Goal: Information Seeking & Learning: Learn about a topic

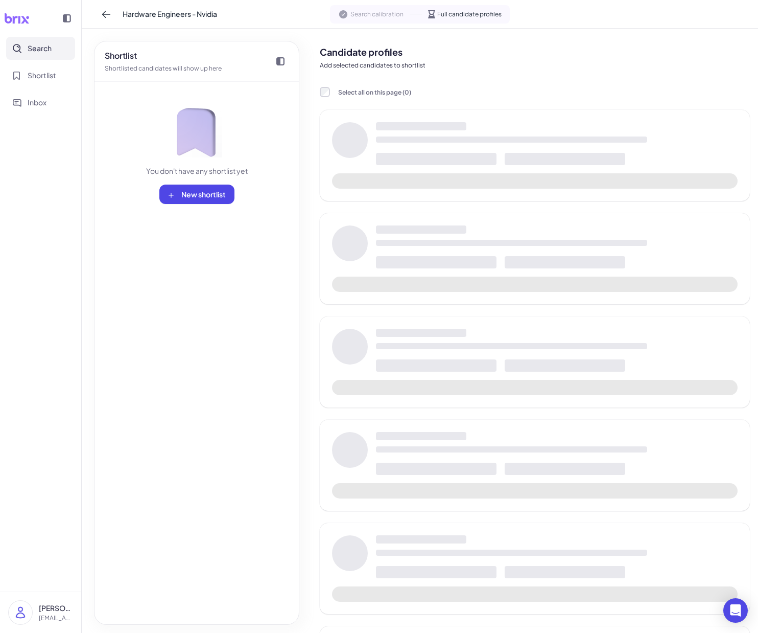
click at [18, 24] on div at bounding box center [40, 18] width 73 height 20
click at [19, 20] on icon at bounding box center [17, 18] width 25 height 10
drag, startPoint x: 27, startPoint y: 16, endPoint x: 9, endPoint y: 18, distance: 18.0
click at [24, 16] on icon at bounding box center [17, 18] width 25 height 10
drag, startPoint x: 9, startPoint y: 18, endPoint x: 14, endPoint y: 22, distance: 6.2
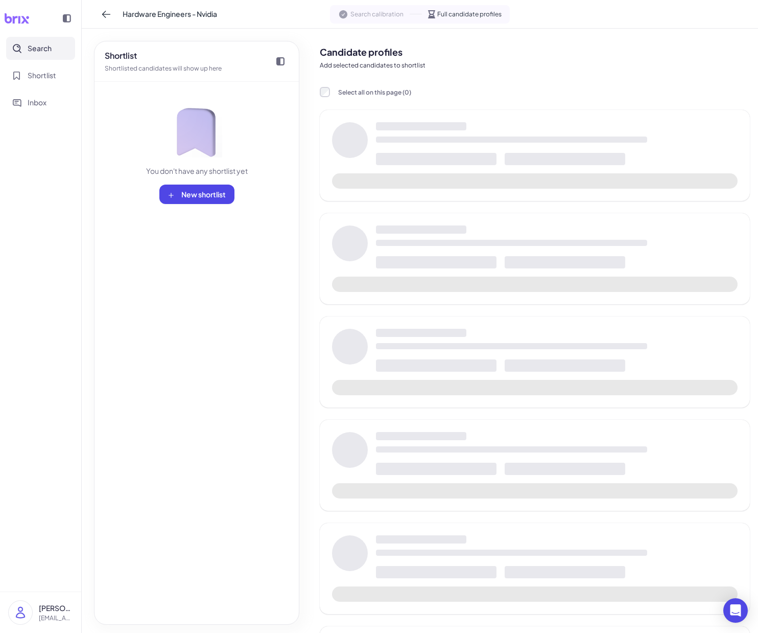
click at [9, 19] on icon at bounding box center [17, 18] width 26 height 10
drag, startPoint x: 28, startPoint y: 39, endPoint x: 30, endPoint y: 45, distance: 7.0
click at [29, 40] on button "Search" at bounding box center [40, 48] width 69 height 23
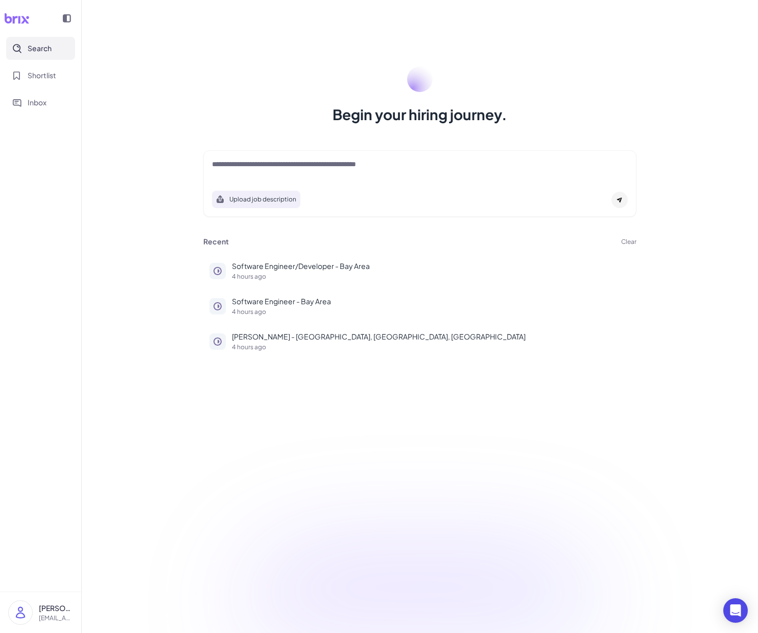
click at [377, 241] on button "Clear" at bounding box center [628, 242] width 15 height 6
click at [377, 296] on span "Ok" at bounding box center [685, 300] width 10 height 9
click at [377, 276] on p "5 hours ago" at bounding box center [431, 276] width 399 height 6
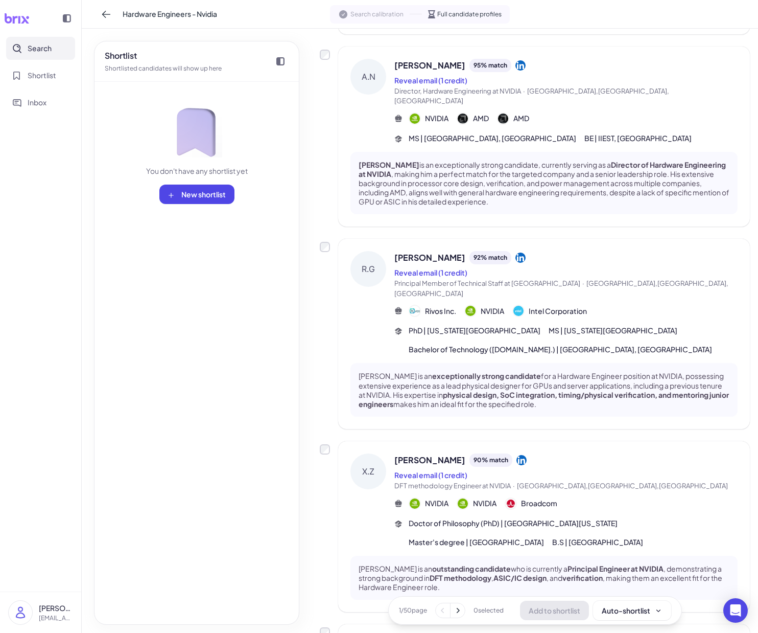
scroll to position [1276, 0]
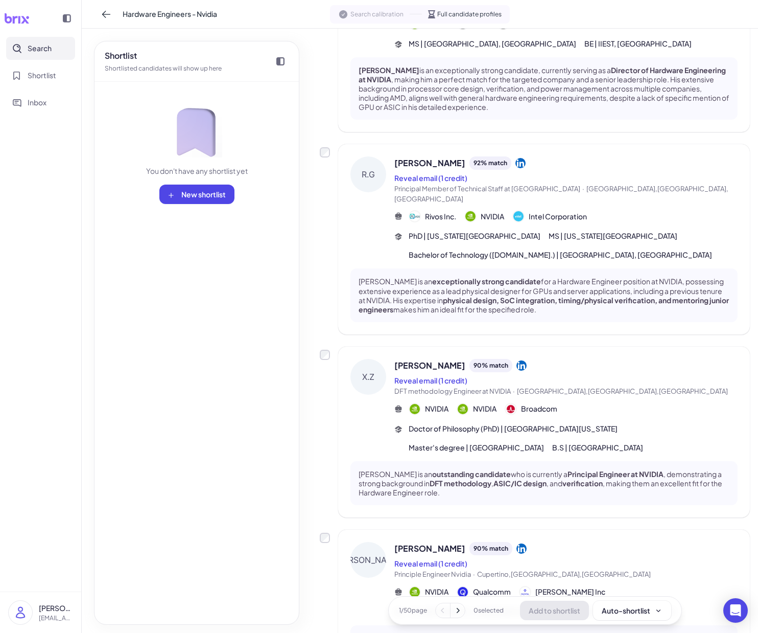
click at [377, 613] on icon at bounding box center [458, 610] width 10 height 10
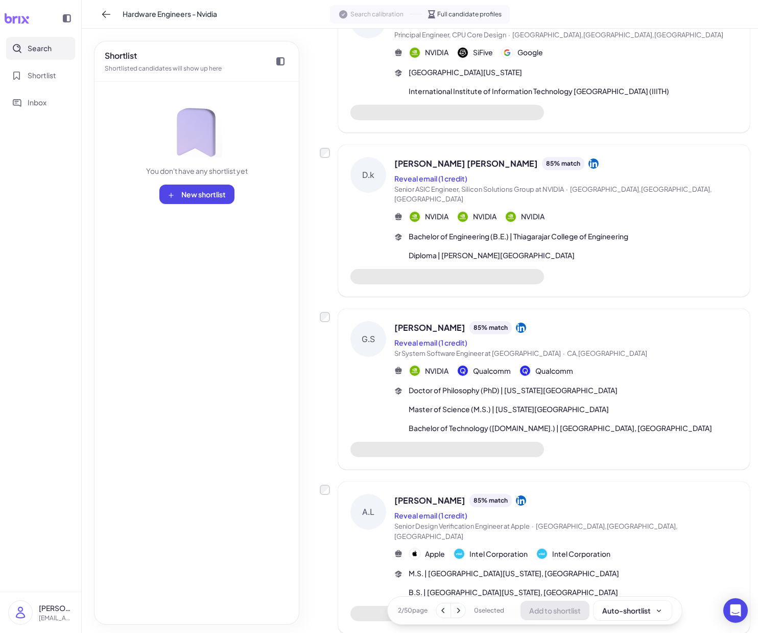
click at [377, 613] on icon at bounding box center [443, 610] width 10 height 10
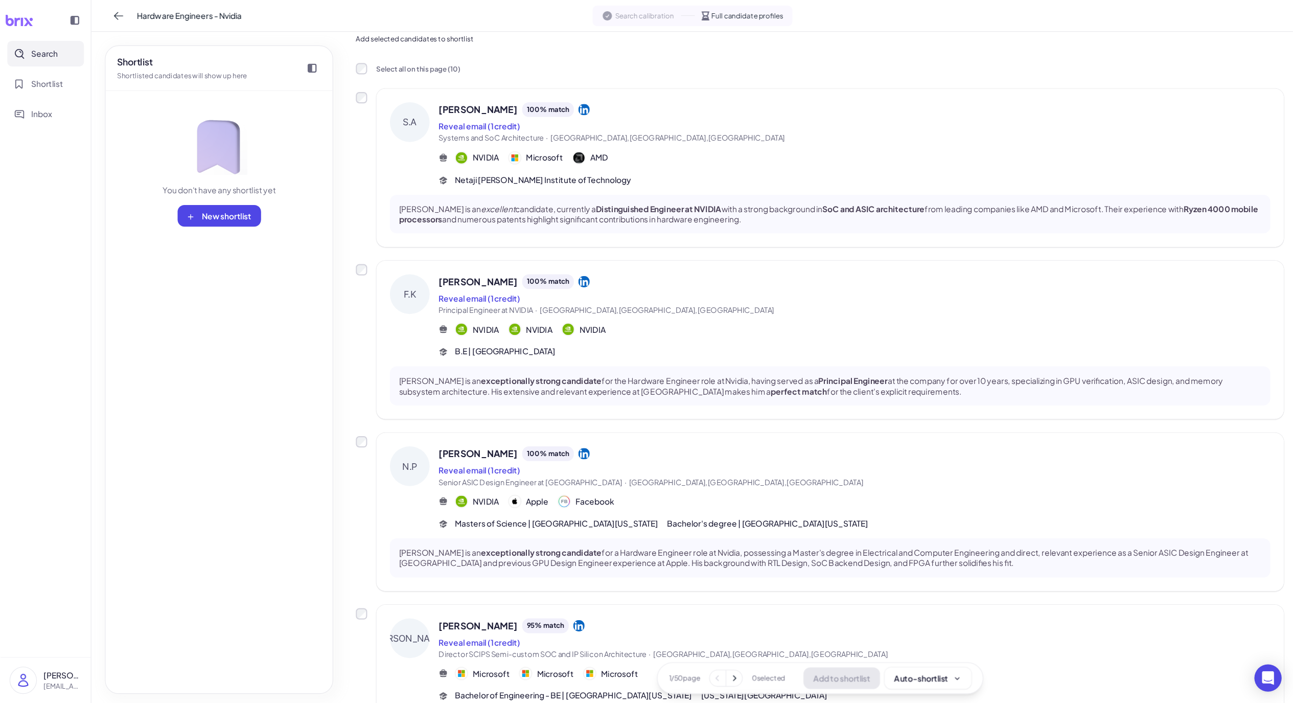
scroll to position [27, 0]
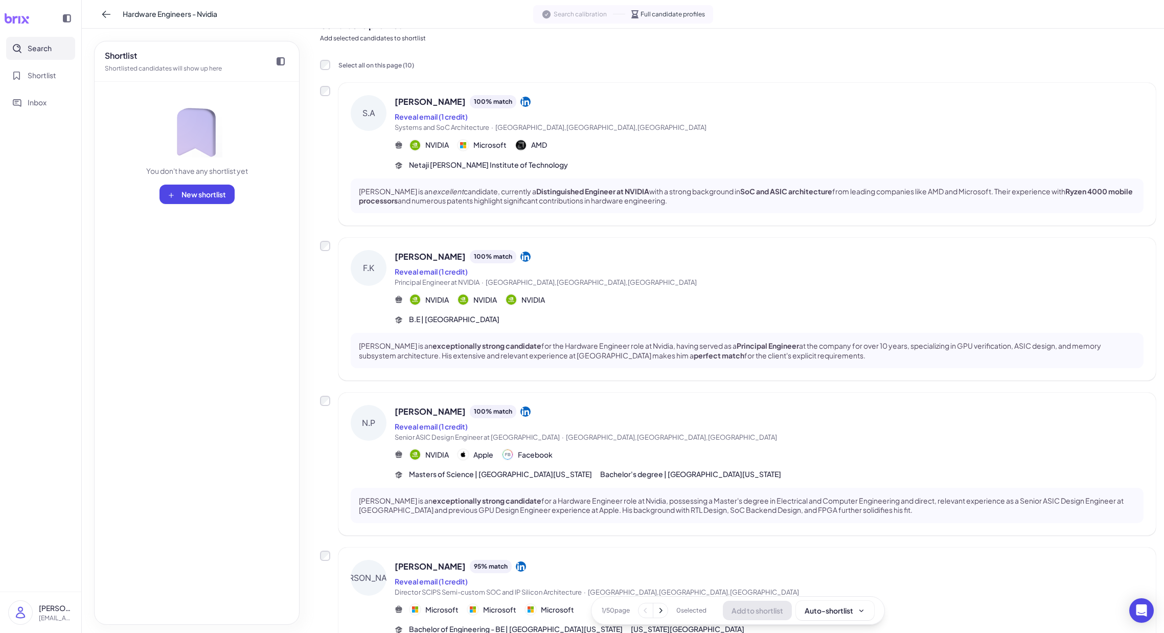
click at [377, 66] on div "Select all on this page ( 10 )" at bounding box center [738, 64] width 836 height 11
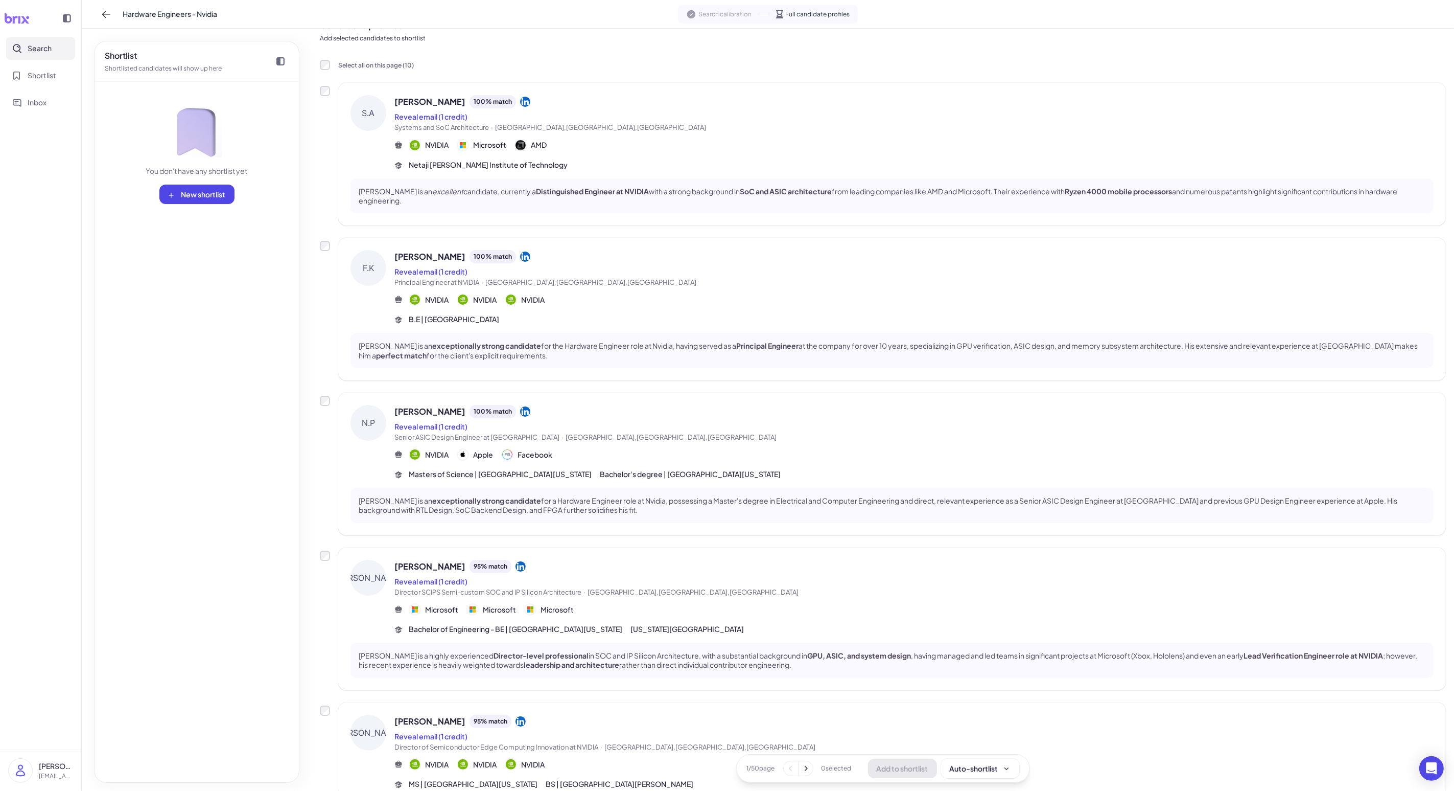
drag, startPoint x: 125, startPoint y: 13, endPoint x: 202, endPoint y: 13, distance: 77.2
click at [202, 13] on span "Hardware Engineers - Nvidia" at bounding box center [170, 14] width 95 height 11
click at [377, 615] on div "[PERSON_NAME] 95 % match Reveal email (1 credit) Director SCIPS Semi-custom SOC…" at bounding box center [914, 597] width 1039 height 75
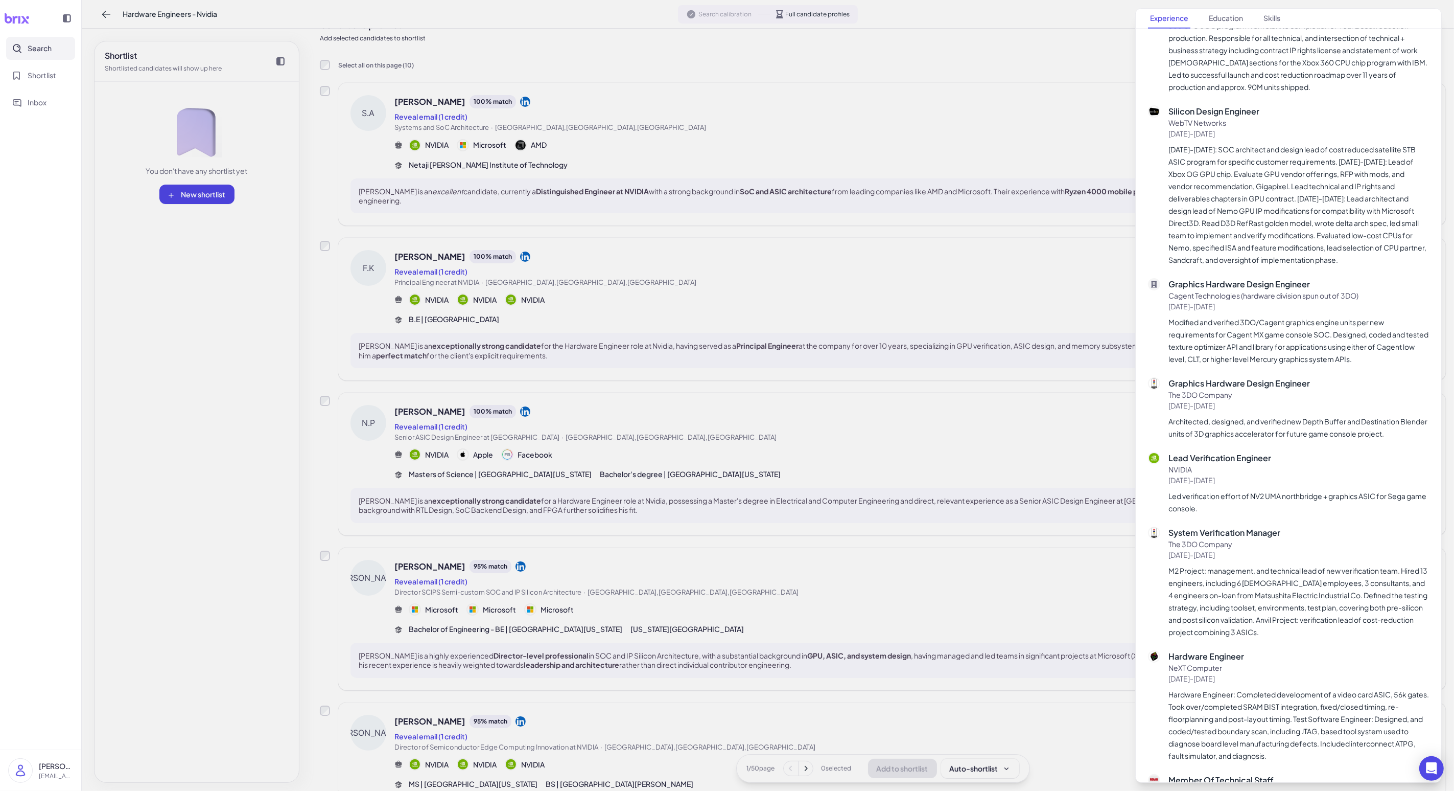
scroll to position [1318, 0]
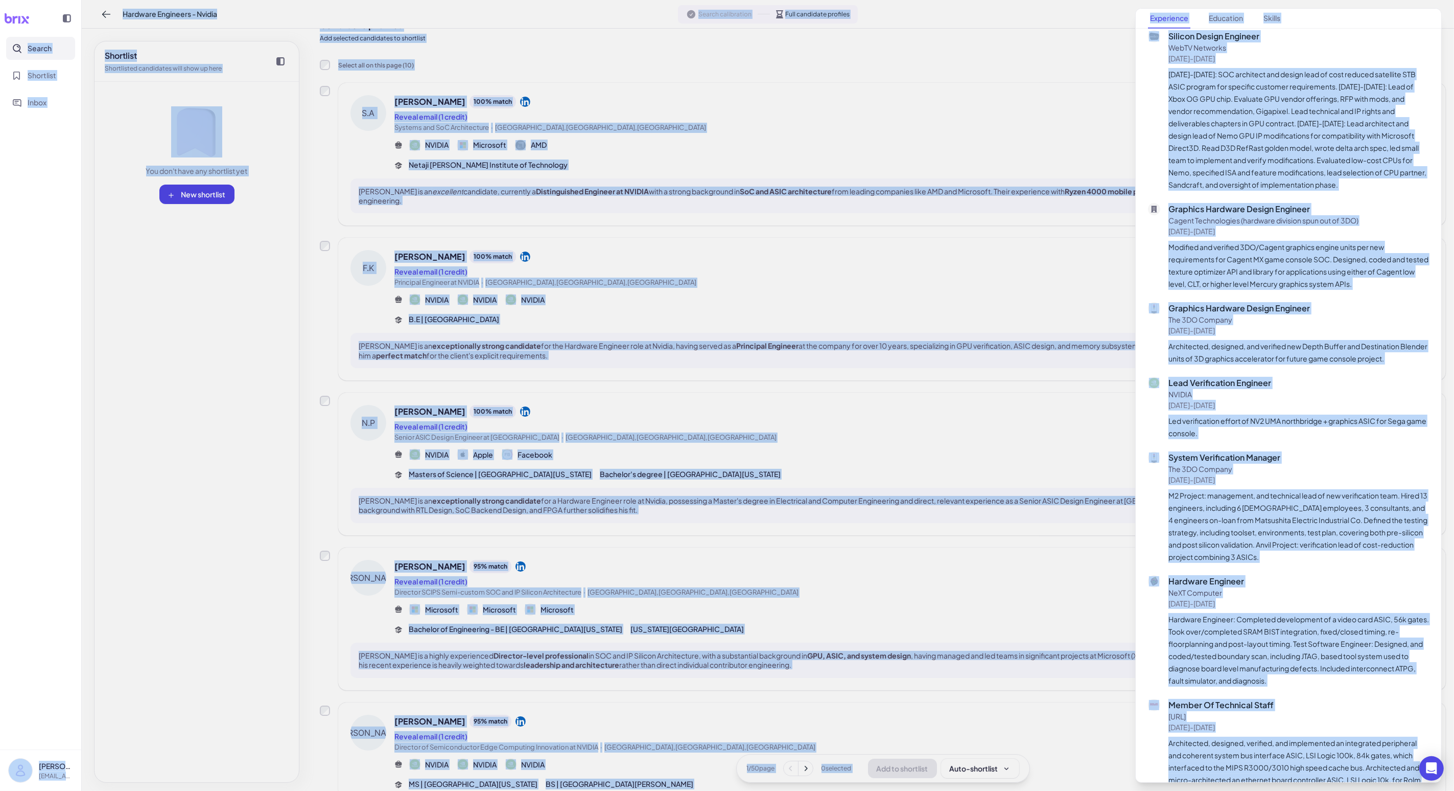
click at [377, 414] on p "Led verification effort of NV2 UMA northbridge + graphics ASIC for Sega game co…" at bounding box center [1299, 426] width 261 height 25
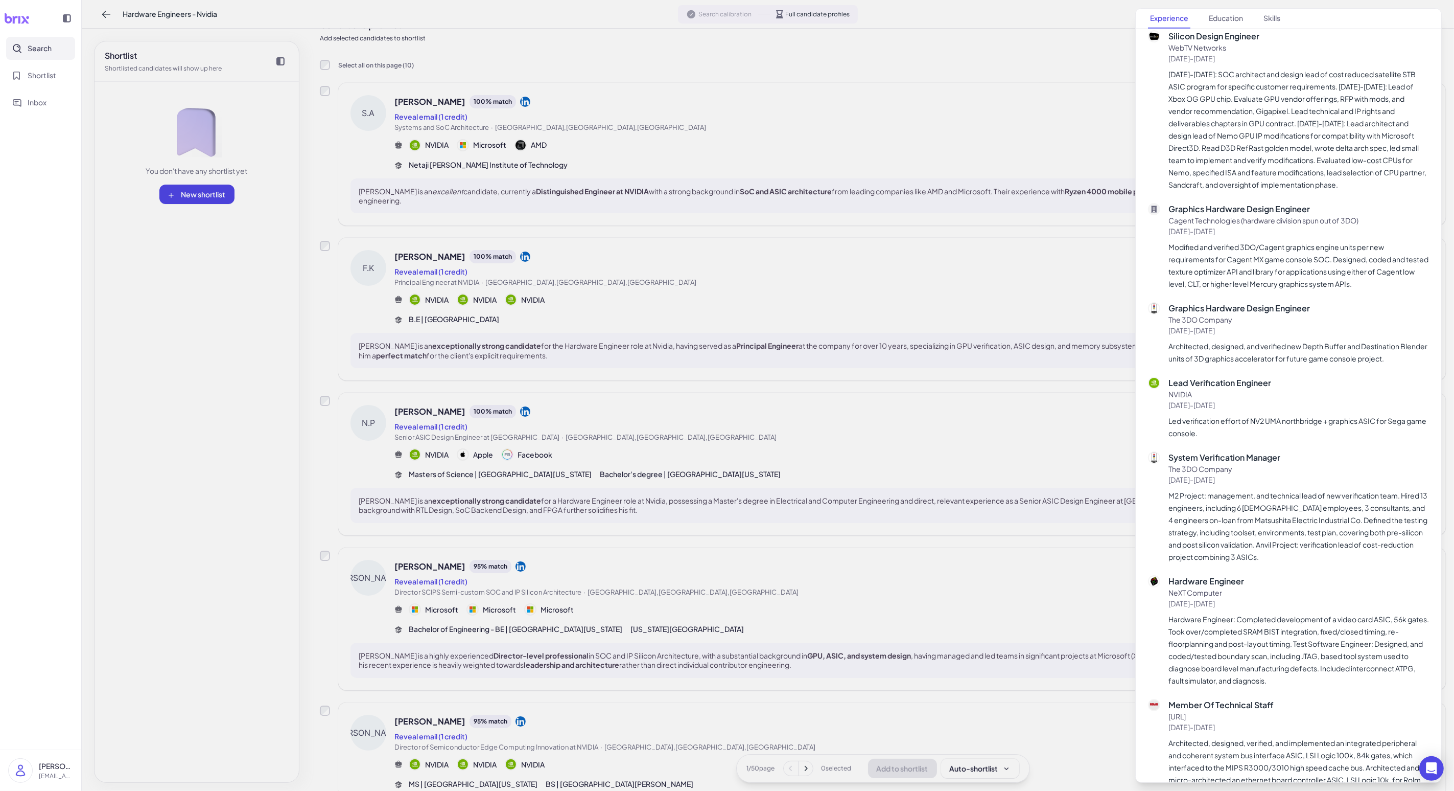
click at [377, 524] on div at bounding box center [727, 395] width 1454 height 791
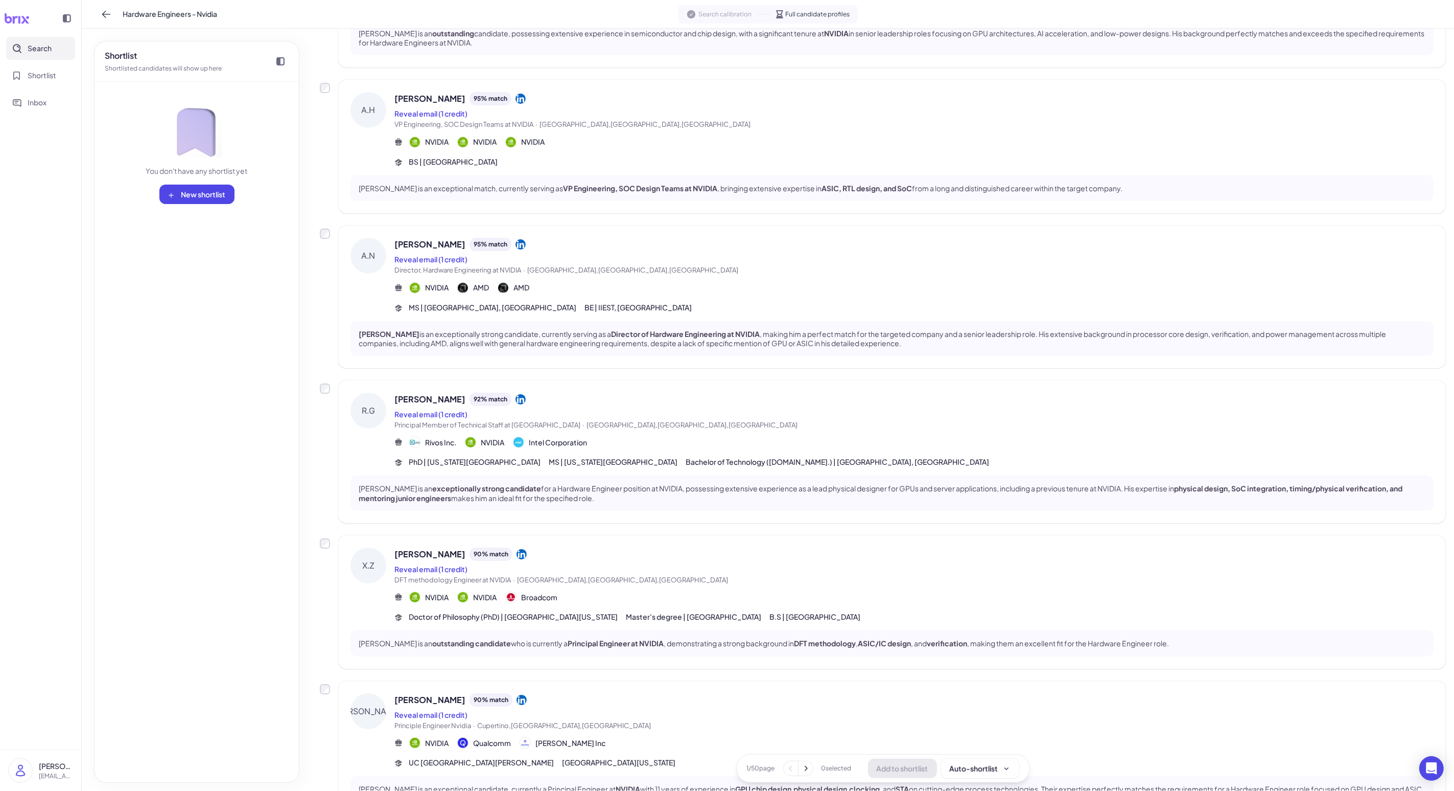
scroll to position [884, 0]
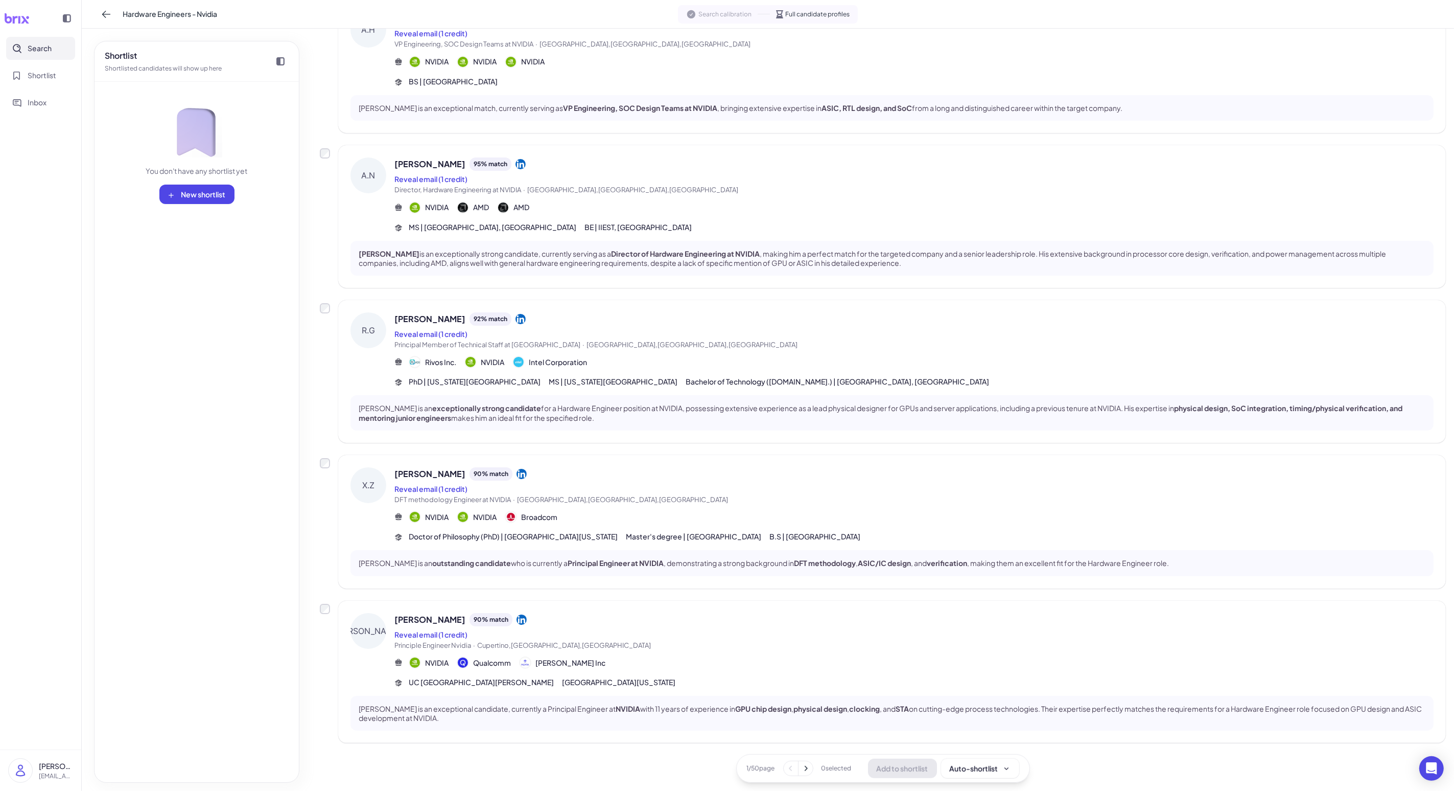
click at [377, 370] on div "[PERSON_NAME] 92 % match Reveal email (1 credit) Principal Member of Technical …" at bounding box center [914, 349] width 1039 height 75
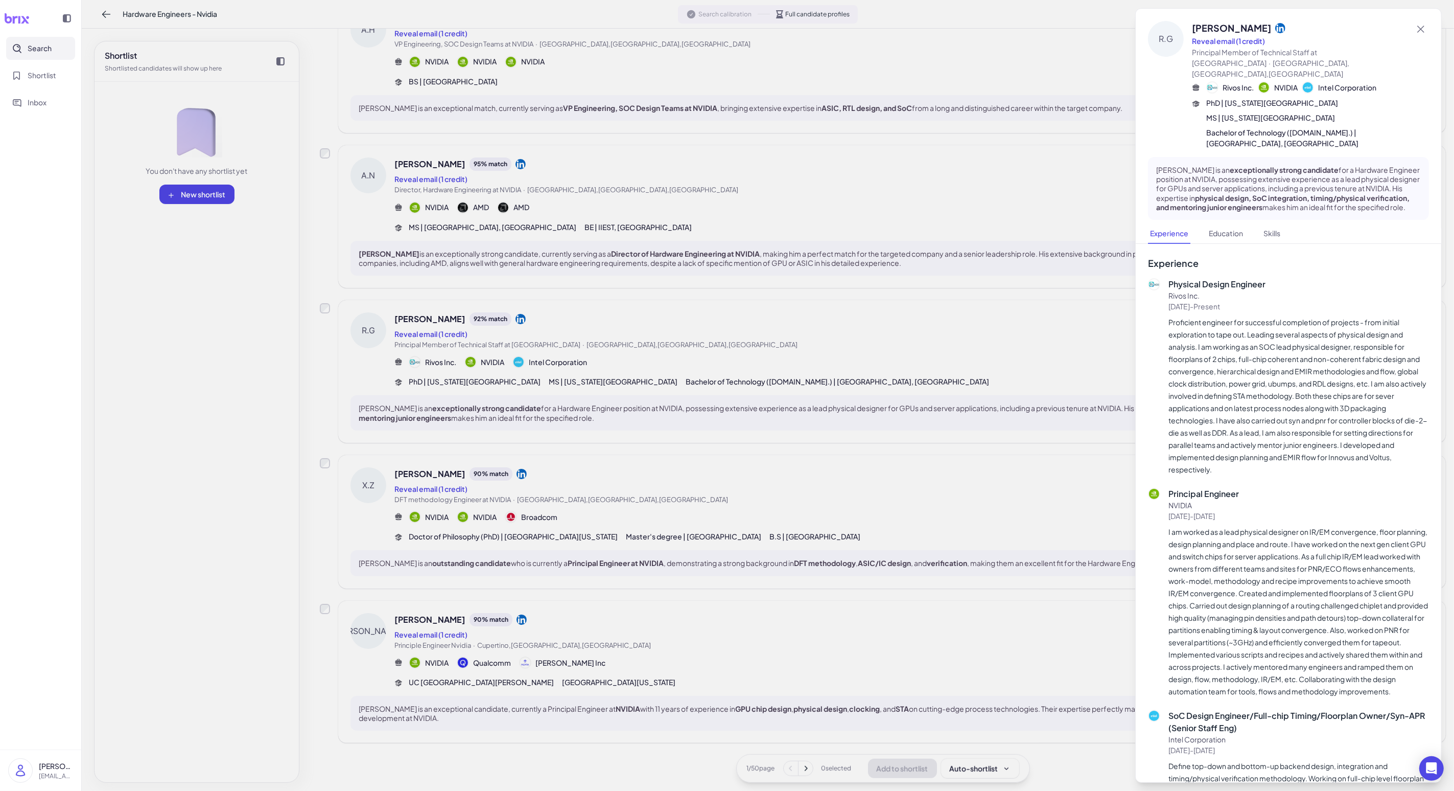
click at [377, 370] on div at bounding box center [727, 395] width 1454 height 791
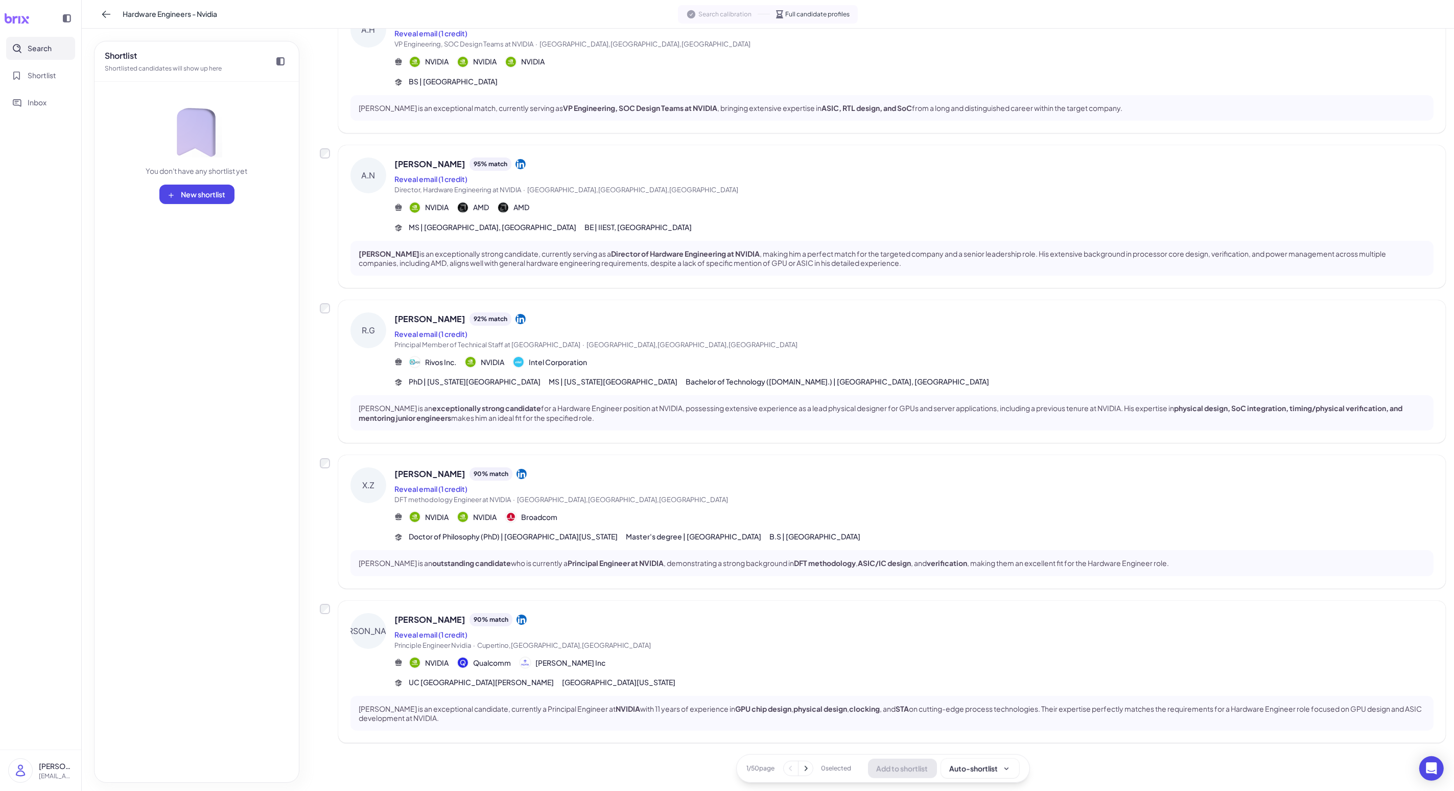
click at [377, 632] on icon at bounding box center [806, 768] width 10 height 10
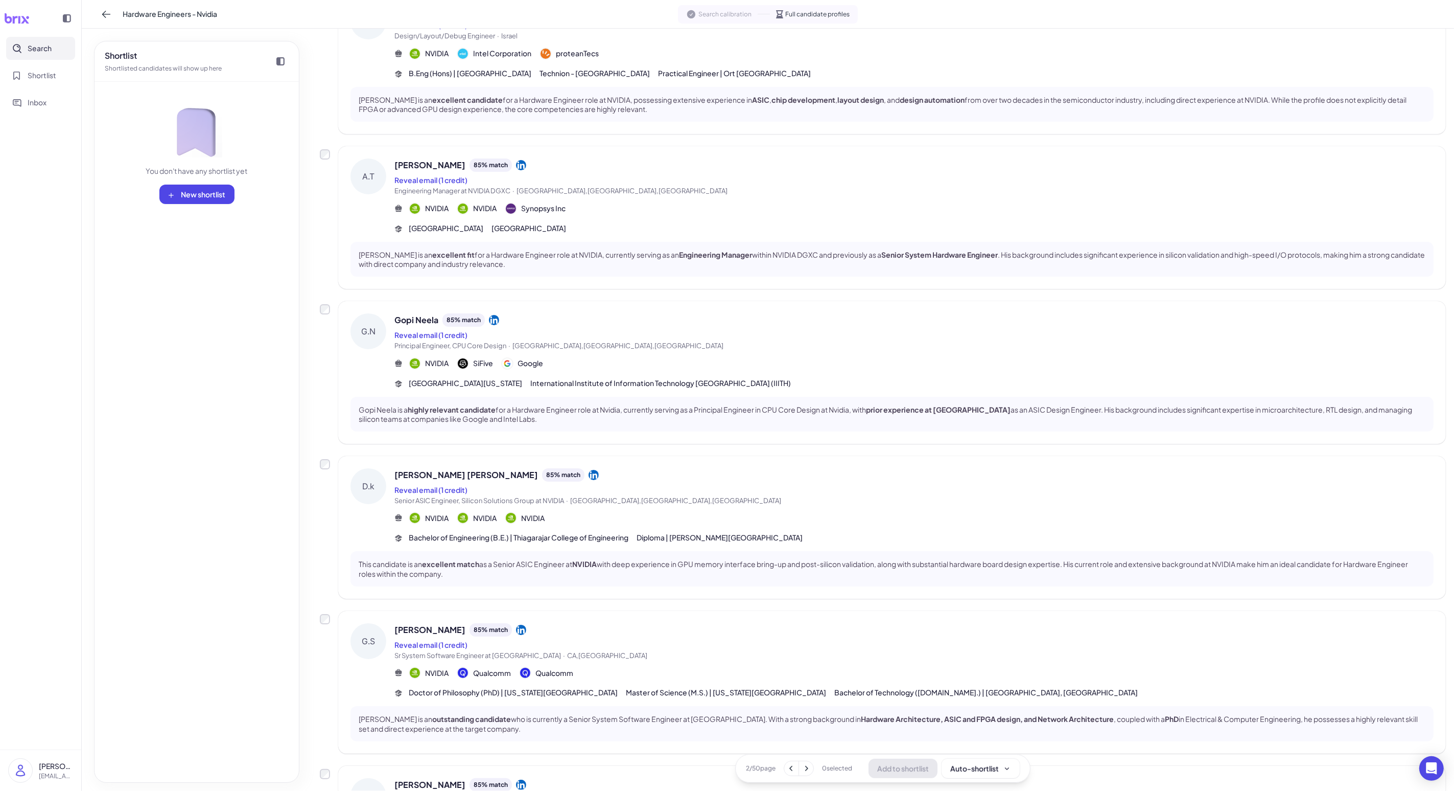
scroll to position [875, 0]
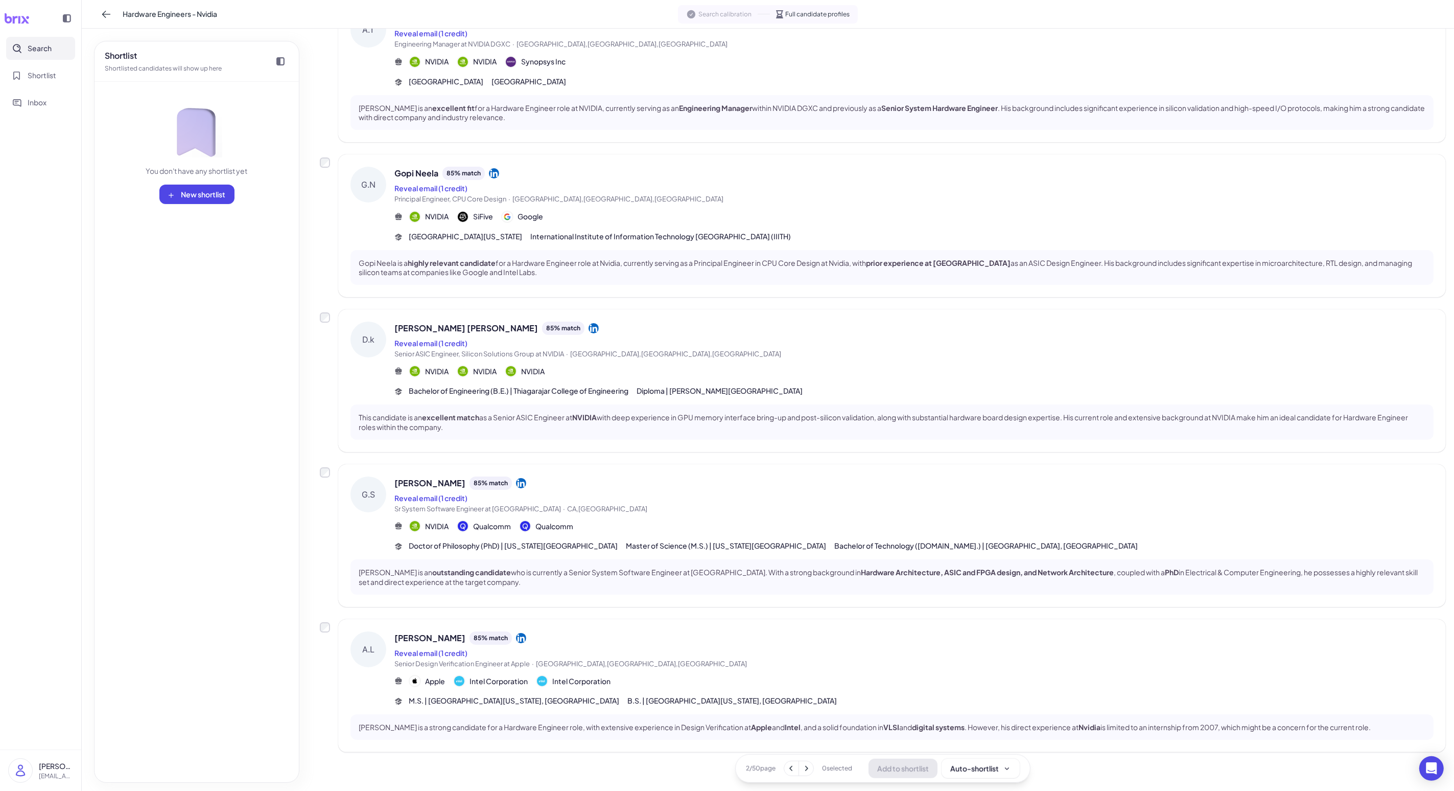
click at [377, 632] on div "Apple Intel Corporation Intel Corporation" at bounding box center [914, 681] width 1039 height 12
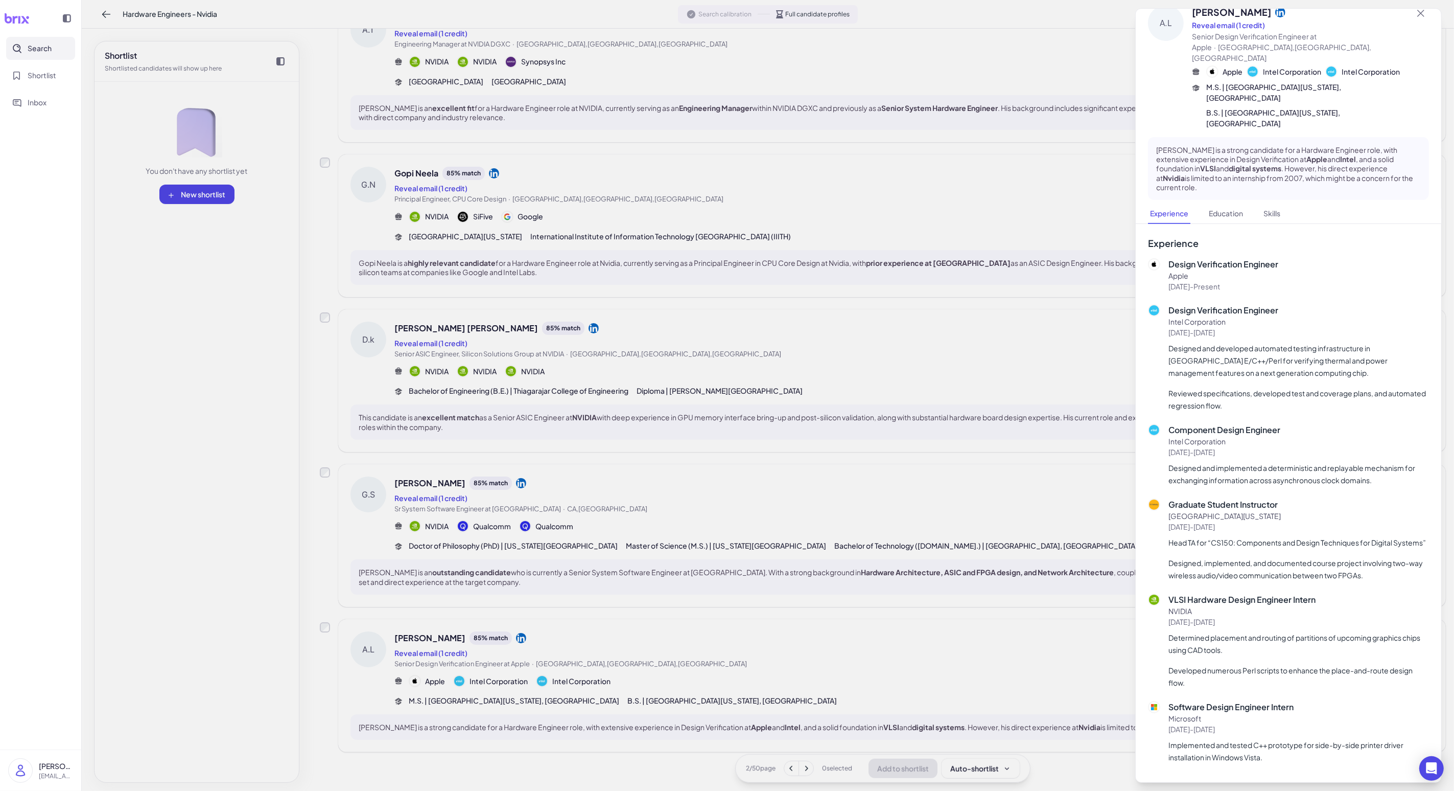
scroll to position [14, 0]
click at [377, 350] on div at bounding box center [727, 395] width 1454 height 791
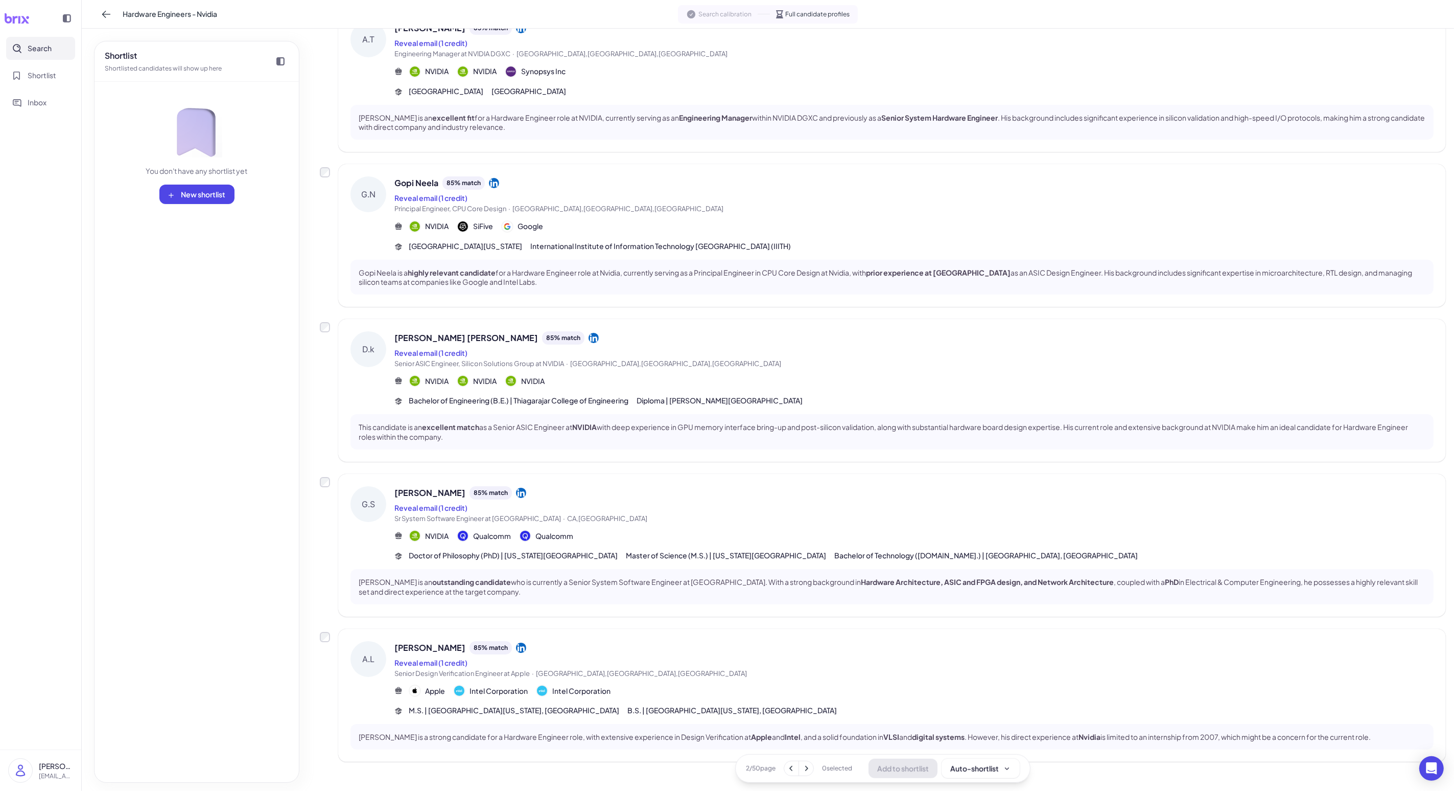
scroll to position [875, 0]
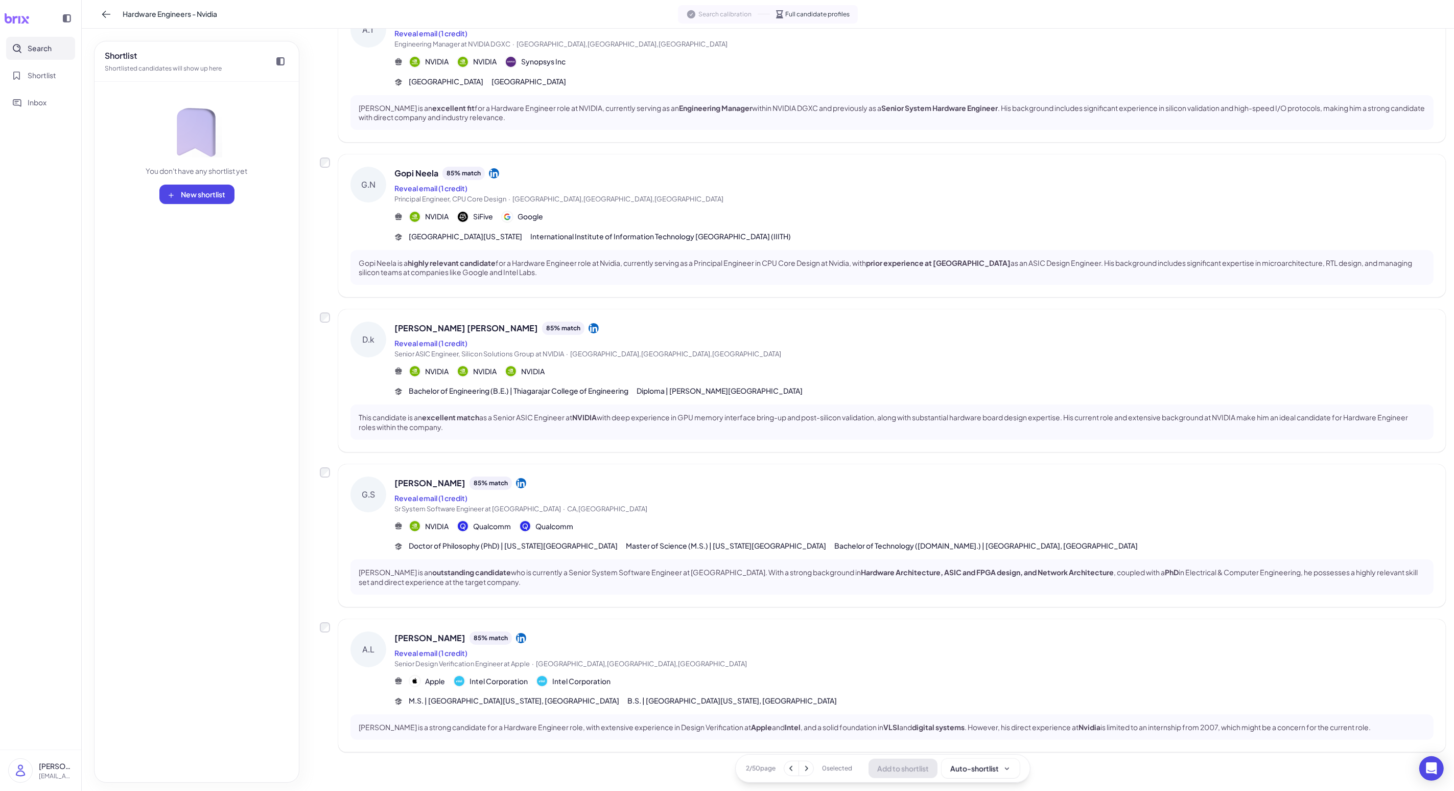
click at [377, 632] on icon at bounding box center [806, 768] width 10 height 10
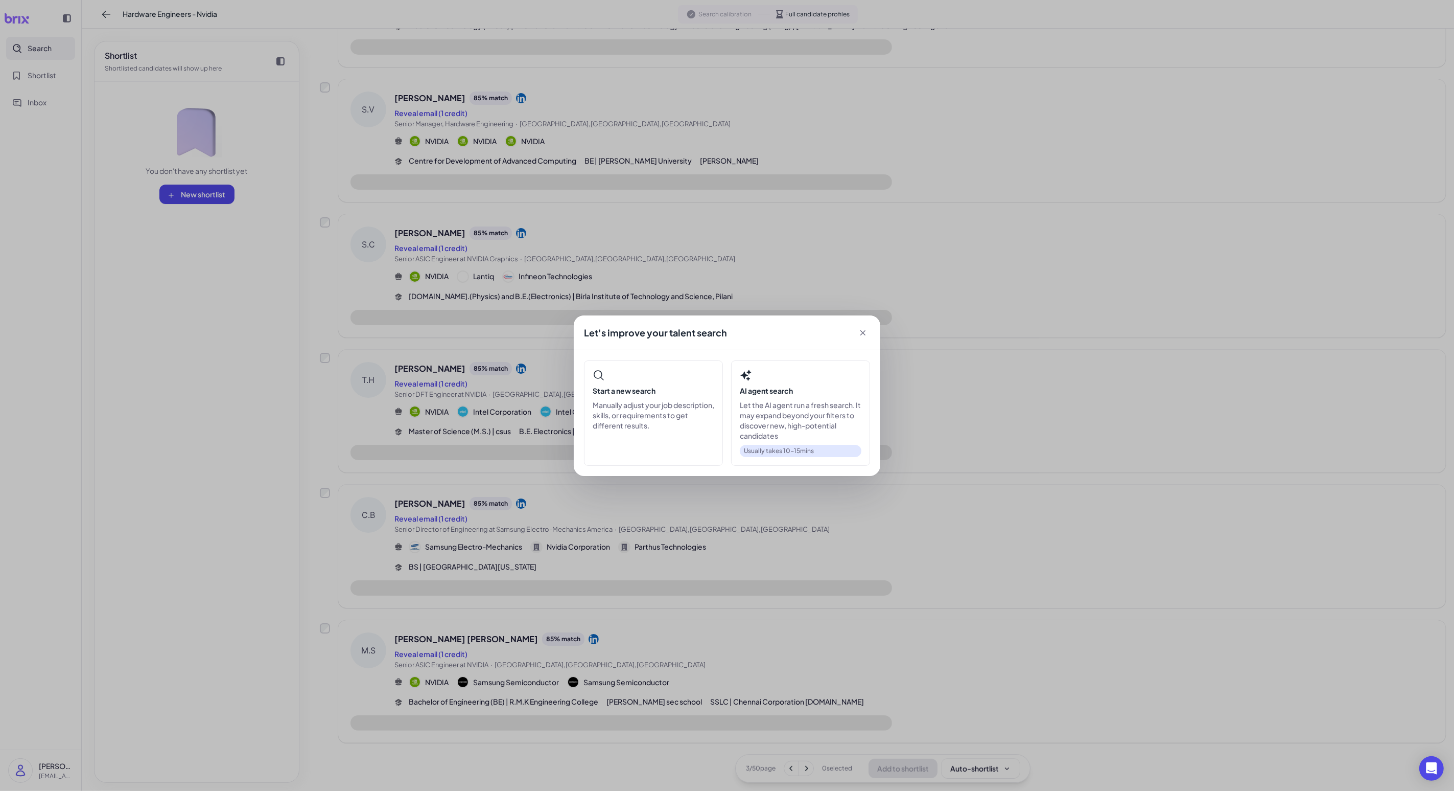
click at [377, 535] on div "Let's improve your talent search Start a new search Manually adjust your job de…" at bounding box center [727, 395] width 1454 height 791
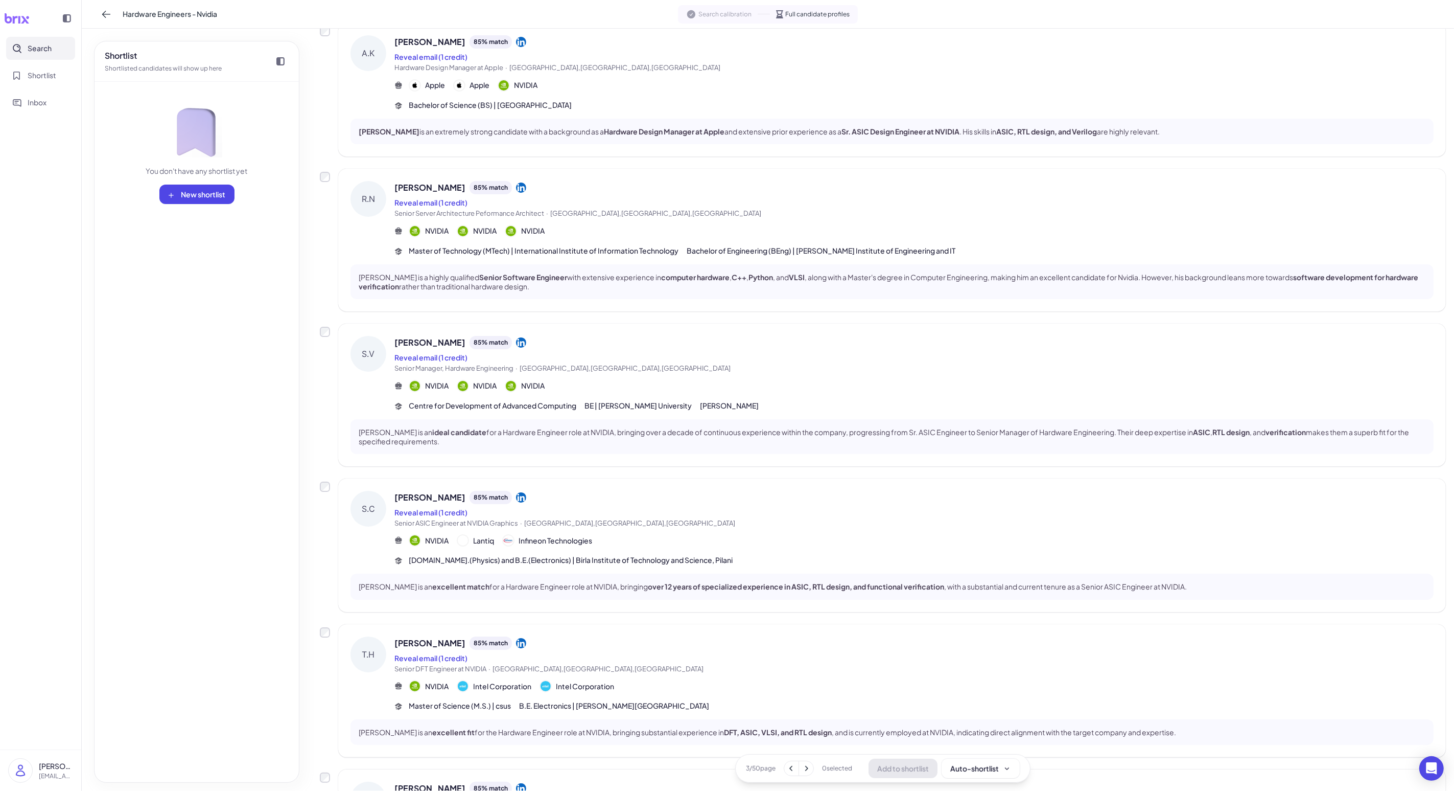
scroll to position [837, 0]
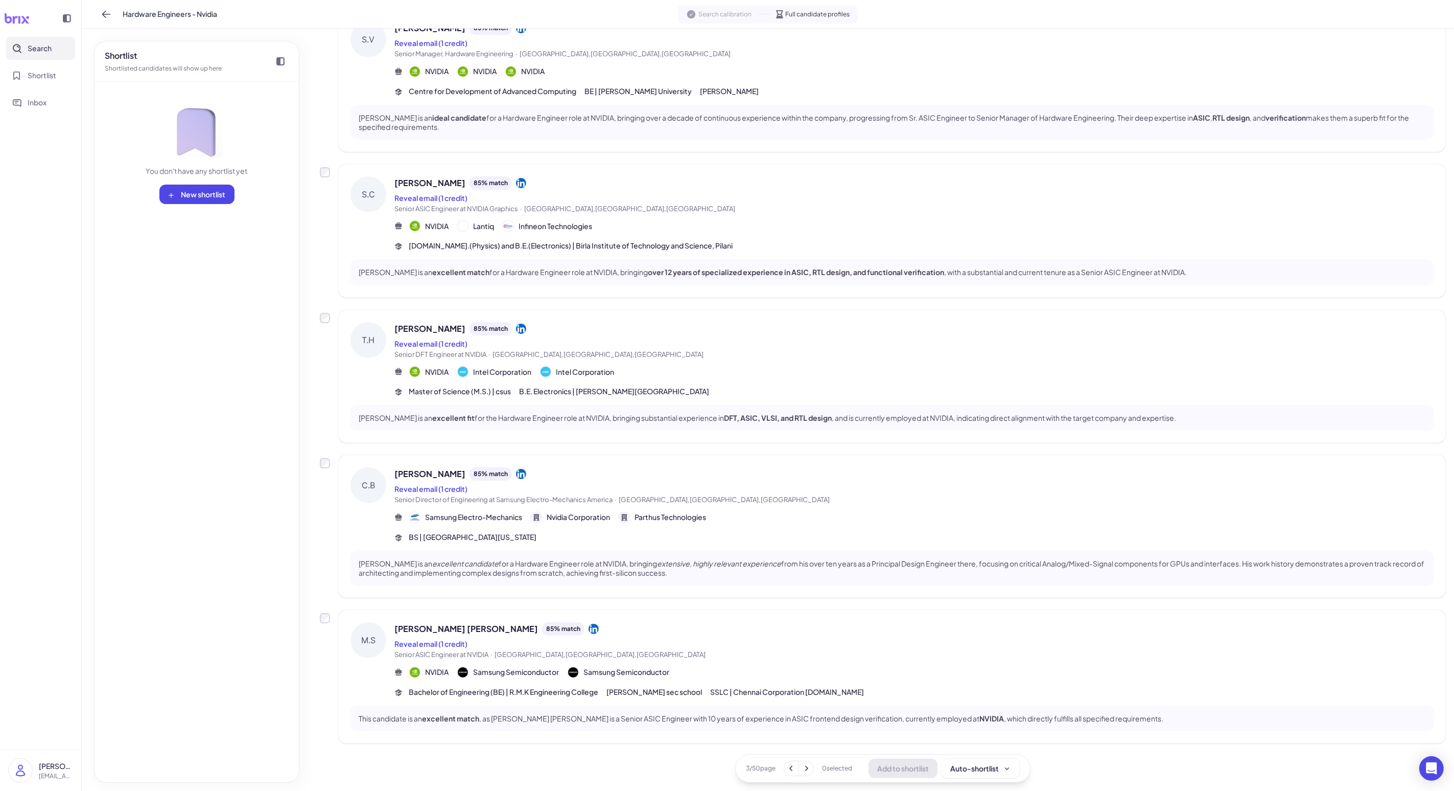
click at [377, 632] on icon at bounding box center [806, 768] width 10 height 10
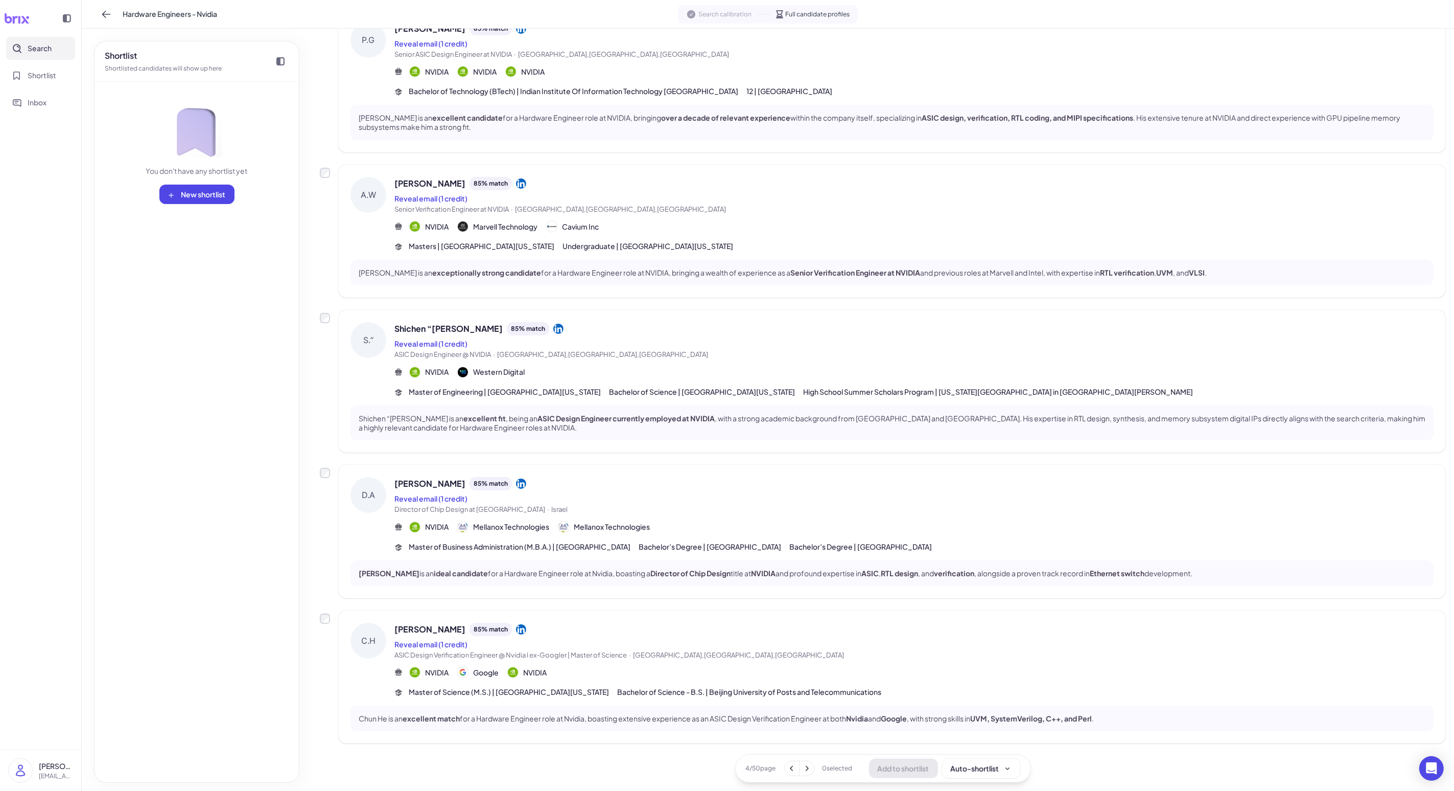
click at [377, 632] on button at bounding box center [807, 768] width 14 height 14
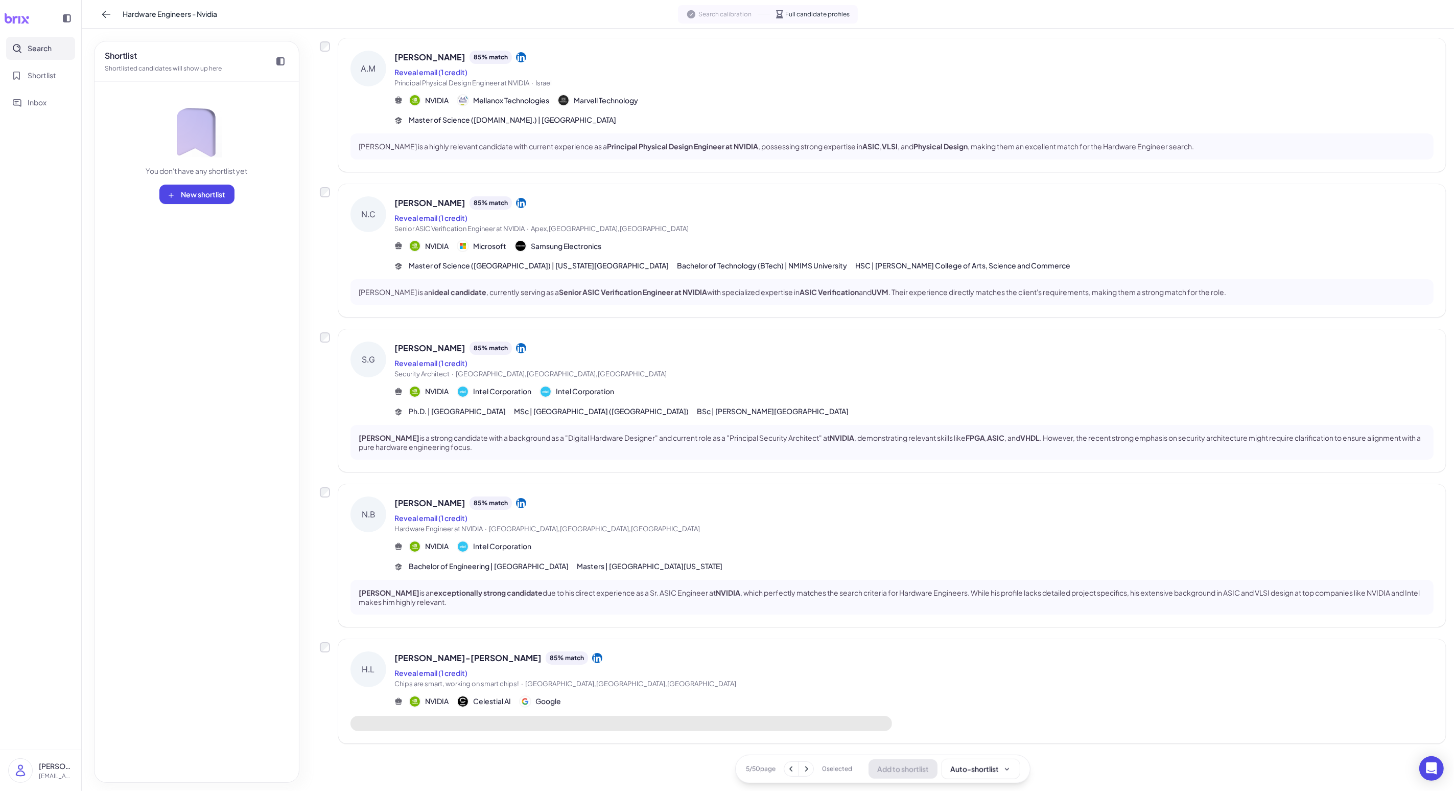
scroll to position [818, 0]
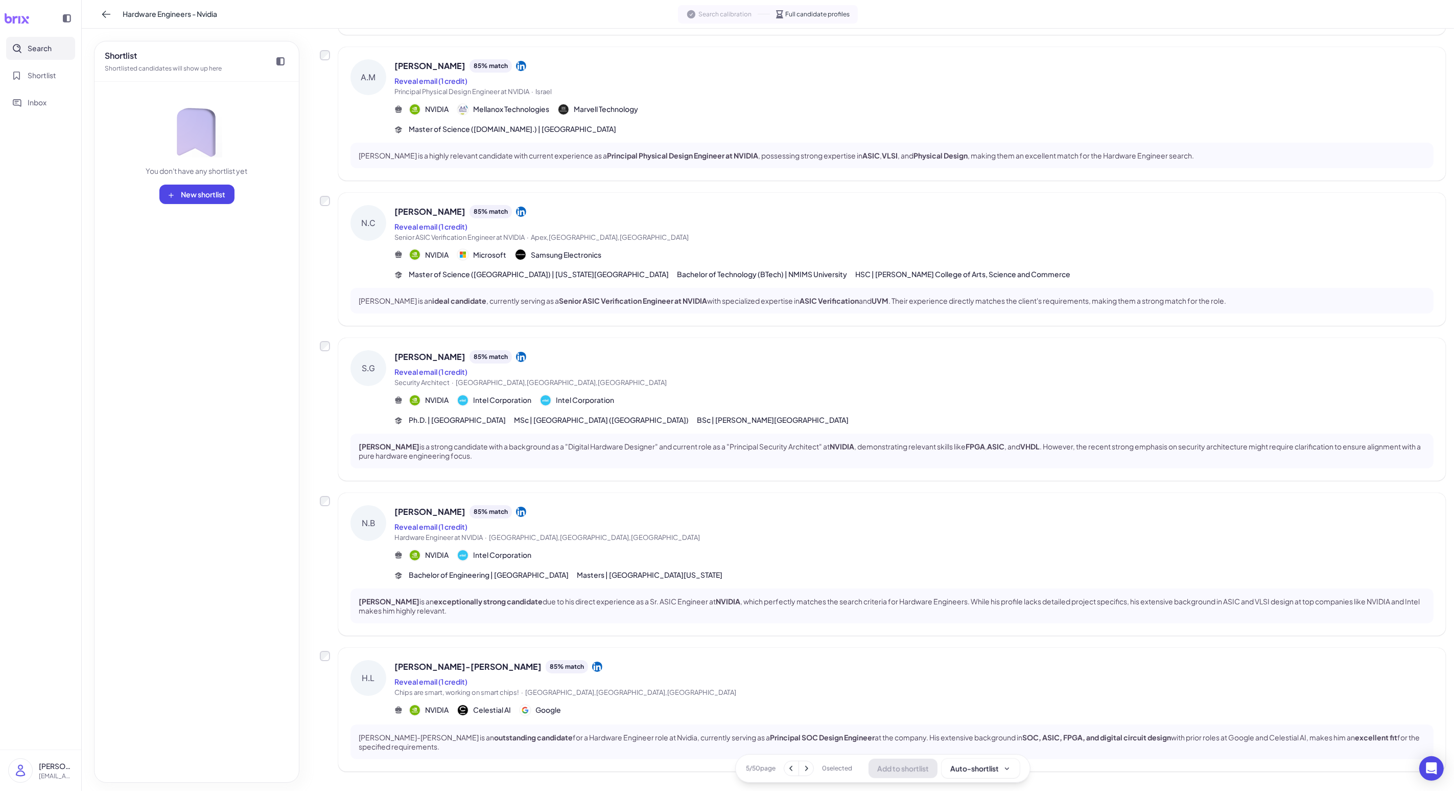
click at [377, 632] on div "Reveal email (1 credit)" at bounding box center [914, 681] width 1039 height 12
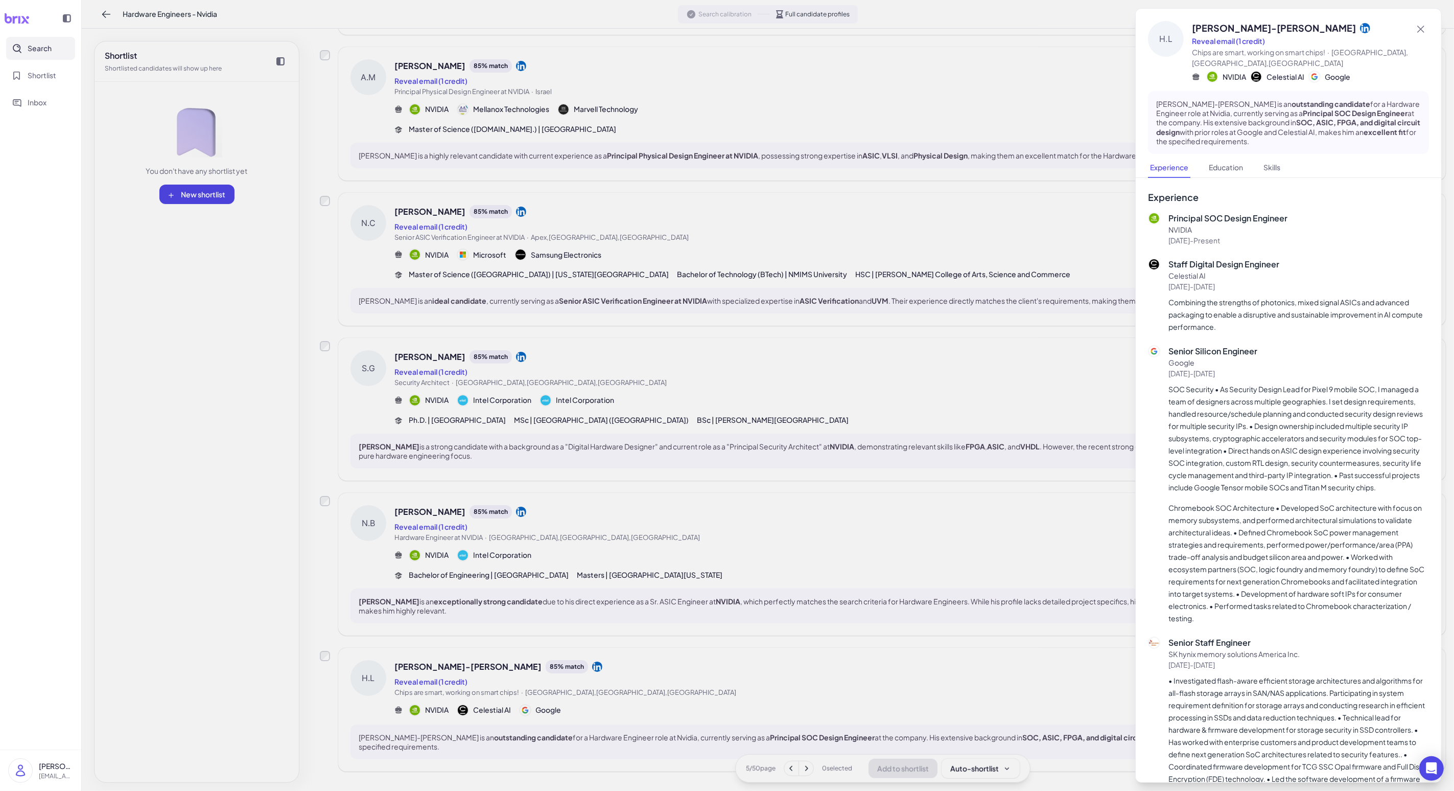
click at [377, 632] on div at bounding box center [727, 395] width 1454 height 791
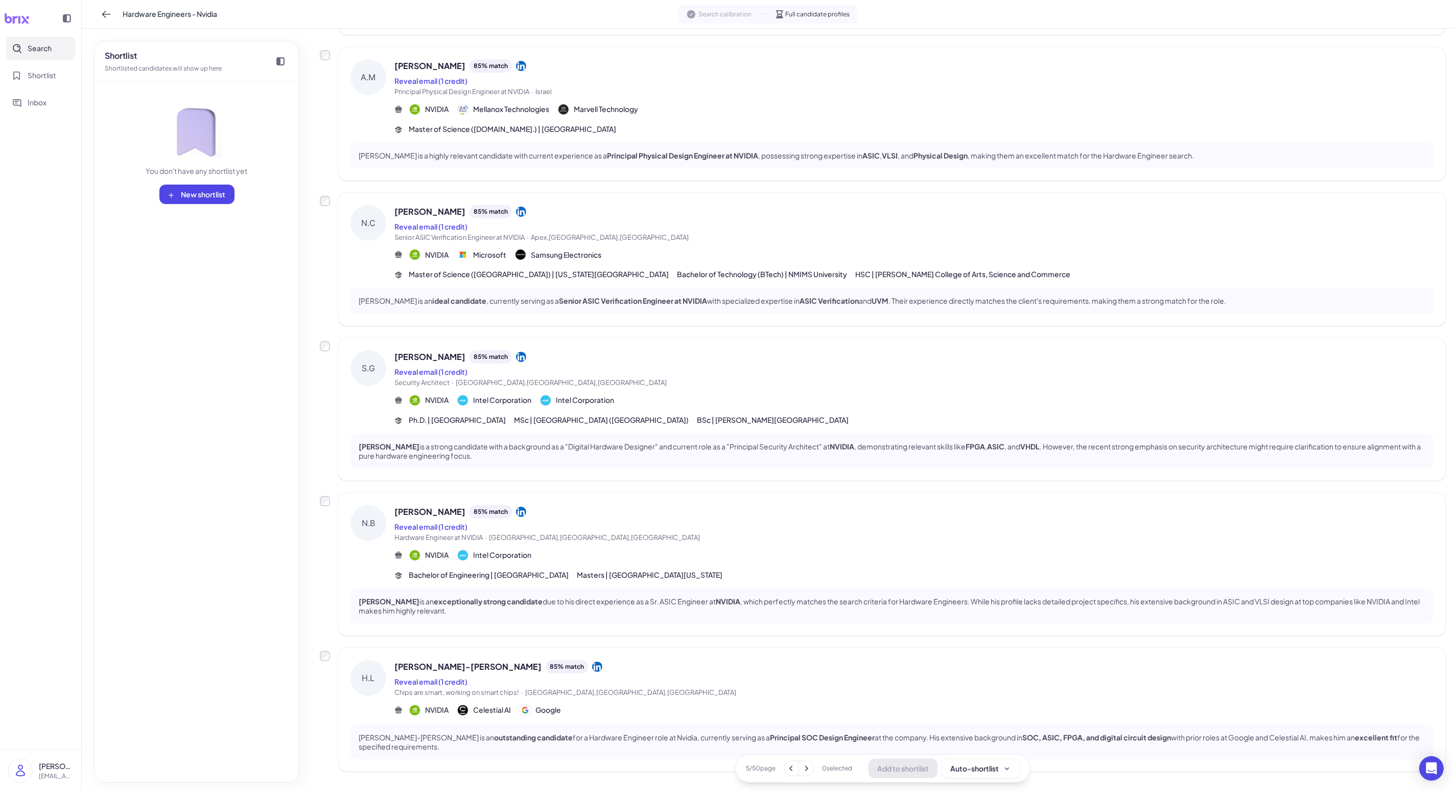
click at [377, 632] on icon at bounding box center [806, 768] width 10 height 10
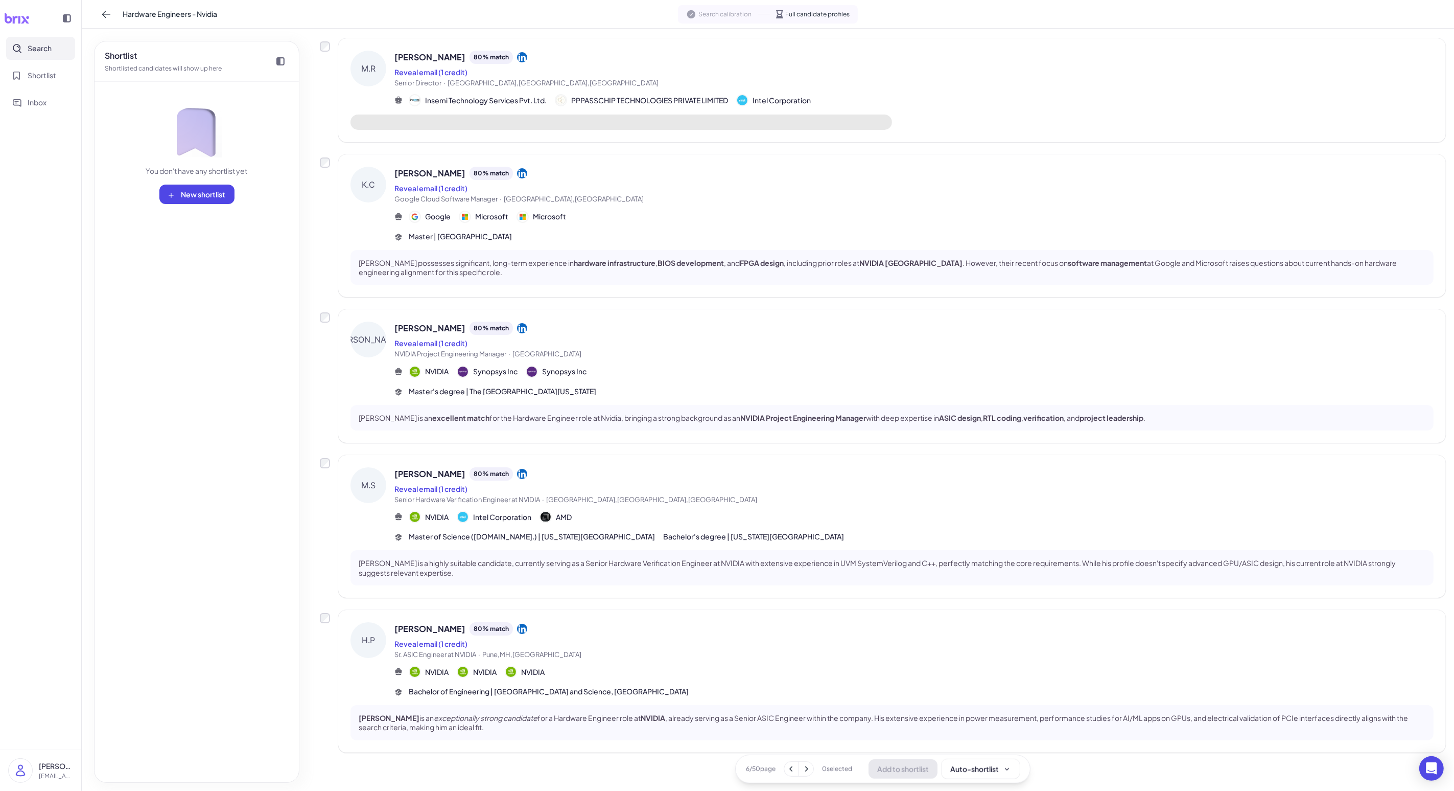
scroll to position [856, 0]
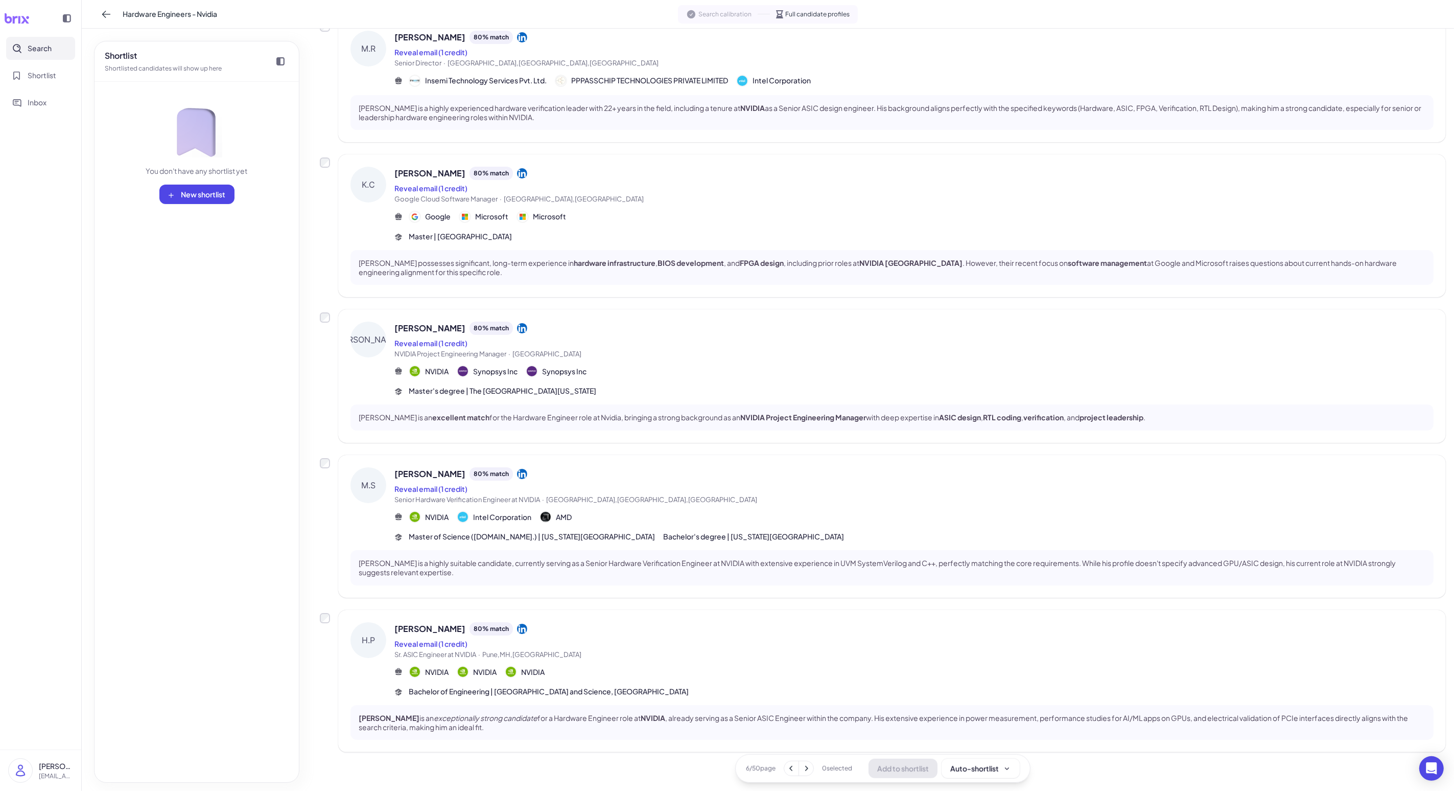
click at [377, 632] on icon at bounding box center [806, 768] width 10 height 10
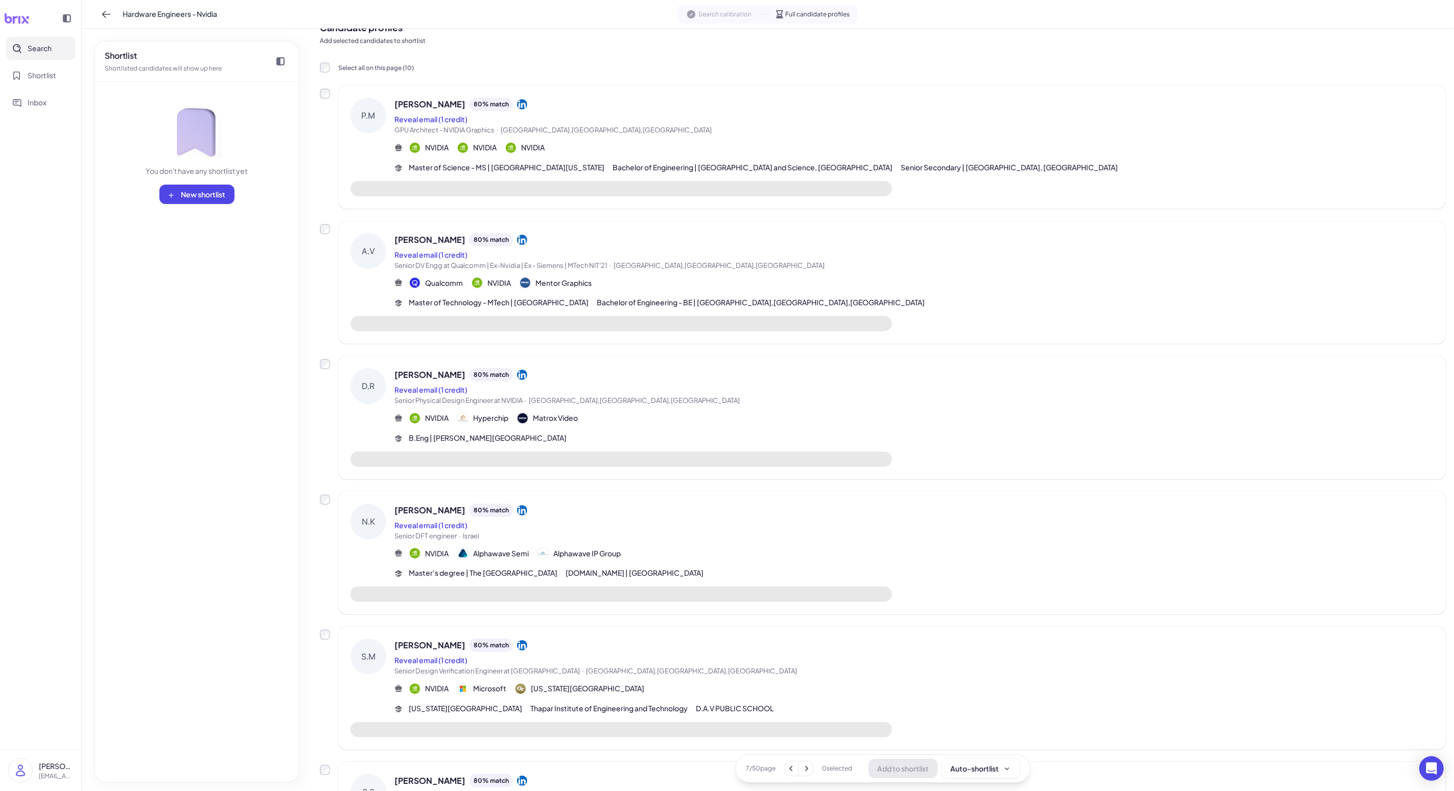
scroll to position [0, 0]
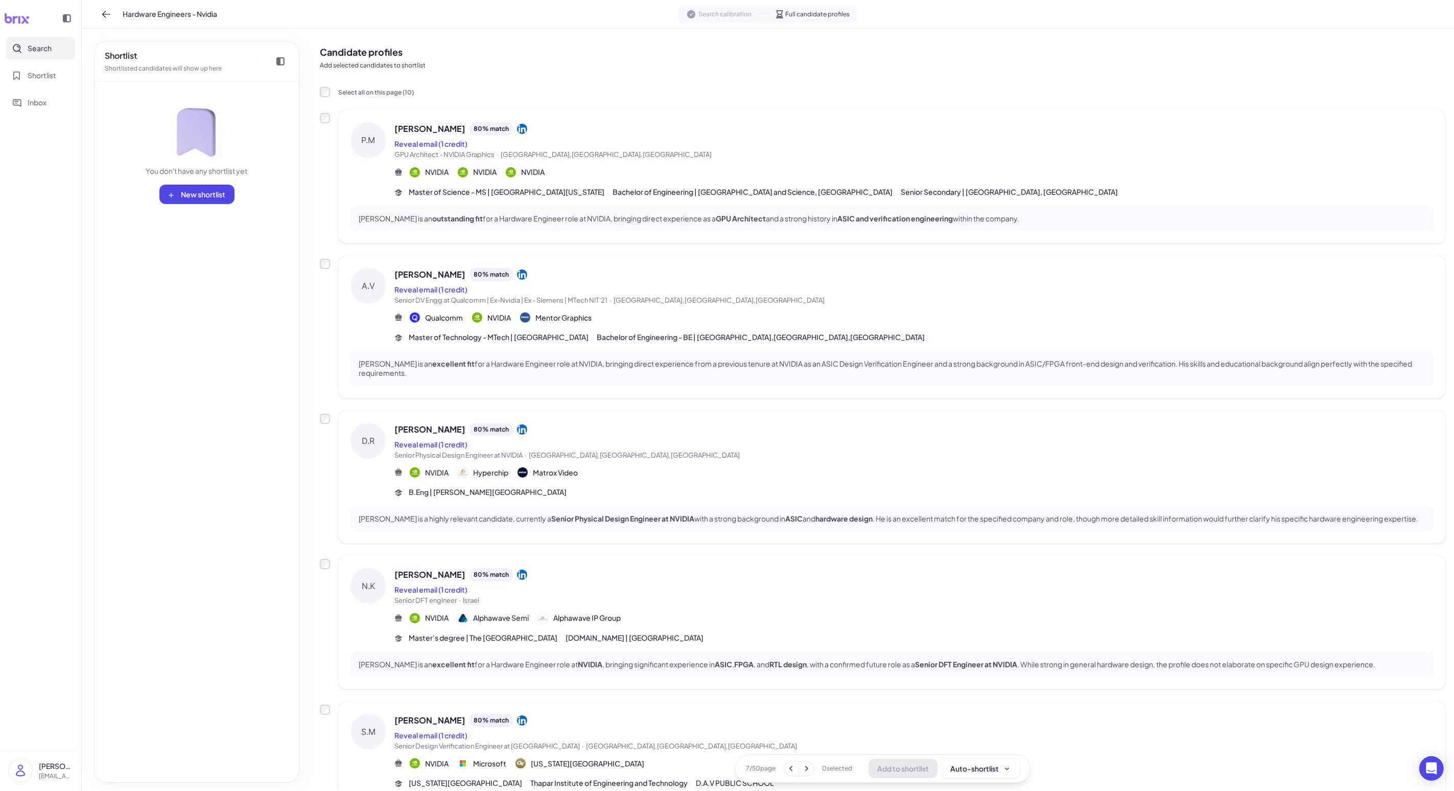
click at [377, 311] on div "Qualcomm NVIDIA Mentor Graphics" at bounding box center [914, 317] width 1039 height 12
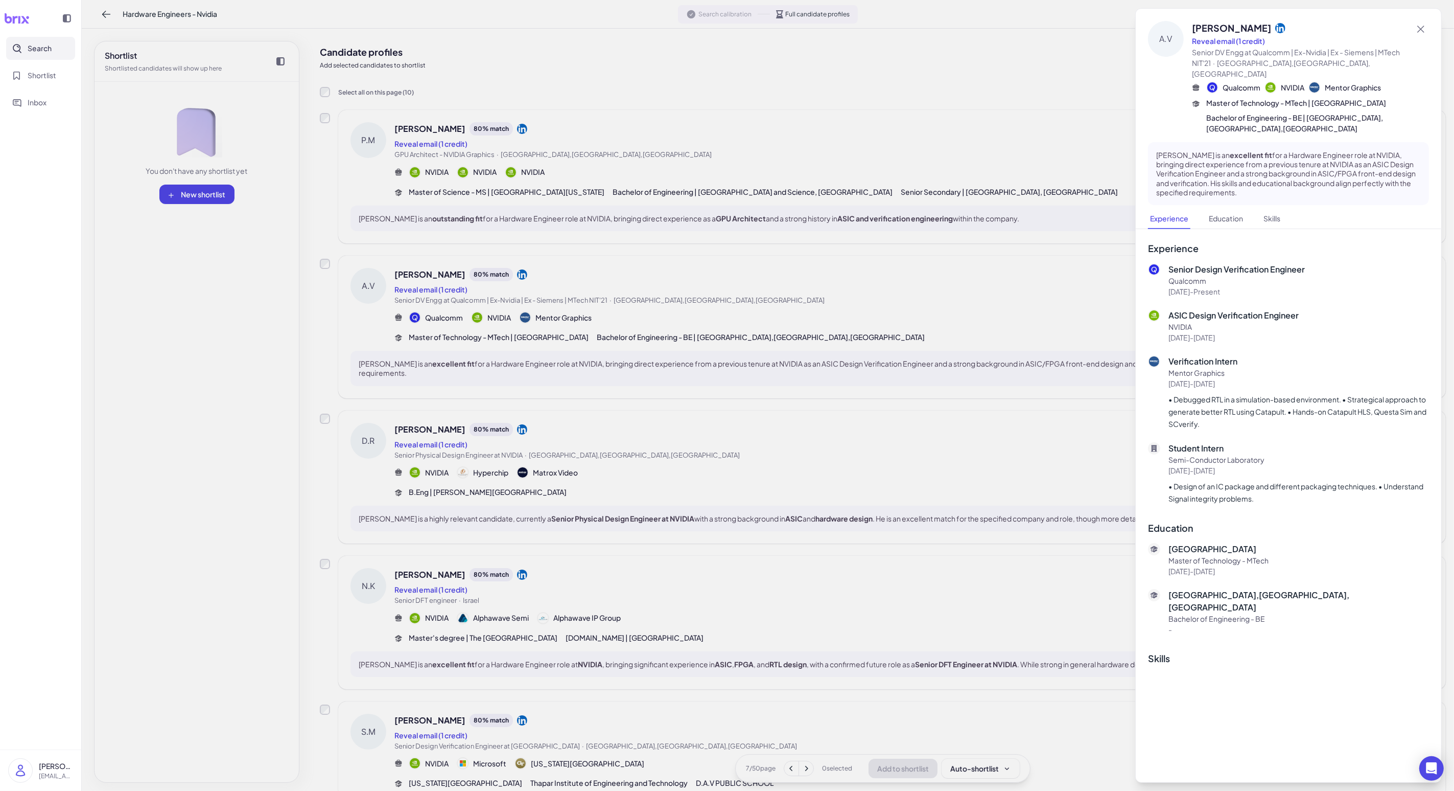
click at [377, 320] on div at bounding box center [727, 395] width 1454 height 791
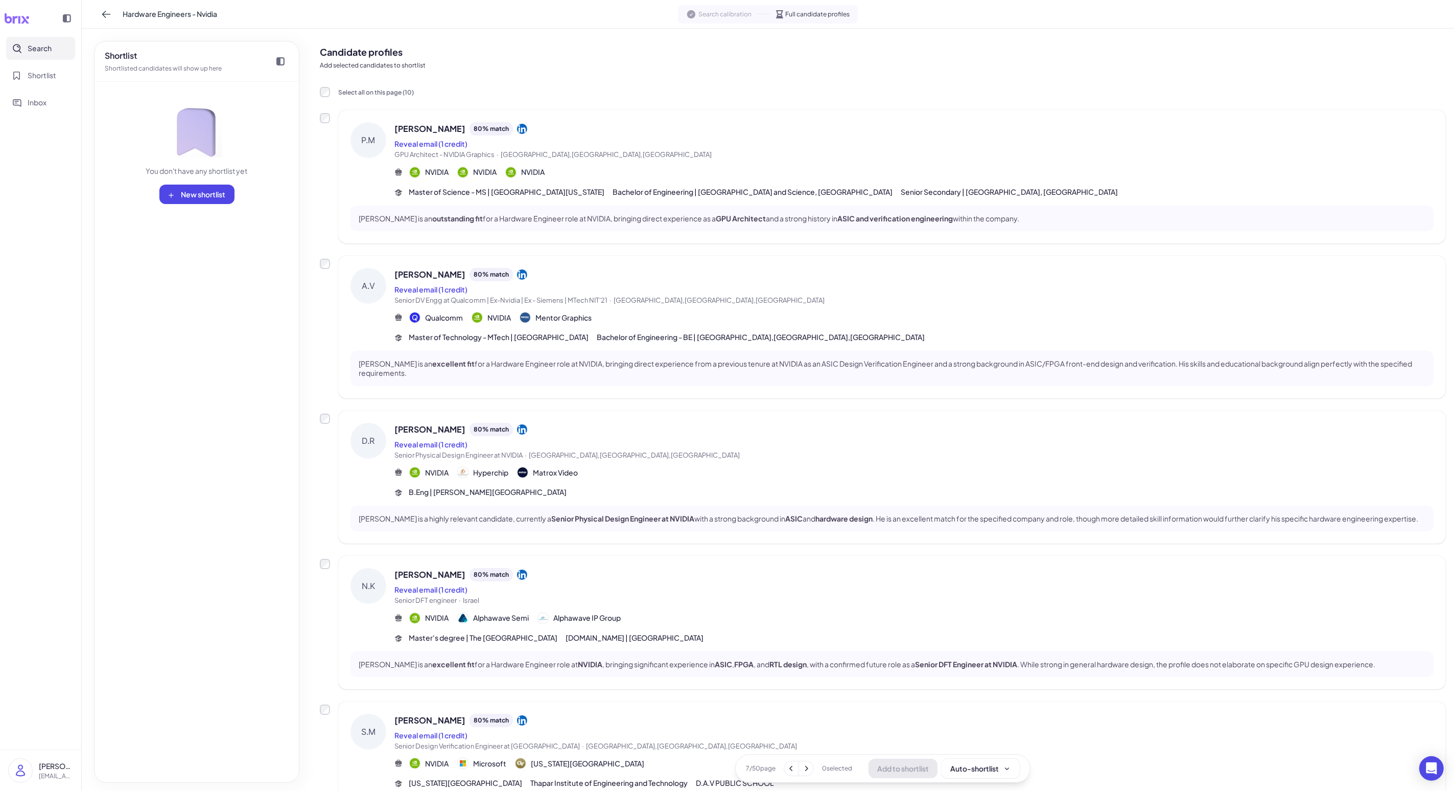
click at [377, 632] on icon at bounding box center [806, 768] width 10 height 10
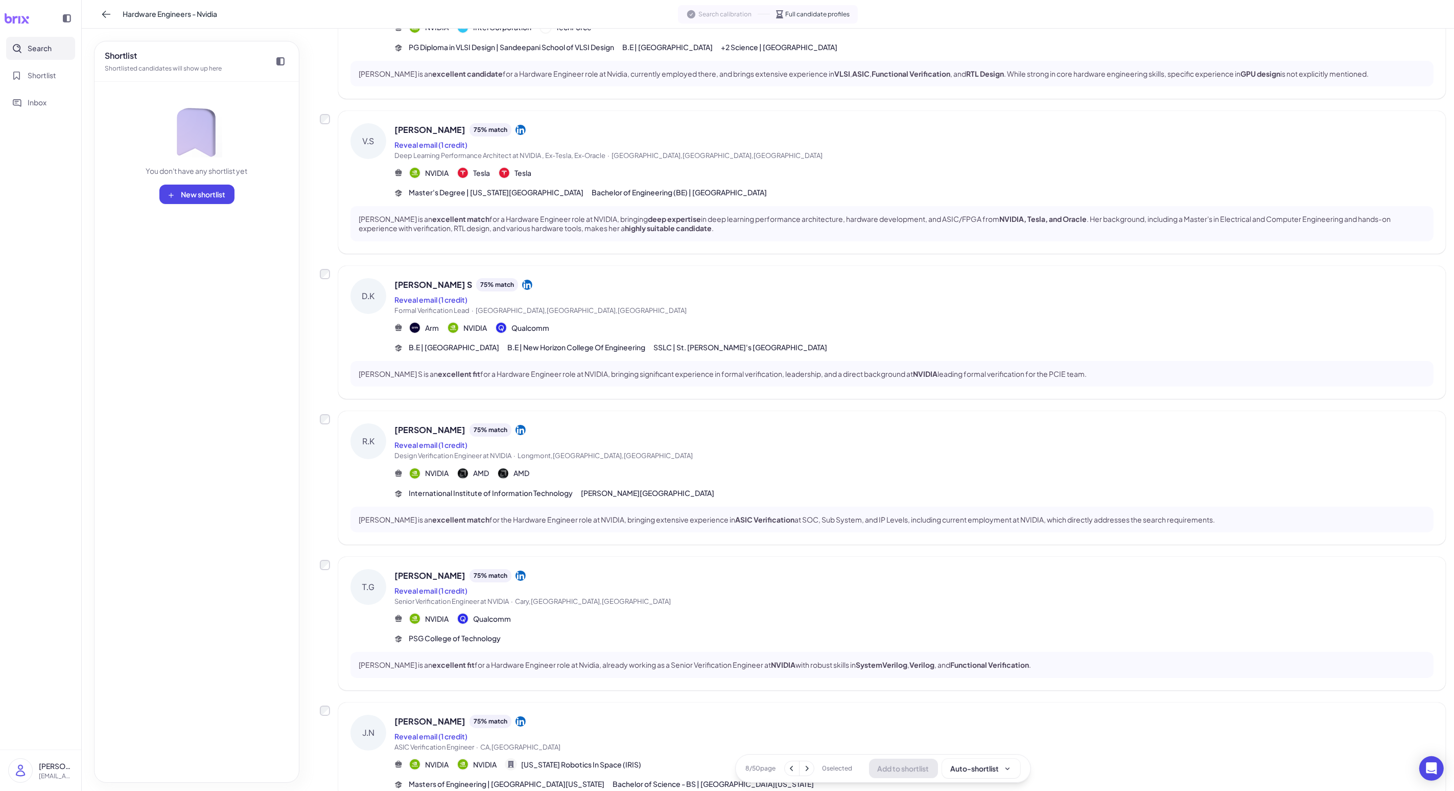
scroll to position [150, 0]
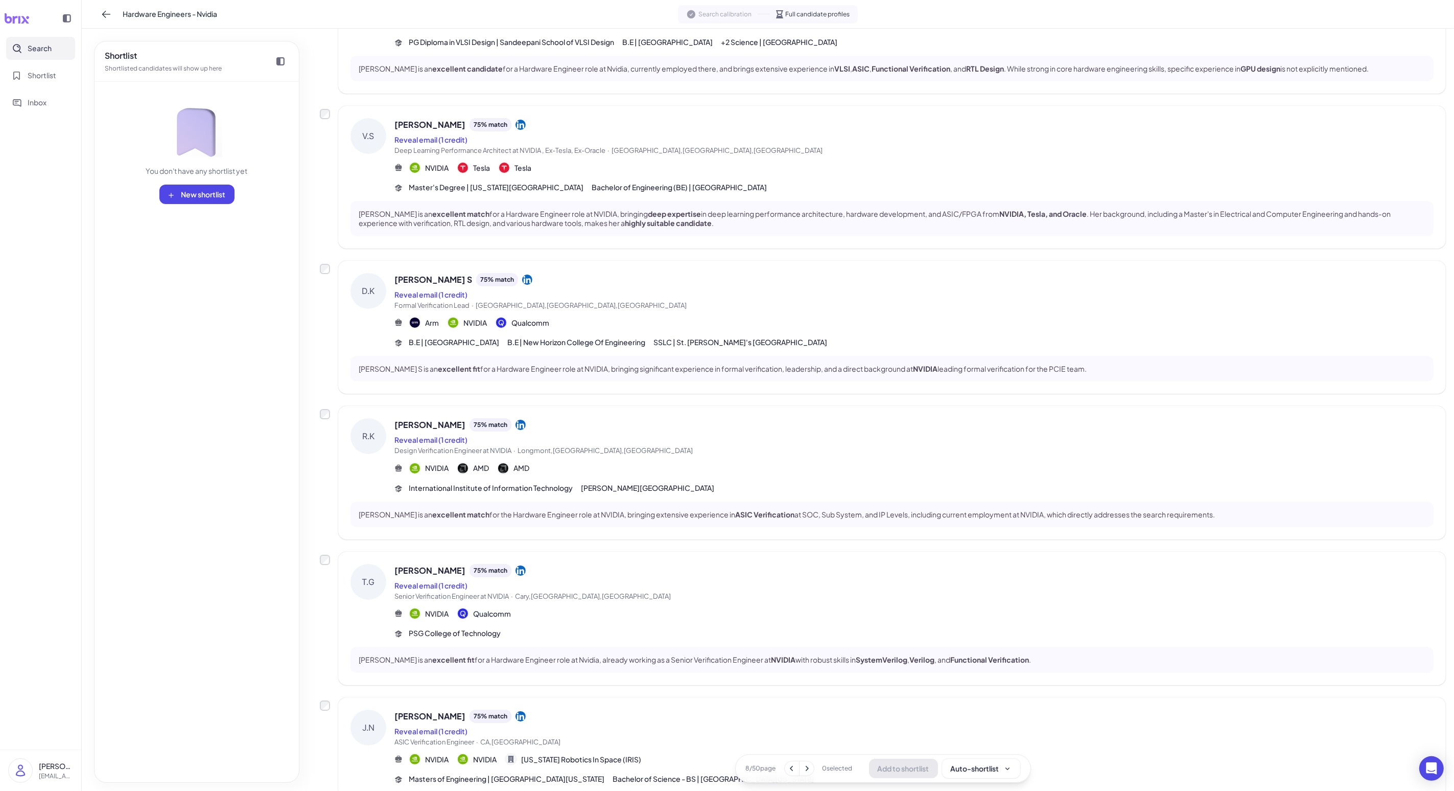
click at [377, 547] on div "[PERSON_NAME] 75 % match Reveal email (1 credit) Senior Engineer at [GEOGRAPHIC…" at bounding box center [883, 680] width 1126 height 1441
click at [377, 583] on div "Reveal email (1 credit)" at bounding box center [914, 585] width 1039 height 12
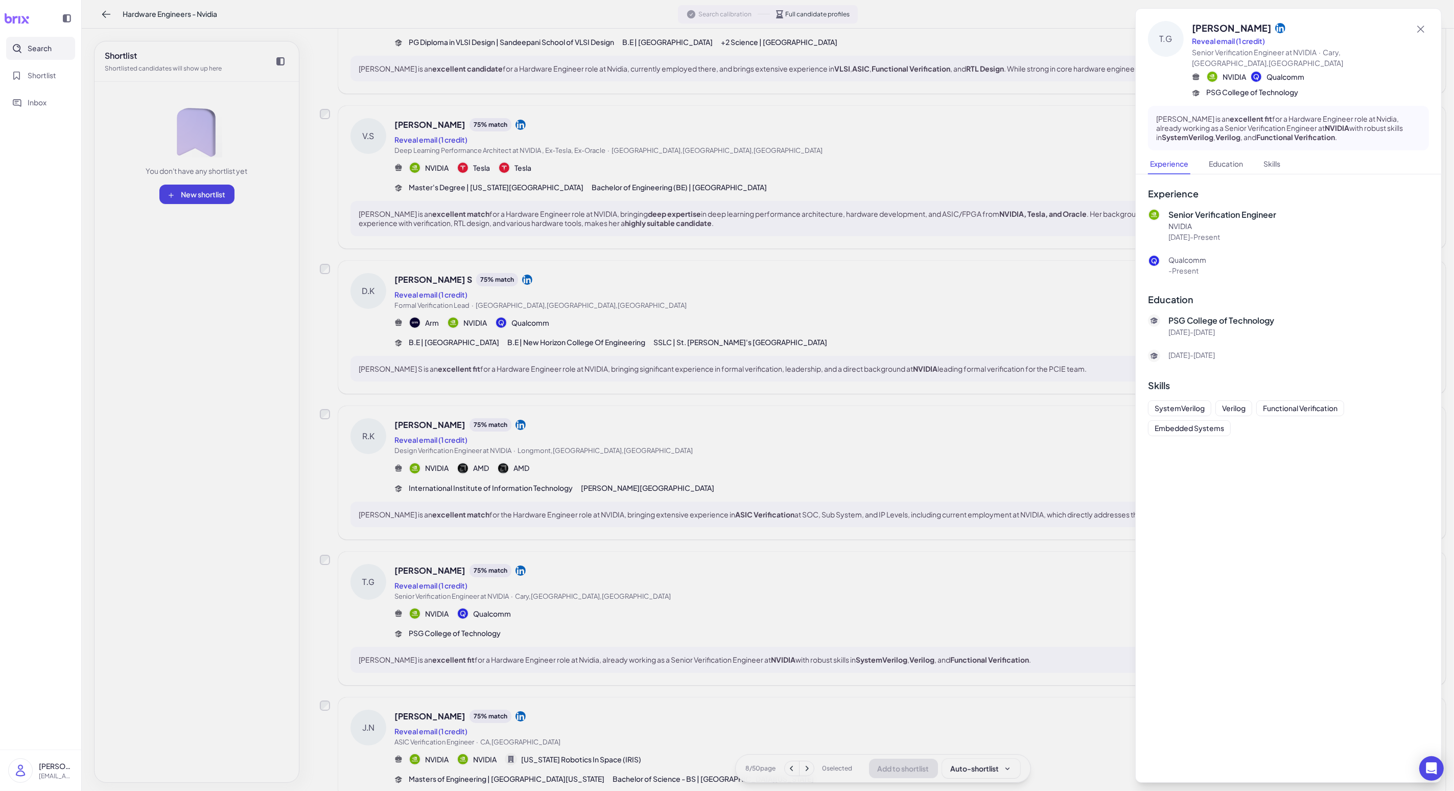
click at [377, 591] on div at bounding box center [727, 395] width 1454 height 791
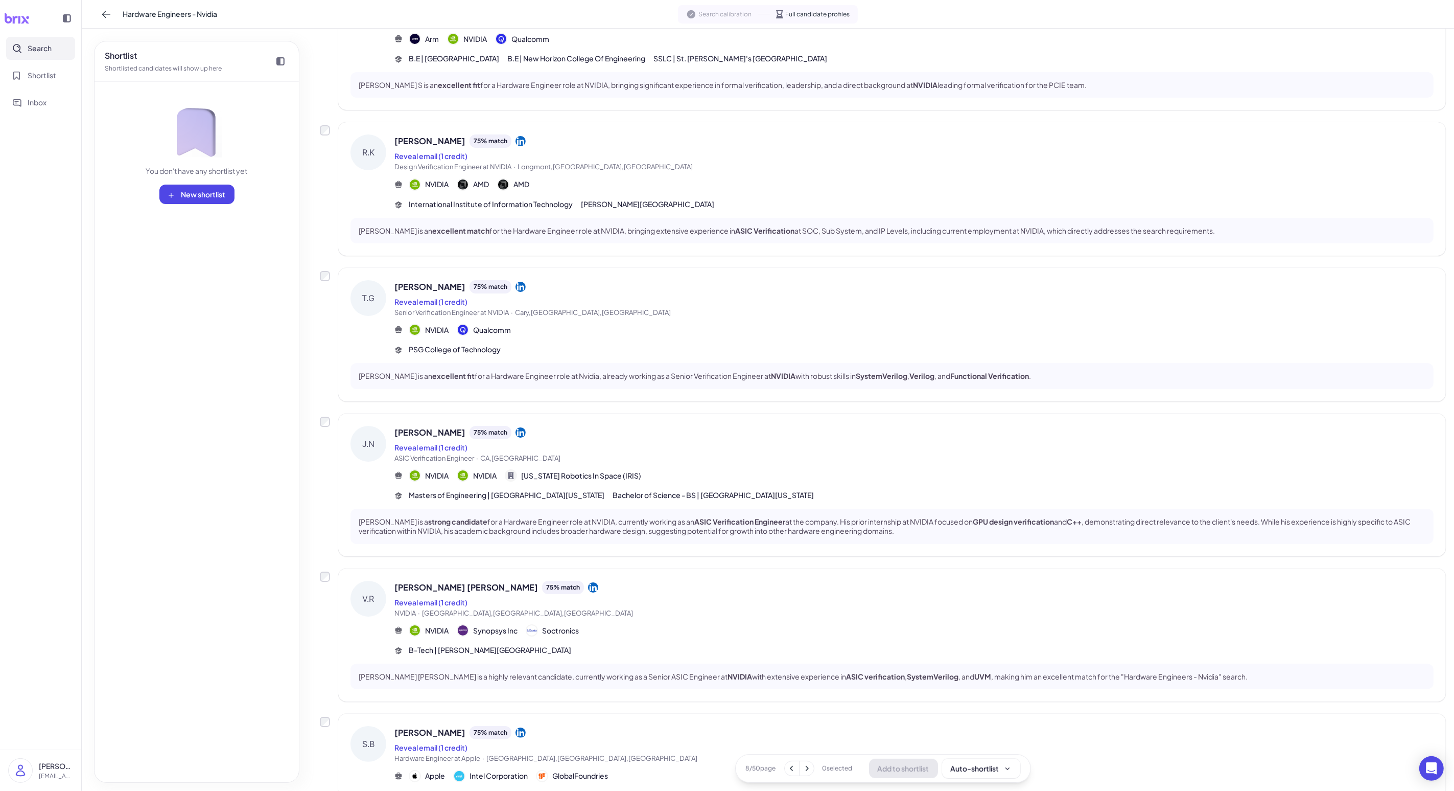
scroll to position [605, 0]
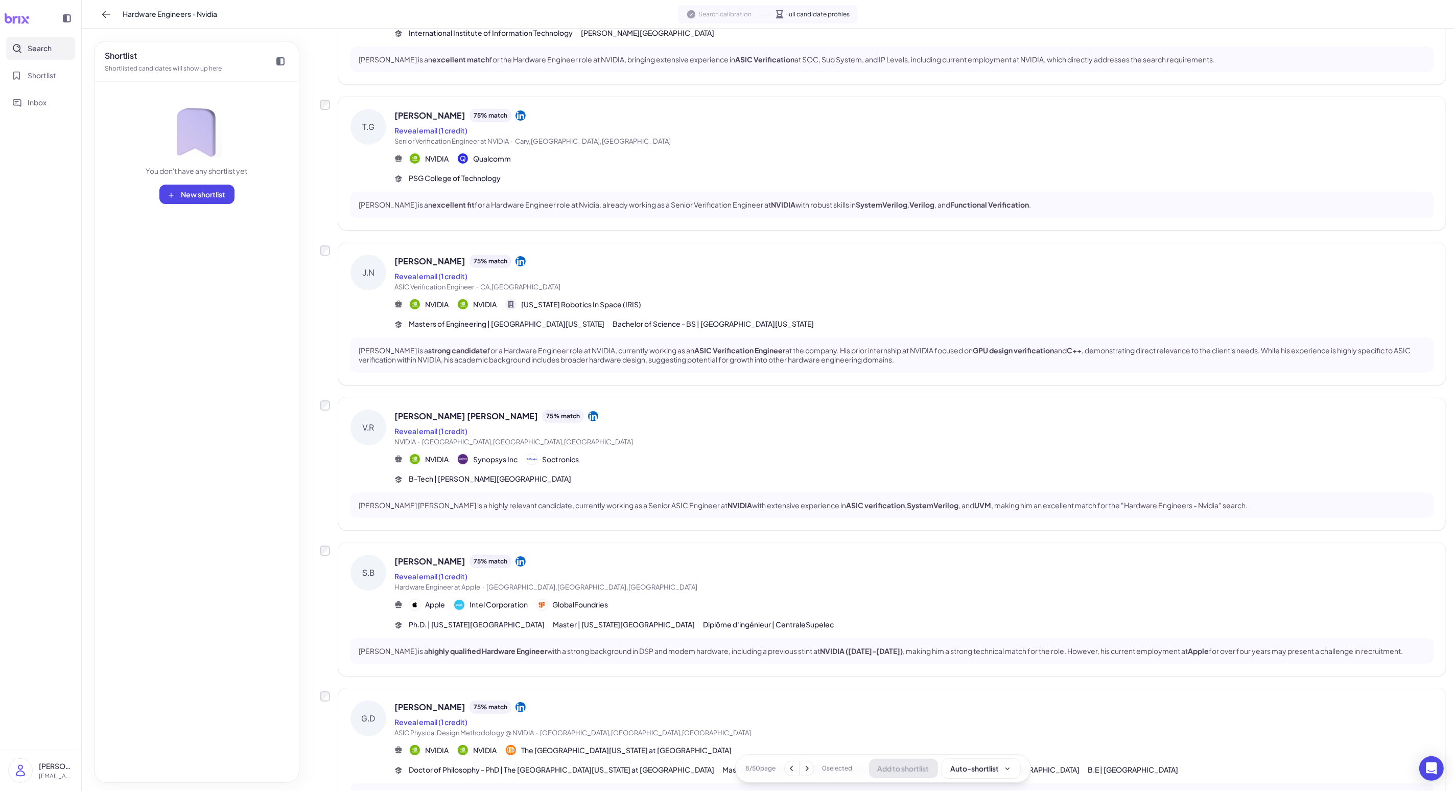
click at [377, 598] on div "Apple Intel Corporation GlobalFoundries" at bounding box center [914, 604] width 1039 height 12
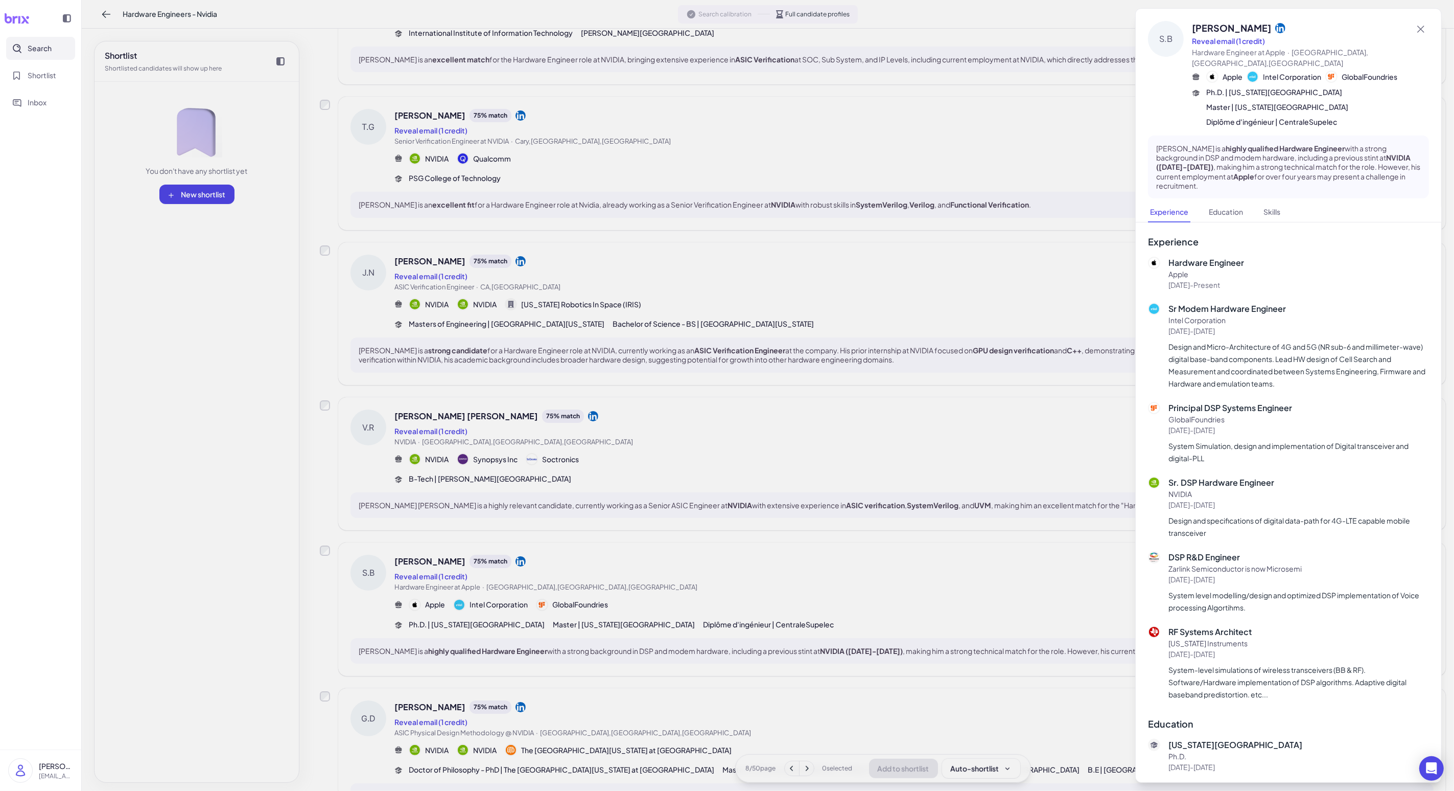
click at [377, 597] on div at bounding box center [727, 395] width 1454 height 791
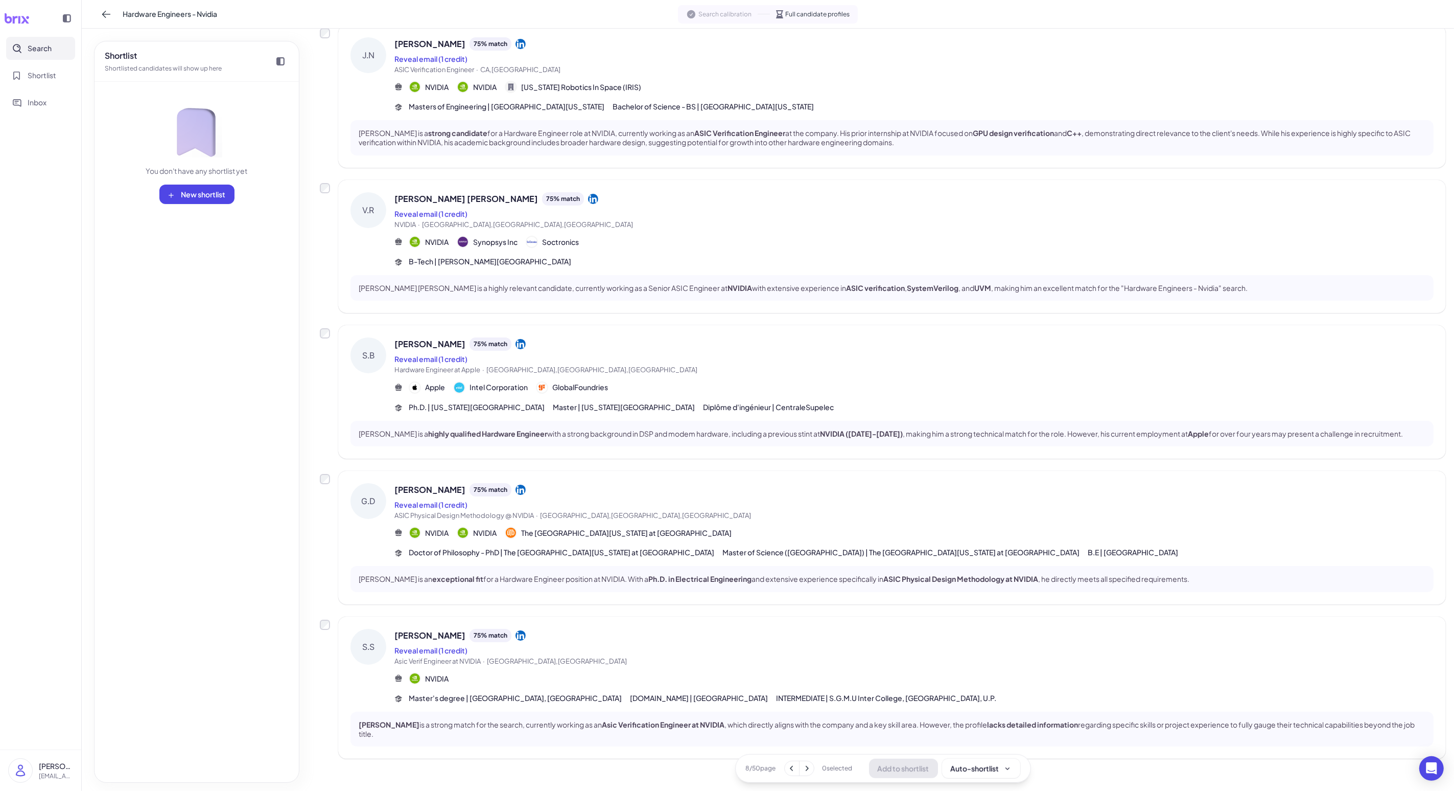
scroll to position [837, 0]
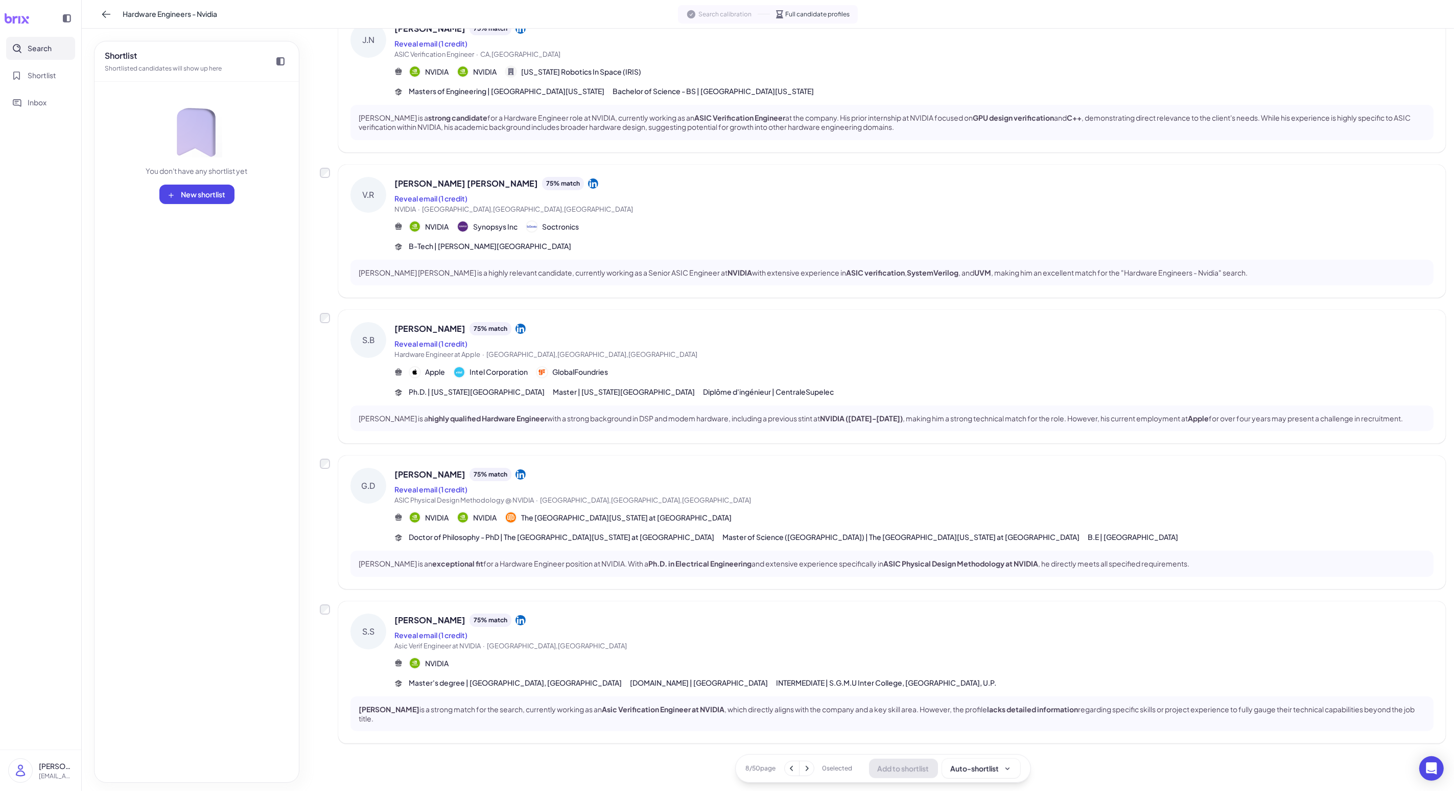
click at [377, 632] on div "Reveal email (1 credit)" at bounding box center [914, 635] width 1039 height 12
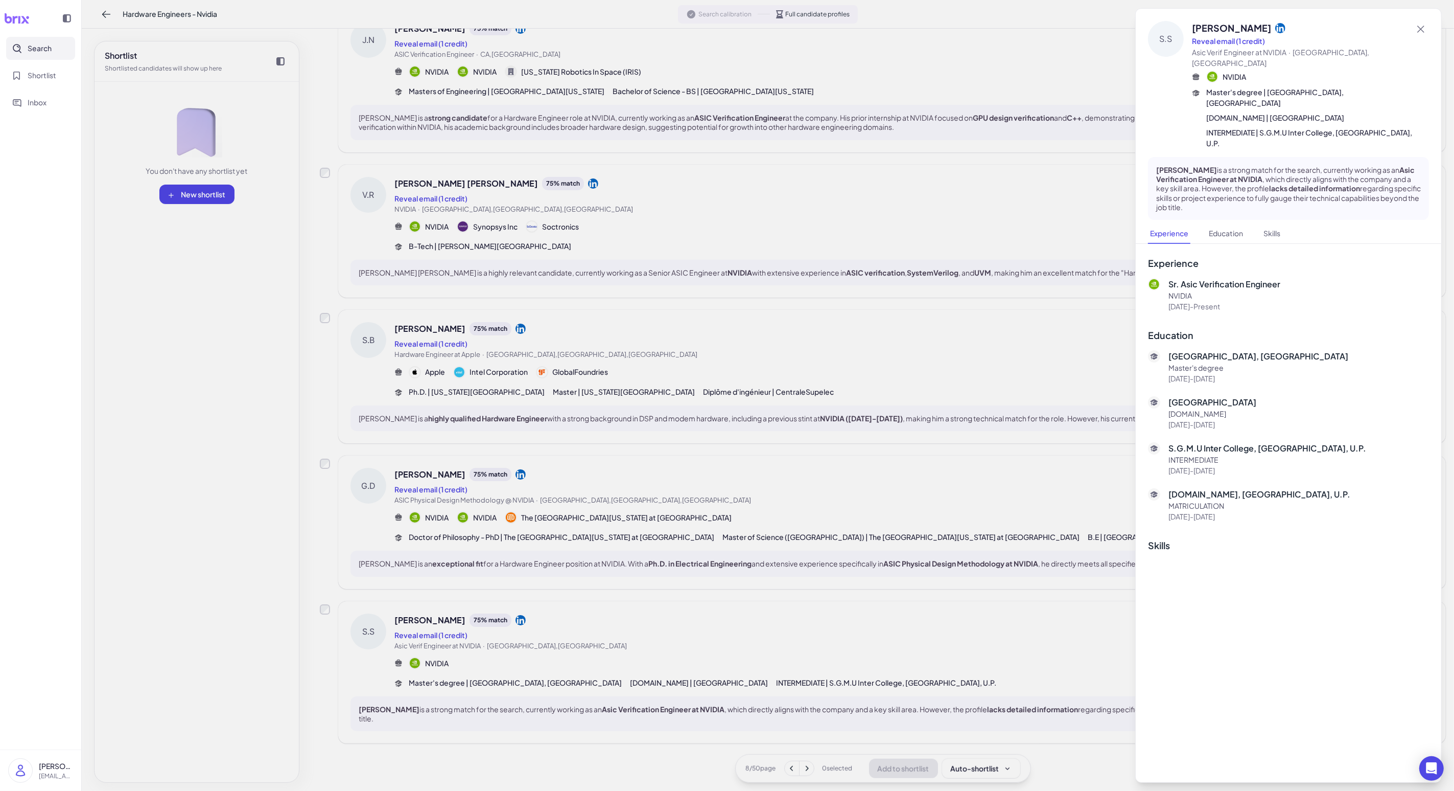
click at [377, 632] on div at bounding box center [727, 395] width 1454 height 791
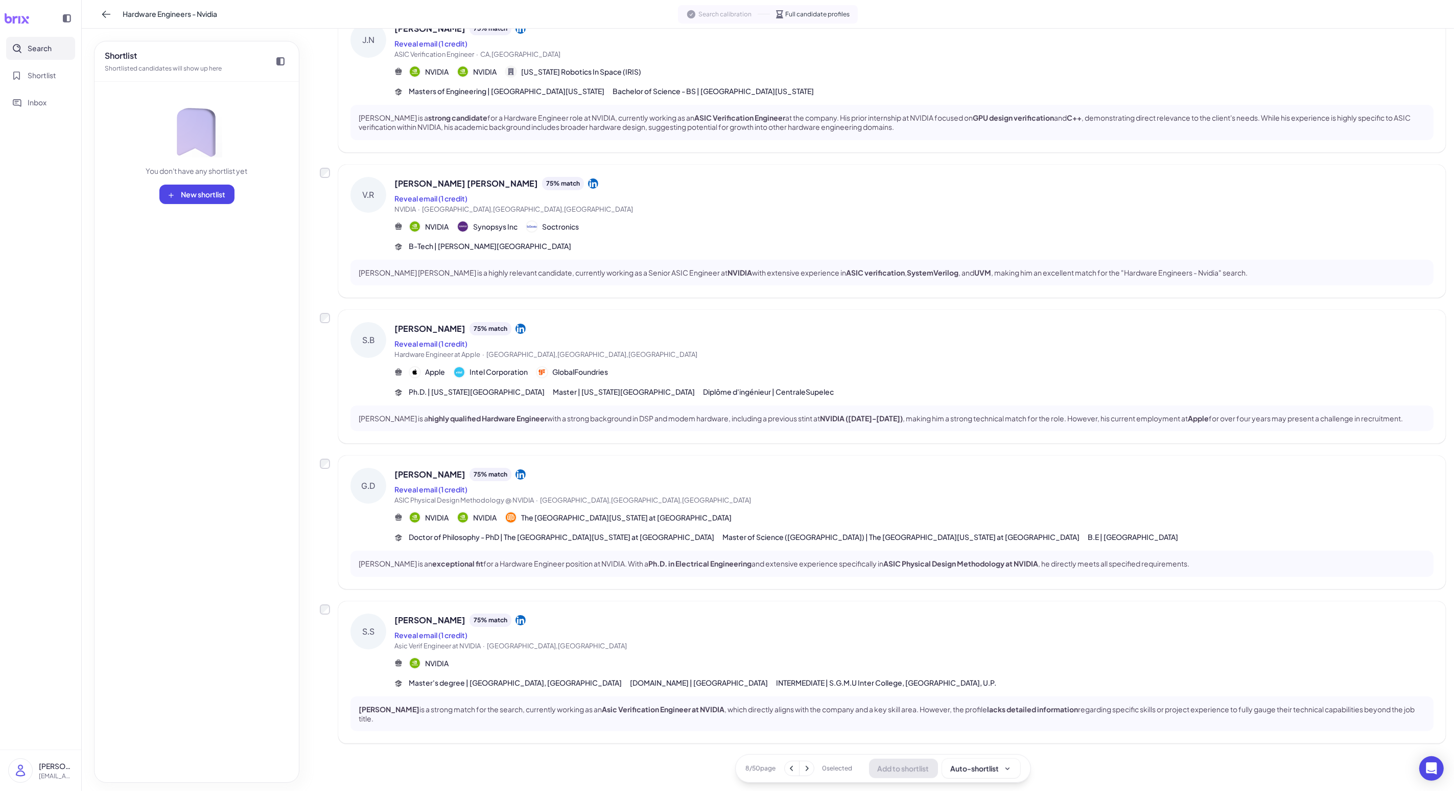
click at [377, 632] on icon at bounding box center [807, 768] width 10 height 10
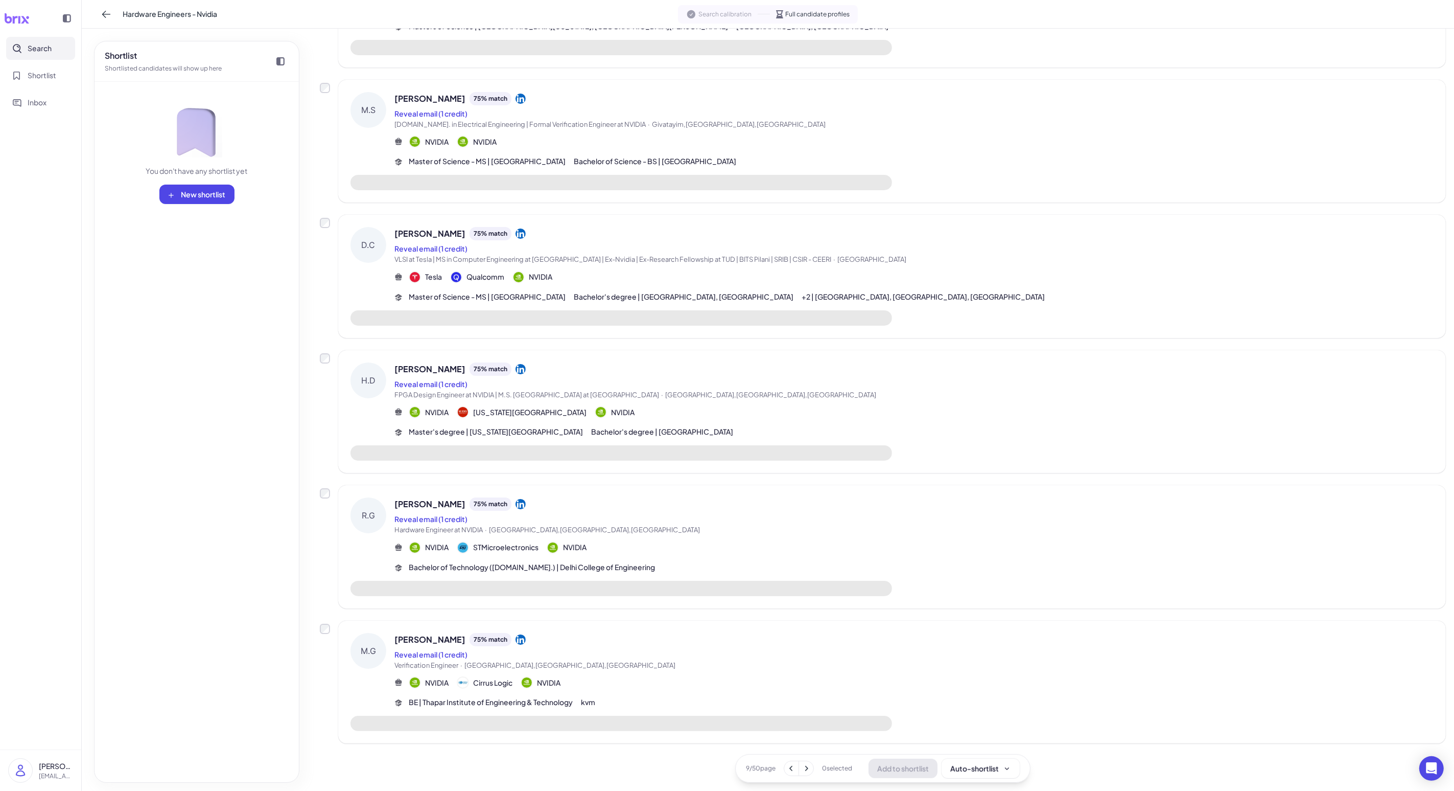
click at [377, 632] on icon at bounding box center [806, 768] width 10 height 10
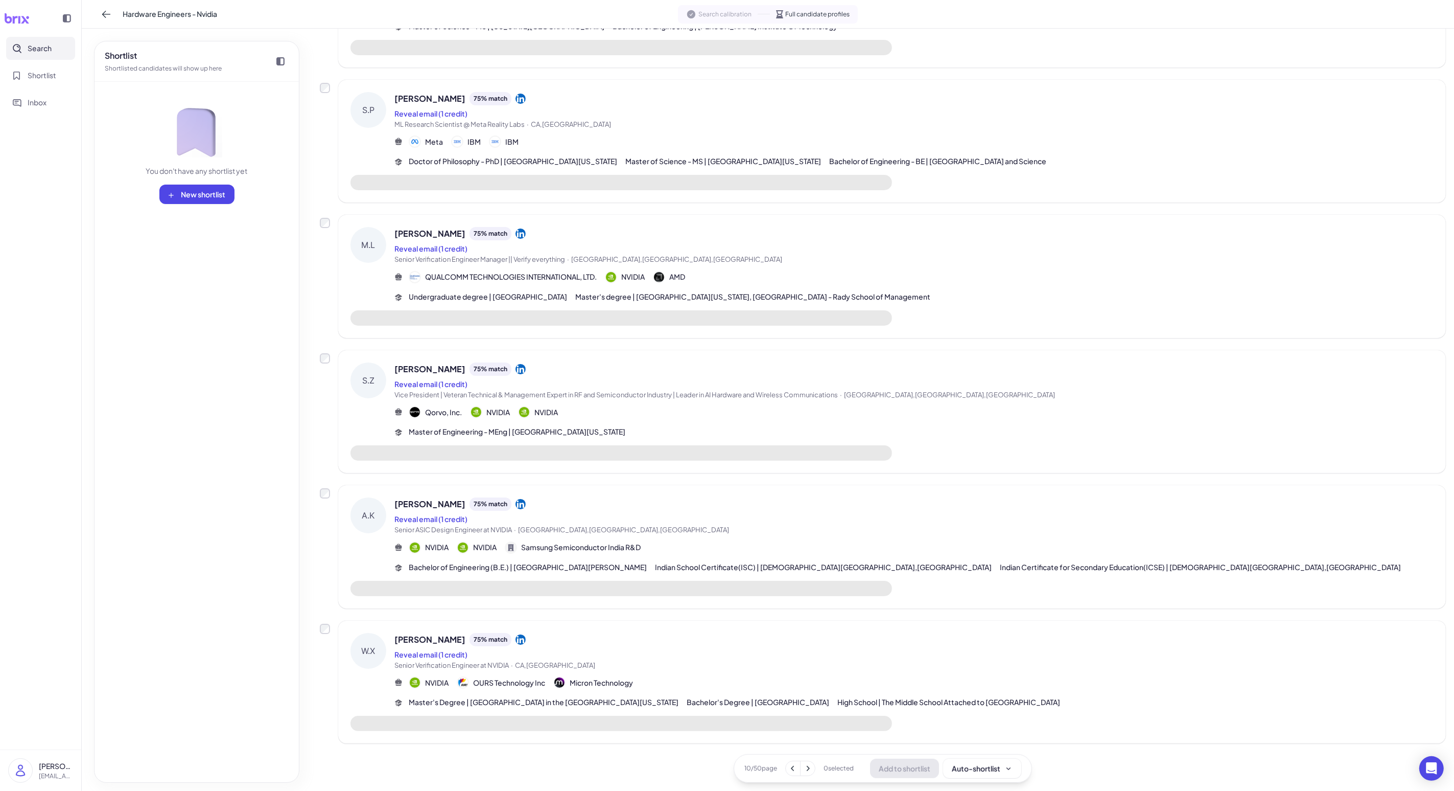
click at [377, 632] on div "[PERSON_NAME] 75 % match Reveal email (1 credit) Senior Verification Engineer a…" at bounding box center [914, 652] width 1039 height 38
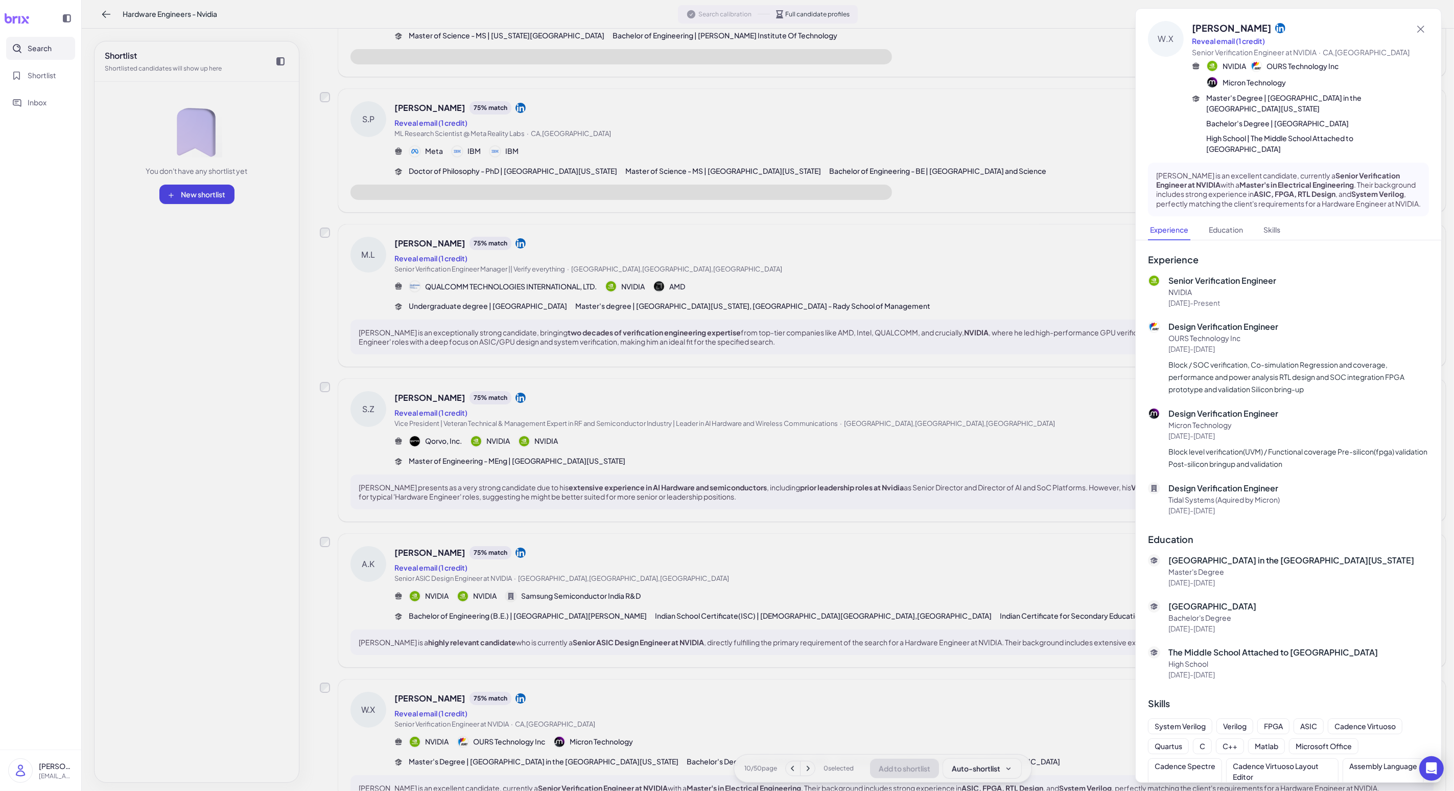
scroll to position [766, 0]
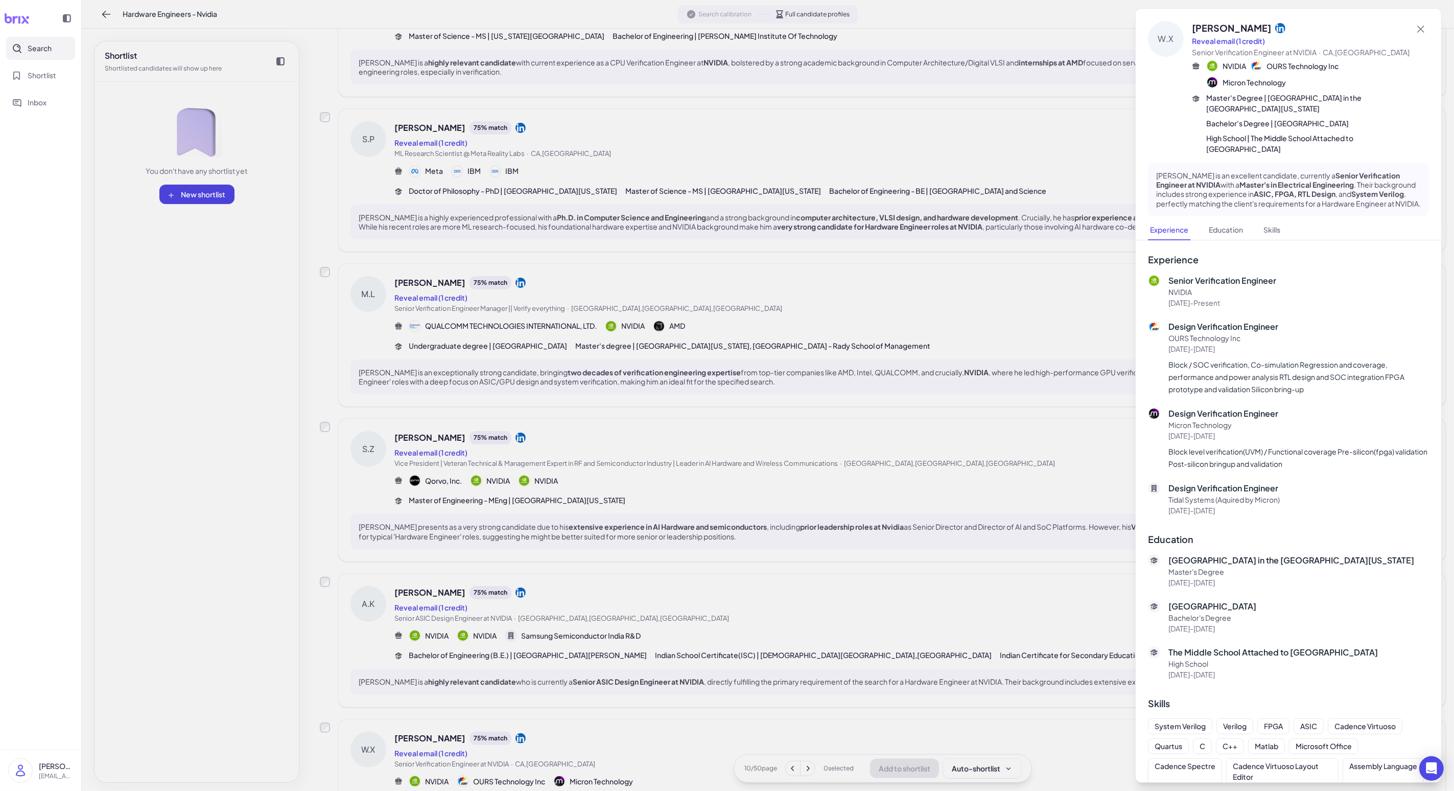
click at [377, 632] on div at bounding box center [727, 395] width 1454 height 791
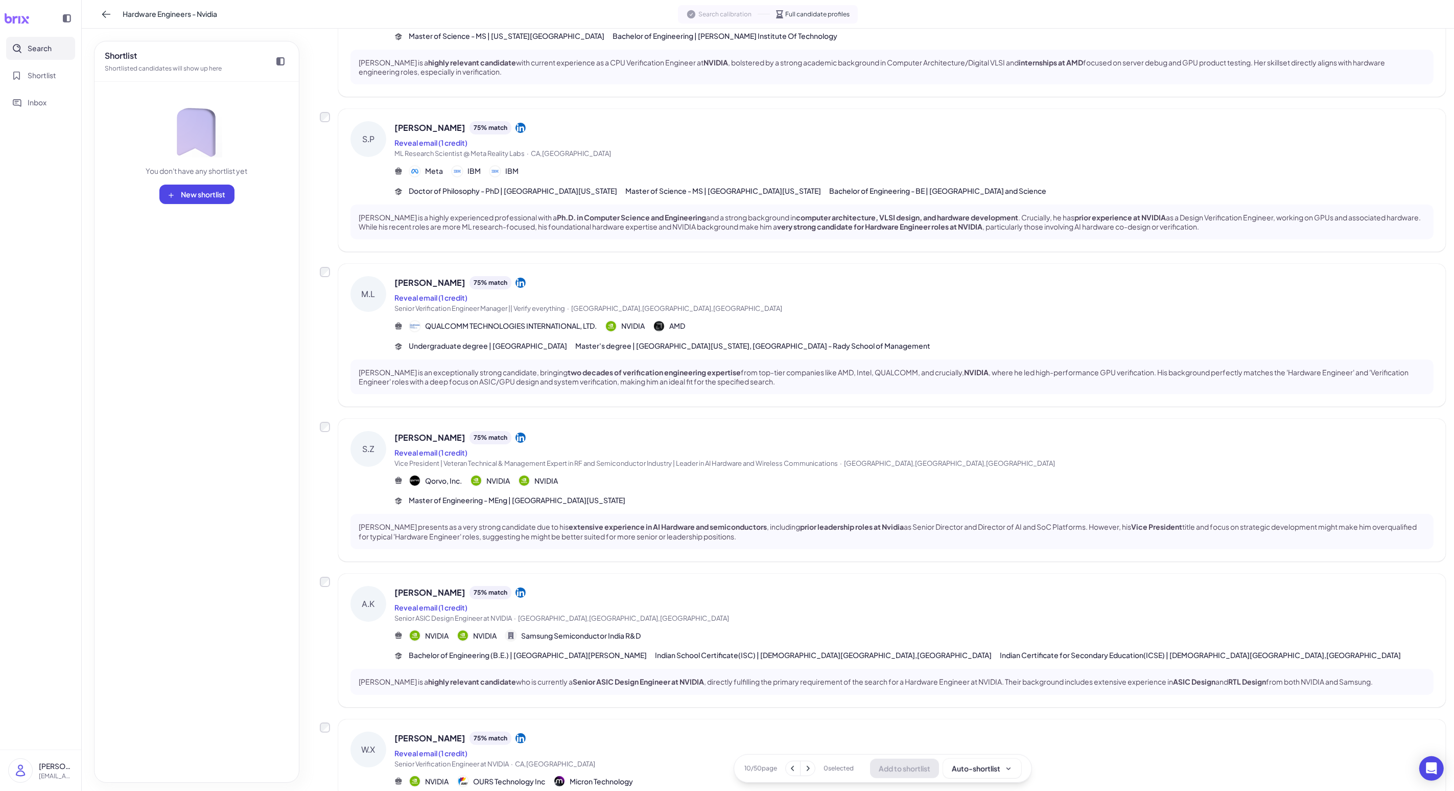
click at [377, 632] on icon at bounding box center [808, 768] width 10 height 10
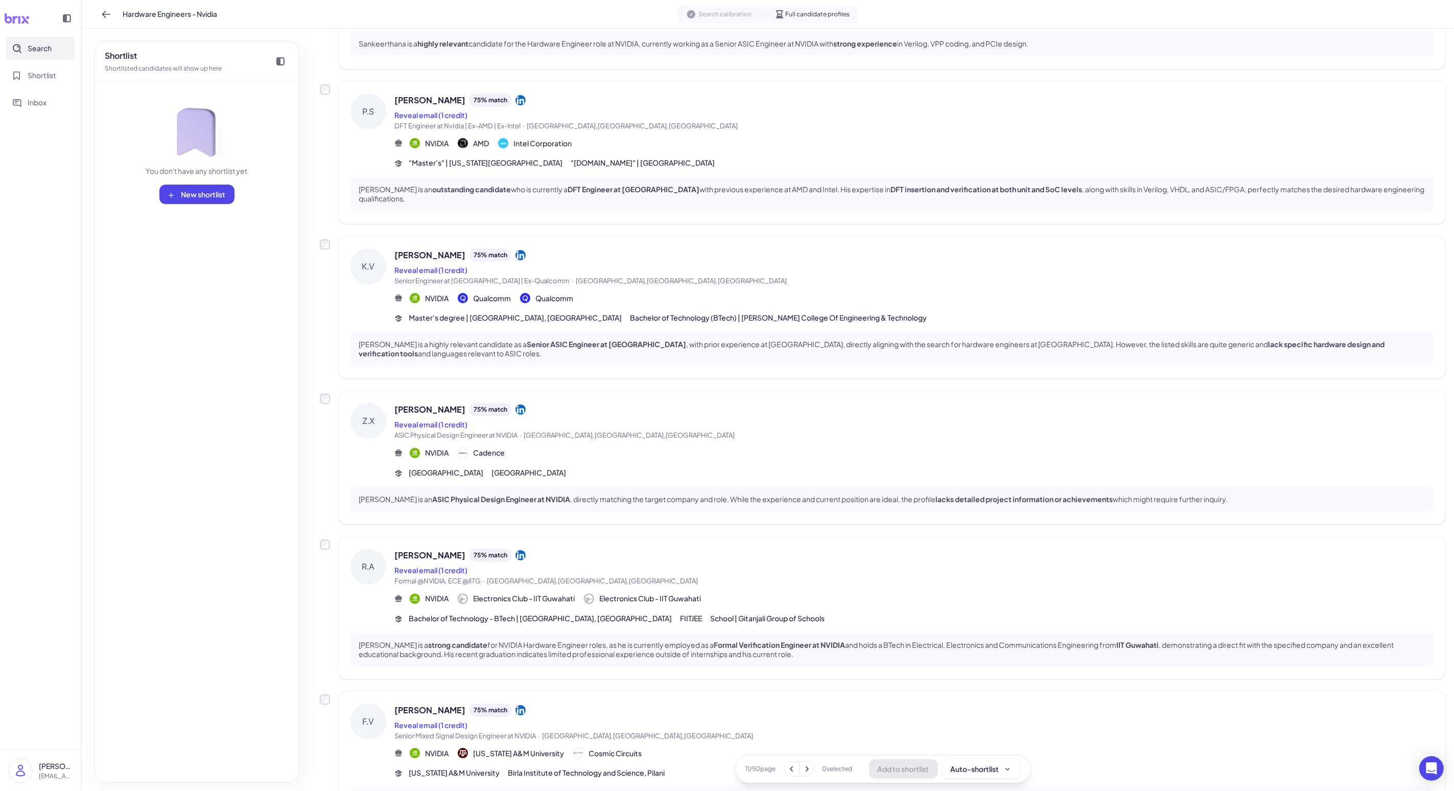
scroll to position [847, 0]
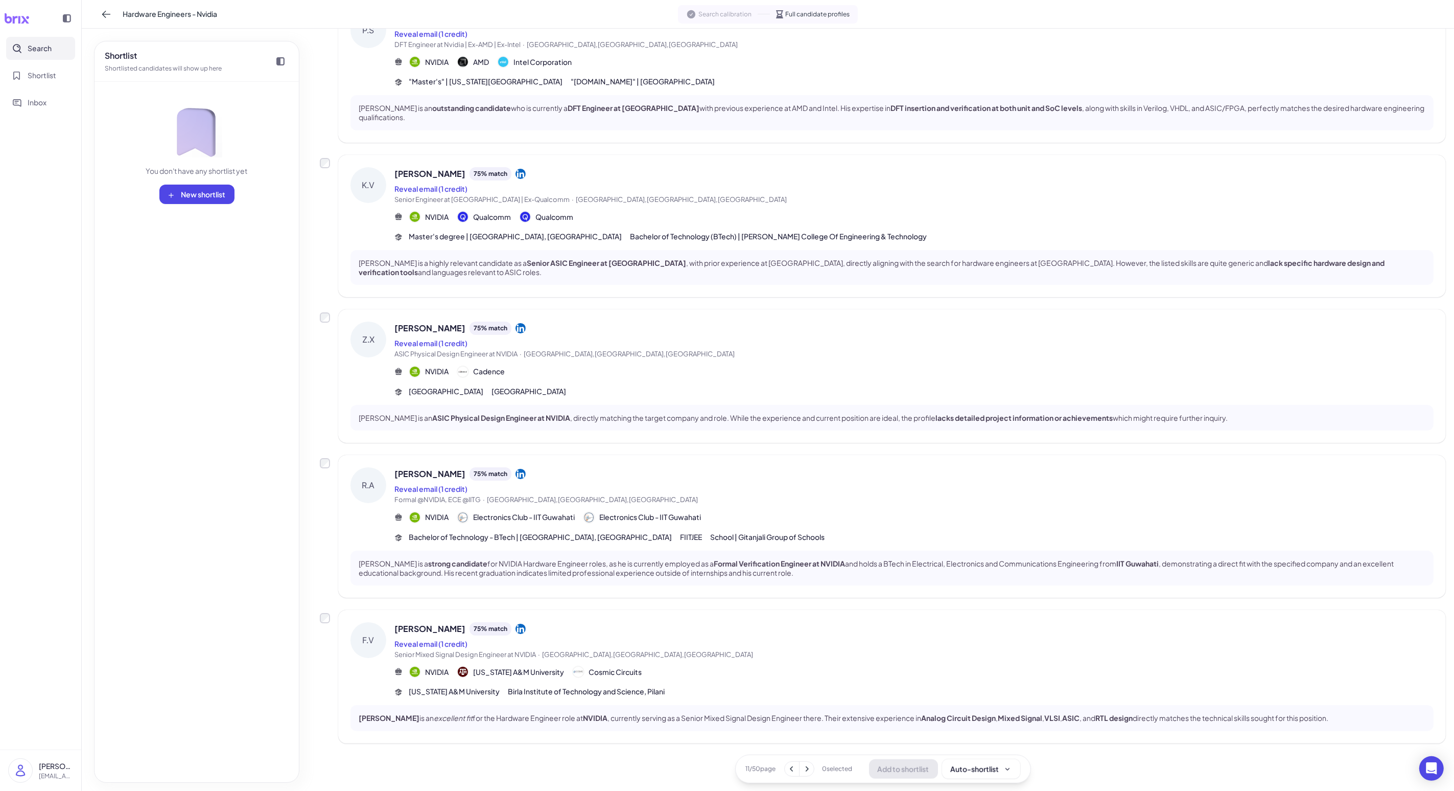
click at [377, 632] on span "Senior Mixed Signal Design Engineer at NVIDIA · [GEOGRAPHIC_DATA],[GEOGRAPHIC_D…" at bounding box center [914, 655] width 1039 height 10
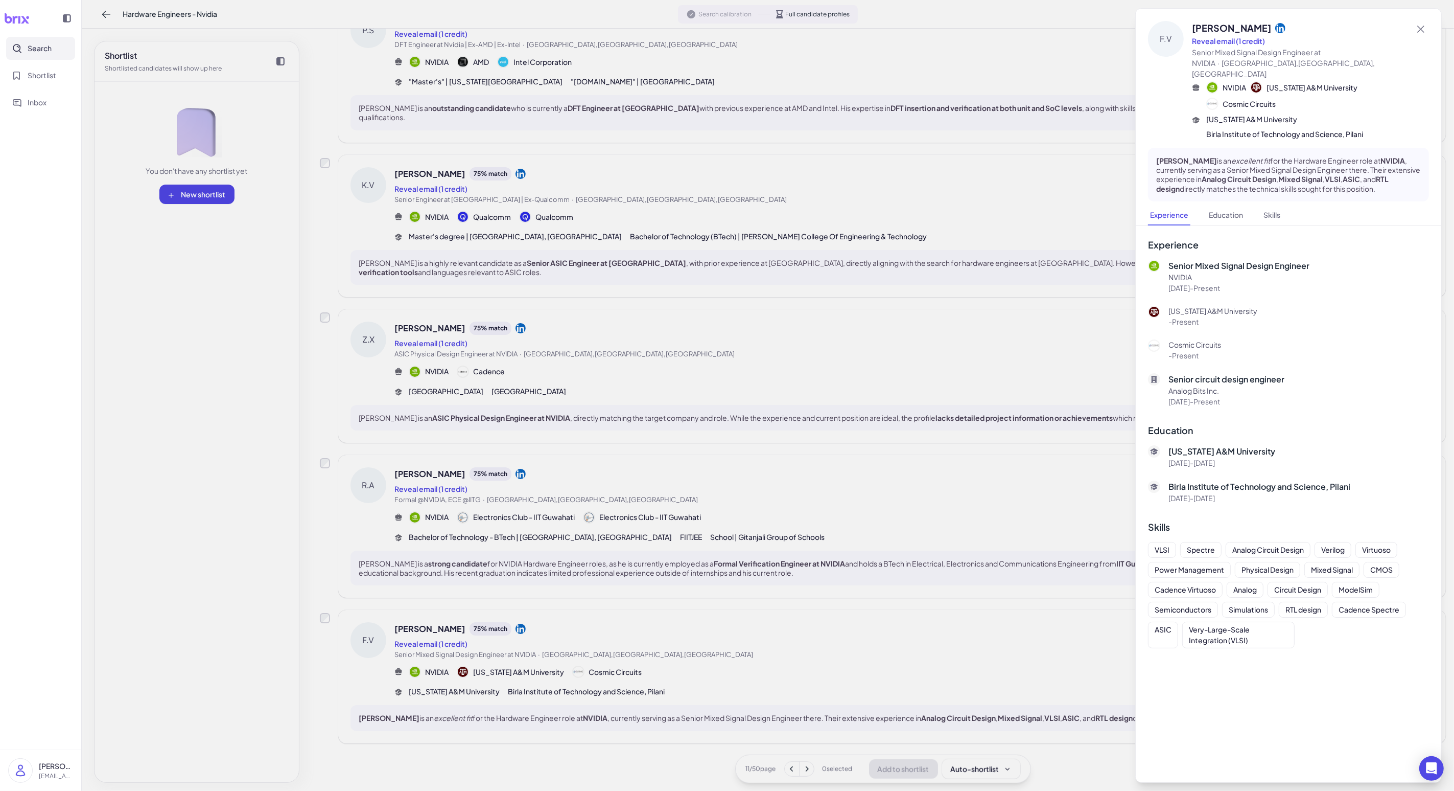
click at [377, 632] on div at bounding box center [727, 395] width 1454 height 791
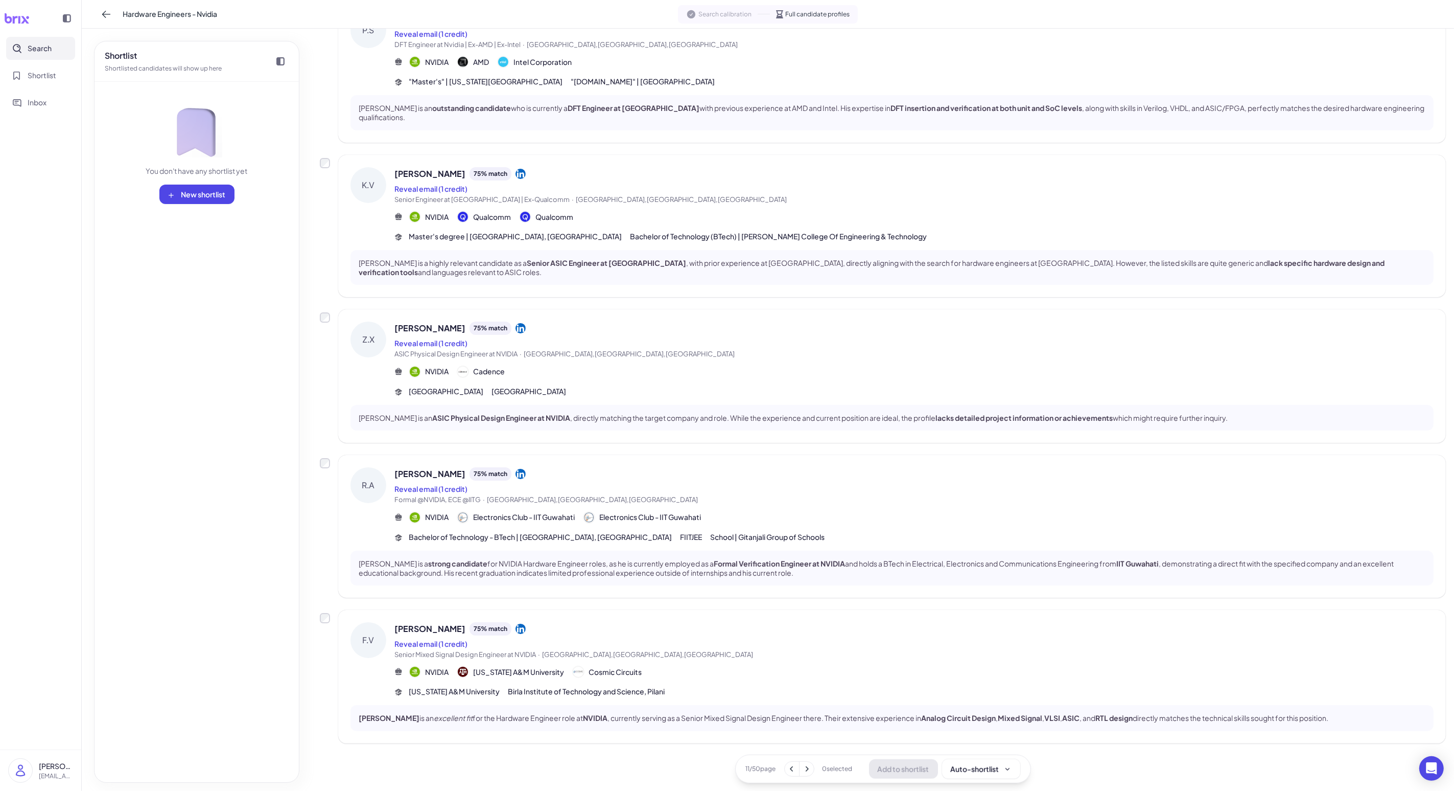
click at [377, 632] on icon at bounding box center [807, 768] width 10 height 10
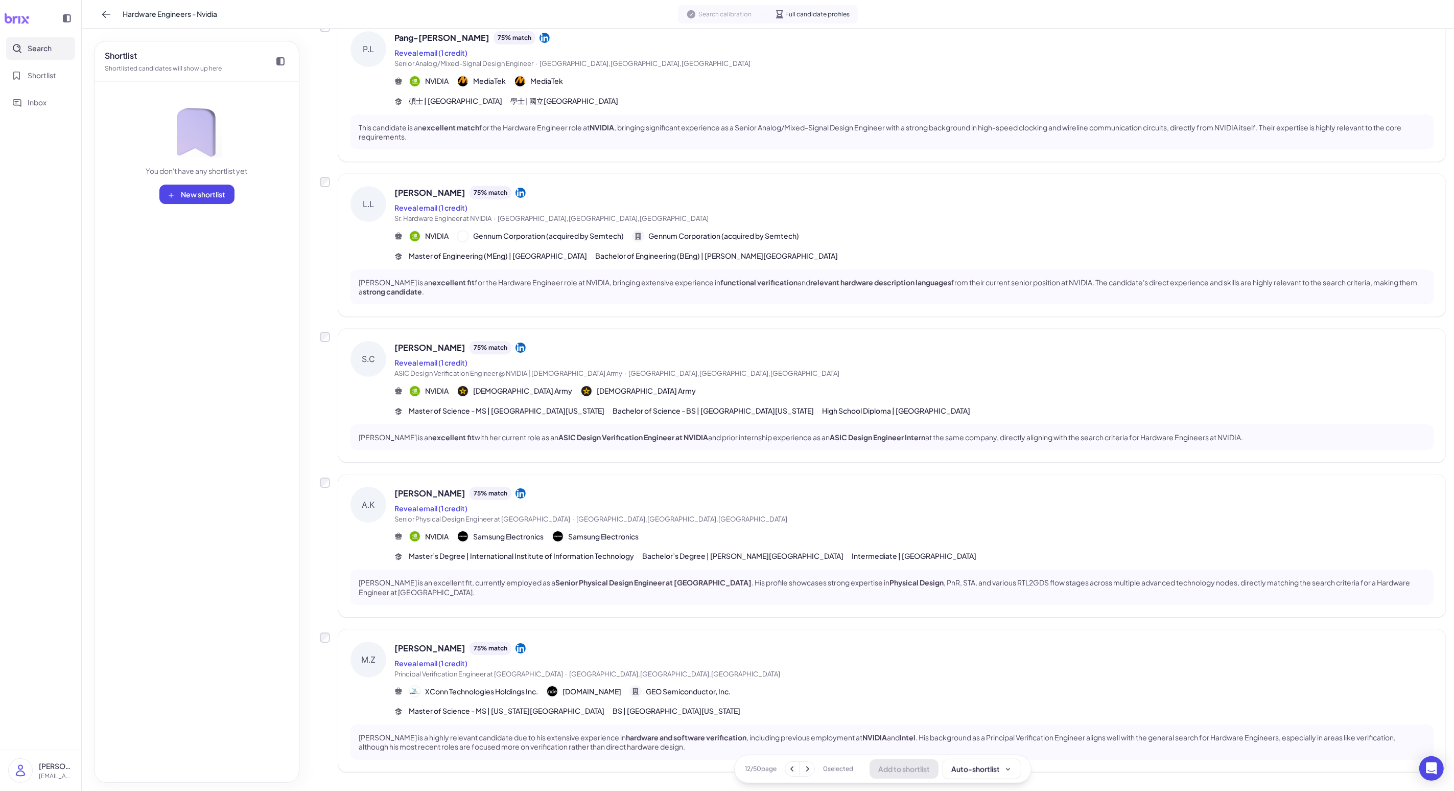
click at [377, 632] on div "12 / 50 page 0 selected Add to shortlist Auto-shortlist" at bounding box center [882, 768] width 297 height 29
click at [377, 632] on button at bounding box center [807, 768] width 14 height 14
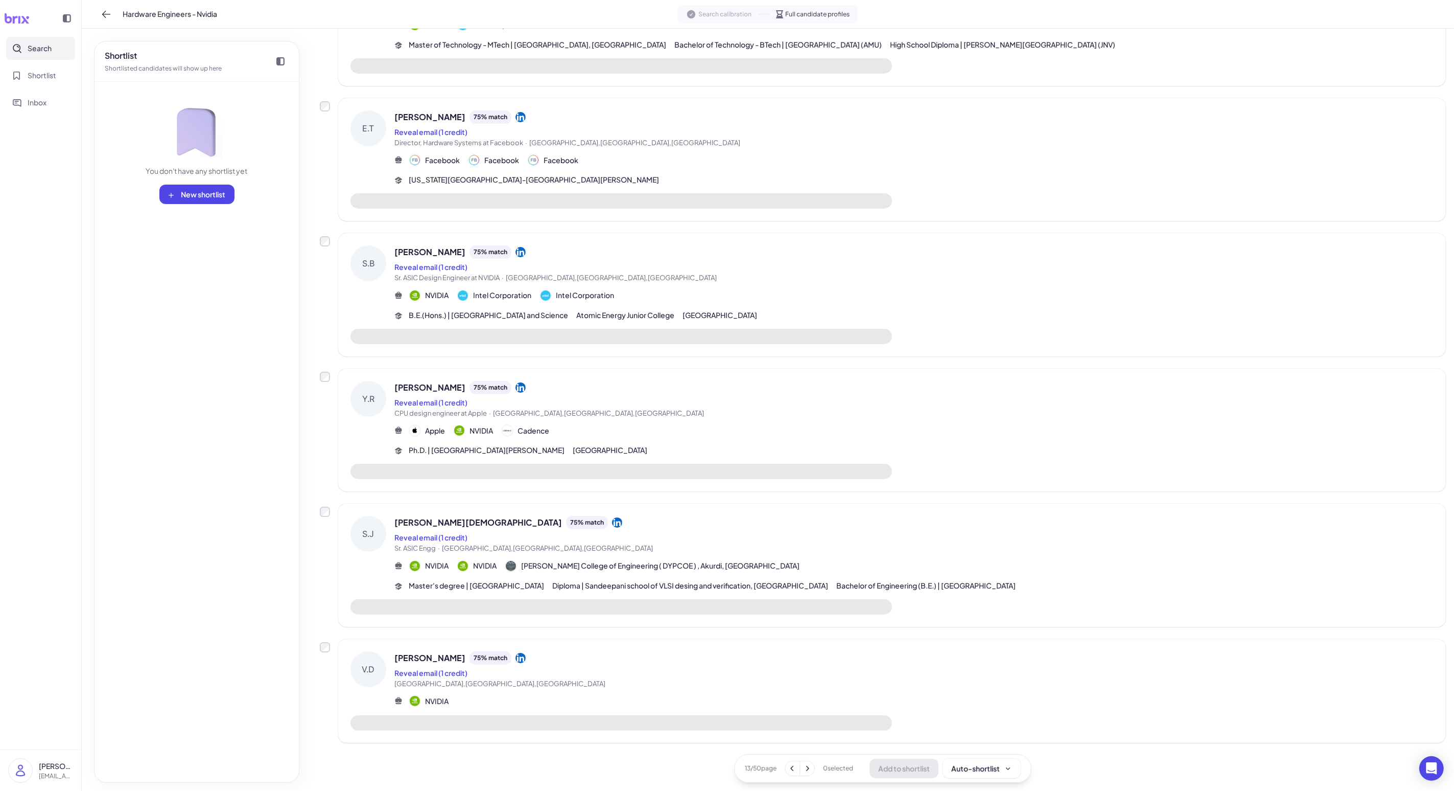
click at [377, 632] on button at bounding box center [807, 768] width 14 height 14
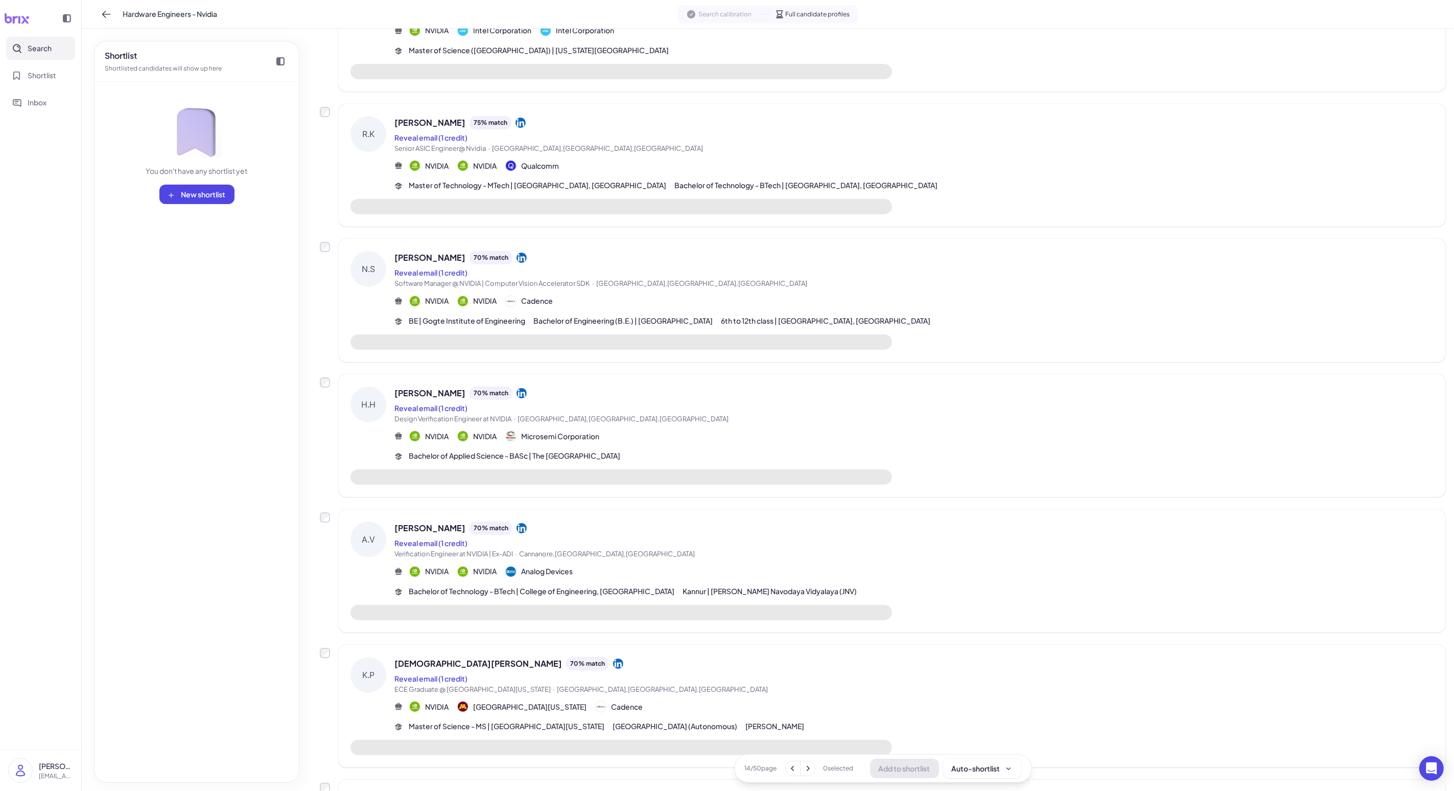
click at [377, 526] on div "[PERSON_NAME] 70 % match Reveal email (1 credit) Verification Engineer at NVIDI…" at bounding box center [892, 570] width 1108 height 123
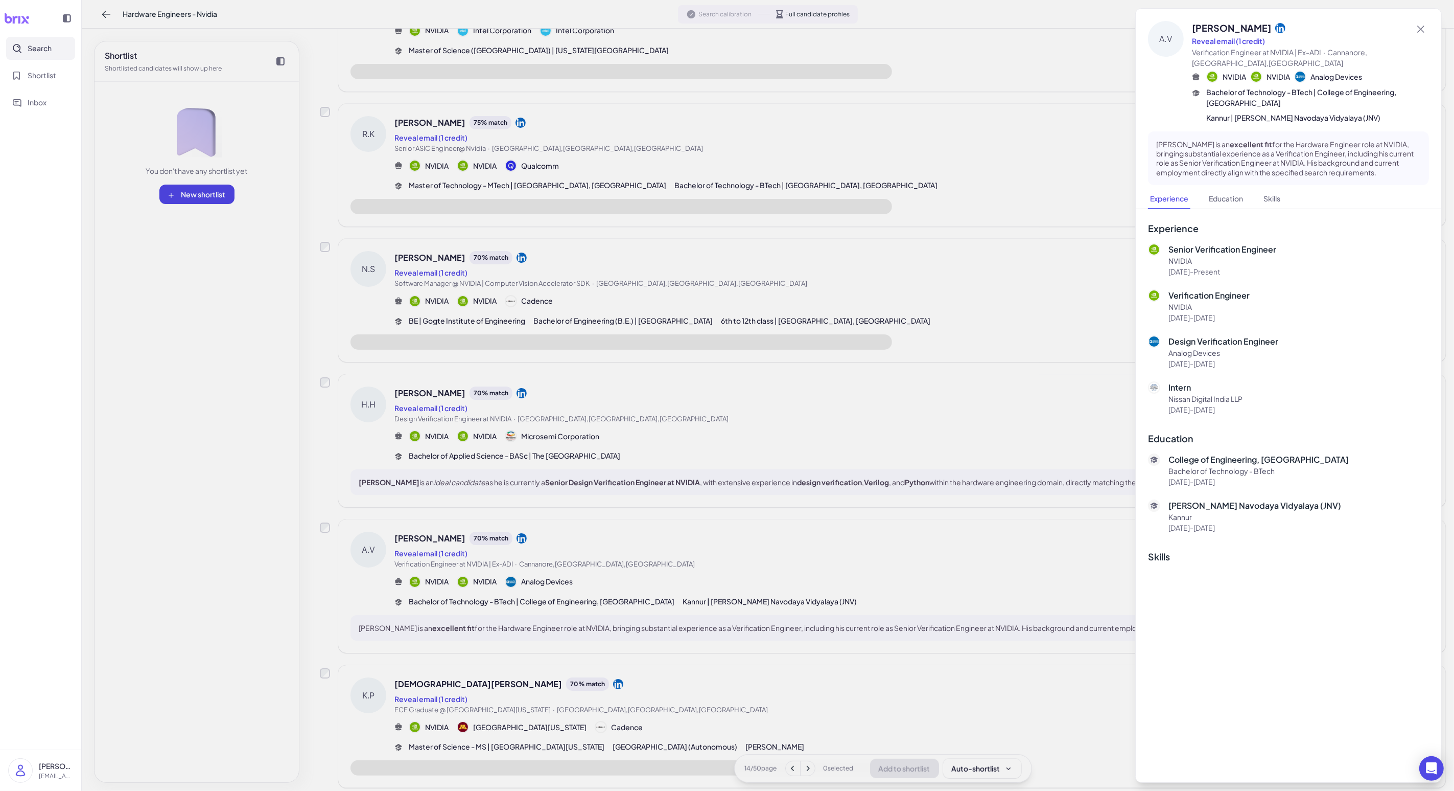
scroll to position [432, 0]
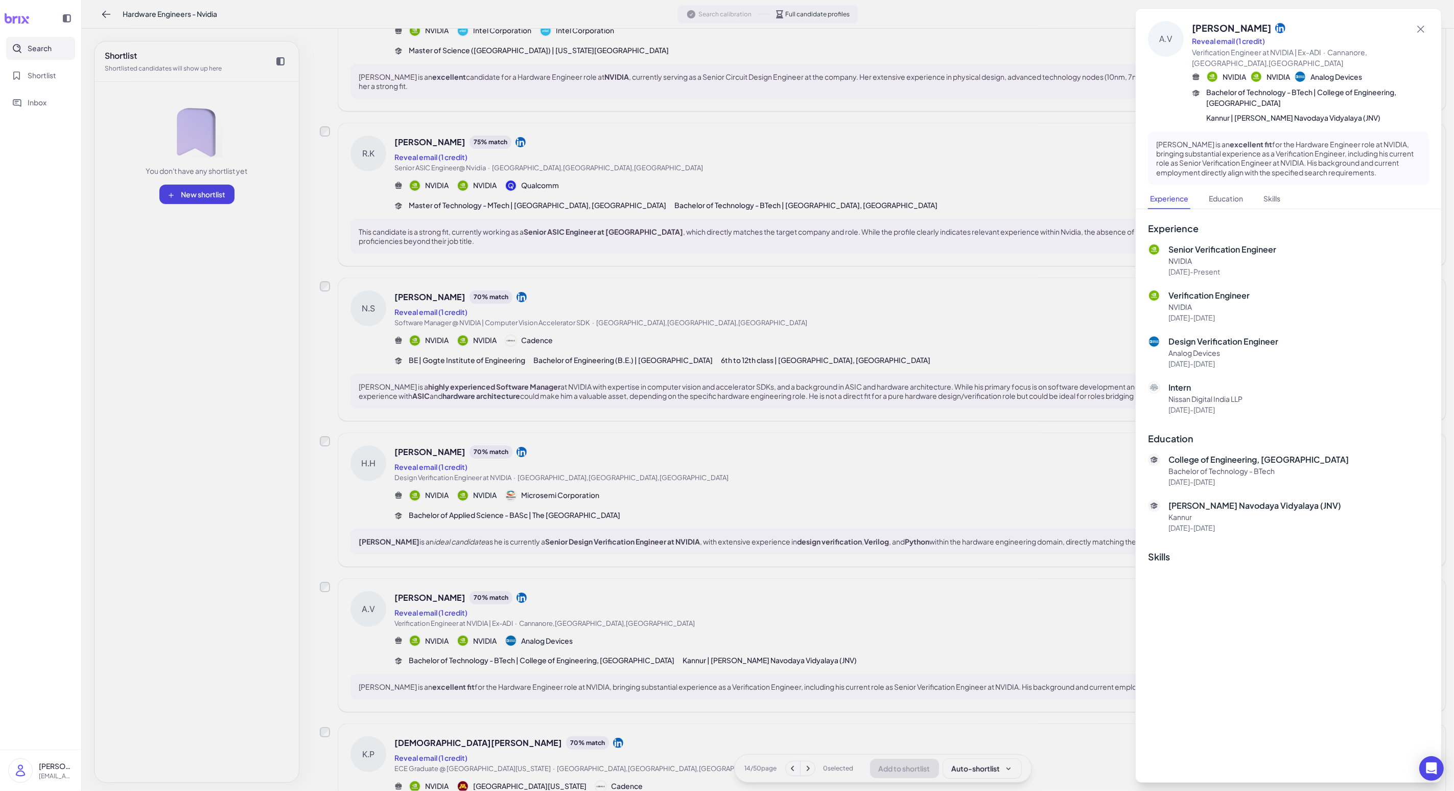
click at [377, 569] on div at bounding box center [727, 395] width 1454 height 791
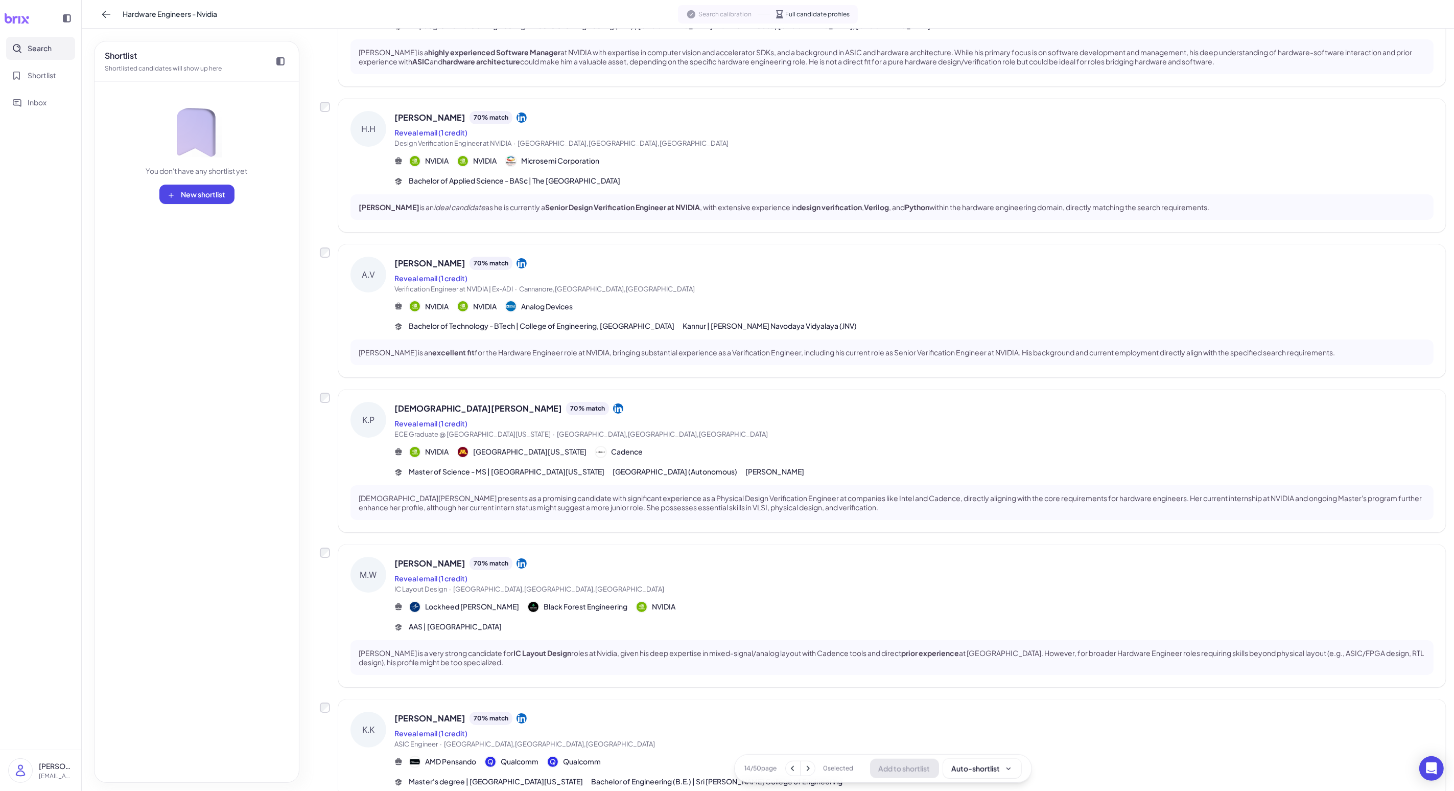
scroll to position [826, 0]
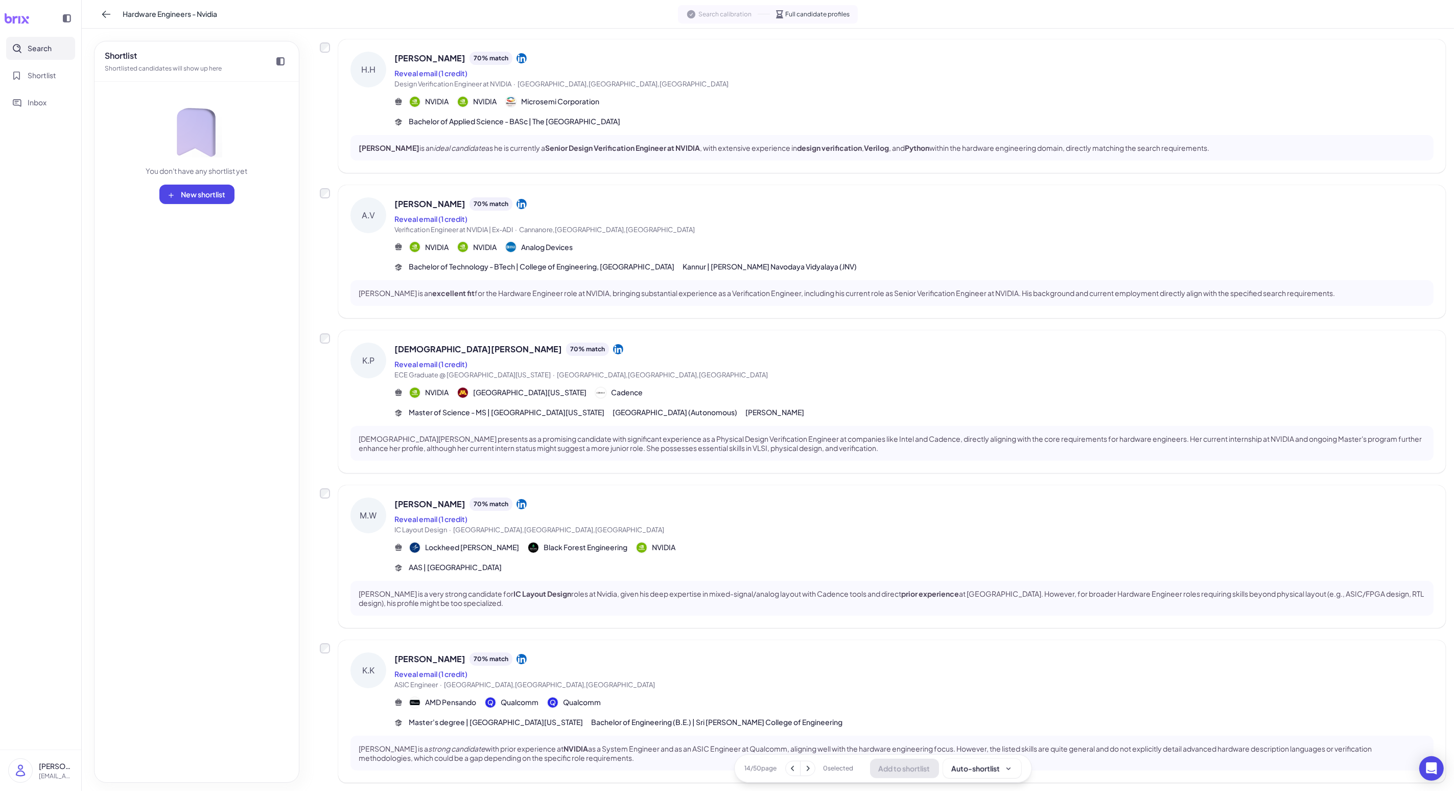
click at [377, 543] on div "Lockheed [PERSON_NAME] Forest Engineering NVIDIA" at bounding box center [914, 547] width 1039 height 12
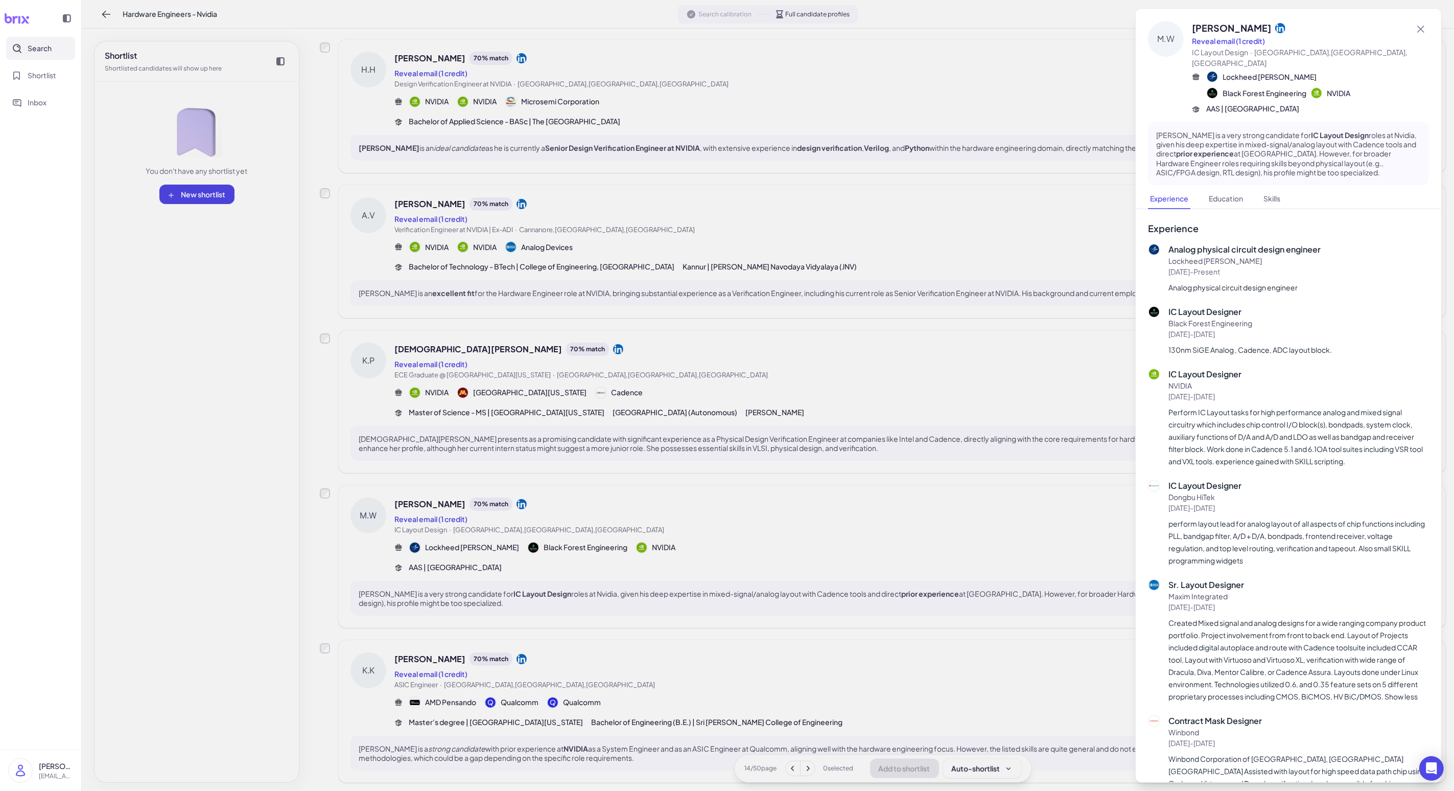
click at [377, 554] on div at bounding box center [727, 395] width 1454 height 791
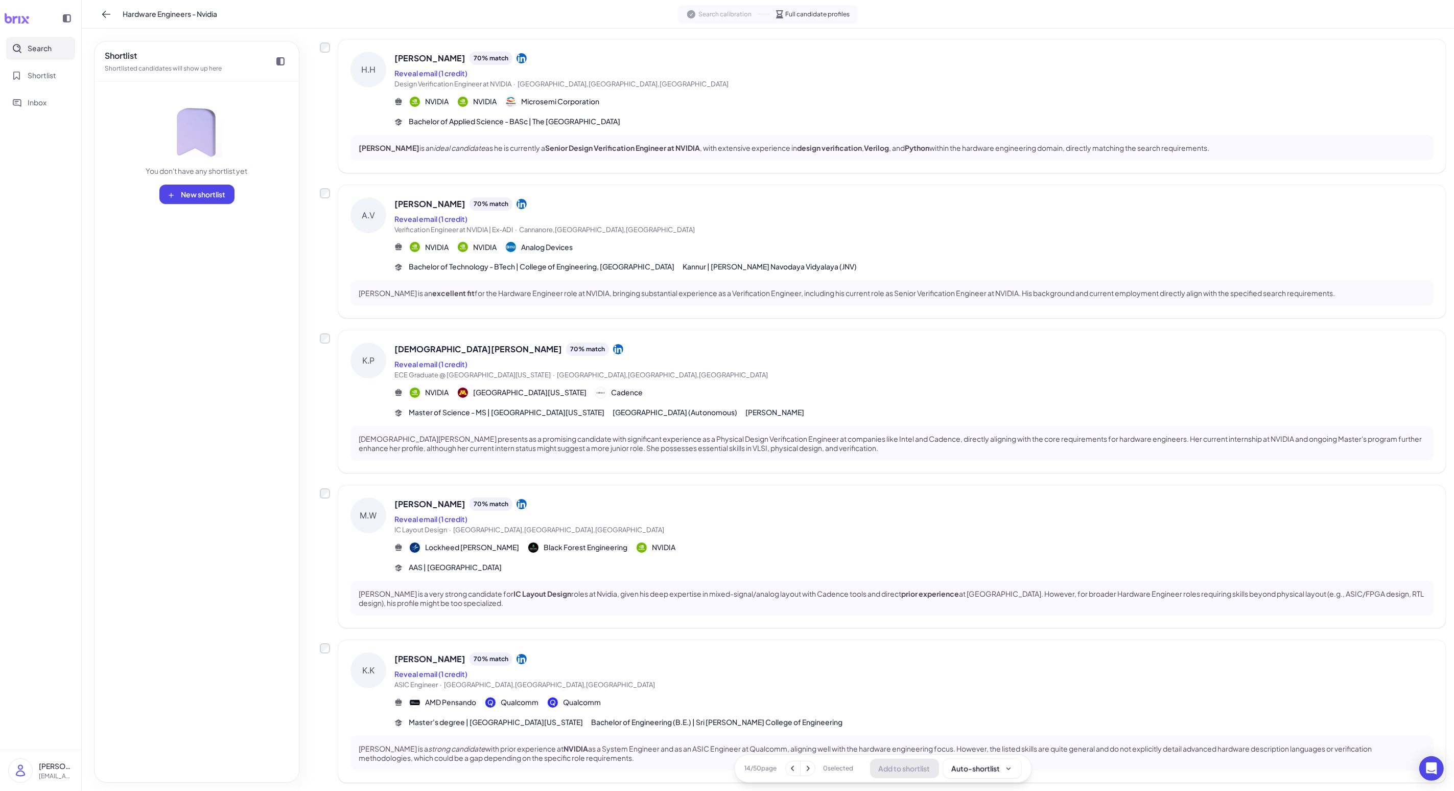
click at [377, 407] on span "[GEOGRAPHIC_DATA] (Autonomous)" at bounding box center [675, 412] width 125 height 11
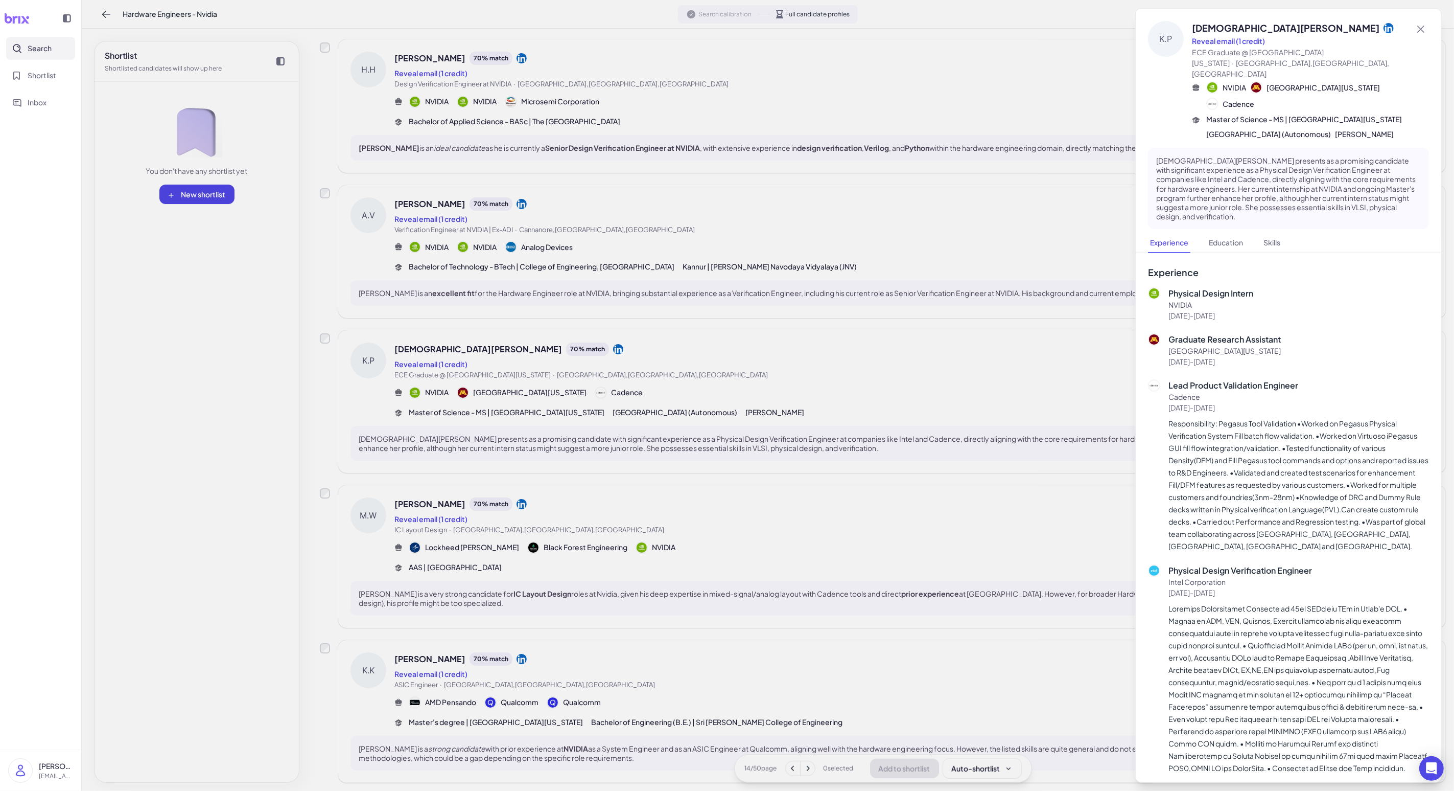
click at [377, 478] on div at bounding box center [727, 395] width 1454 height 791
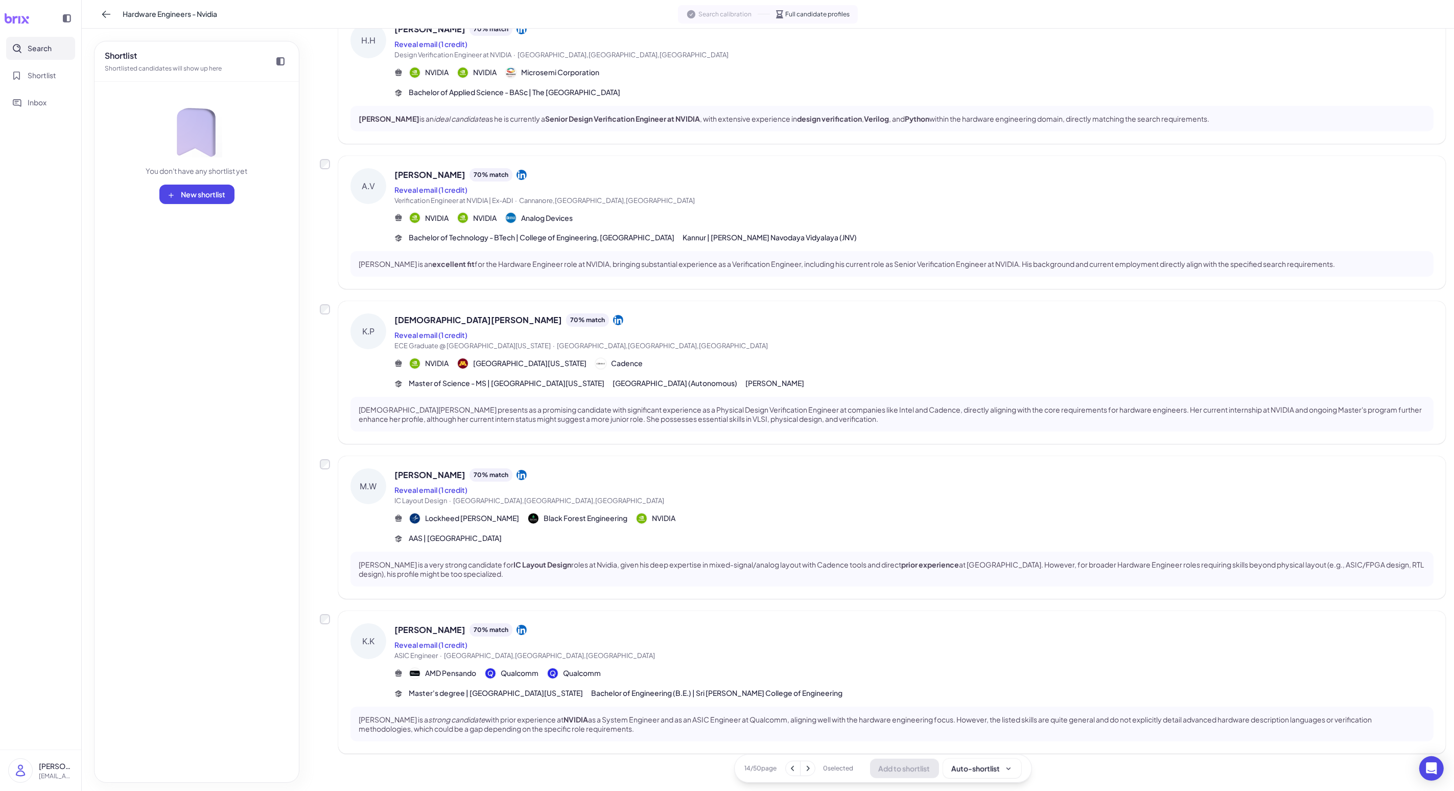
scroll to position [865, 0]
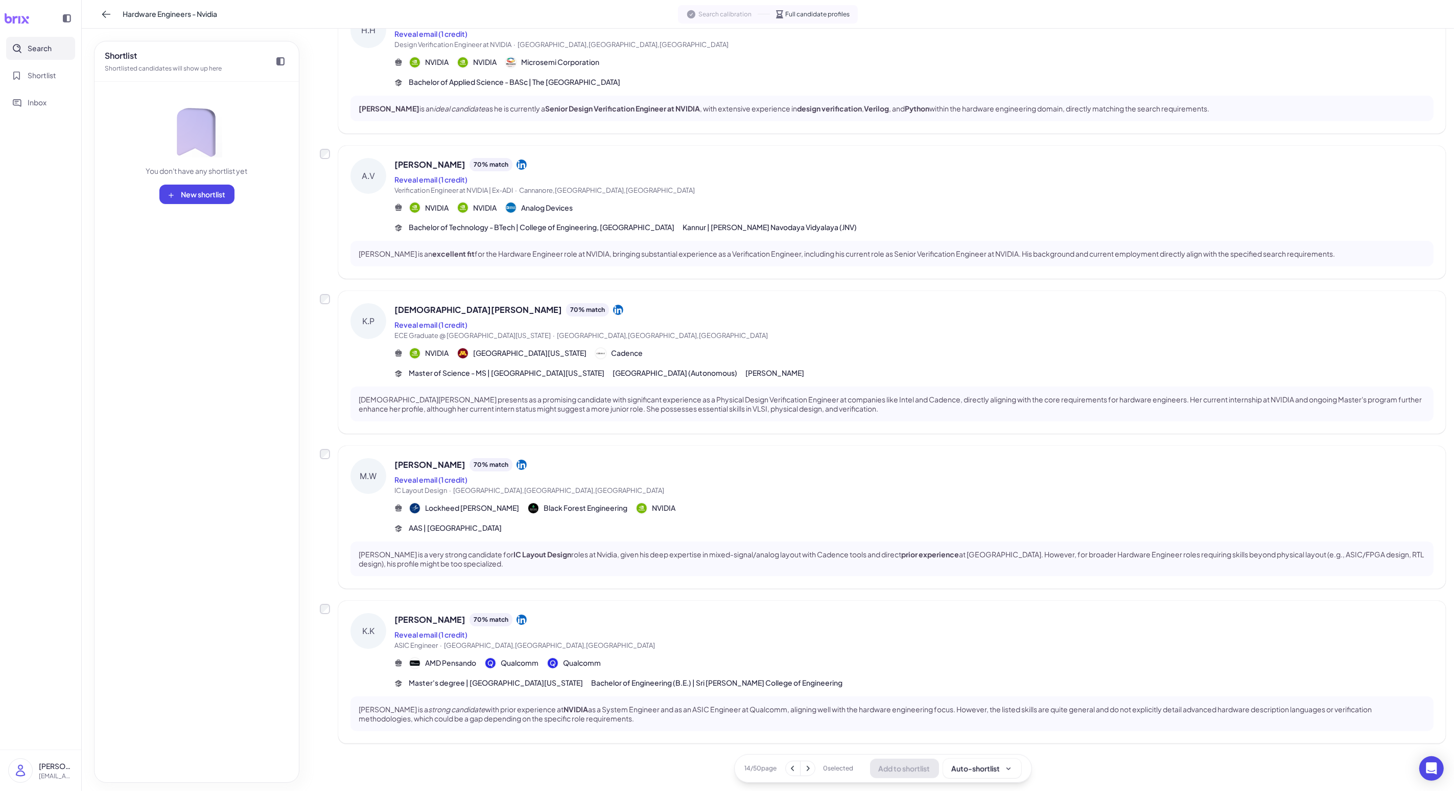
click at [377, 632] on button at bounding box center [808, 768] width 14 height 14
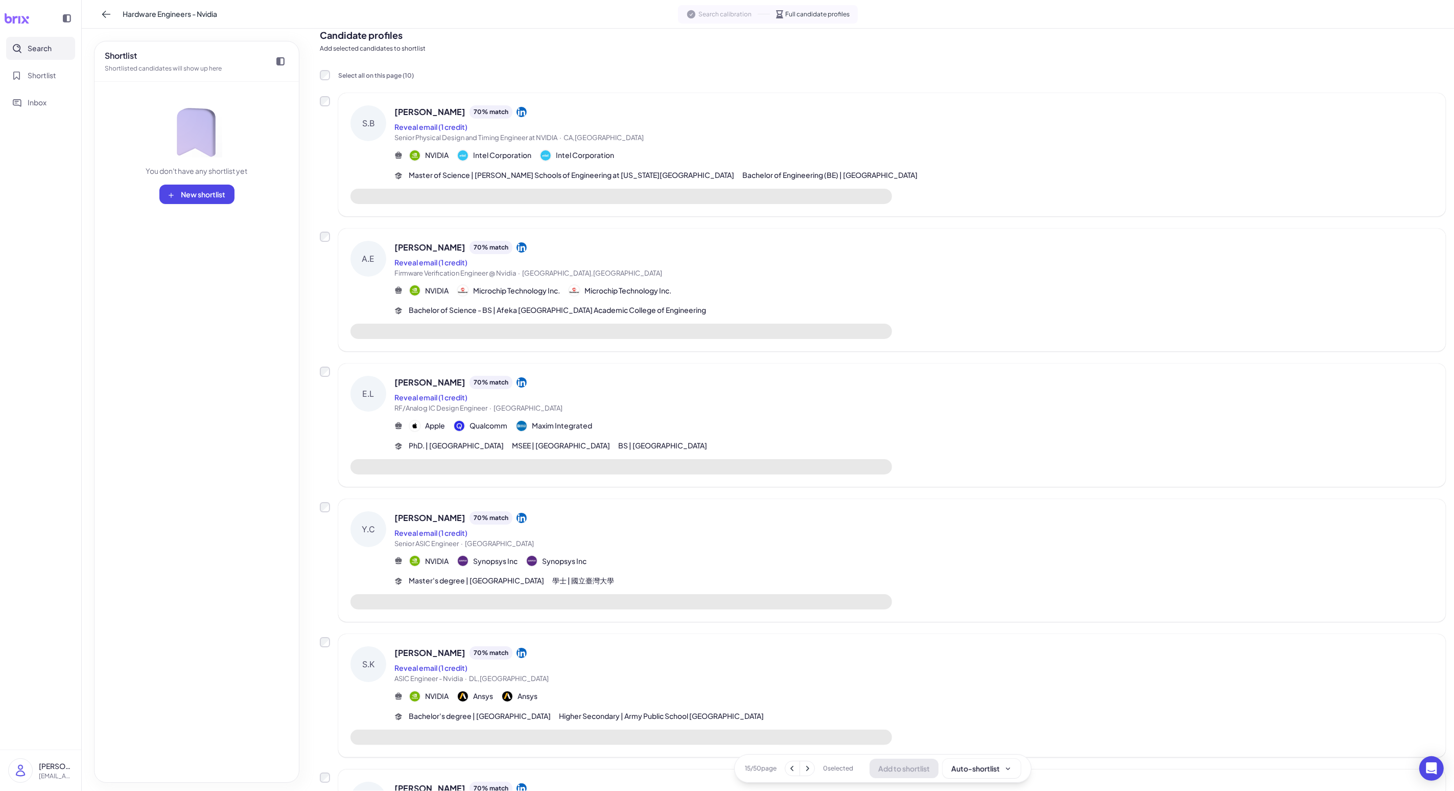
scroll to position [0, 0]
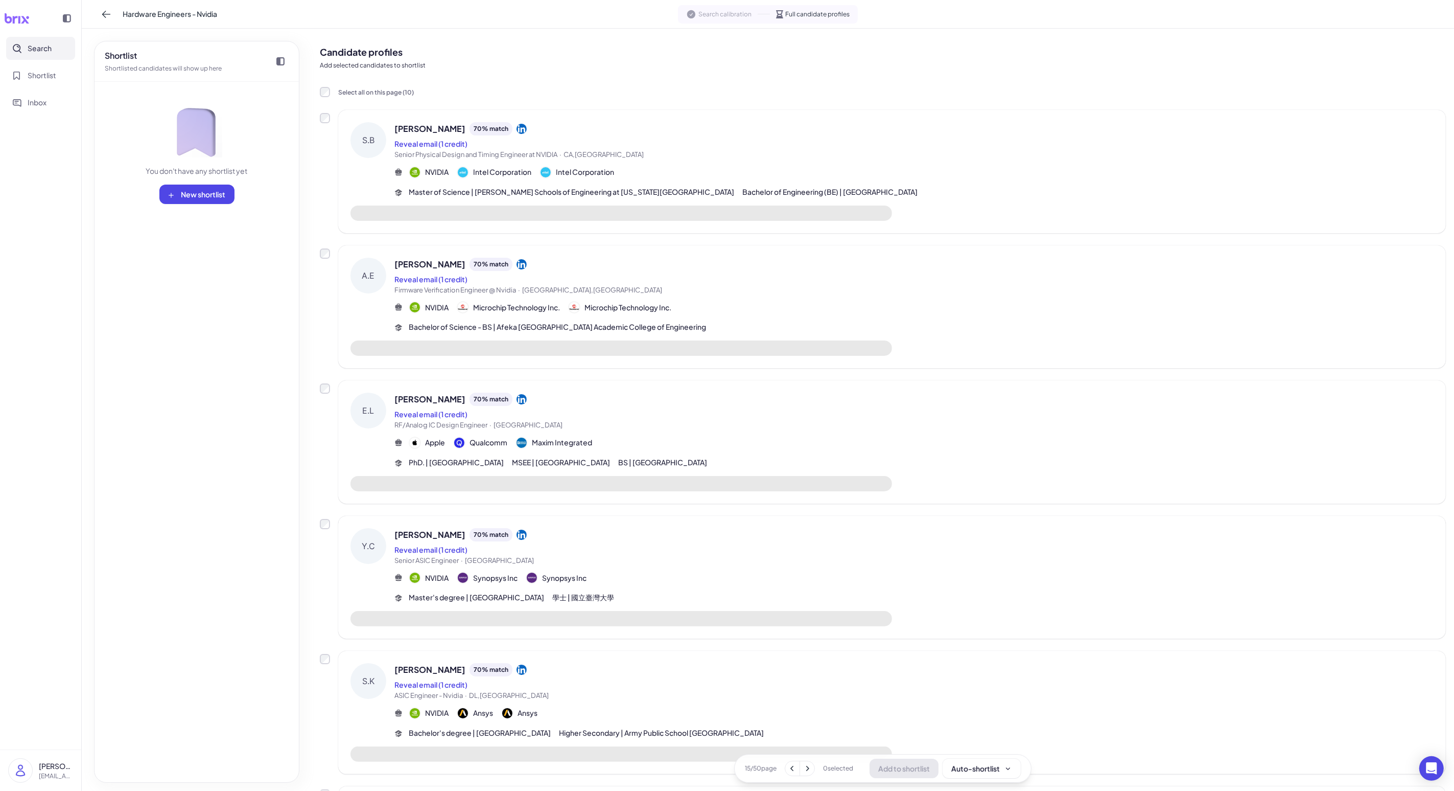
click at [377, 292] on div "[PERSON_NAME] 70 % match Reveal email (1 credit) Firmware Verification Engineer…" at bounding box center [914, 277] width 1039 height 38
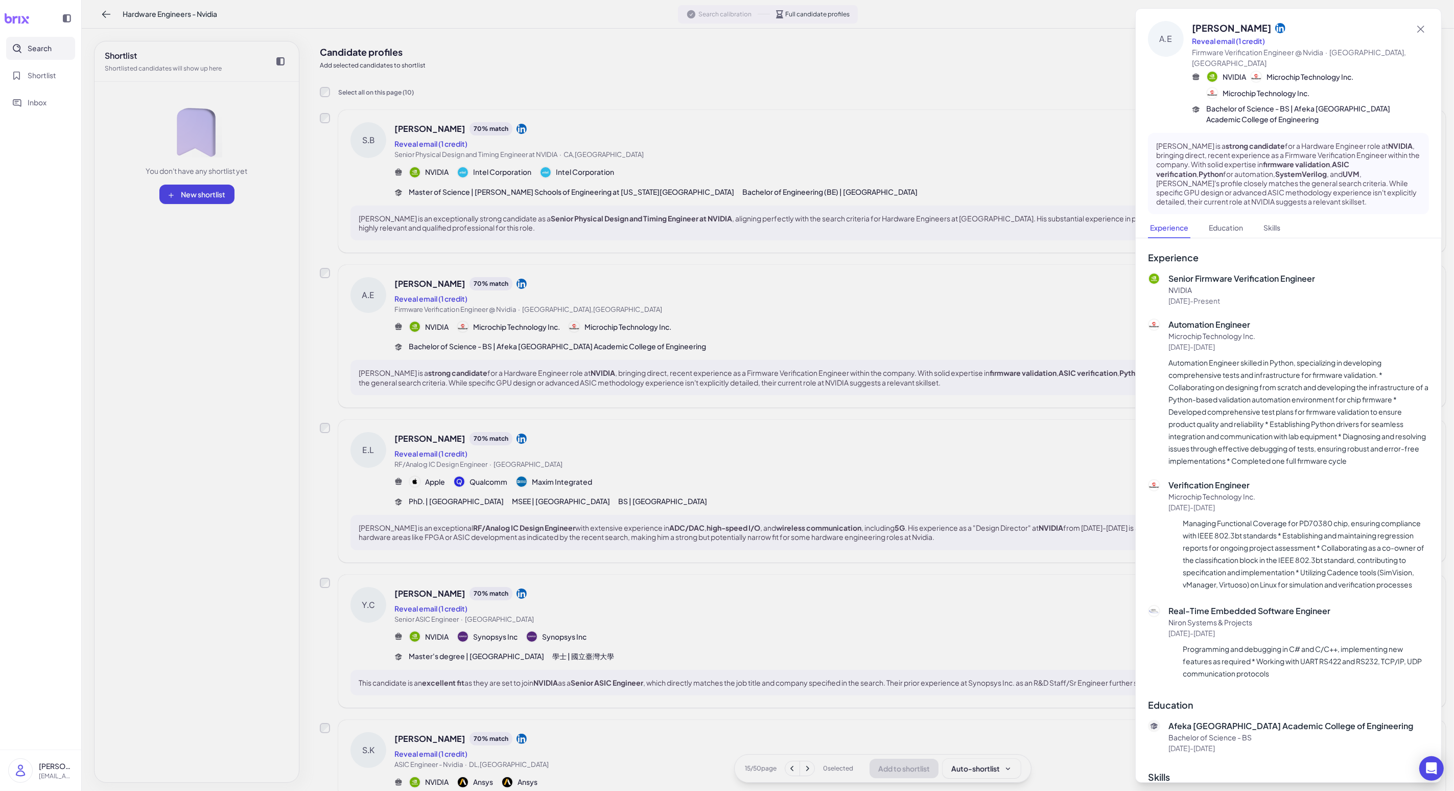
drag, startPoint x: 682, startPoint y: 349, endPoint x: 680, endPoint y: 293, distance: 55.7
click at [377, 349] on div at bounding box center [727, 395] width 1454 height 791
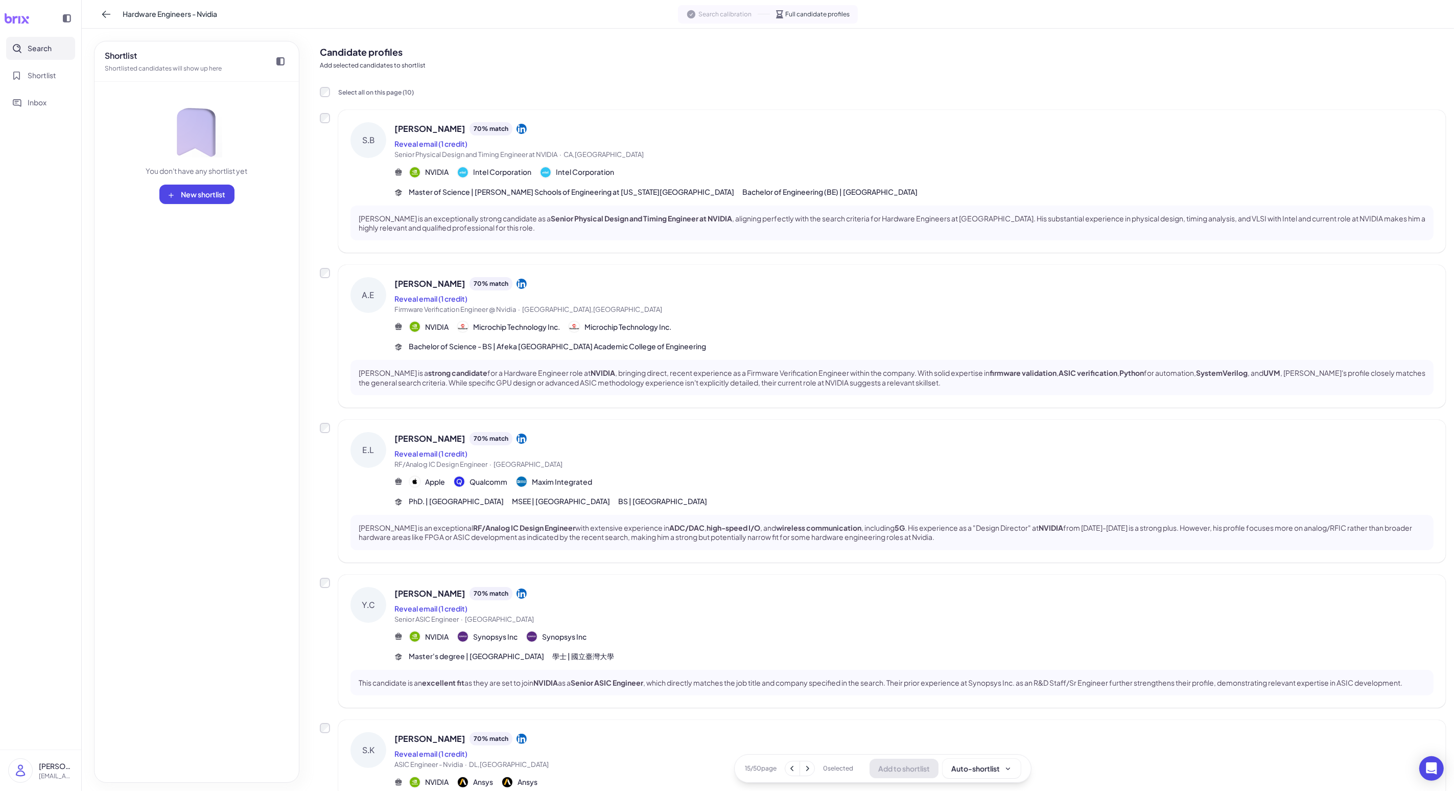
click at [377, 172] on div "NVIDIA Intel Corporation Intel Corporation" at bounding box center [914, 172] width 1039 height 12
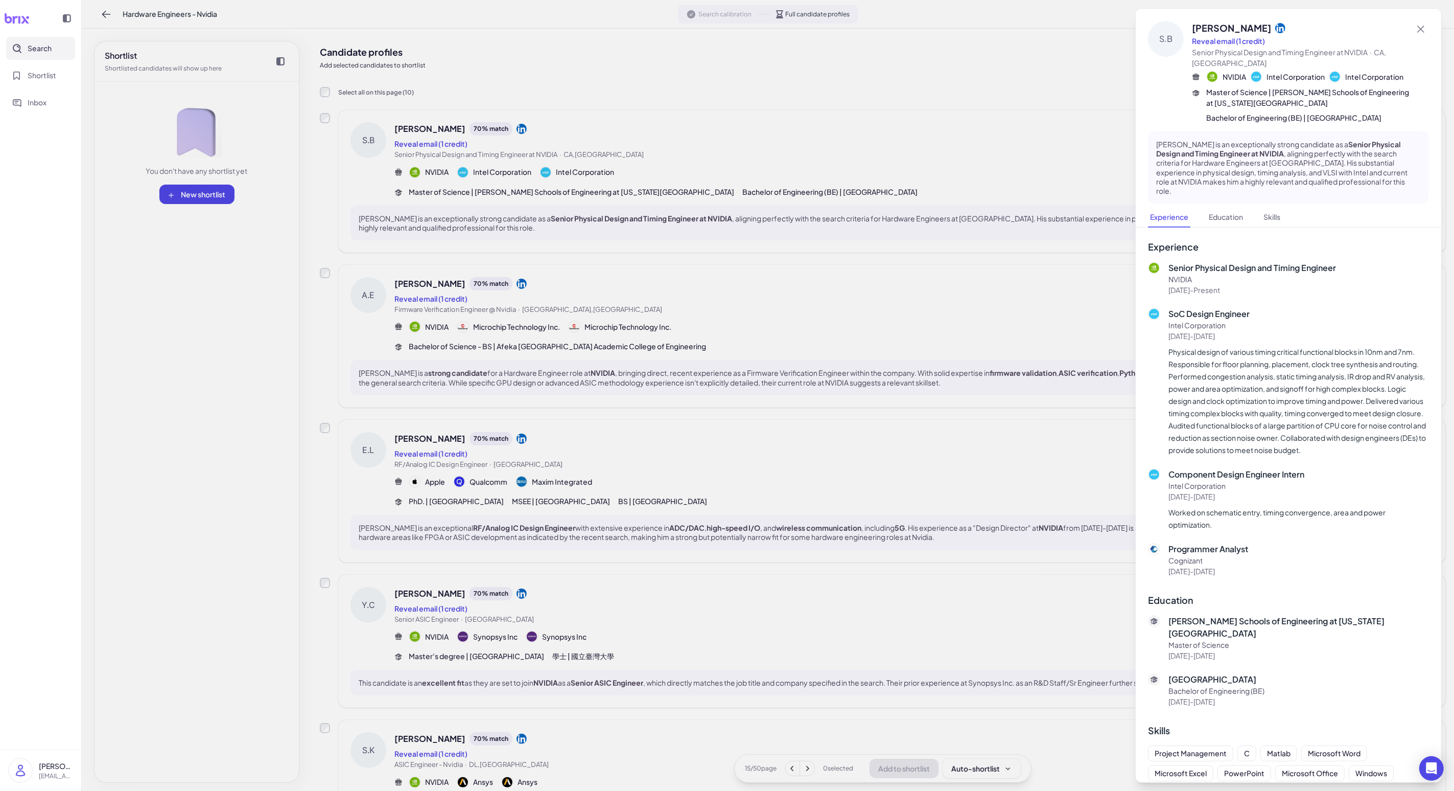
click at [377, 617] on div at bounding box center [727, 395] width 1454 height 791
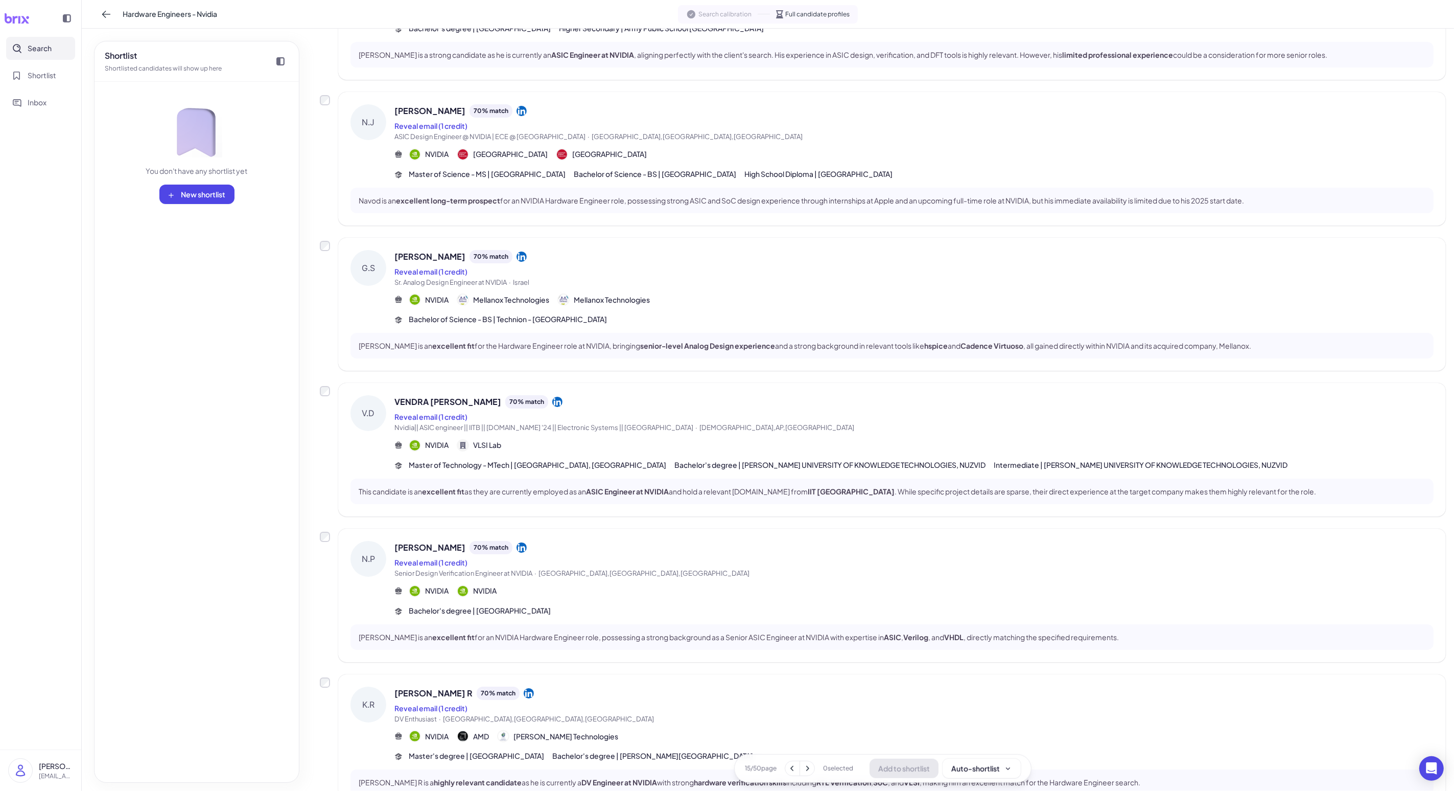
scroll to position [837, 0]
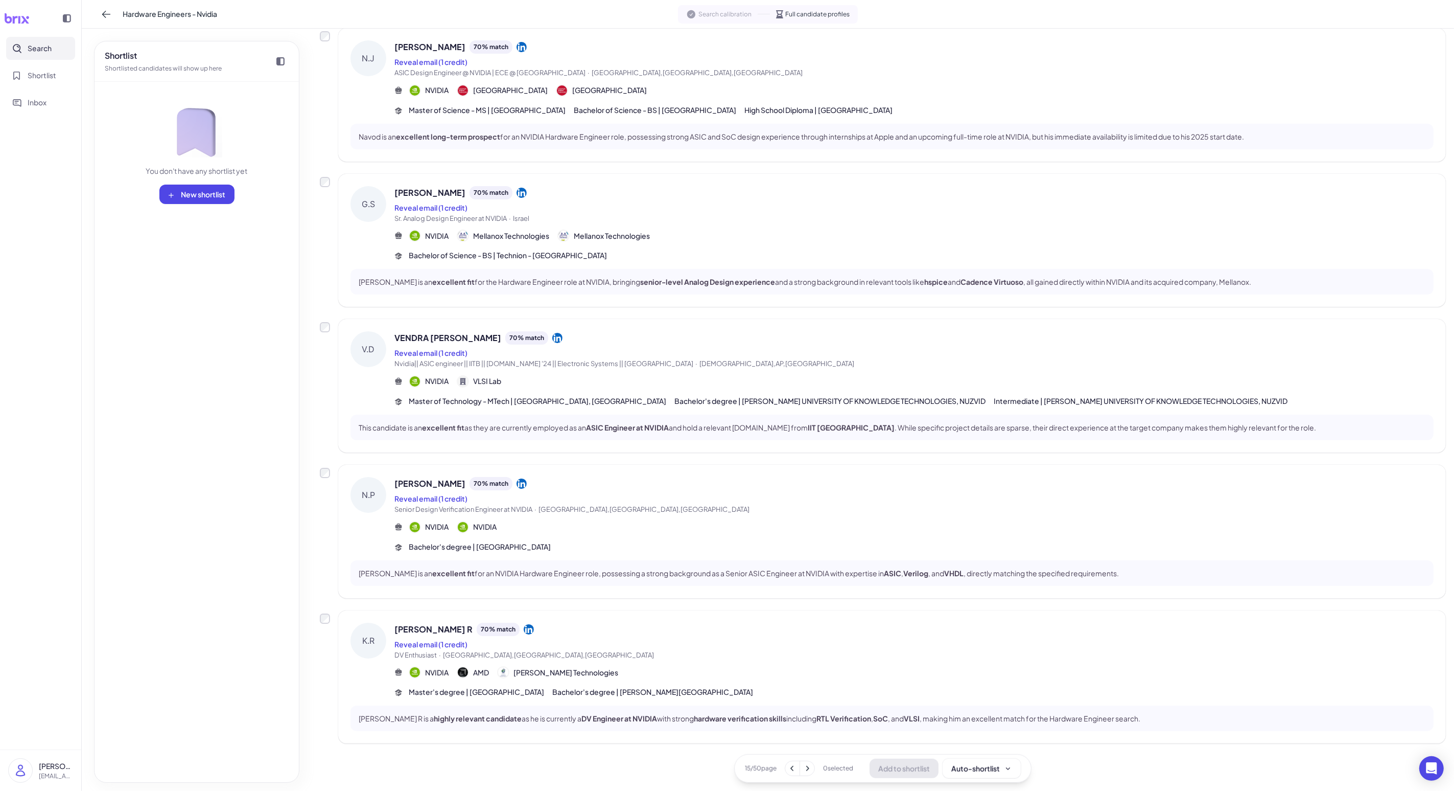
click at [377, 632] on button at bounding box center [807, 768] width 14 height 14
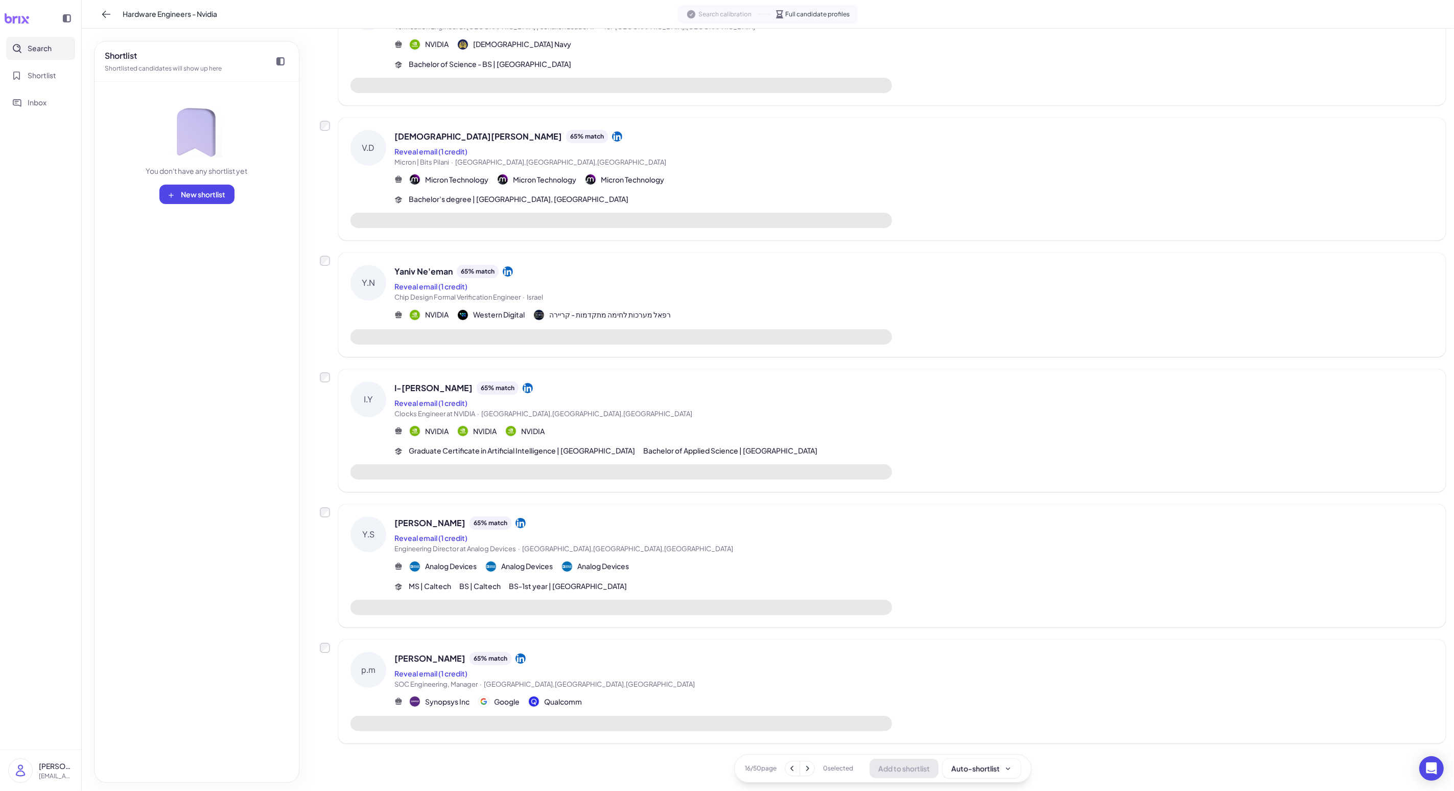
click at [377, 435] on div "I-[PERSON_NAME] 65 % match Reveal email (1 credit) Clocks Engineer at NVIDIA · …" at bounding box center [914, 418] width 1039 height 75
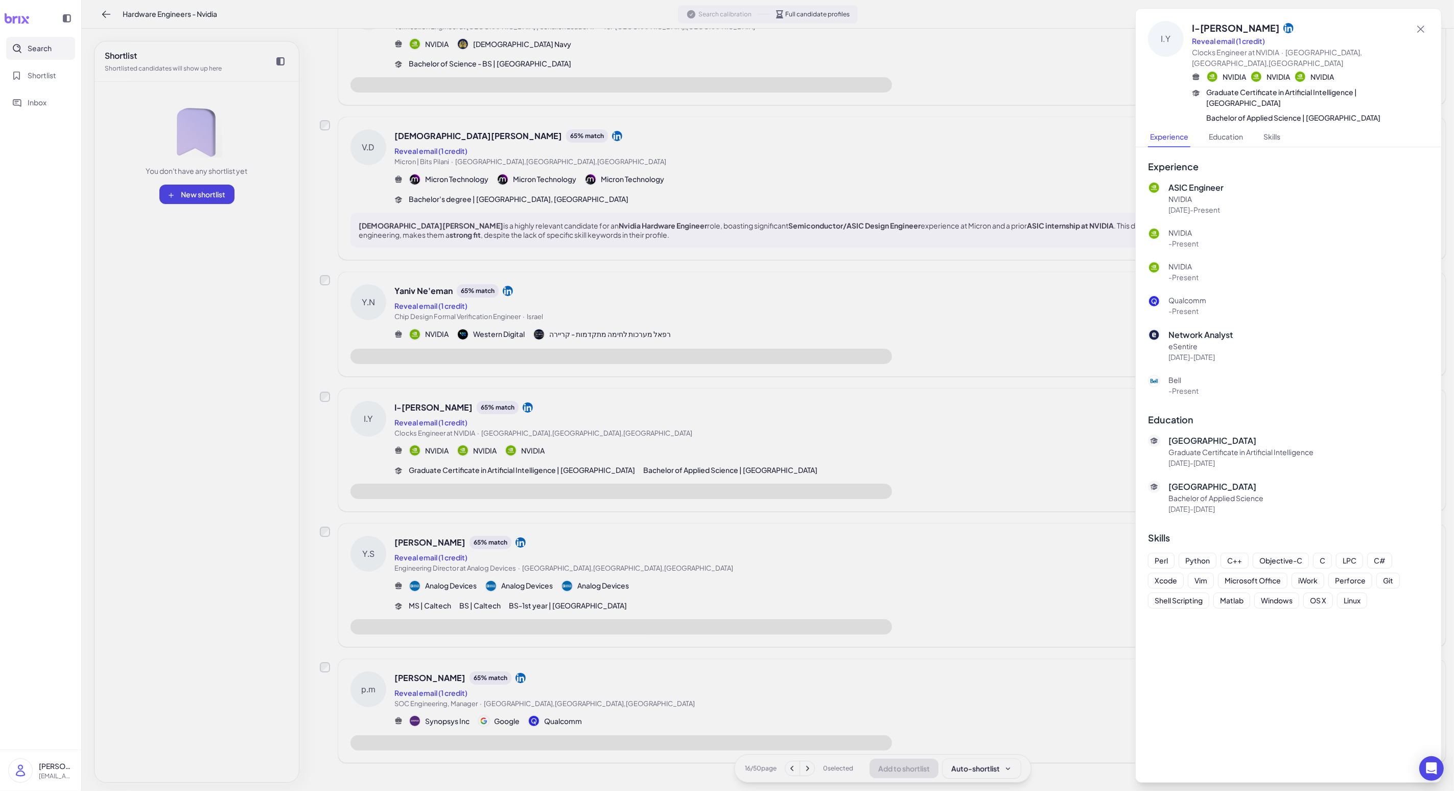
scroll to position [737, 0]
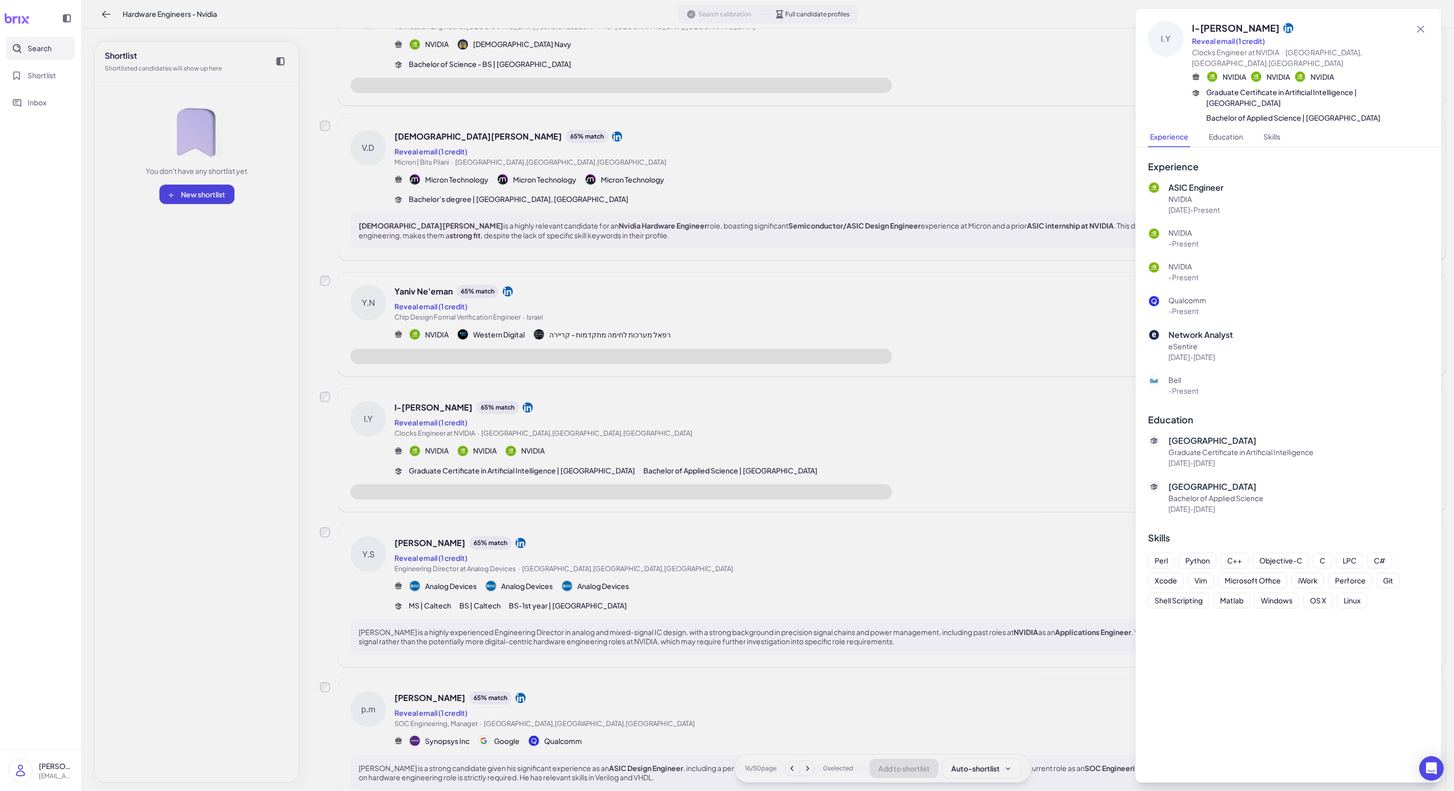
click at [377, 435] on div at bounding box center [727, 395] width 1454 height 791
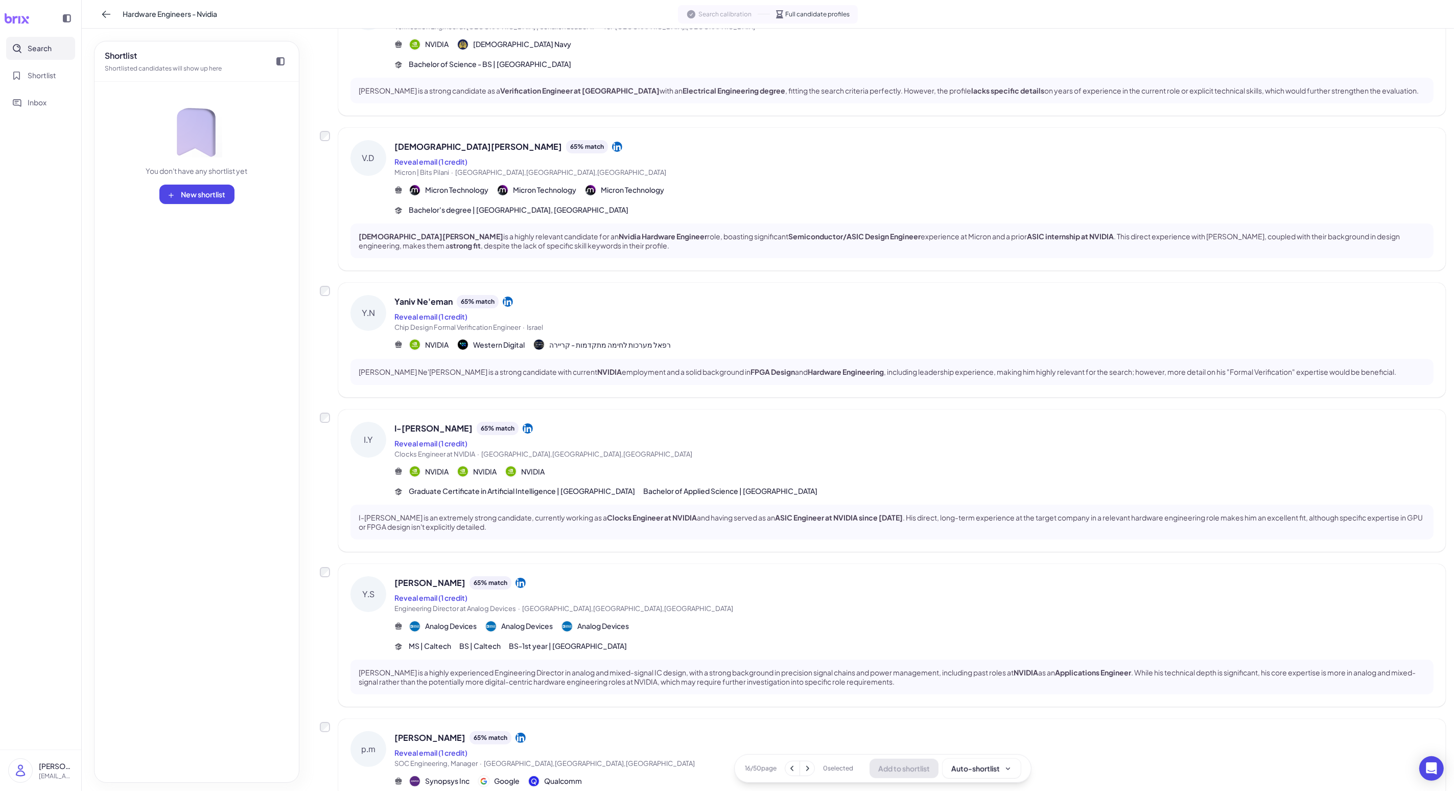
click at [377, 330] on span "Chip Design Formal Verification Engineer · [GEOGRAPHIC_DATA]" at bounding box center [914, 327] width 1039 height 10
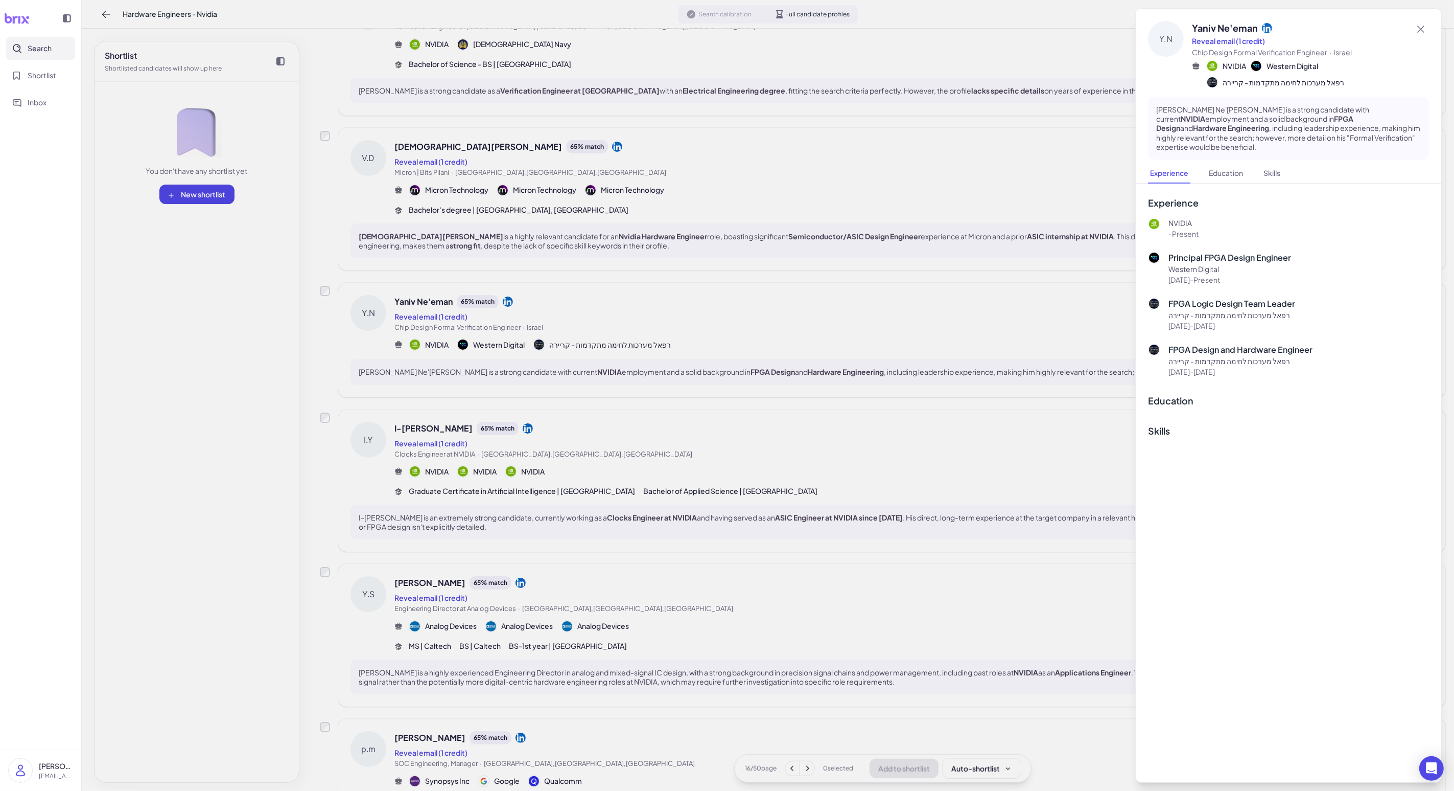
click at [377, 330] on div at bounding box center [727, 395] width 1454 height 791
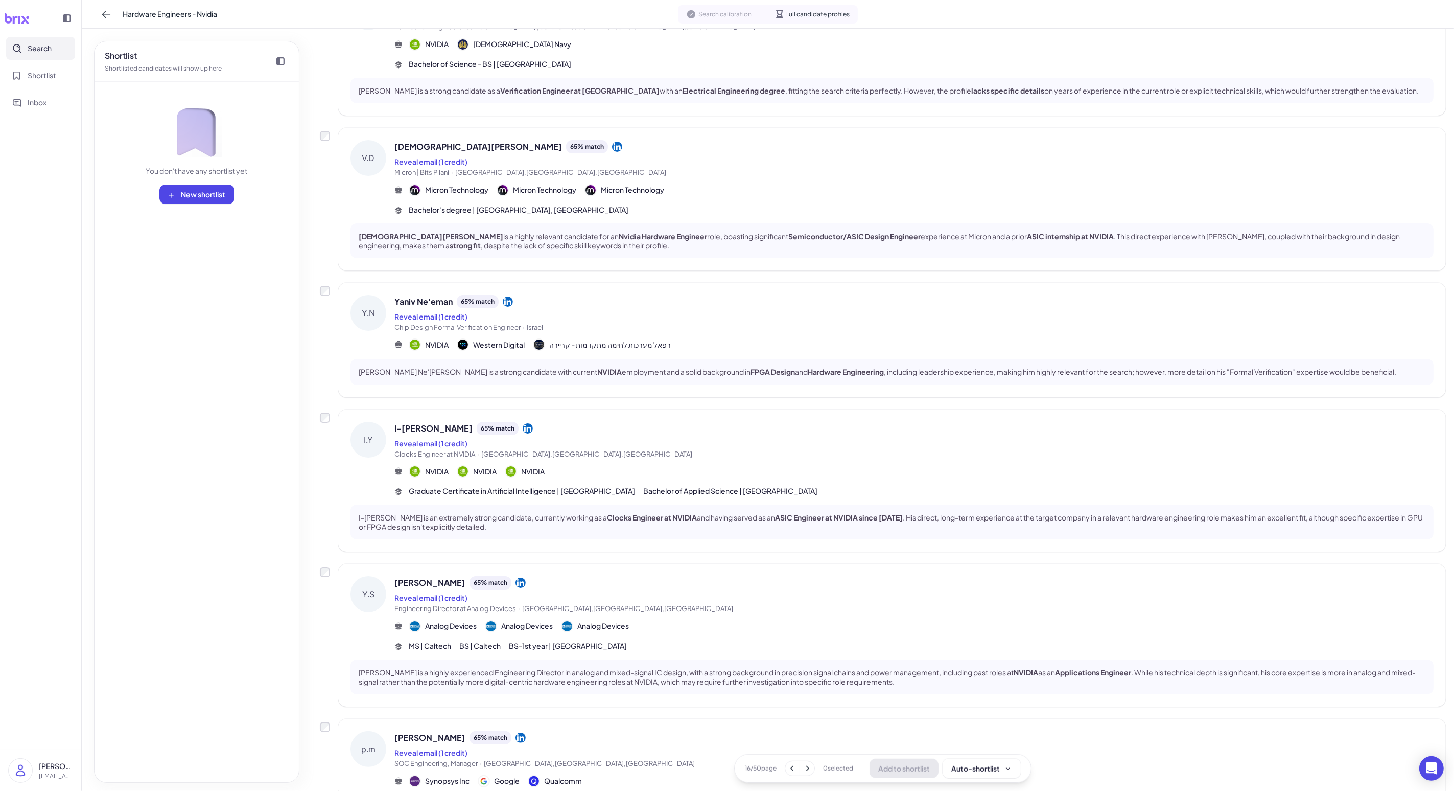
click at [377, 208] on div "Bachelor's degree | [GEOGRAPHIC_DATA], [GEOGRAPHIC_DATA]" at bounding box center [914, 209] width 1039 height 11
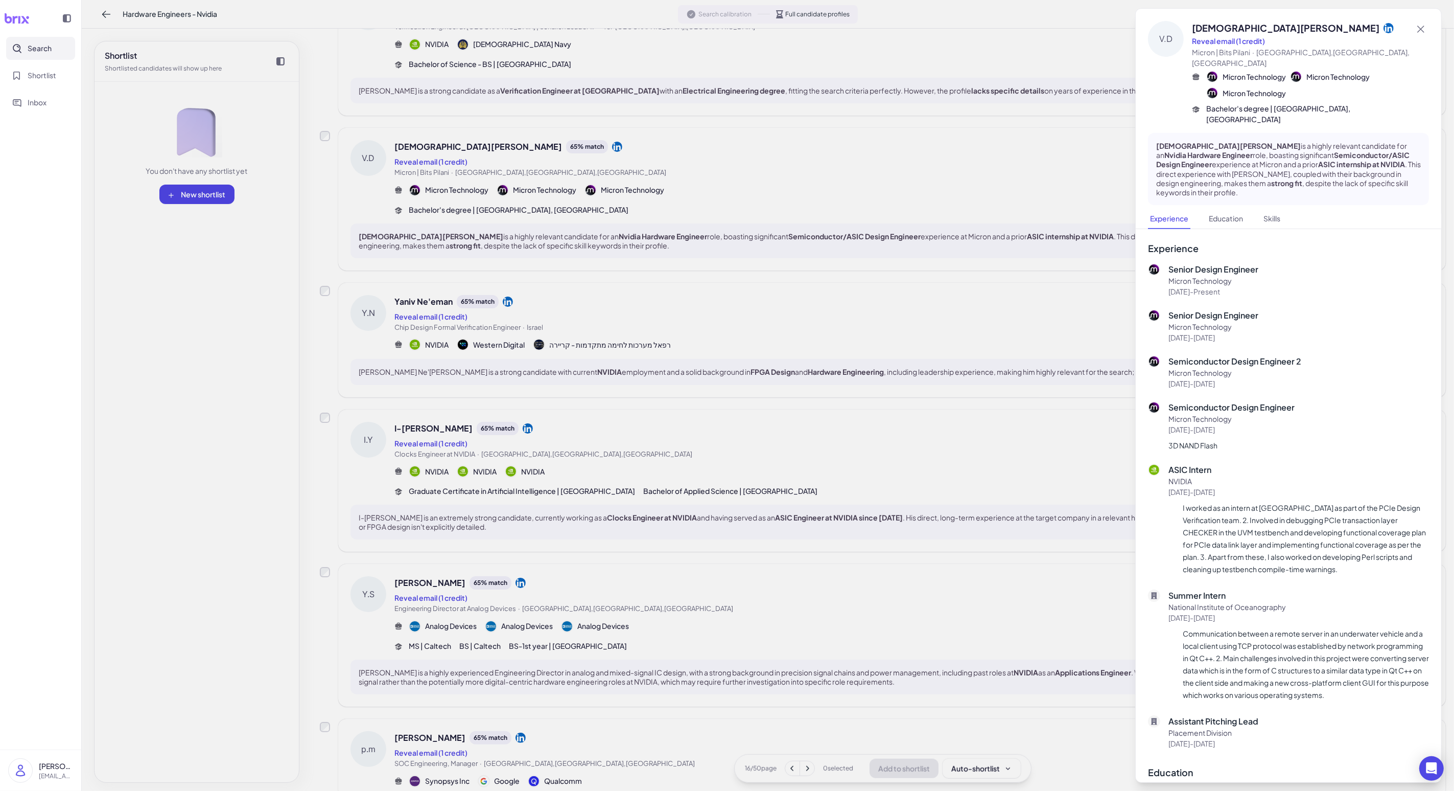
click at [377, 208] on div at bounding box center [727, 395] width 1454 height 791
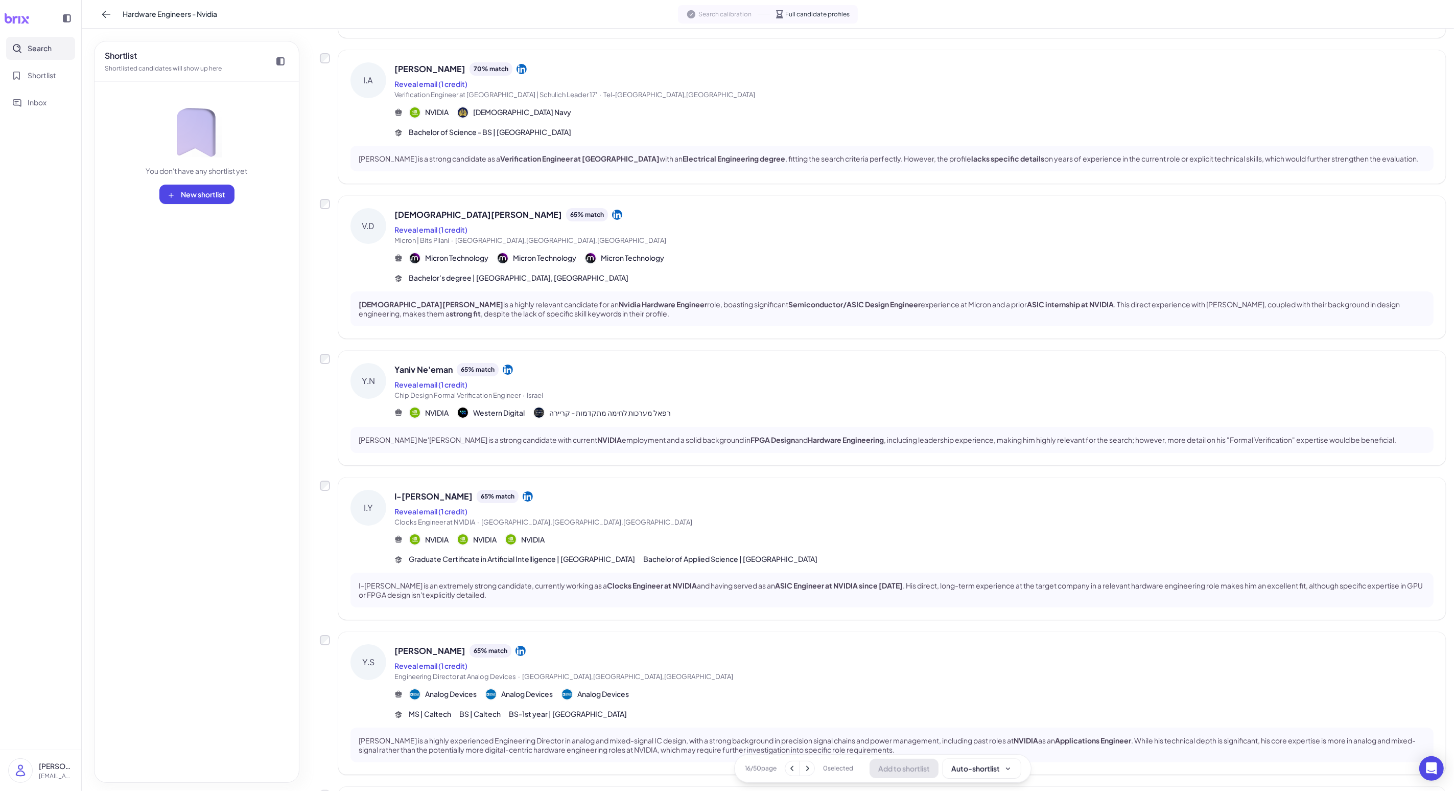
scroll to position [837, 0]
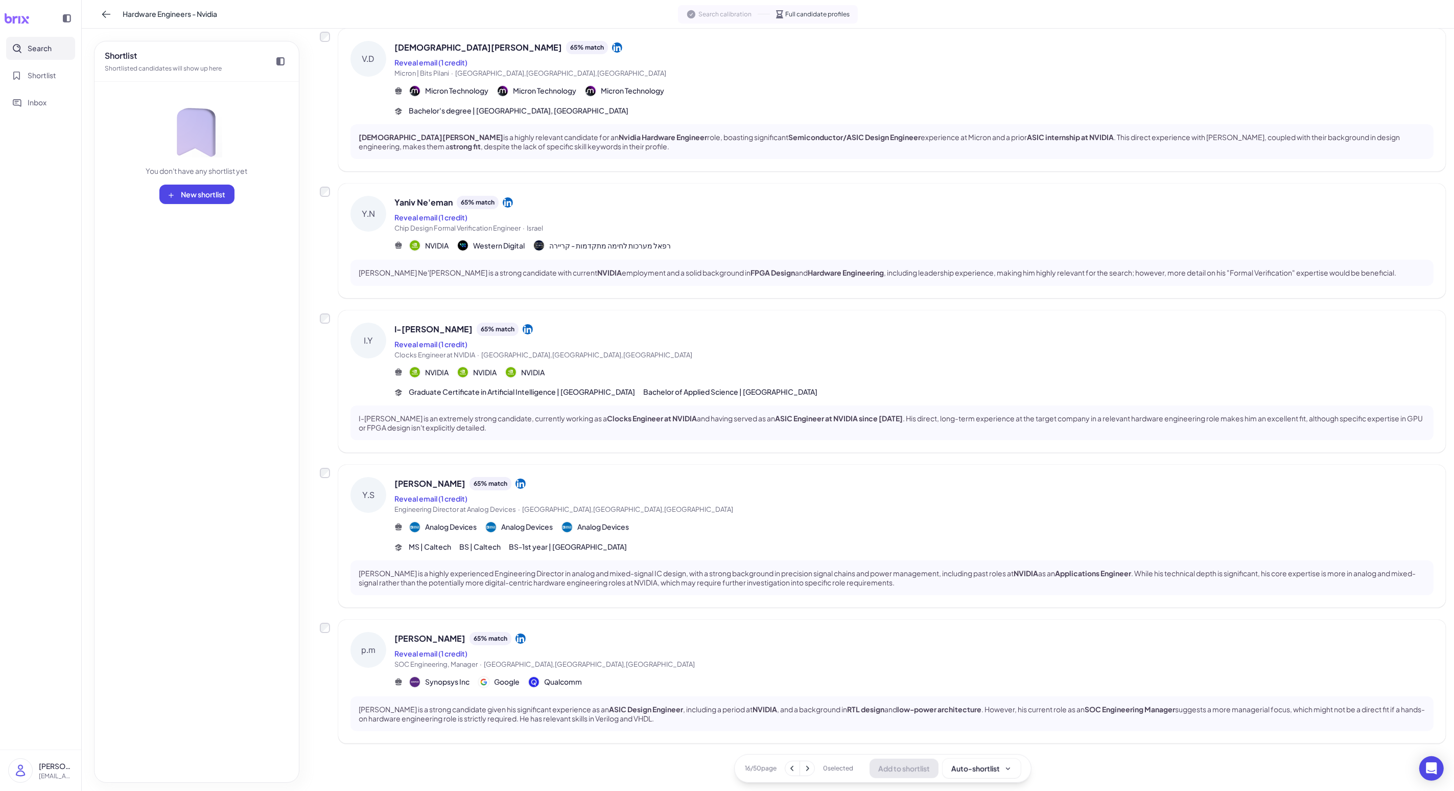
click at [377, 632] on div "Synopsys Inc Google Qualcomm" at bounding box center [914, 682] width 1039 height 12
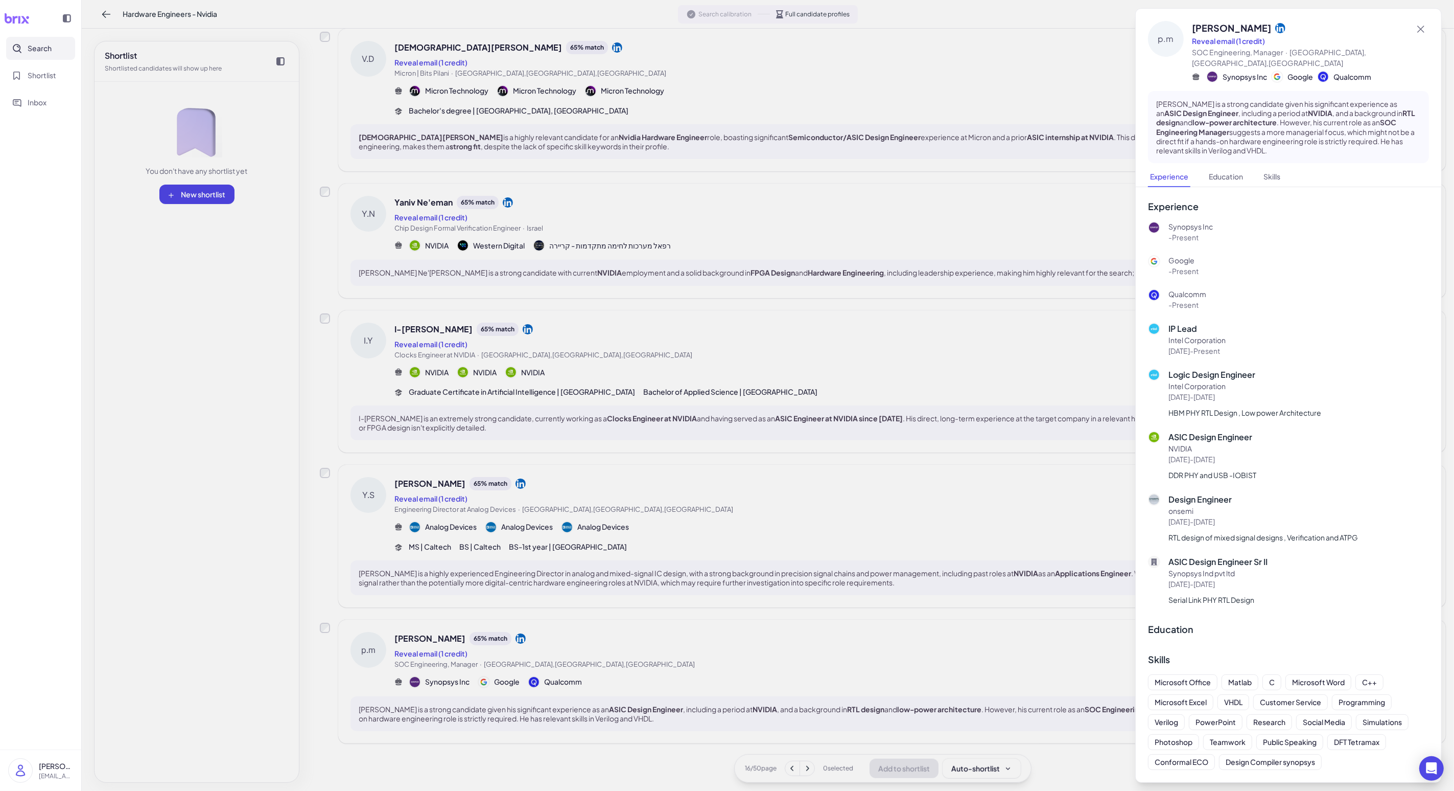
click at [377, 632] on div at bounding box center [727, 395] width 1454 height 791
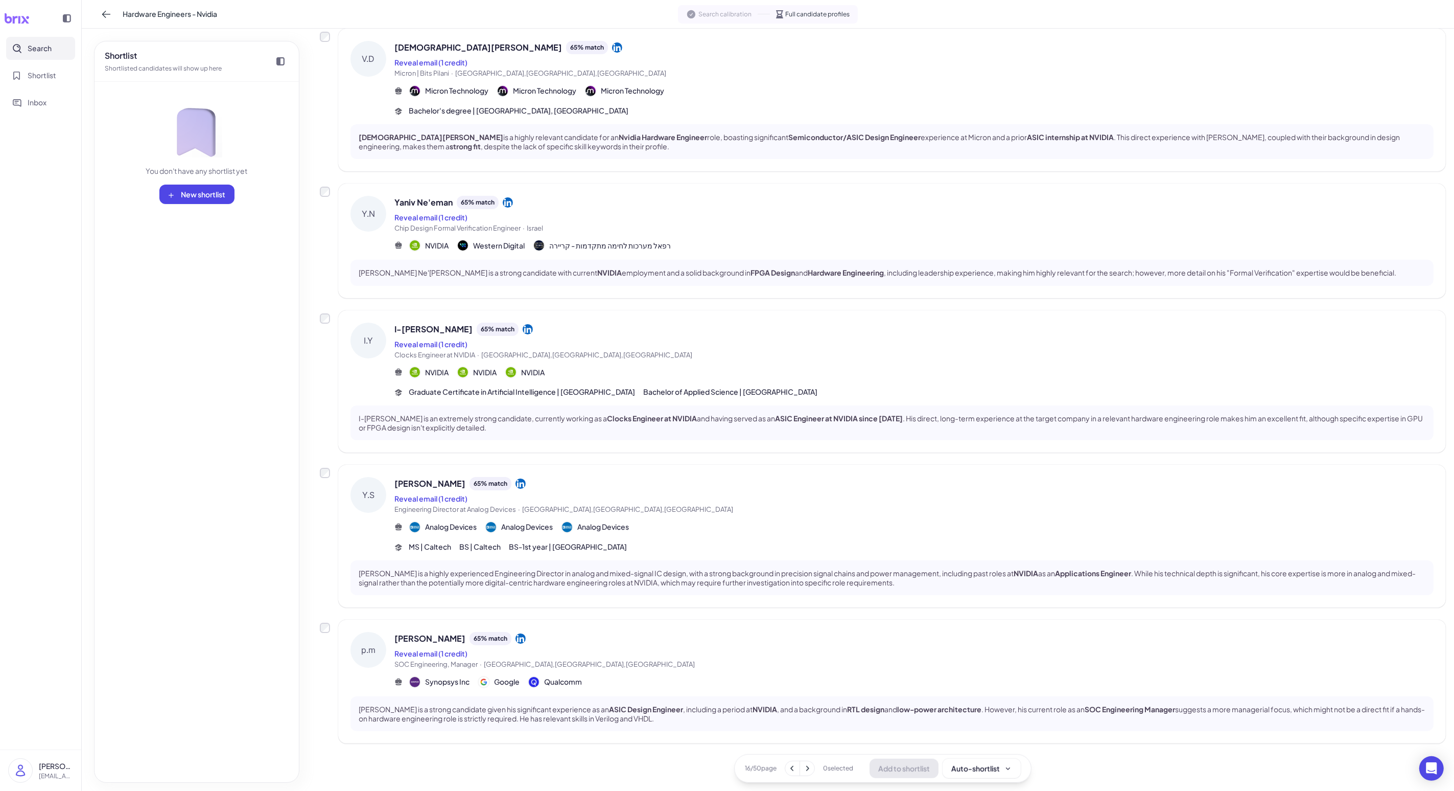
click at [377, 632] on button at bounding box center [807, 768] width 14 height 14
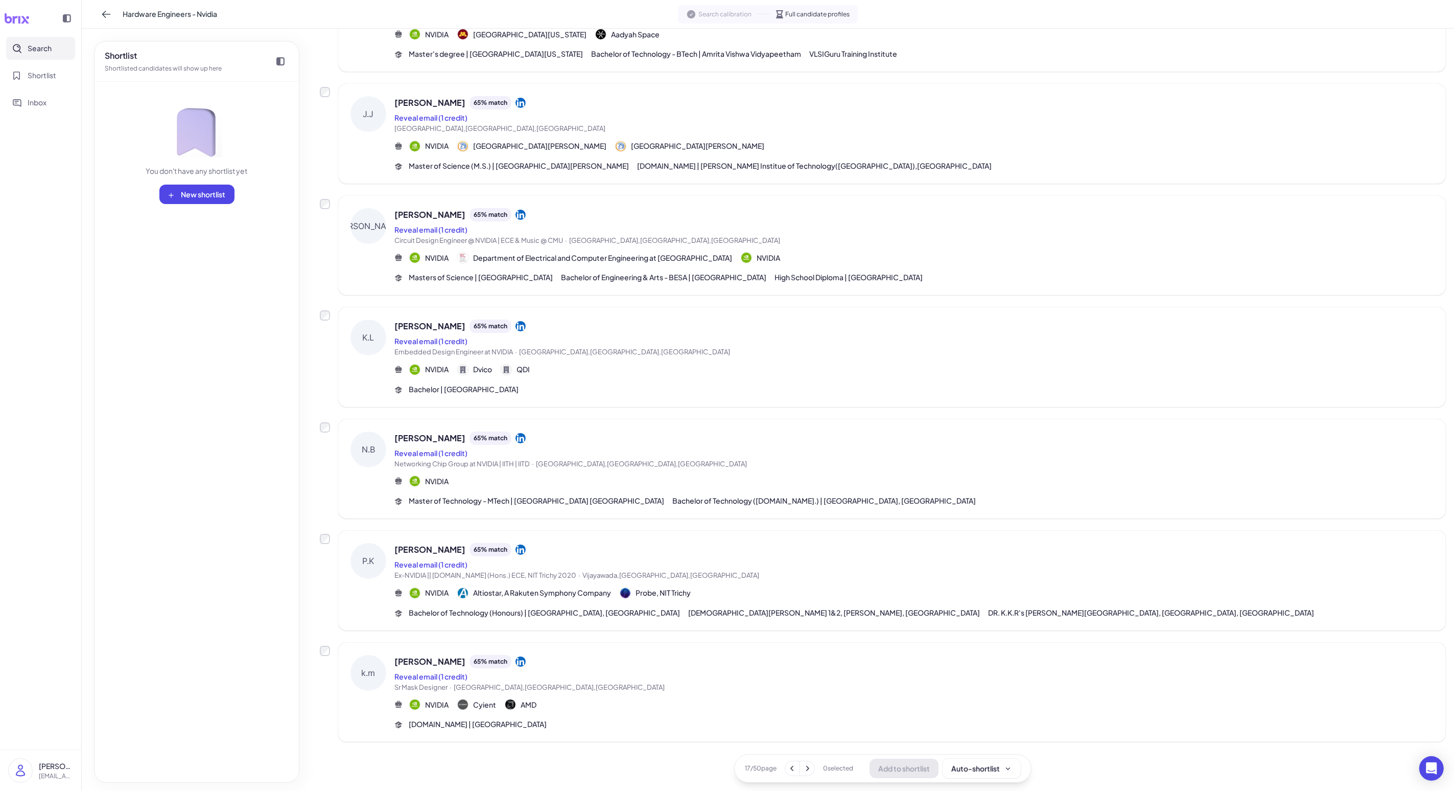
scroll to position [706, 0]
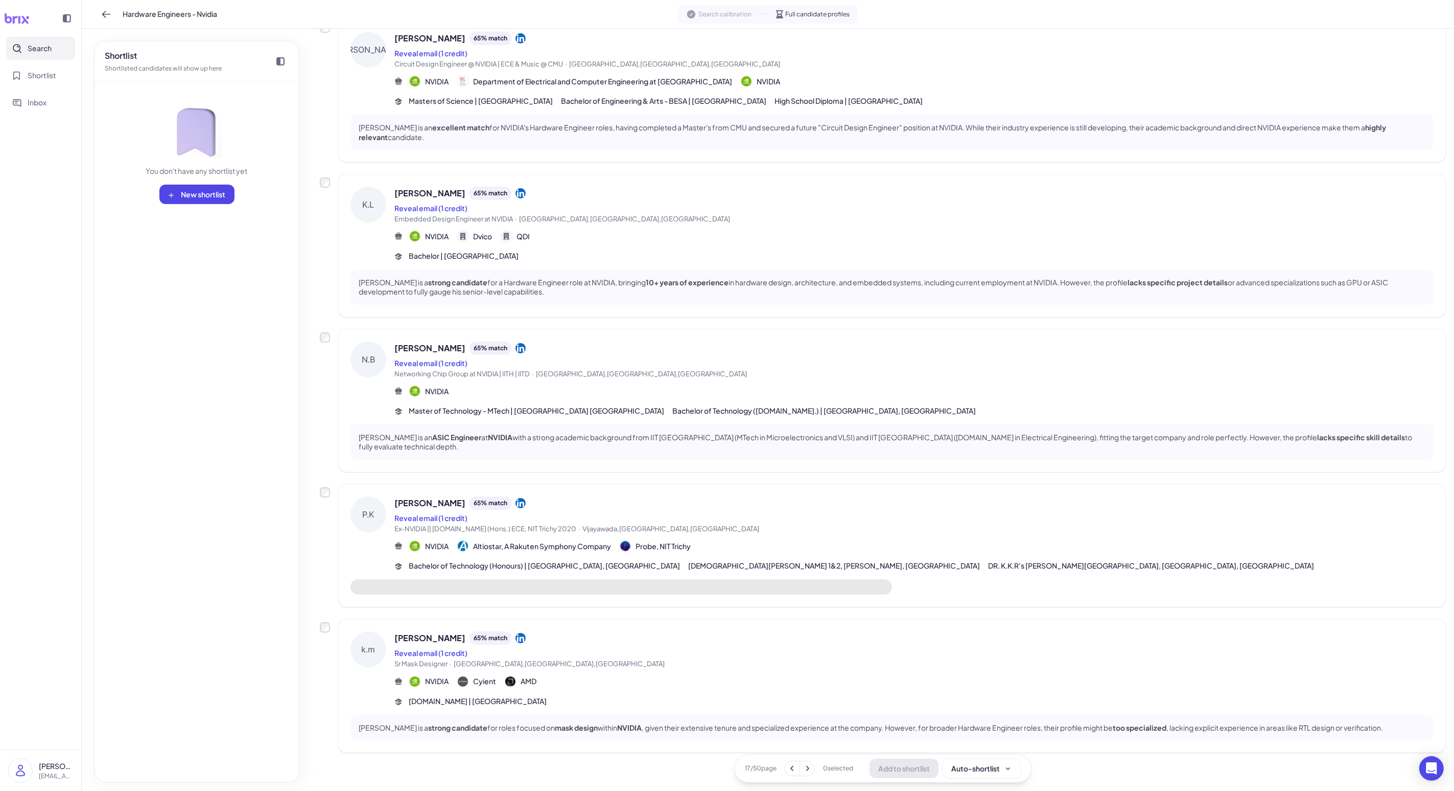
click at [377, 632] on div "[PERSON_NAME] 65 % match Reveal email (1 credit) Sr Mask Designer · [GEOGRAPHIC…" at bounding box center [892, 685] width 1108 height 133
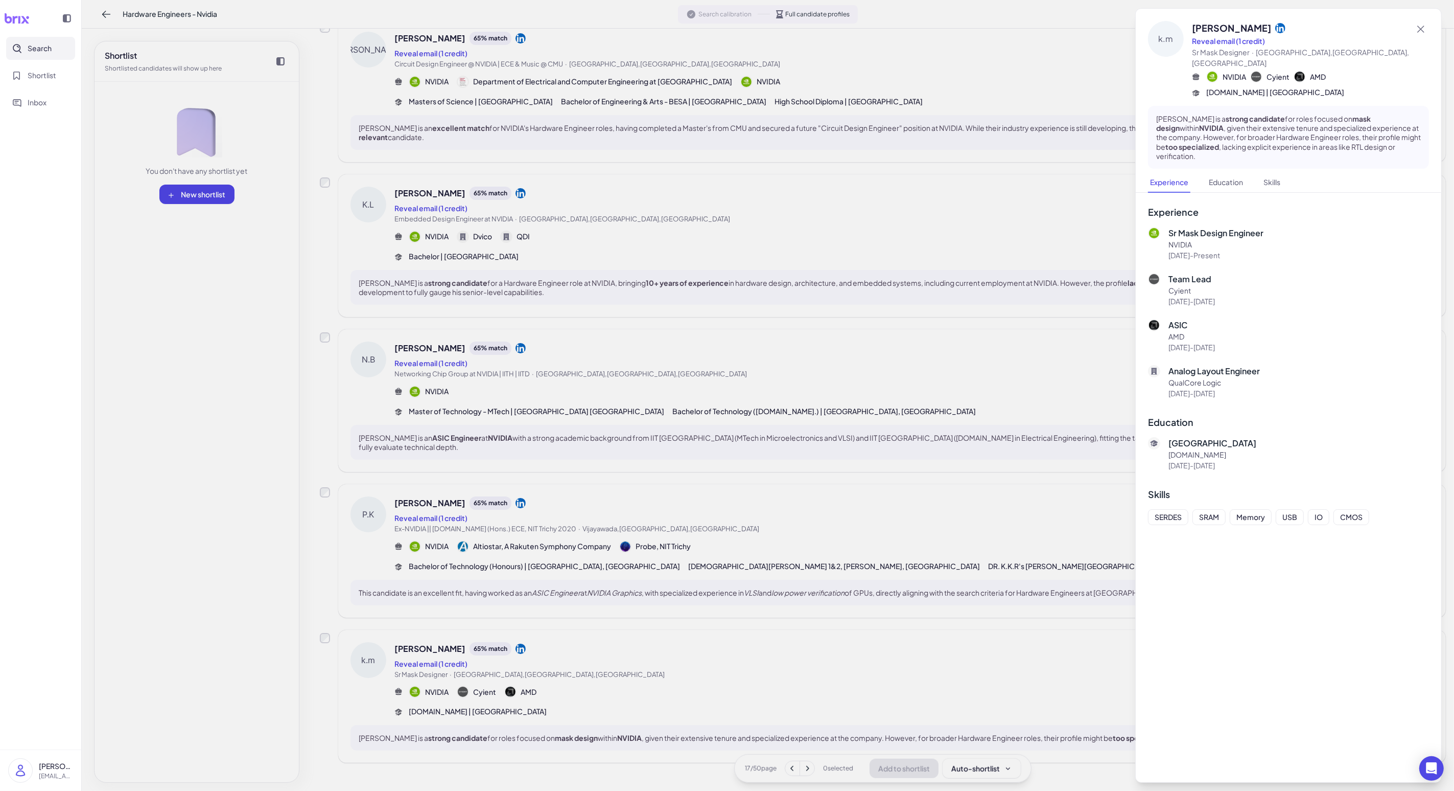
scroll to position [837, 0]
click at [377, 632] on div at bounding box center [727, 395] width 1454 height 791
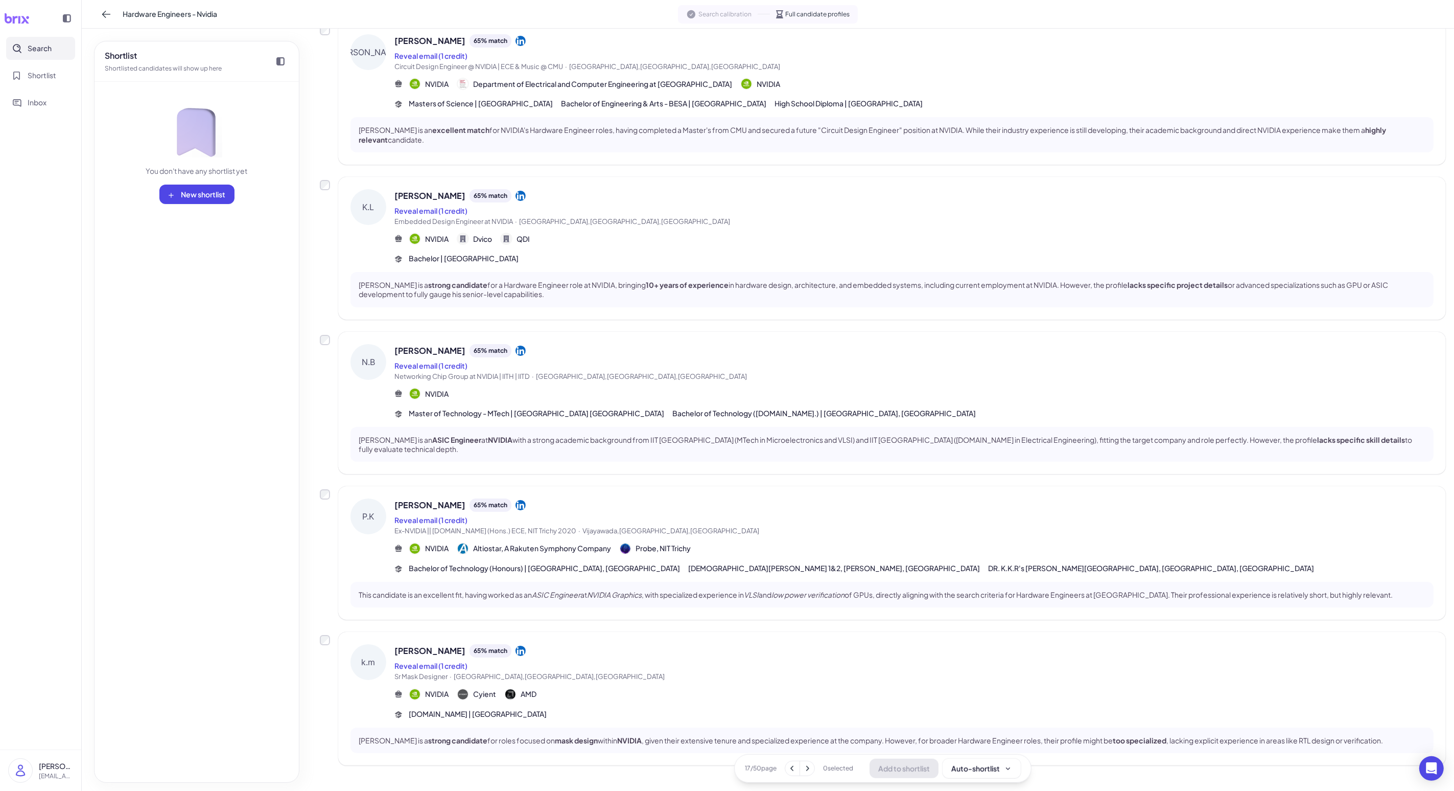
click at [377, 455] on div "N.B [PERSON_NAME] 65 % match Reveal email (1 credit) Networking Chip Group at N…" at bounding box center [892, 403] width 1108 height 143
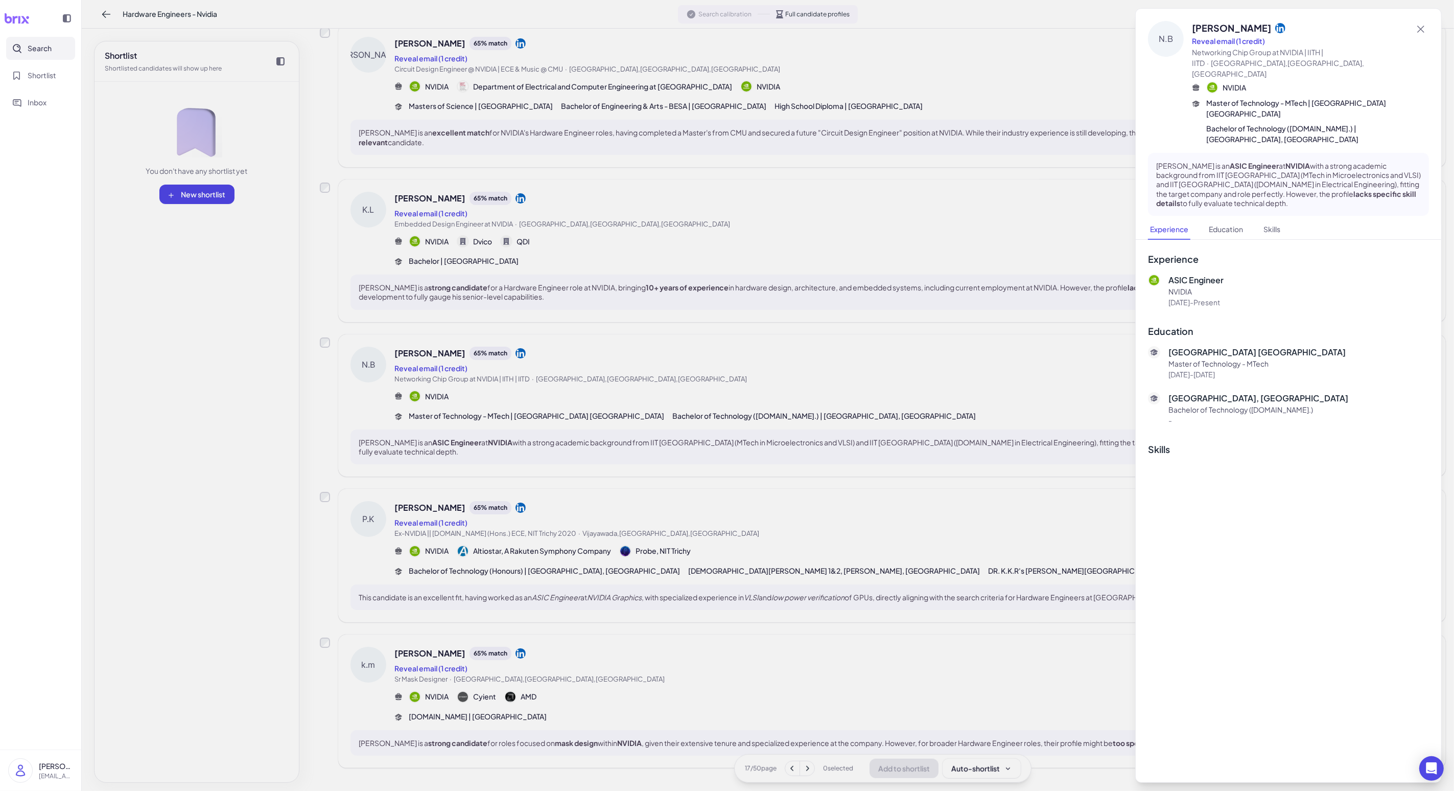
scroll to position [831, 0]
click at [377, 496] on div at bounding box center [727, 395] width 1454 height 791
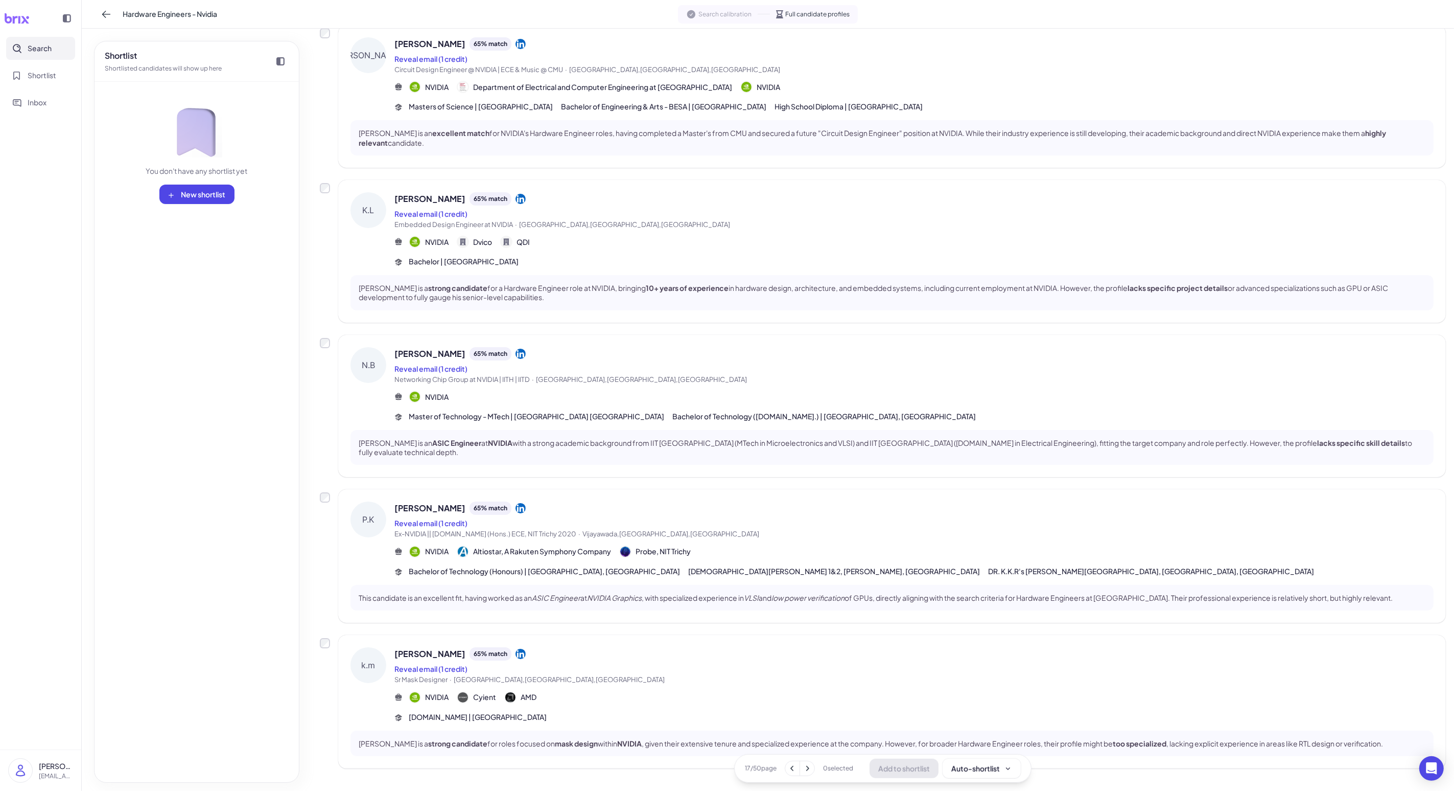
click at [377, 398] on div "NVIDIA" at bounding box center [914, 396] width 1039 height 12
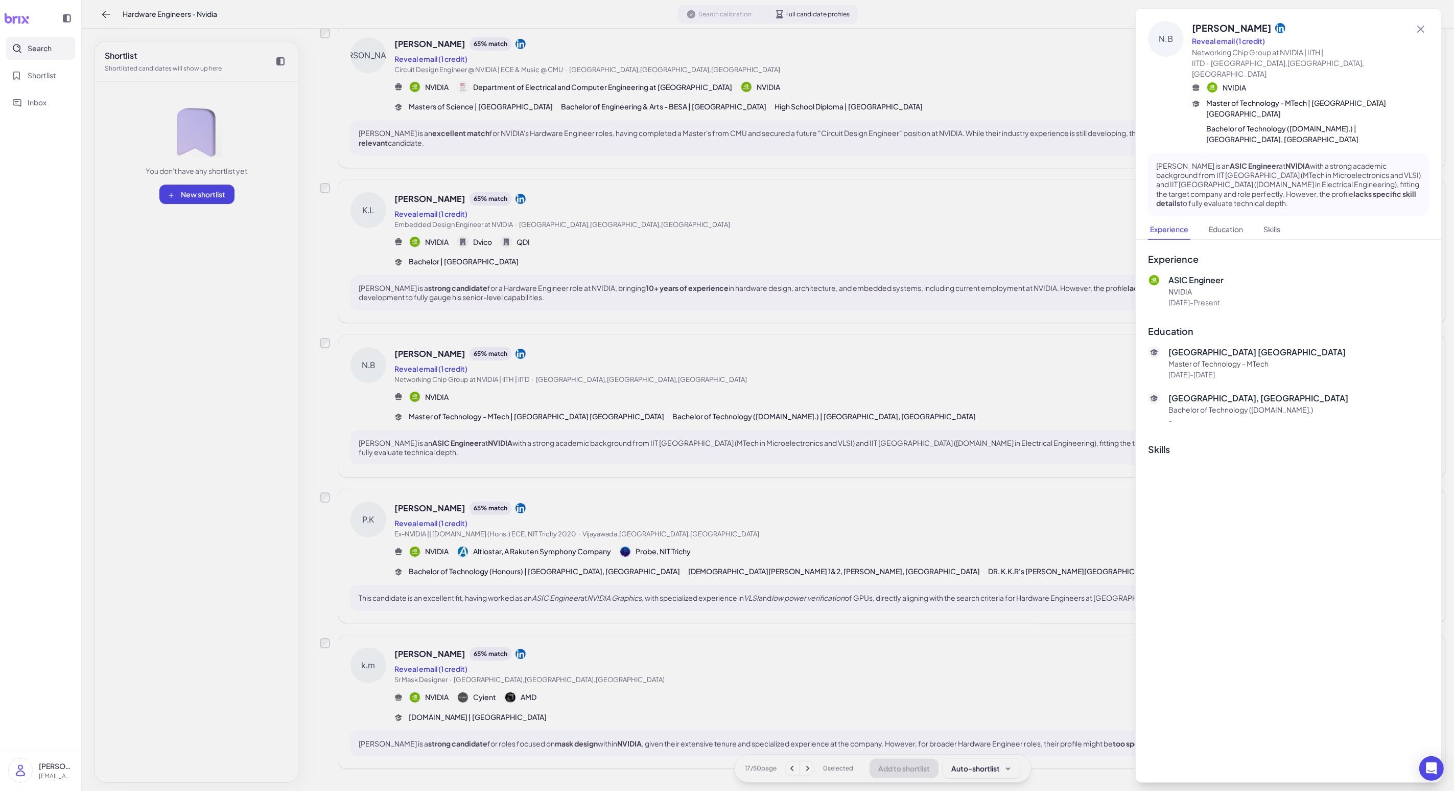
click at [377, 400] on div at bounding box center [727, 395] width 1454 height 791
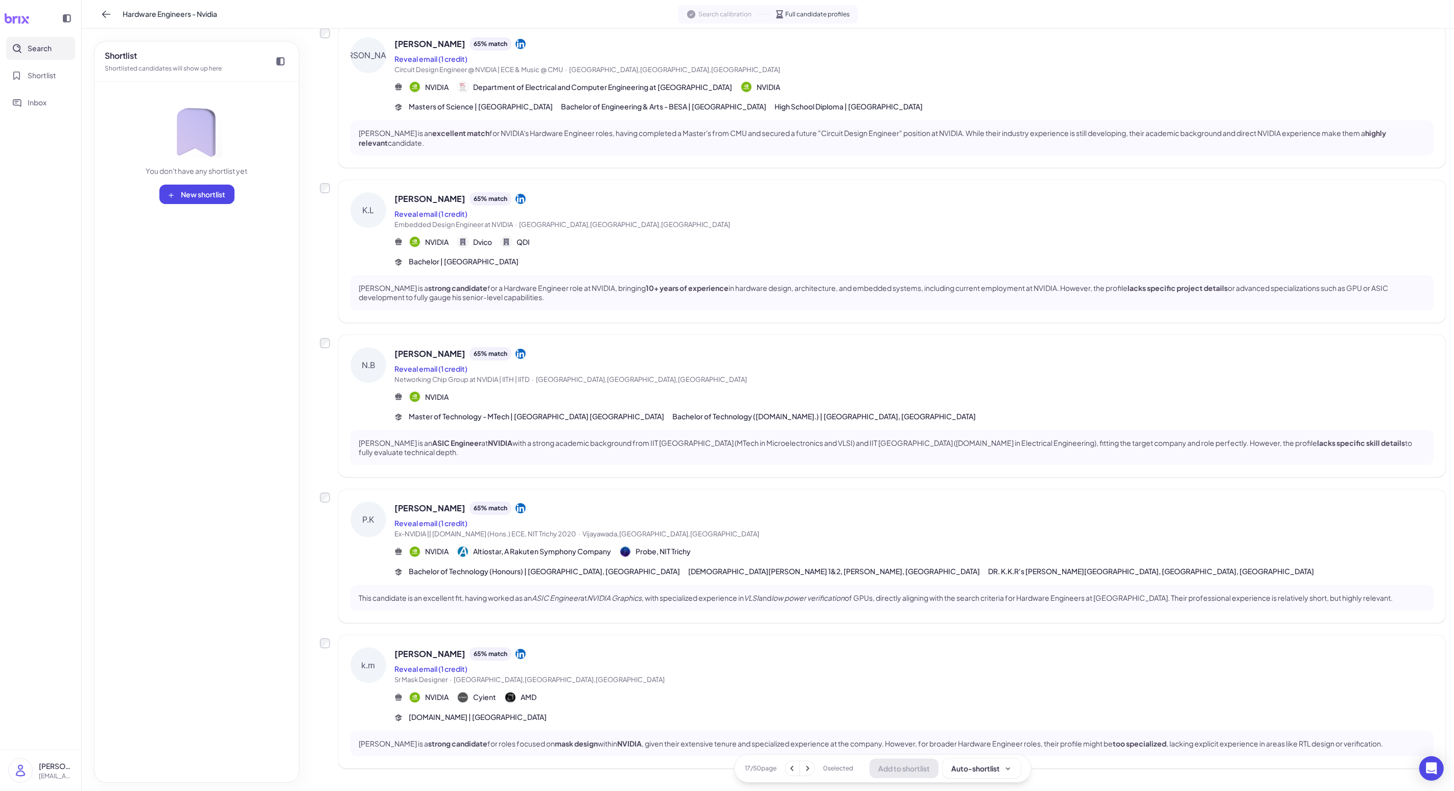
click at [377, 632] on button at bounding box center [807, 768] width 14 height 14
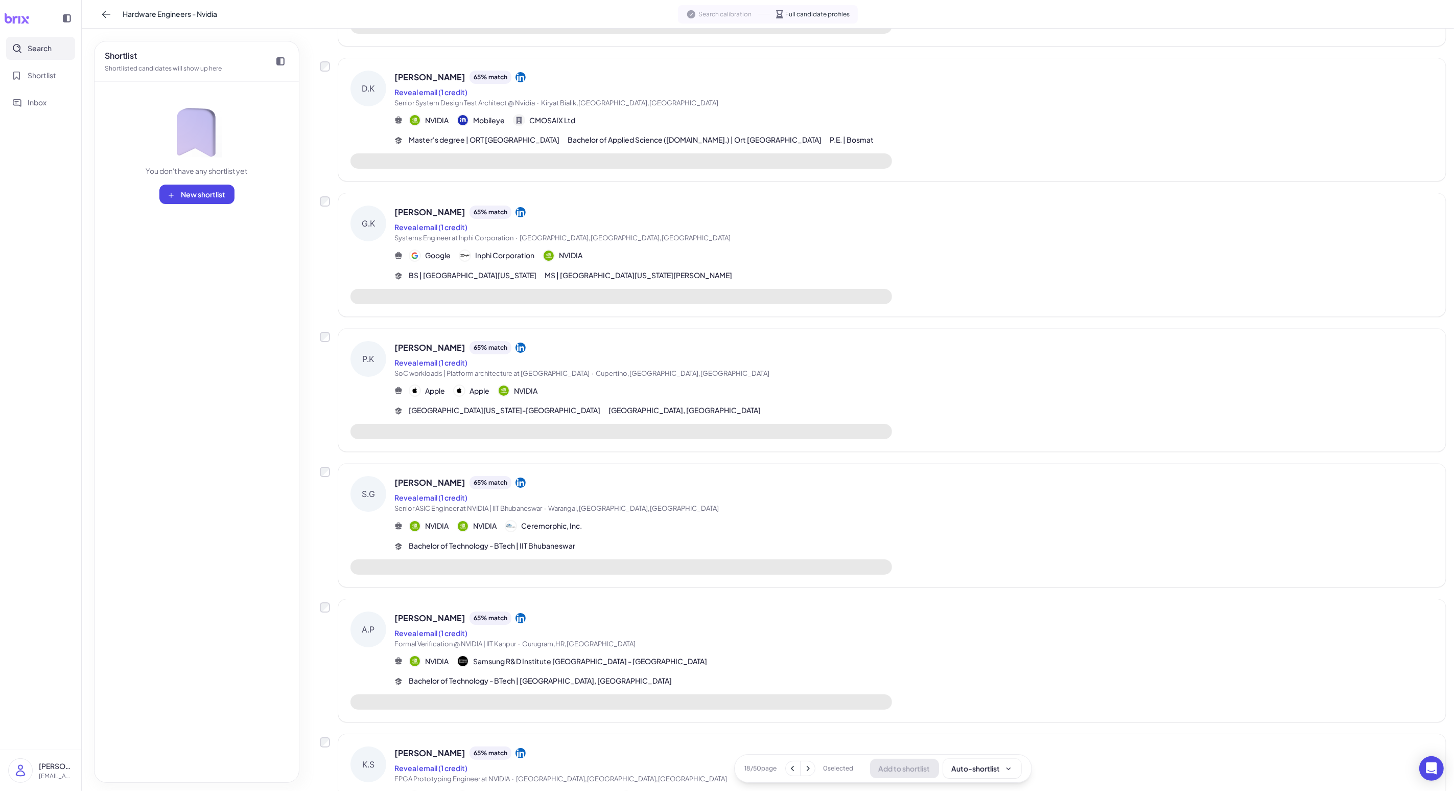
scroll to position [0, 0]
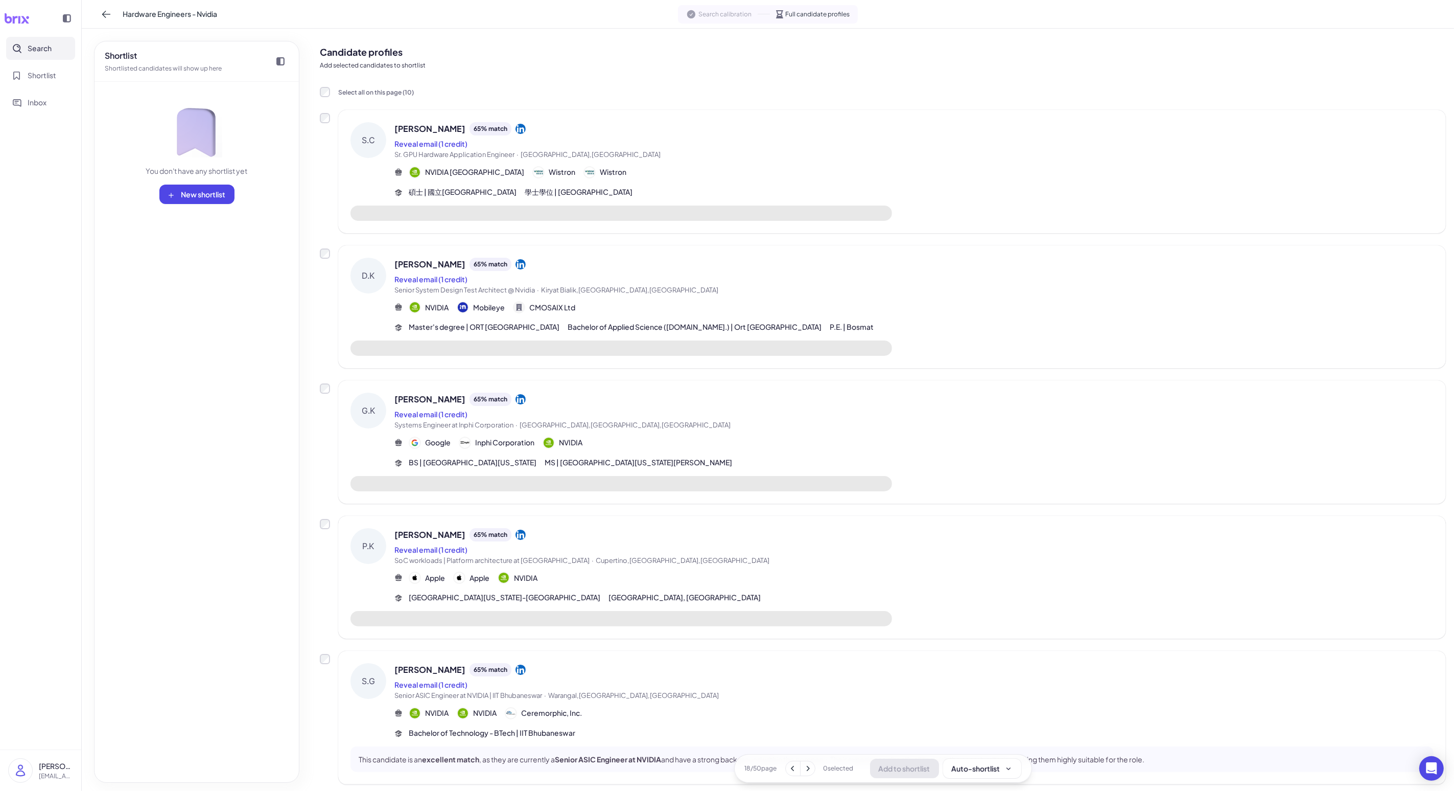
click at [377, 150] on span "Sr. GPU Hardware Application Engineer · [GEOGRAPHIC_DATA],[GEOGRAPHIC_DATA]" at bounding box center [914, 155] width 1039 height 10
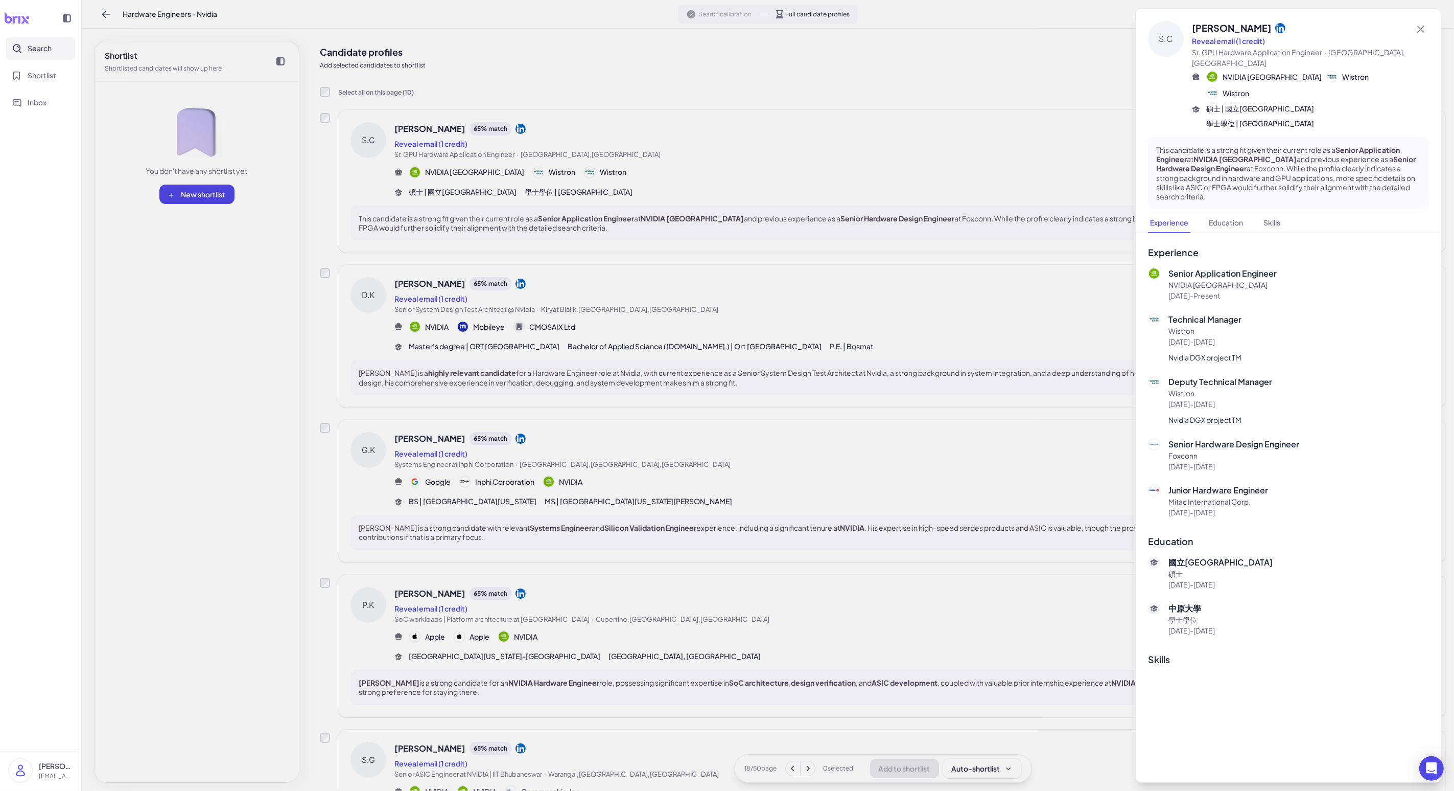
click at [377, 455] on div at bounding box center [727, 395] width 1454 height 791
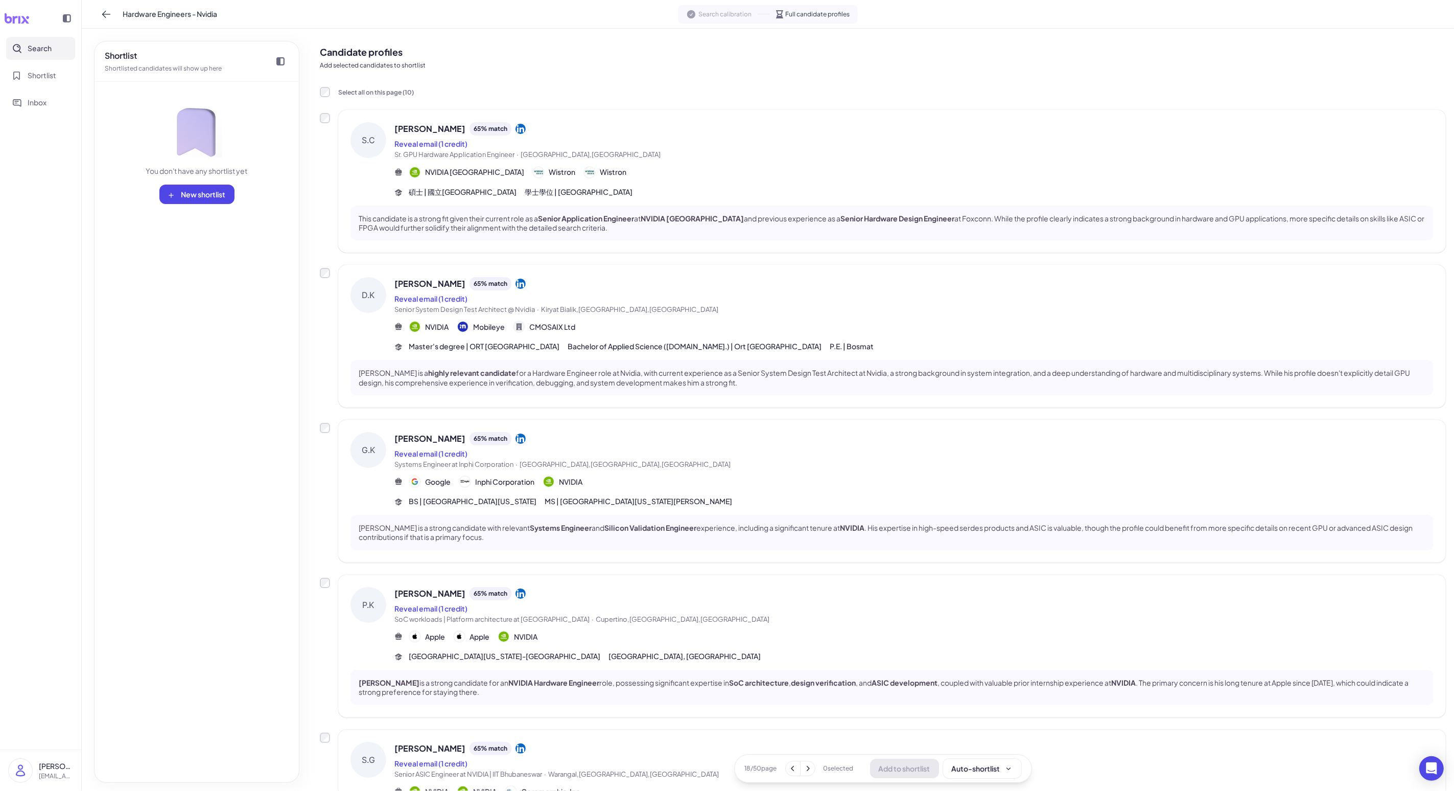
click at [377, 461] on span "Systems Engineer at Inphi Corporation · [GEOGRAPHIC_DATA],[GEOGRAPHIC_DATA],[GE…" at bounding box center [914, 464] width 1039 height 10
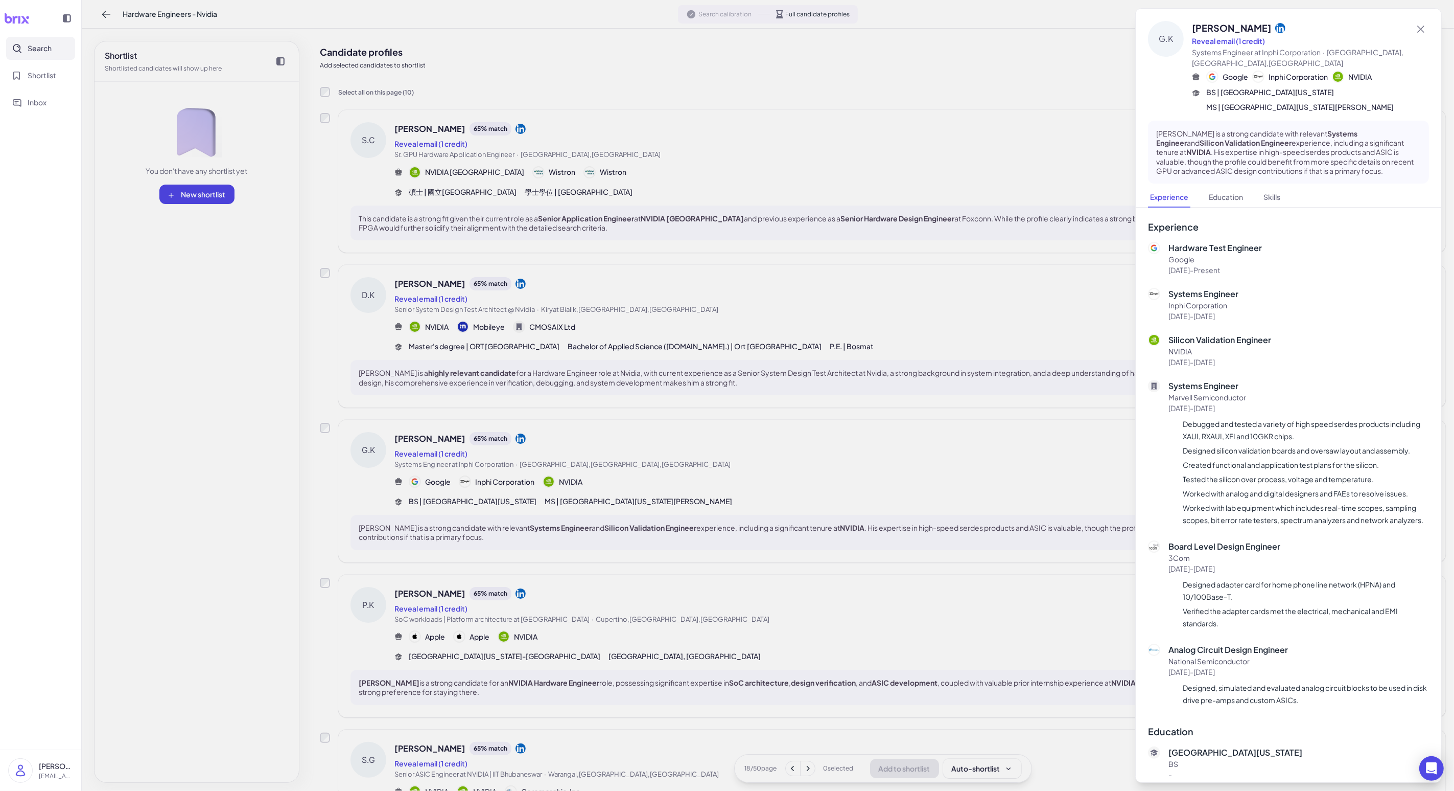
click at [377, 463] on div at bounding box center [727, 395] width 1454 height 791
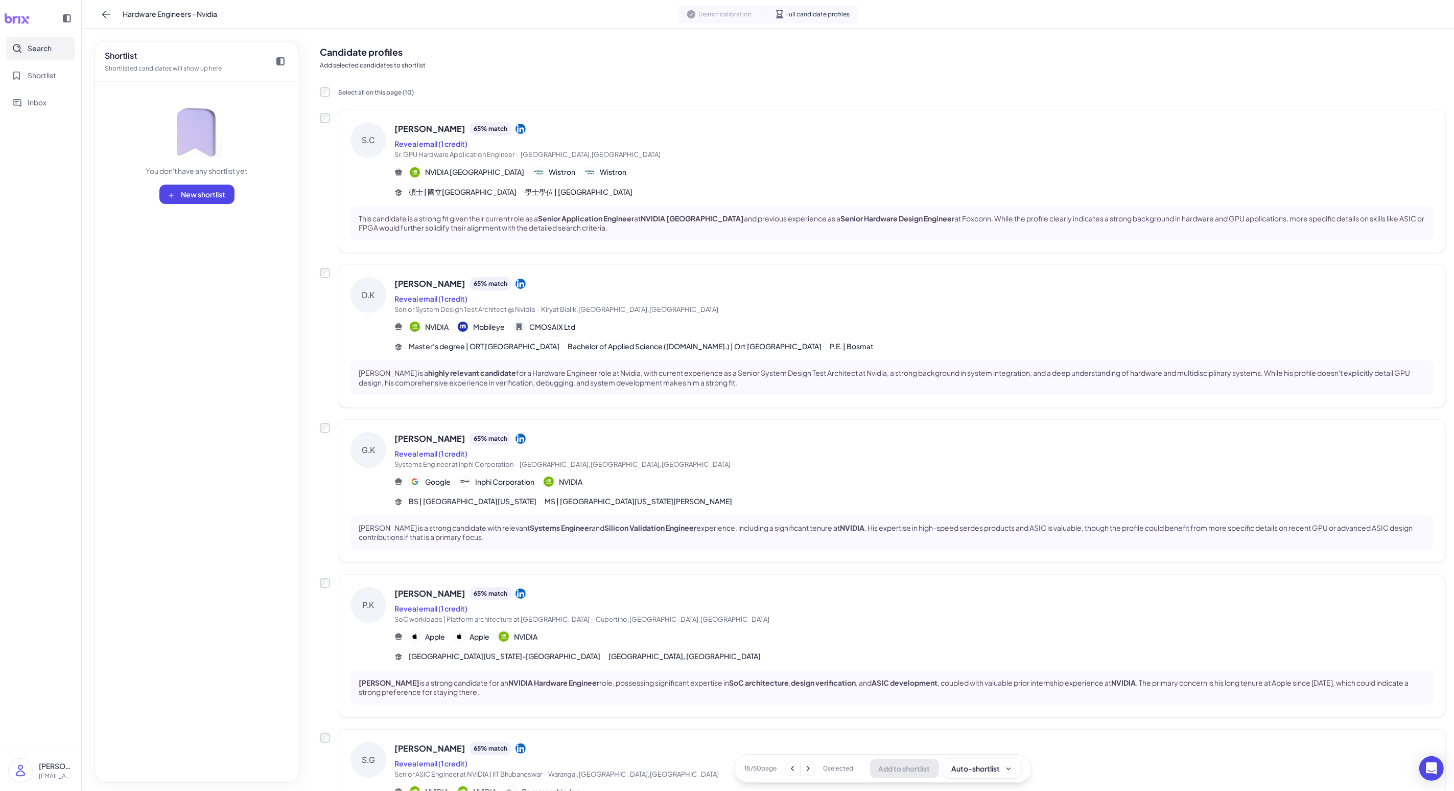
click at [377, 332] on div "NVIDIA Mobileye CMOSAIX Ltd" at bounding box center [914, 326] width 1039 height 12
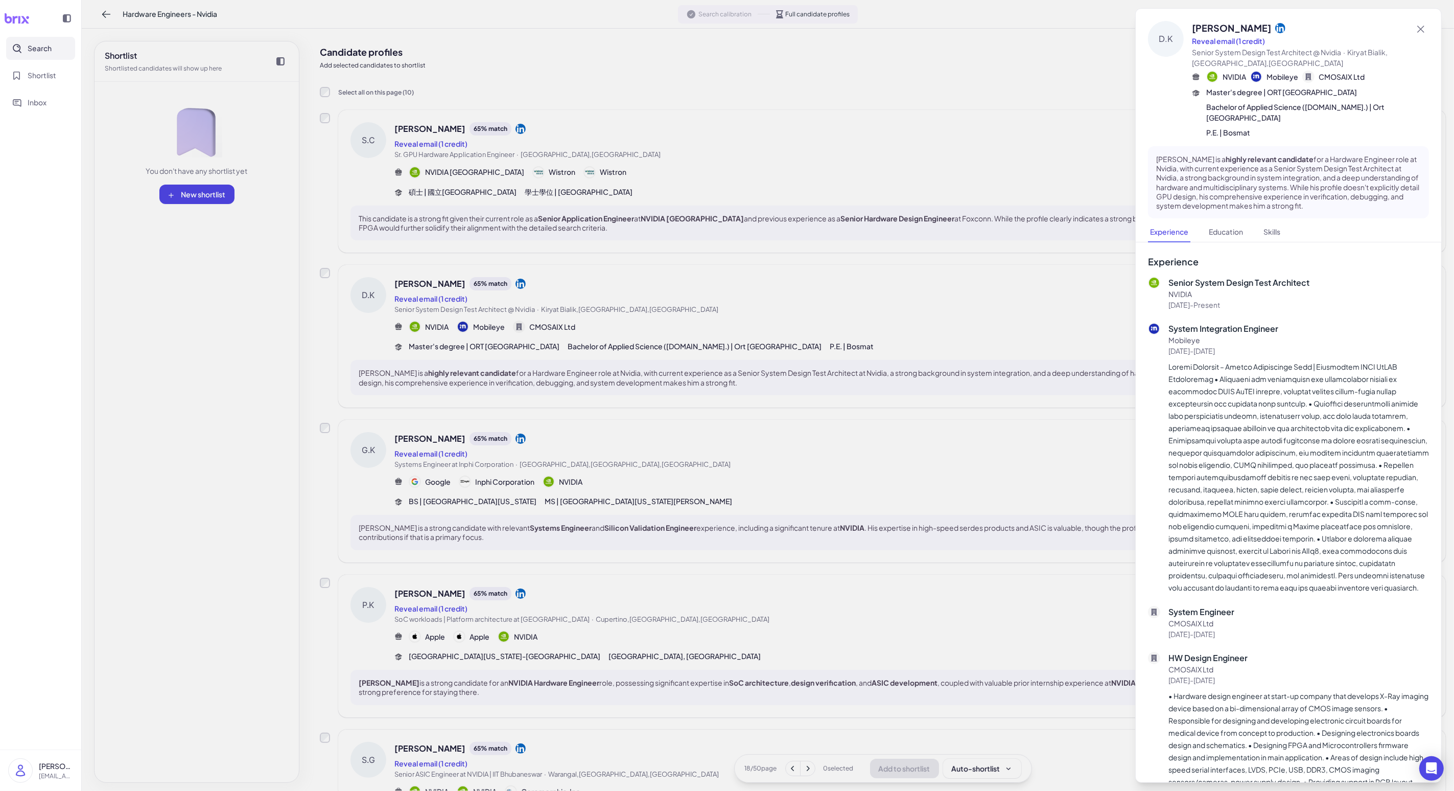
click at [377, 332] on div at bounding box center [727, 395] width 1454 height 791
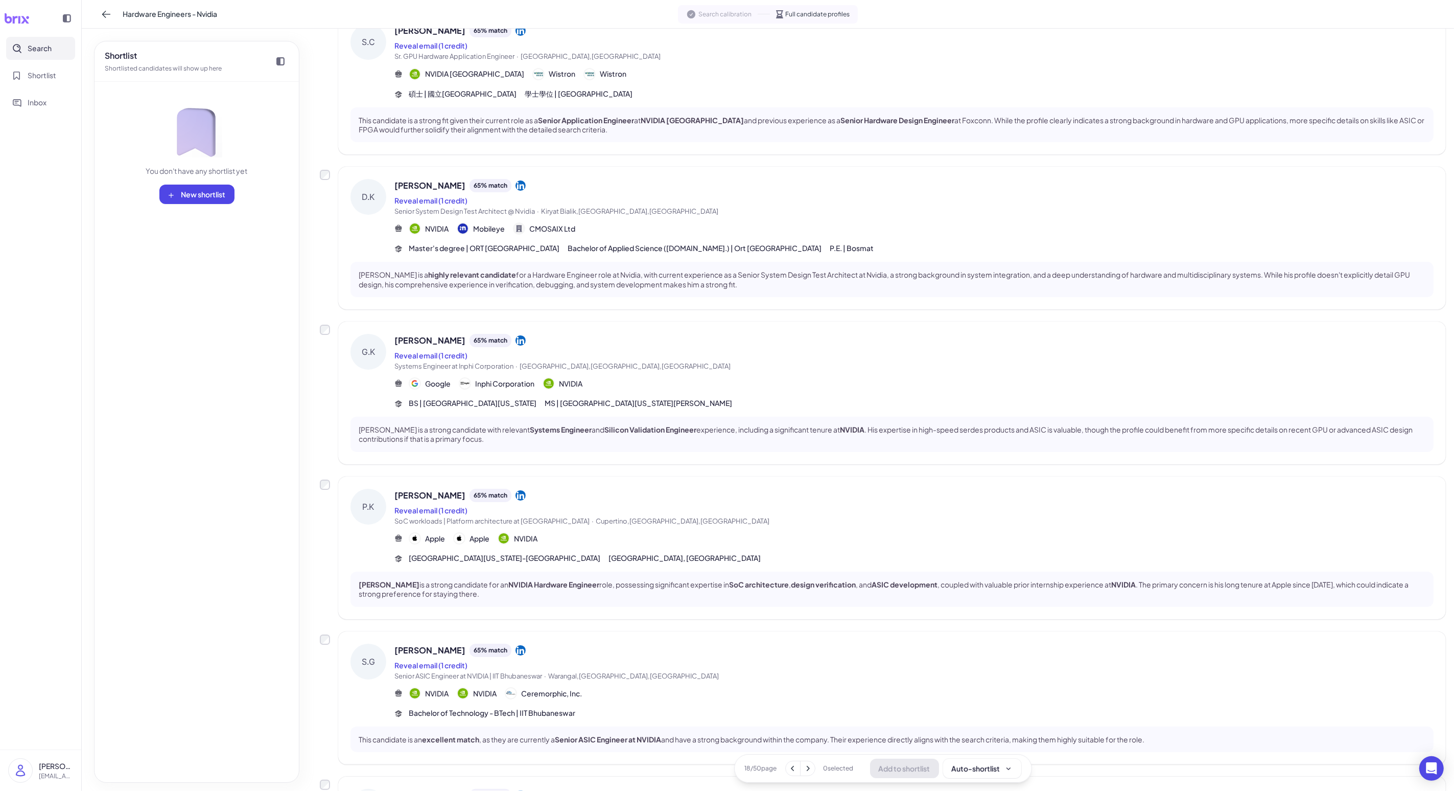
scroll to position [137, 0]
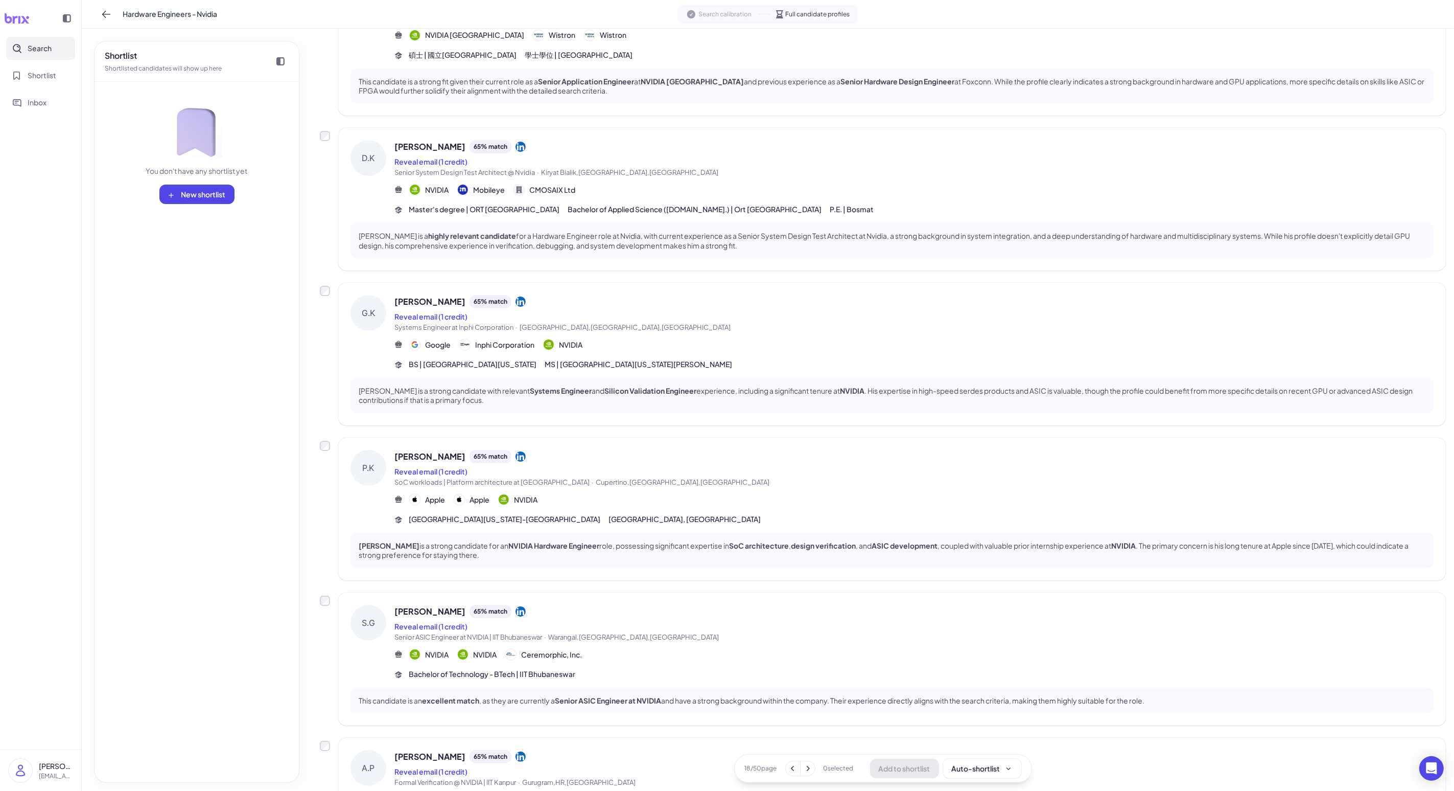
click at [377, 488] on div "[PERSON_NAME] 65 % match Reveal email (1 credit) SoC workloads | Platform archi…" at bounding box center [914, 487] width 1039 height 75
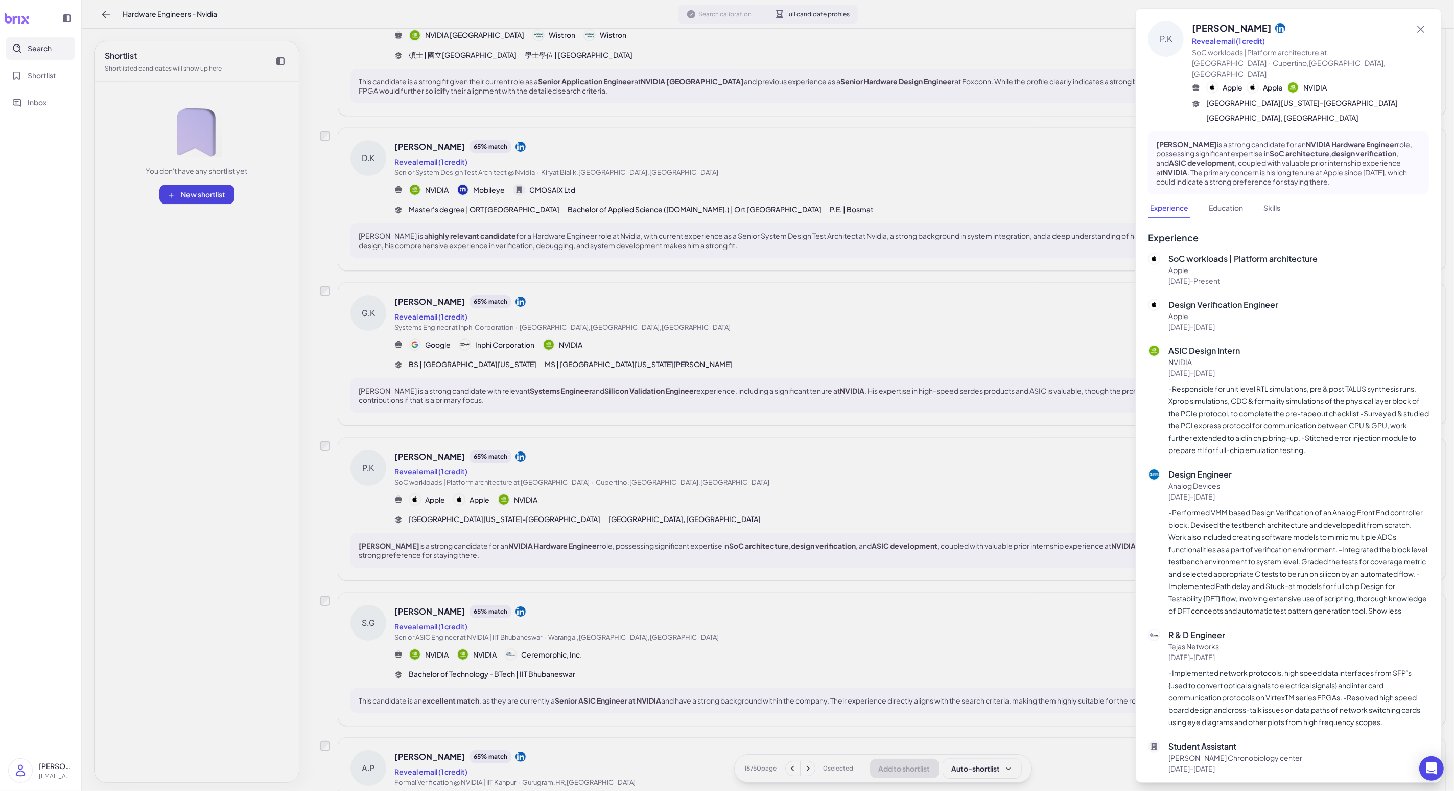
click at [377, 601] on div at bounding box center [727, 395] width 1454 height 791
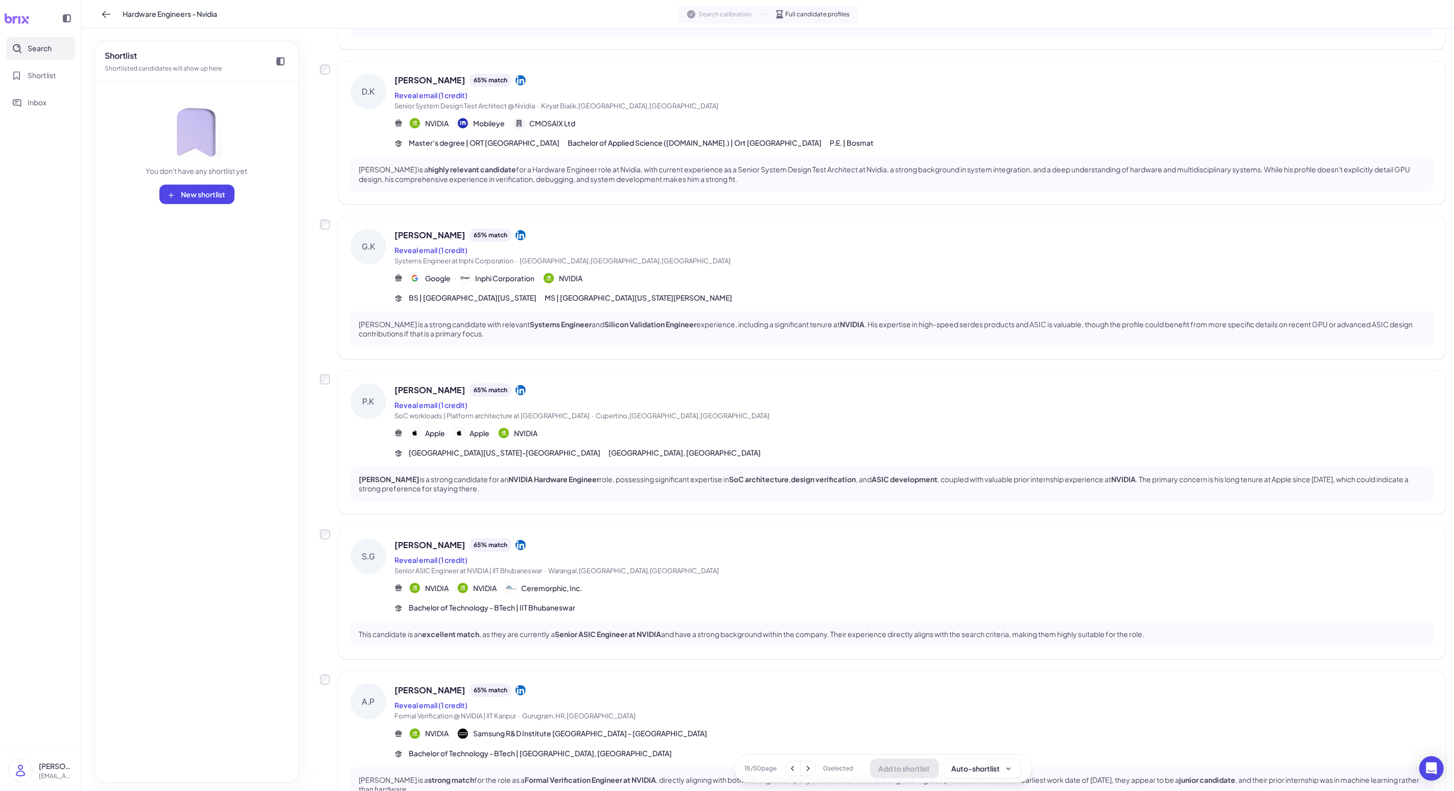
scroll to position [219, 0]
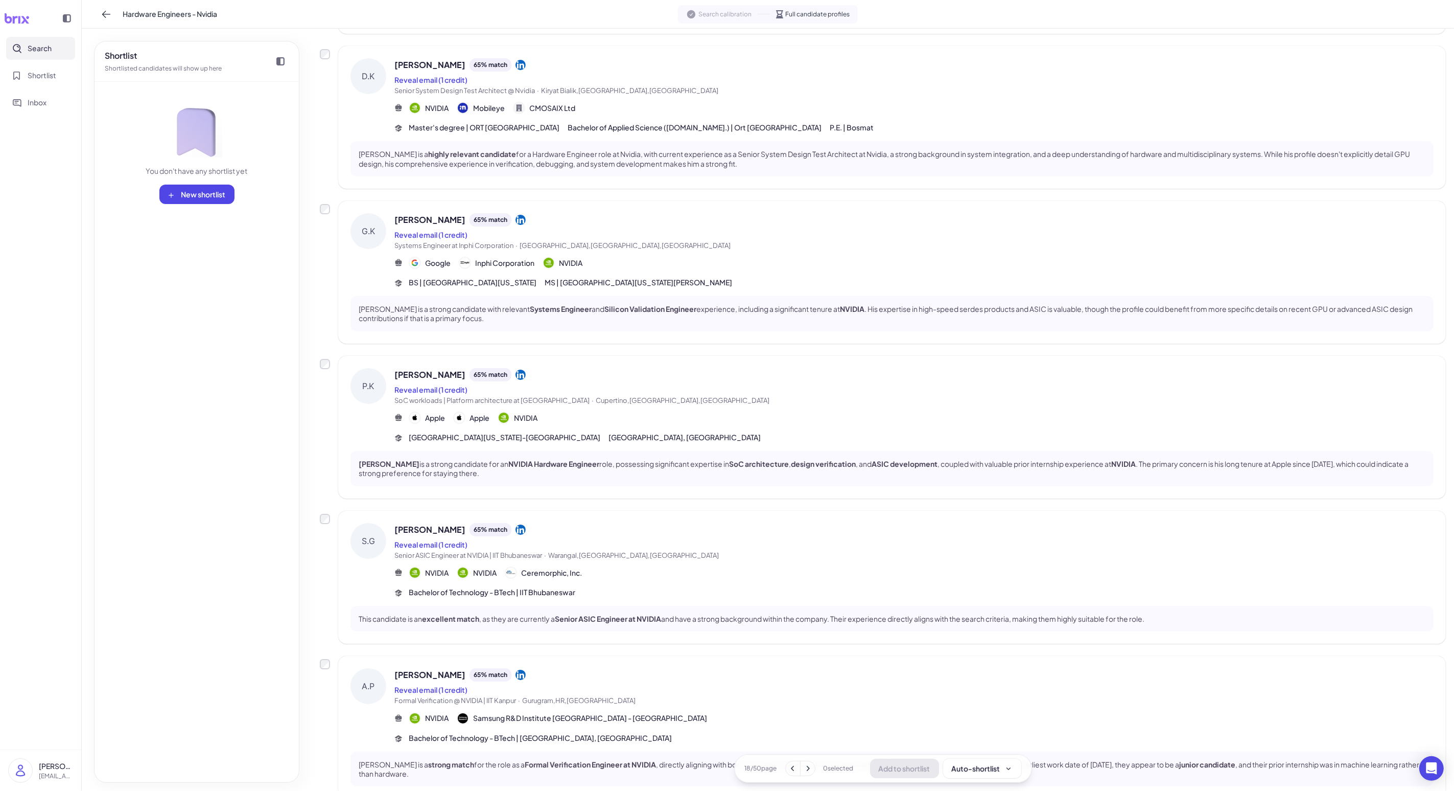
click at [377, 539] on div "Reveal email (1 credit)" at bounding box center [914, 544] width 1039 height 12
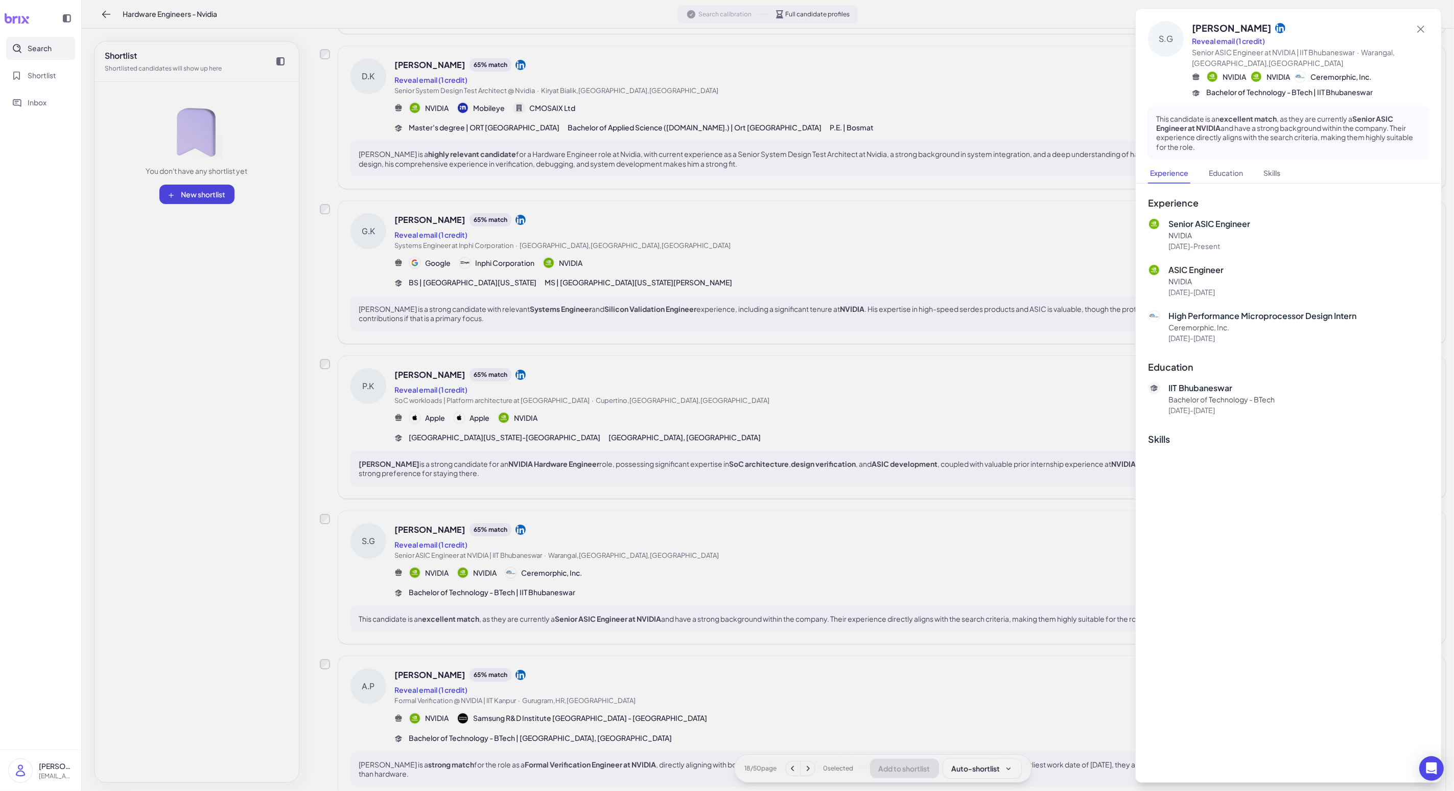
click at [377, 549] on div at bounding box center [727, 395] width 1454 height 791
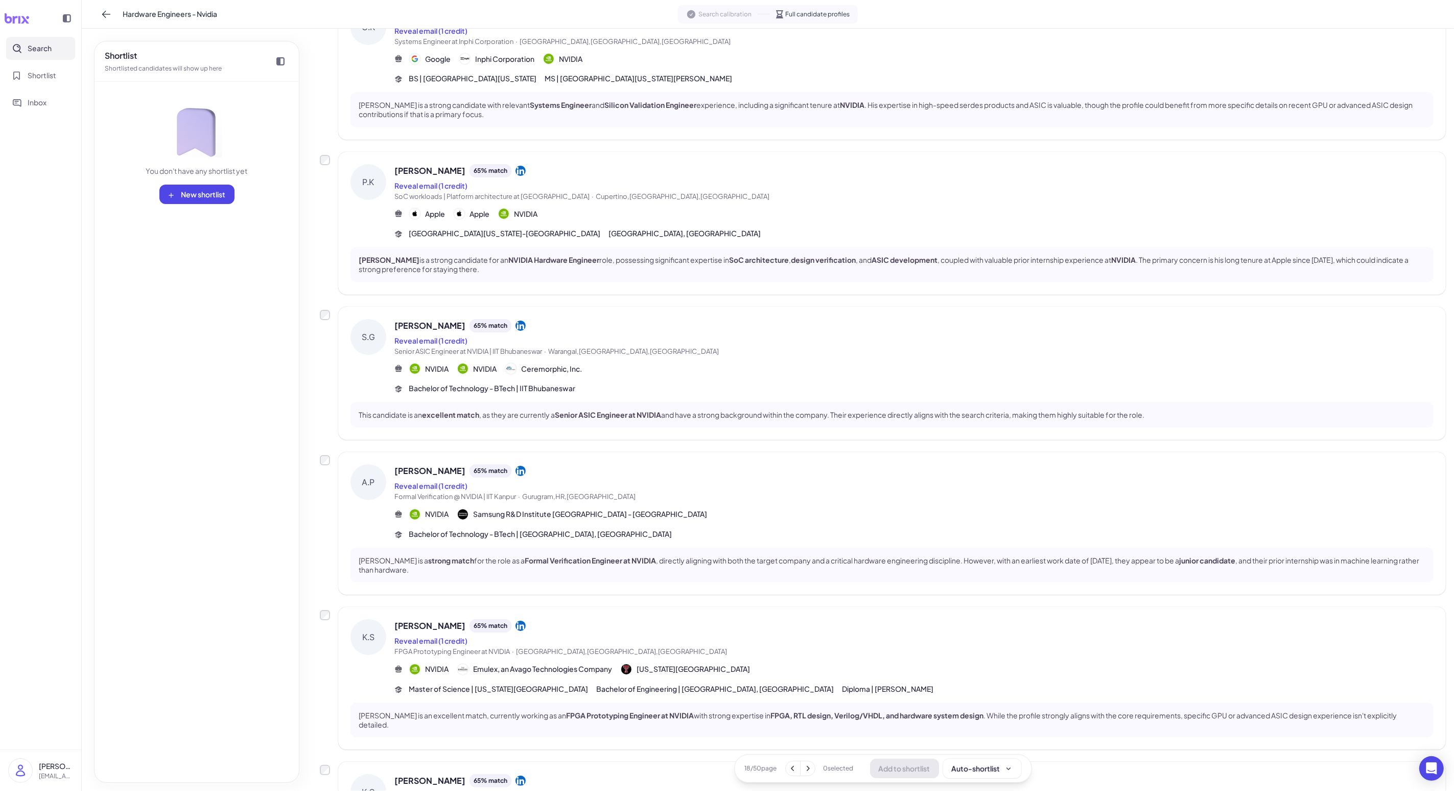
scroll to position [638, 0]
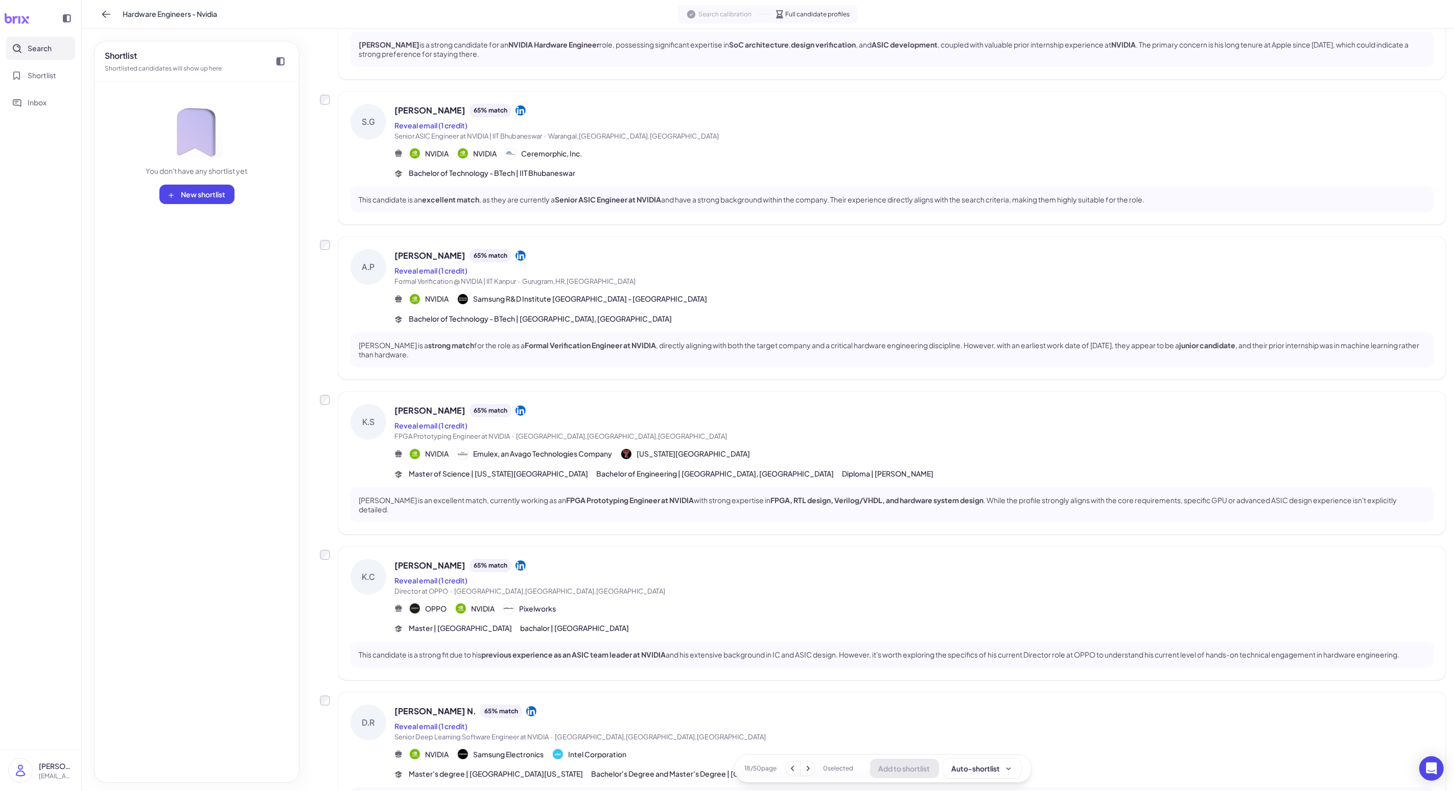
click at [377, 568] on div "[PERSON_NAME] 65 % match" at bounding box center [914, 565] width 1039 height 13
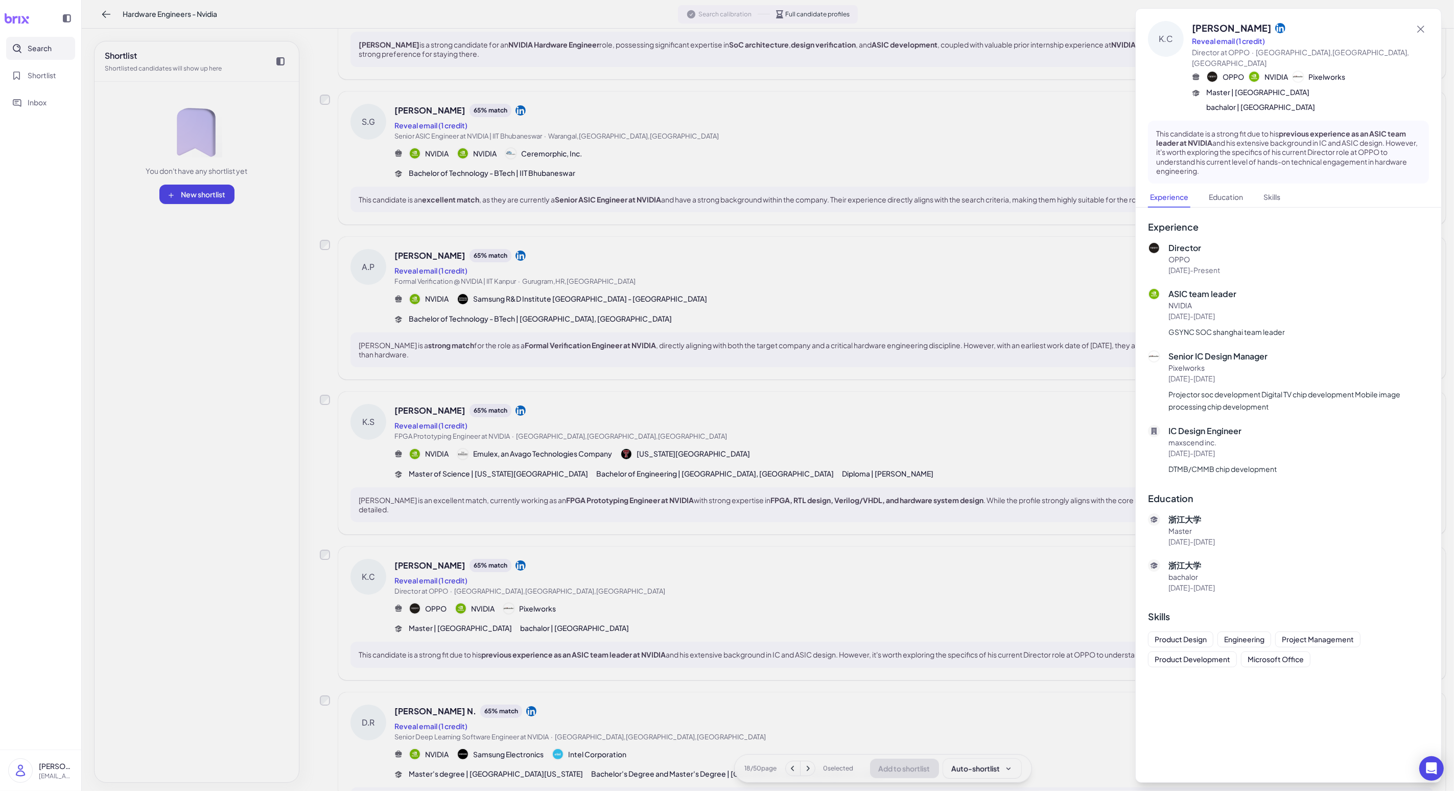
click at [377, 567] on div at bounding box center [727, 395] width 1454 height 791
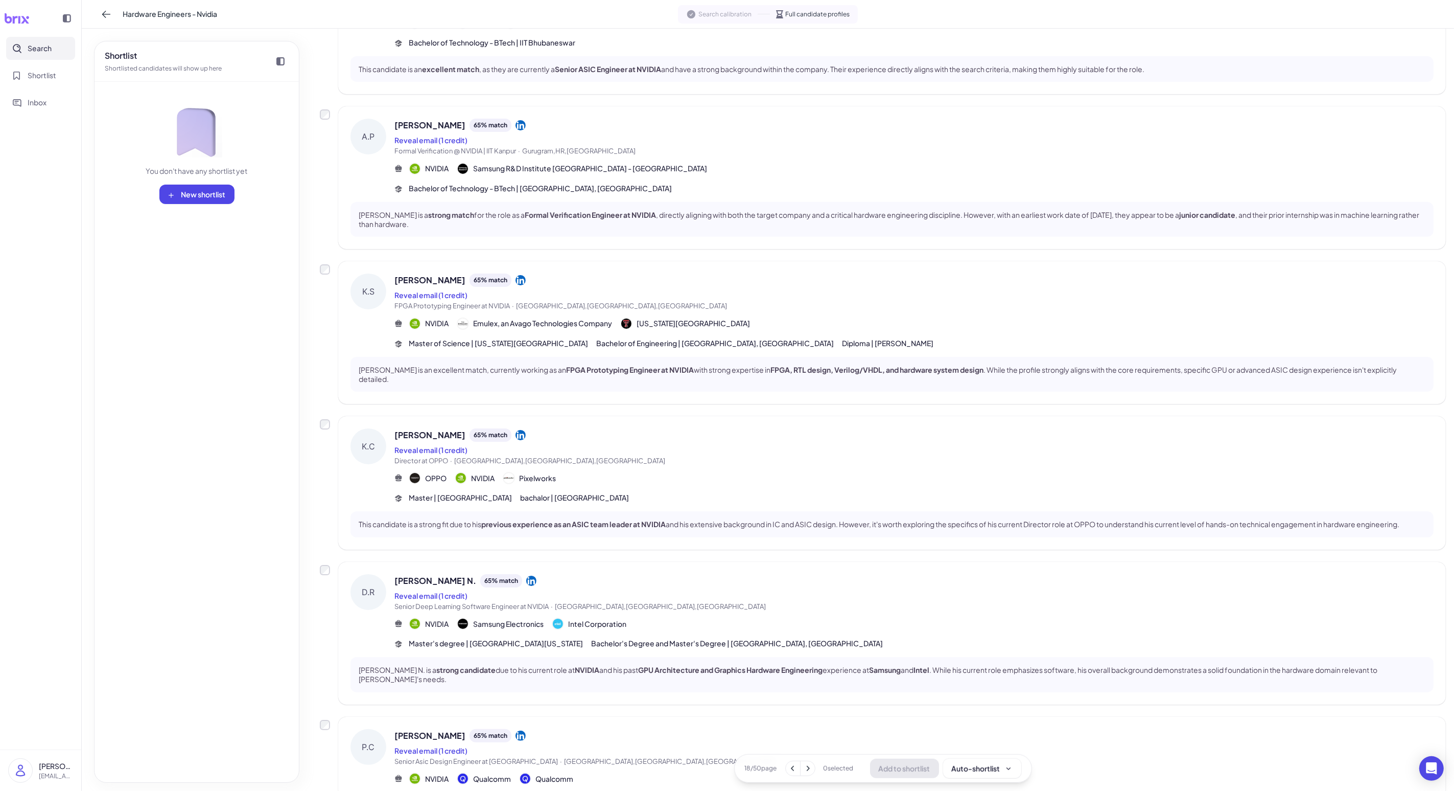
scroll to position [884, 0]
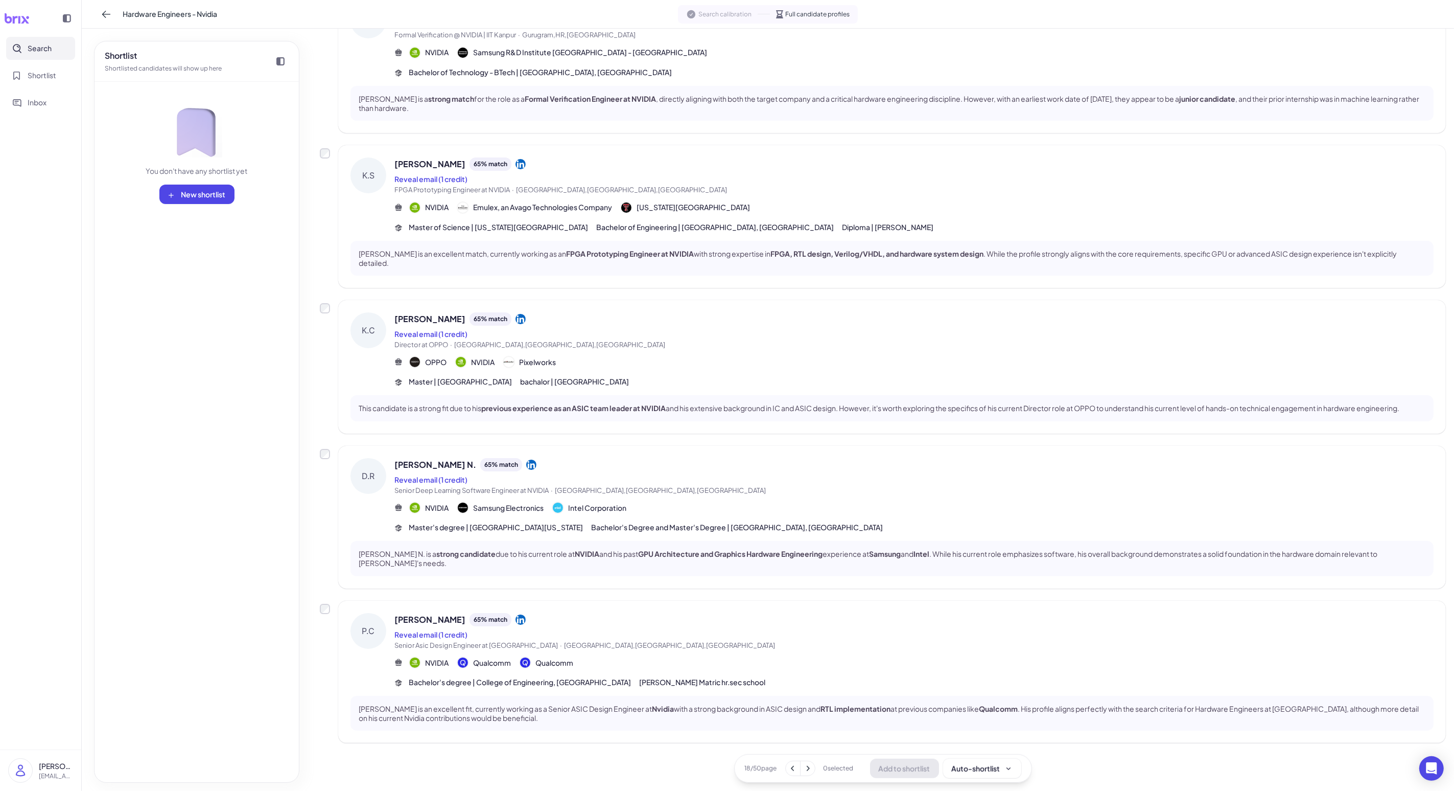
click at [377, 568] on div "[PERSON_NAME] N. is a strong candidate due to his current role at NVIDIA and hi…" at bounding box center [892, 558] width 1083 height 35
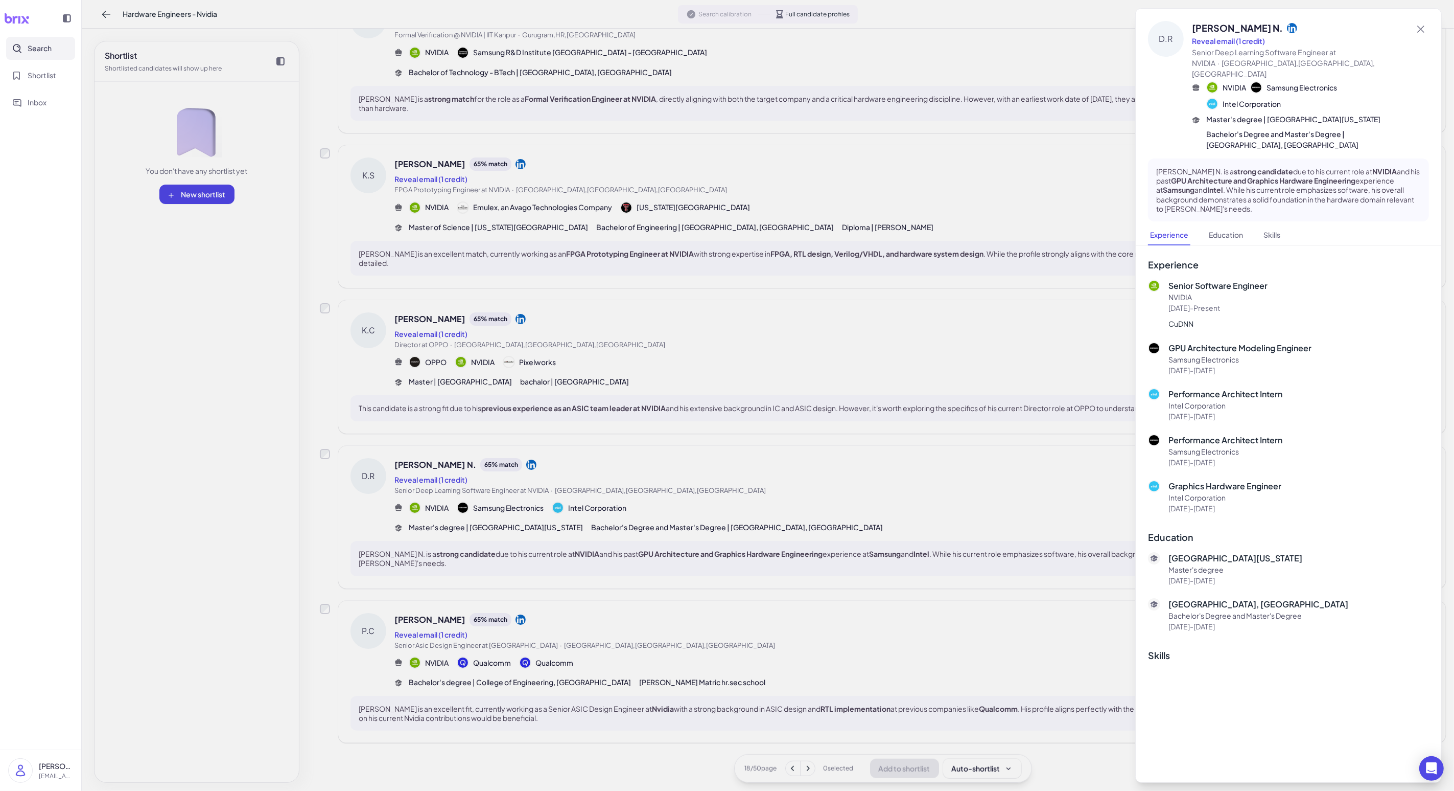
click at [377, 604] on div at bounding box center [727, 395] width 1454 height 791
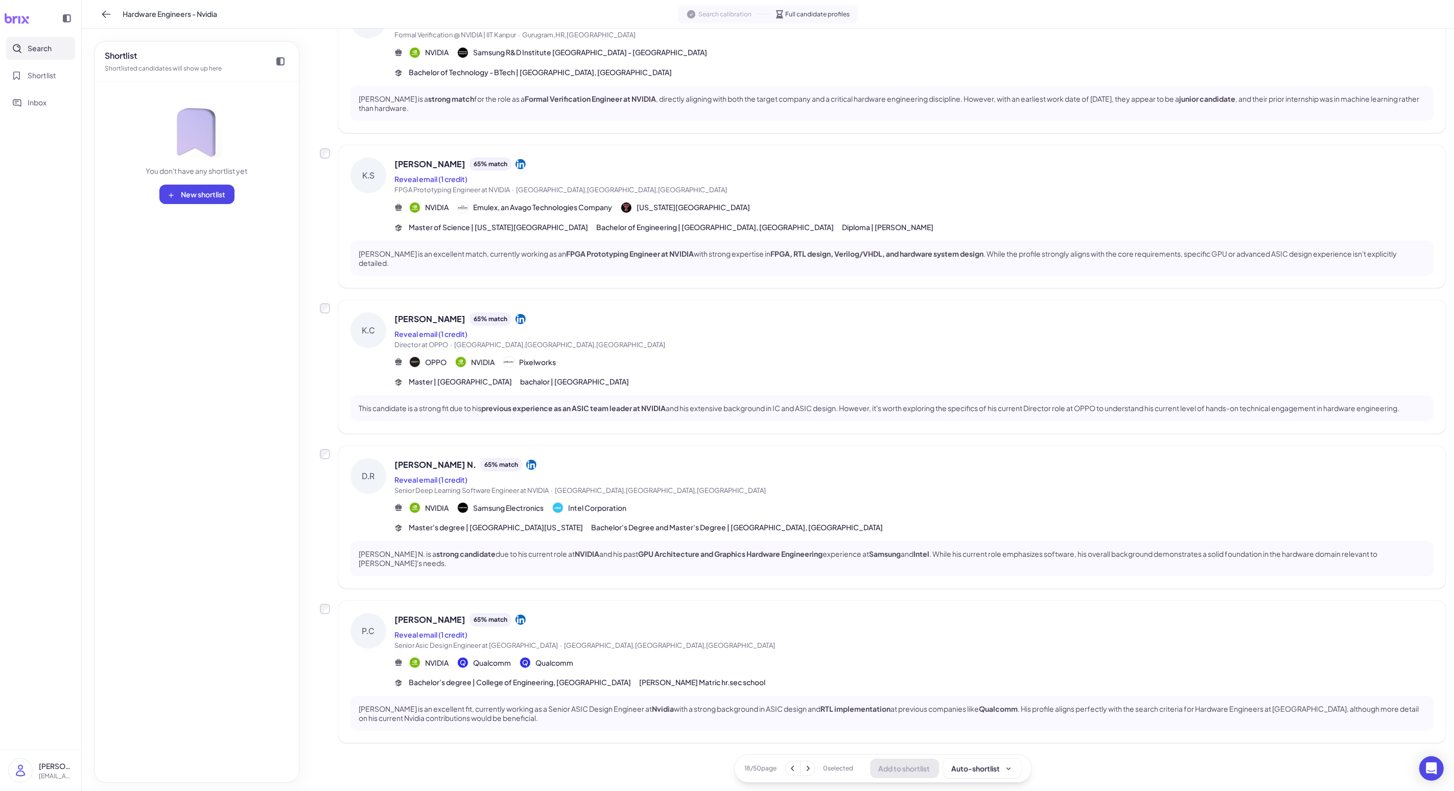
click at [377, 616] on div "[PERSON_NAME] 65 % match" at bounding box center [914, 619] width 1039 height 13
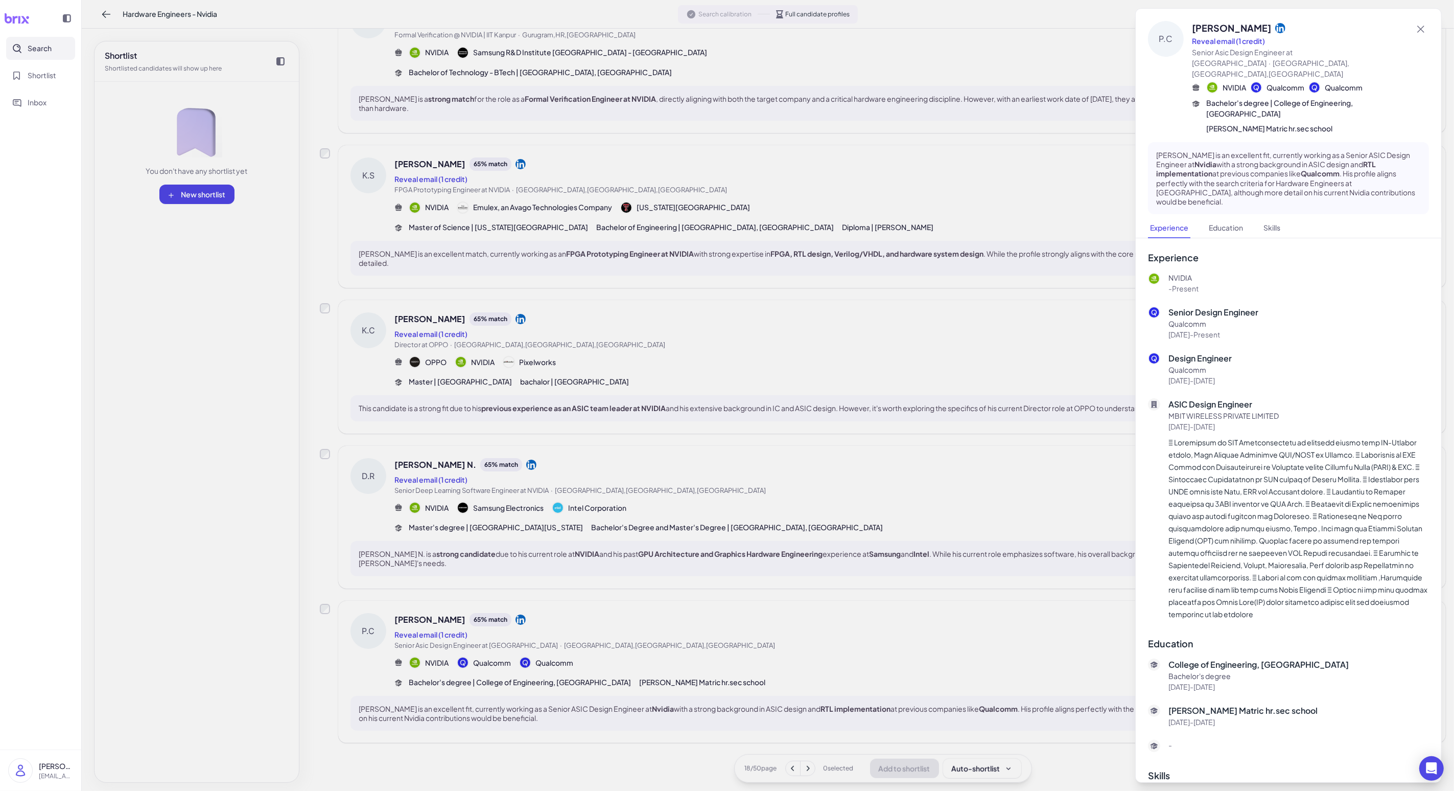
click at [377, 613] on div at bounding box center [727, 395] width 1454 height 791
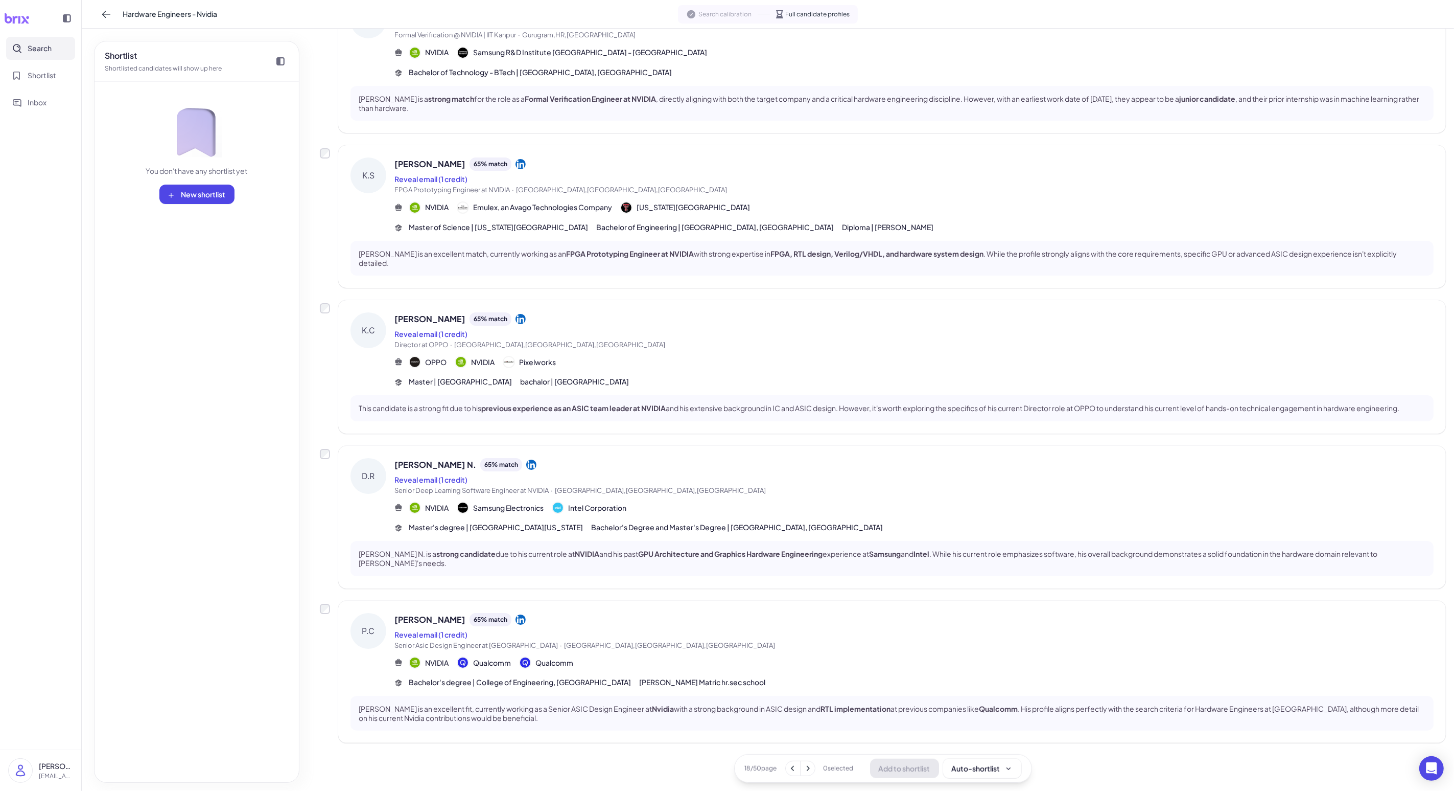
click at [377, 632] on icon at bounding box center [808, 768] width 10 height 10
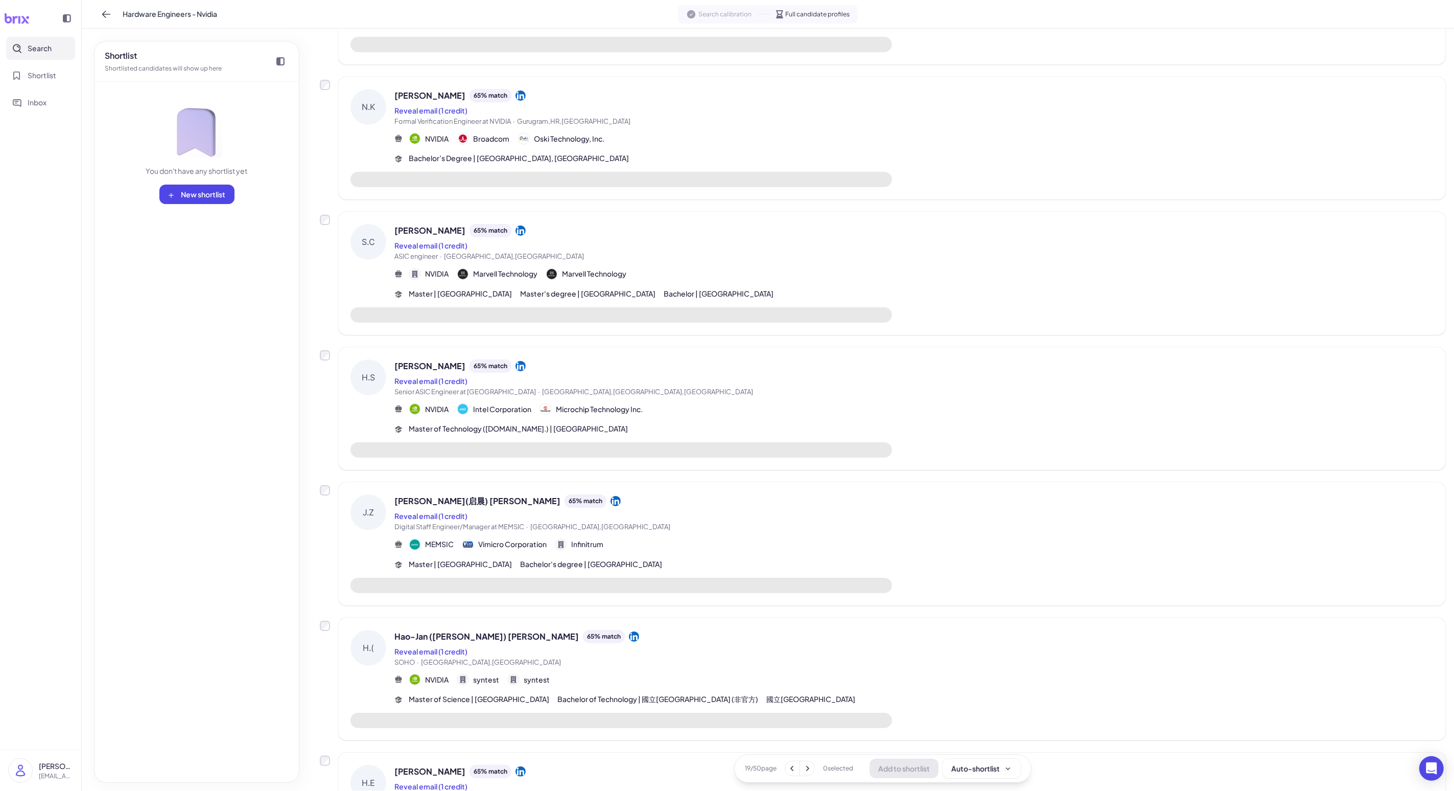
scroll to position [0, 0]
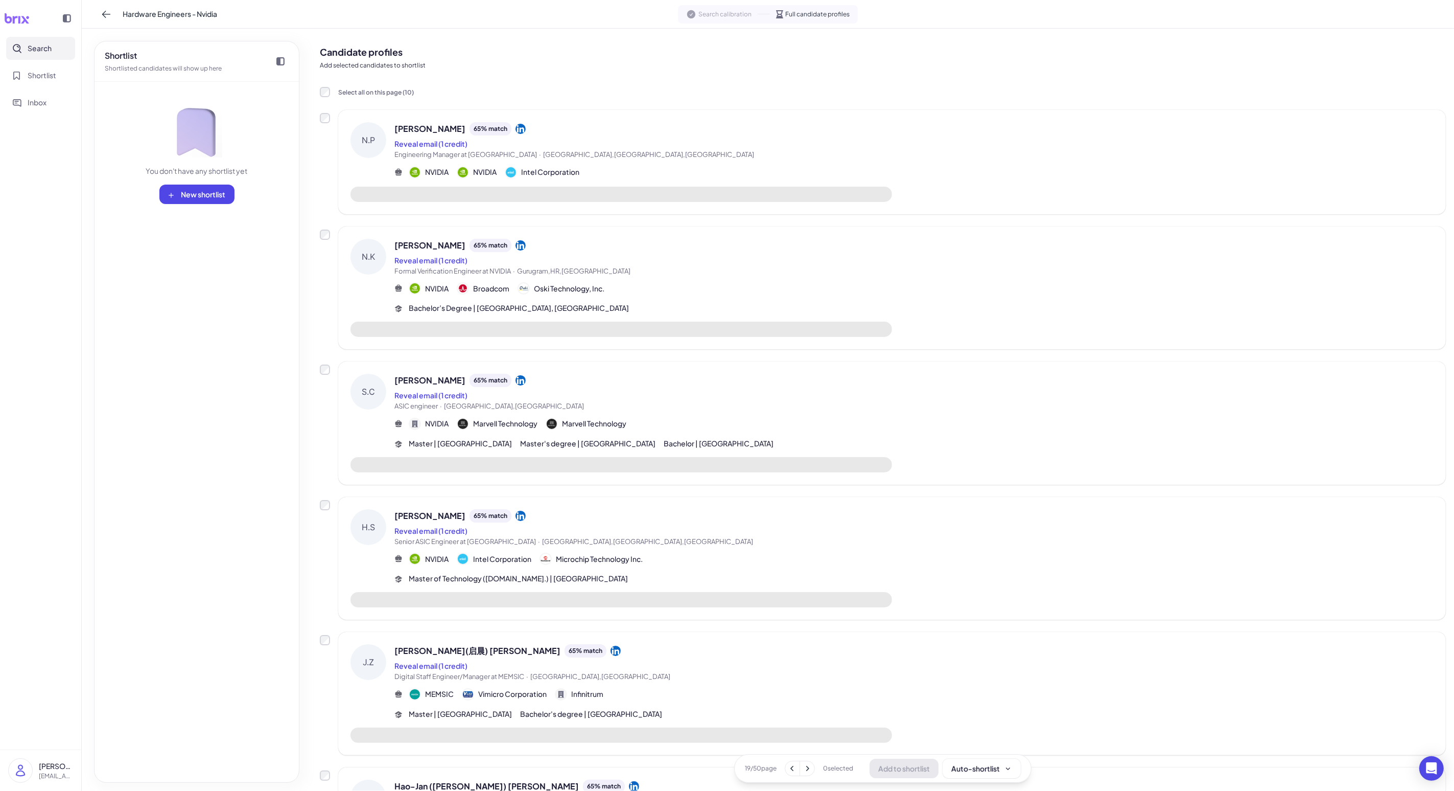
click at [377, 250] on div "[PERSON_NAME] 65 % match Reveal email (1 credit) Formal Verification Engineer a…" at bounding box center [892, 287] width 1108 height 123
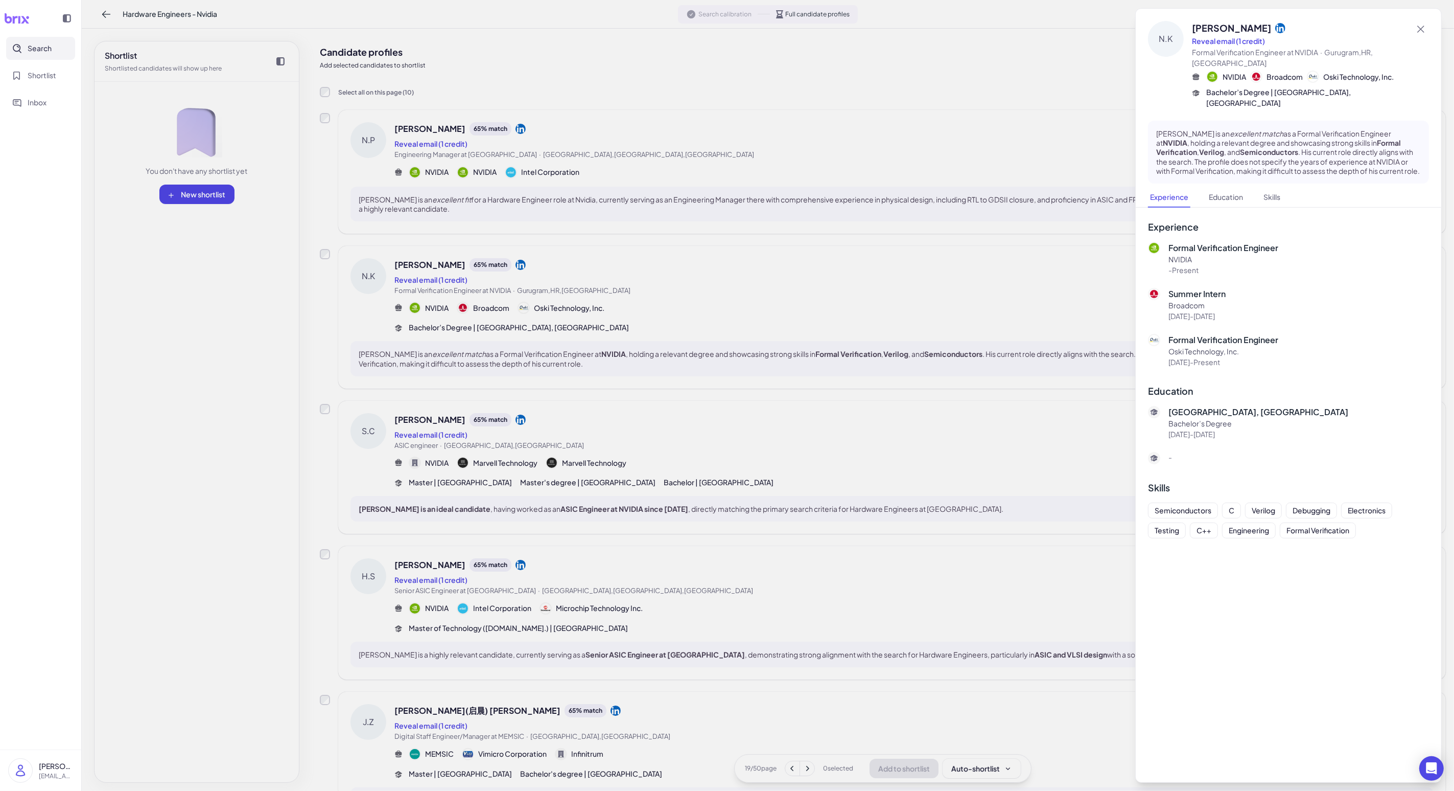
click at [377, 299] on div at bounding box center [727, 395] width 1454 height 791
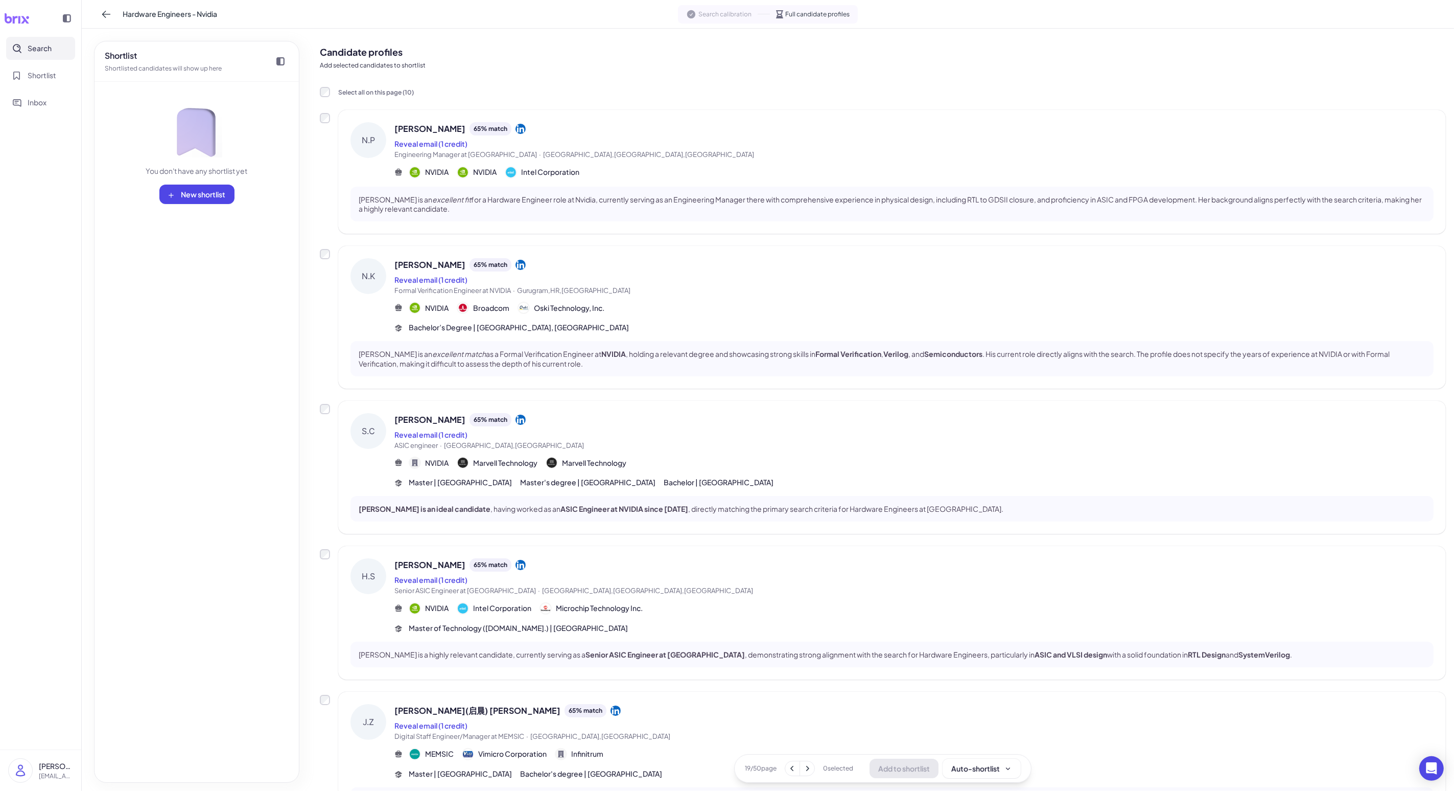
click at [377, 632] on div "[PERSON_NAME](启晨) [PERSON_NAME] 65 % match Reveal email (1 credit) Digital Staf…" at bounding box center [892, 762] width 1108 height 143
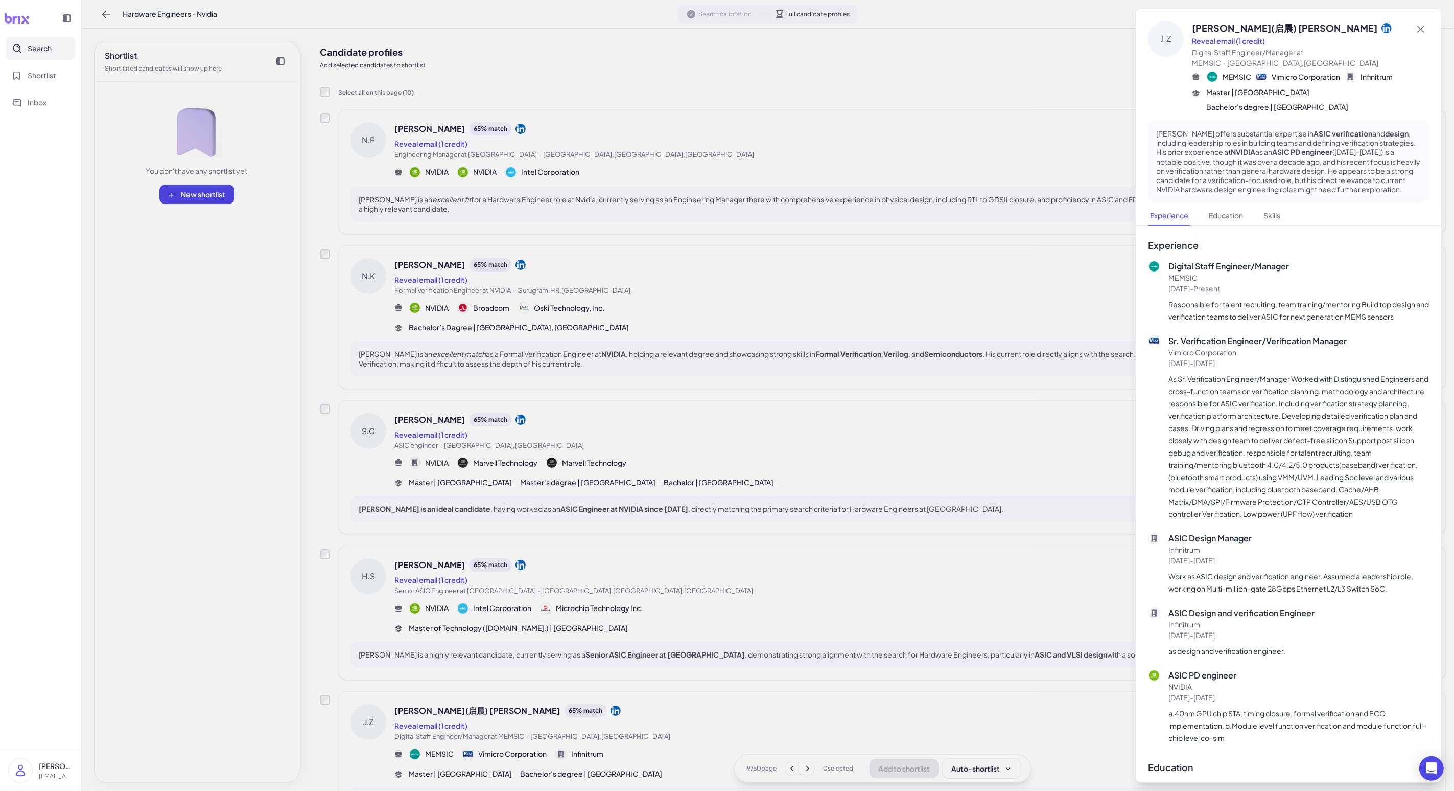
click at [377, 606] on div at bounding box center [727, 395] width 1454 height 791
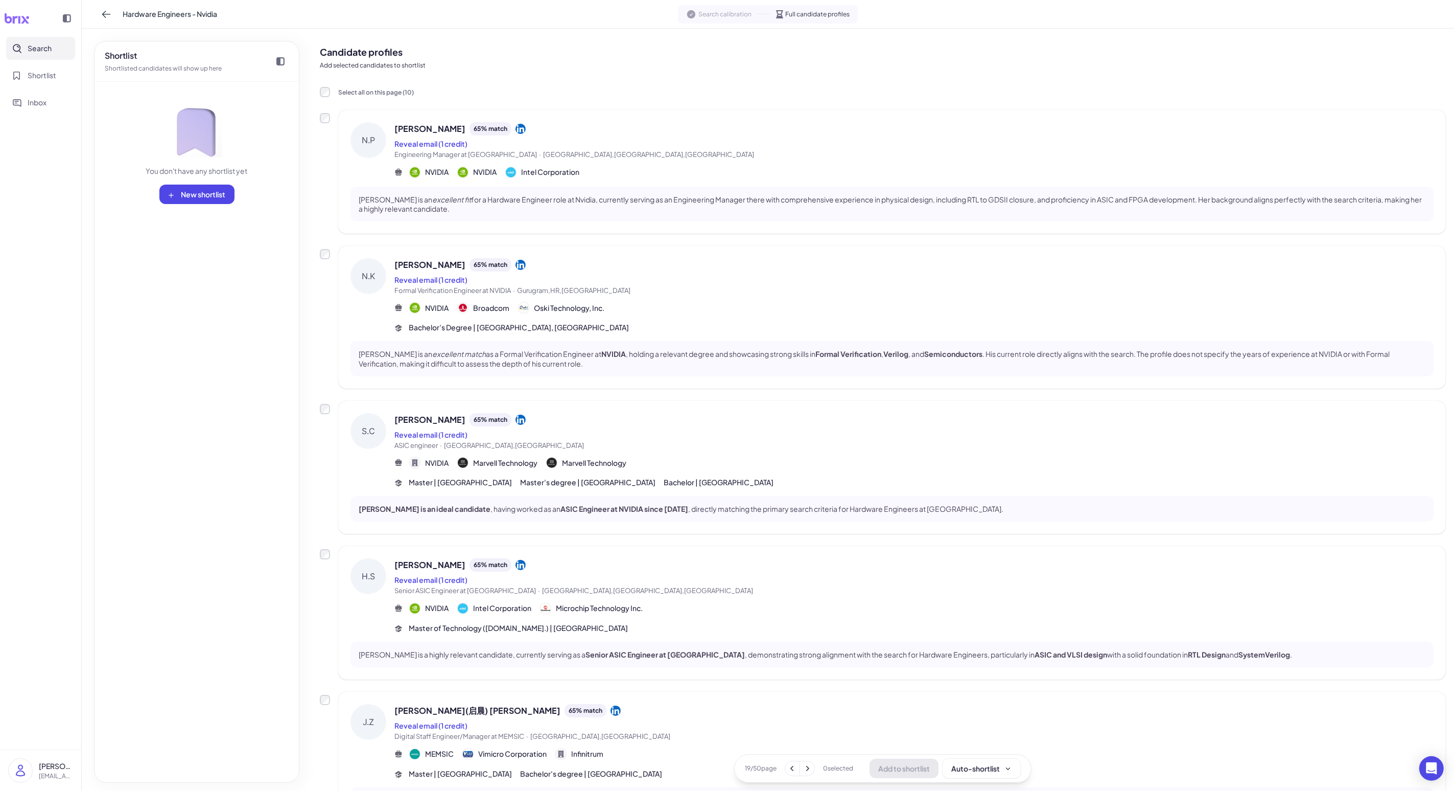
click at [377, 606] on div "NVIDIA Intel Corporation Microchip Technology Inc." at bounding box center [914, 608] width 1039 height 12
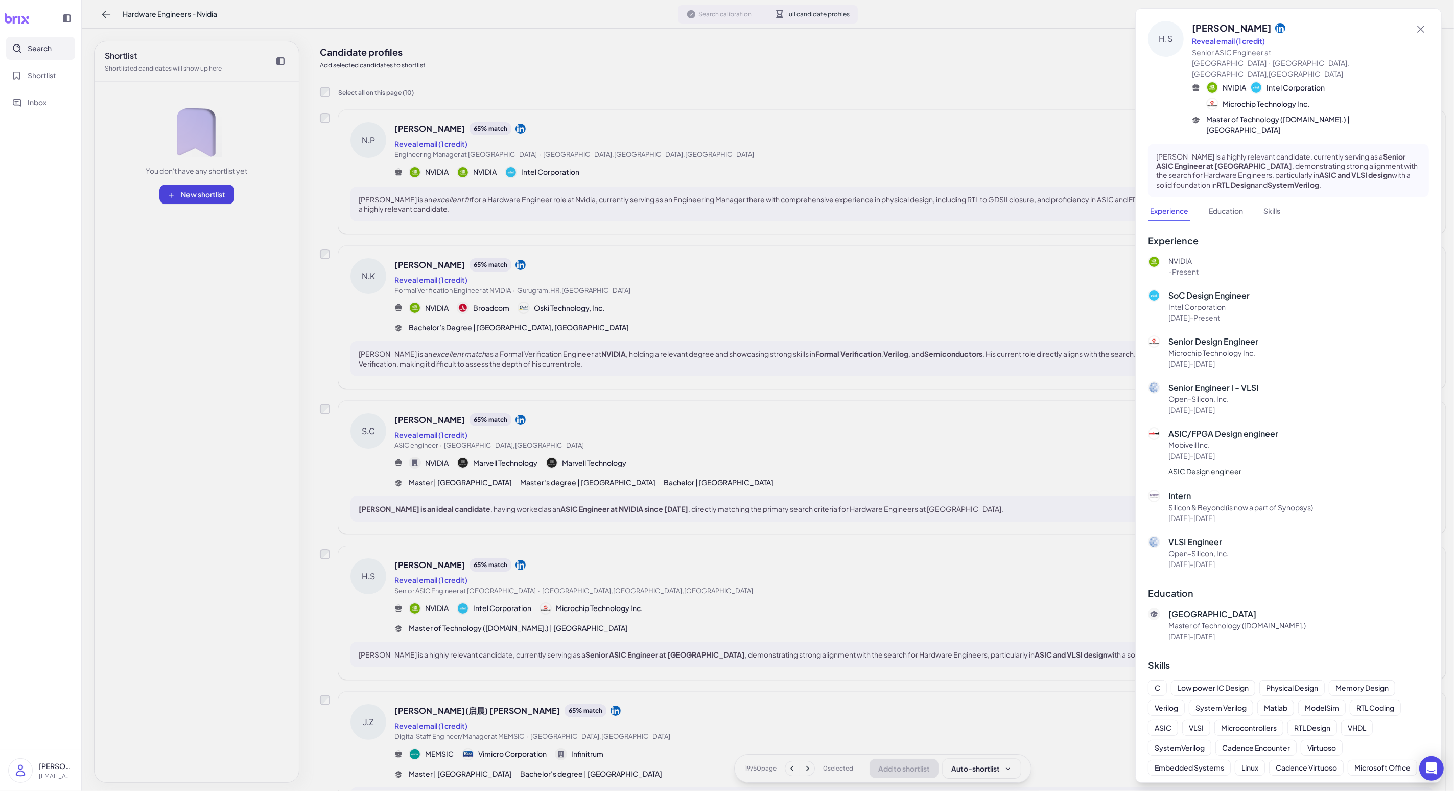
click at [377, 606] on div at bounding box center [727, 395] width 1454 height 791
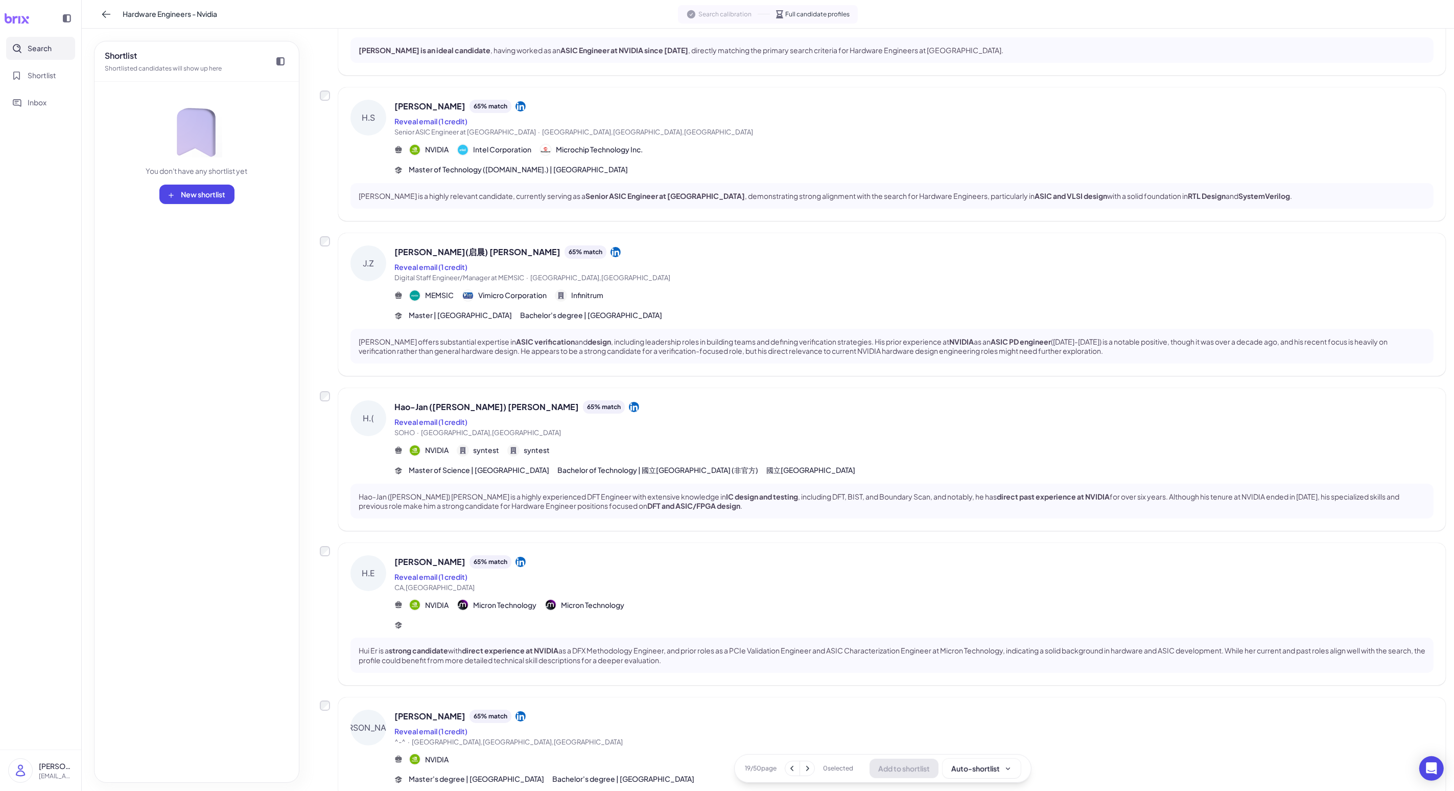
scroll to position [527, 0]
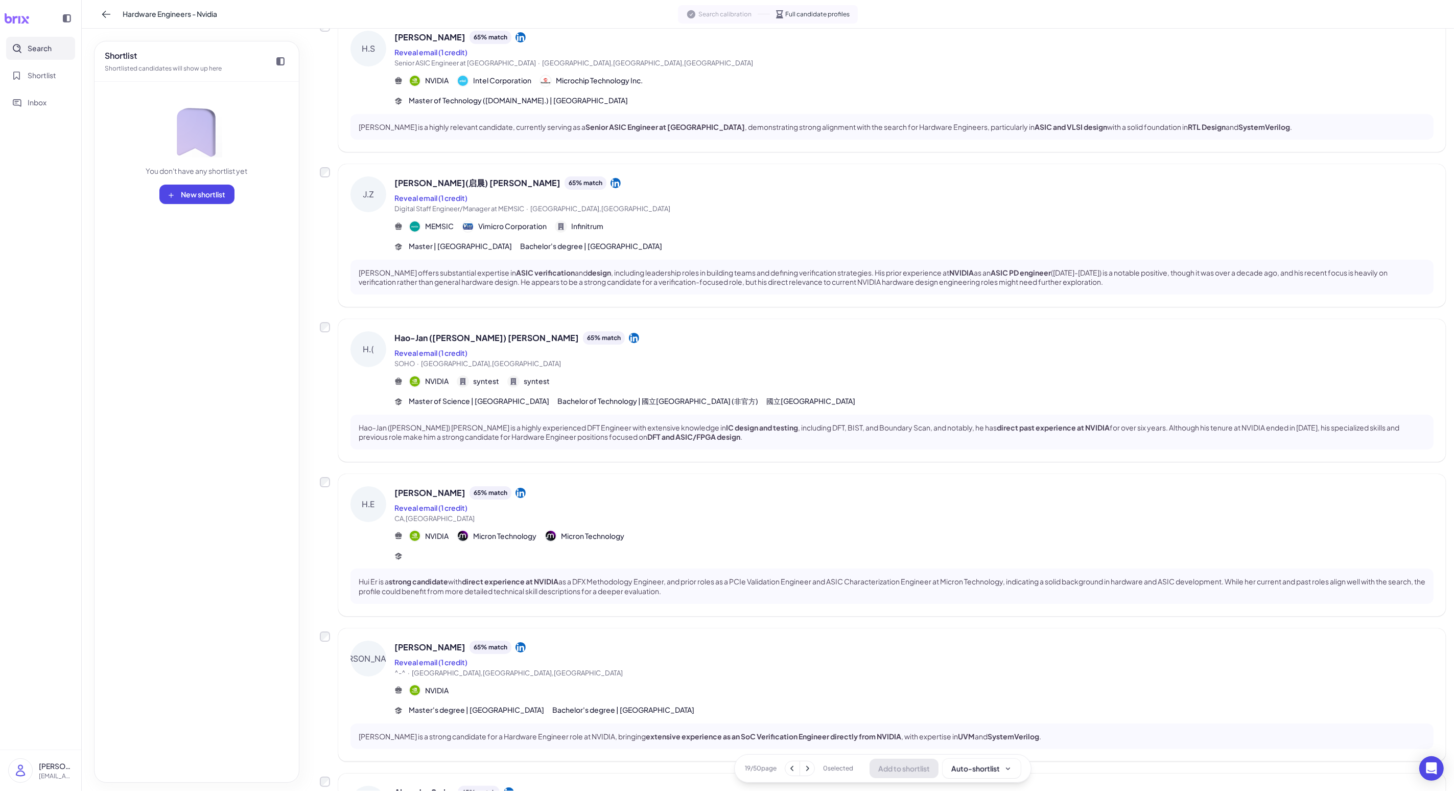
click at [377, 508] on div "Reveal email (1 credit)" at bounding box center [914, 507] width 1039 height 12
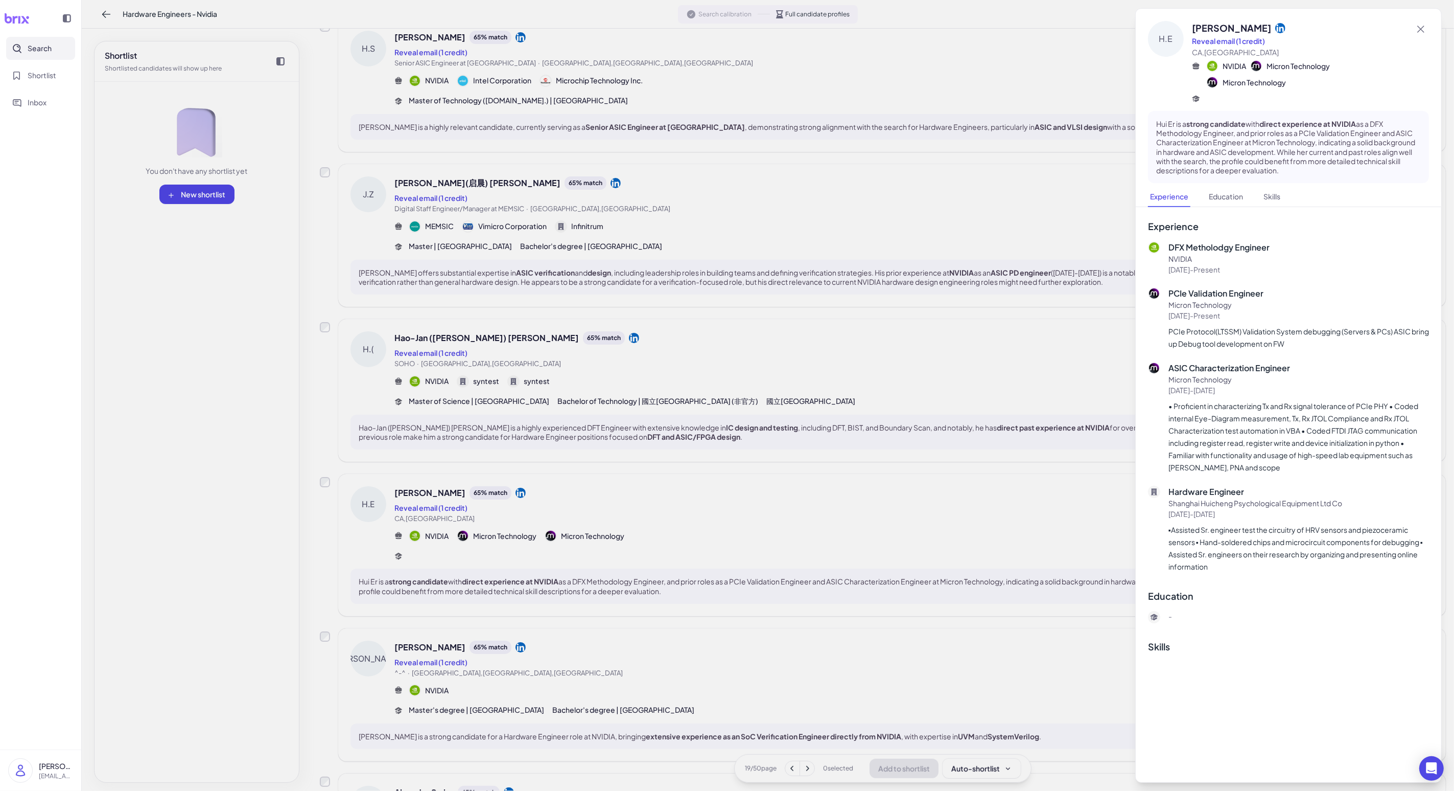
click at [377, 530] on div at bounding box center [727, 395] width 1454 height 791
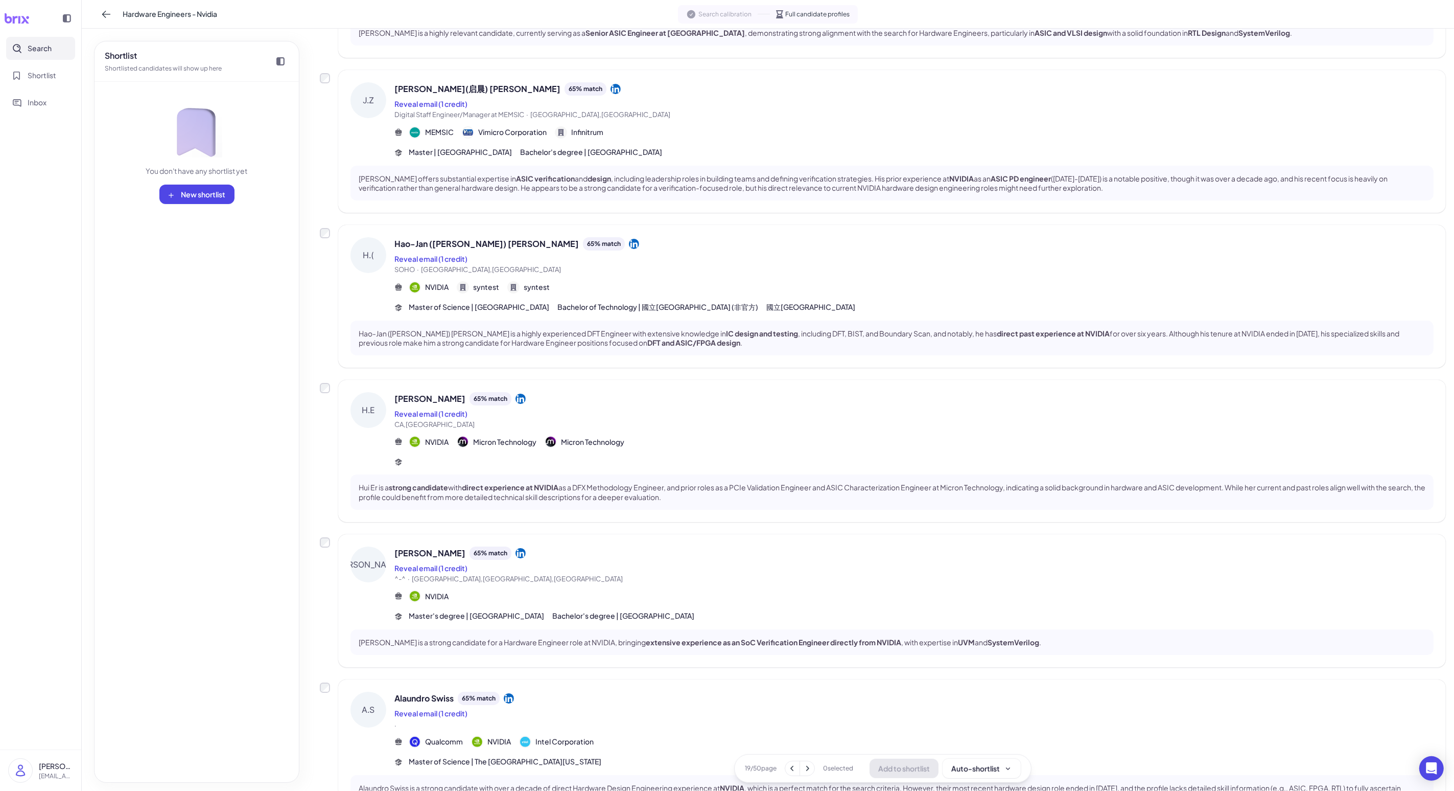
scroll to position [656, 0]
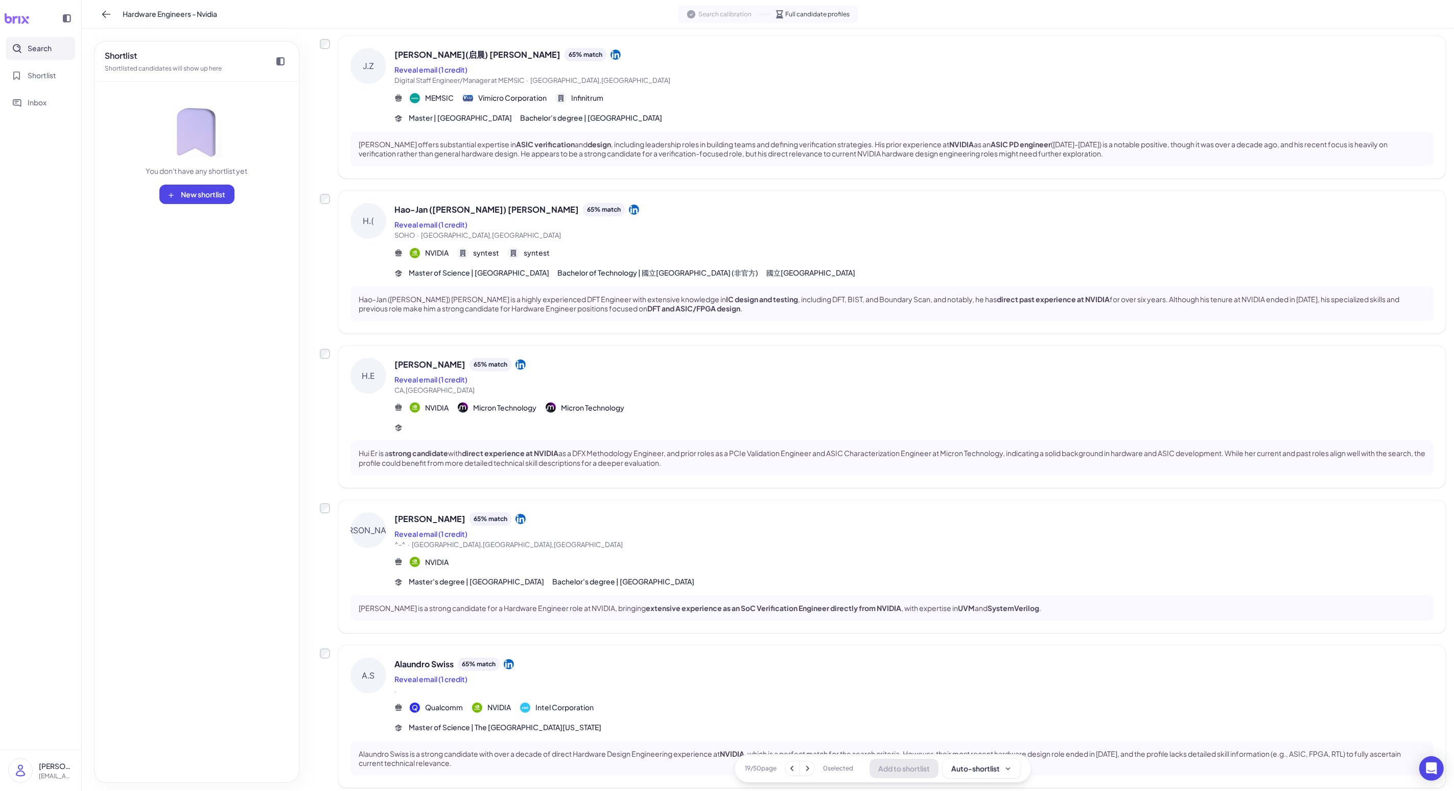
click at [377, 632] on div "Alaundro Swiss 65 % match" at bounding box center [914, 663] width 1039 height 13
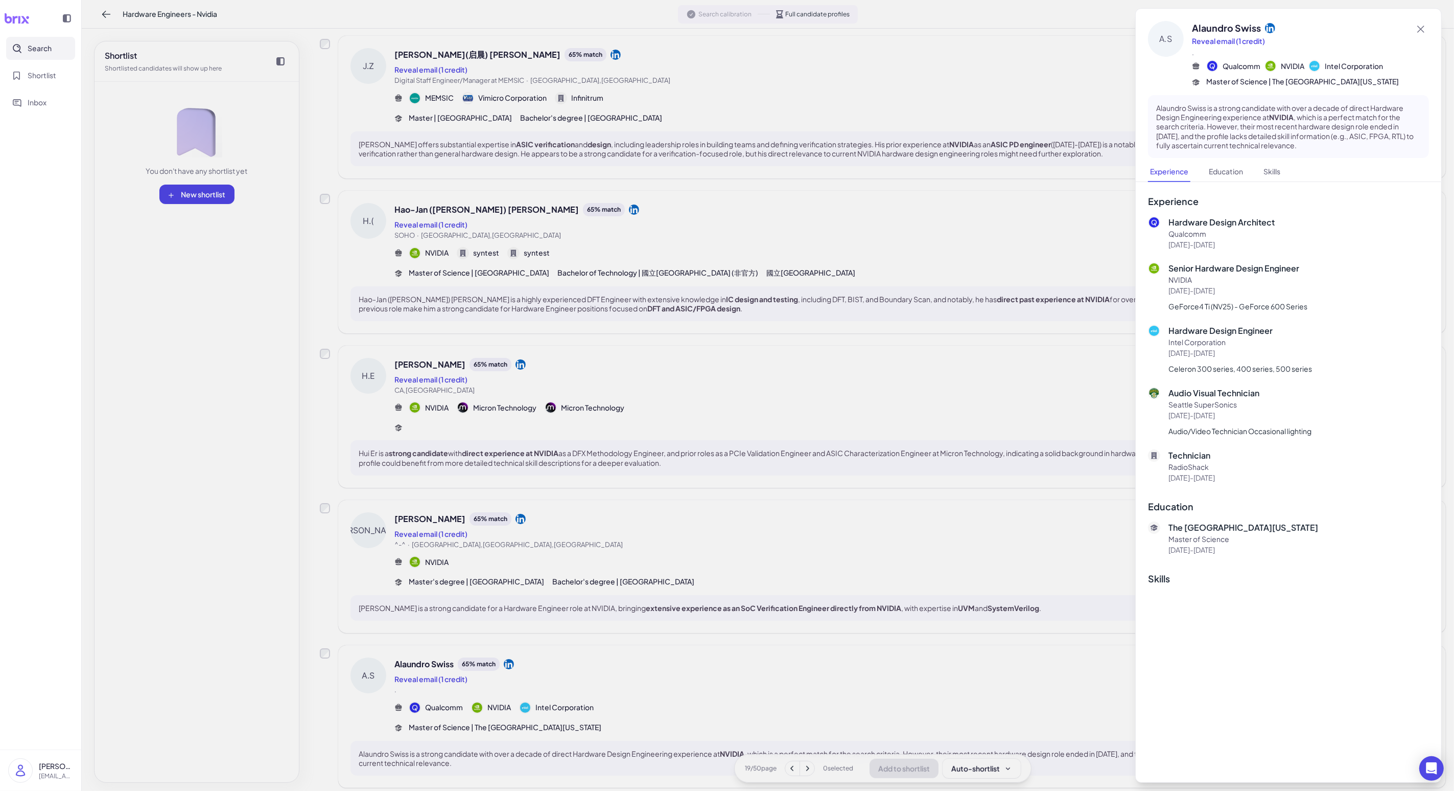
click at [377, 632] on div at bounding box center [727, 395] width 1454 height 791
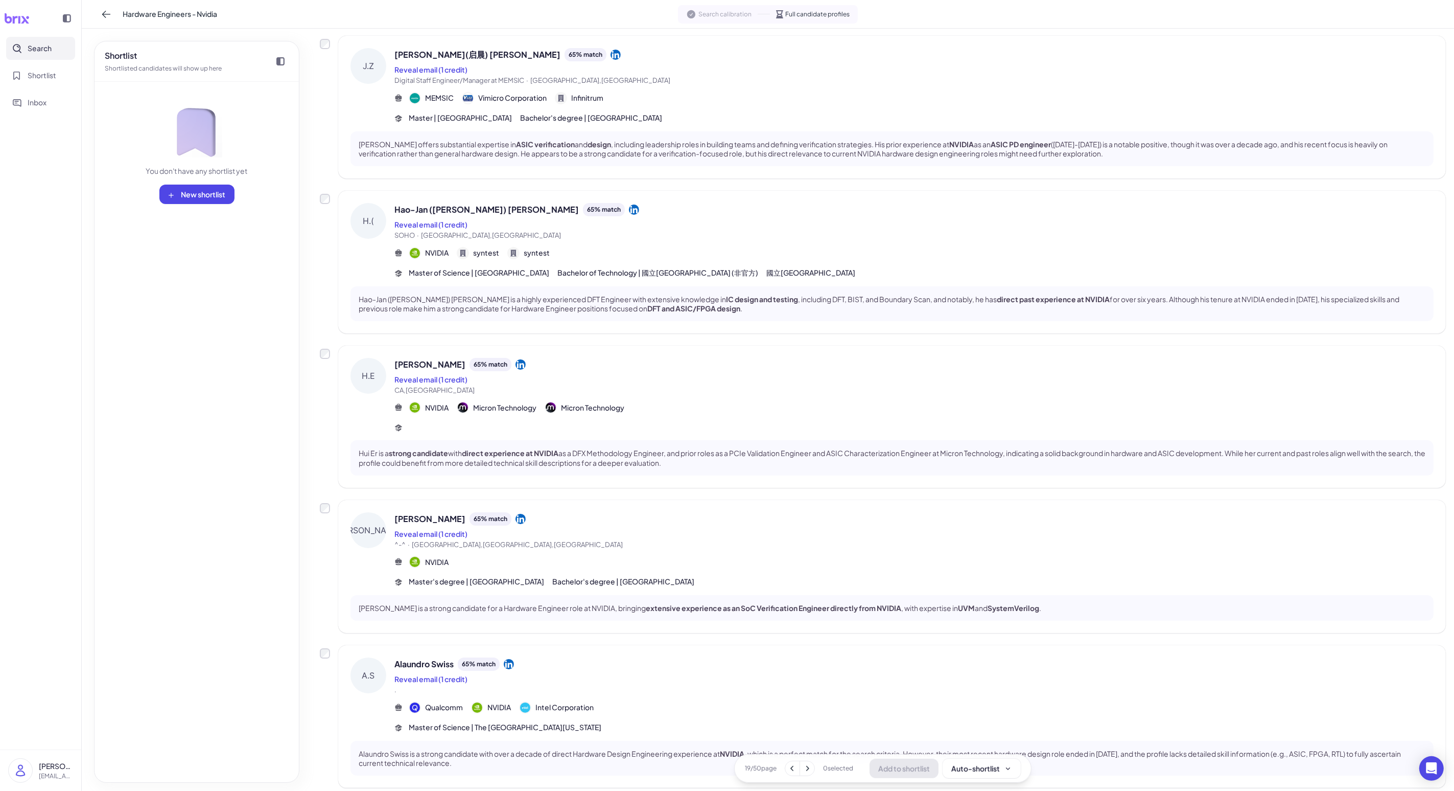
click at [377, 632] on icon at bounding box center [807, 768] width 10 height 10
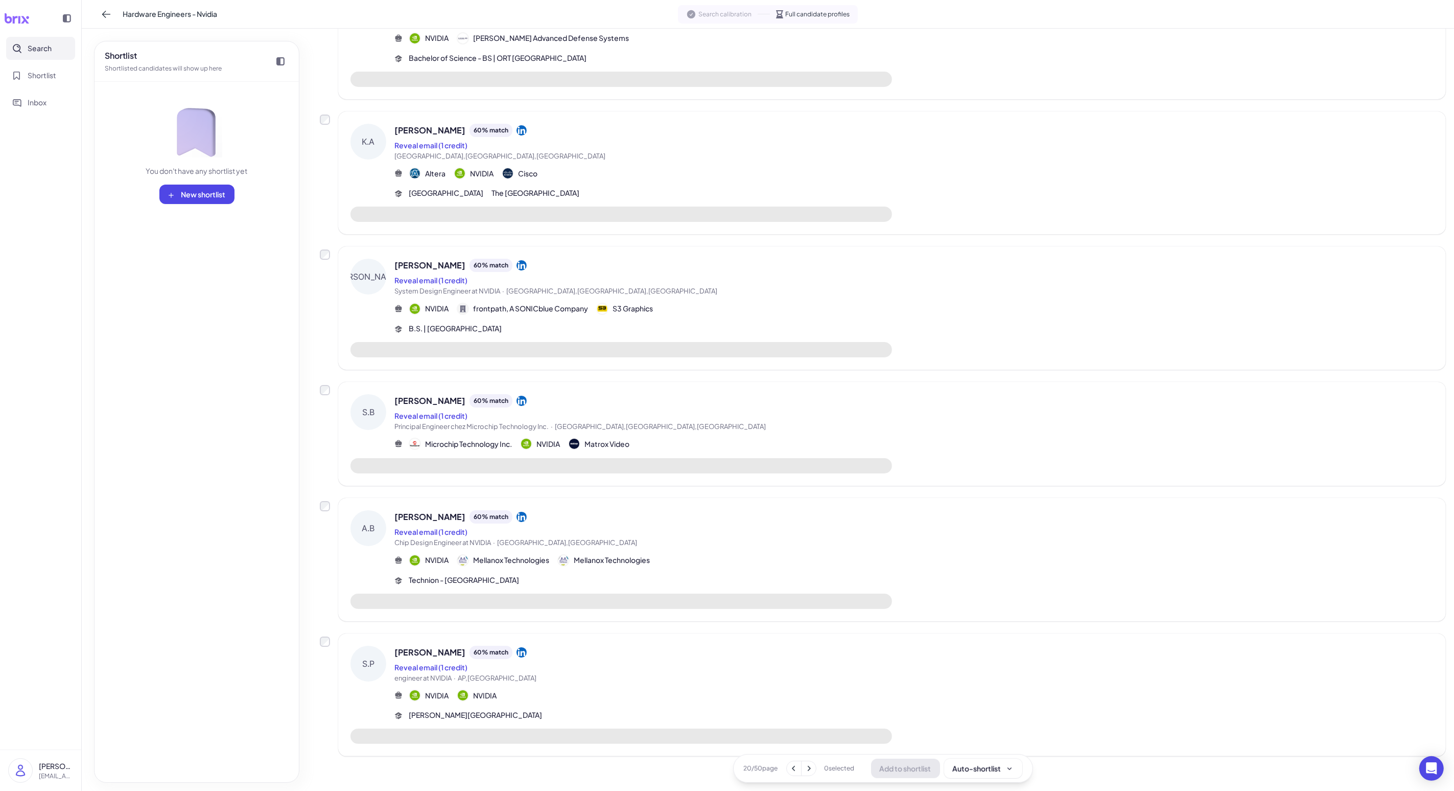
click at [377, 309] on img at bounding box center [602, 309] width 10 height 10
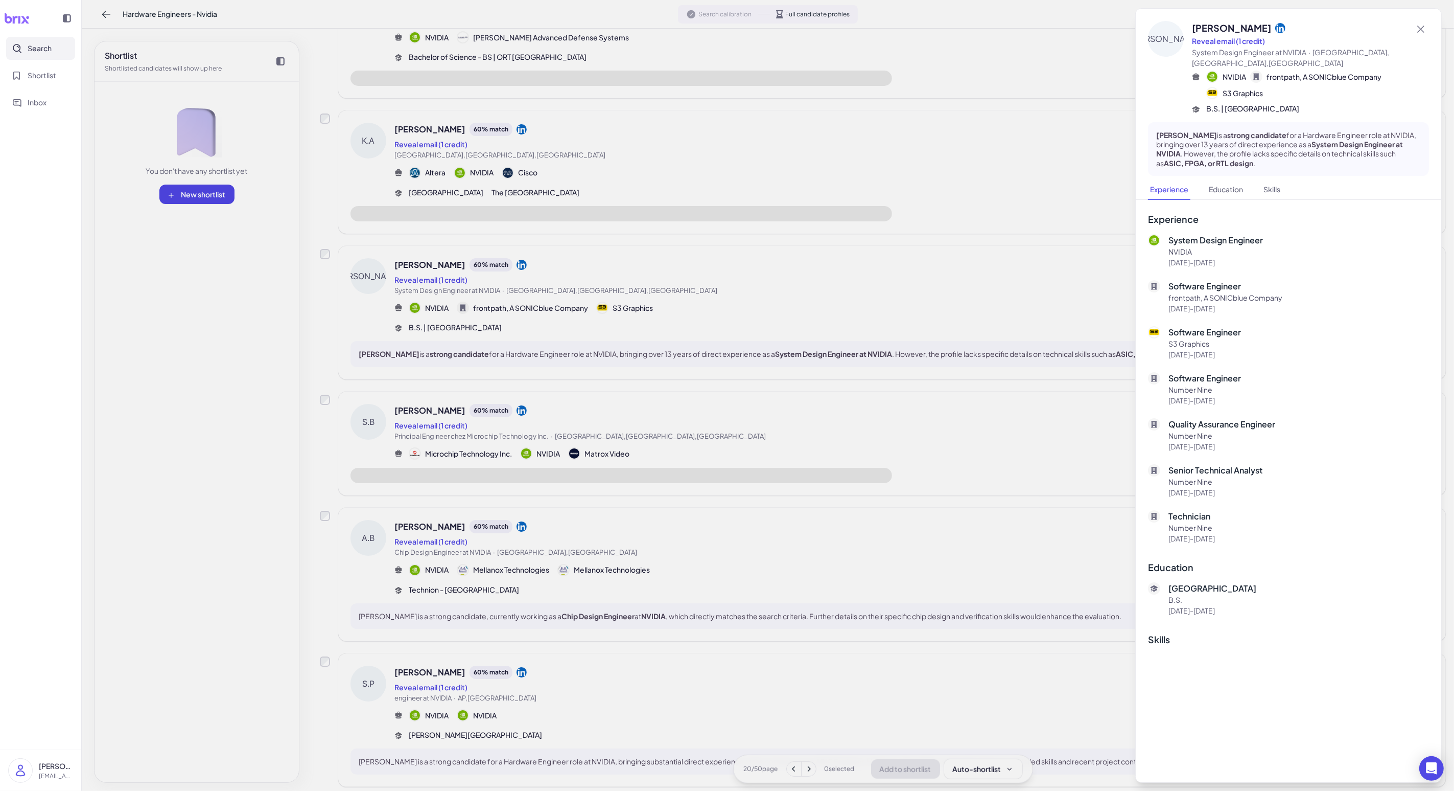
scroll to position [725, 0]
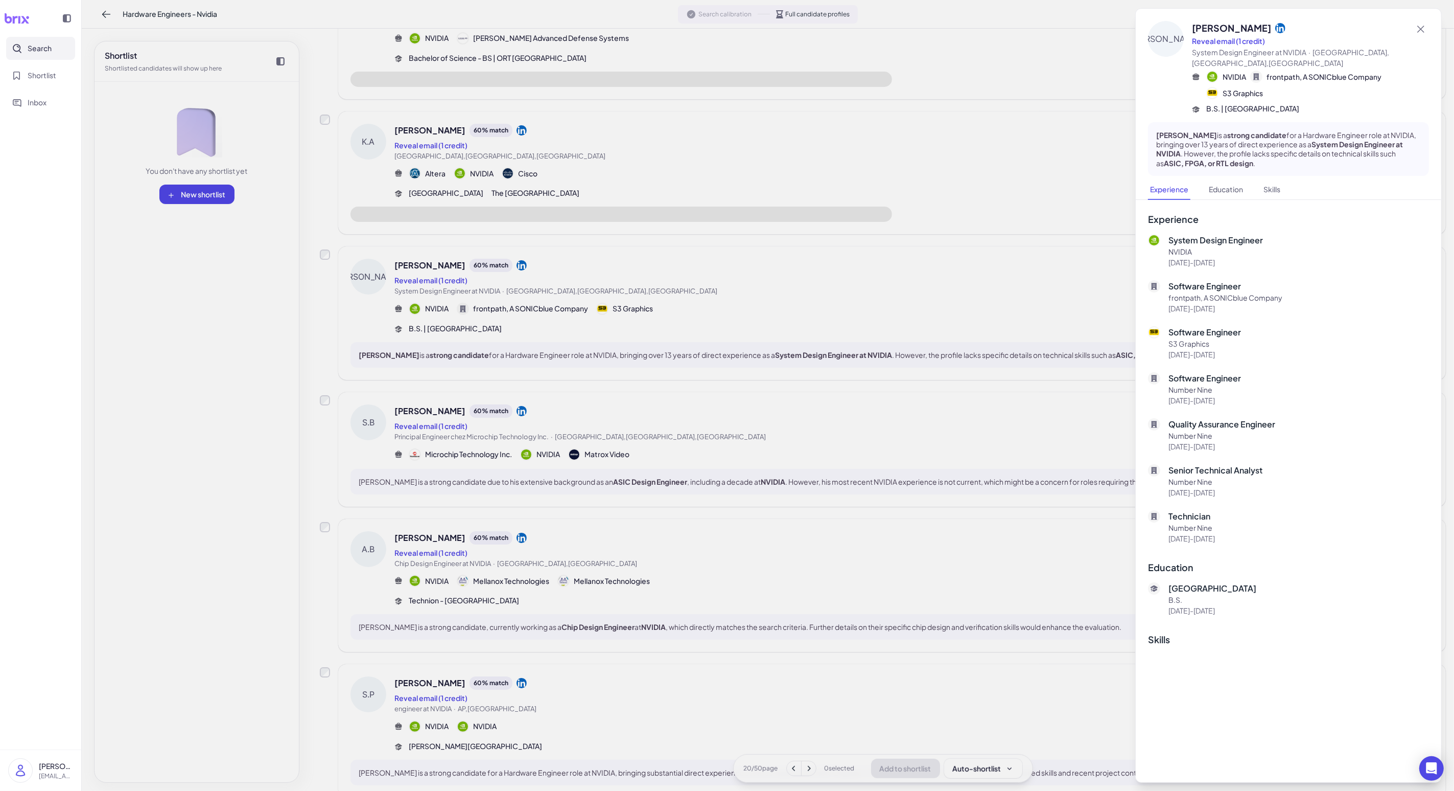
drag, startPoint x: 612, startPoint y: 337, endPoint x: 612, endPoint y: 194, distance: 143.1
click at [377, 337] on div at bounding box center [727, 395] width 1454 height 791
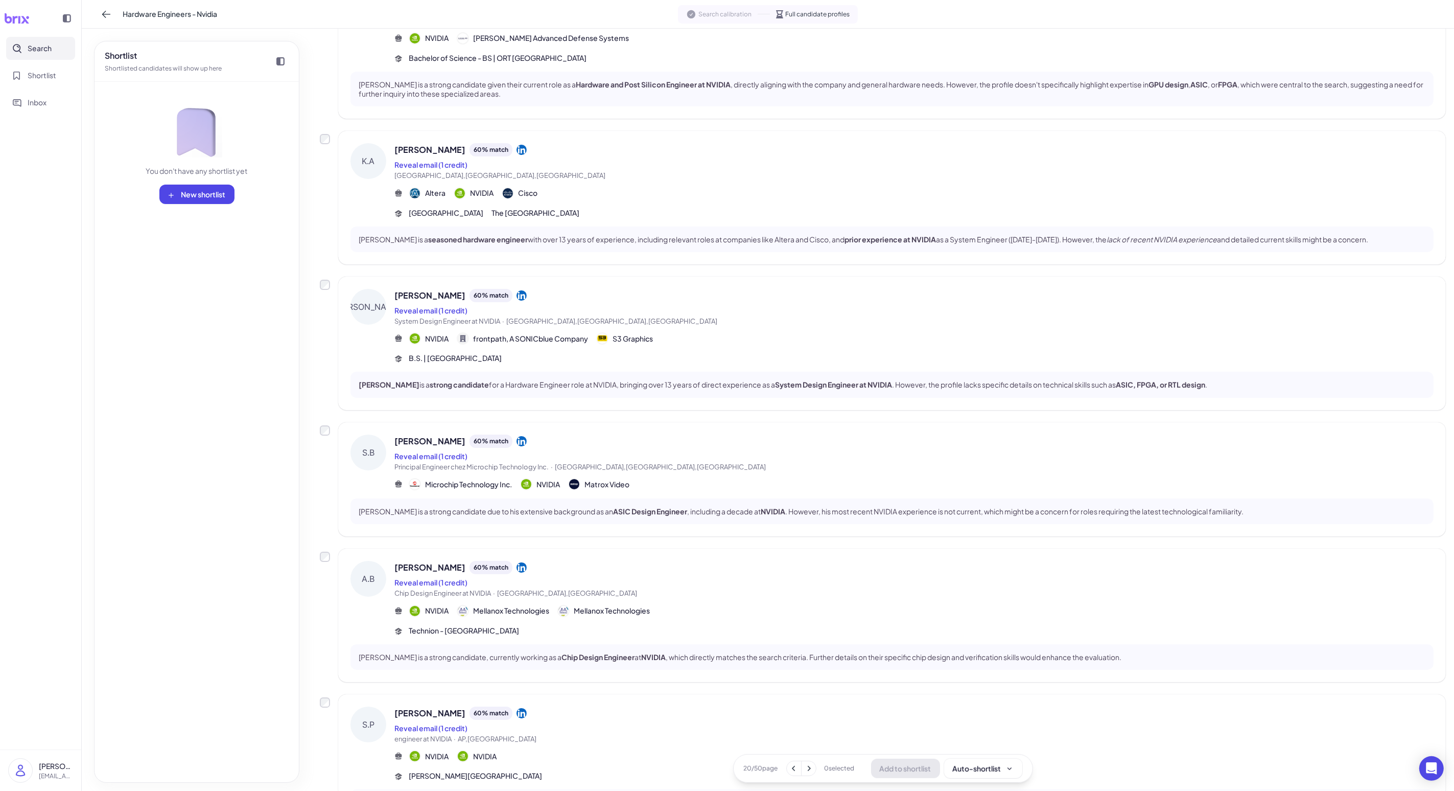
click at [377, 168] on div "Reveal email (1 credit)" at bounding box center [914, 164] width 1039 height 12
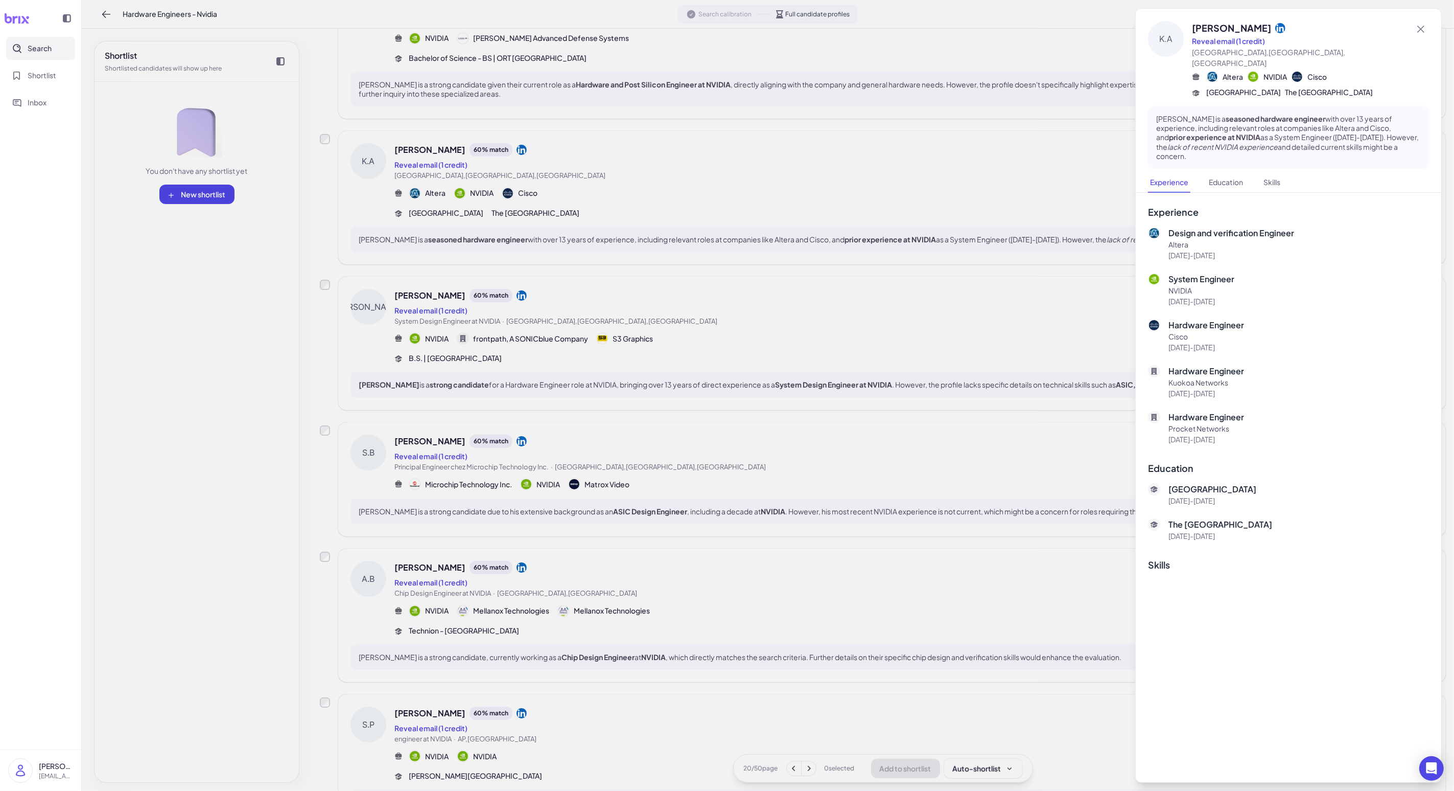
drag, startPoint x: 610, startPoint y: 180, endPoint x: 633, endPoint y: 554, distance: 374.3
click at [377, 180] on div at bounding box center [727, 395] width 1454 height 791
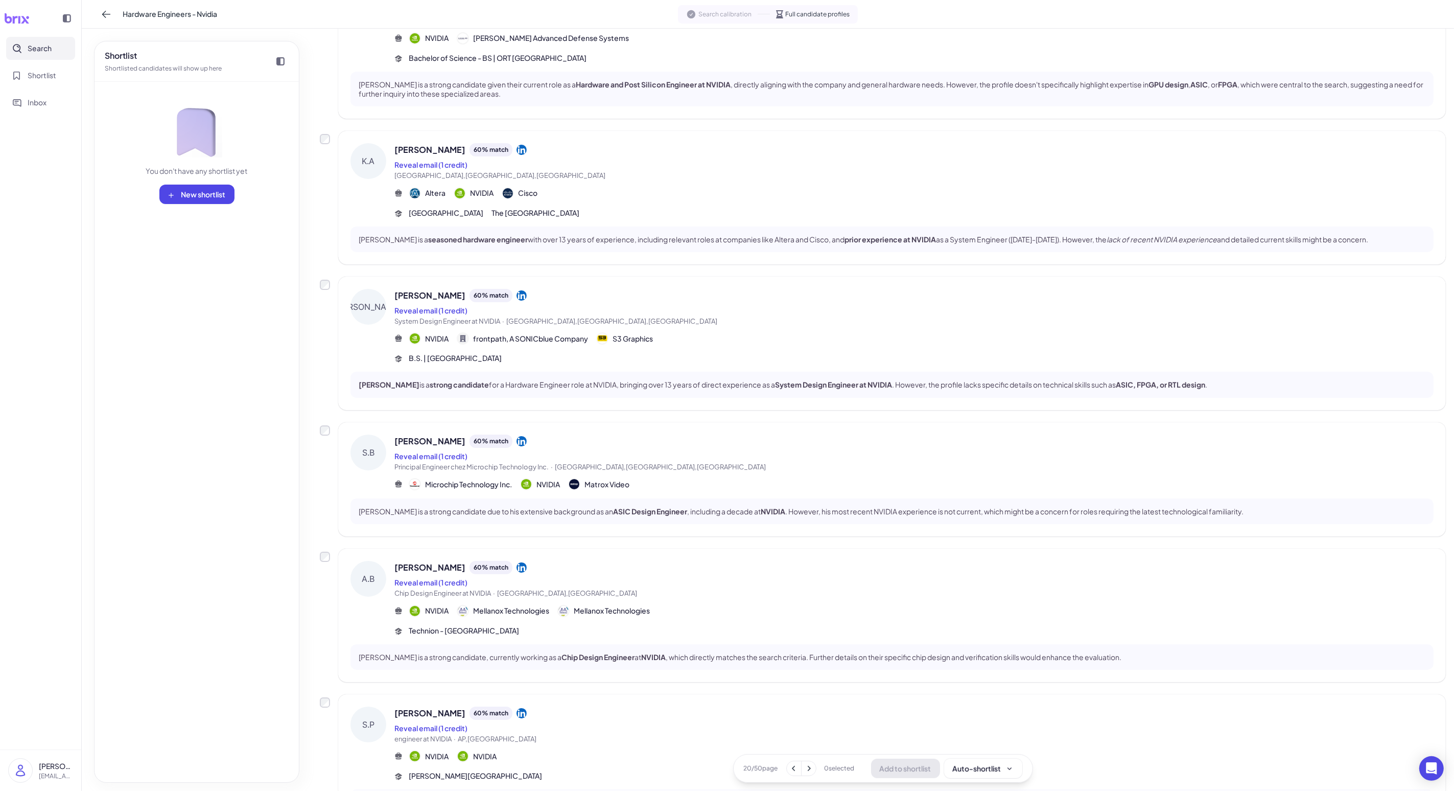
click at [377, 552] on div "A.B [PERSON_NAME] 60 % match Reveal email (1 credit) Chip Design Engineer at NV…" at bounding box center [892, 614] width 1108 height 133
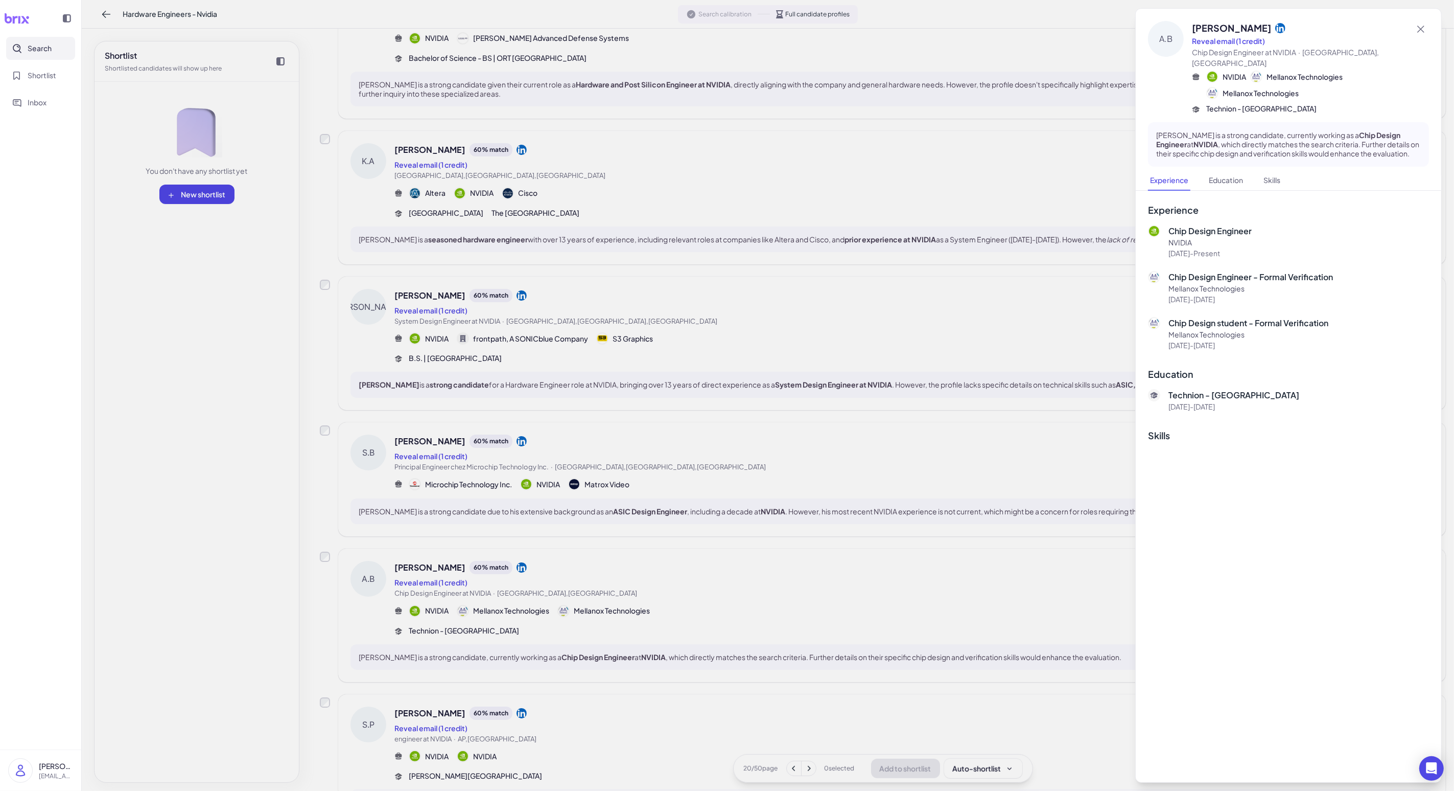
drag, startPoint x: 608, startPoint y: 577, endPoint x: 602, endPoint y: 628, distance: 50.4
click at [377, 577] on div at bounding box center [727, 395] width 1454 height 791
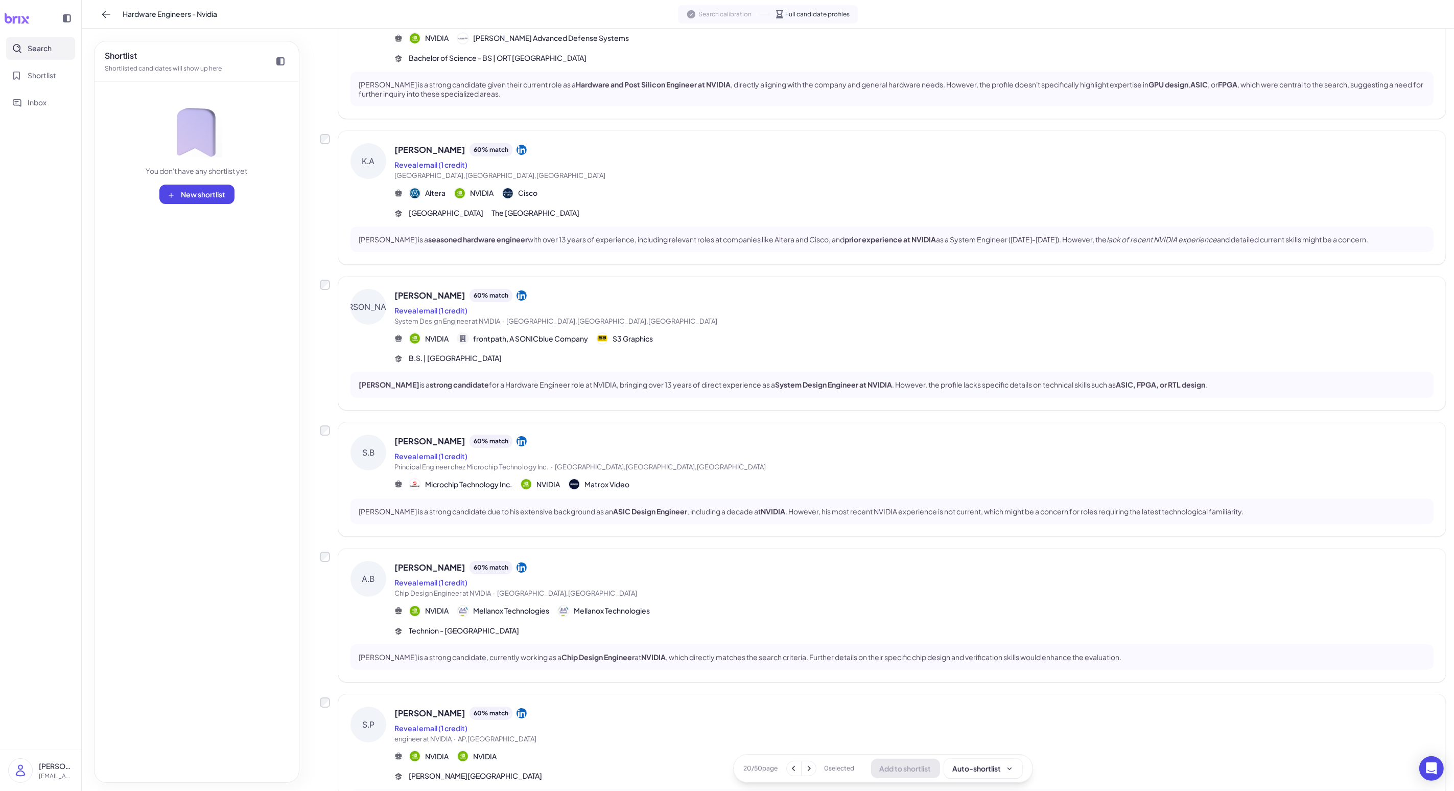
click at [377, 632] on div "Reveal email (1 credit)" at bounding box center [914, 728] width 1039 height 12
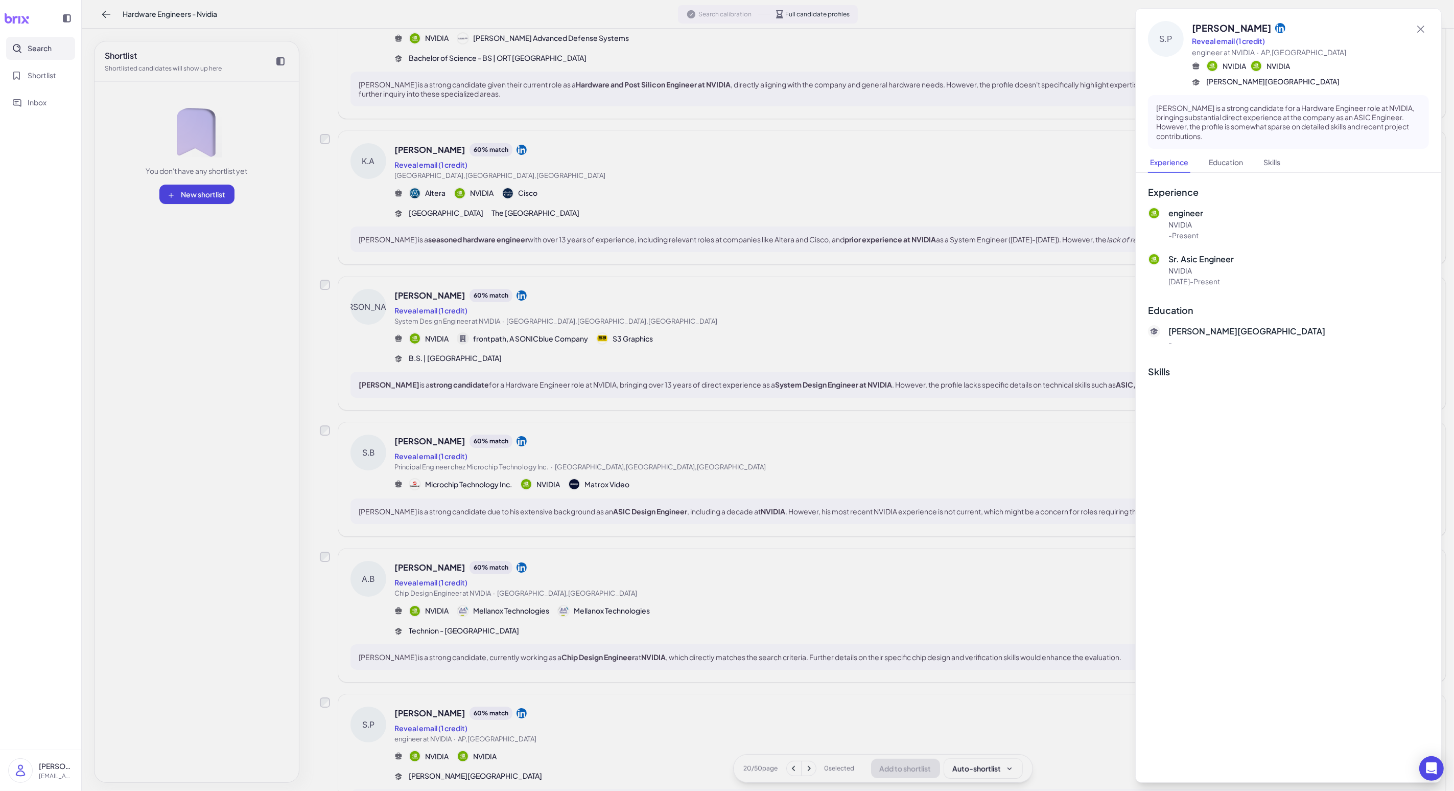
click at [377, 632] on div at bounding box center [727, 395] width 1454 height 791
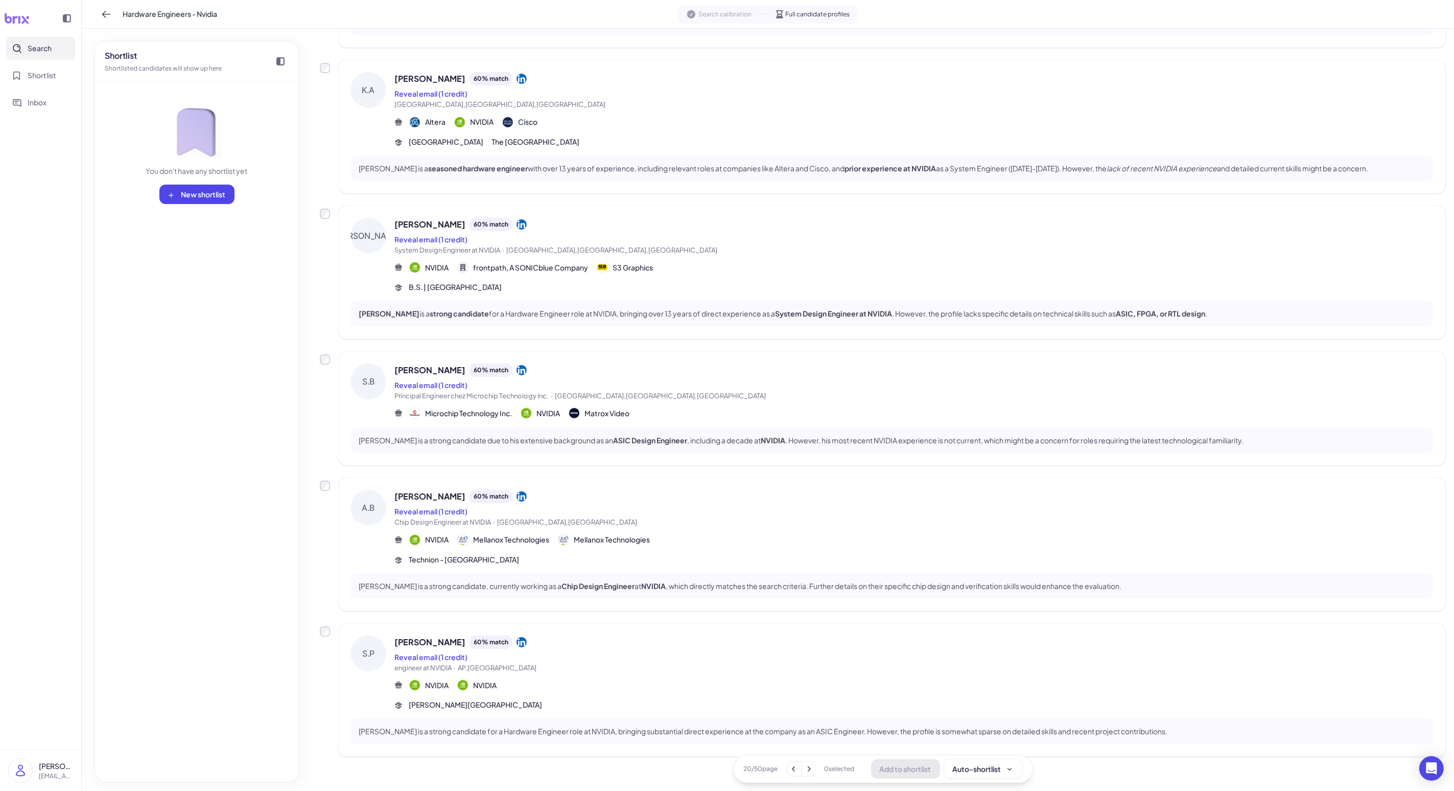
scroll to position [809, 0]
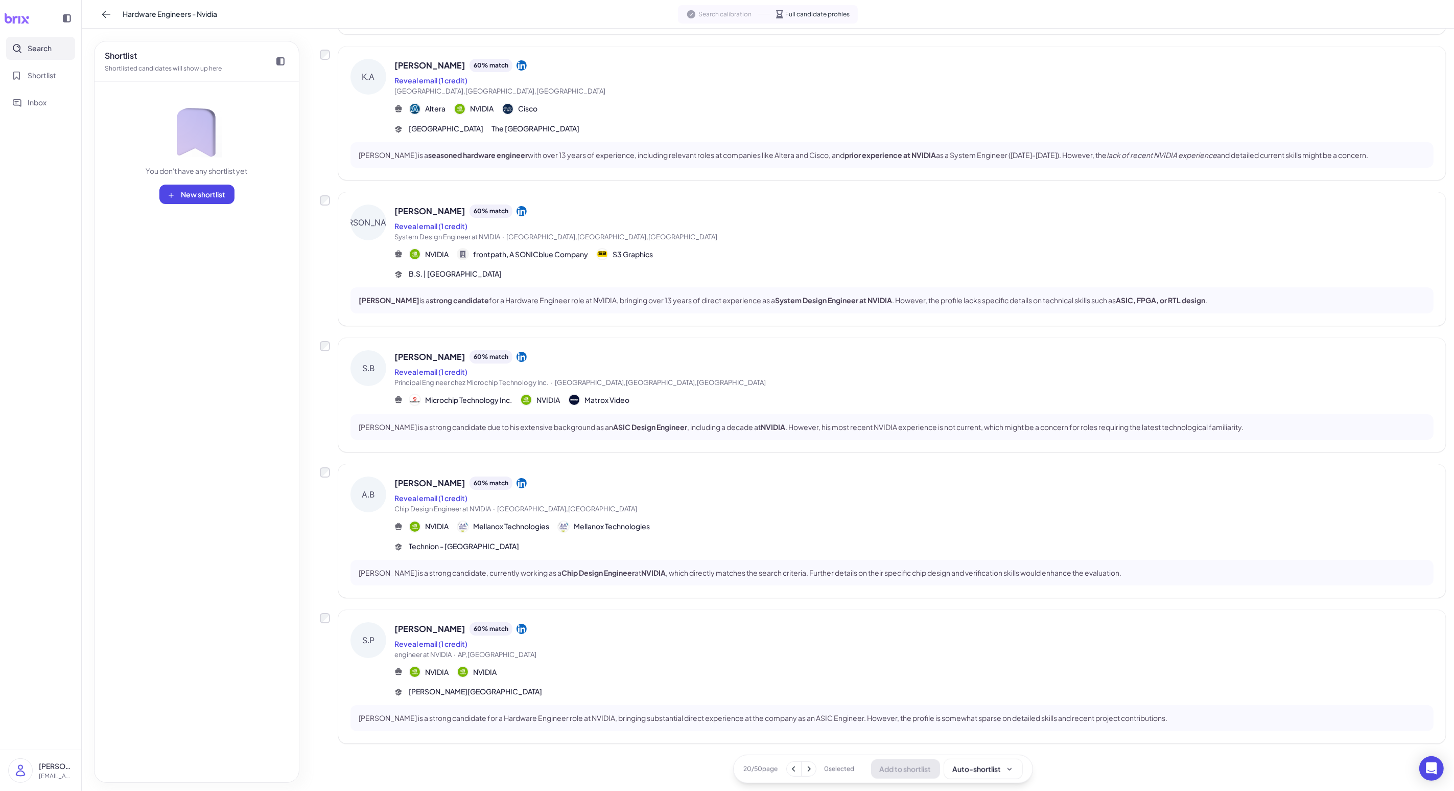
click at [377, 632] on button at bounding box center [809, 768] width 14 height 14
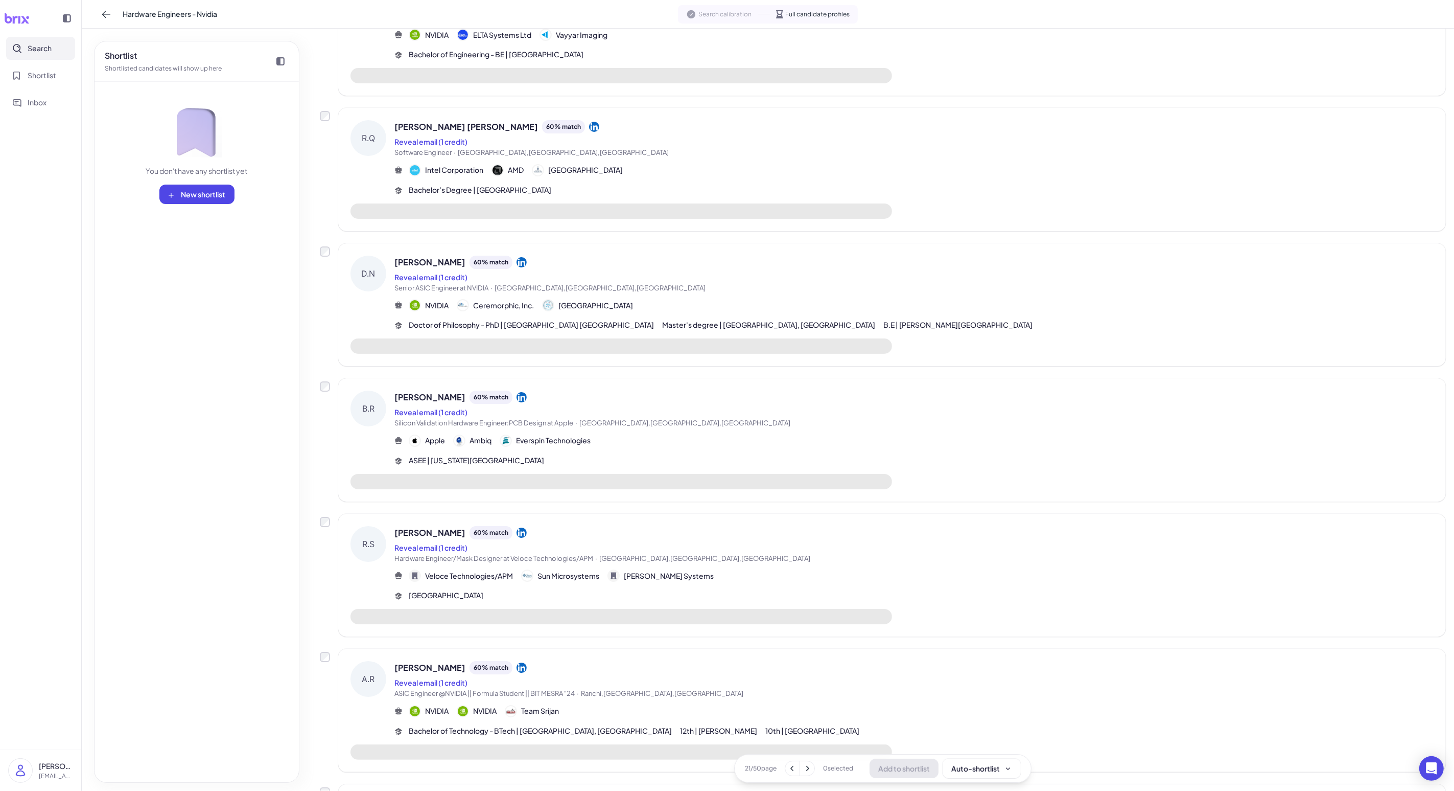
scroll to position [0, 0]
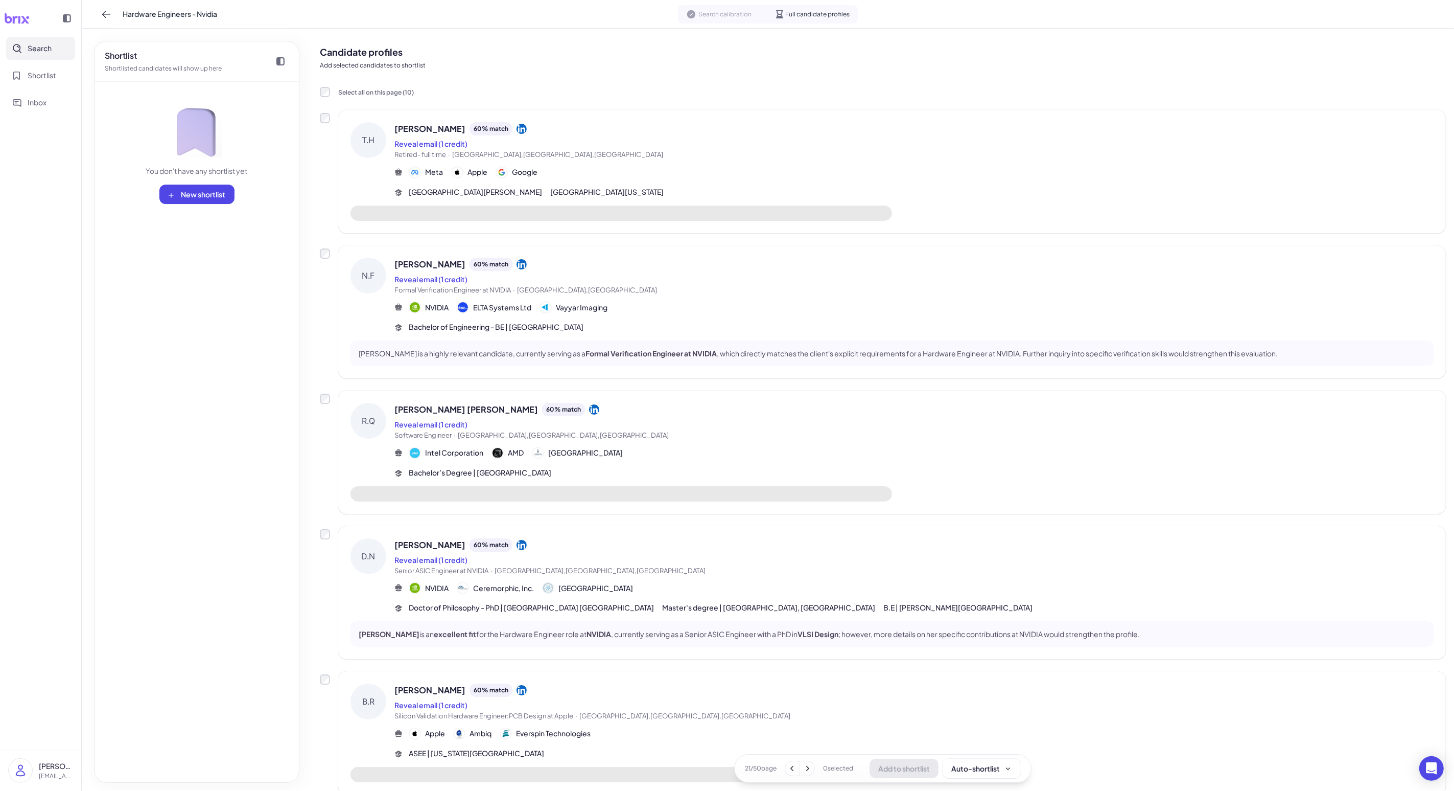
click at [377, 187] on span "[GEOGRAPHIC_DATA][US_STATE]" at bounding box center [606, 192] width 113 height 11
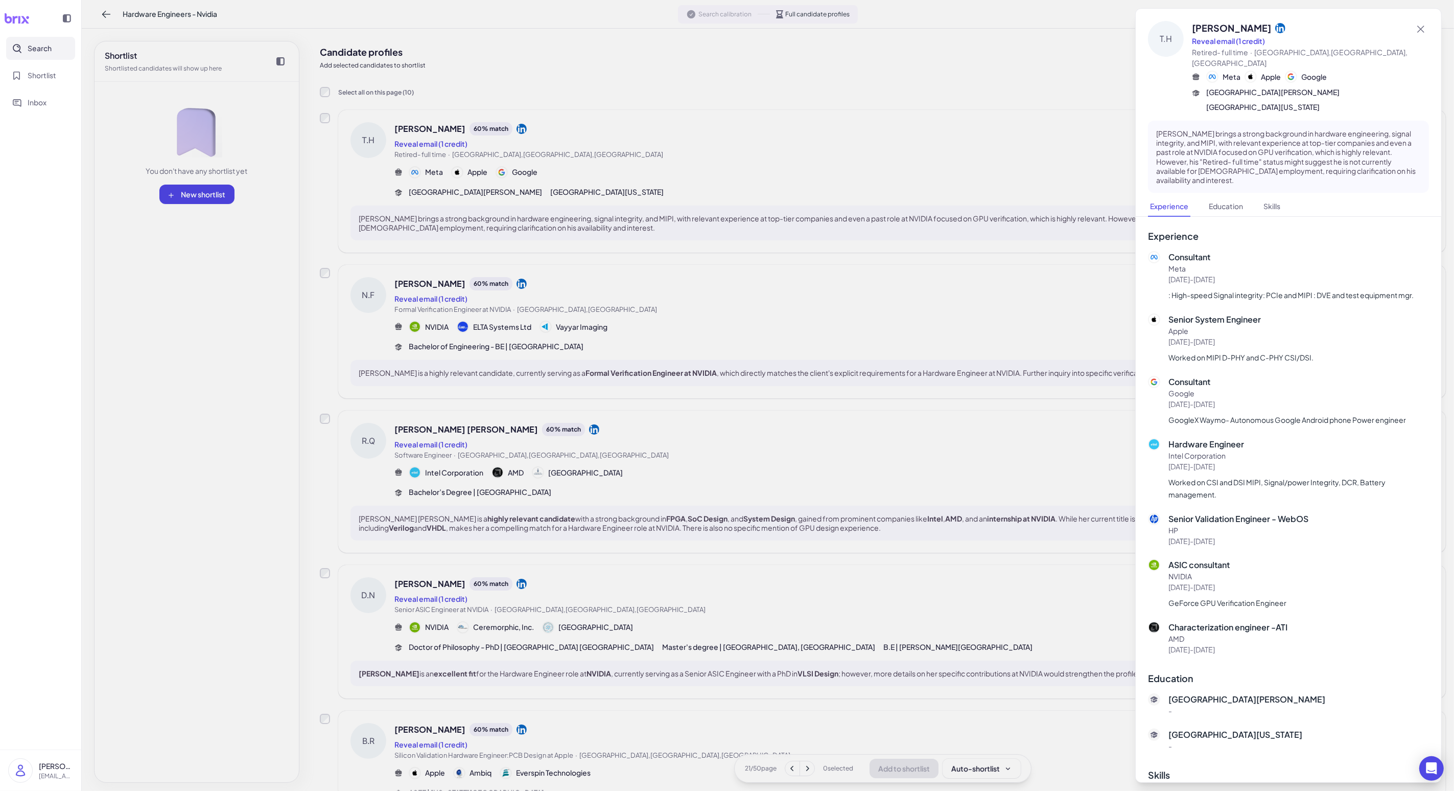
click at [377, 187] on div at bounding box center [727, 395] width 1454 height 791
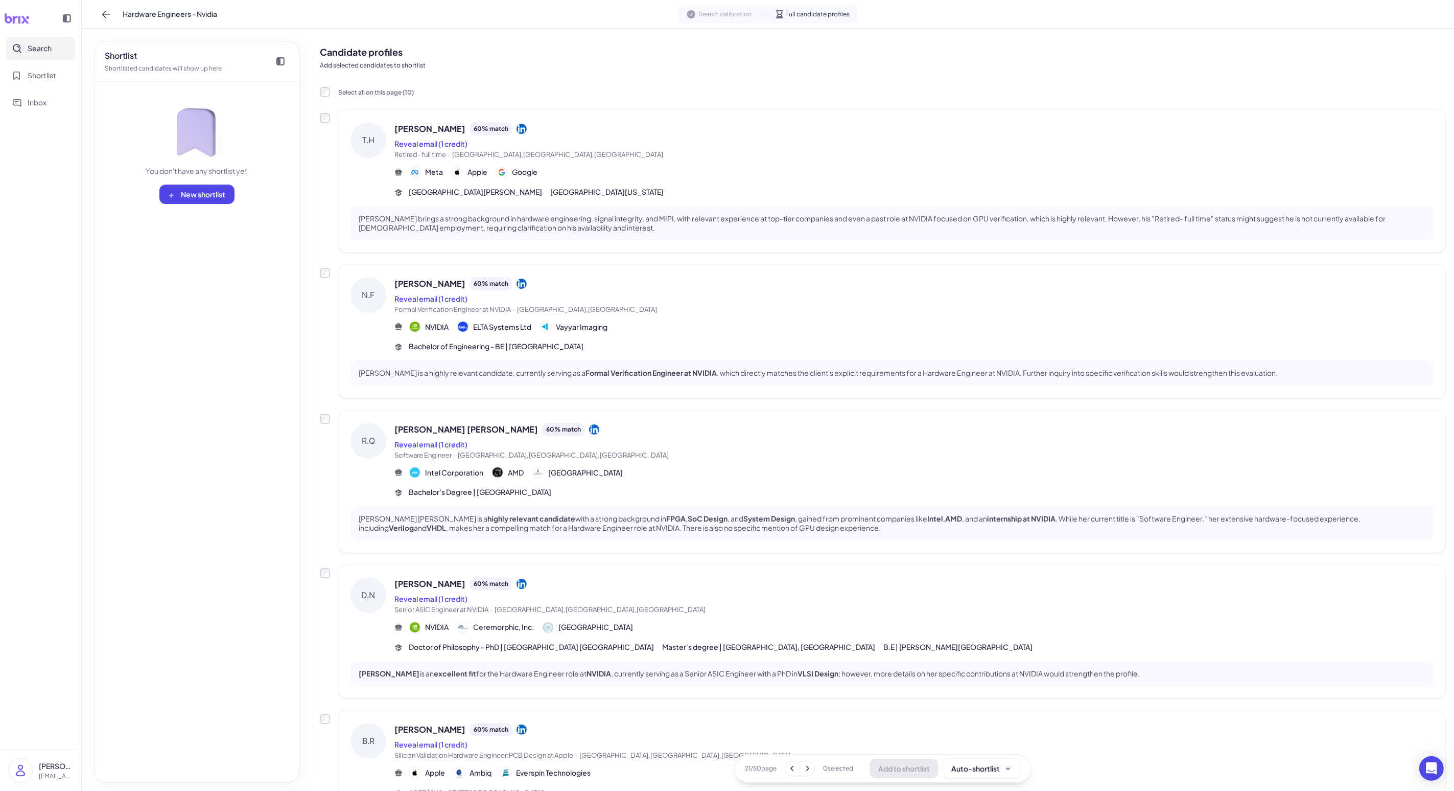
click at [377, 308] on span "Formal Verification Engineer at NVIDIA · [GEOGRAPHIC_DATA],[GEOGRAPHIC_DATA]" at bounding box center [914, 310] width 1039 height 10
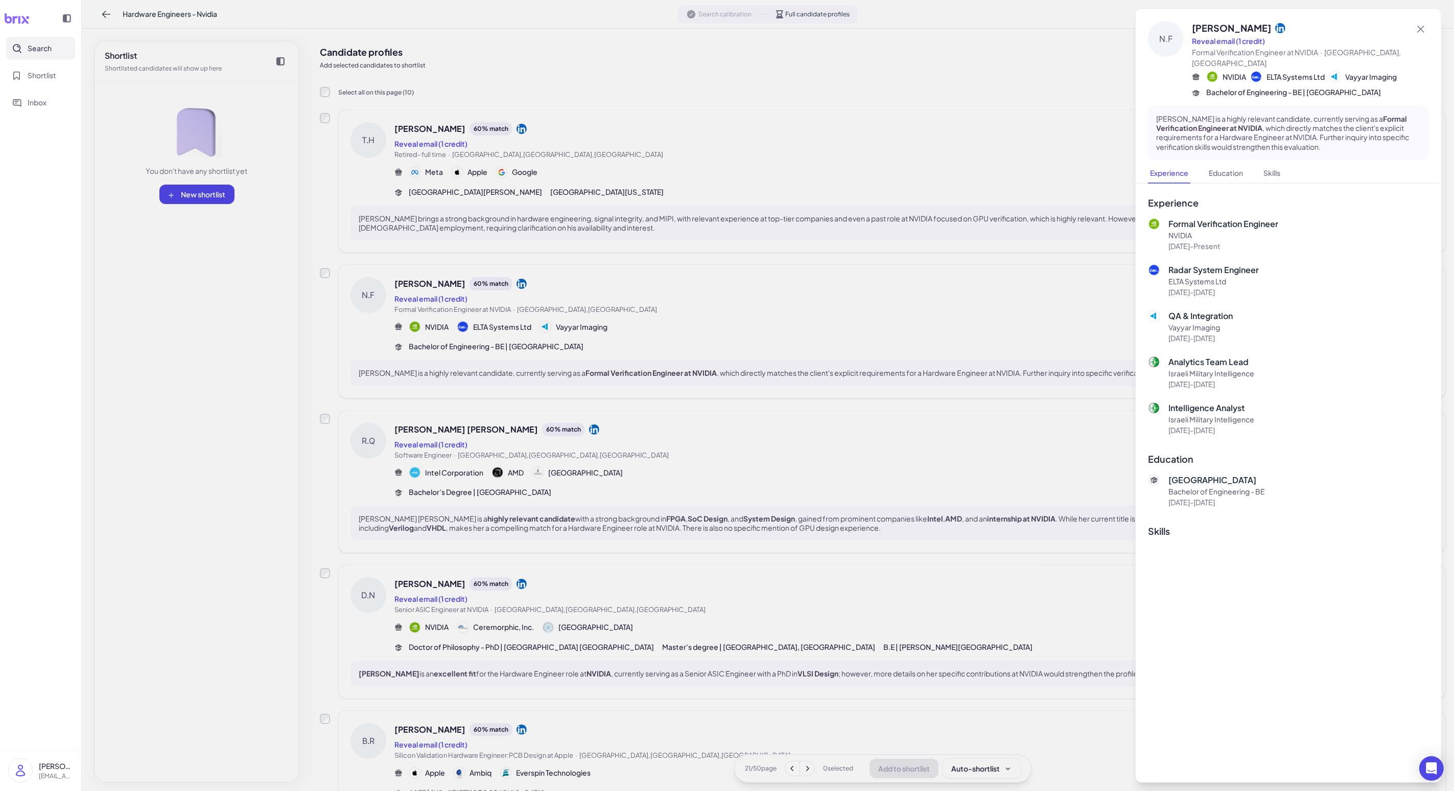
click at [377, 308] on div at bounding box center [727, 395] width 1454 height 791
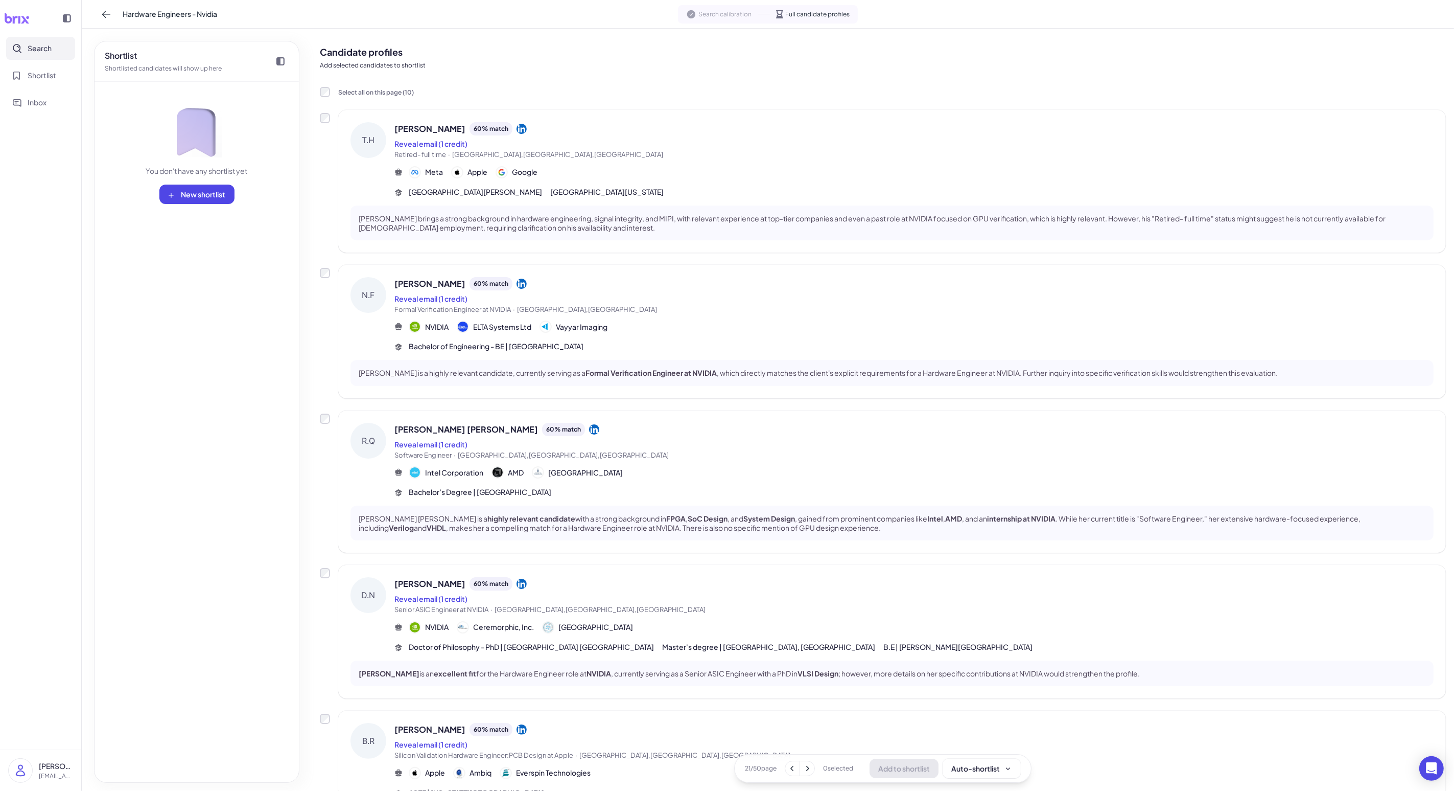
click at [377, 573] on div "D.N [PERSON_NAME] 60 % match Reveal email (1 credit) Senior ASIC Engineer at NV…" at bounding box center [892, 631] width 1108 height 133
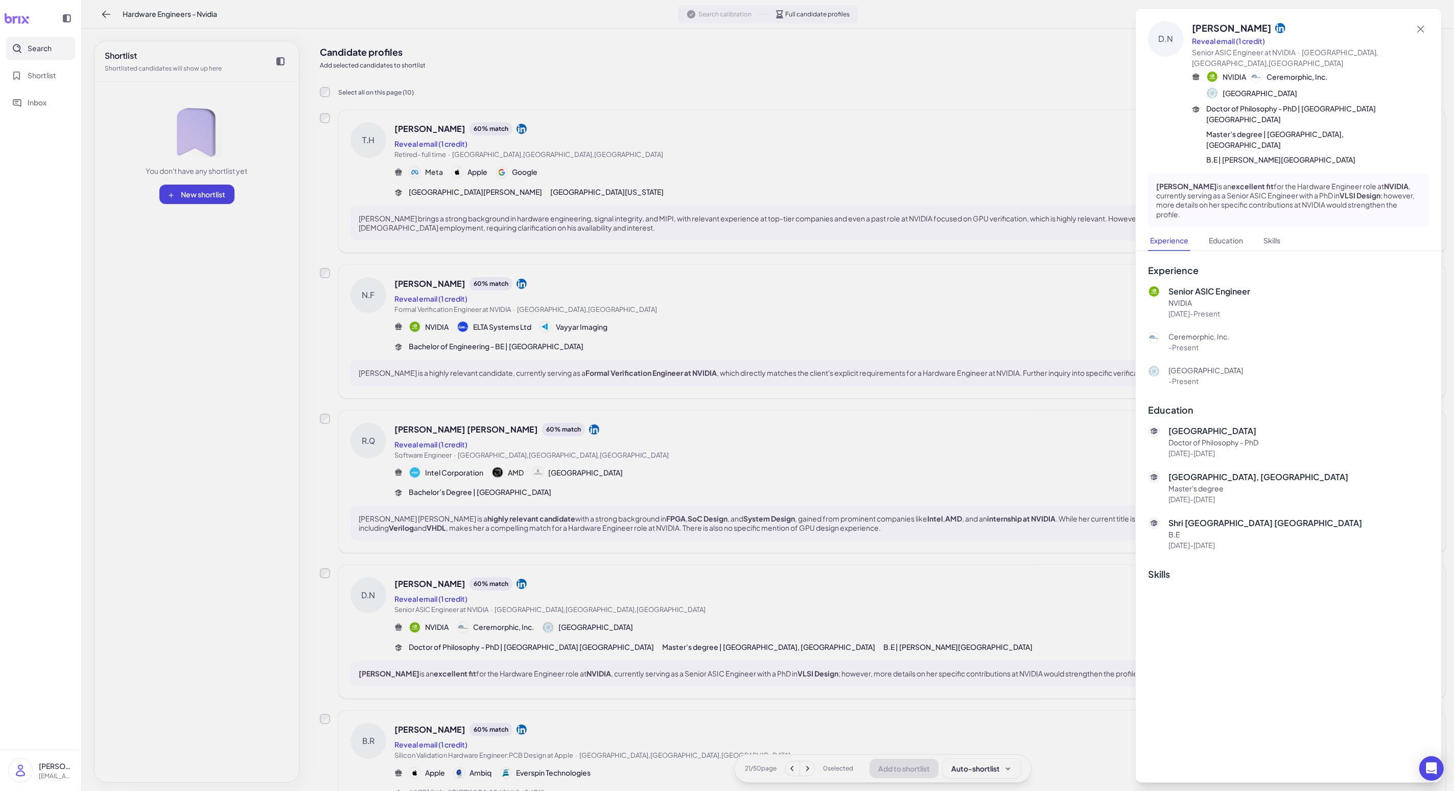
click at [377, 573] on div at bounding box center [727, 395] width 1454 height 791
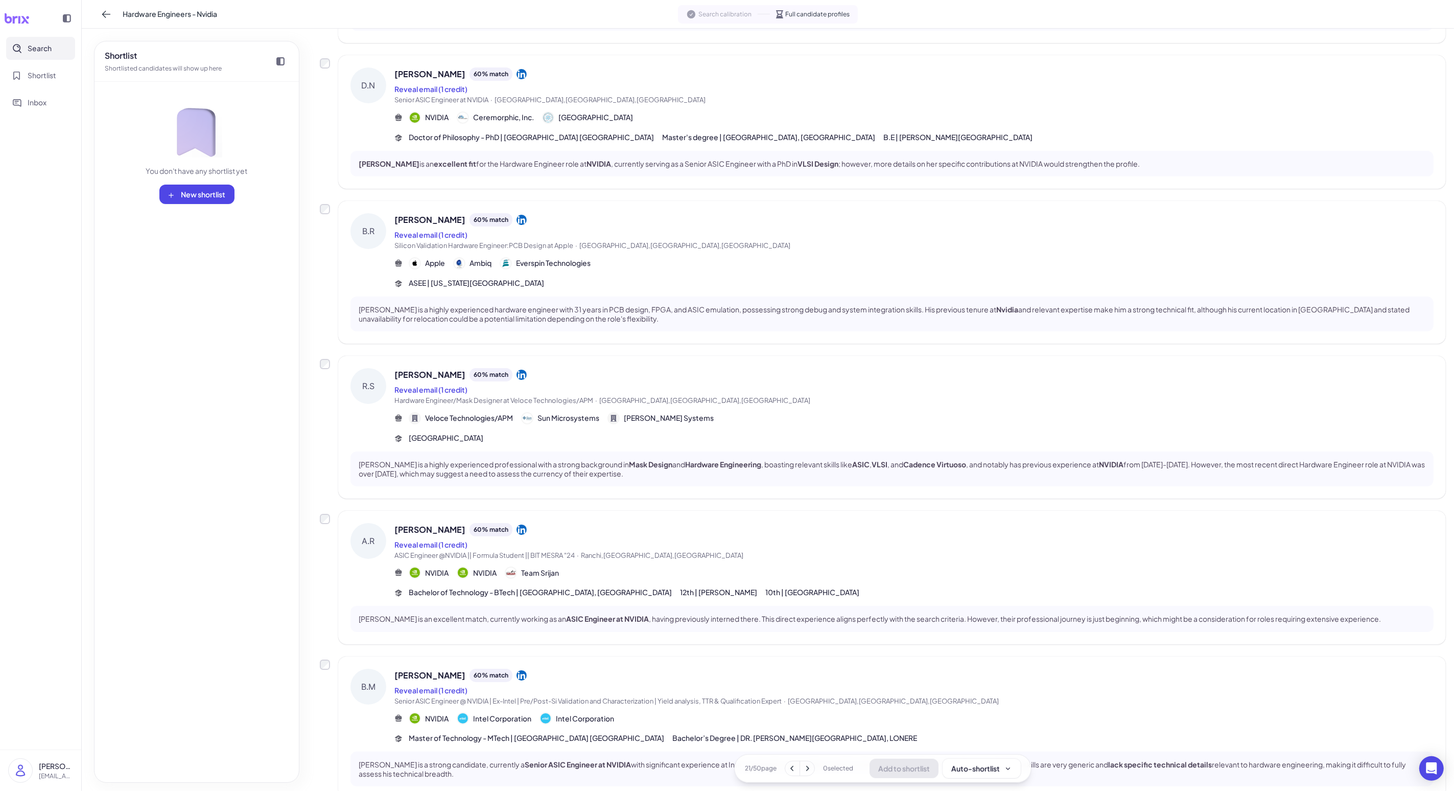
scroll to position [525, 0]
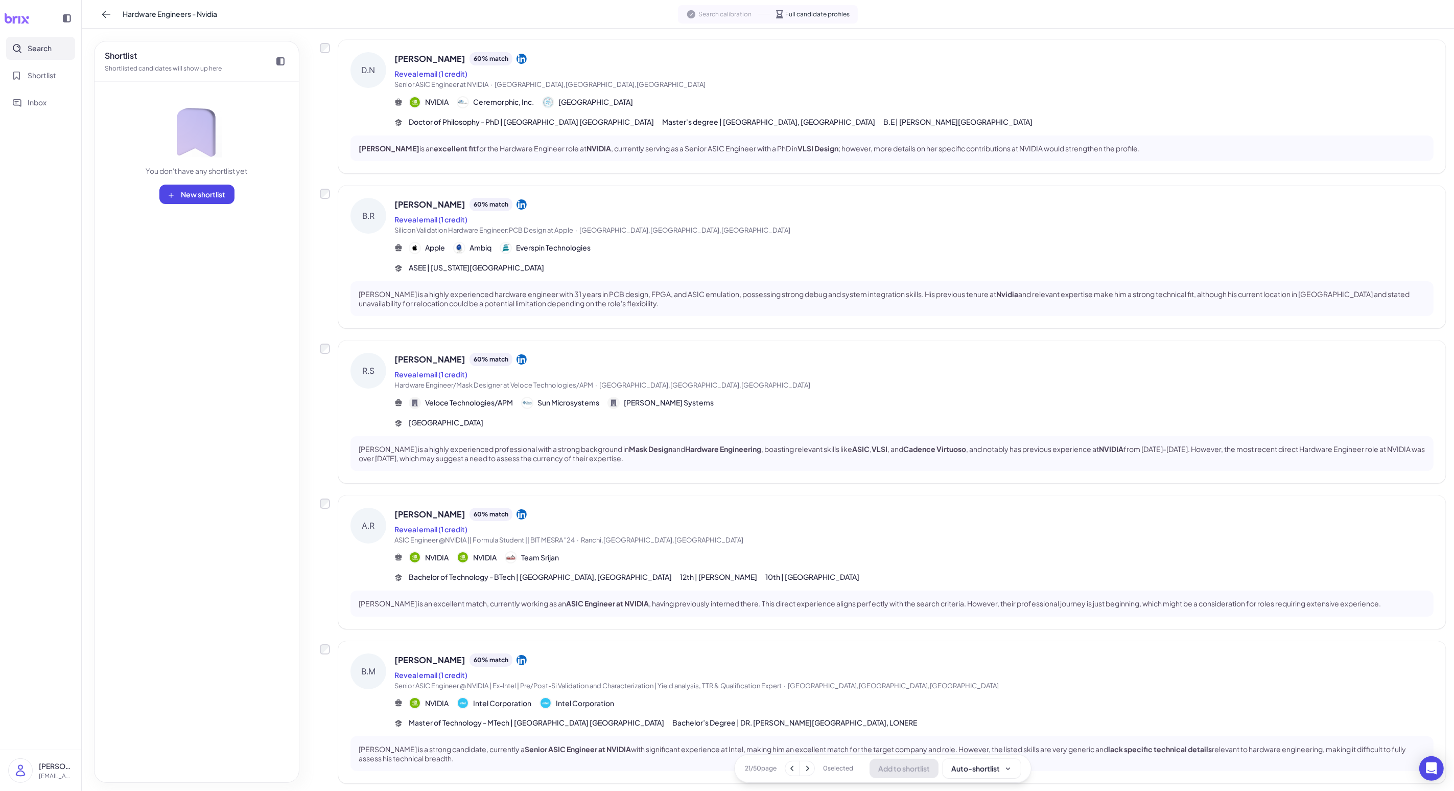
click at [377, 525] on div "Reveal email (1 credit)" at bounding box center [914, 529] width 1039 height 12
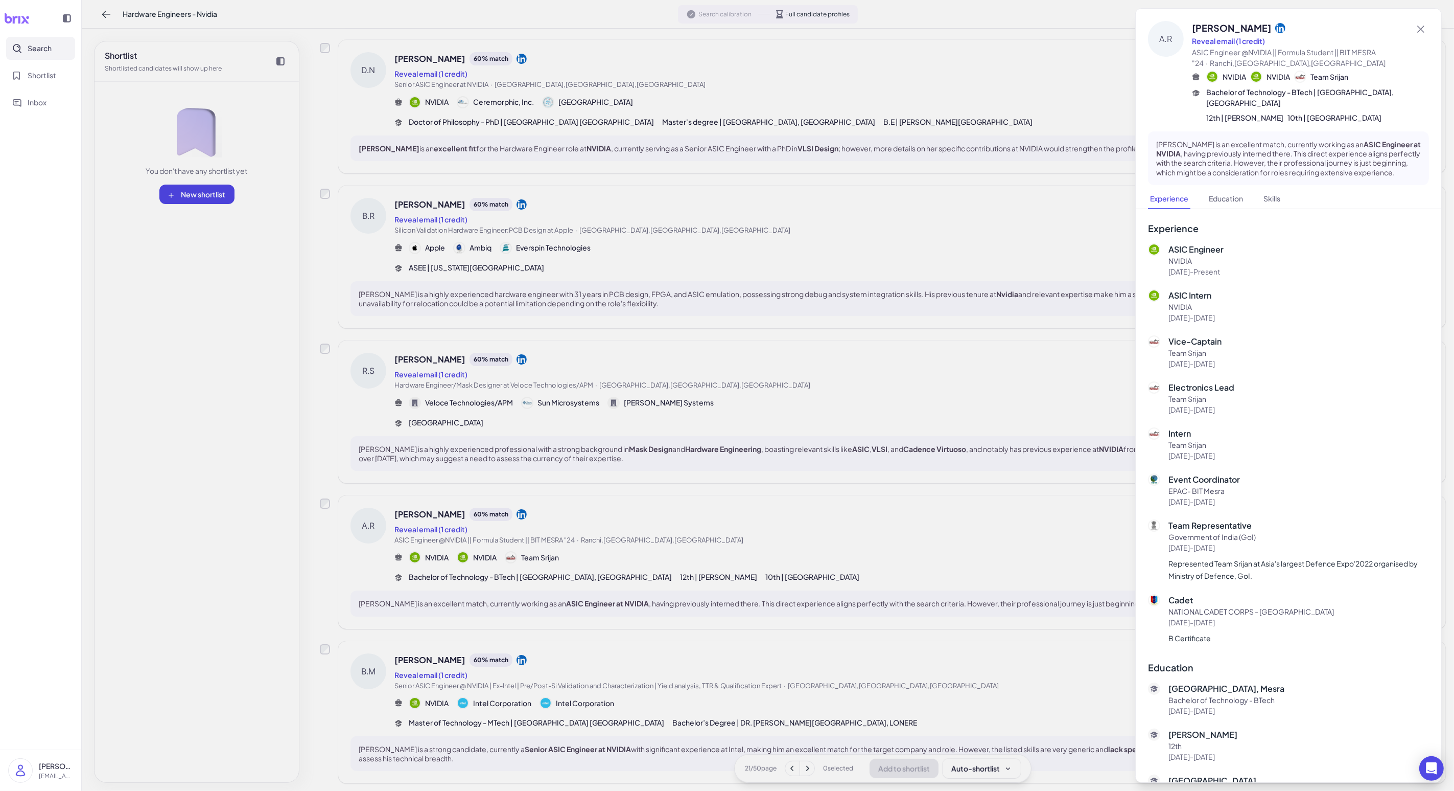
click at [377, 524] on div at bounding box center [727, 395] width 1454 height 791
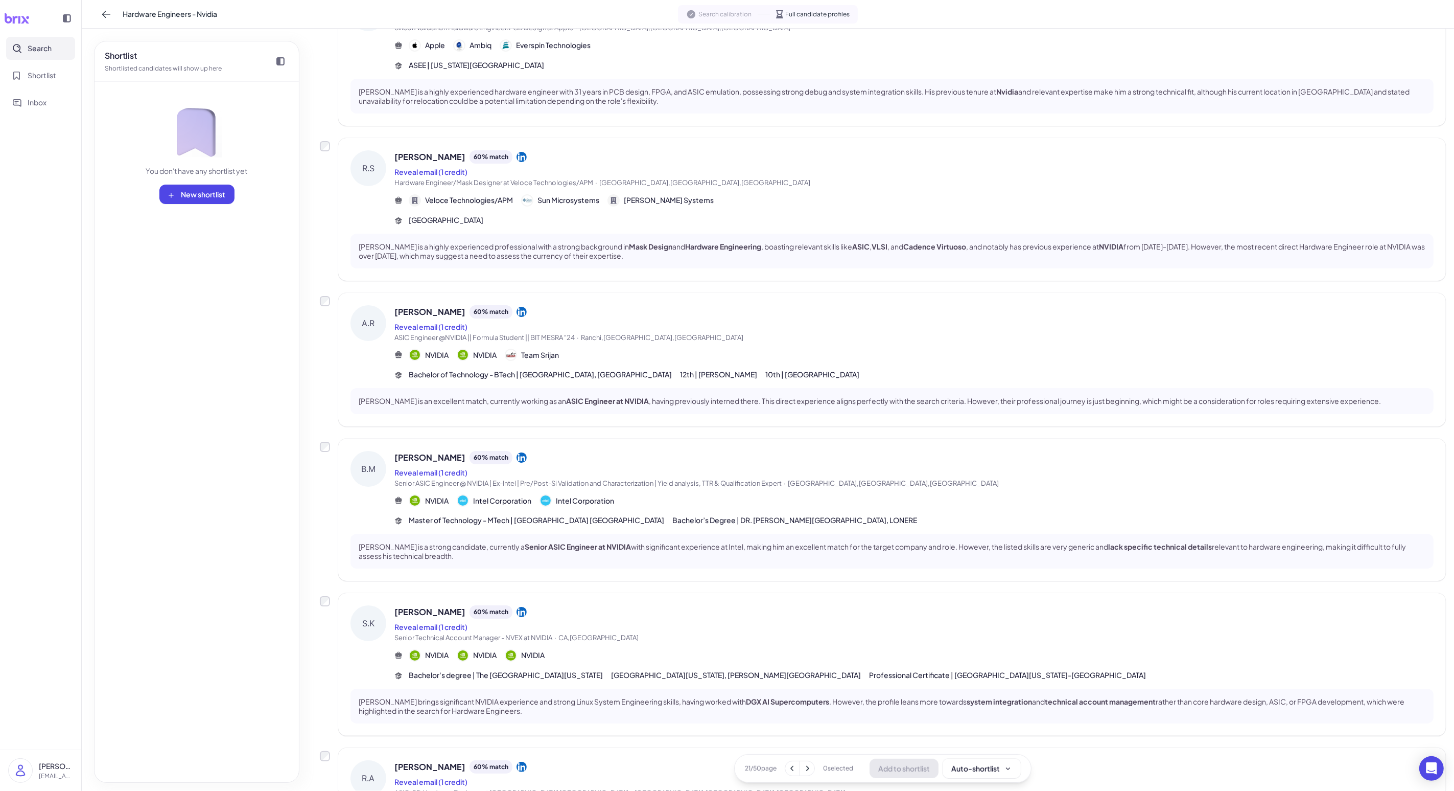
scroll to position [814, 0]
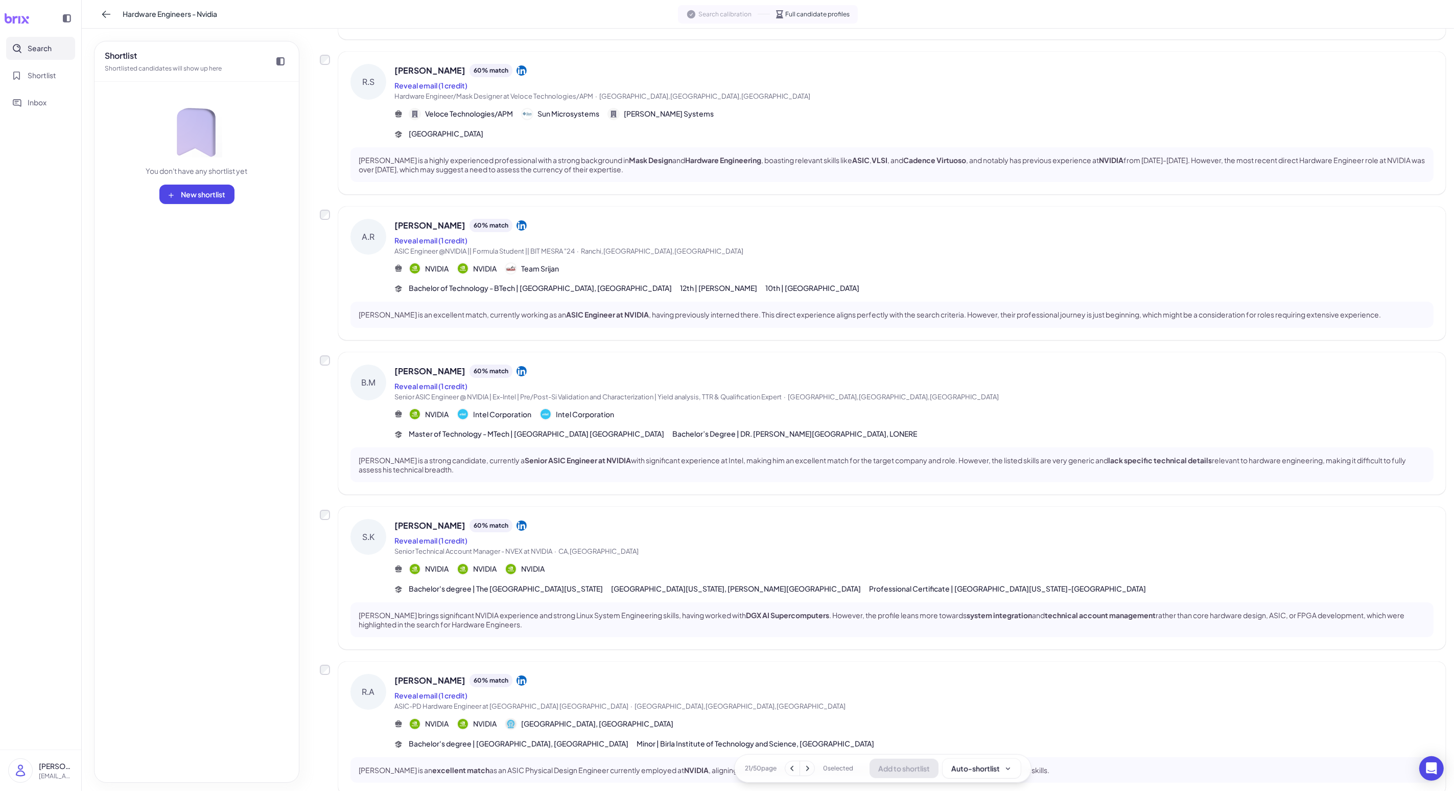
click at [377, 578] on div "[PERSON_NAME] 60 % match Reveal email (1 credit) Senior Technical Account Manag…" at bounding box center [914, 556] width 1039 height 75
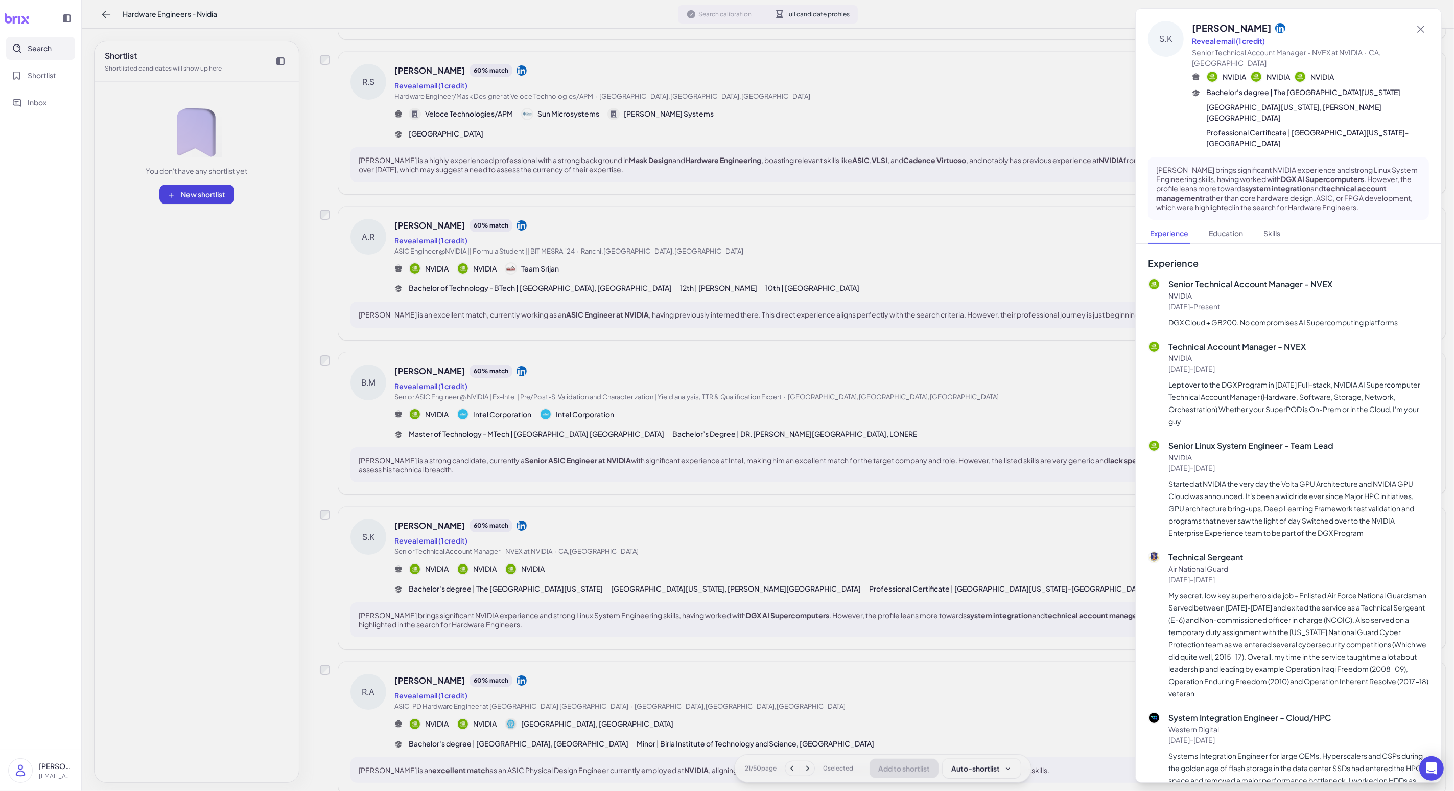
click at [377, 578] on div at bounding box center [727, 395] width 1454 height 791
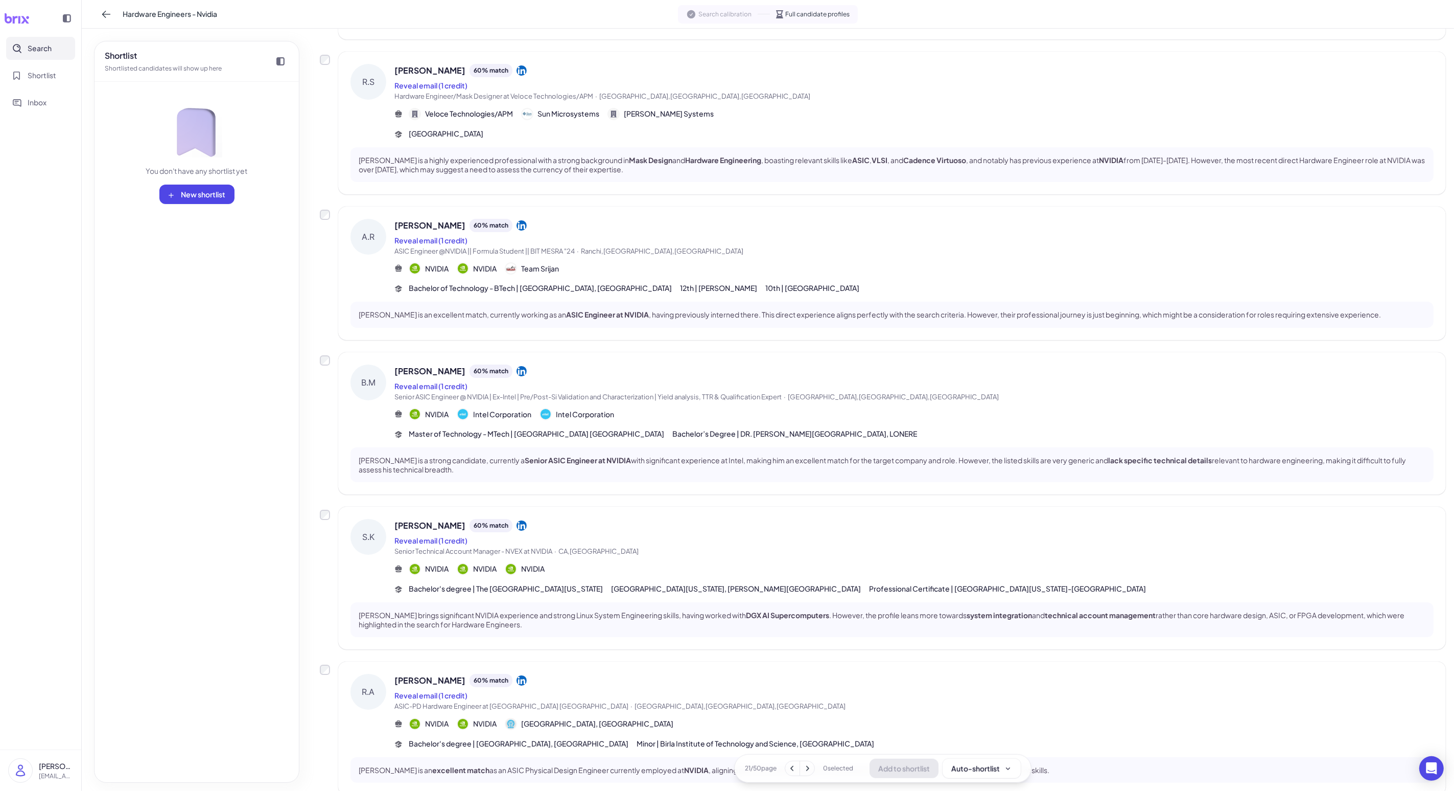
scroll to position [865, 0]
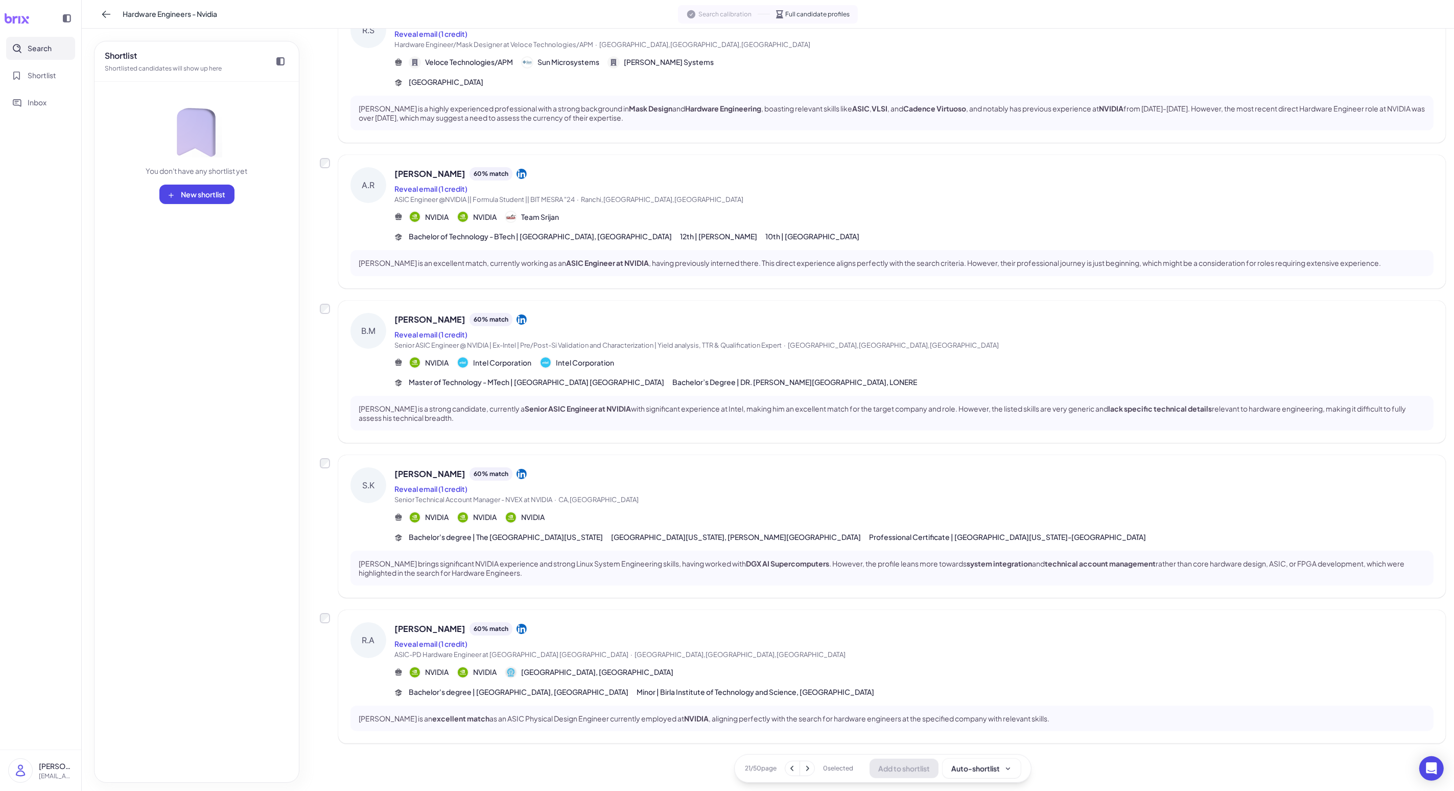
click at [377, 632] on icon at bounding box center [807, 768] width 10 height 10
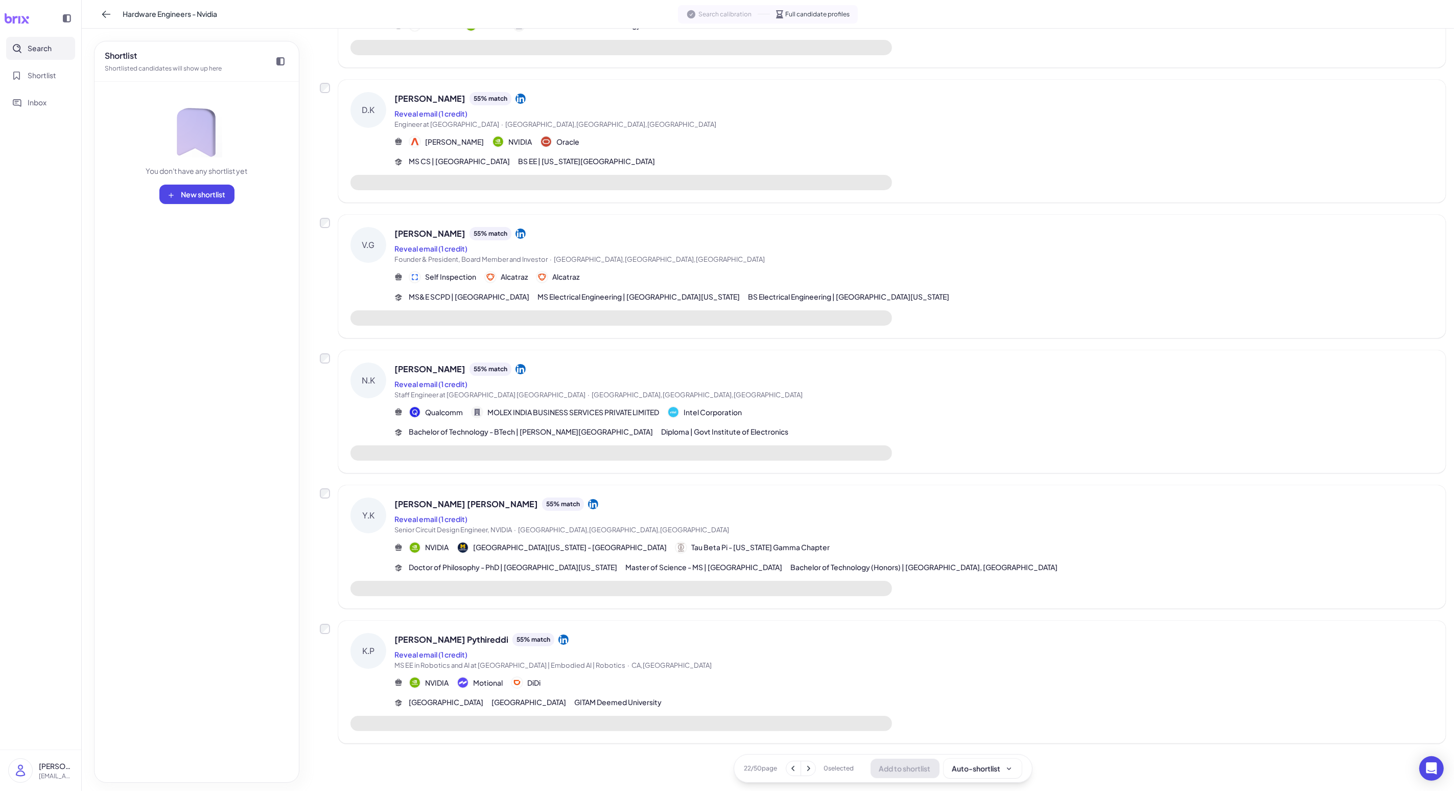
click at [377, 632] on div "NVIDIA Motional DiDi" at bounding box center [914, 682] width 1039 height 12
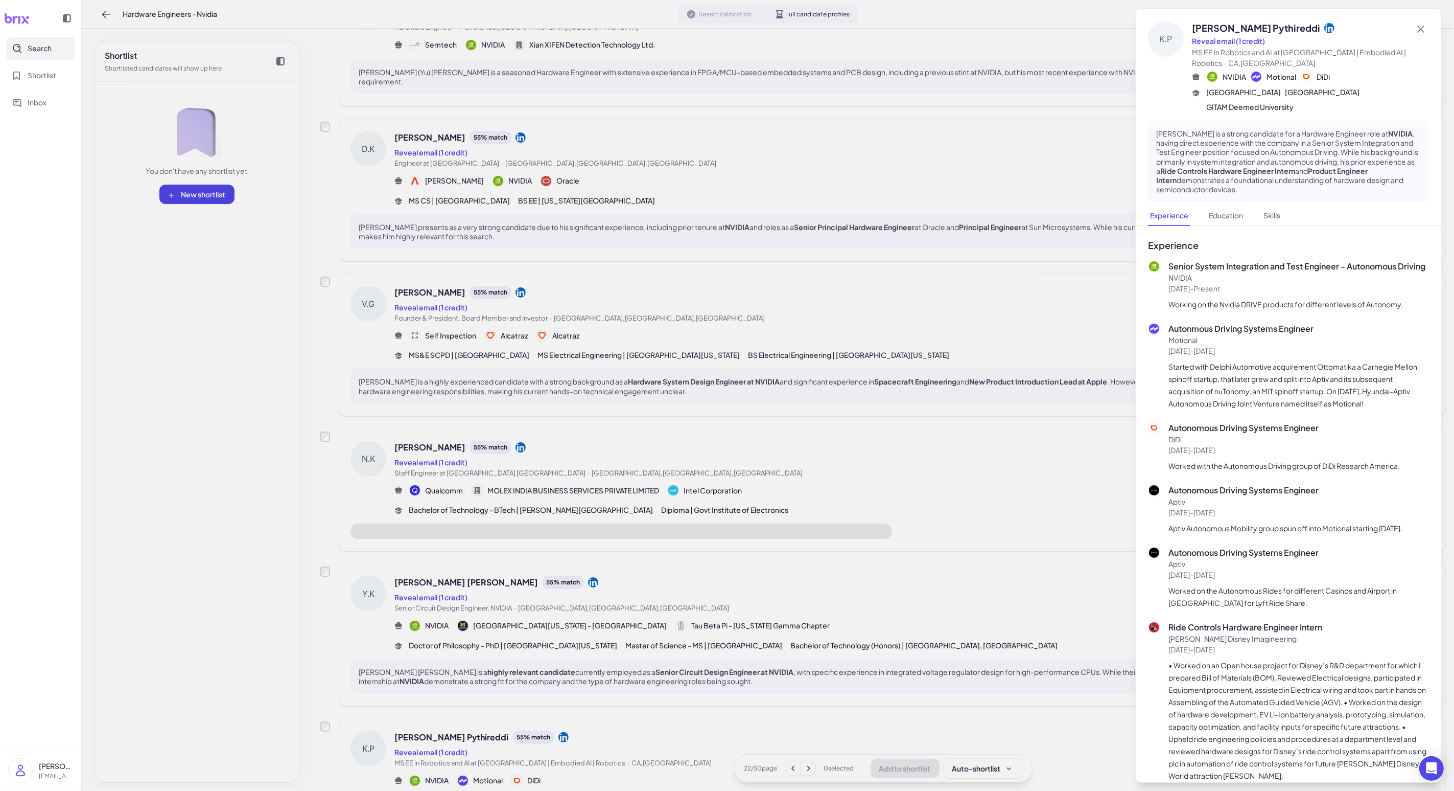
scroll to position [729, 0]
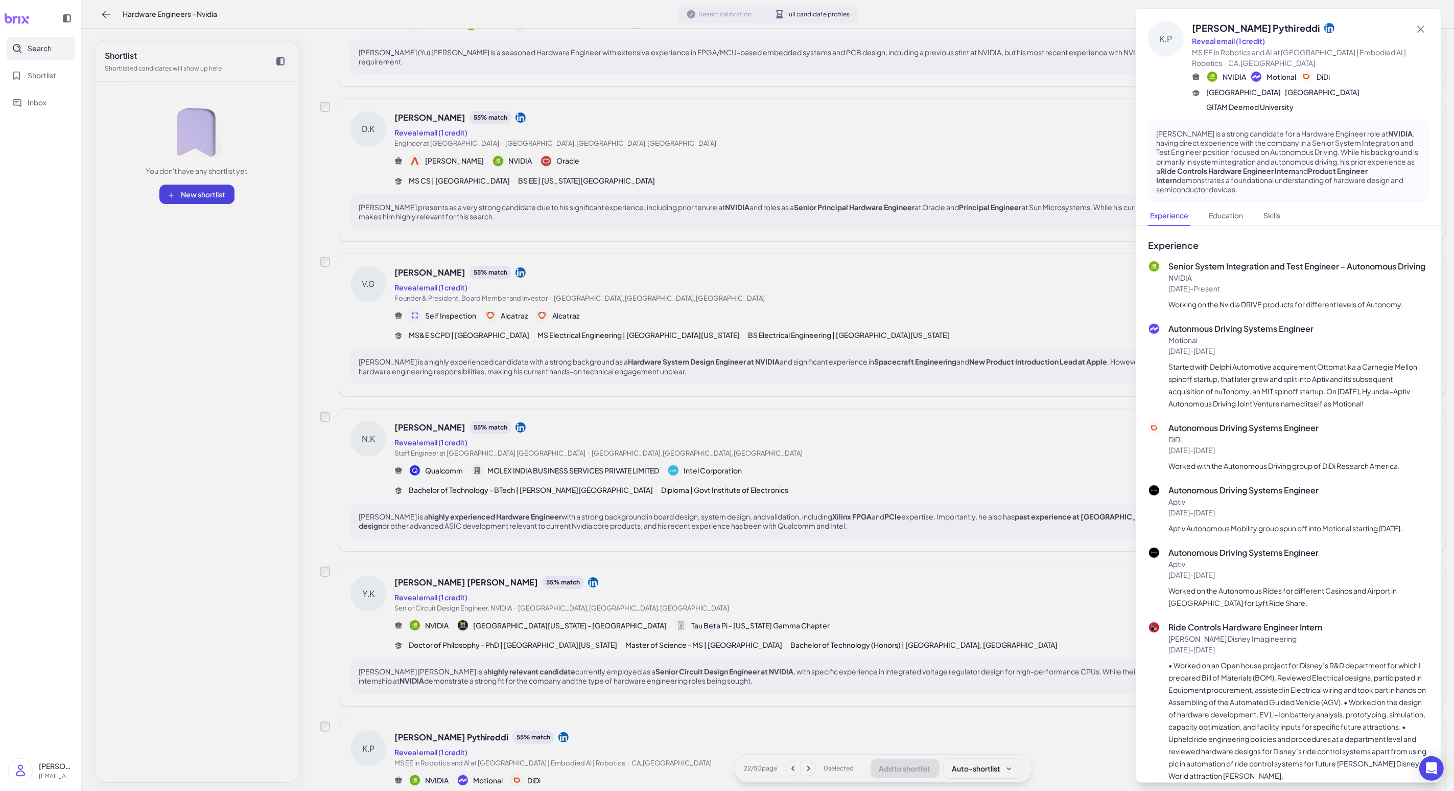
click at [377, 632] on div at bounding box center [727, 395] width 1454 height 791
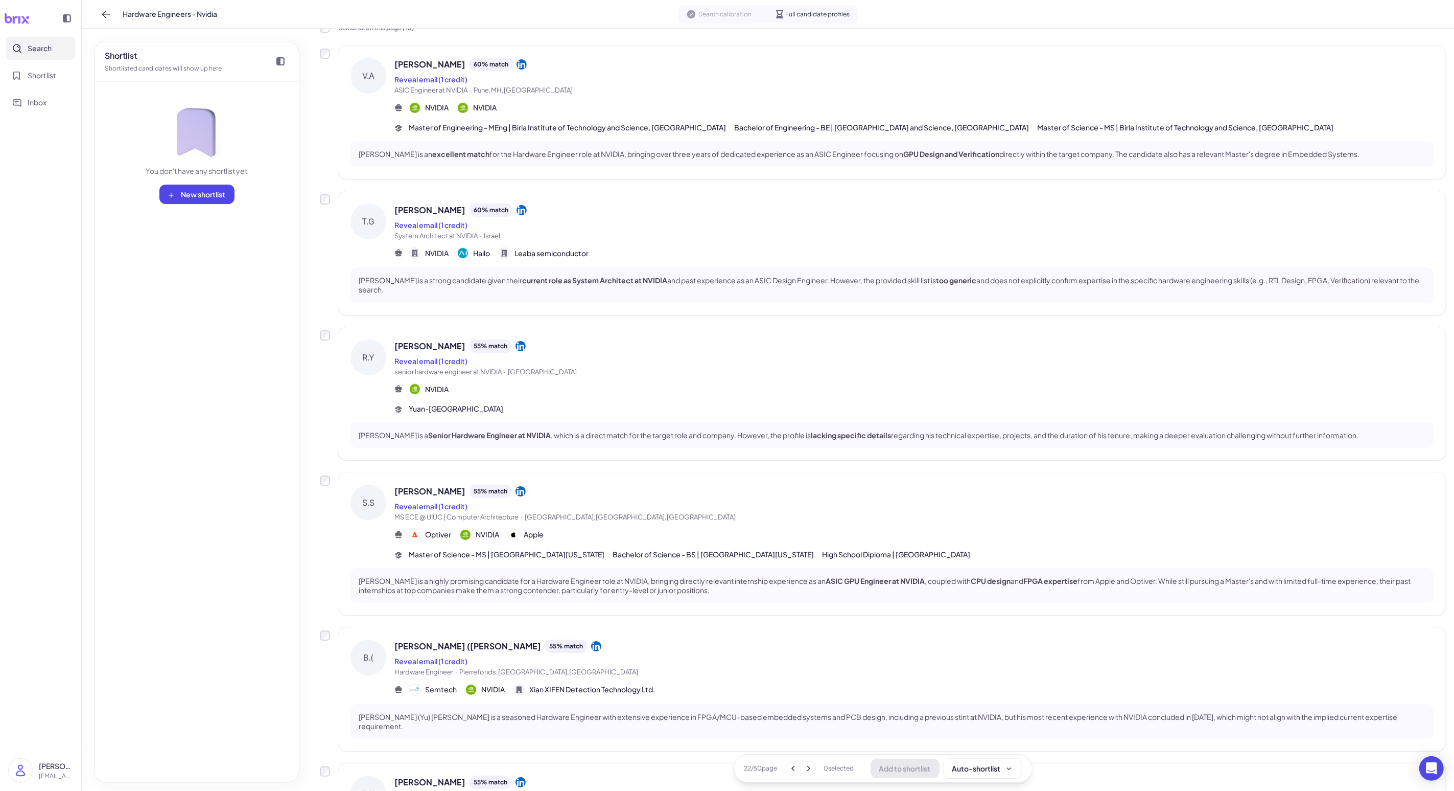
scroll to position [67, 0]
click at [377, 100] on div "NVIDIA NVIDIA" at bounding box center [914, 105] width 1039 height 12
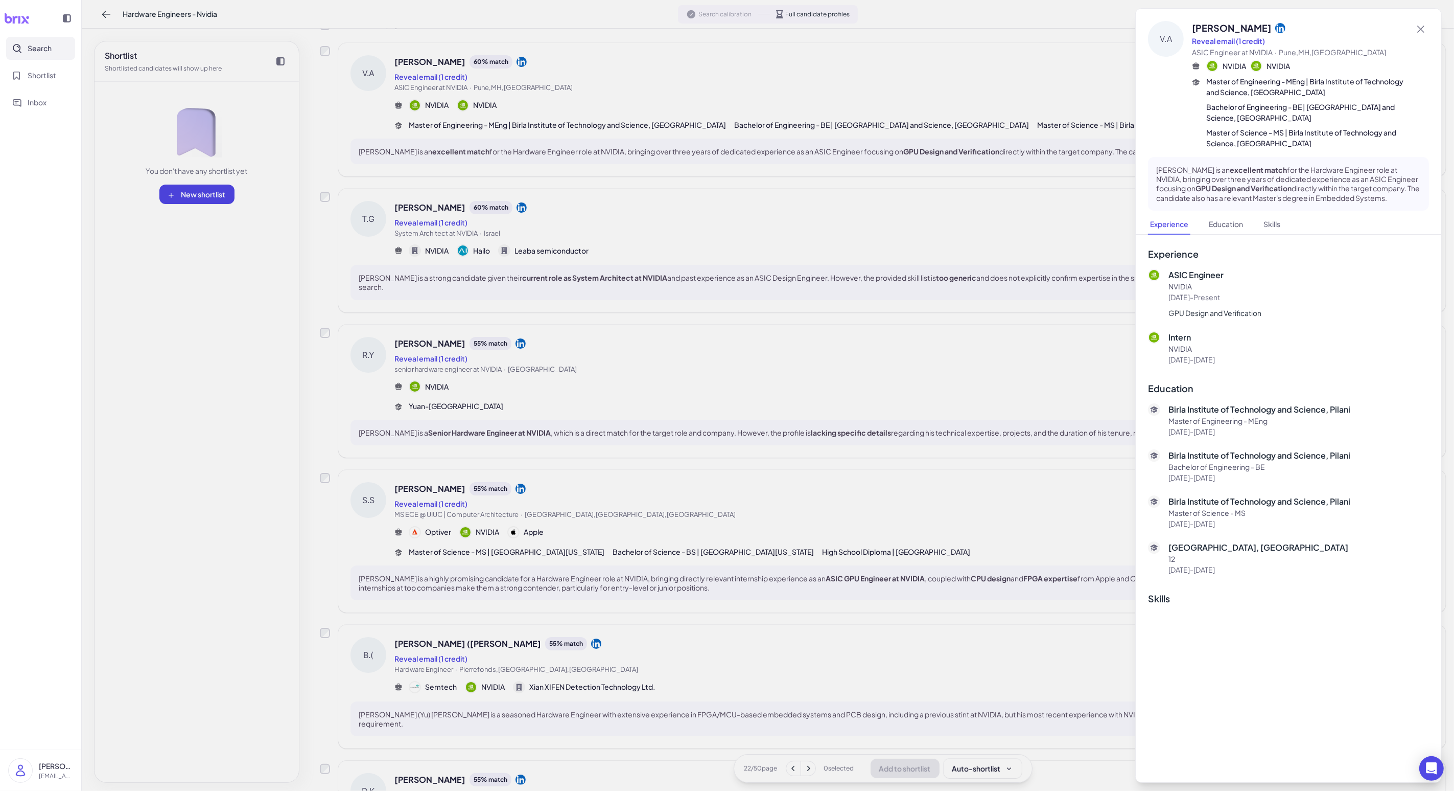
drag, startPoint x: 617, startPoint y: 260, endPoint x: 611, endPoint y: 246, distance: 14.6
click at [377, 260] on div at bounding box center [727, 395] width 1454 height 791
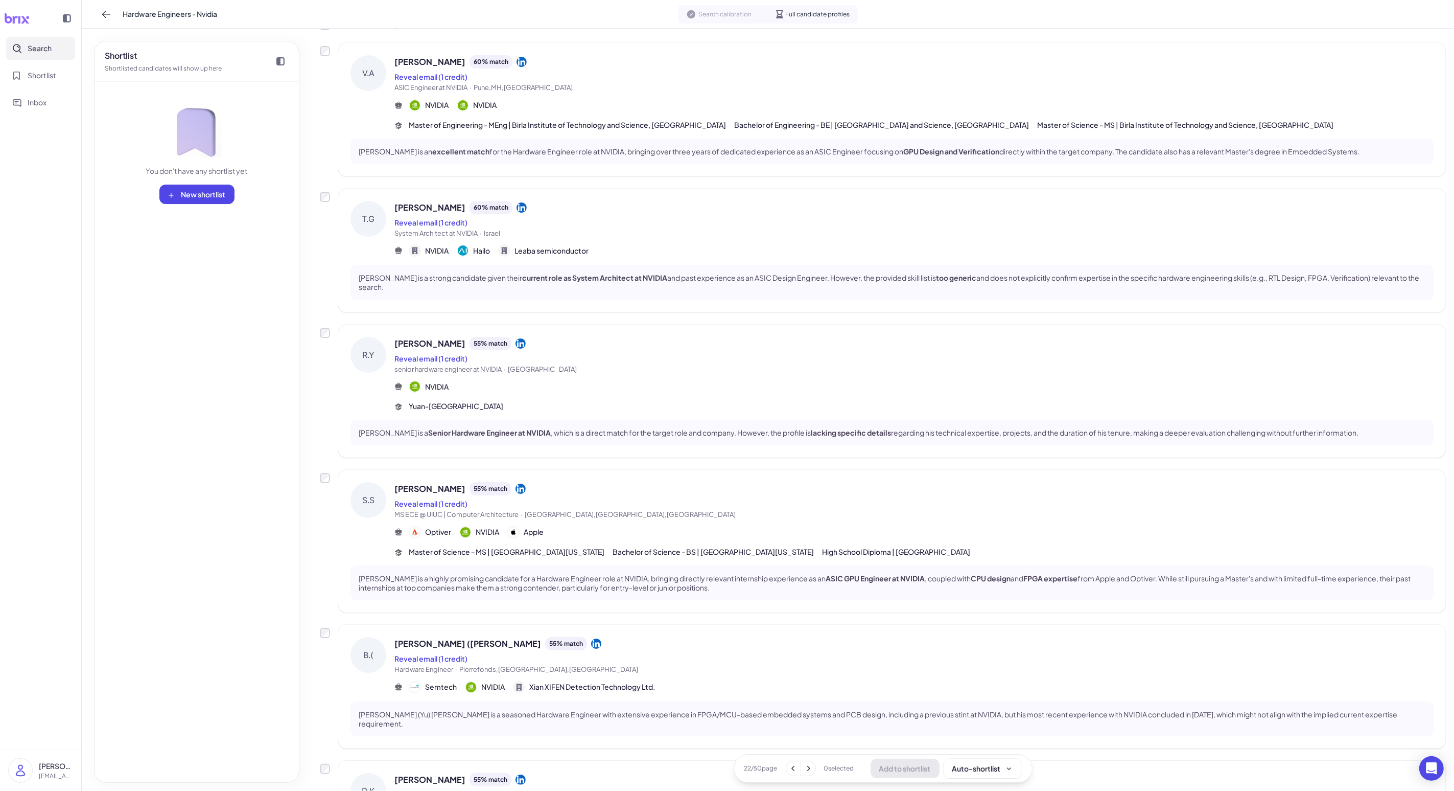
click at [377, 245] on div "NVIDIA Hailo Leaba semiconductor" at bounding box center [914, 250] width 1039 height 12
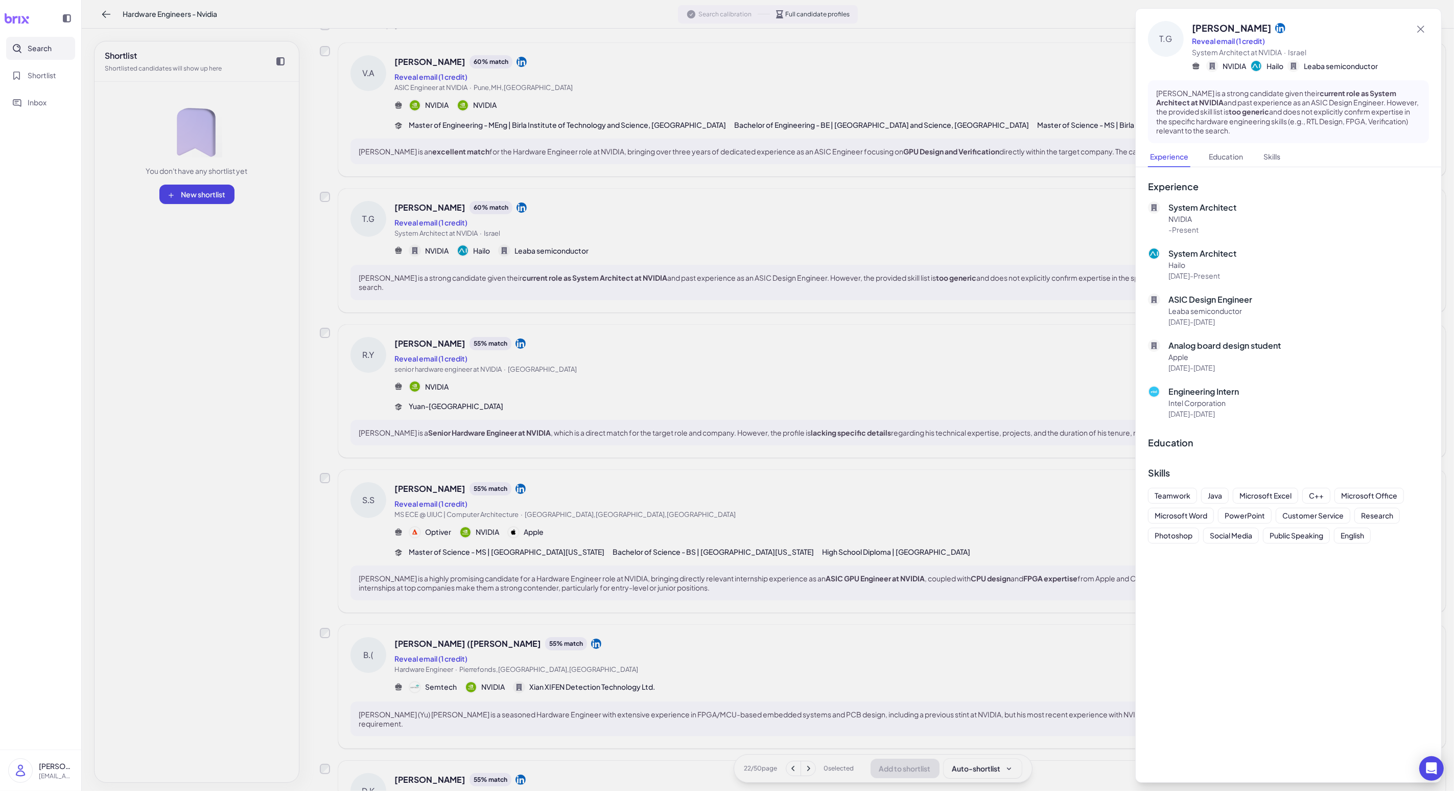
click at [377, 245] on div at bounding box center [727, 395] width 1454 height 791
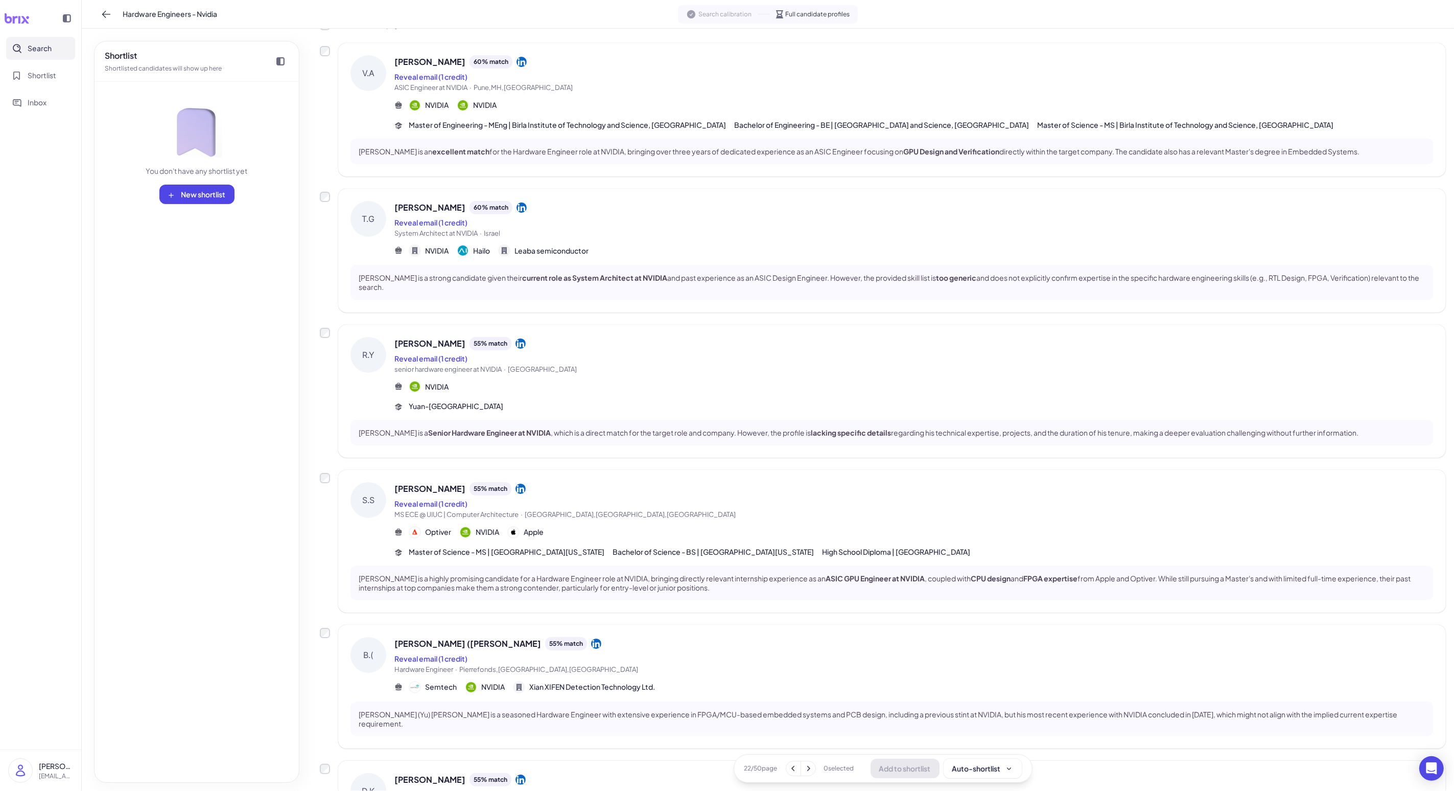
click at [40, 52] on span "Search" at bounding box center [40, 48] width 24 height 11
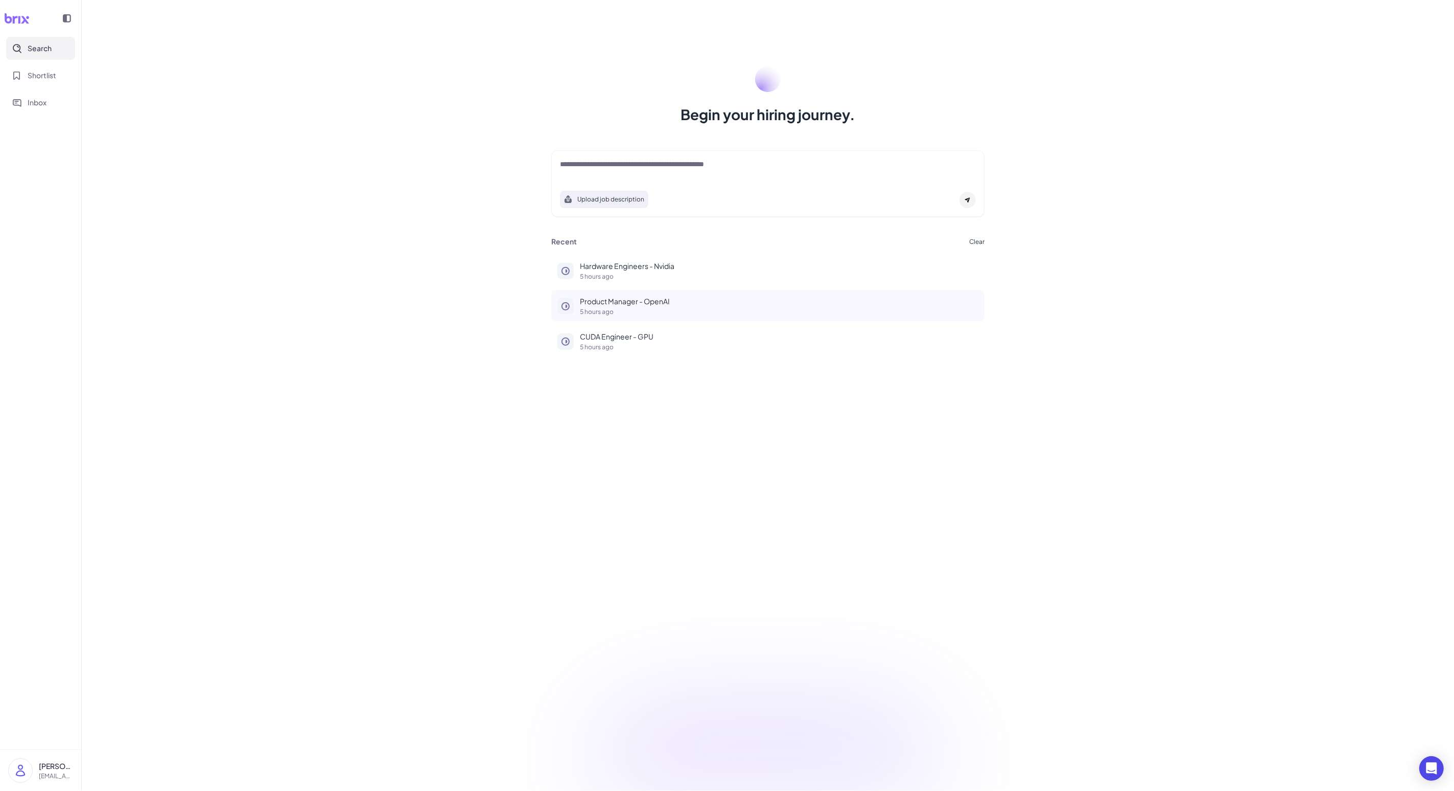
click at [377, 312] on p "5 hours ago" at bounding box center [779, 312] width 399 height 6
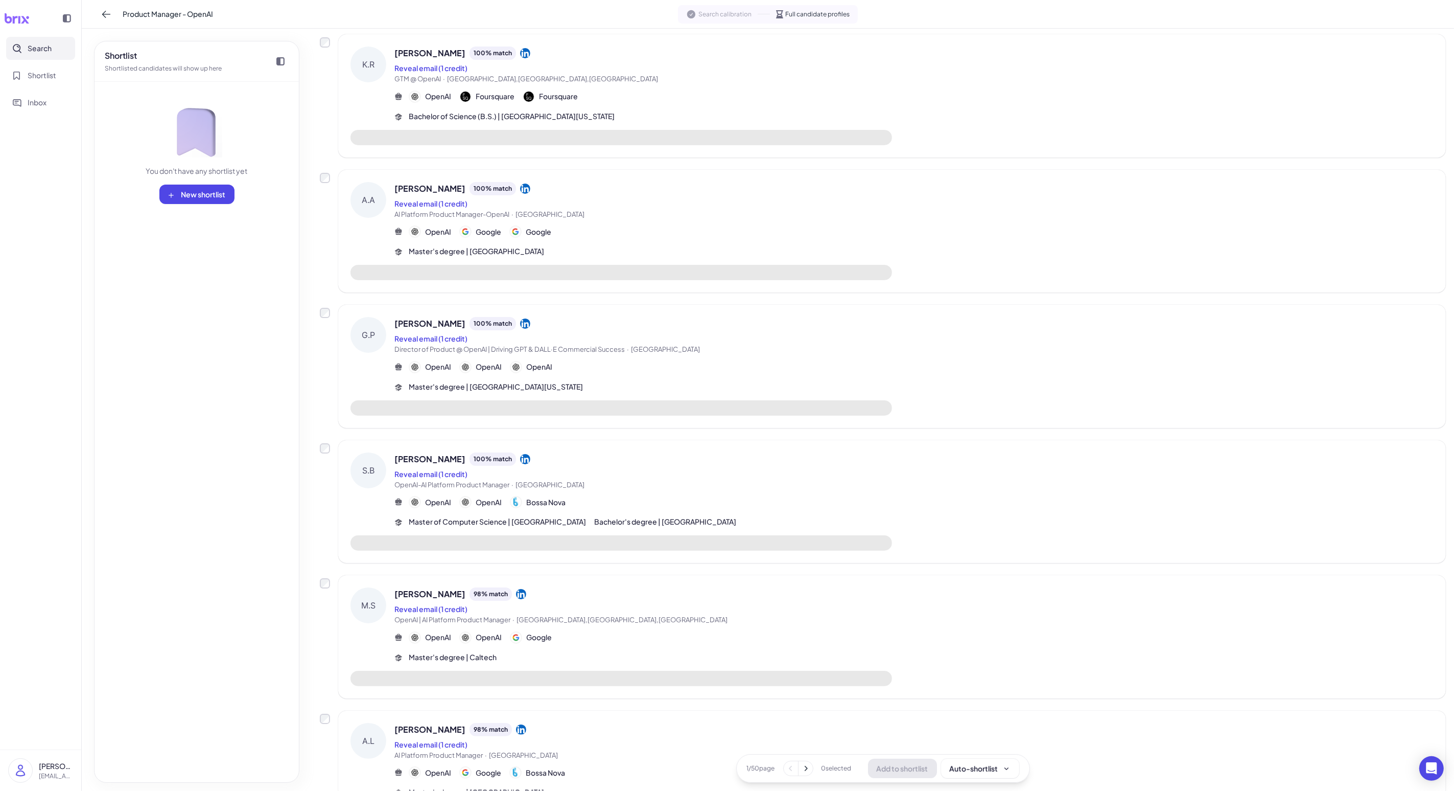
scroll to position [706, 0]
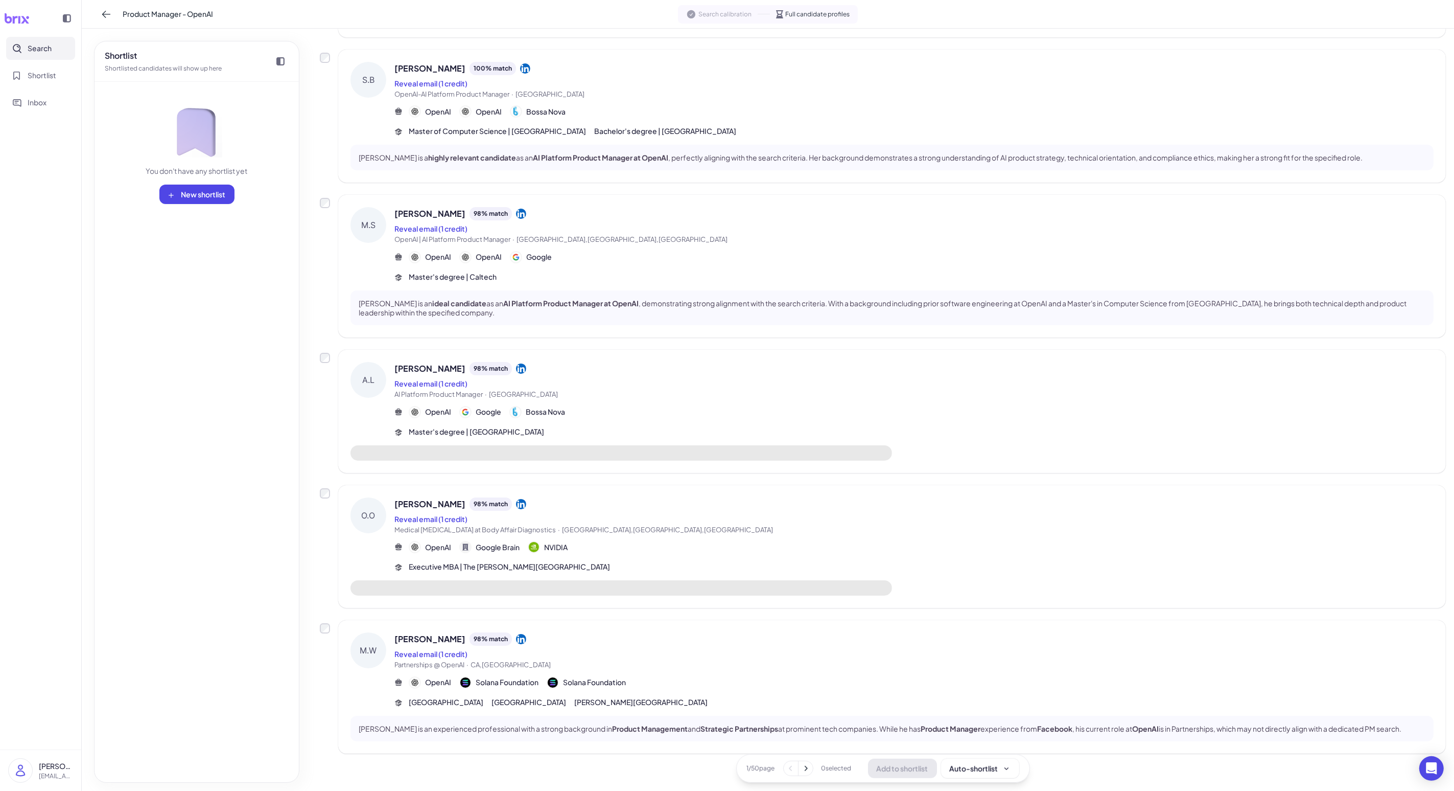
click at [377, 632] on button at bounding box center [806, 768] width 14 height 14
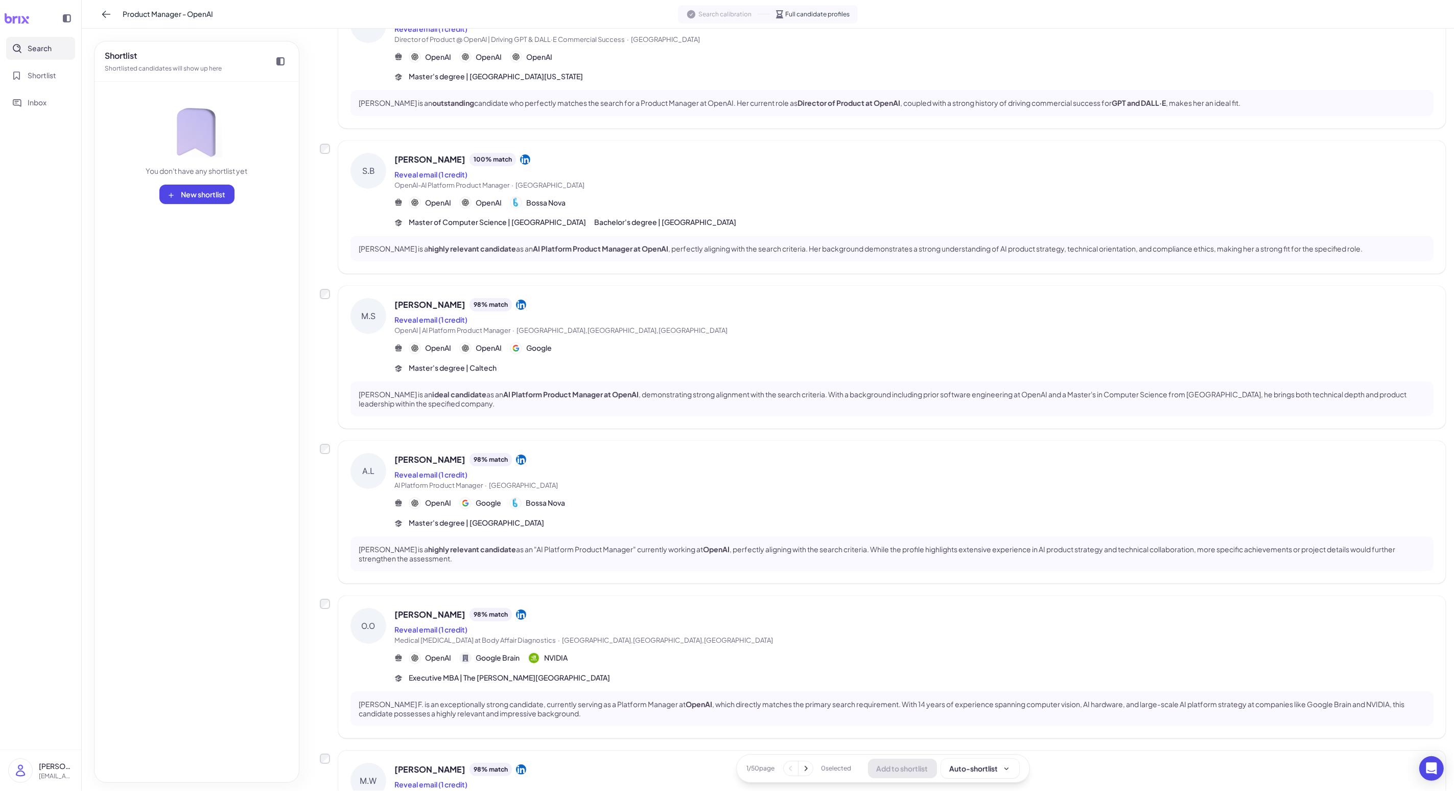
click at [377, 632] on button at bounding box center [806, 768] width 14 height 14
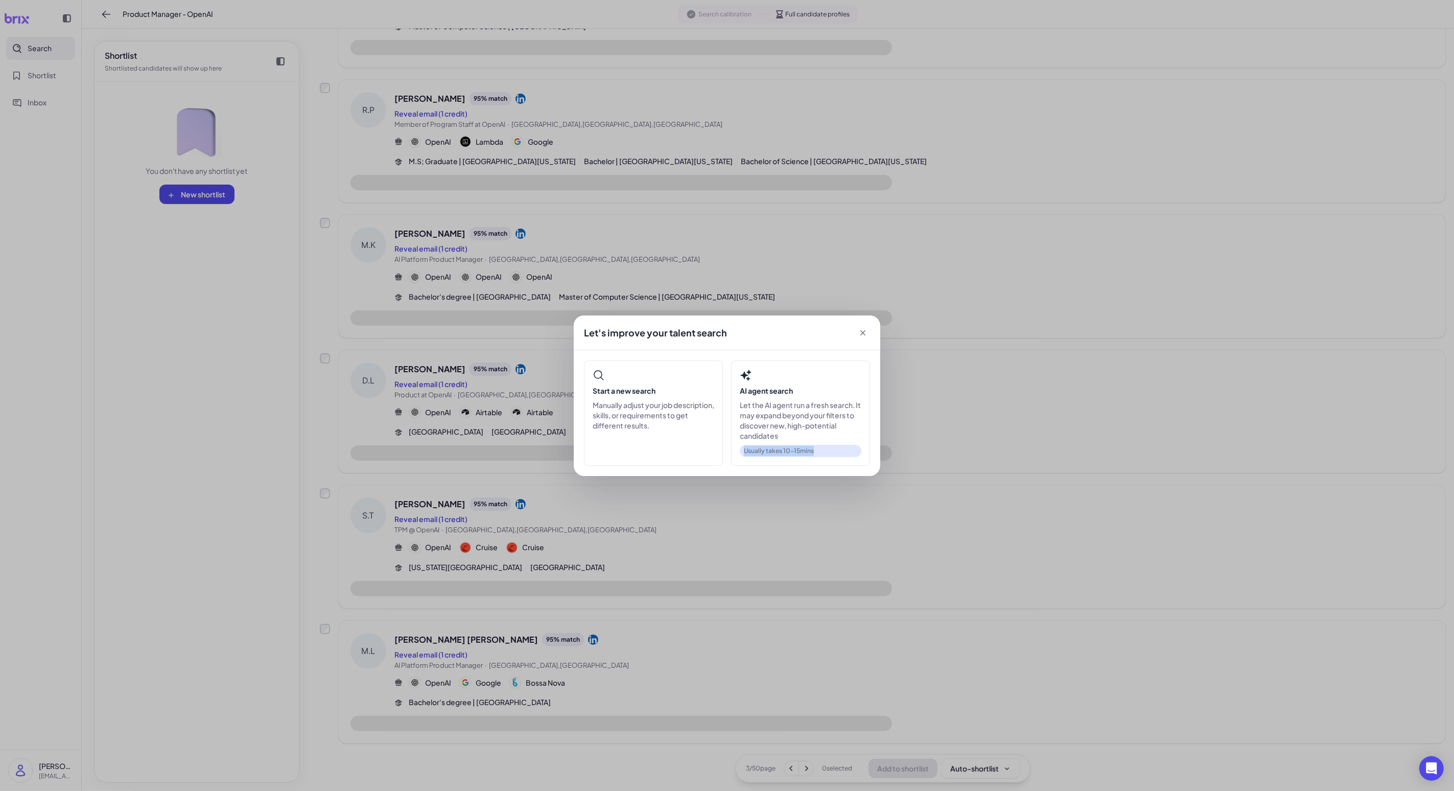
click at [377, 632] on div "Let's improve your talent search Start a new search Manually adjust your job de…" at bounding box center [727, 395] width 1454 height 791
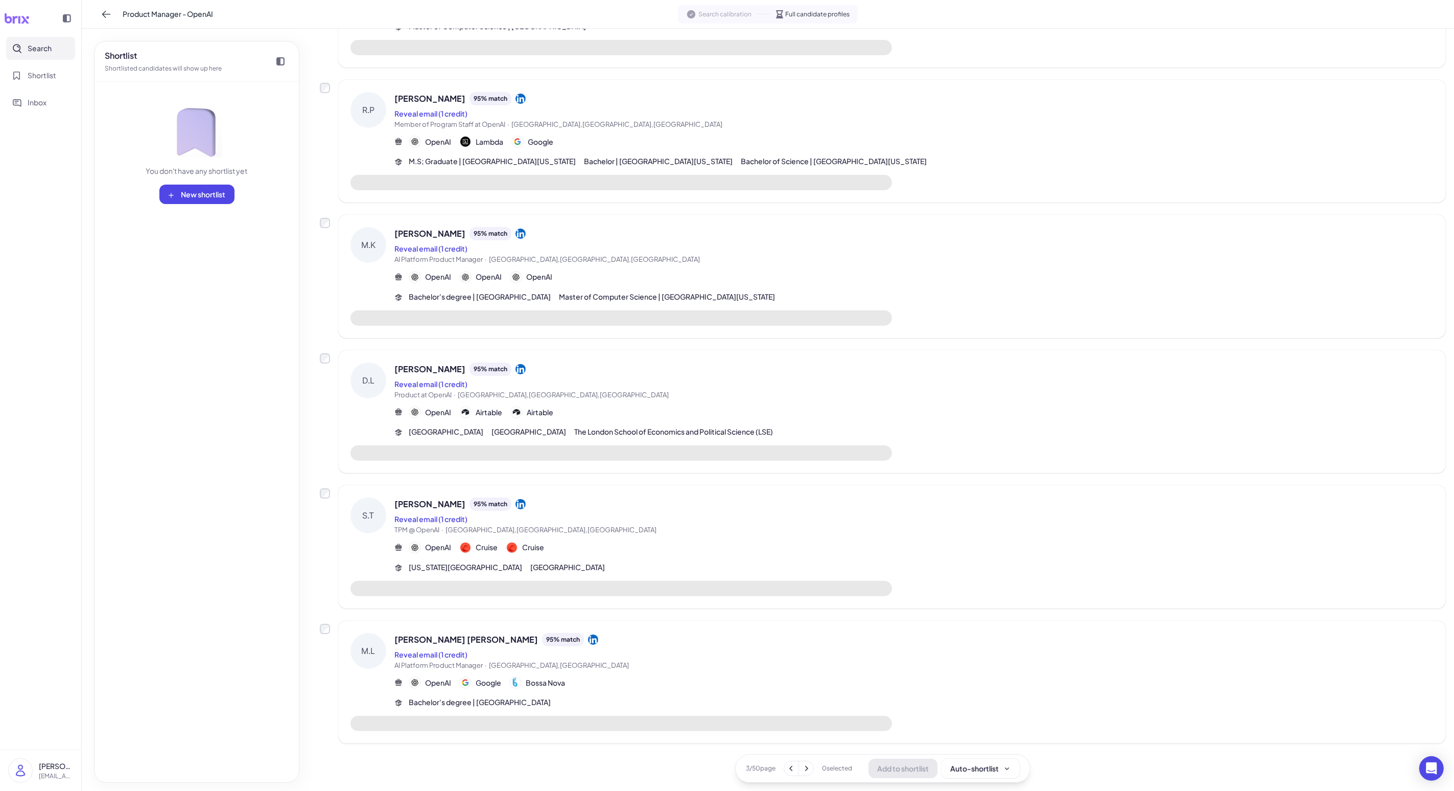
click at [377, 632] on button at bounding box center [806, 768] width 14 height 14
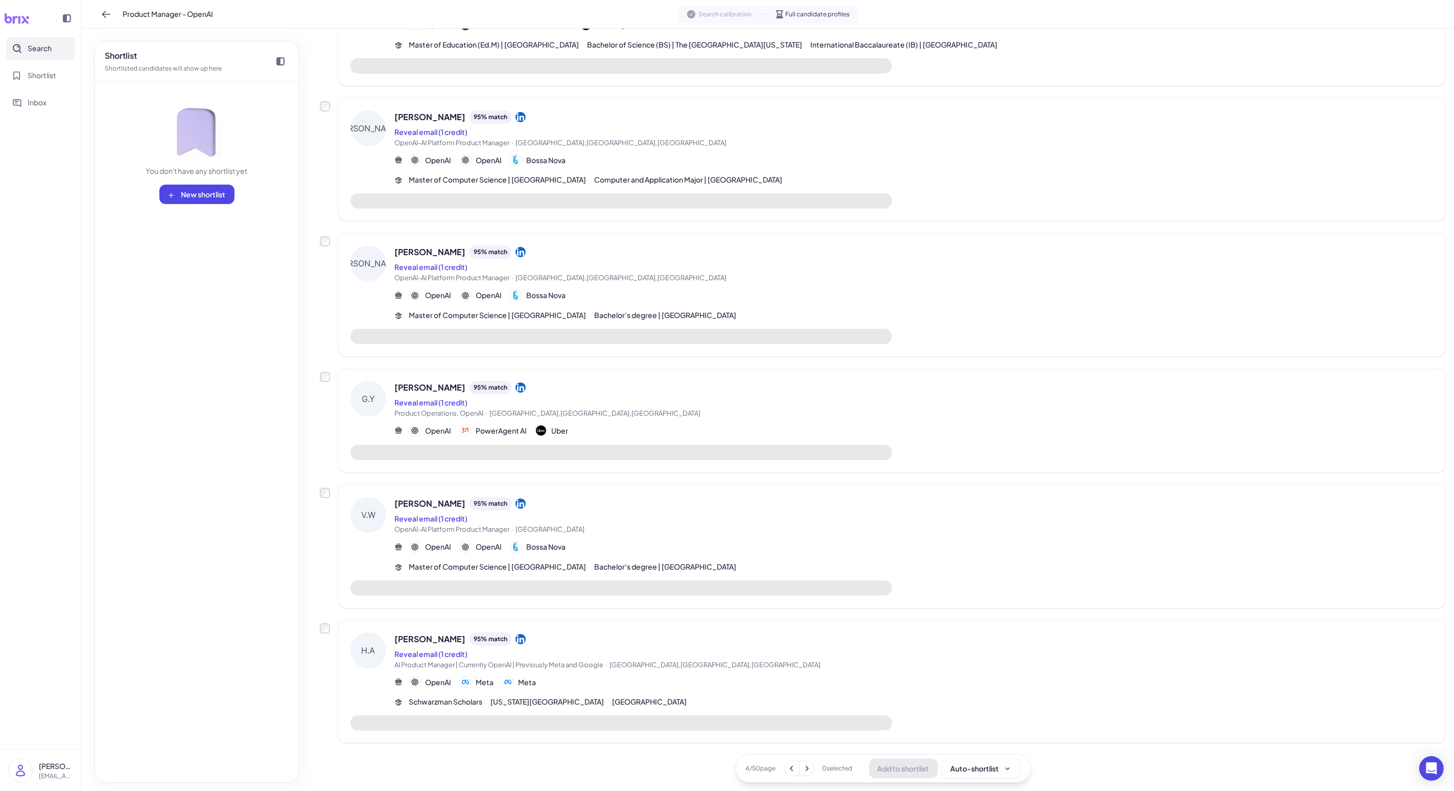
click at [377, 632] on button at bounding box center [807, 768] width 14 height 14
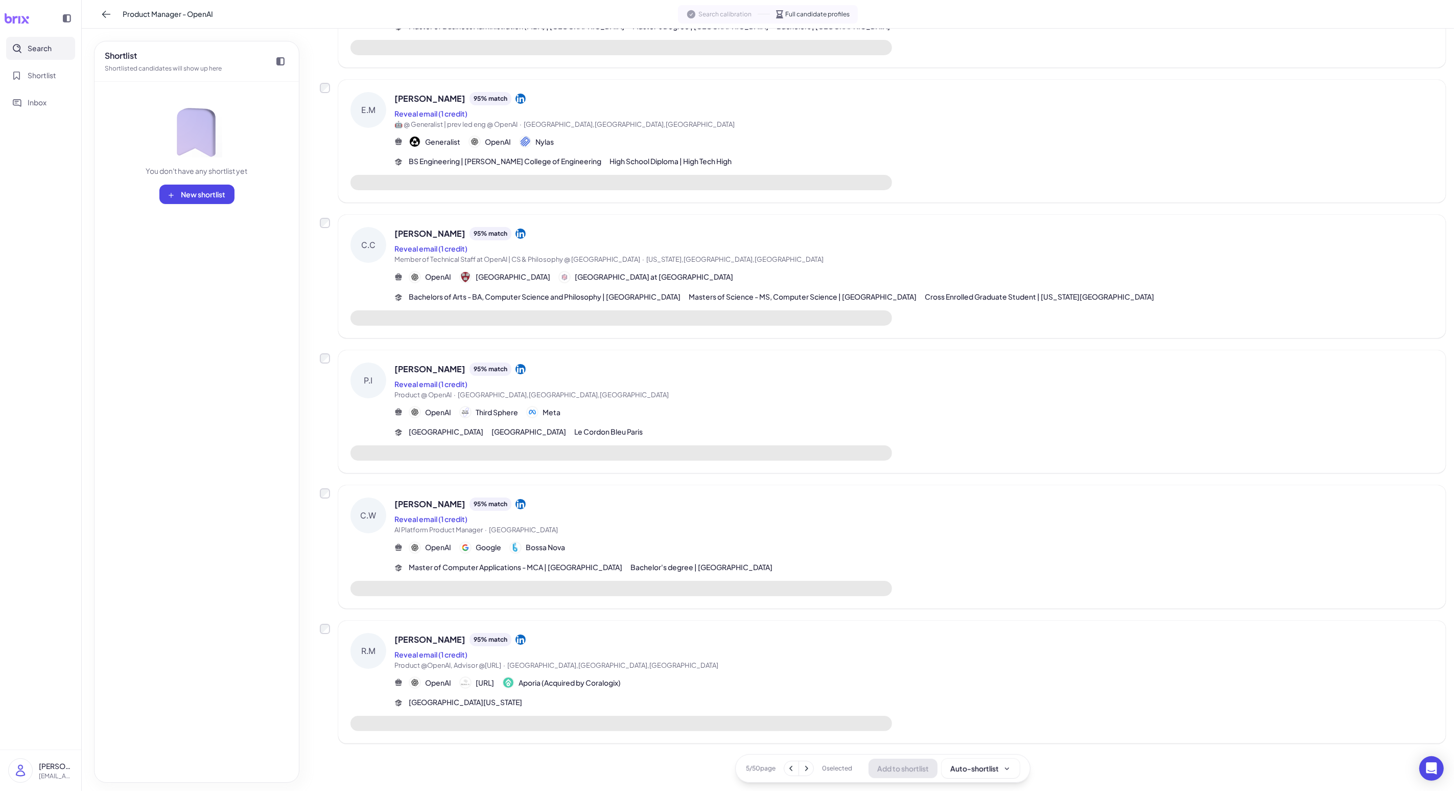
click at [377, 632] on button at bounding box center [806, 768] width 14 height 14
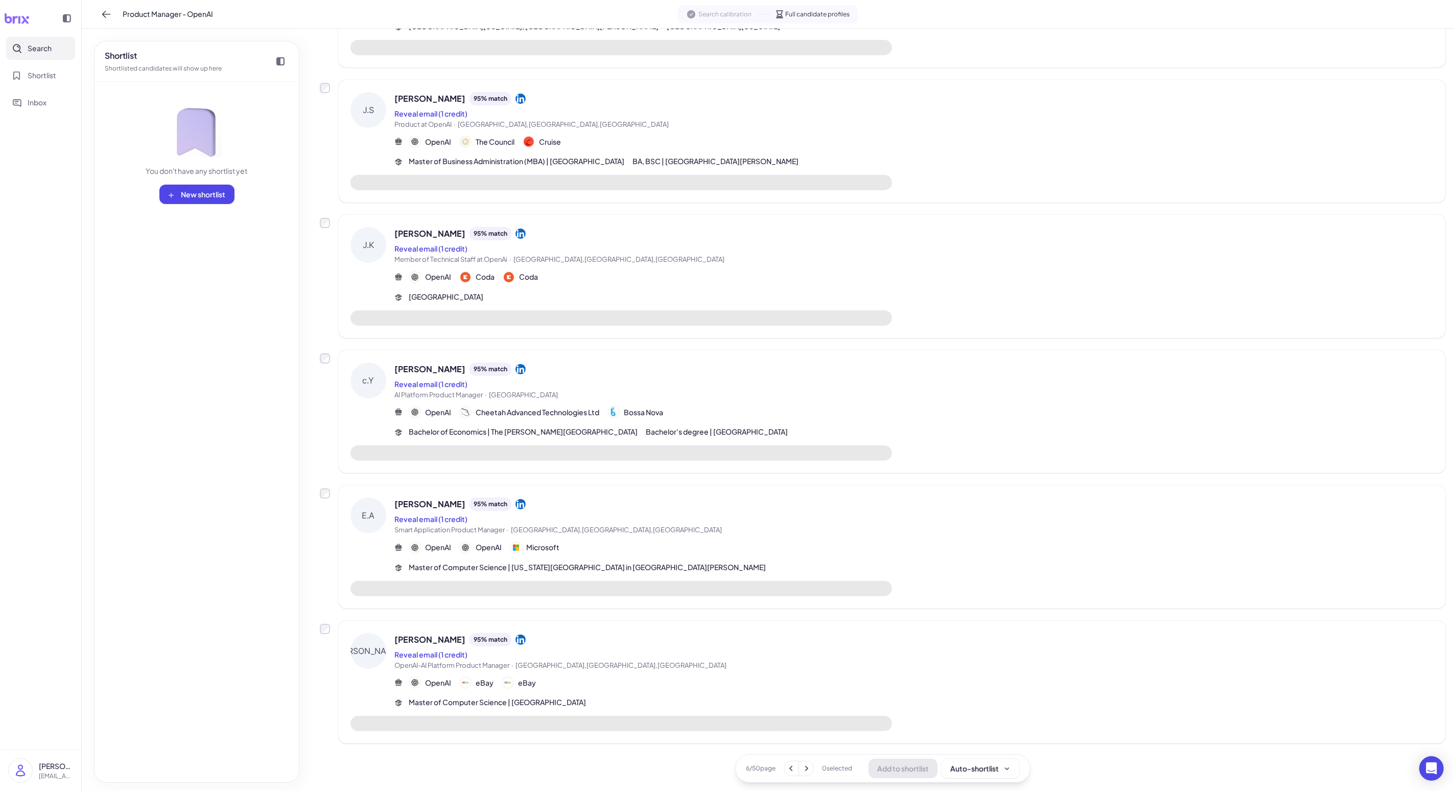
click at [377, 632] on button at bounding box center [806, 768] width 14 height 14
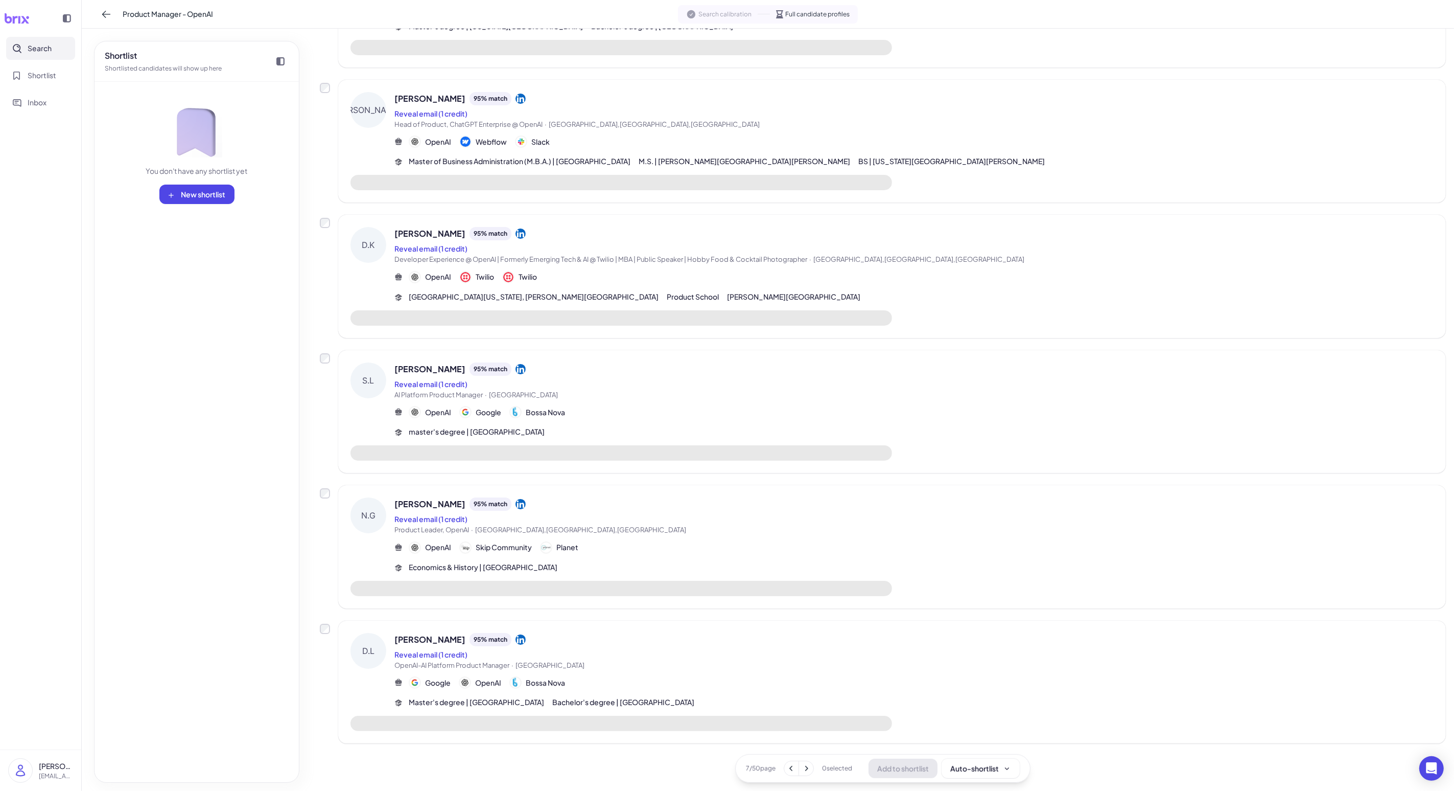
scroll to position [688, 0]
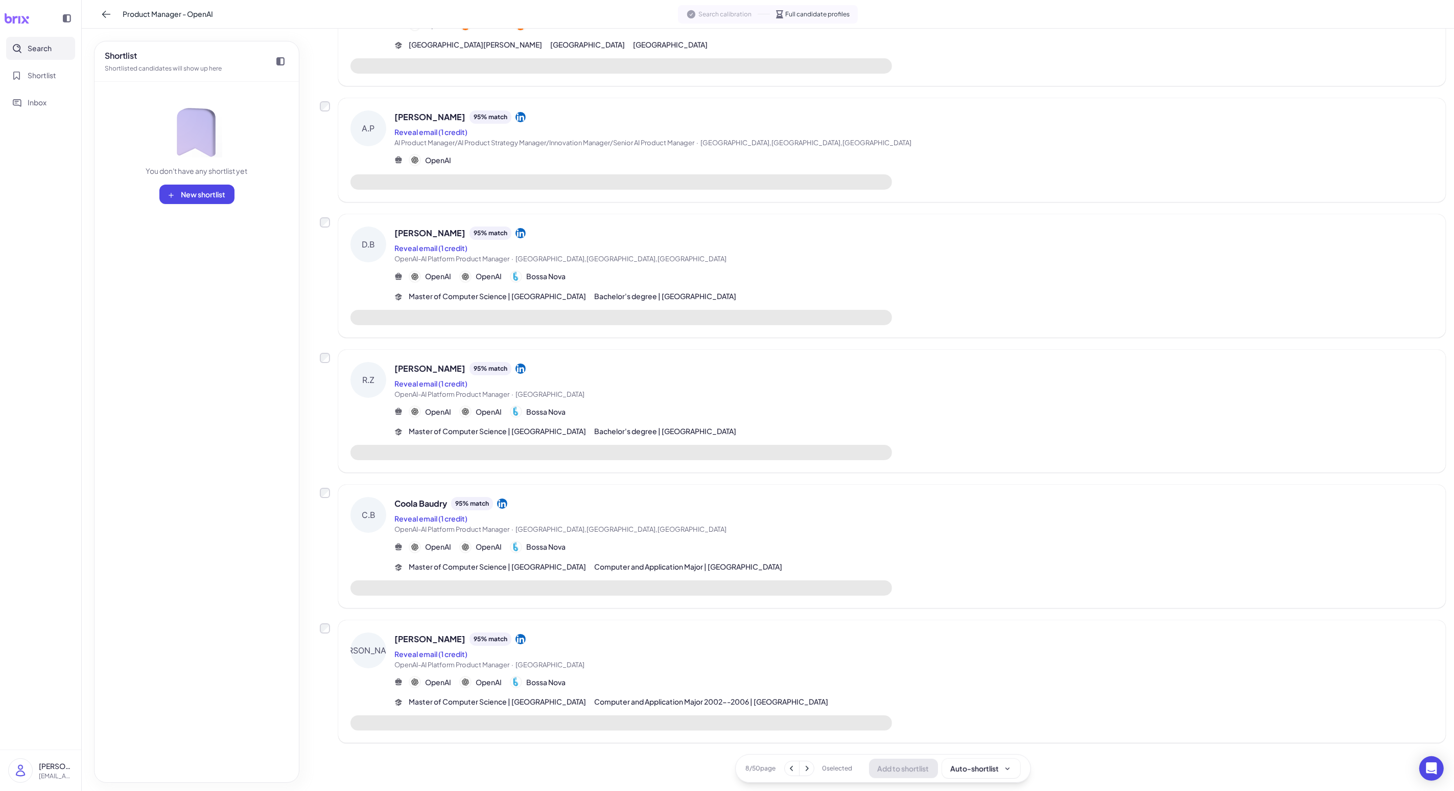
click at [377, 632] on div "[PERSON_NAME] 95 % match" at bounding box center [914, 638] width 1039 height 13
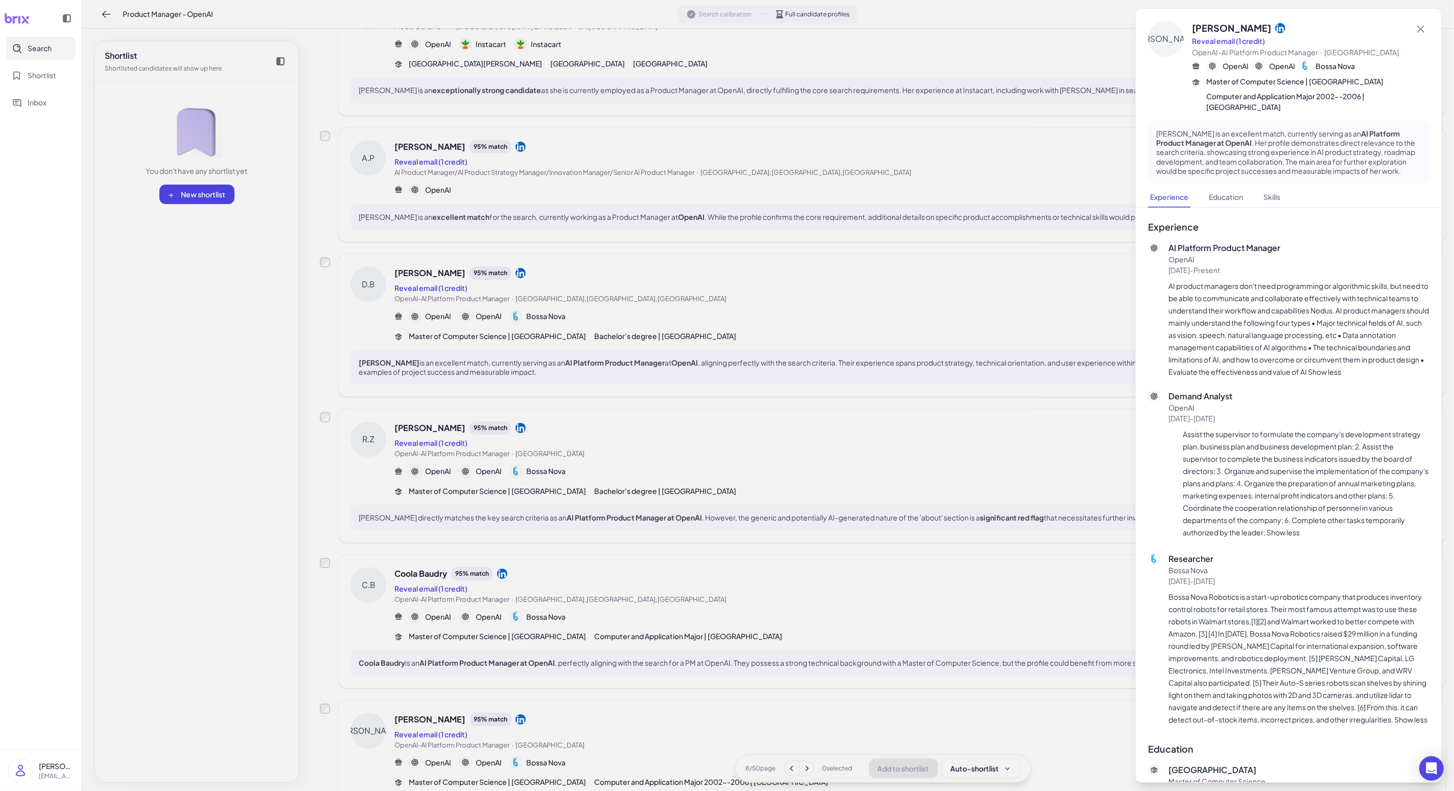
scroll to position [757, 0]
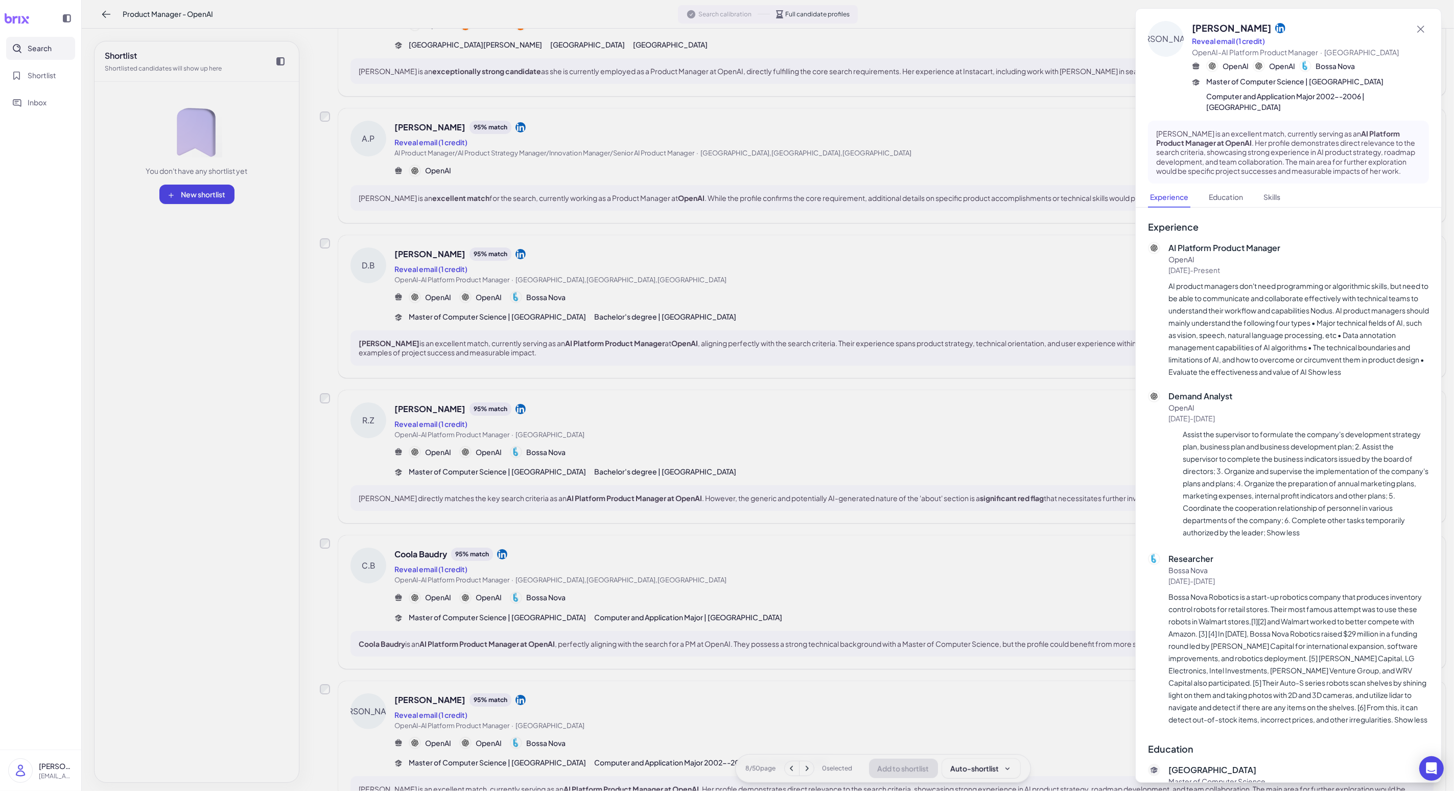
click at [377, 632] on div at bounding box center [727, 395] width 1454 height 791
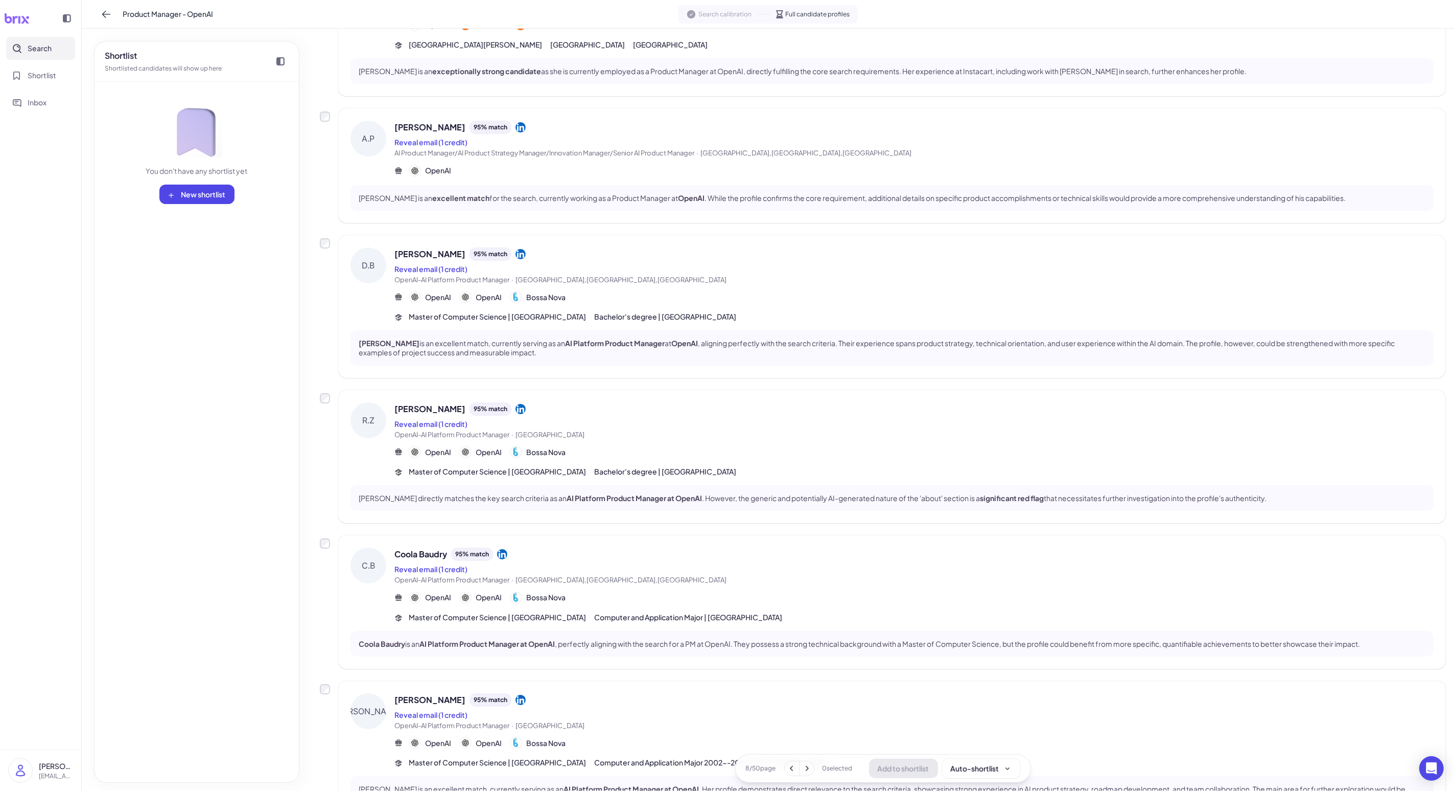
click at [377, 632] on icon at bounding box center [807, 768] width 10 height 10
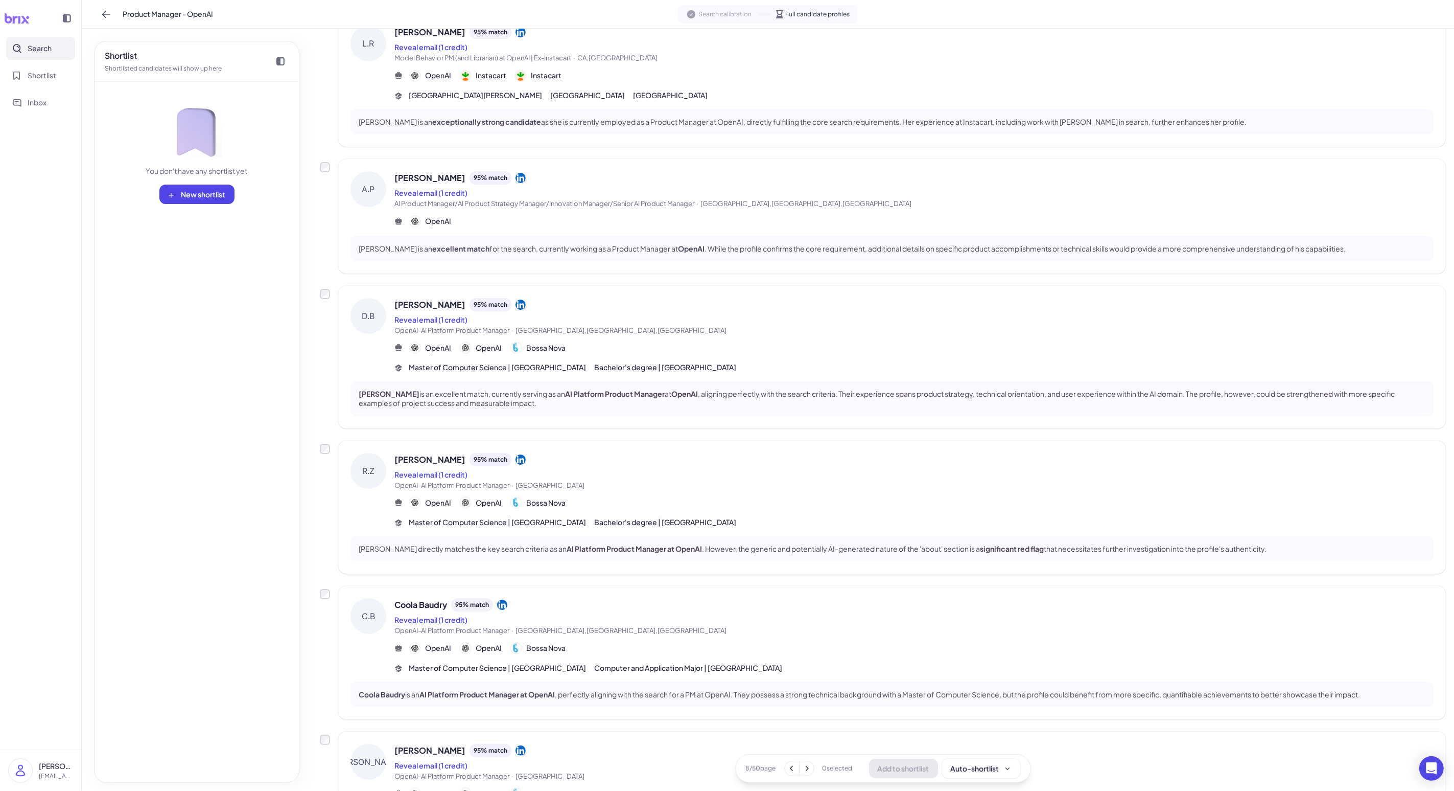
click at [377, 632] on icon at bounding box center [807, 768] width 10 height 10
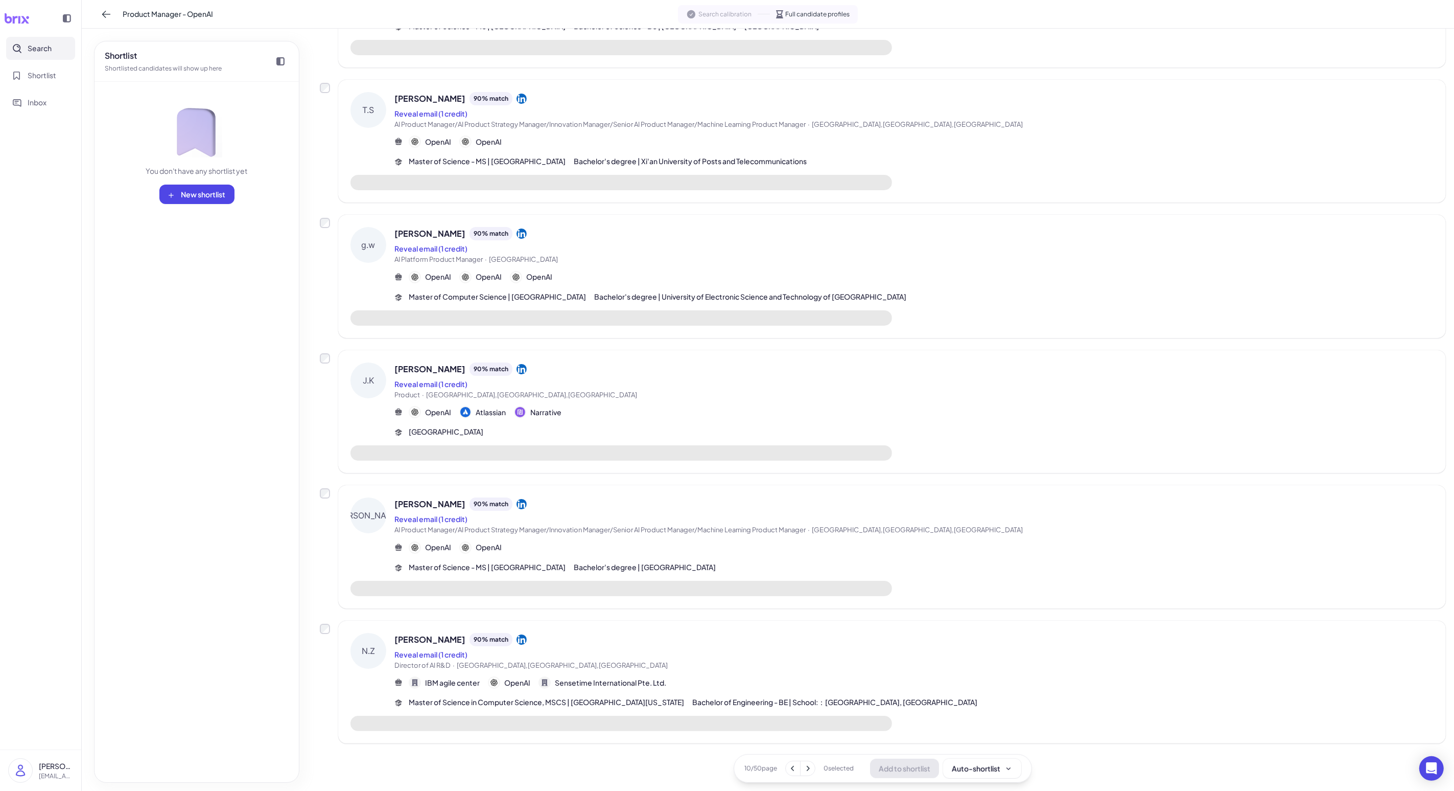
click at [377, 632] on icon at bounding box center [808, 768] width 10 height 10
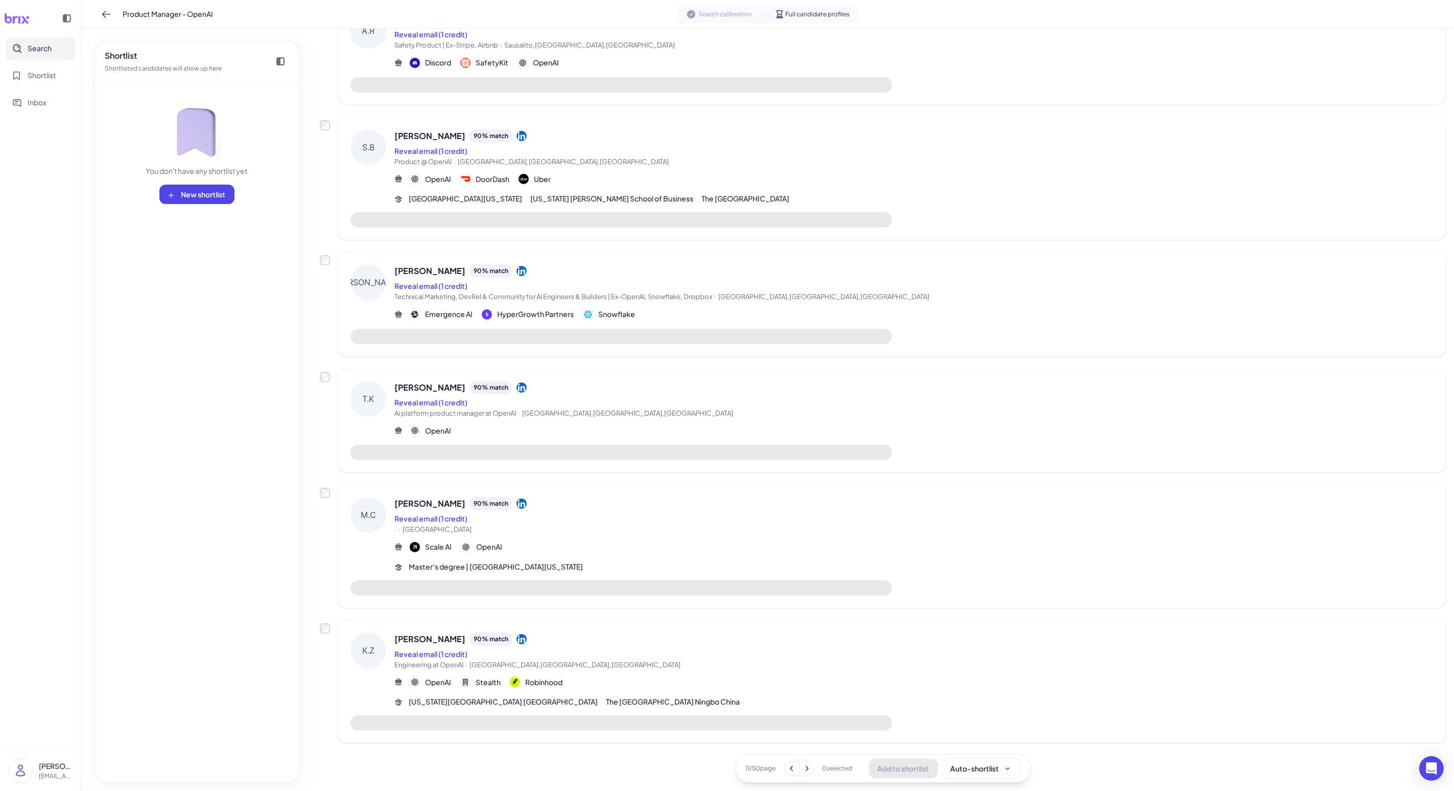
click at [377, 632] on icon at bounding box center [792, 768] width 10 height 10
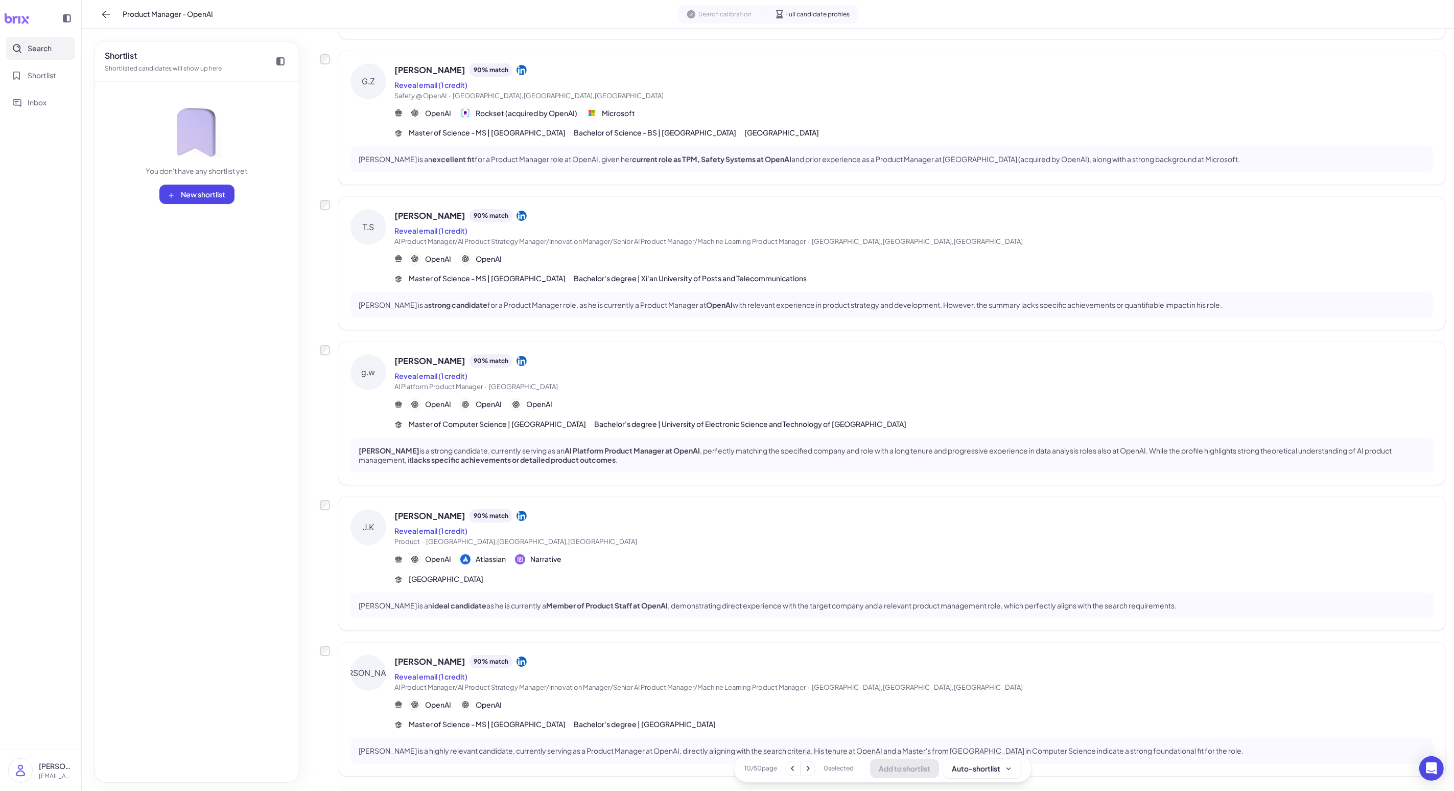
click at [377, 528] on div "Reveal email (1 credit)" at bounding box center [914, 530] width 1039 height 12
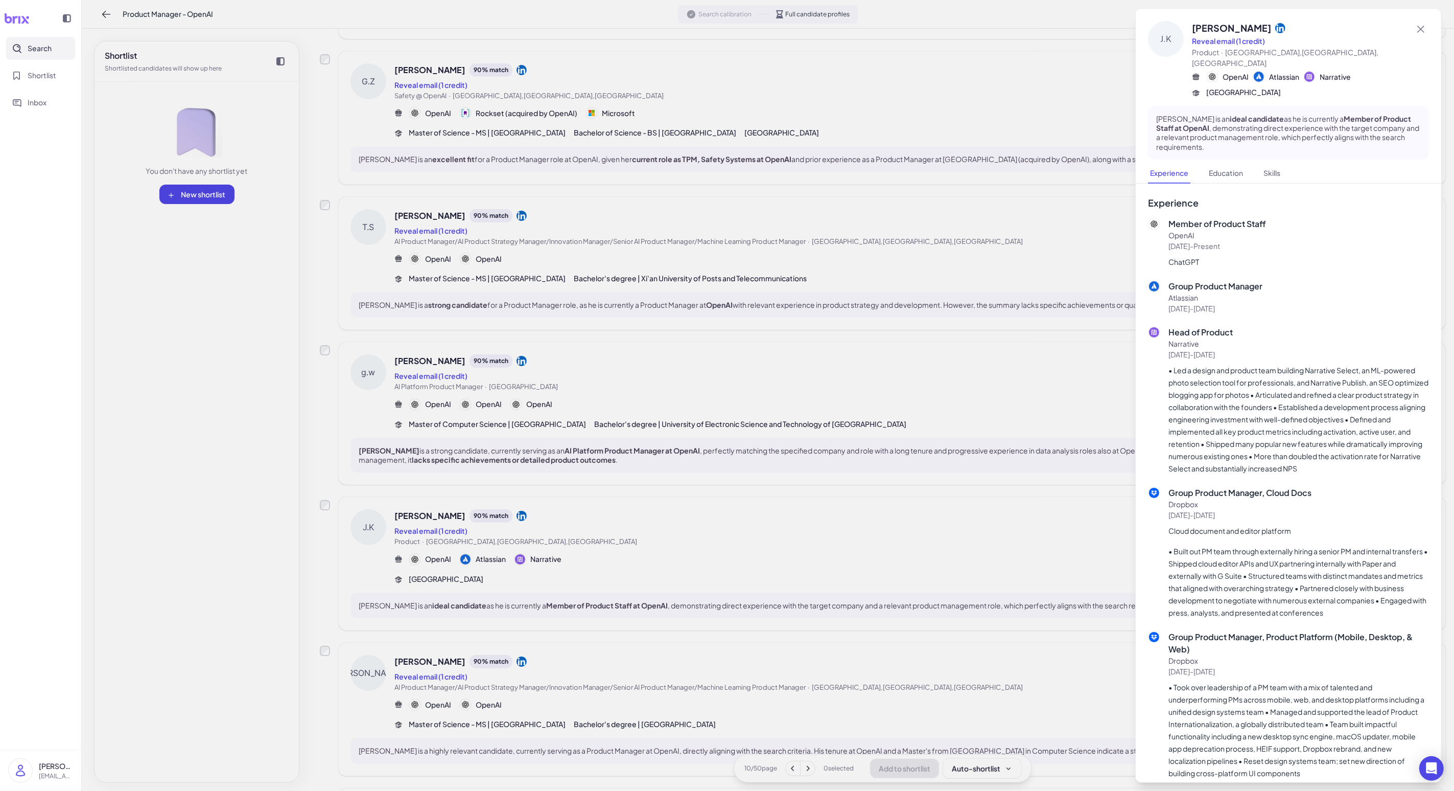
click at [377, 528] on div at bounding box center [727, 395] width 1454 height 791
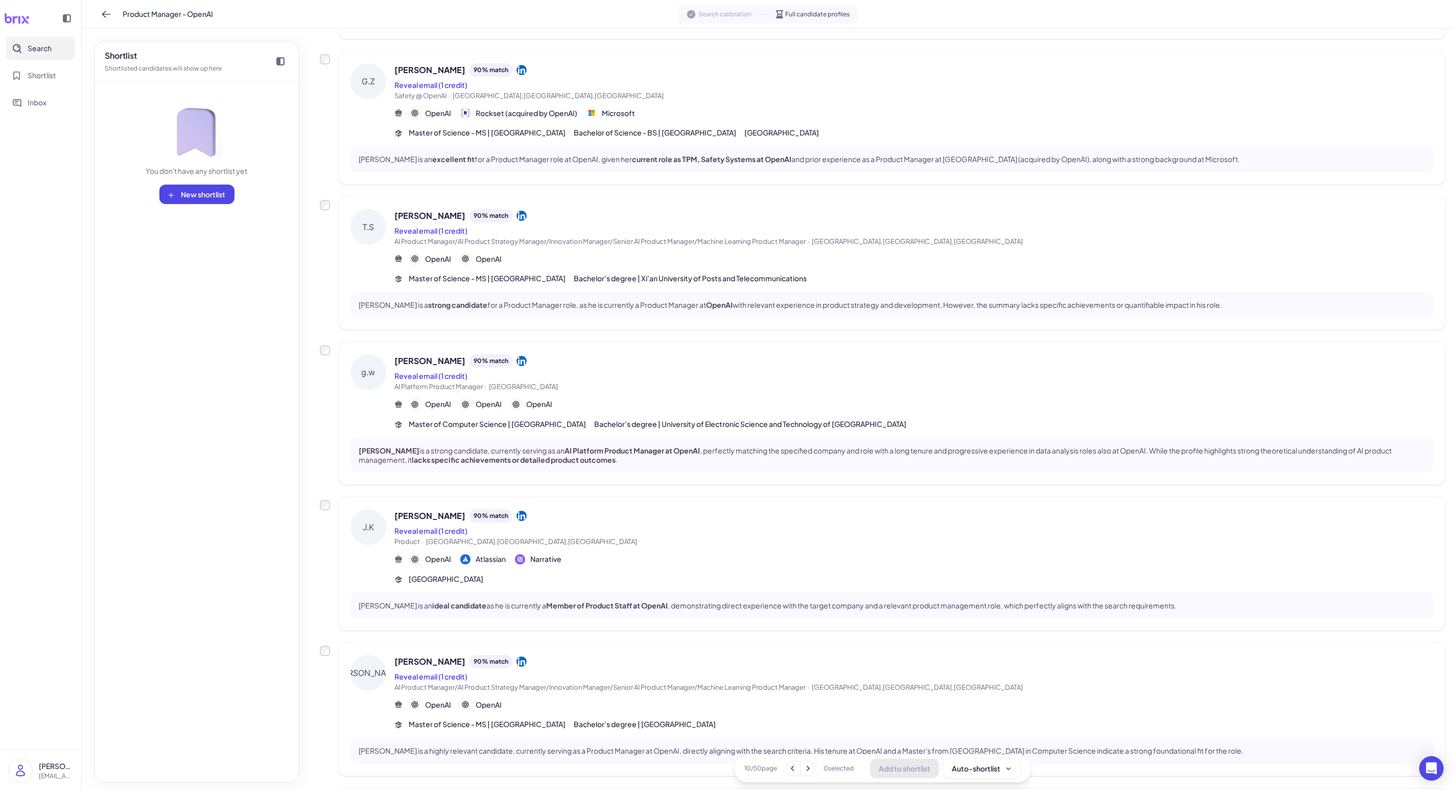
click at [377, 386] on span "AI Platform Product Manager · [GEOGRAPHIC_DATA]" at bounding box center [914, 387] width 1039 height 10
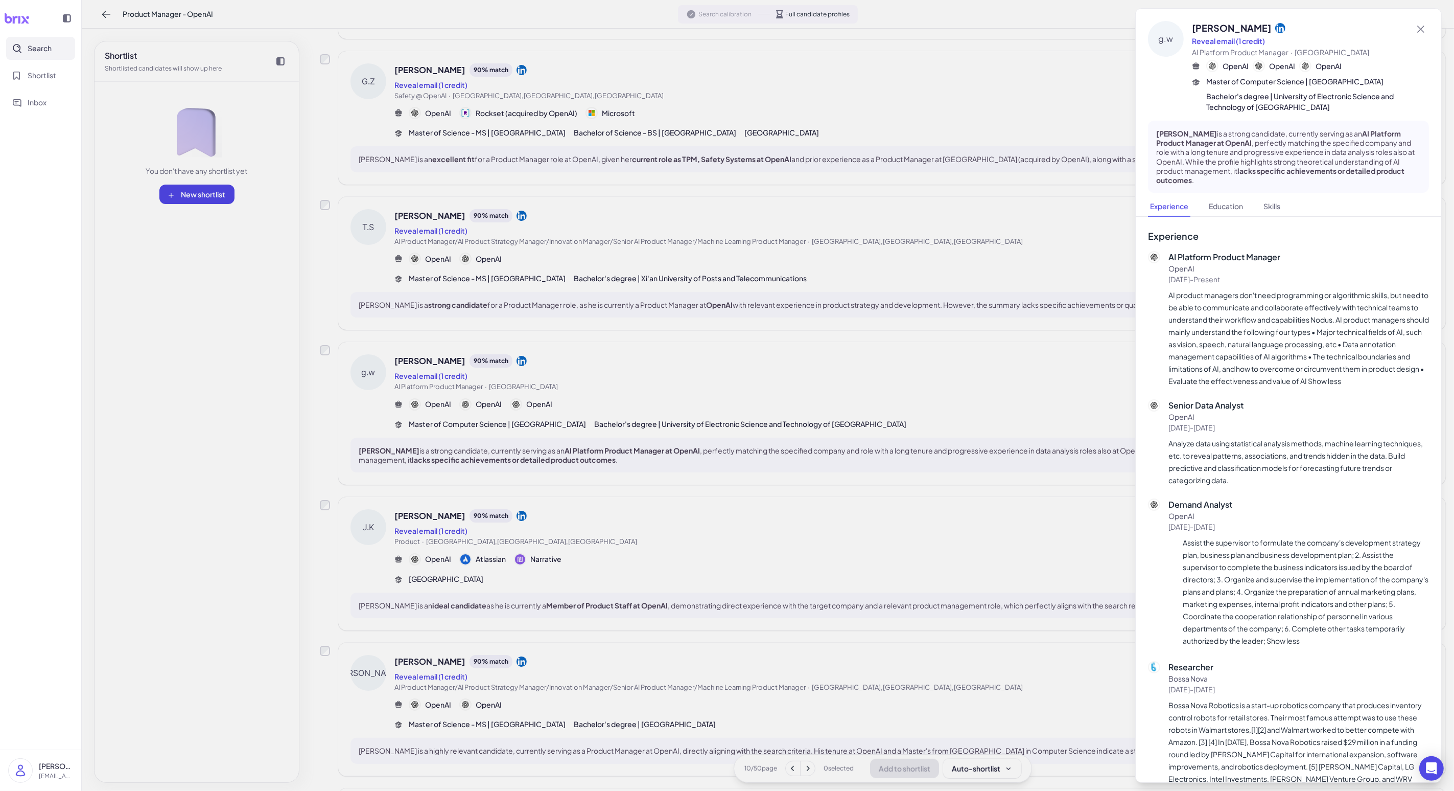
click at [377, 386] on div at bounding box center [727, 395] width 1454 height 791
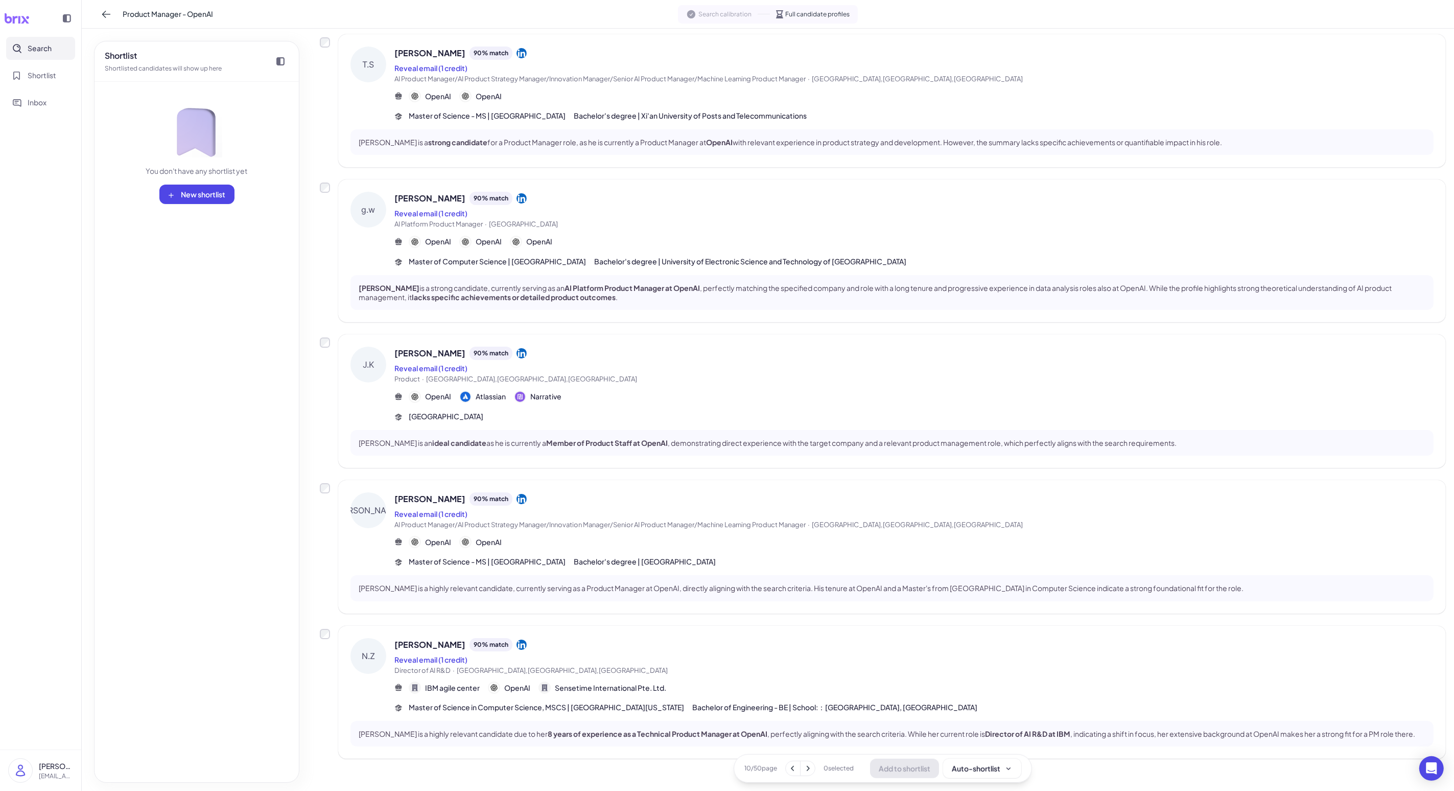
scroll to position [828, 0]
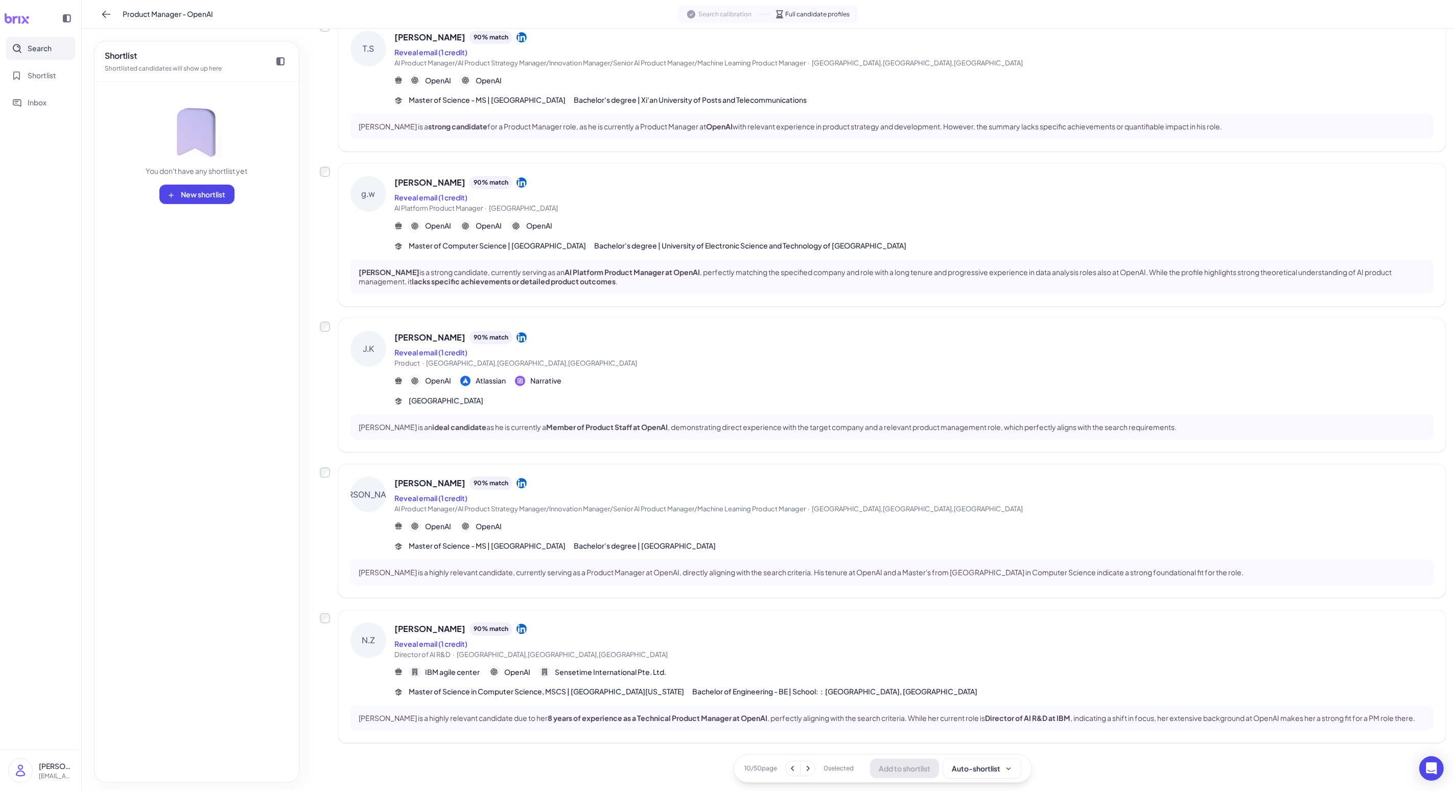
click at [377, 630] on div "[PERSON_NAME] 90 % match" at bounding box center [914, 628] width 1039 height 13
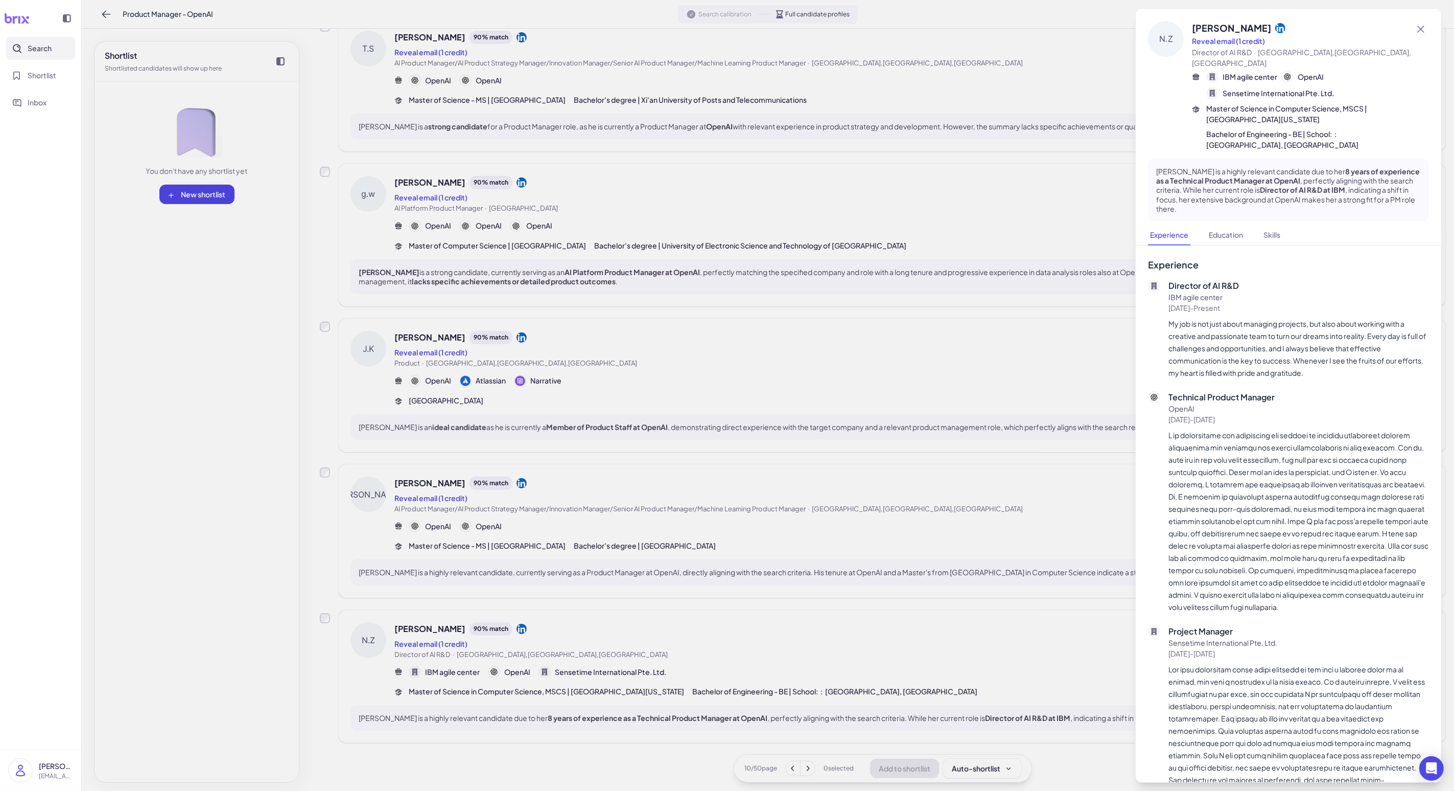
click at [377, 632] on div at bounding box center [727, 395] width 1454 height 791
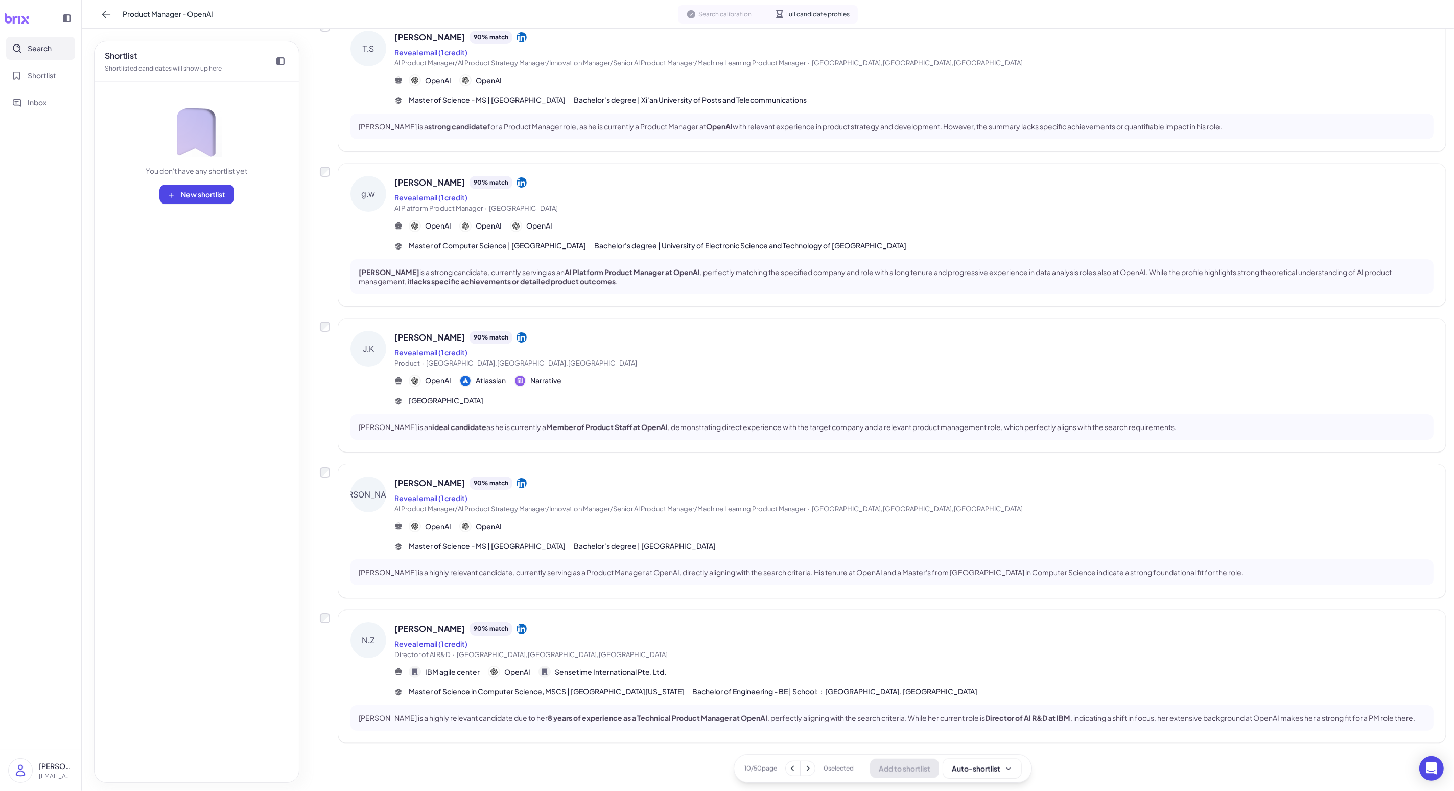
click at [377, 632] on icon at bounding box center [808, 768] width 10 height 10
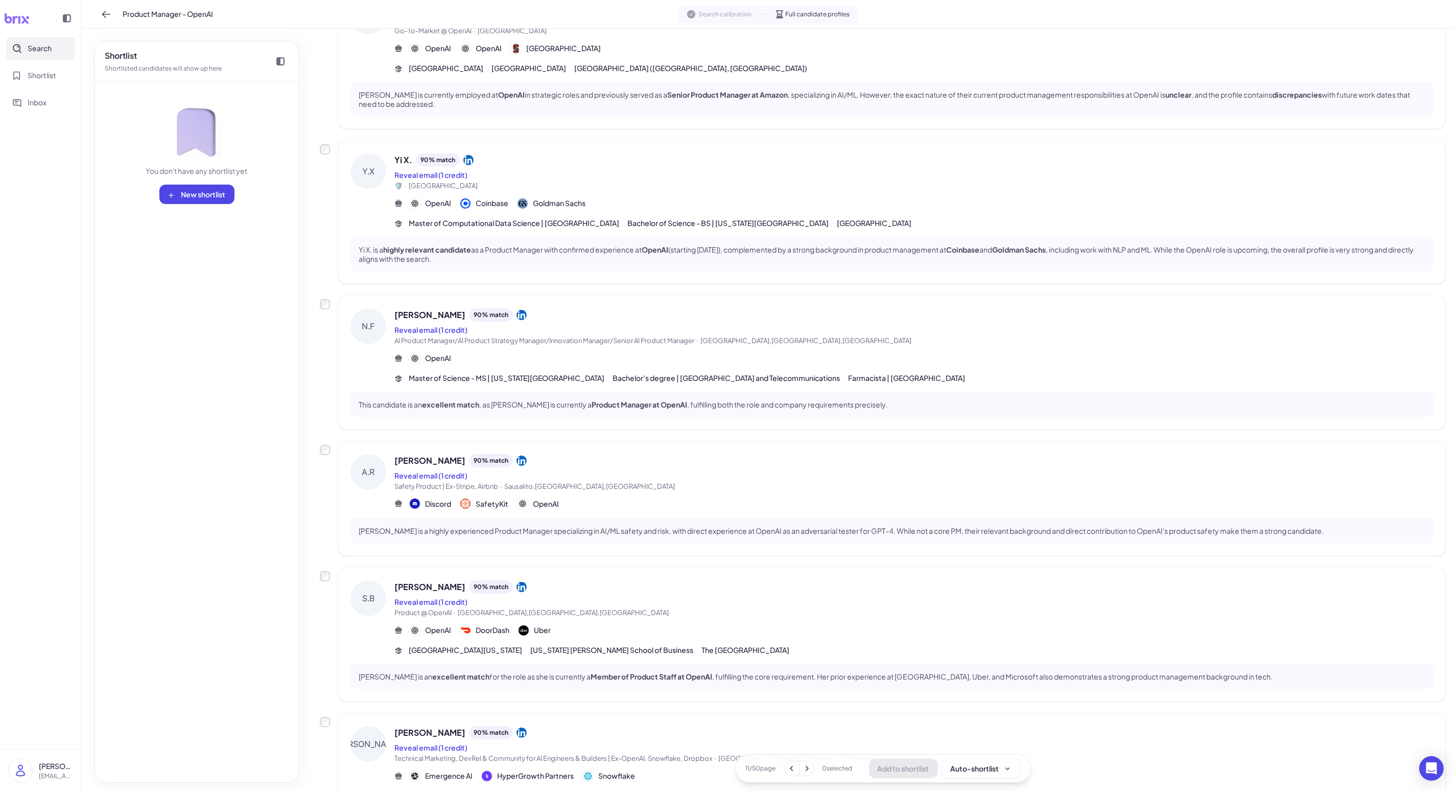
scroll to position [0, 0]
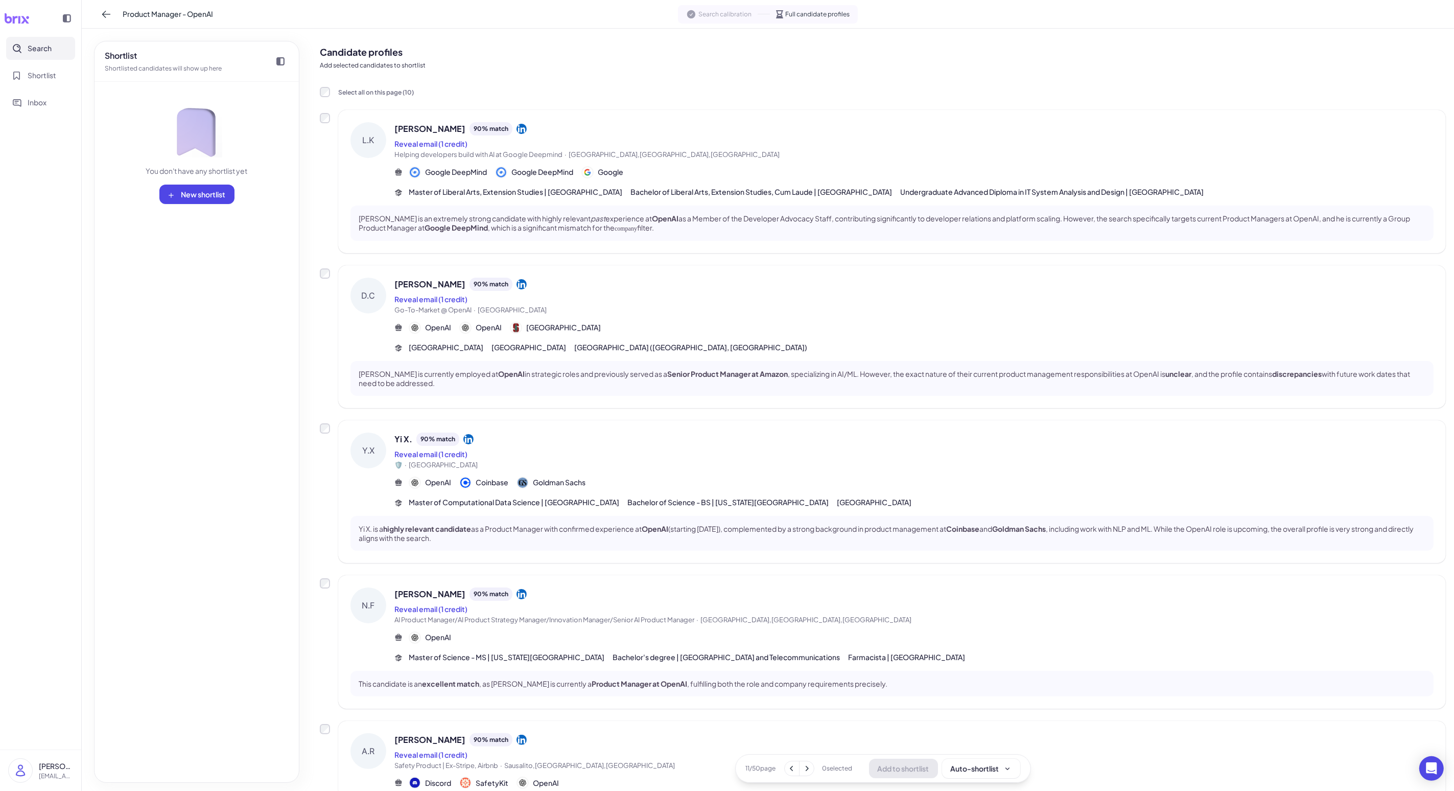
click at [377, 177] on div "[PERSON_NAME] 90 % match Reveal email (1 credit) Helping developers build with …" at bounding box center [914, 159] width 1039 height 75
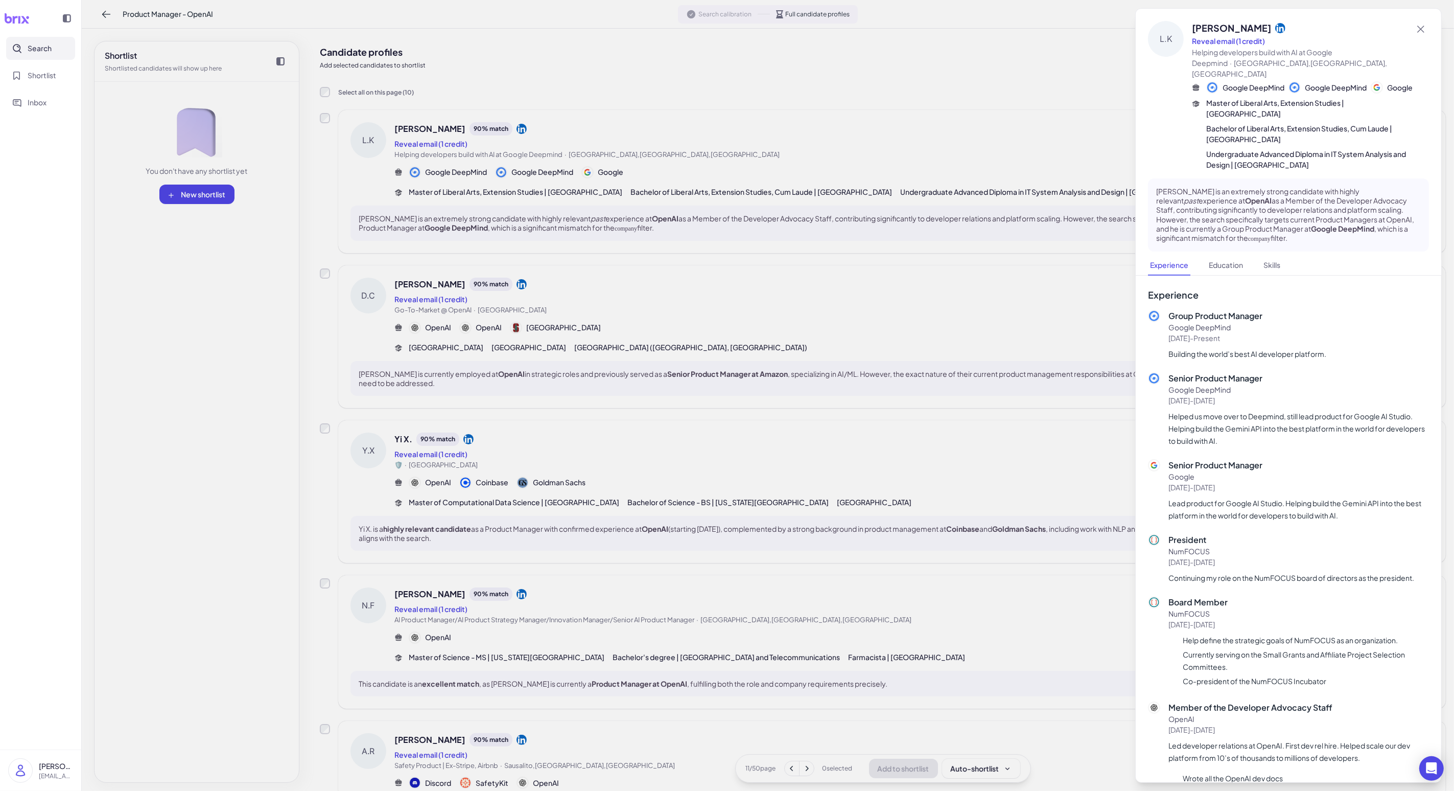
click at [377, 364] on div at bounding box center [727, 395] width 1454 height 791
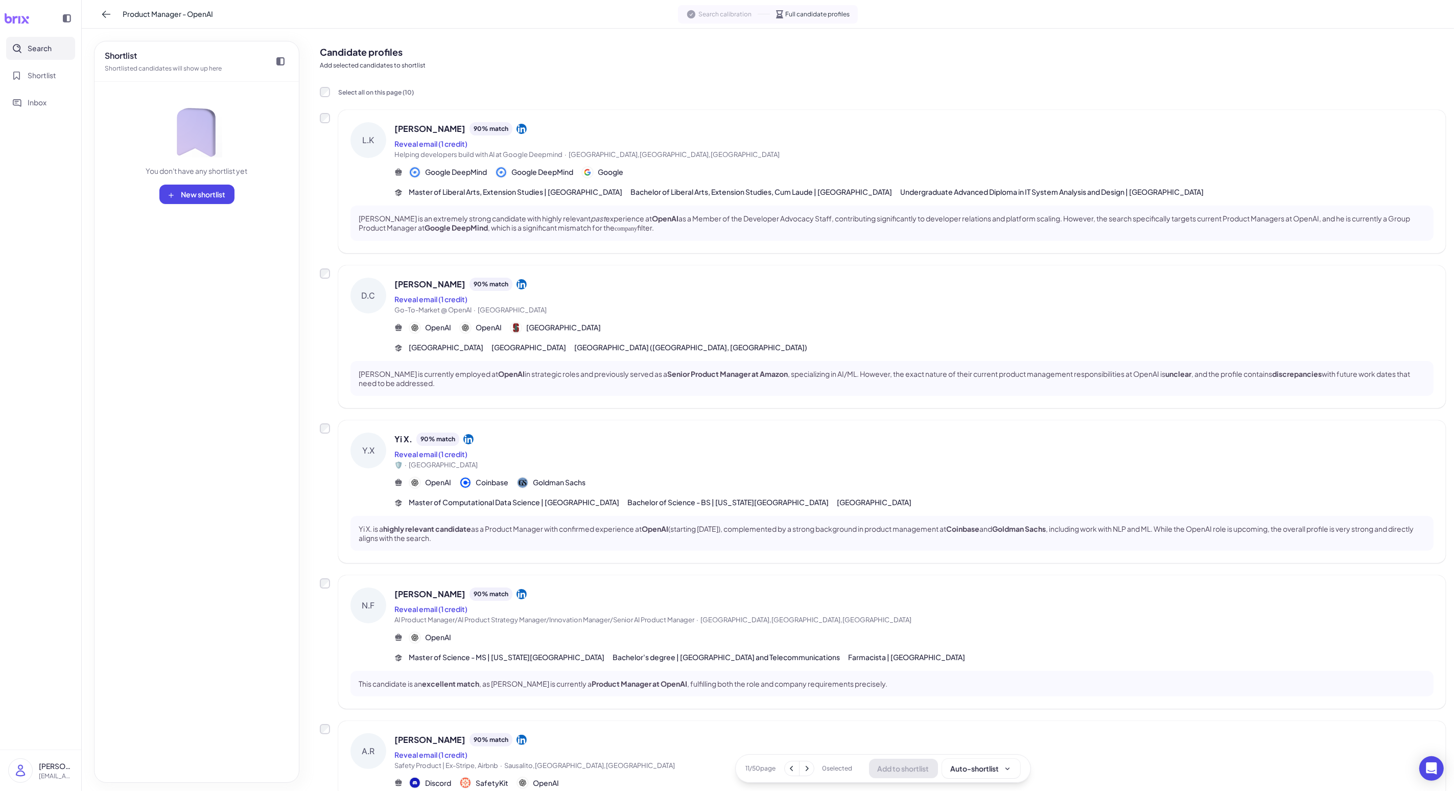
click at [377, 304] on div "[PERSON_NAME] 90 % match Reveal email (1 credit) Go-To-Market @ OpenAI · [GEOGR…" at bounding box center [914, 296] width 1039 height 38
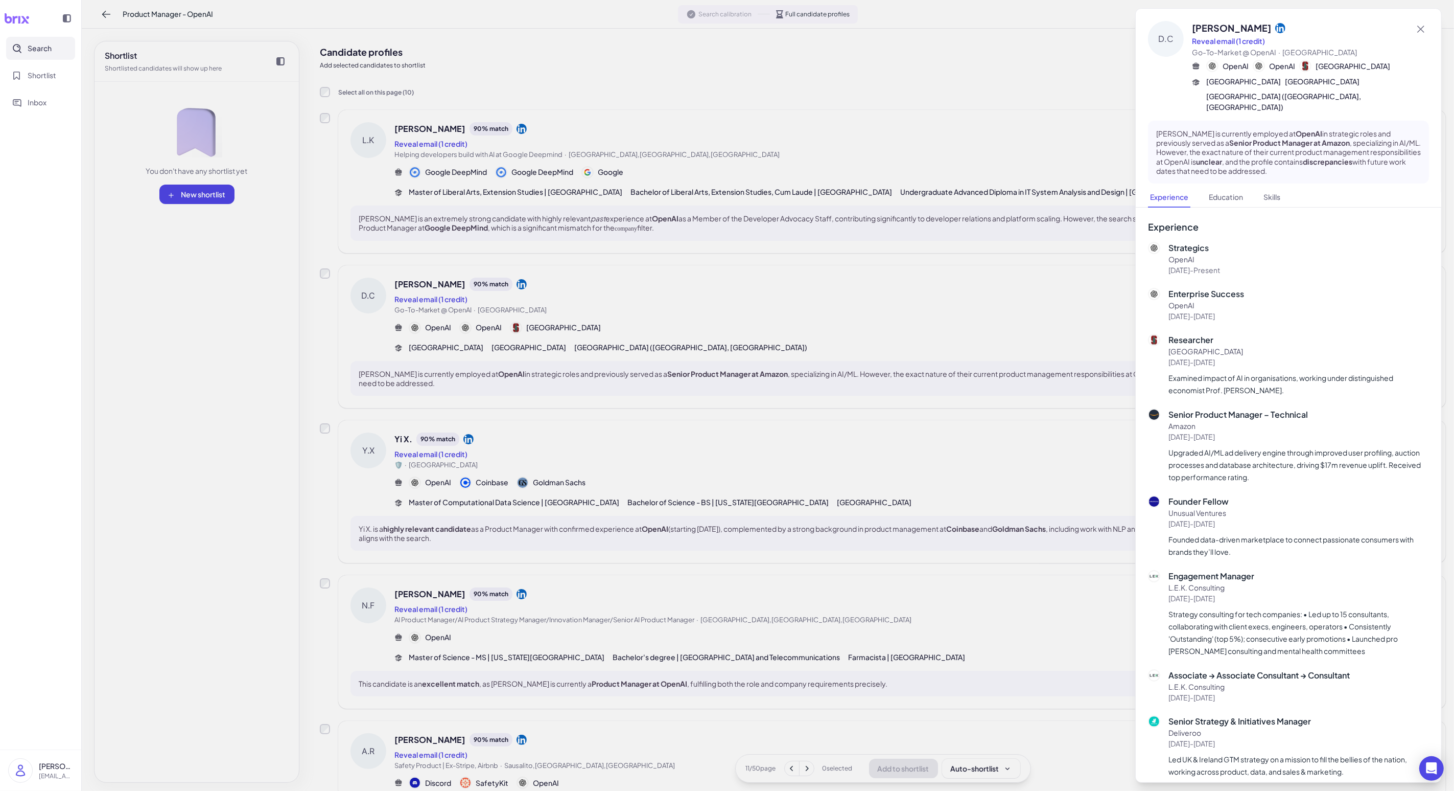
click at [377, 304] on div at bounding box center [727, 395] width 1454 height 791
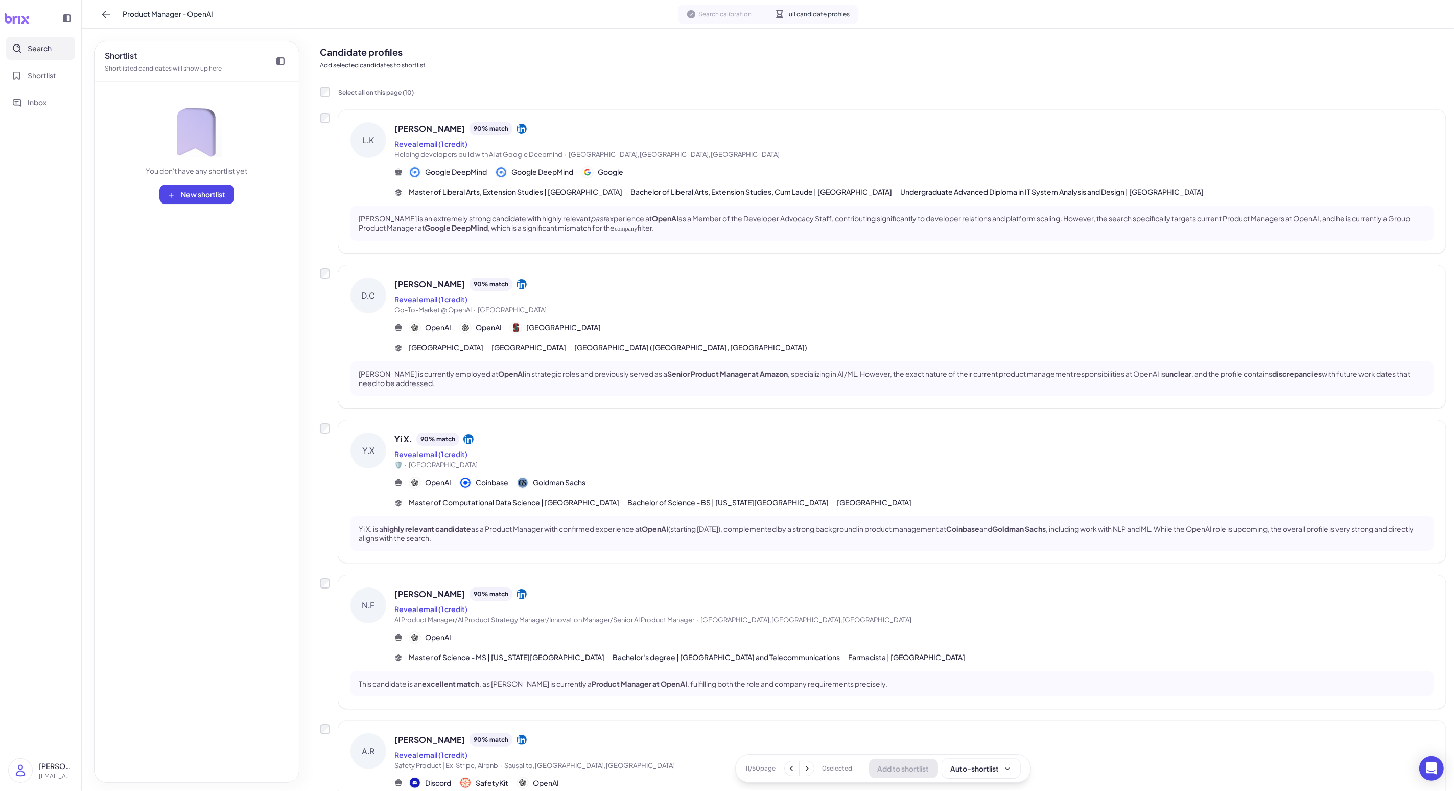
click at [377, 445] on div "Yi X. 90 % match" at bounding box center [914, 438] width 1039 height 13
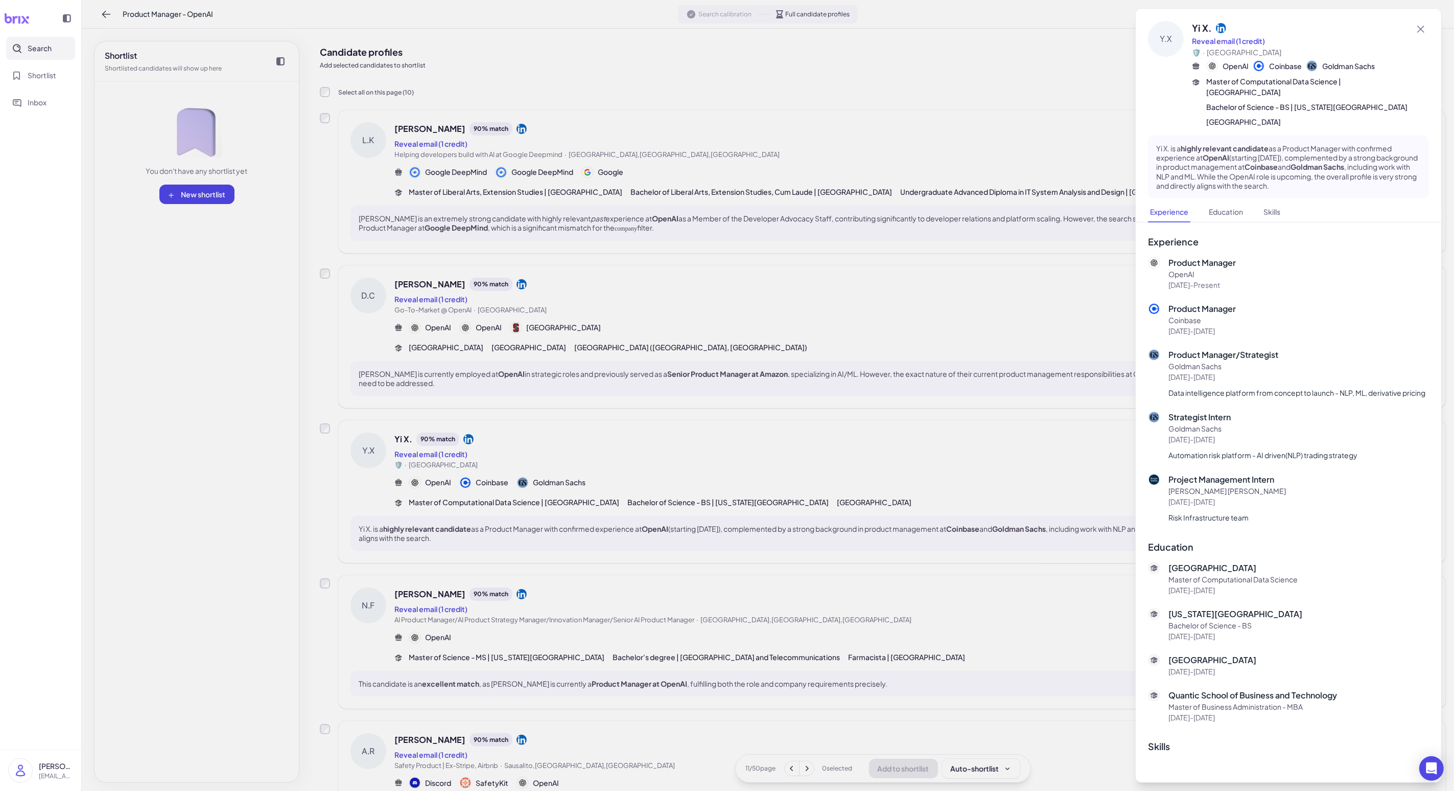
click at [377, 445] on div at bounding box center [727, 395] width 1454 height 791
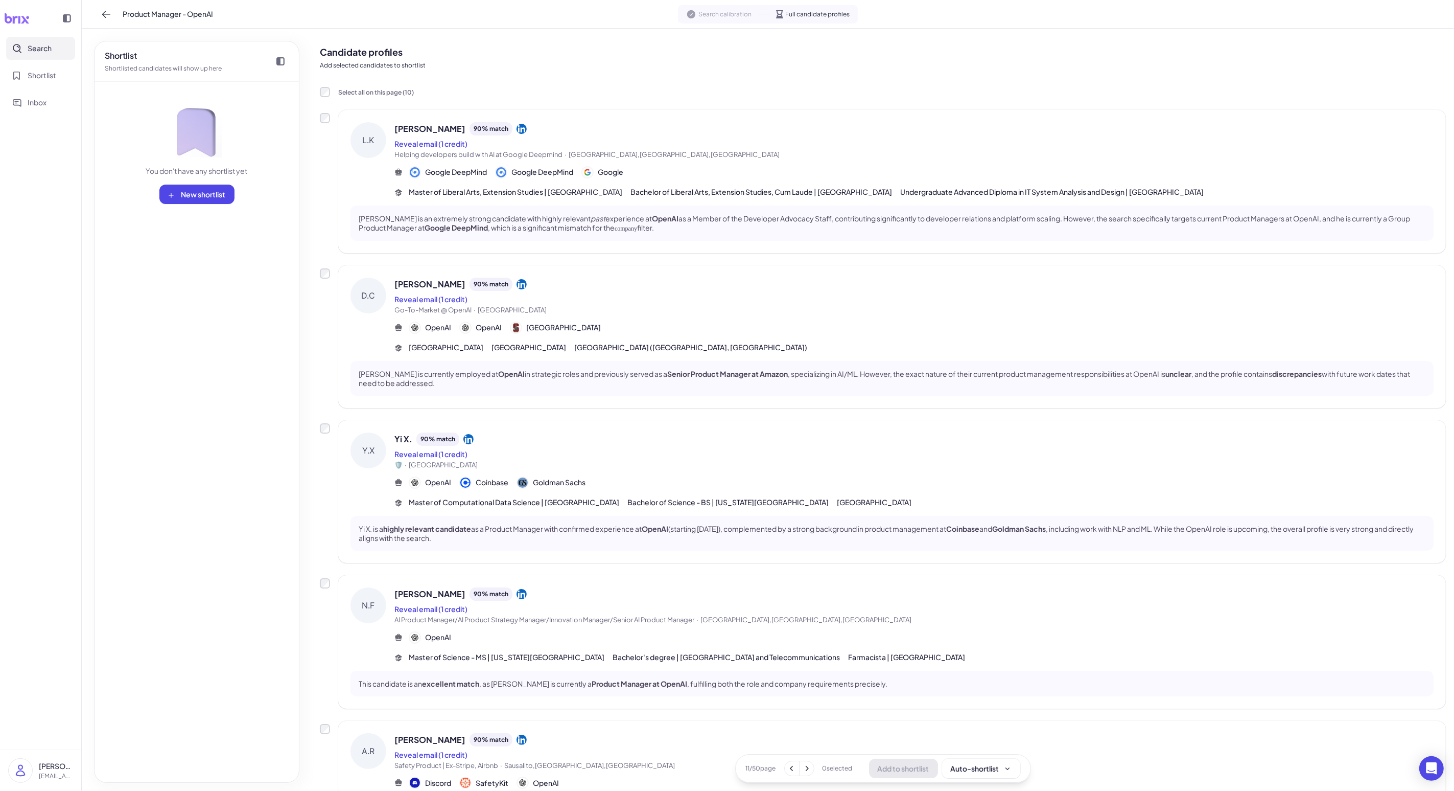
click at [377, 604] on div "Reveal email (1 credit)" at bounding box center [914, 608] width 1039 height 12
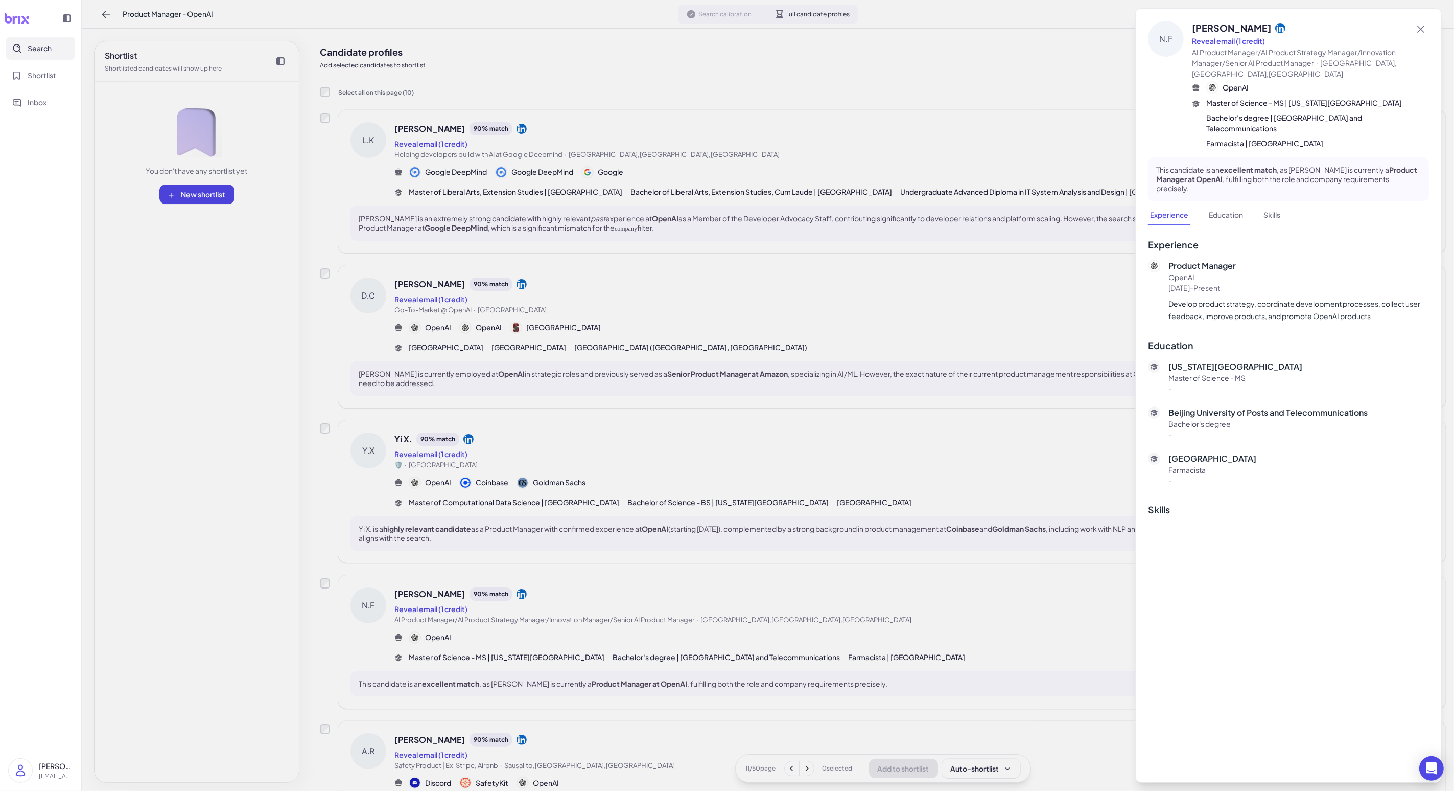
click at [377, 604] on div at bounding box center [727, 395] width 1454 height 791
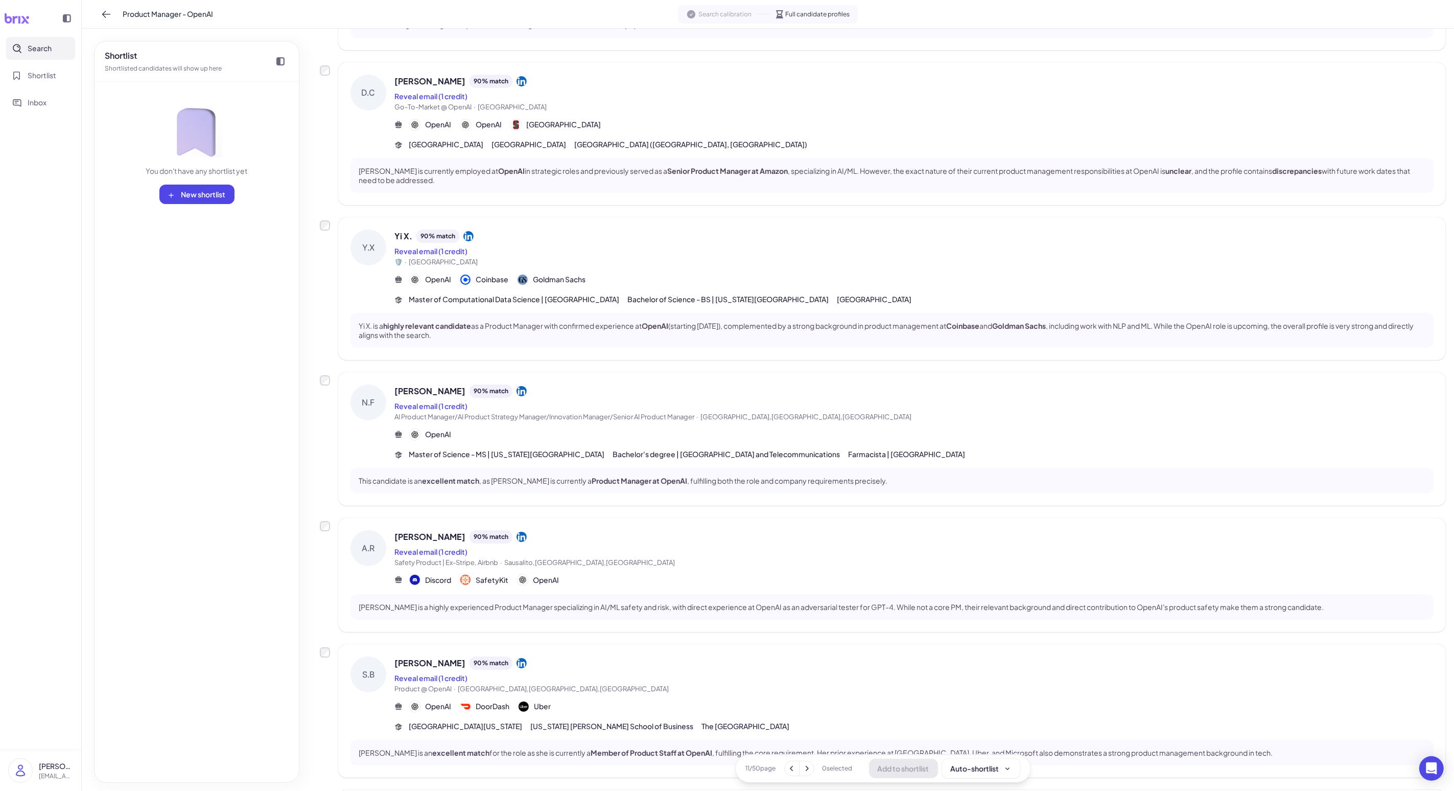
scroll to position [264, 0]
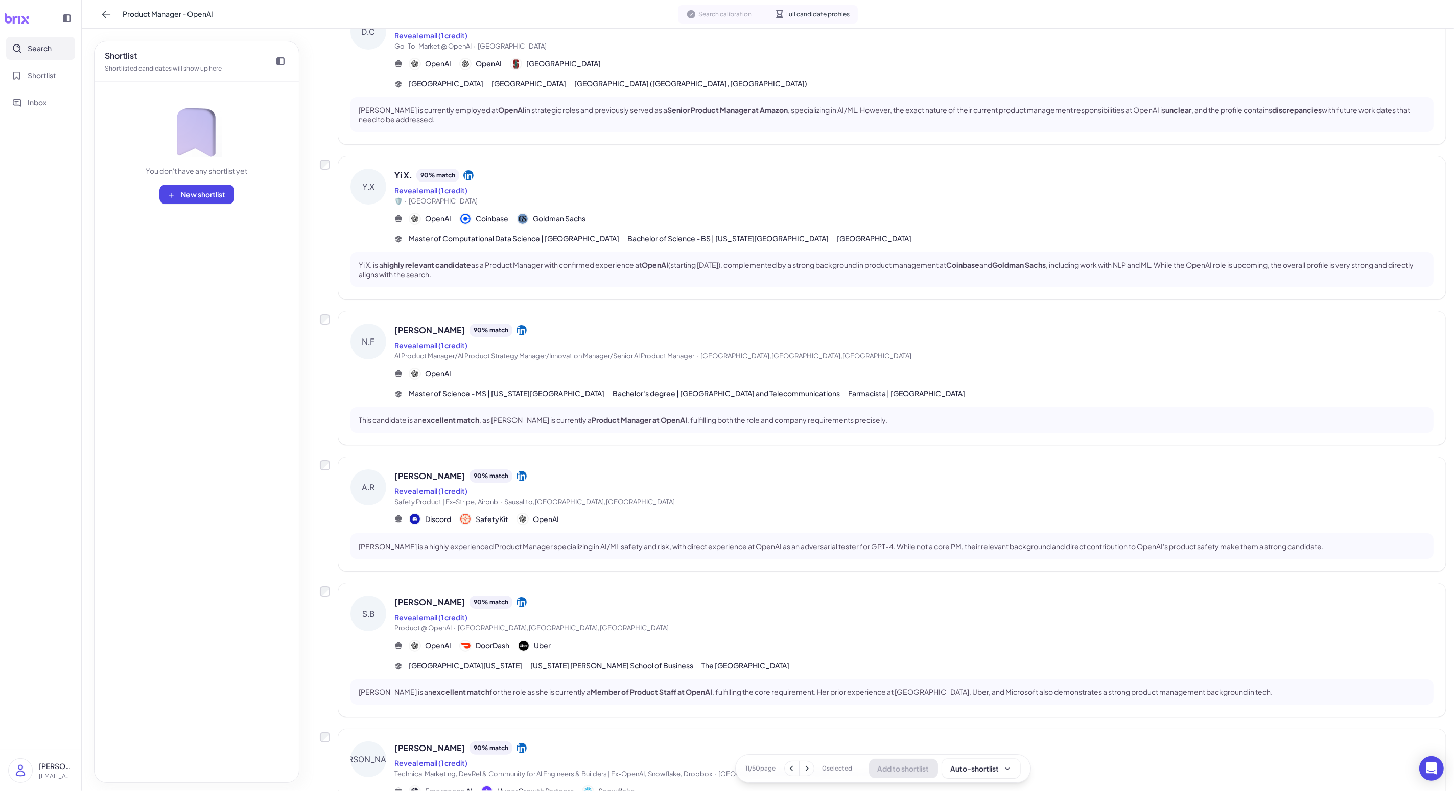
click at [377, 500] on span "Safety Product | Ex-Stripe, Airbnb · [GEOGRAPHIC_DATA],[GEOGRAPHIC_DATA],[GEOGR…" at bounding box center [914, 502] width 1039 height 10
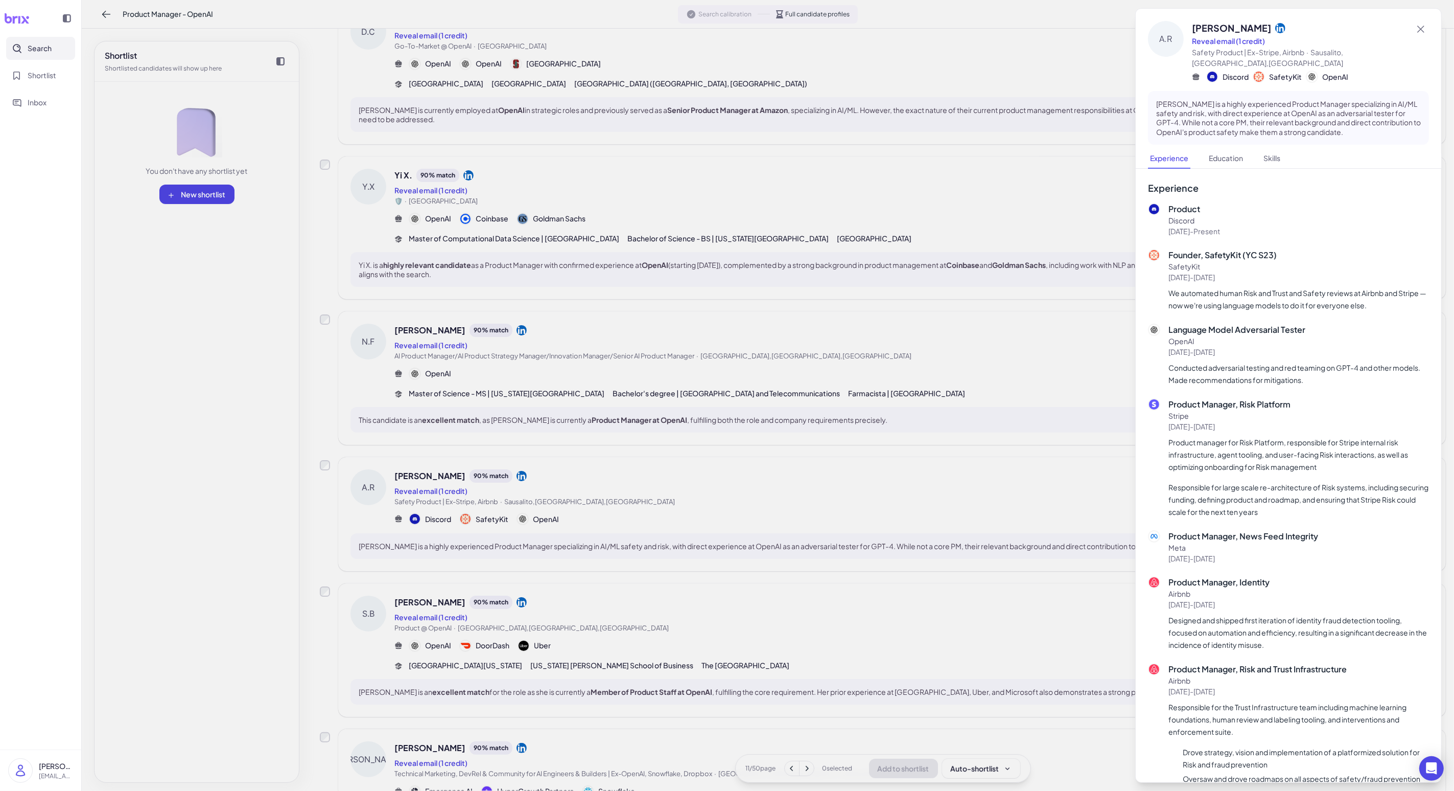
click at [377, 508] on div at bounding box center [727, 395] width 1454 height 791
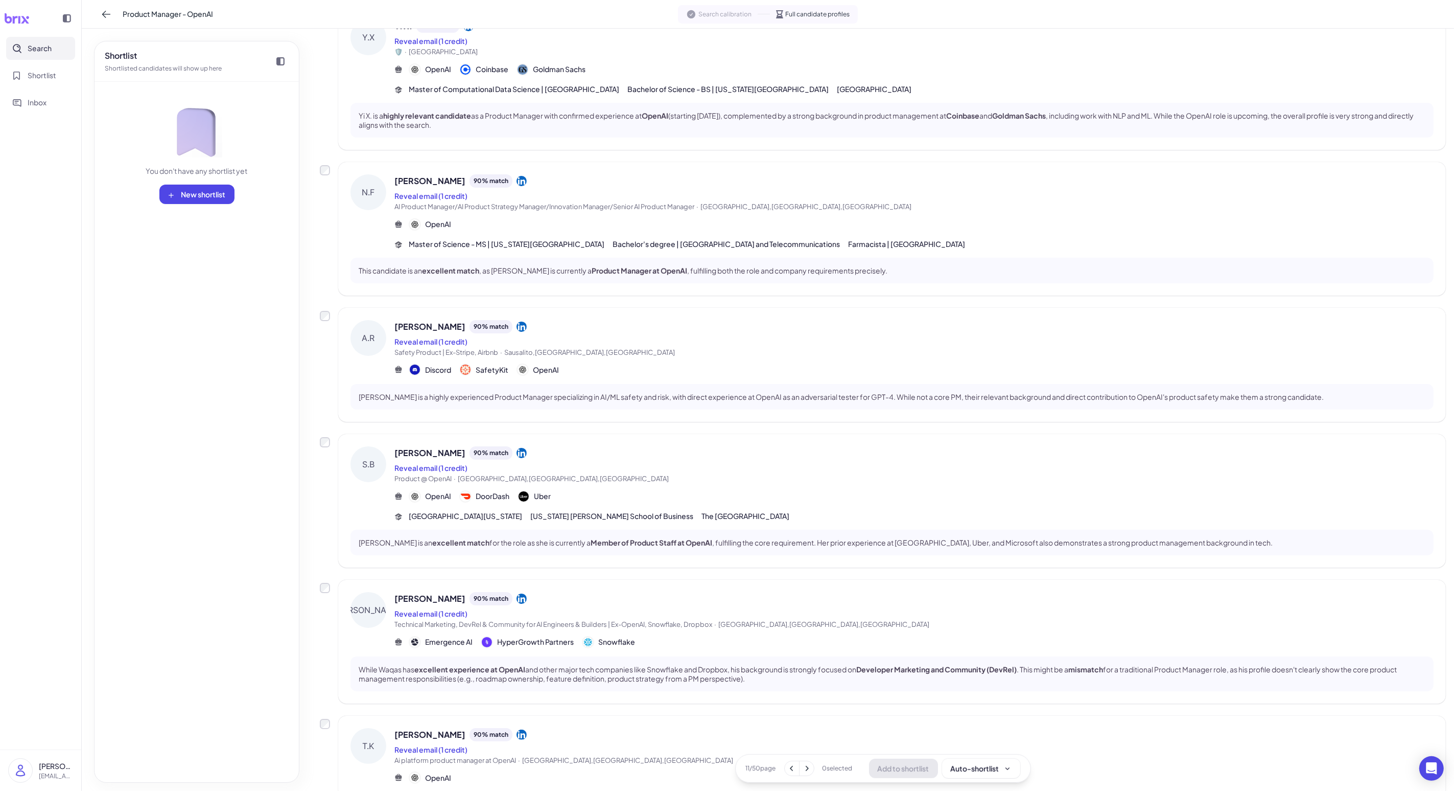
scroll to position [498, 0]
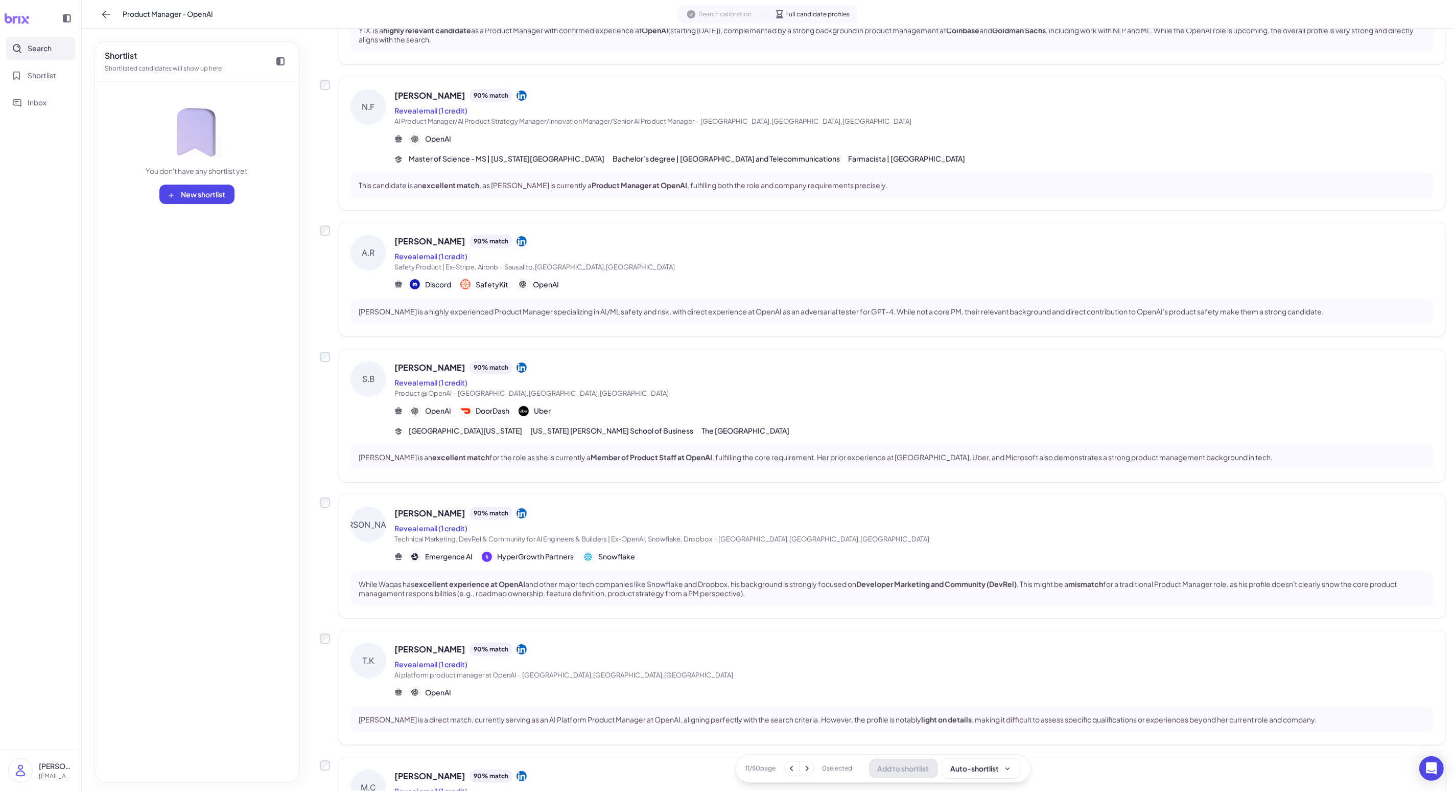
click at [377, 522] on div "Reveal email (1 credit)" at bounding box center [914, 528] width 1039 height 12
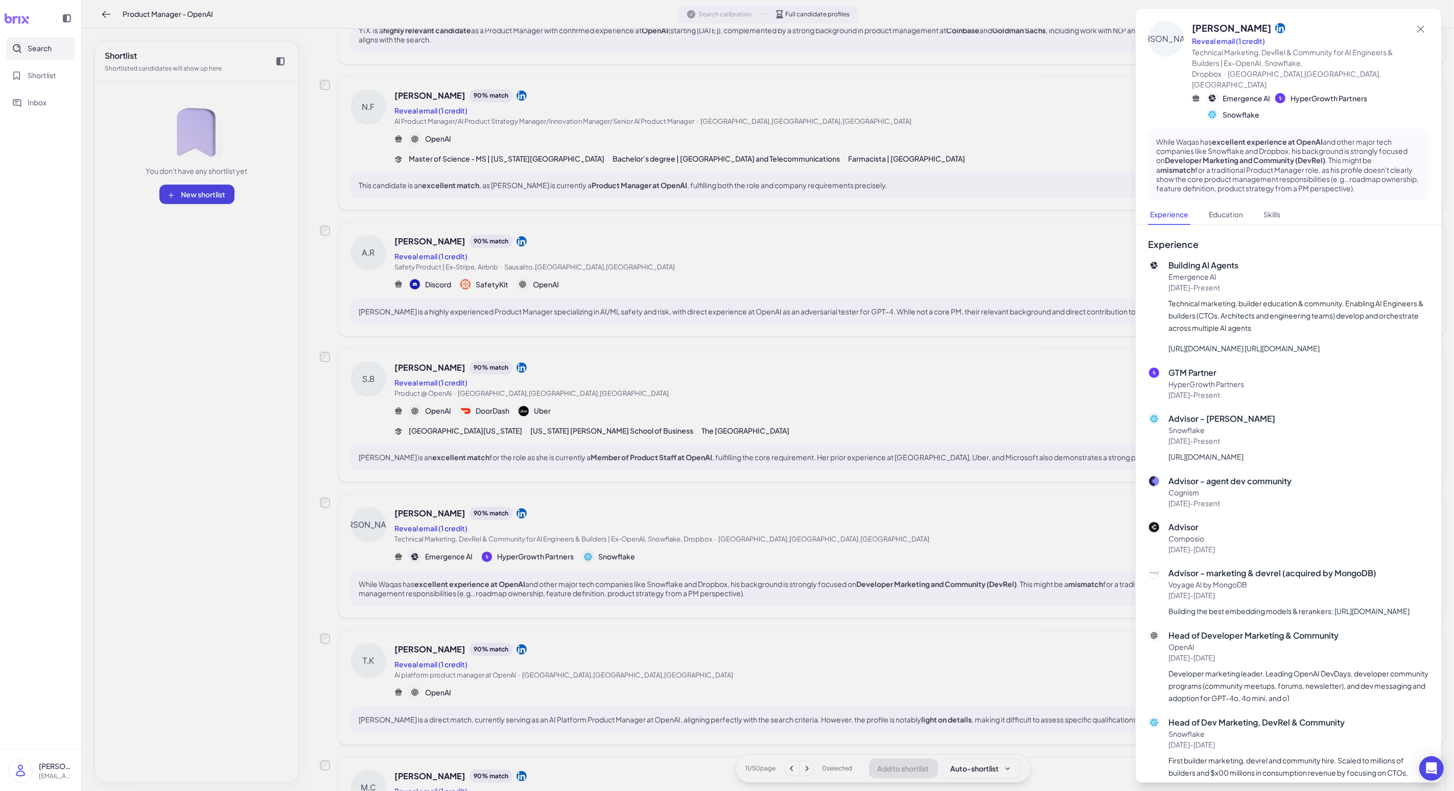
click at [377, 520] on div at bounding box center [727, 395] width 1454 height 791
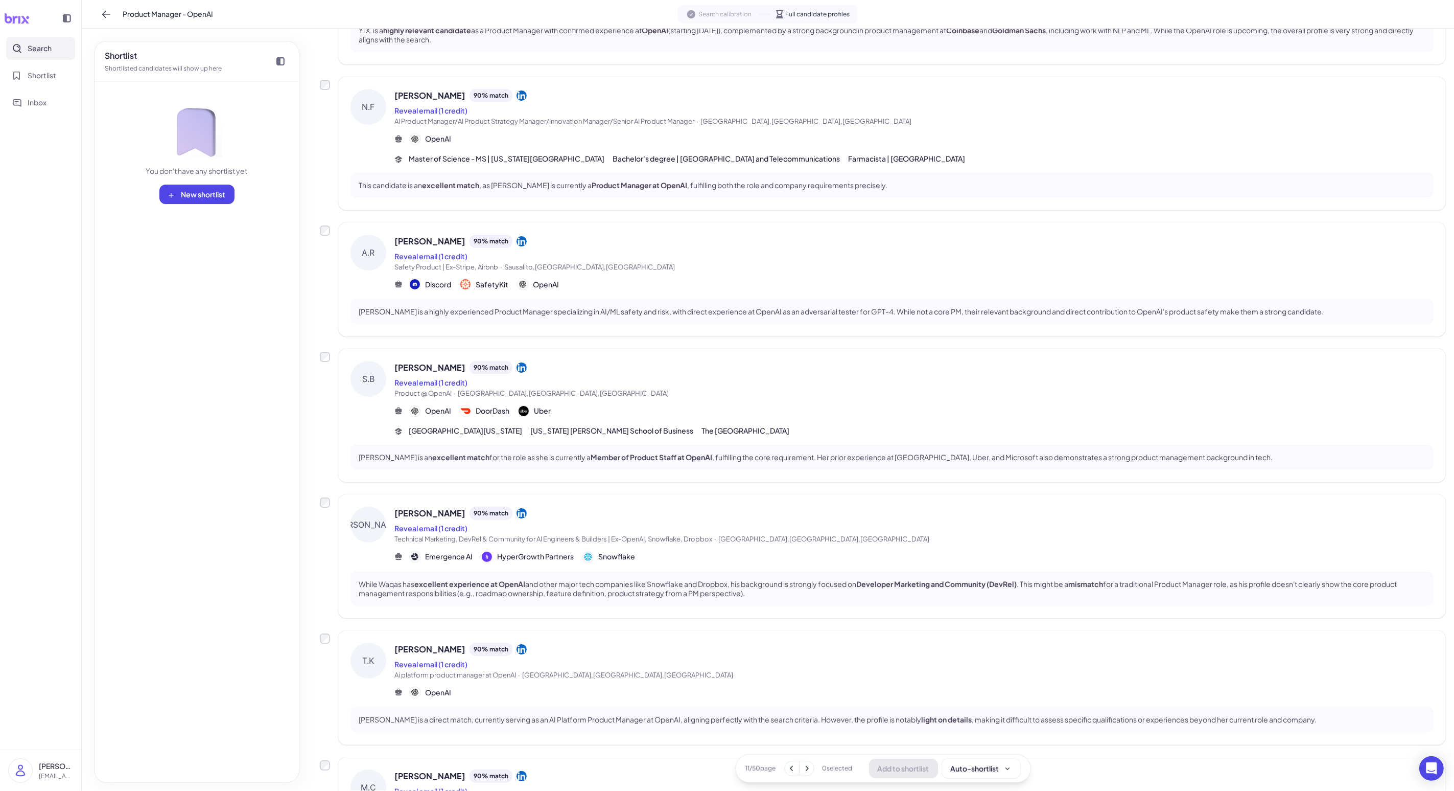
click at [377, 632] on span "Ai platform product manager at OpenAI · [GEOGRAPHIC_DATA],[GEOGRAPHIC_DATA],[GE…" at bounding box center [914, 675] width 1039 height 10
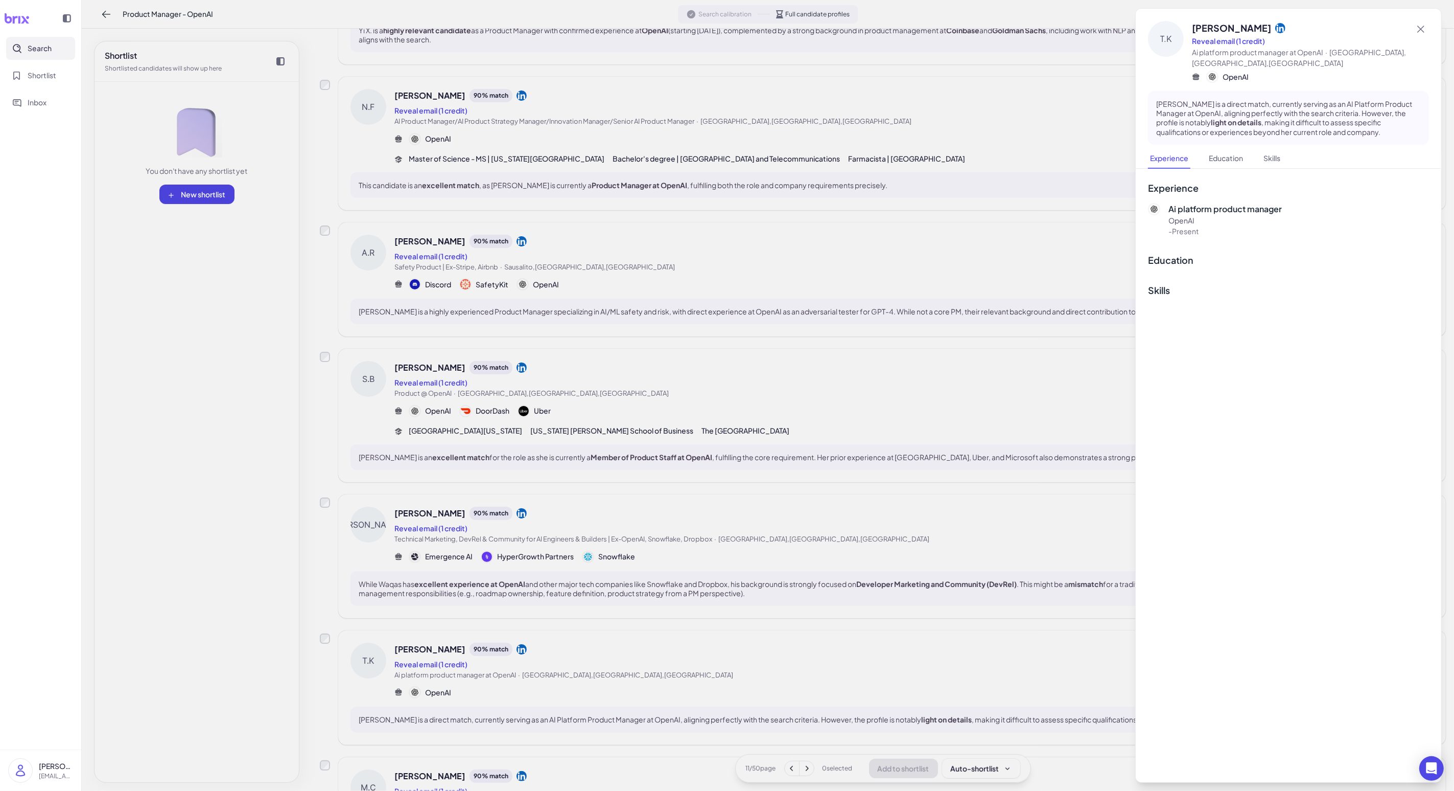
click at [377, 632] on div at bounding box center [727, 395] width 1454 height 791
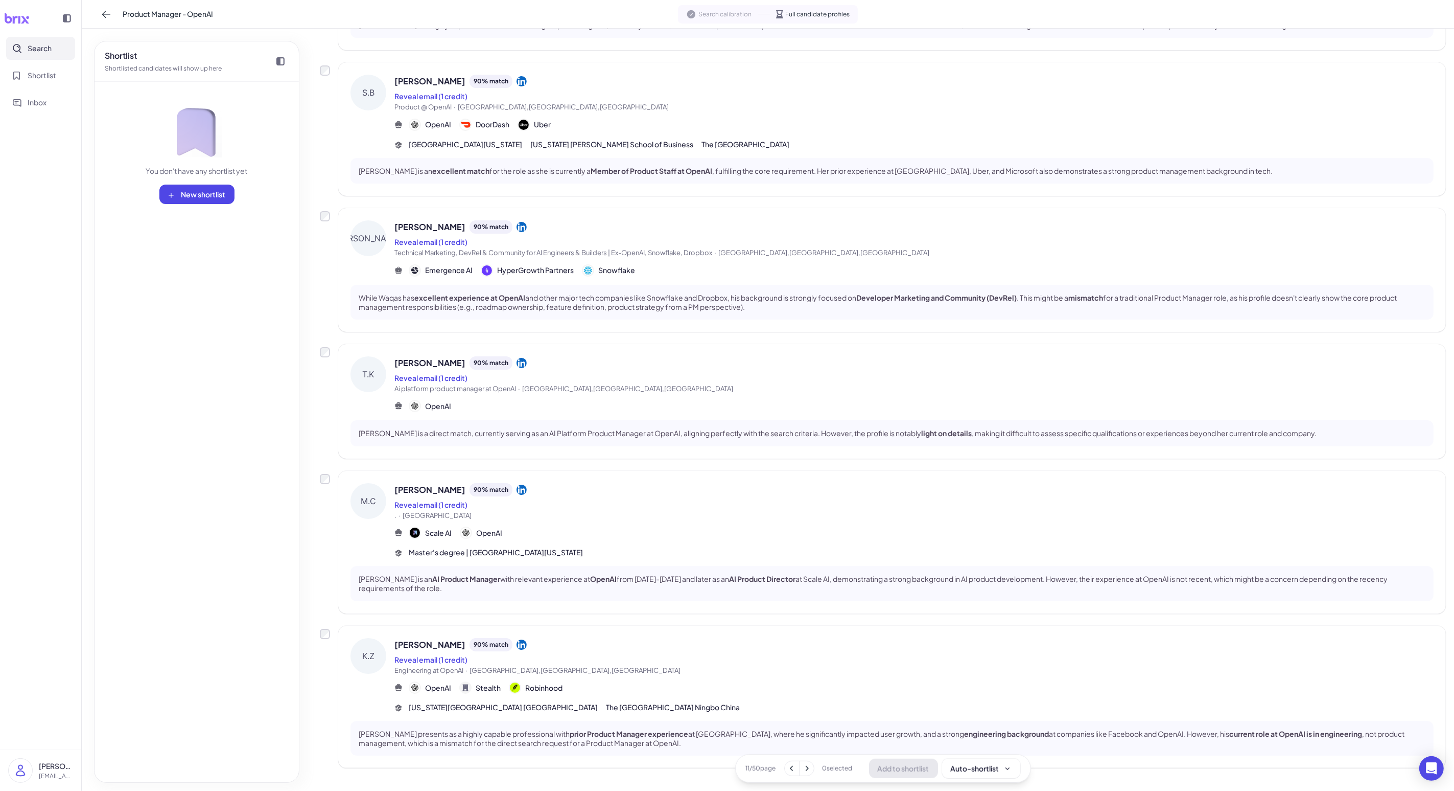
scroll to position [809, 0]
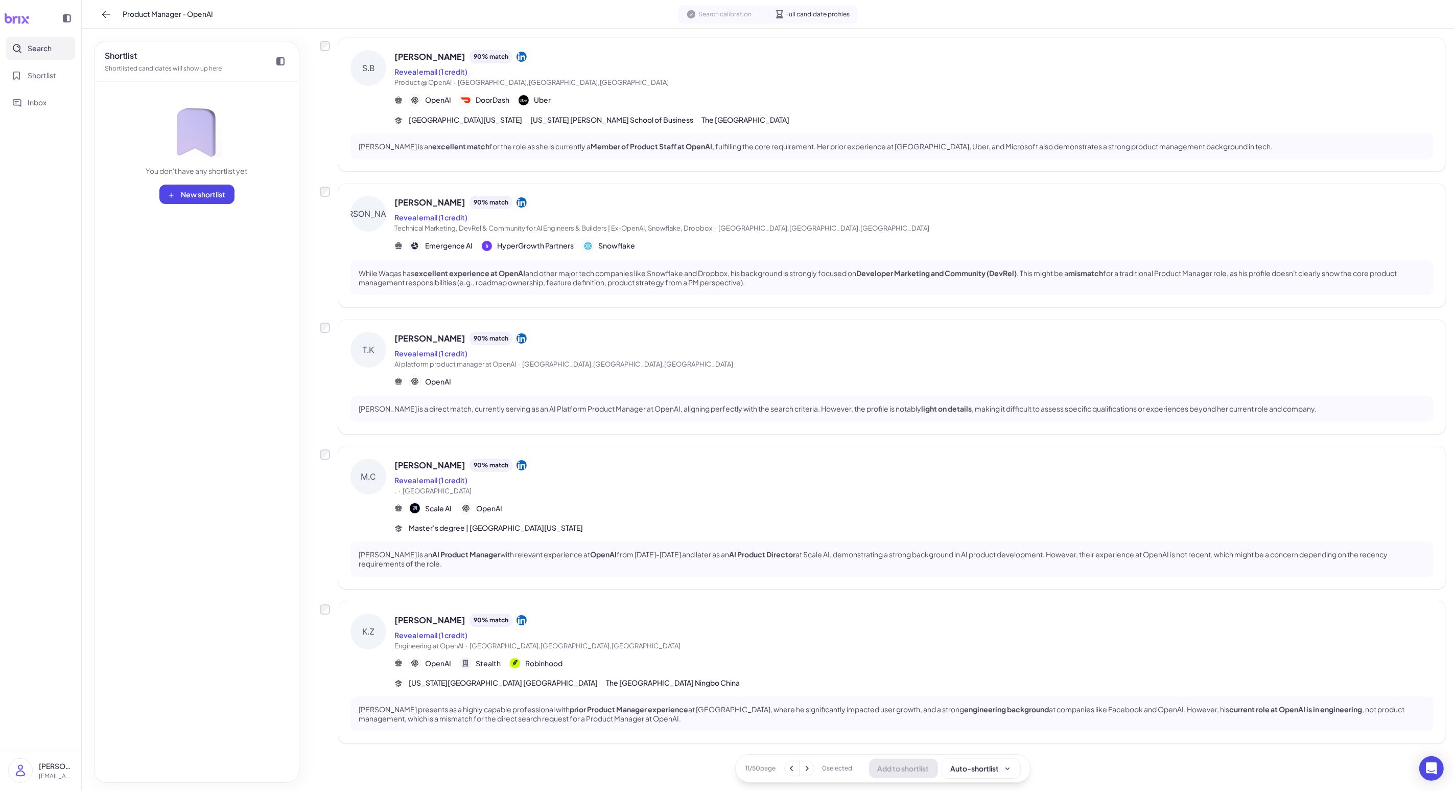
click at [377, 488] on span ". · [GEOGRAPHIC_DATA]" at bounding box center [914, 491] width 1039 height 10
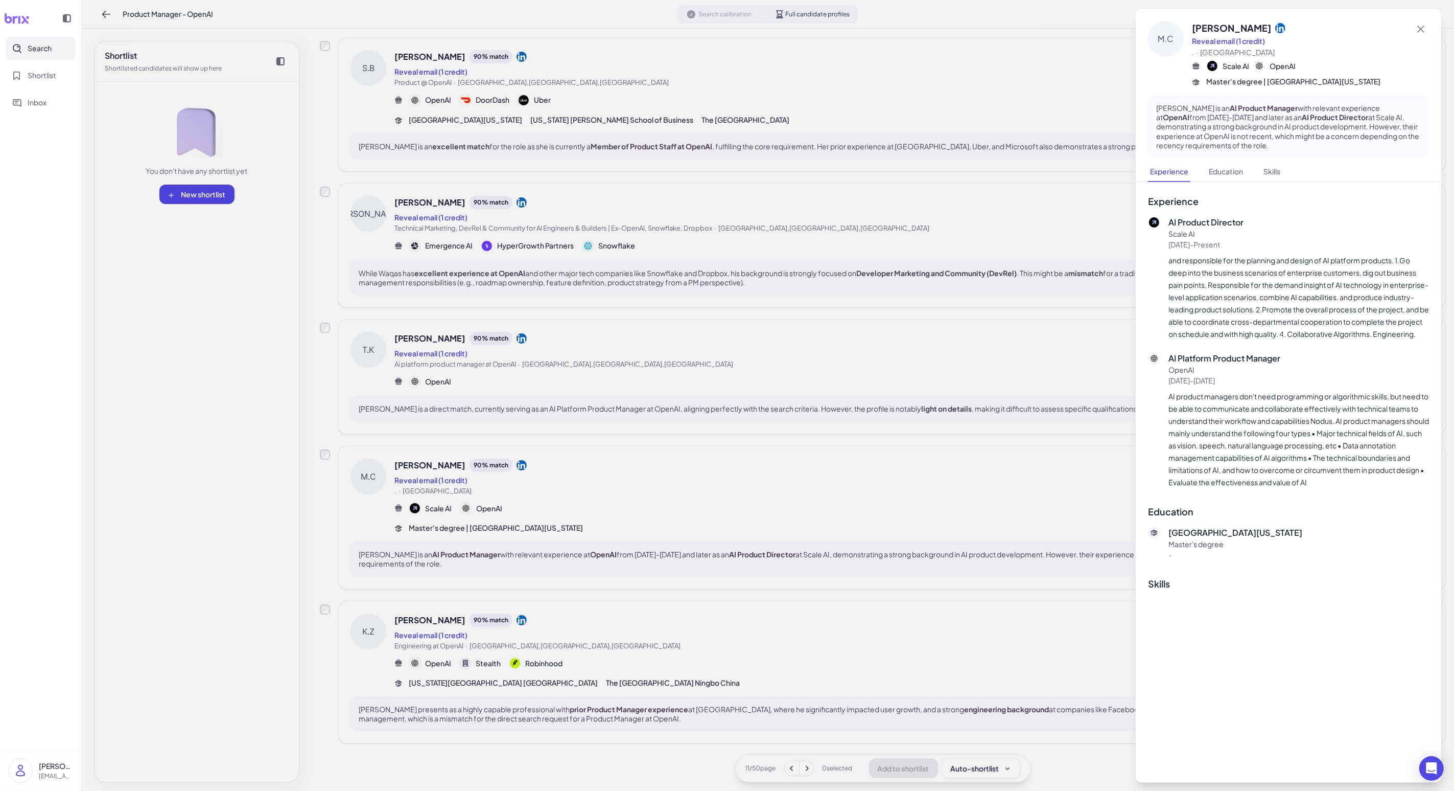
click at [377, 488] on div at bounding box center [727, 395] width 1454 height 791
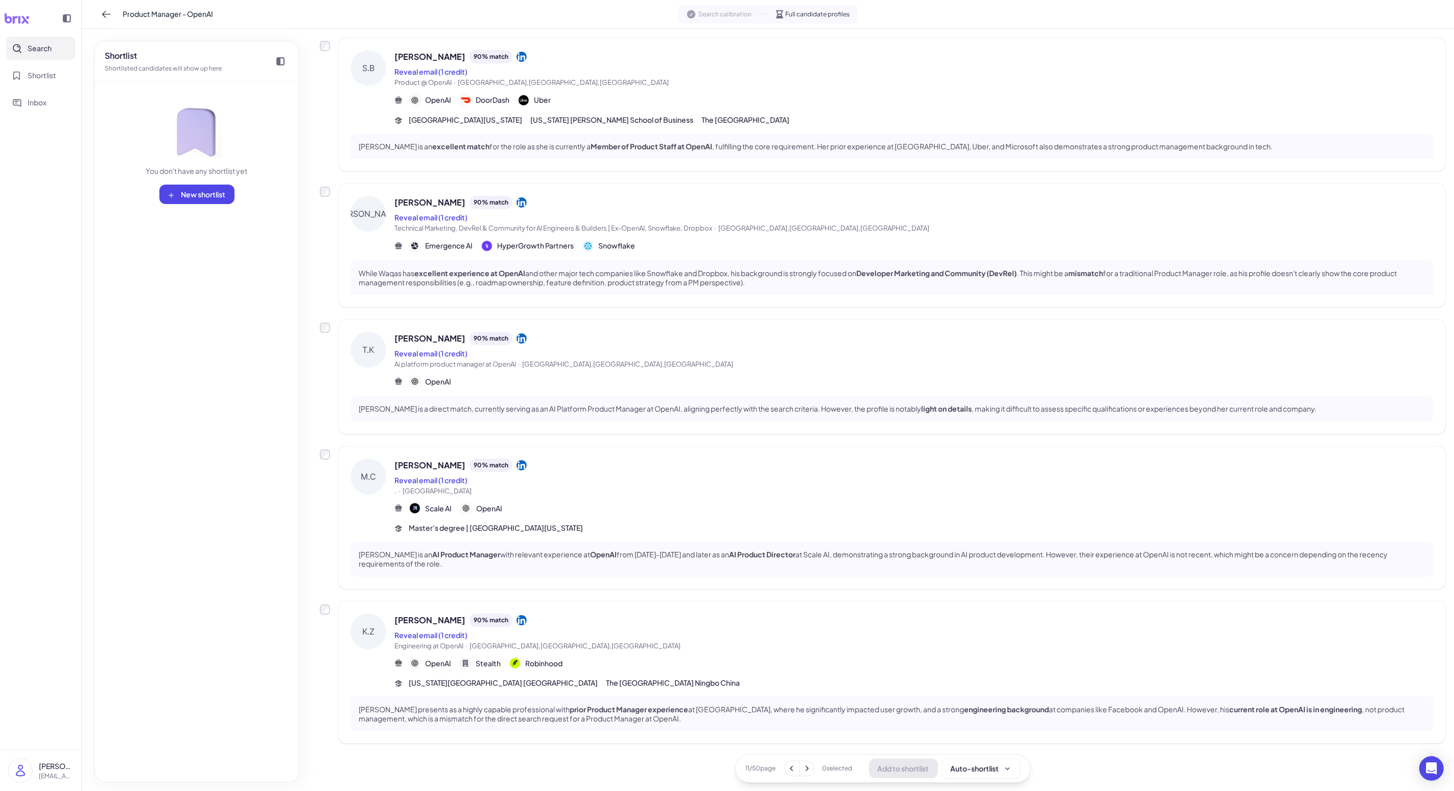
click at [377, 632] on div "[US_STATE][GEOGRAPHIC_DATA] [GEOGRAPHIC_DATA] The [GEOGRAPHIC_DATA] Ningbo [GEO…" at bounding box center [914, 682] width 1039 height 11
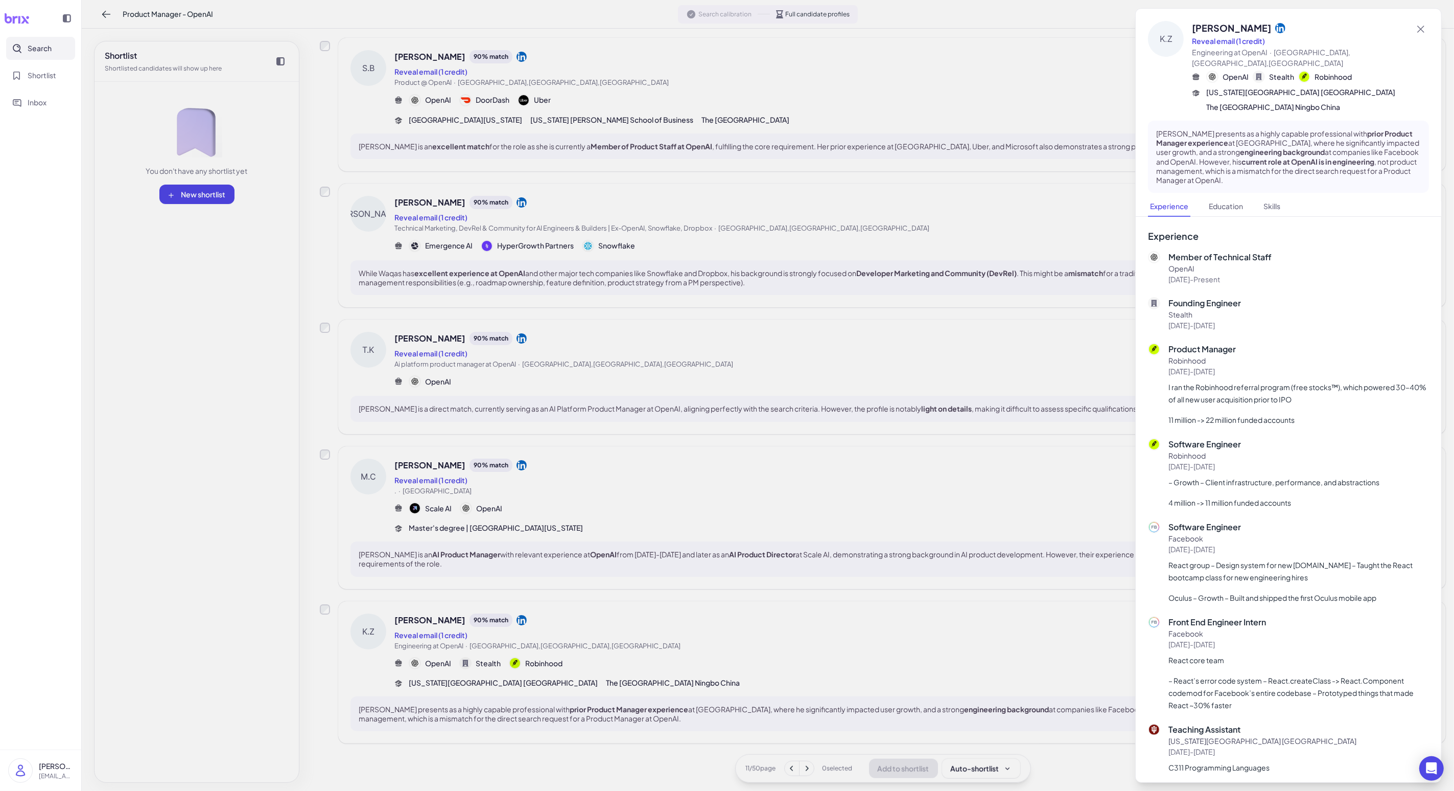
click at [377, 632] on div at bounding box center [727, 395] width 1454 height 791
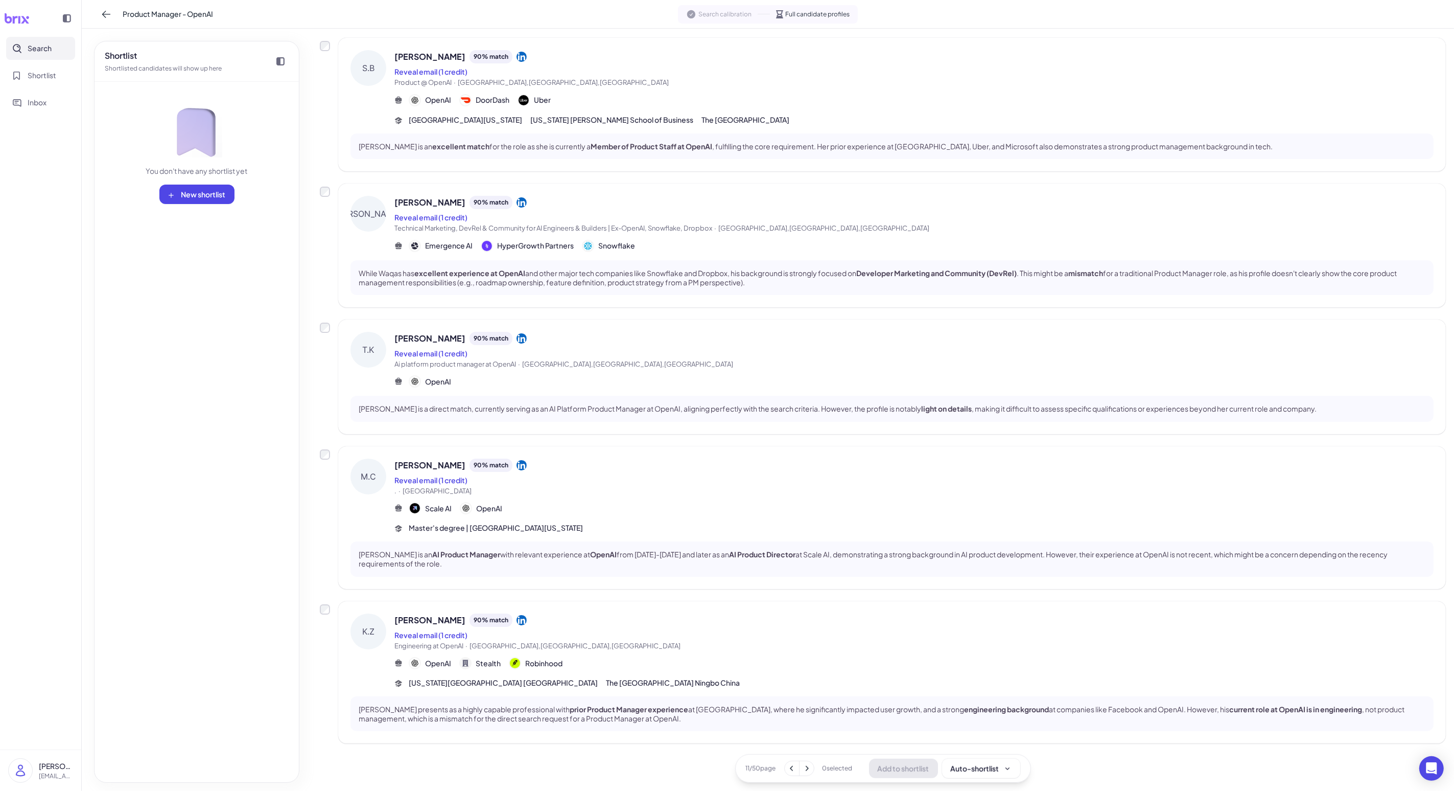
click at [377, 632] on button at bounding box center [807, 768] width 14 height 14
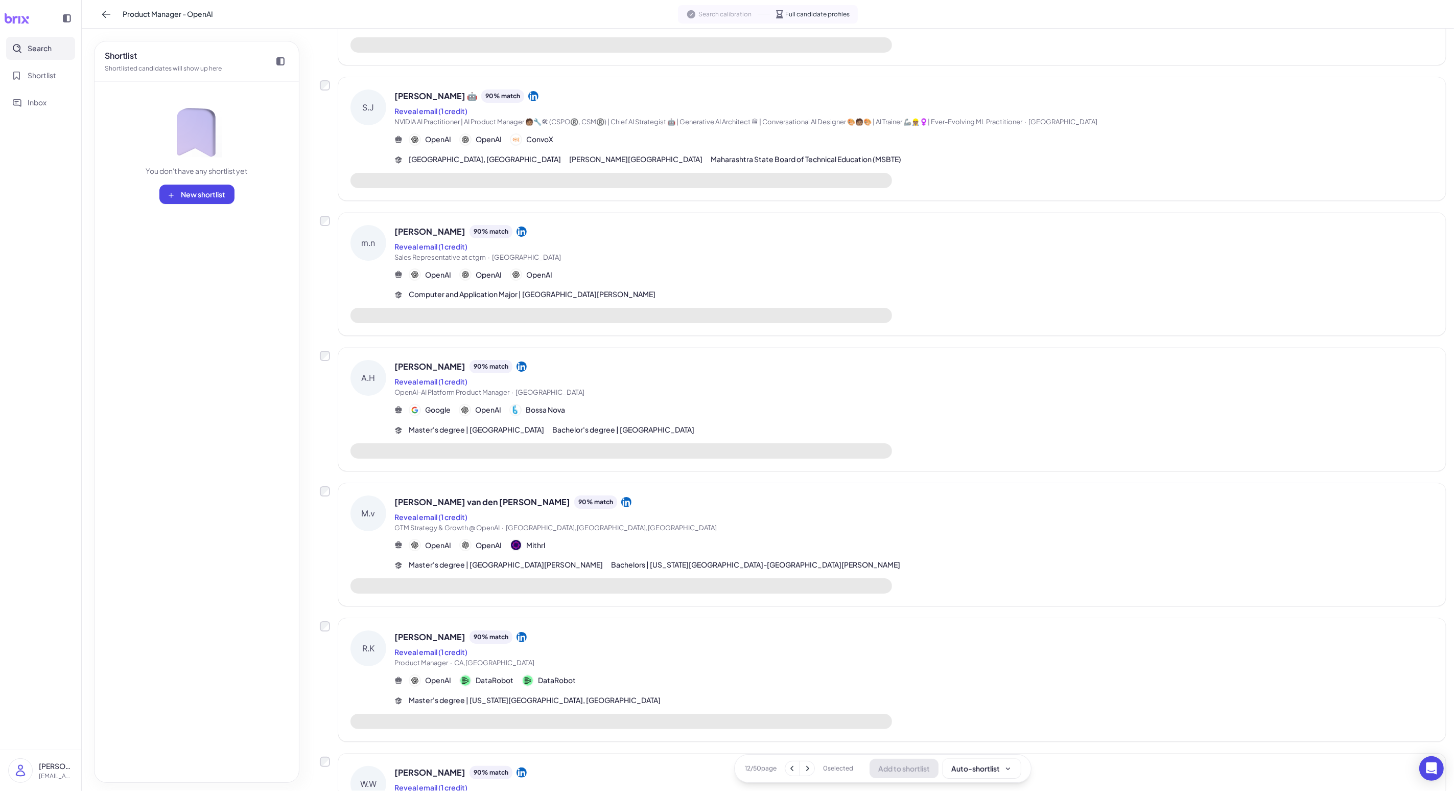
scroll to position [0, 0]
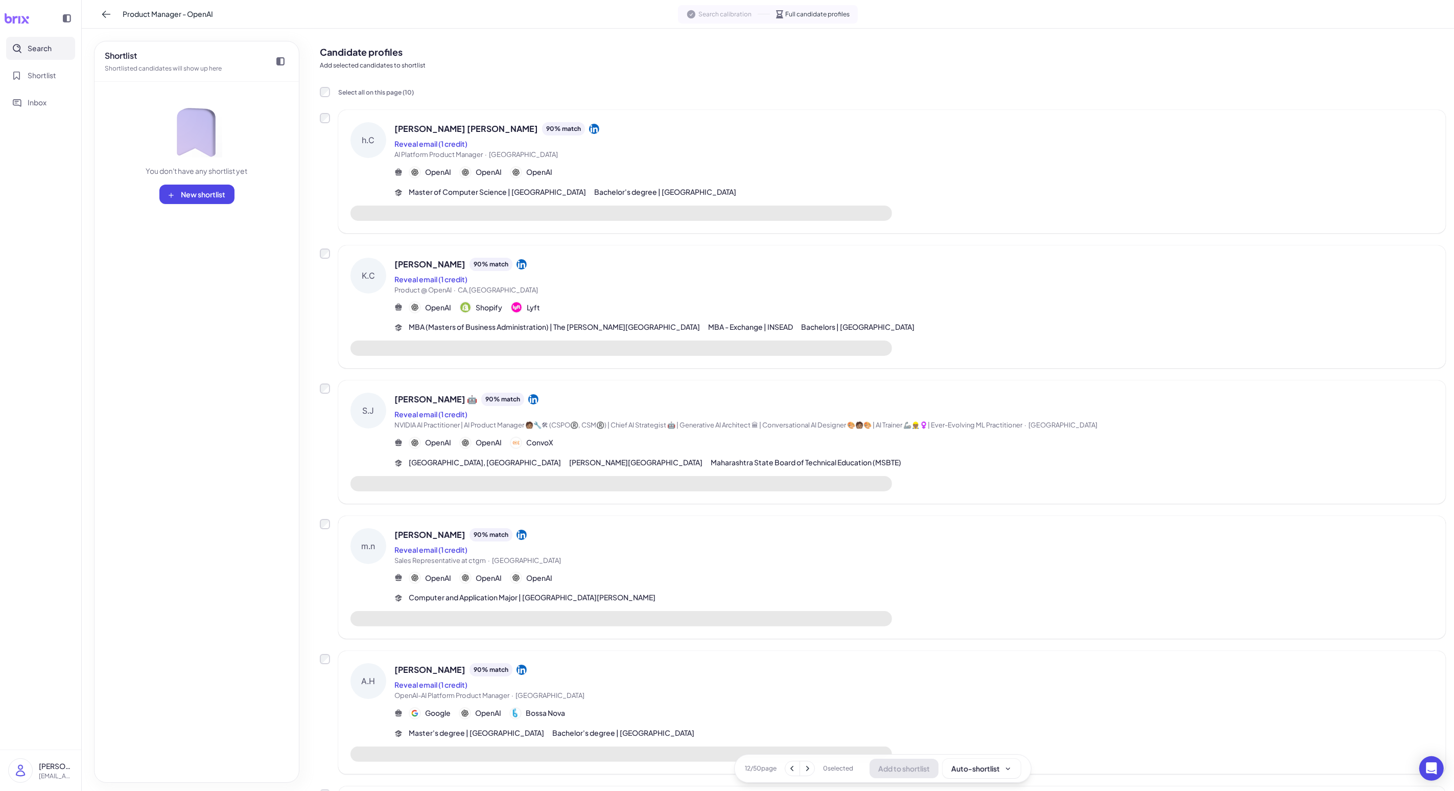
click at [377, 150] on span "AI Platform Product Manager · [GEOGRAPHIC_DATA]" at bounding box center [914, 155] width 1039 height 10
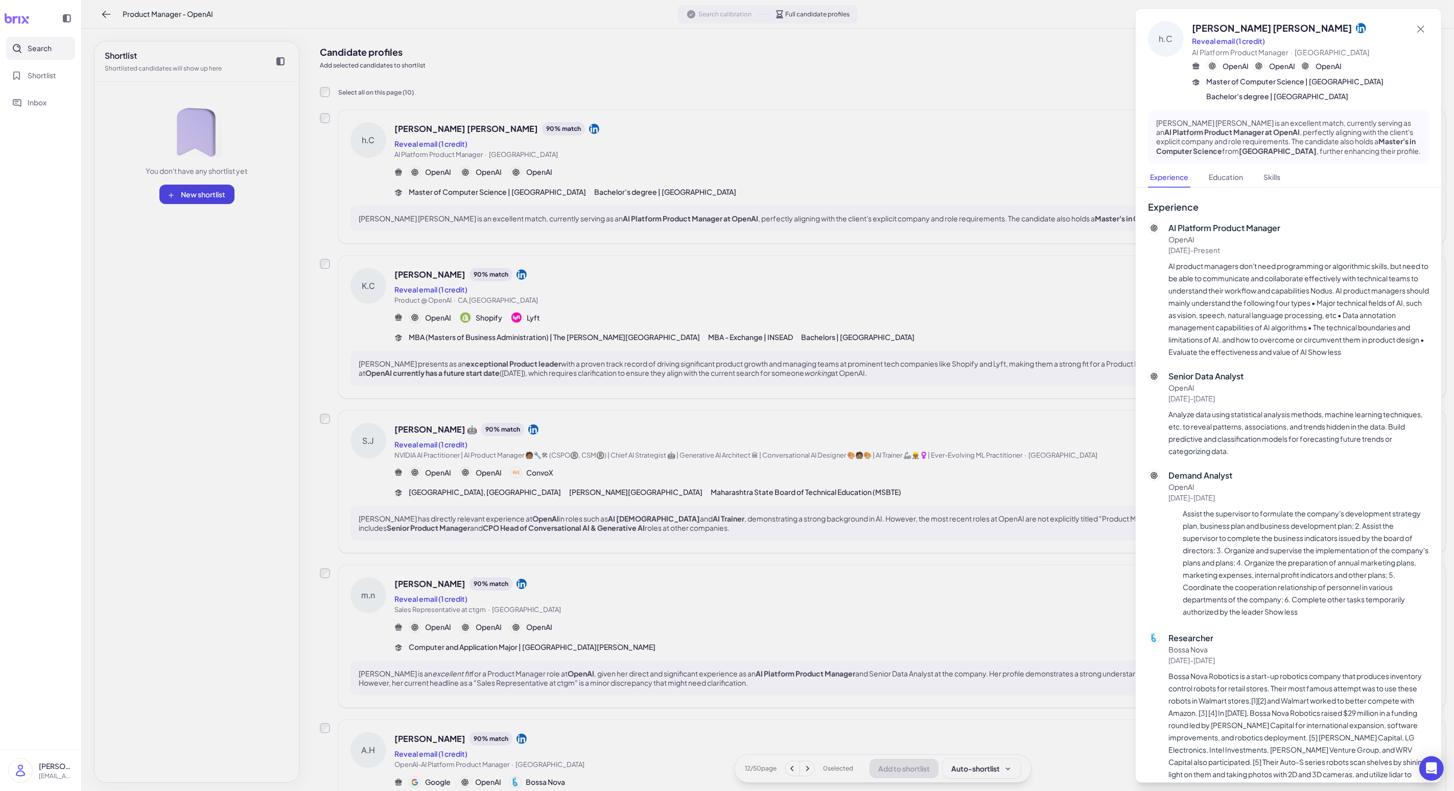
click at [377, 155] on div at bounding box center [727, 395] width 1454 height 791
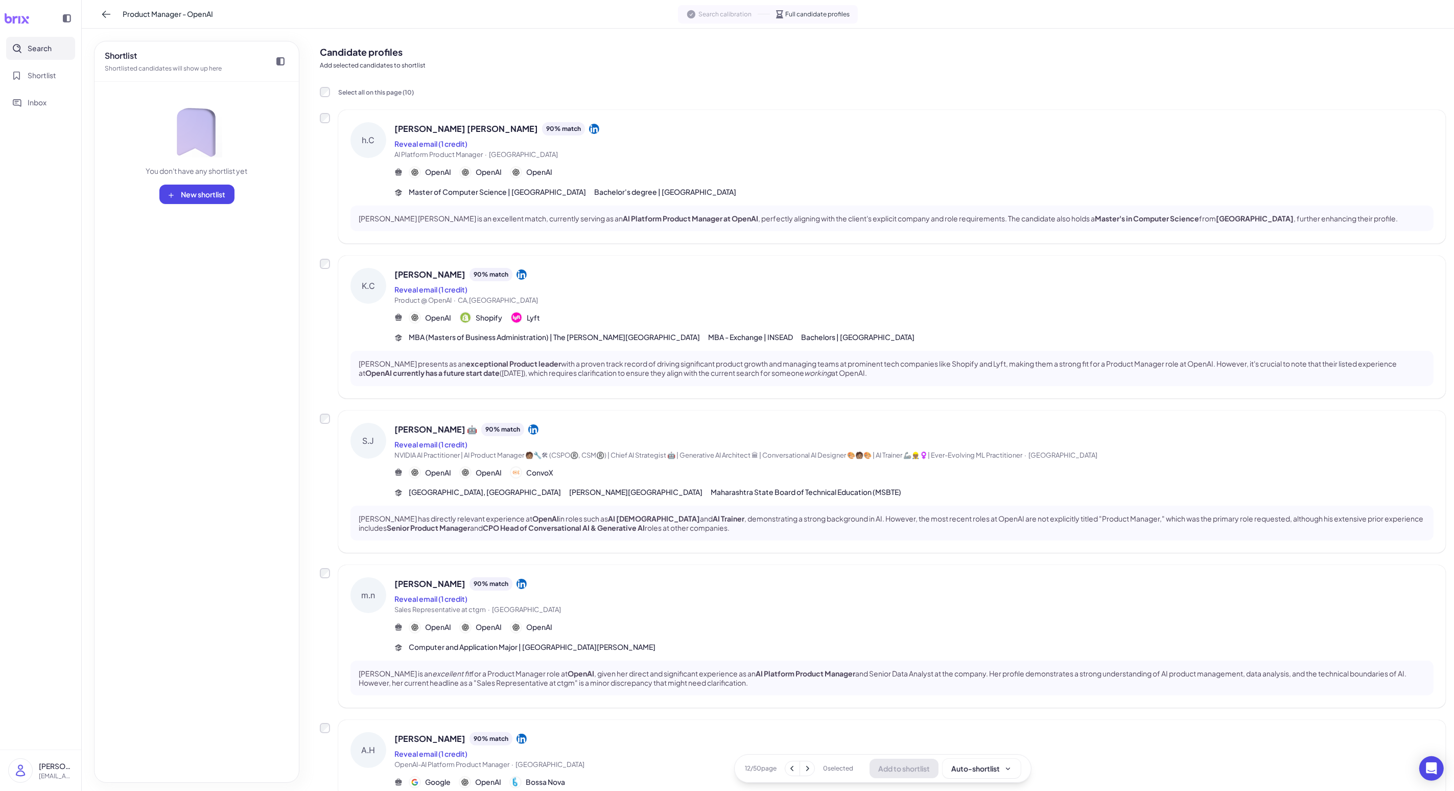
click at [377, 311] on div "OpenAI Shopify Lyft" at bounding box center [914, 317] width 1039 height 12
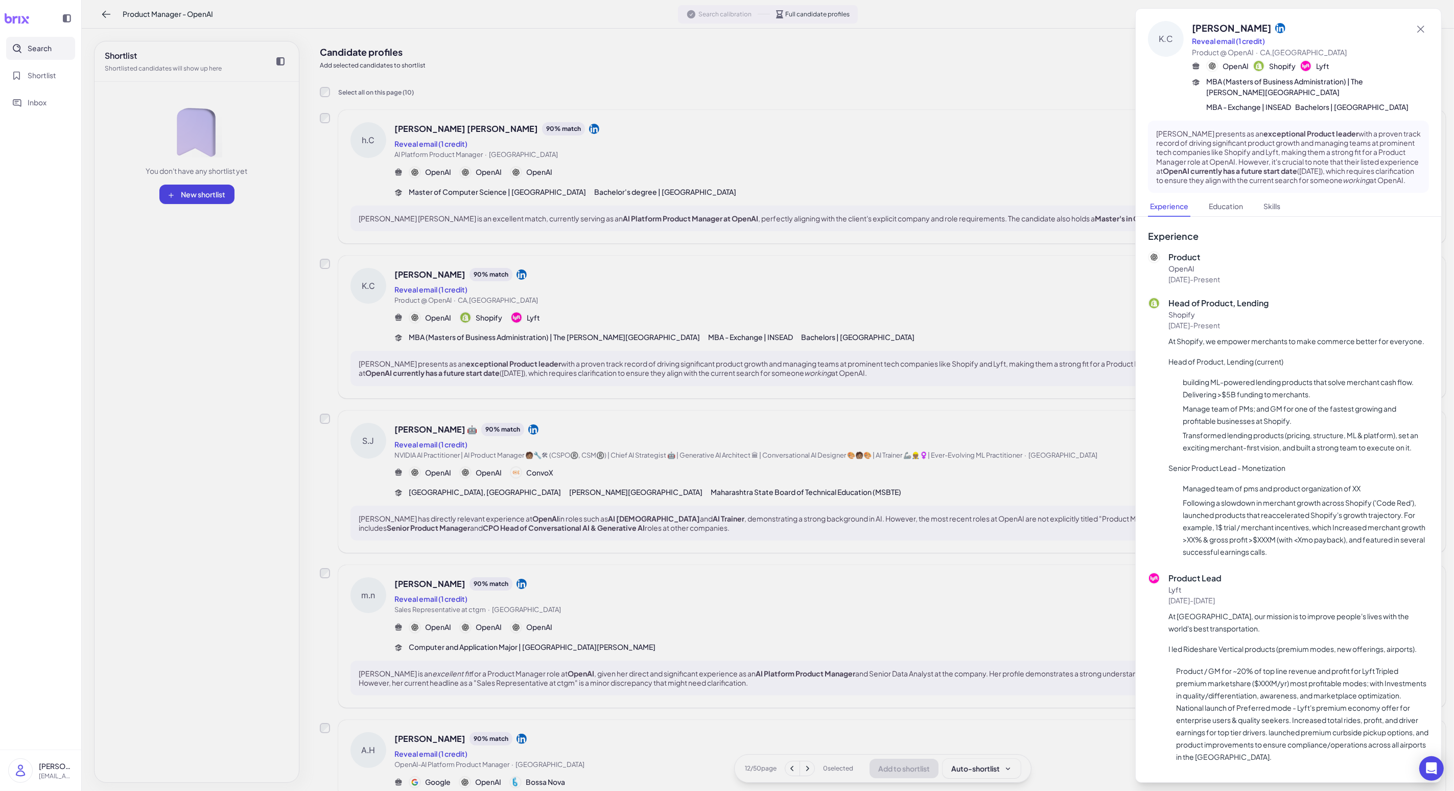
click at [377, 311] on div at bounding box center [727, 395] width 1454 height 791
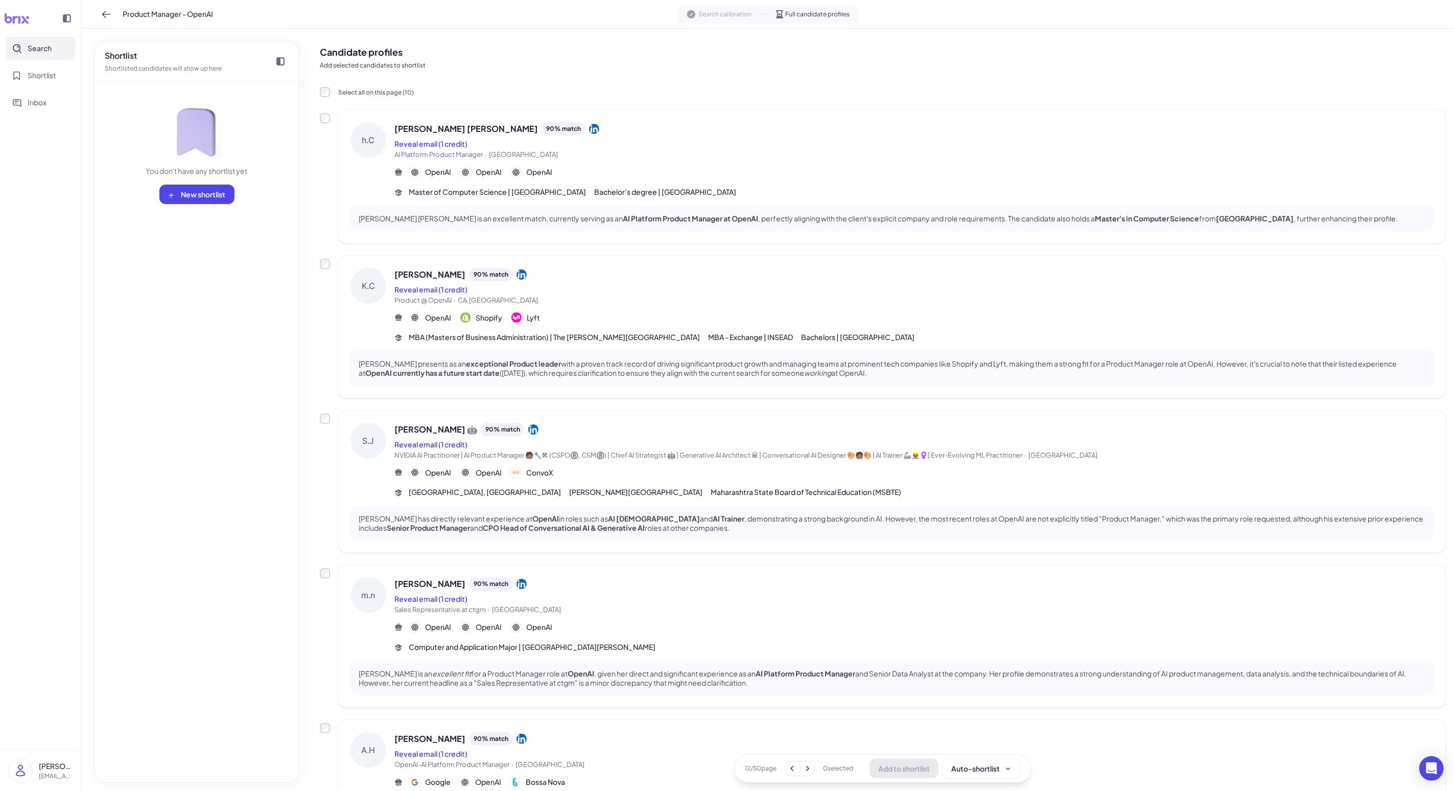
click at [377, 435] on div "[PERSON_NAME] 🤖 90 % match Reveal email (1 credit) NVIDIA AI Practitioner | AI …" at bounding box center [914, 442] width 1039 height 38
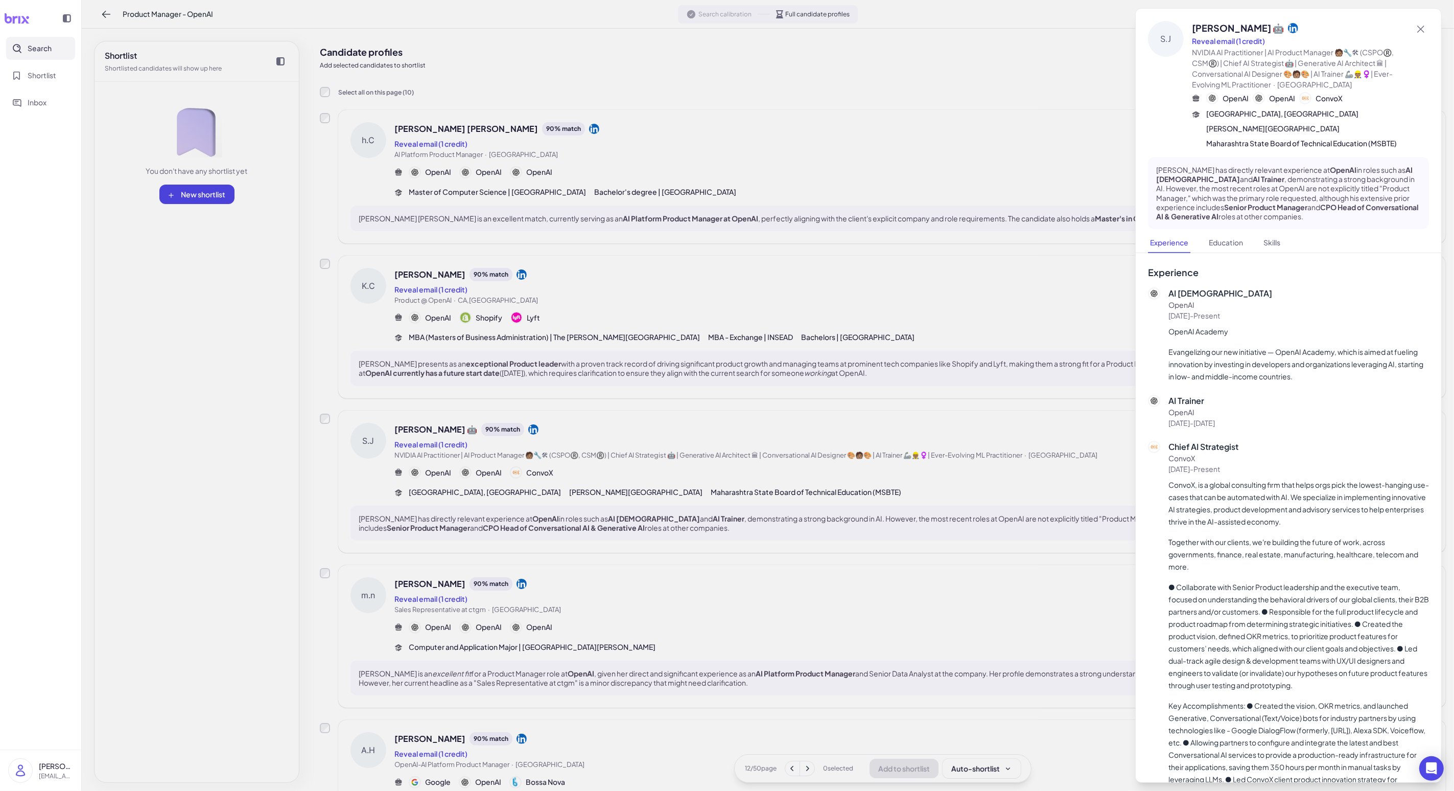
click at [377, 435] on div at bounding box center [727, 395] width 1454 height 791
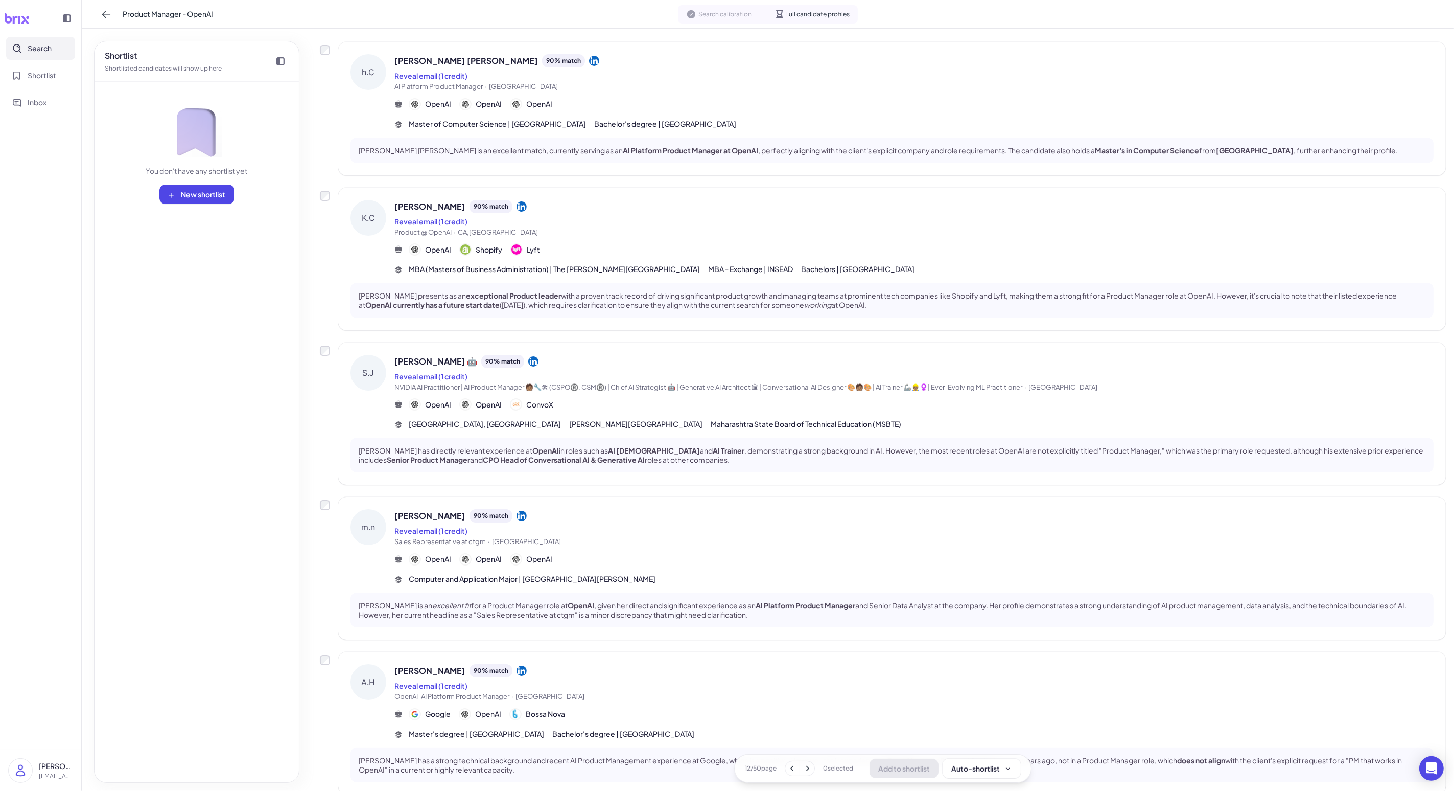
scroll to position [110, 0]
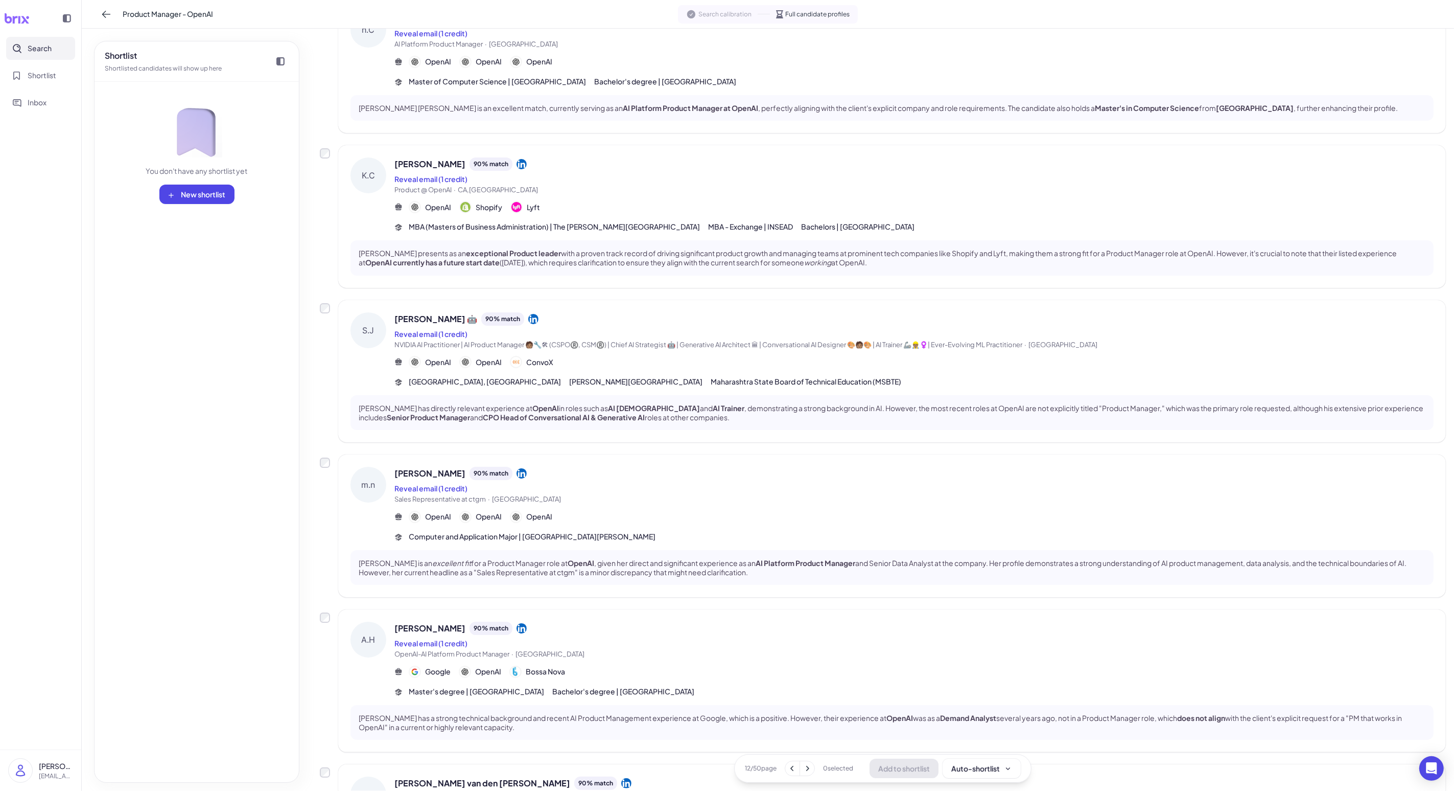
click at [377, 478] on div "[PERSON_NAME] 90 % match" at bounding box center [914, 473] width 1039 height 13
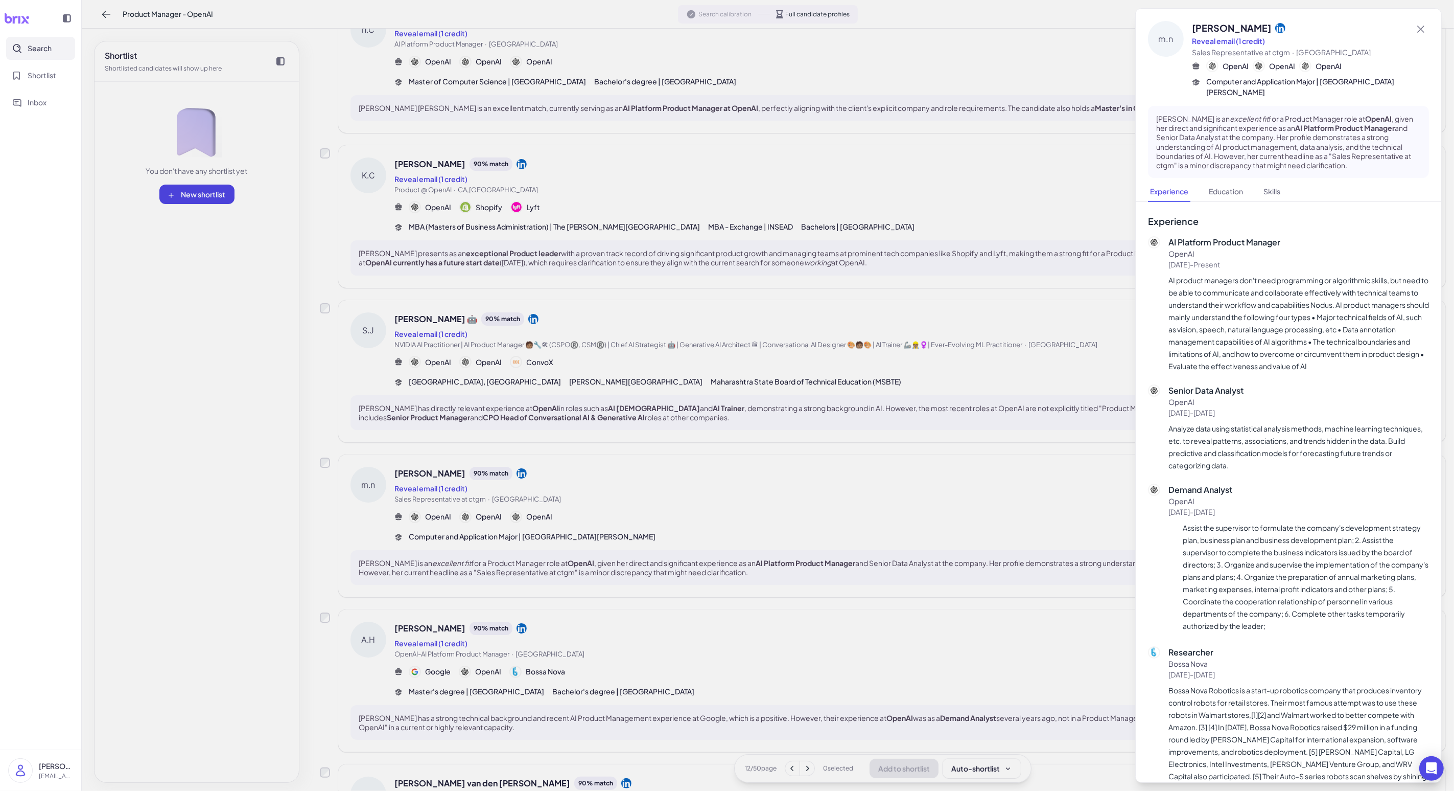
click at [377, 478] on div at bounding box center [727, 395] width 1454 height 791
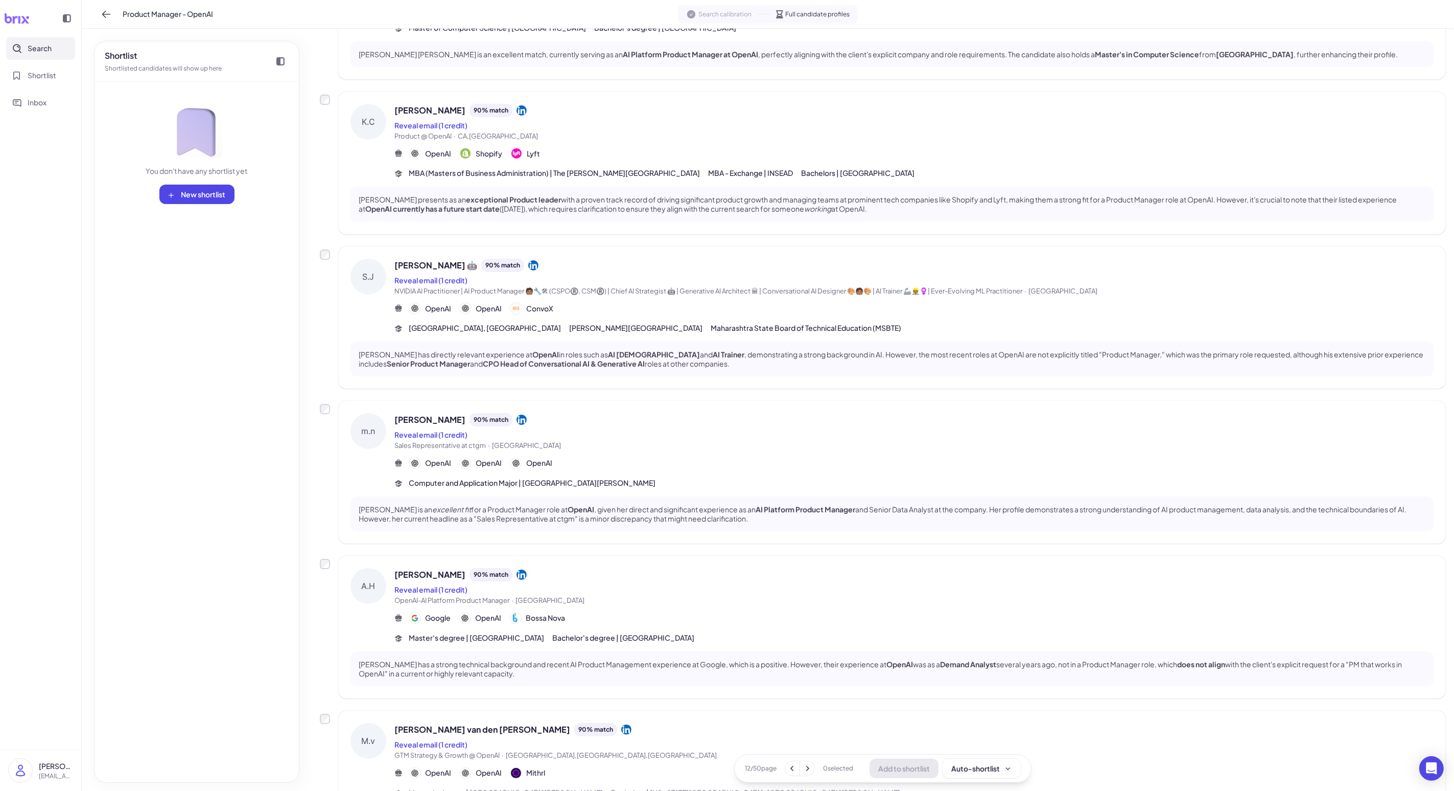
scroll to position [166, 0]
click at [377, 606] on div "[PERSON_NAME] 90 % match Reveal email (1 credit) OpenAI-AI Platform Product Man…" at bounding box center [914, 603] width 1039 height 75
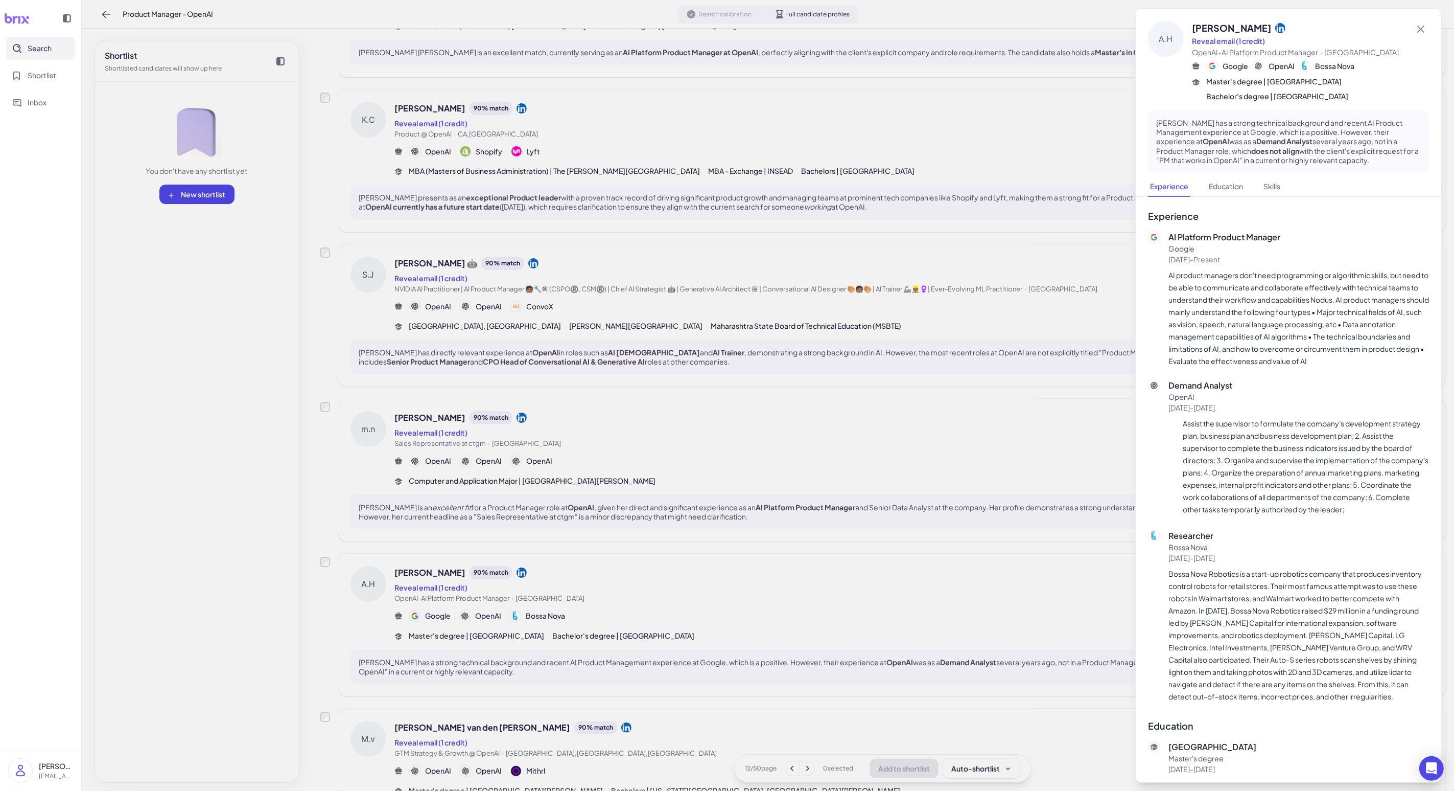
click at [377, 606] on div at bounding box center [727, 395] width 1454 height 791
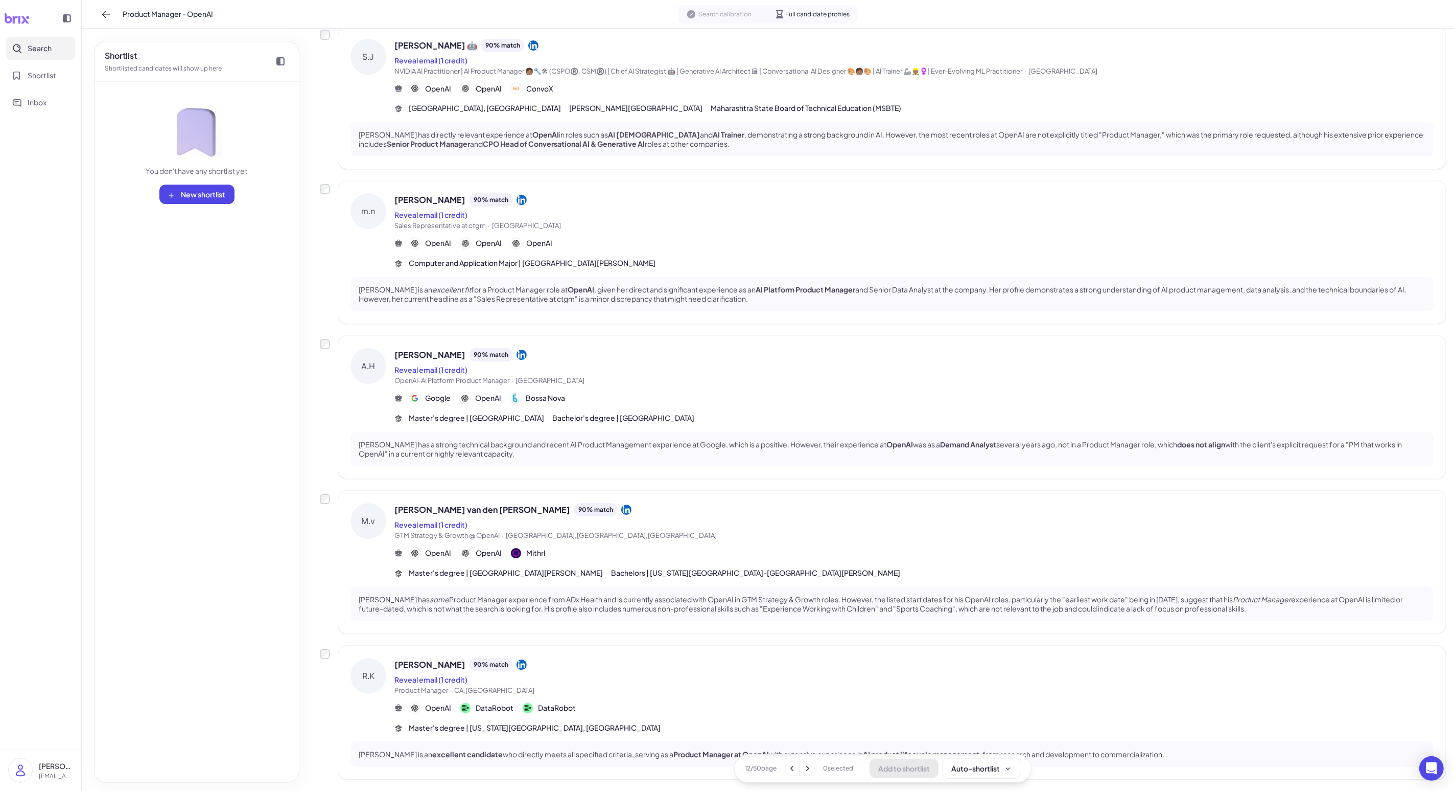
scroll to position [431, 0]
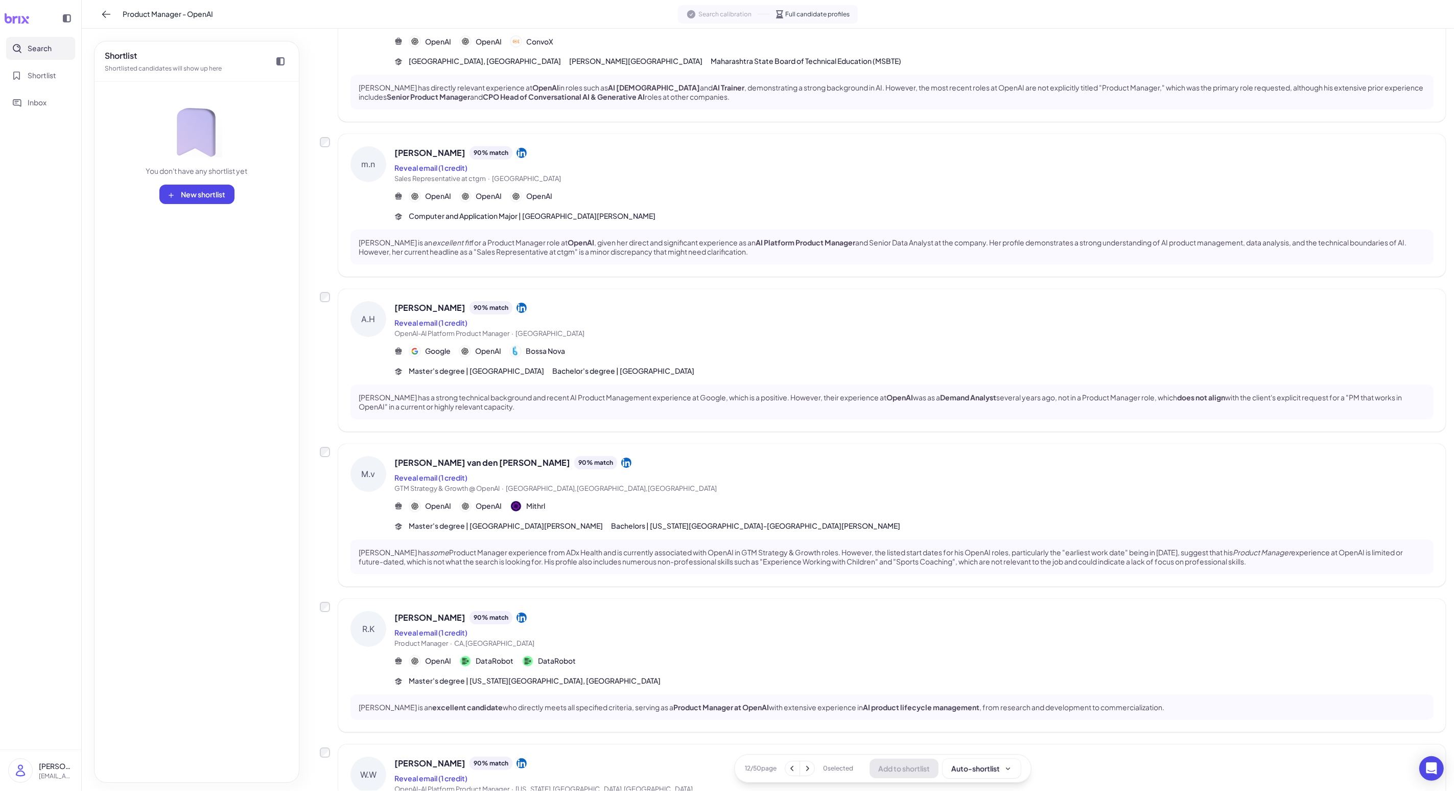
click at [377, 479] on div "Reveal email (1 credit)" at bounding box center [914, 477] width 1039 height 12
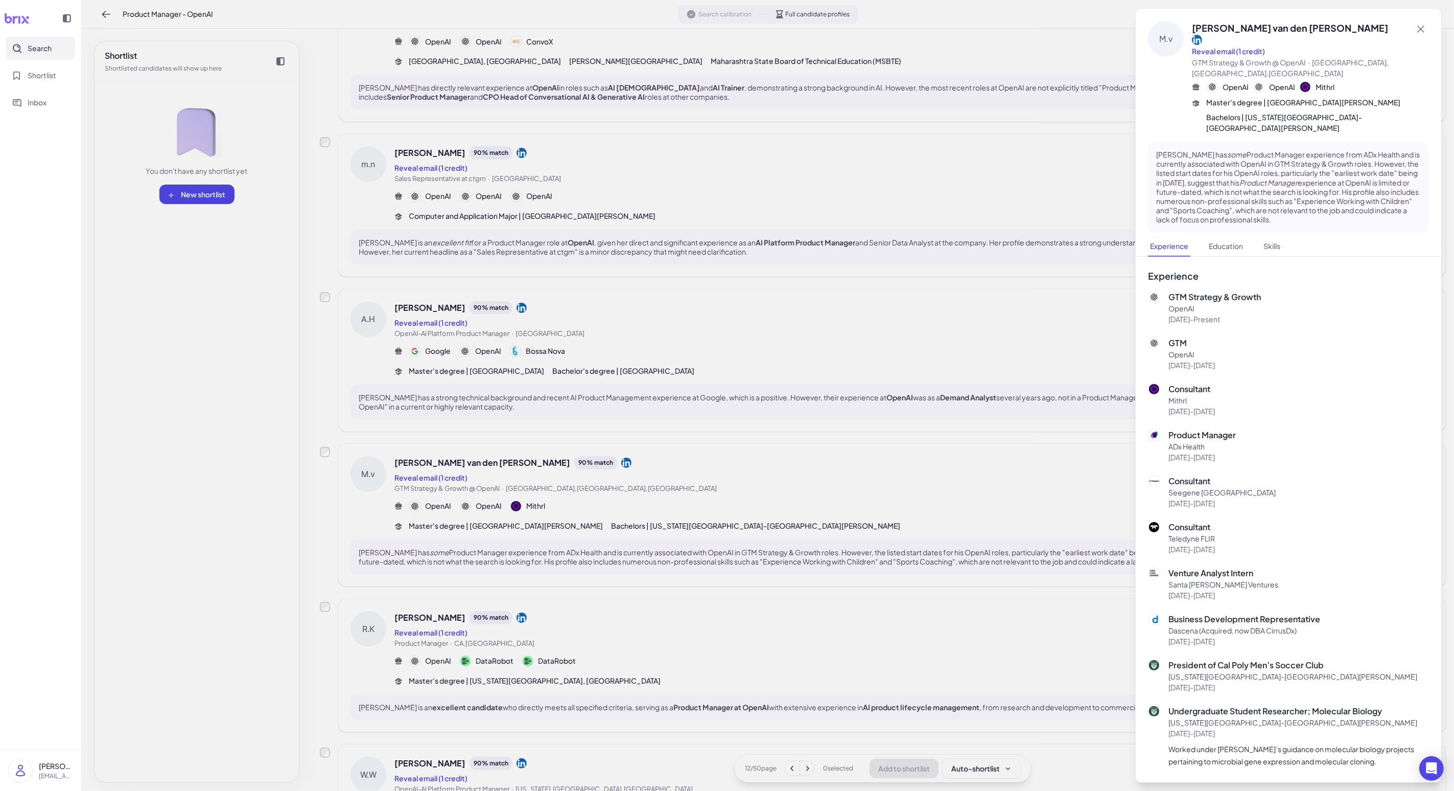
click at [377, 479] on div at bounding box center [727, 395] width 1454 height 791
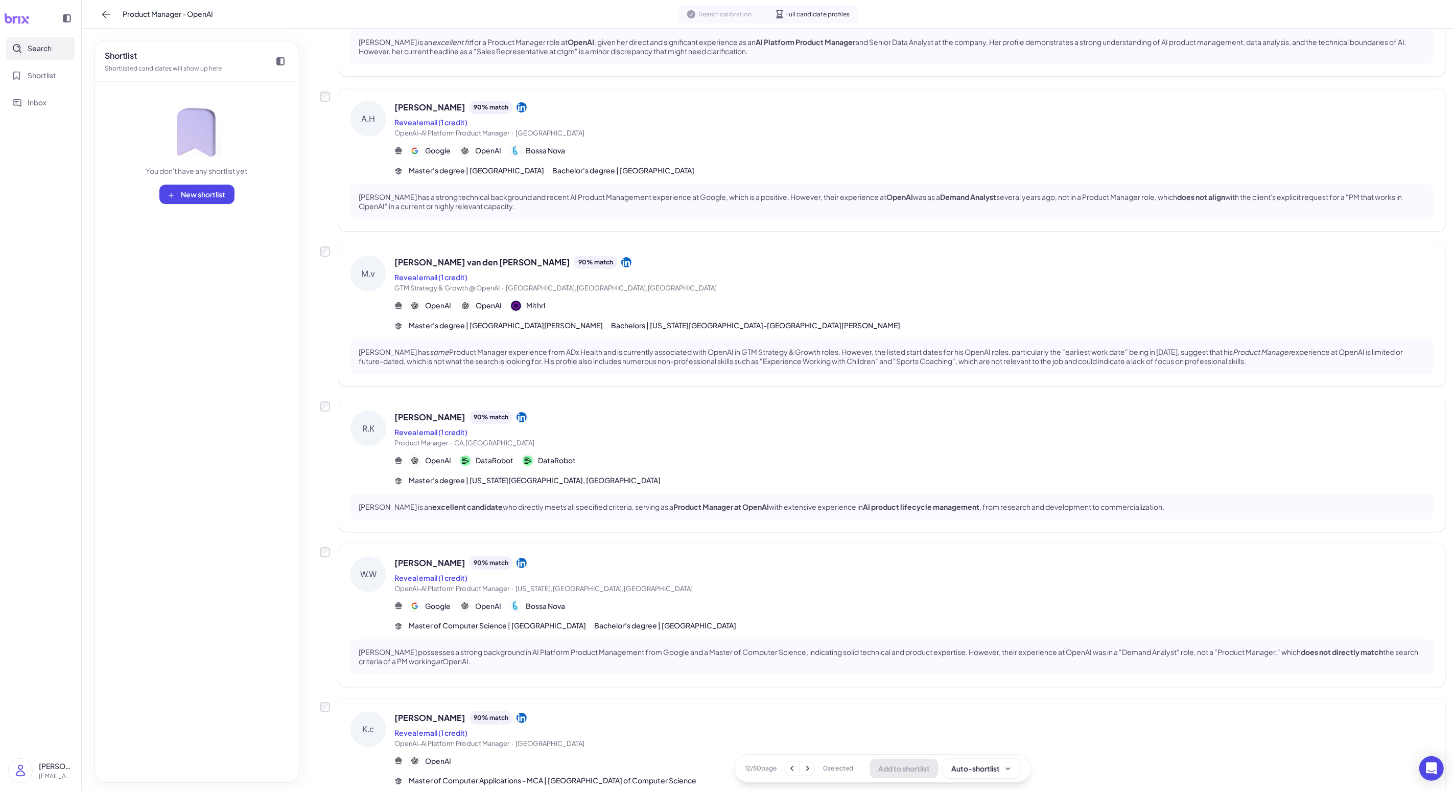
scroll to position [634, 0]
click at [377, 632] on button at bounding box center [807, 768] width 14 height 14
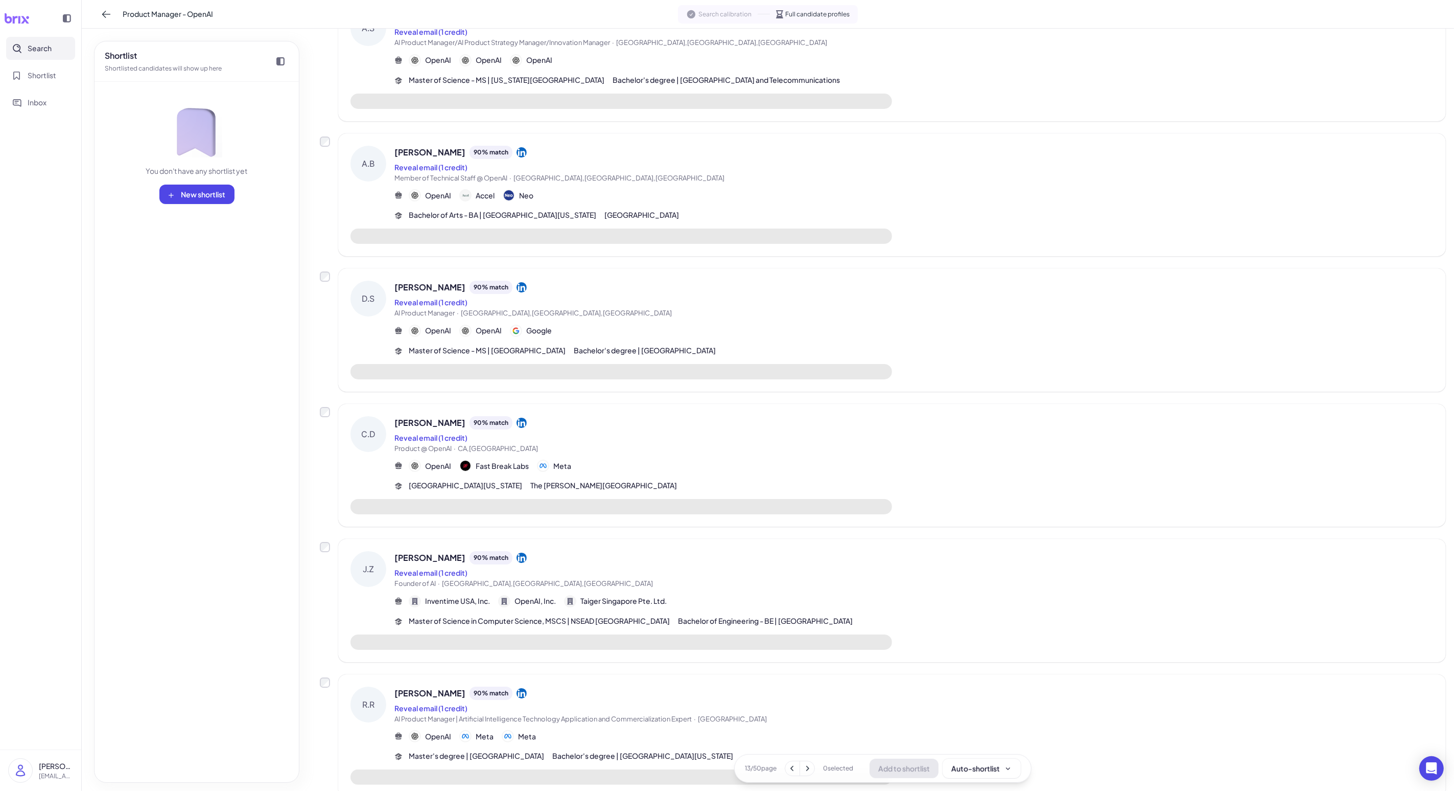
click at [377, 579] on div "[PERSON_NAME] 90 % match Reveal email (1 credit) Founder of AI · [GEOGRAPHIC_DA…" at bounding box center [914, 570] width 1039 height 38
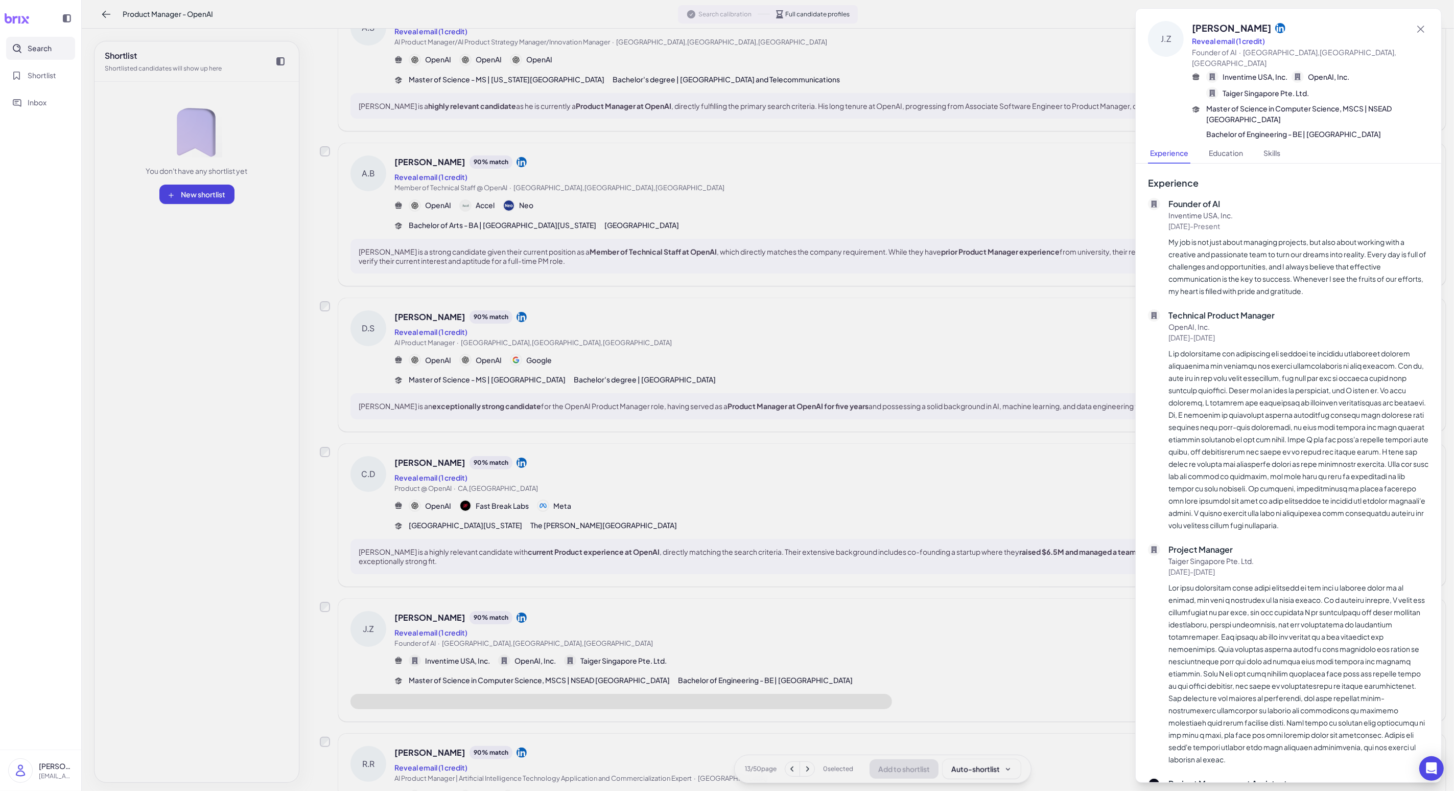
scroll to position [693, 0]
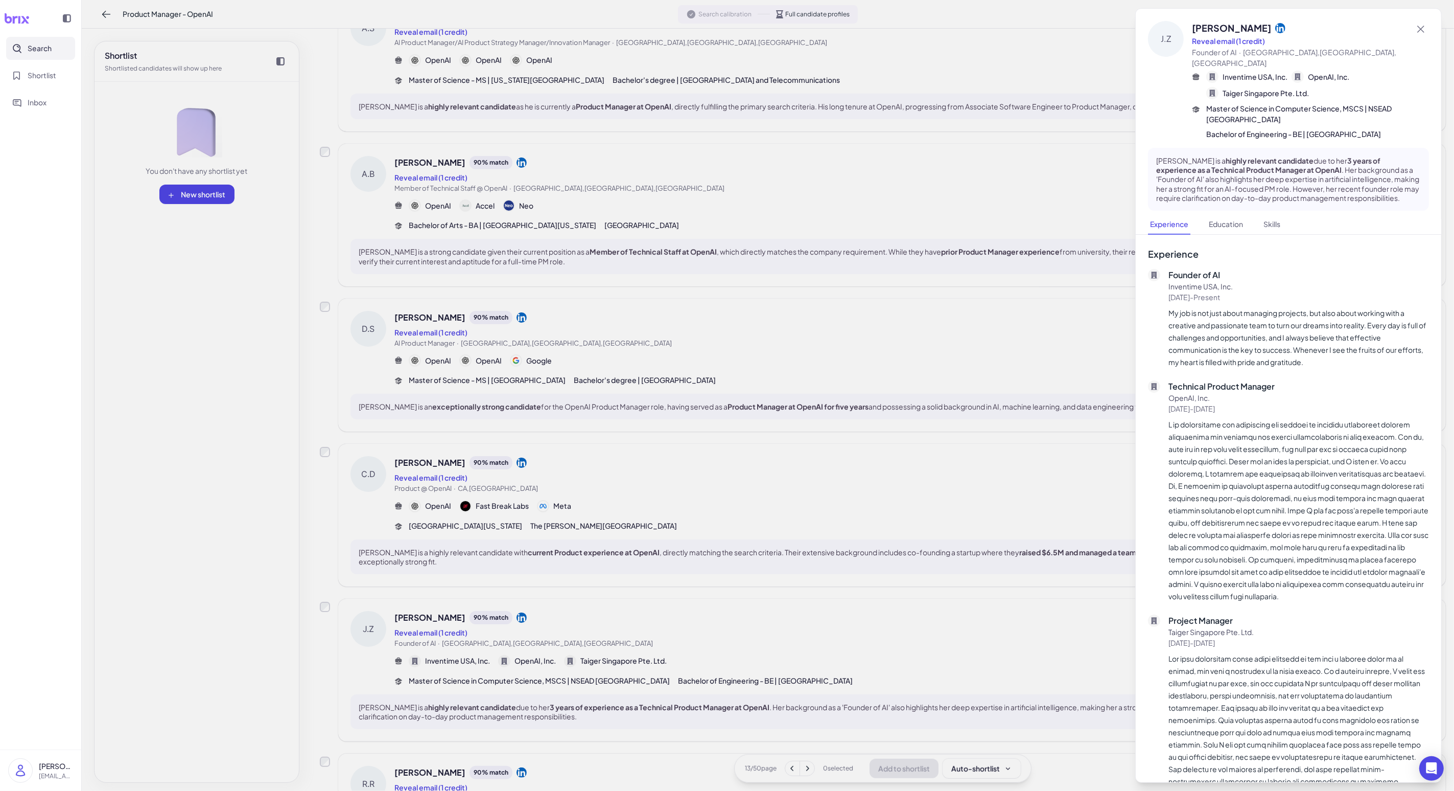
click at [377, 579] on div at bounding box center [727, 395] width 1454 height 791
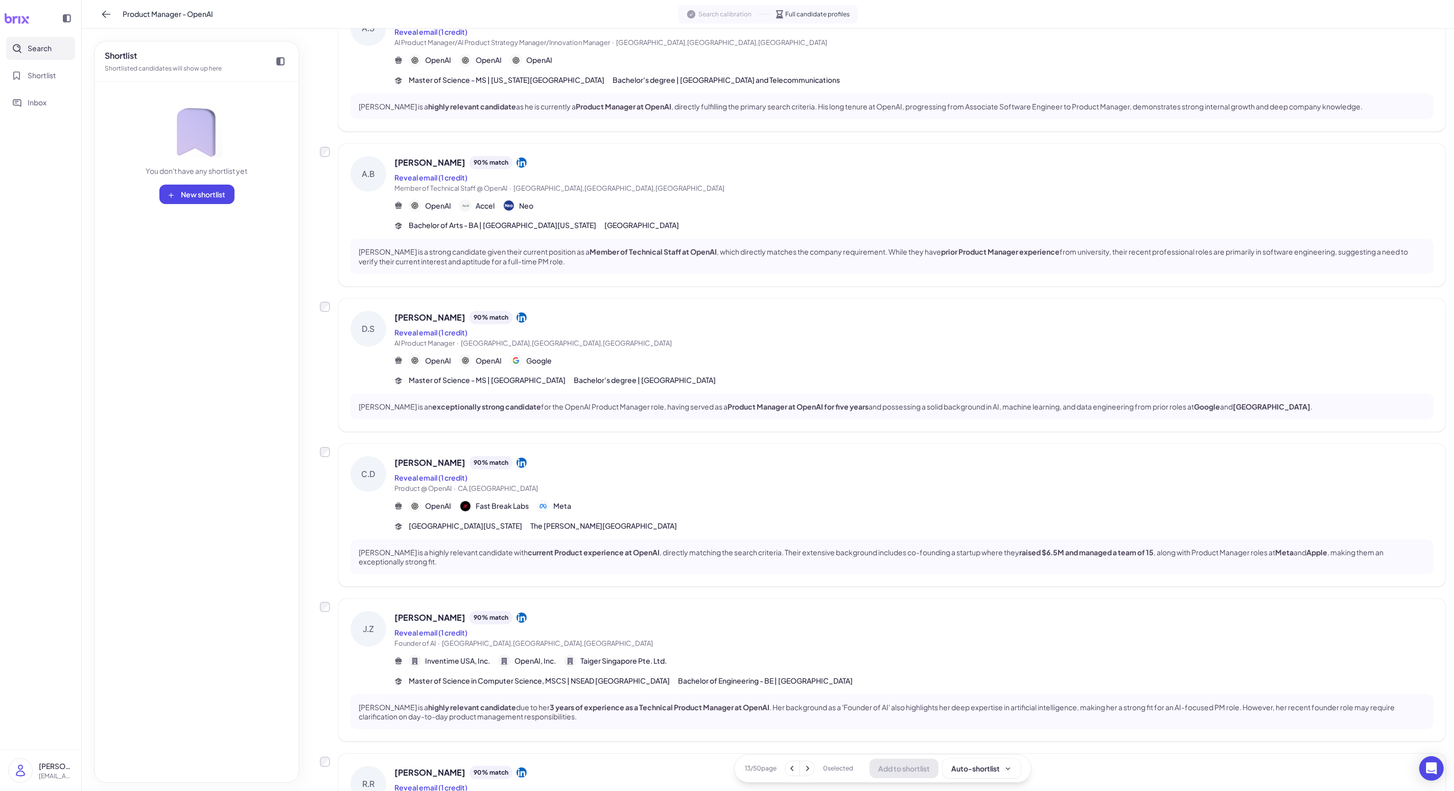
click at [39, 16] on div at bounding box center [40, 18] width 73 height 20
click at [45, 39] on button "Search" at bounding box center [40, 48] width 69 height 23
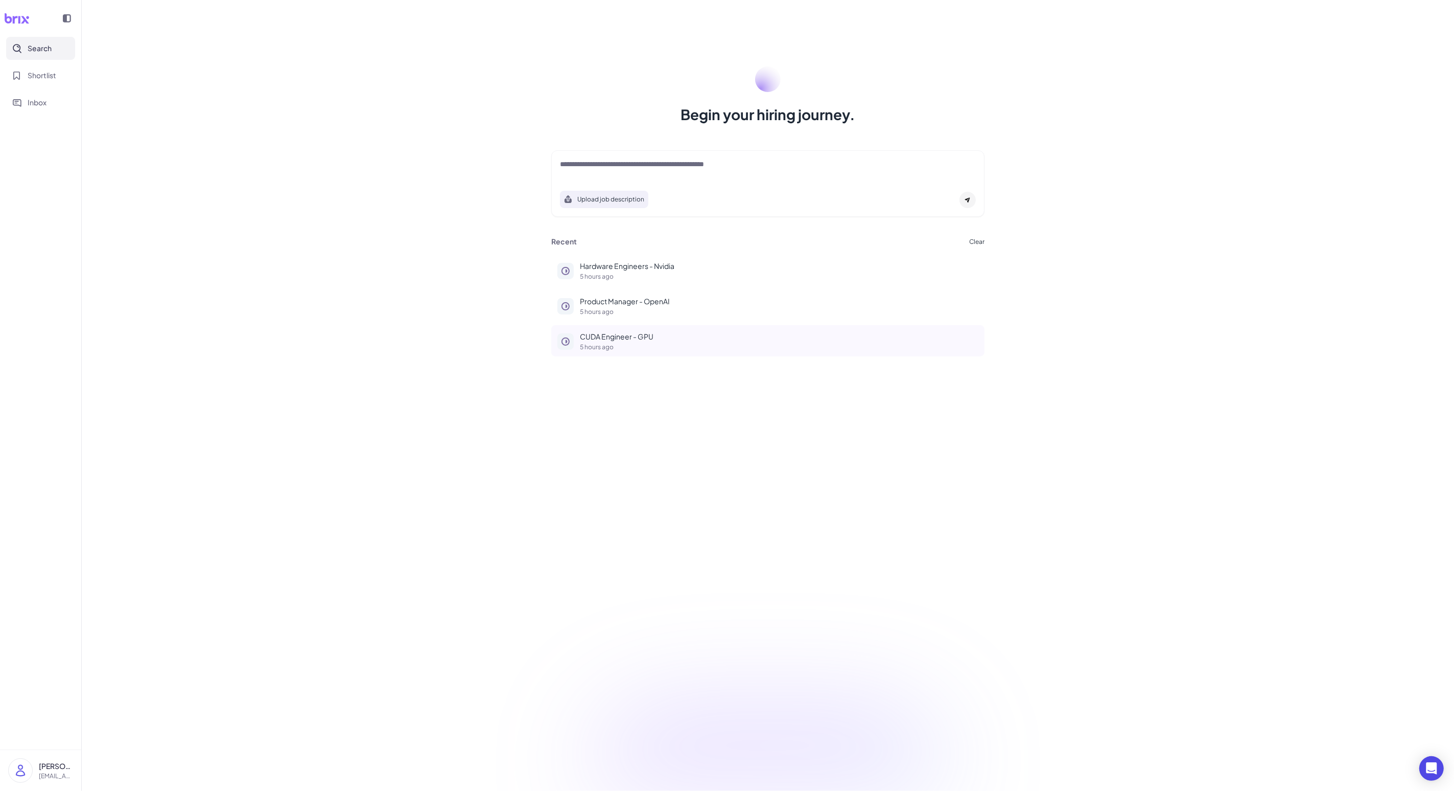
click at [377, 343] on div "CUDA Engineer - GPU 5 hours ago" at bounding box center [779, 340] width 399 height 19
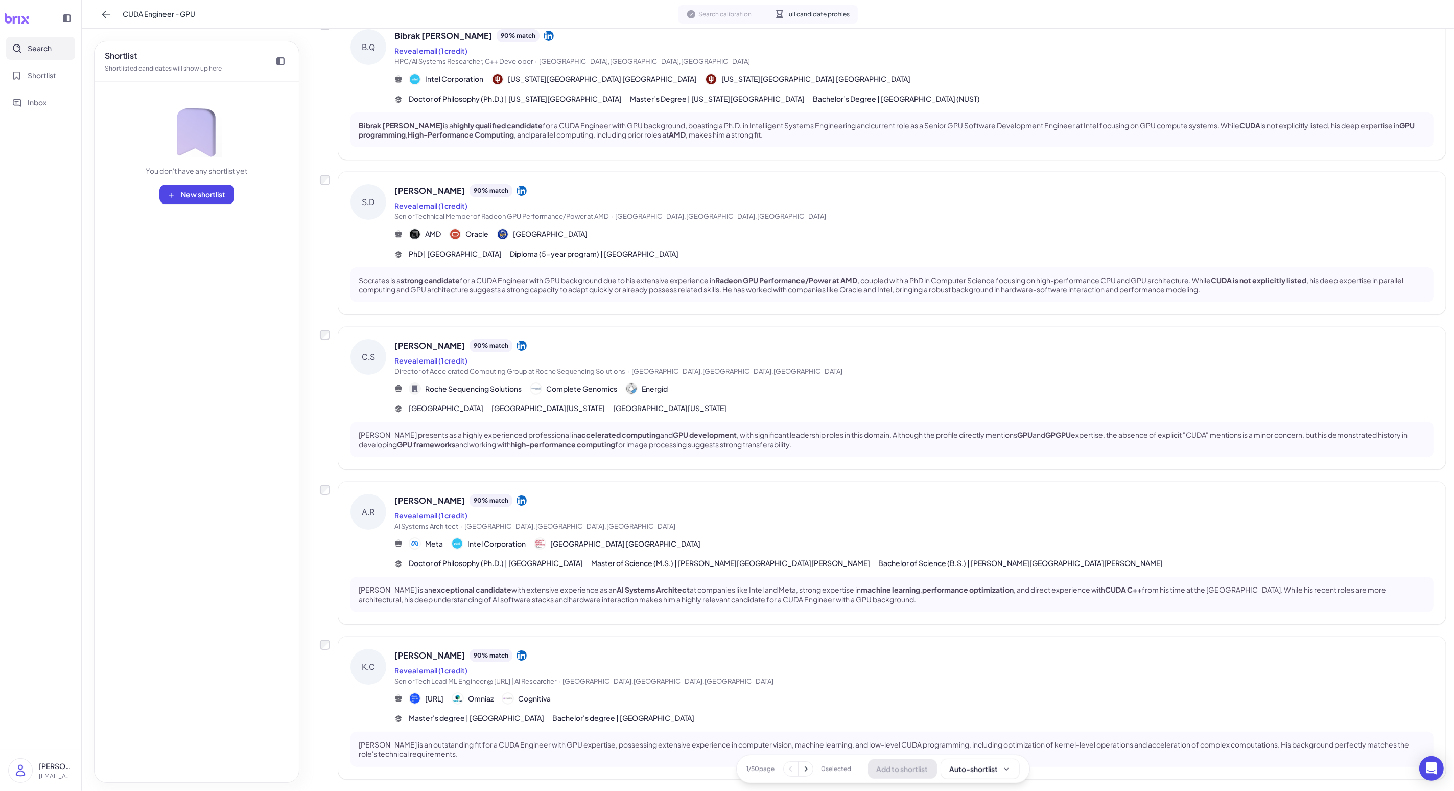
scroll to position [875, 0]
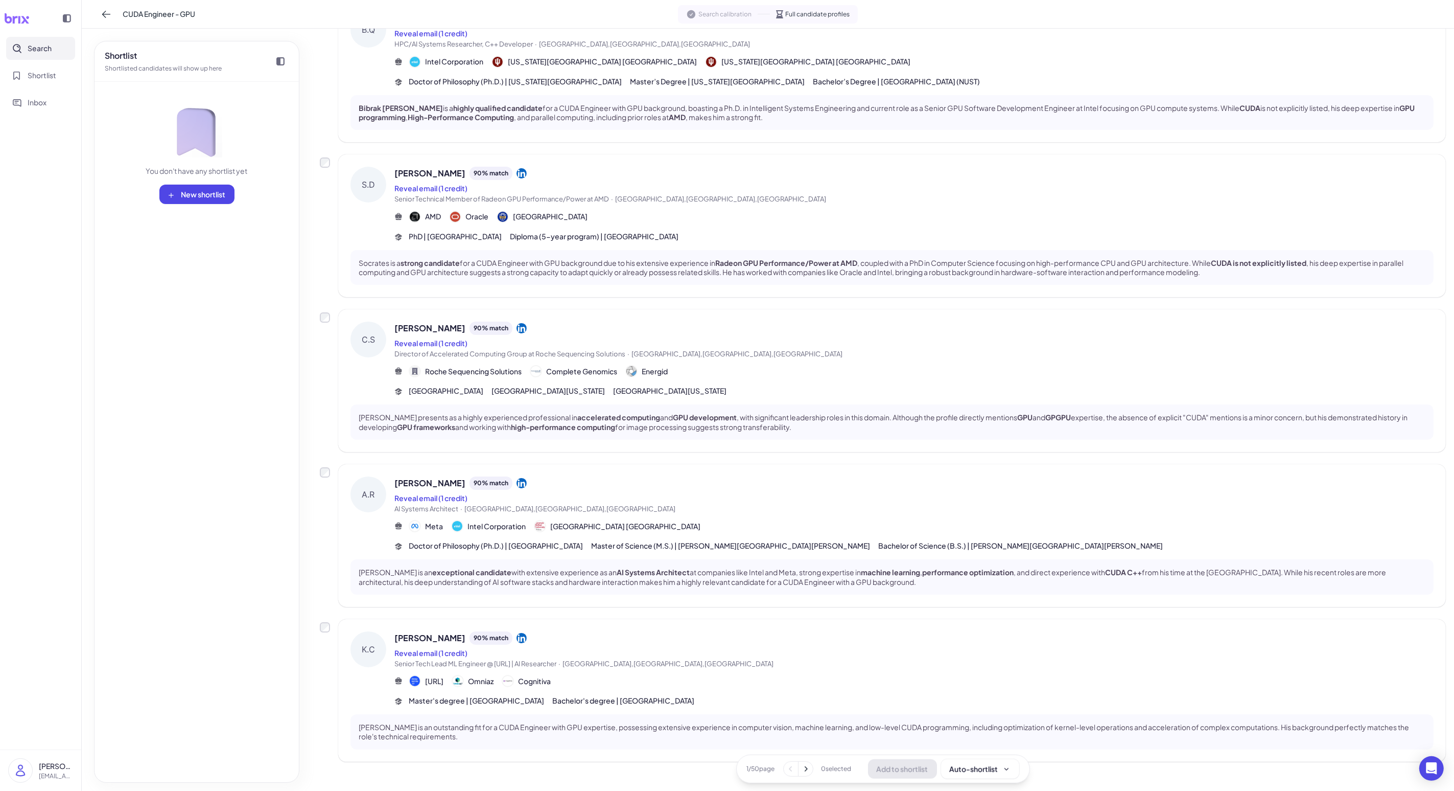
click at [377, 632] on icon at bounding box center [806, 768] width 10 height 10
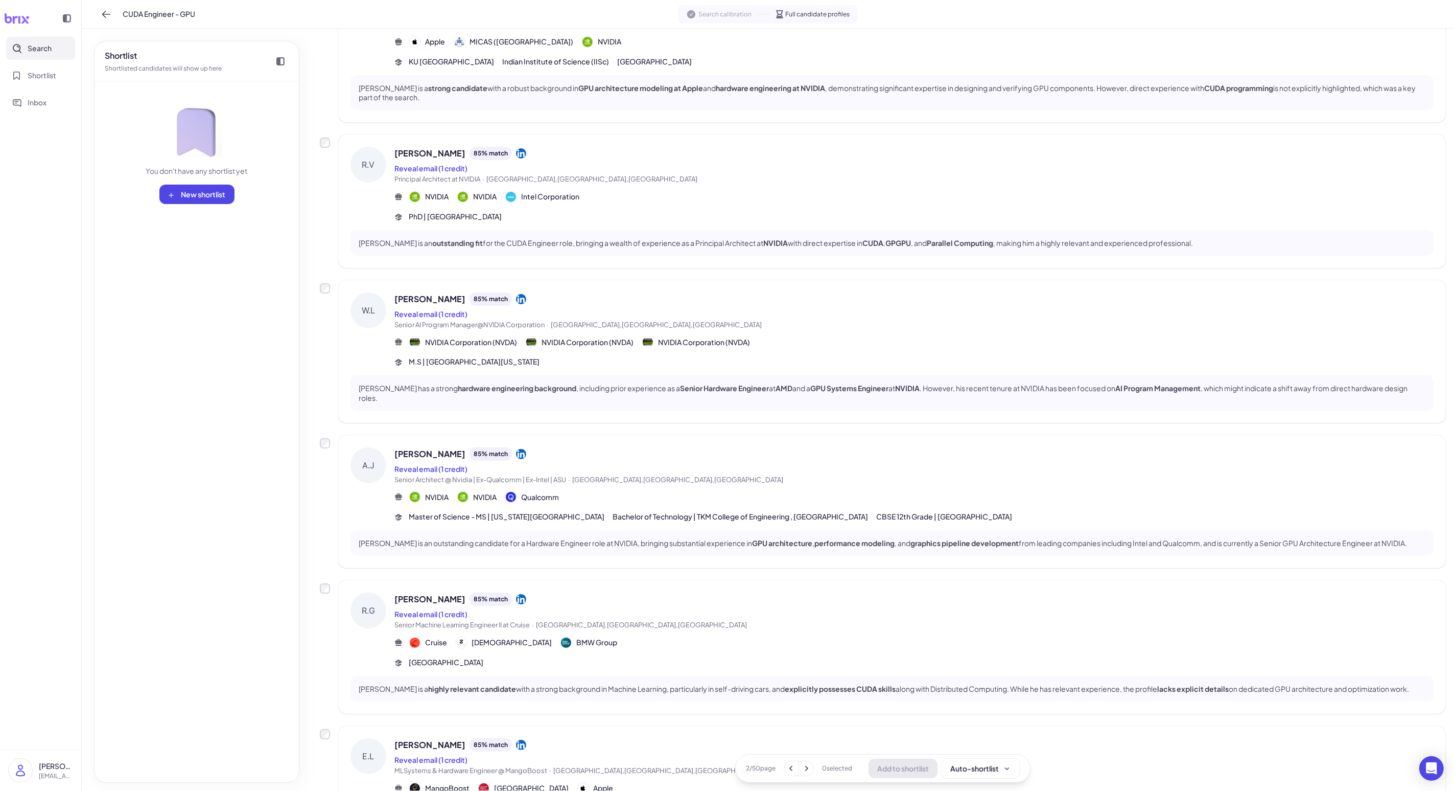
click at [377, 592] on div "[PERSON_NAME] 85 % match" at bounding box center [914, 598] width 1039 height 13
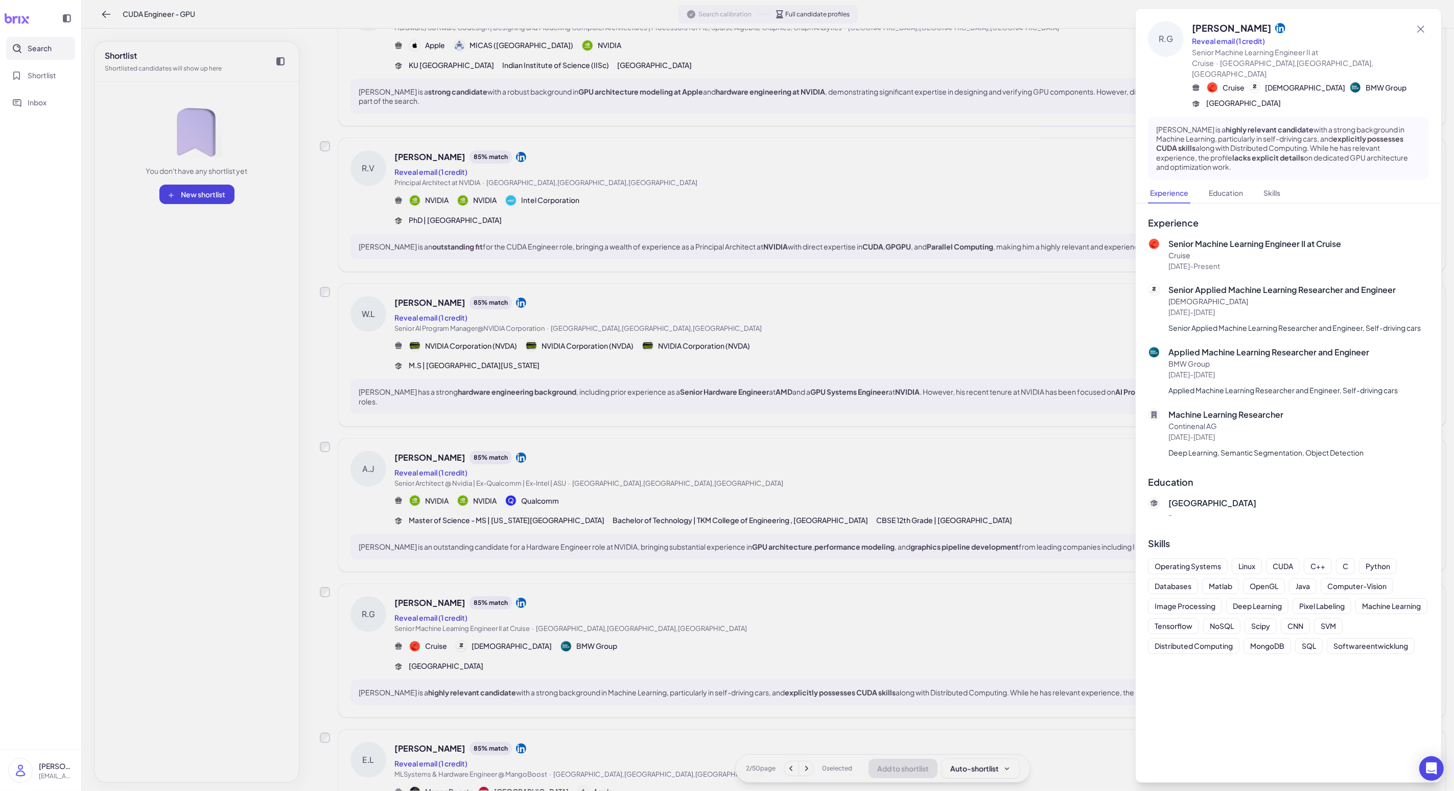
scroll to position [570, 0]
click at [377, 603] on div at bounding box center [727, 395] width 1454 height 791
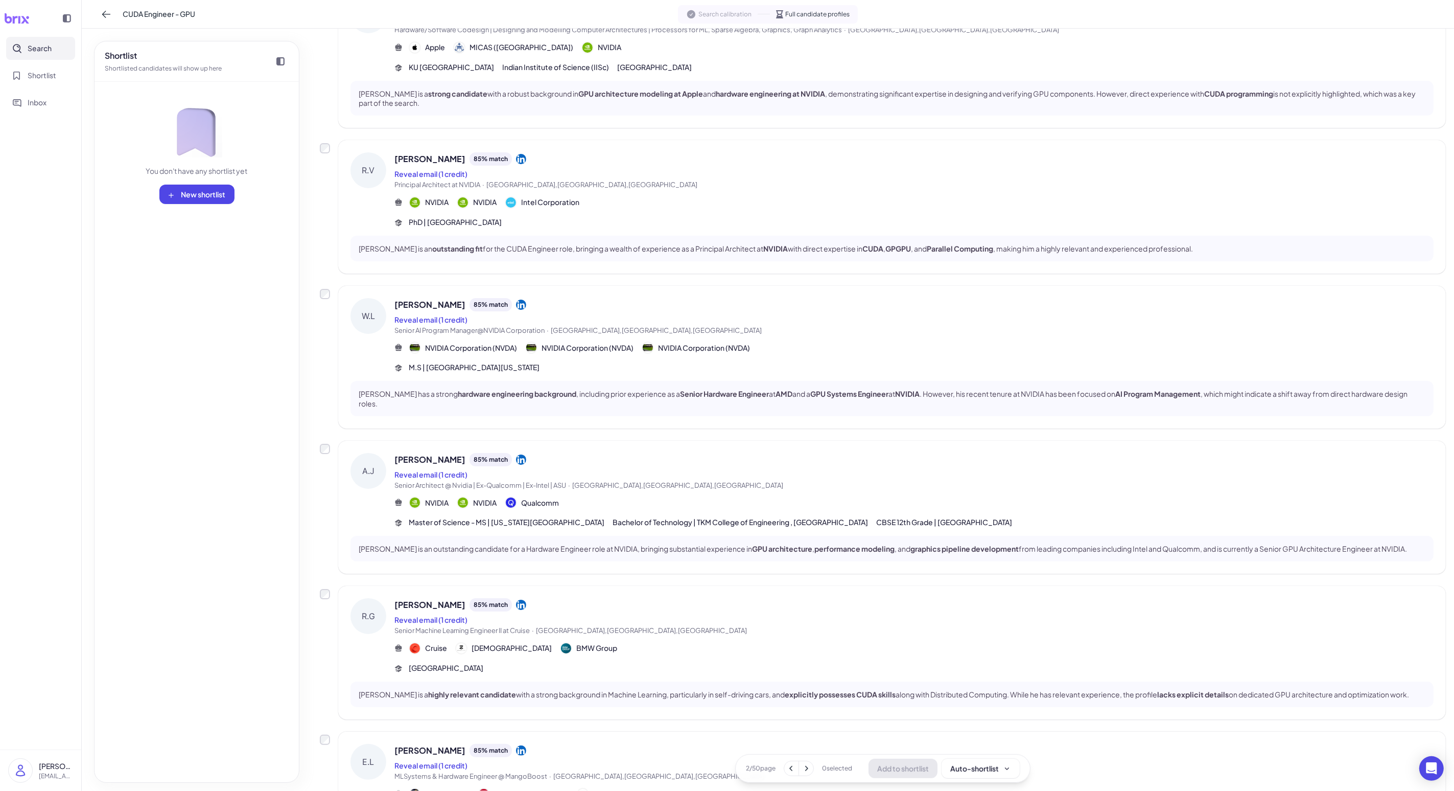
click at [377, 632] on icon at bounding box center [806, 768] width 10 height 10
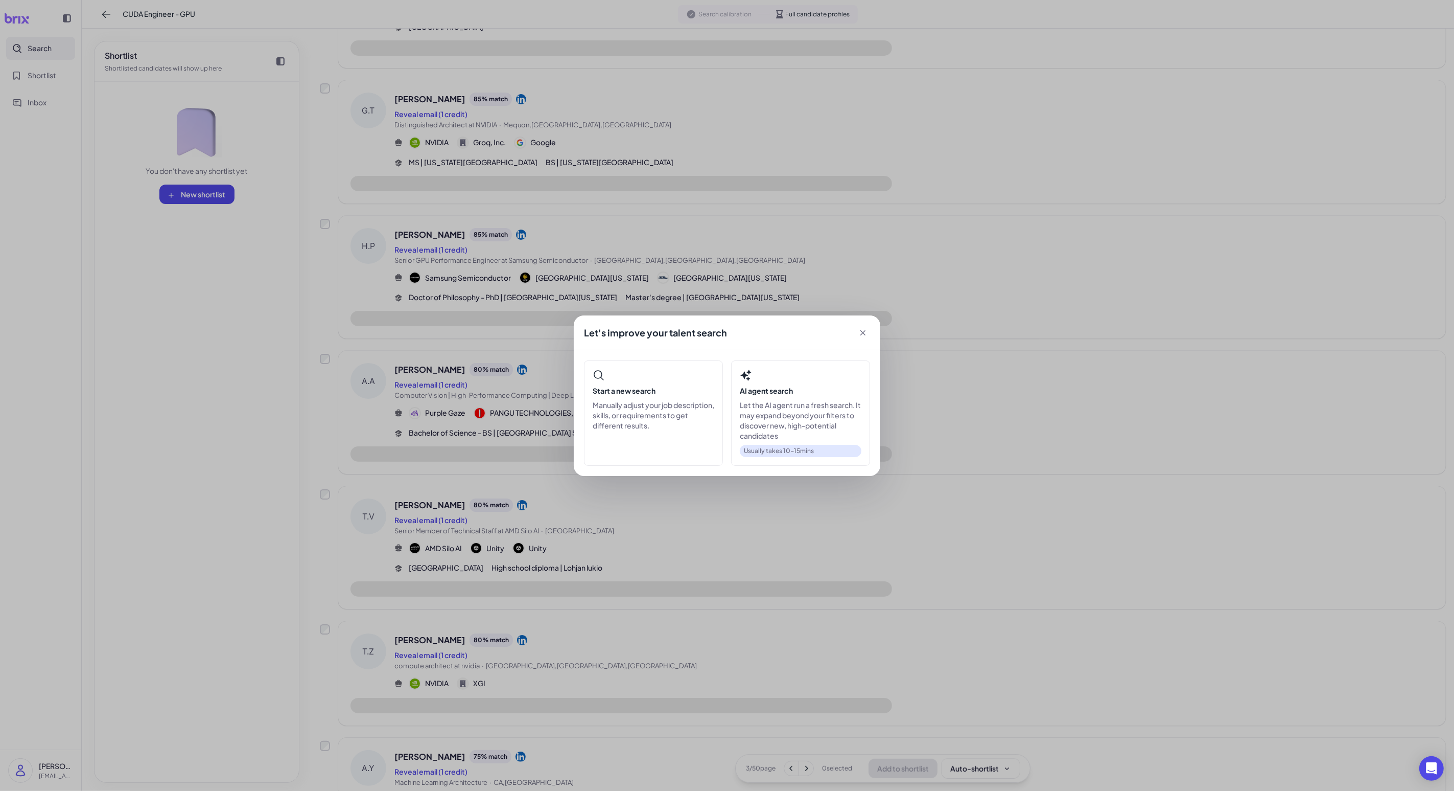
drag, startPoint x: 802, startPoint y: 717, endPoint x: 805, endPoint y: 725, distance: 8.3
click at [377, 632] on div "Let's improve your talent search Start a new search Manually adjust your job de…" at bounding box center [727, 395] width 1454 height 791
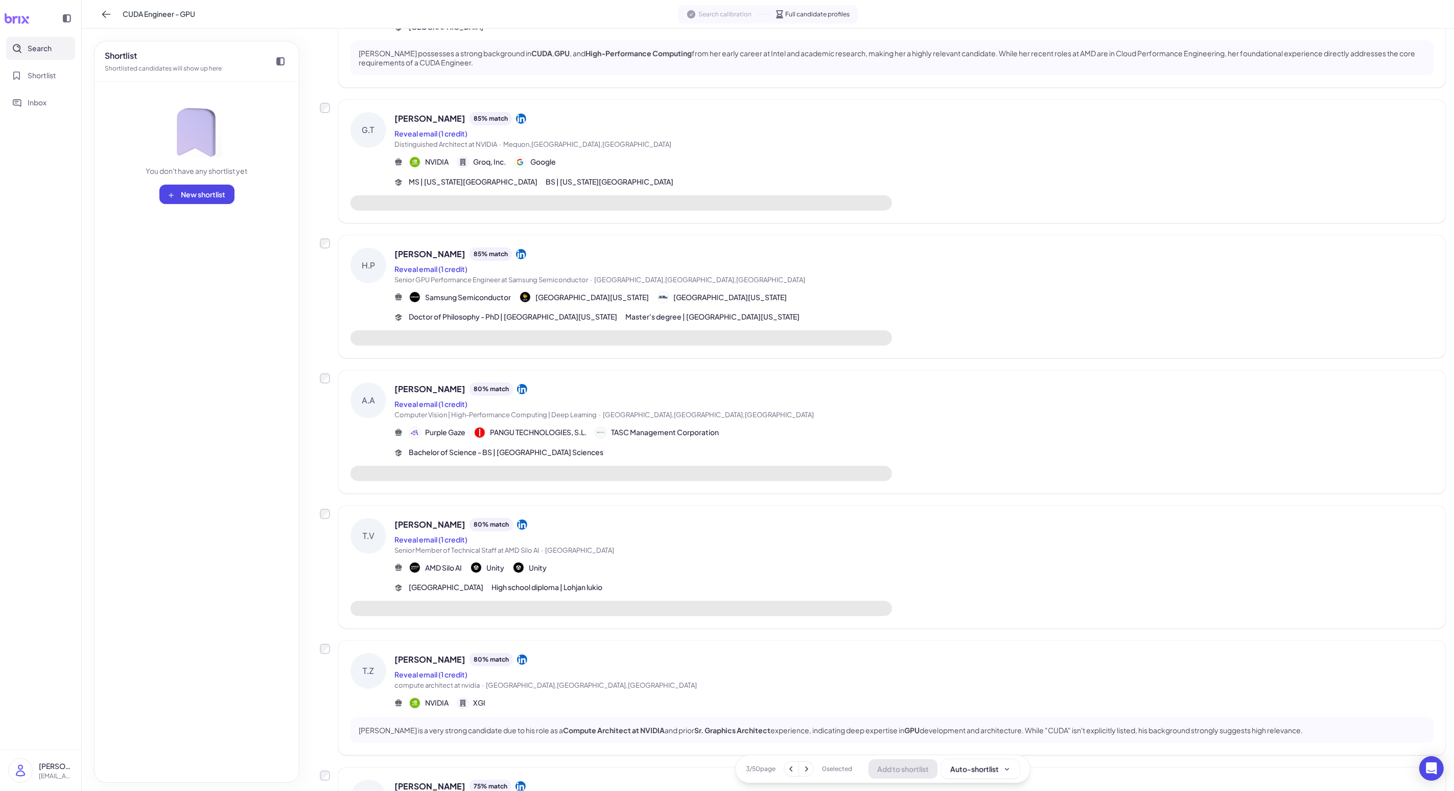
click at [377, 632] on button at bounding box center [806, 768] width 14 height 14
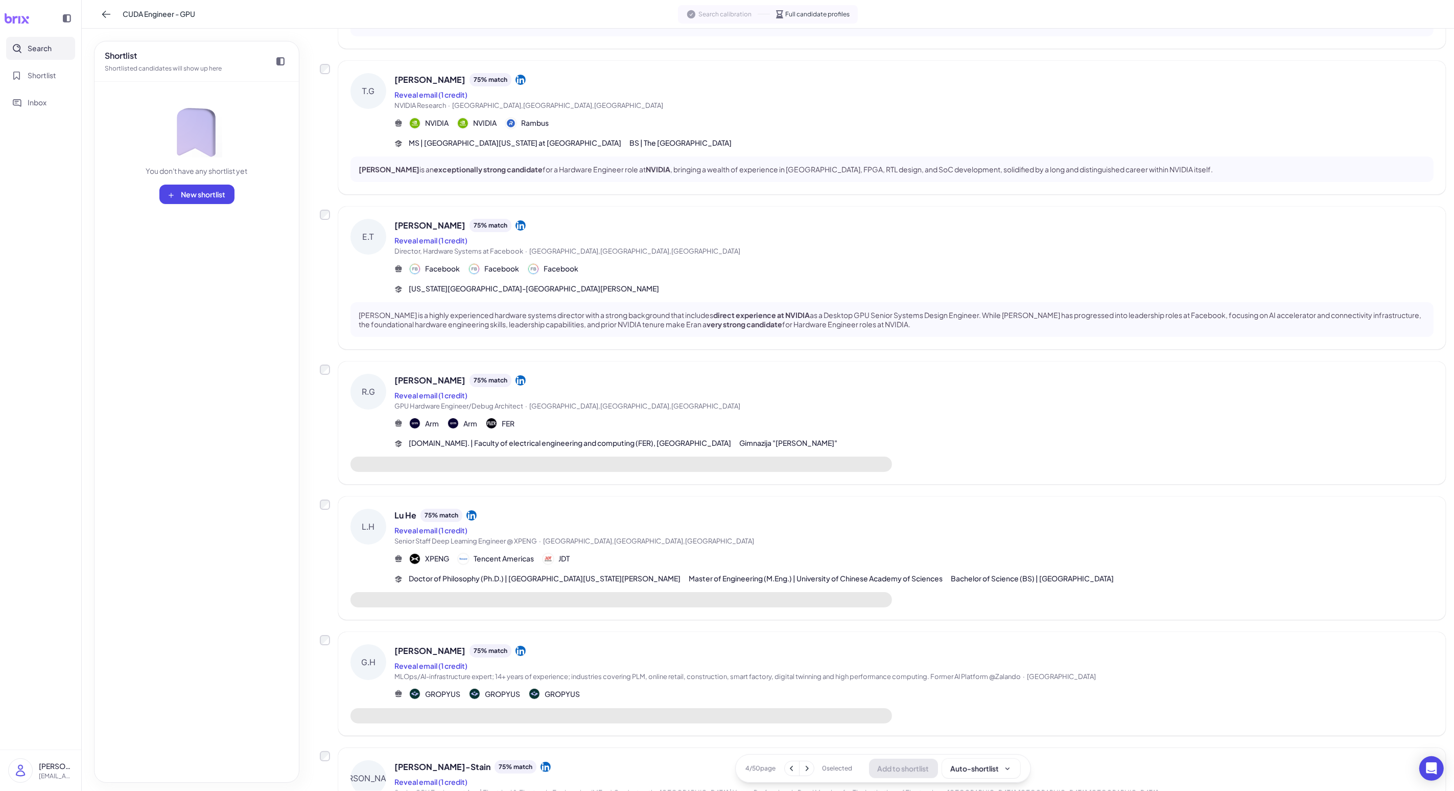
scroll to position [718, 0]
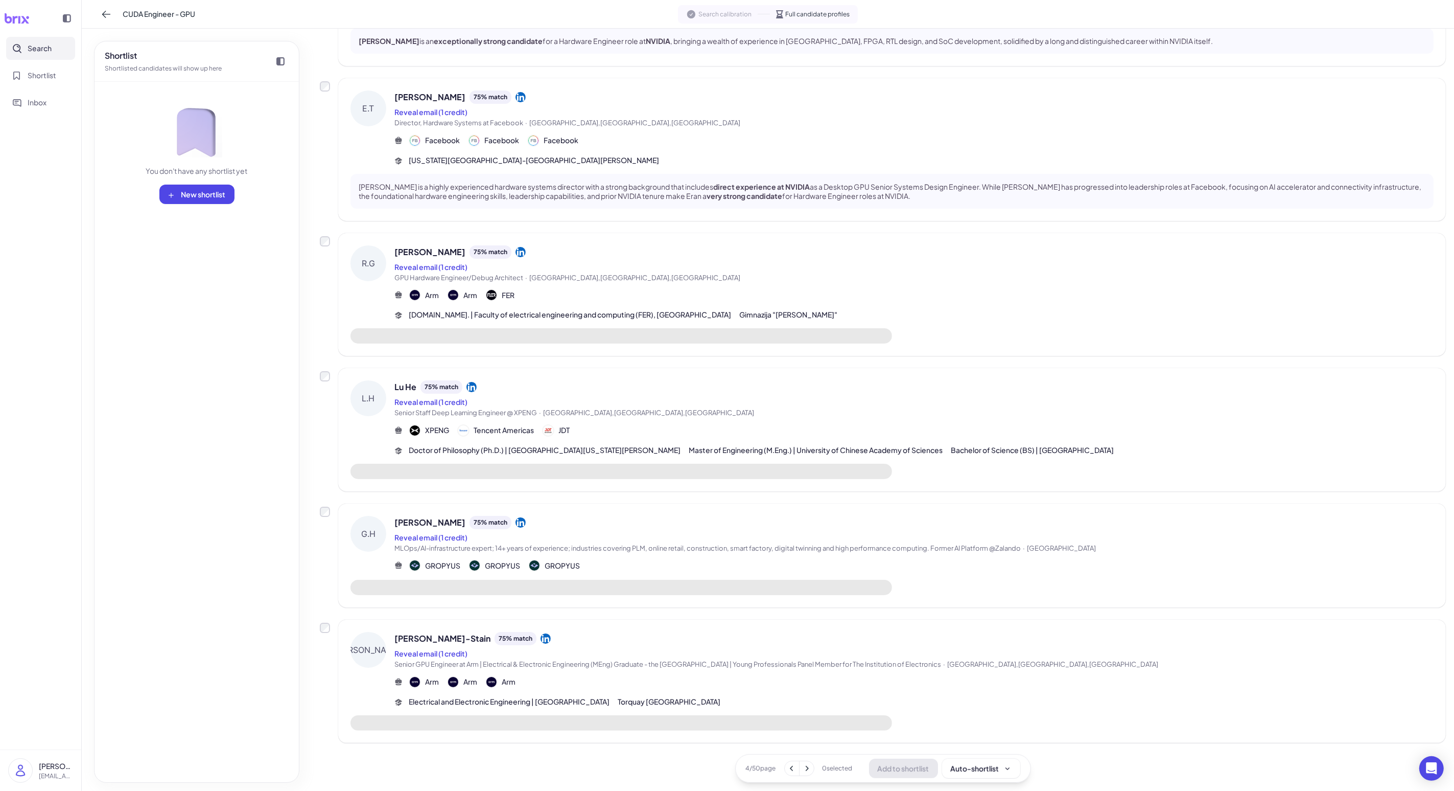
click at [377, 418] on div "Lu He 75 % match Reveal email (1 credit) Senior Staff Deep Learning Engineer @ …" at bounding box center [914, 417] width 1039 height 75
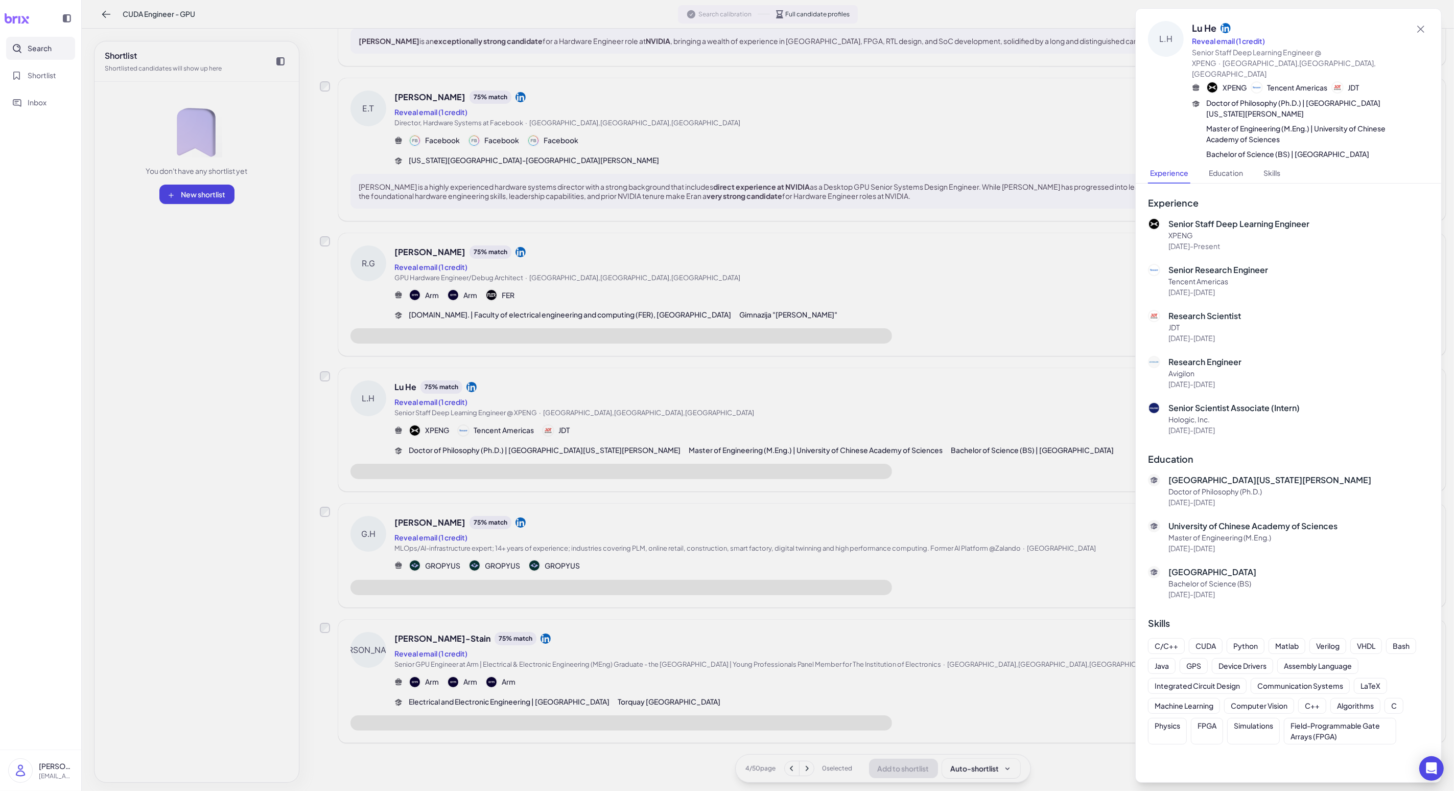
scroll to position [768, 0]
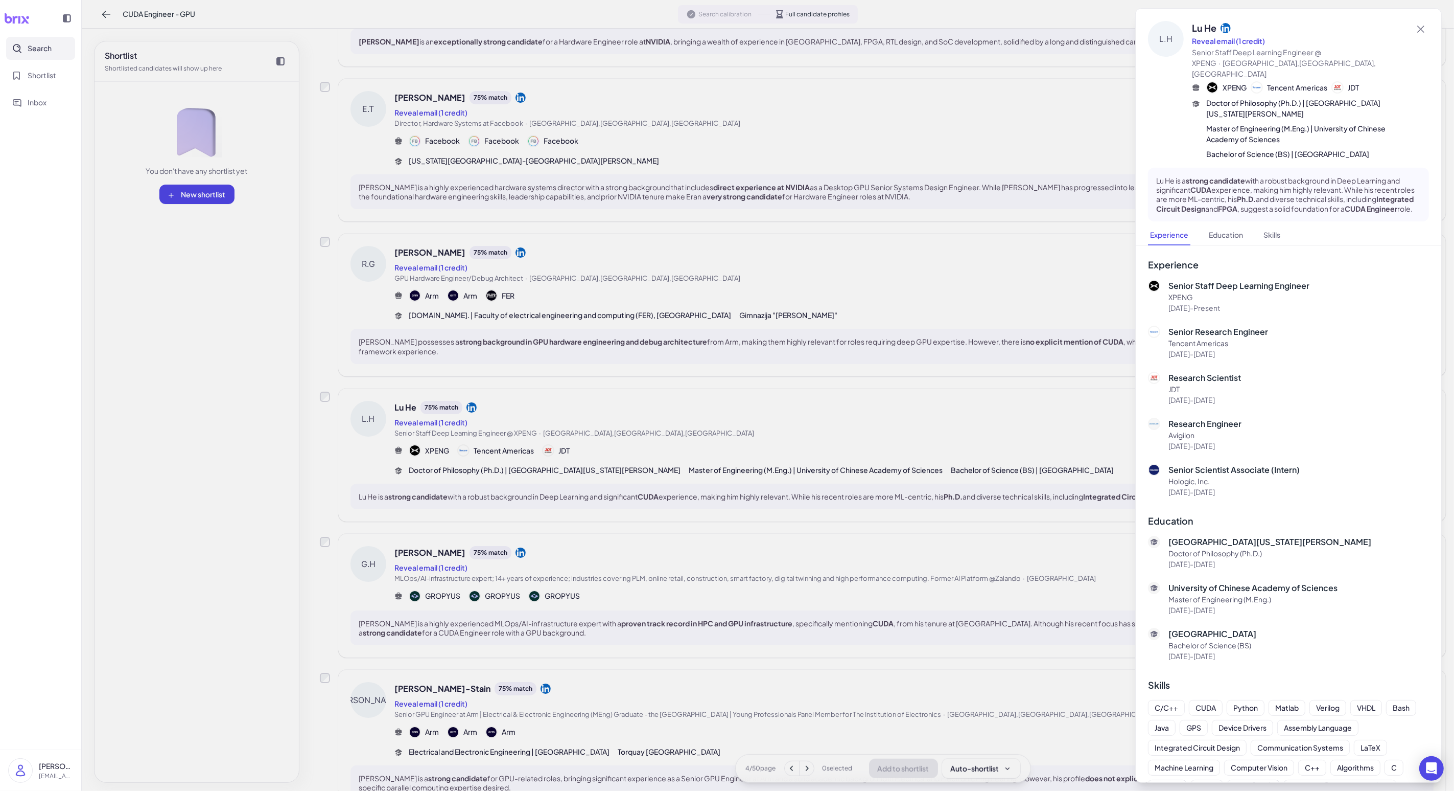
click at [377, 567] on div at bounding box center [727, 395] width 1454 height 791
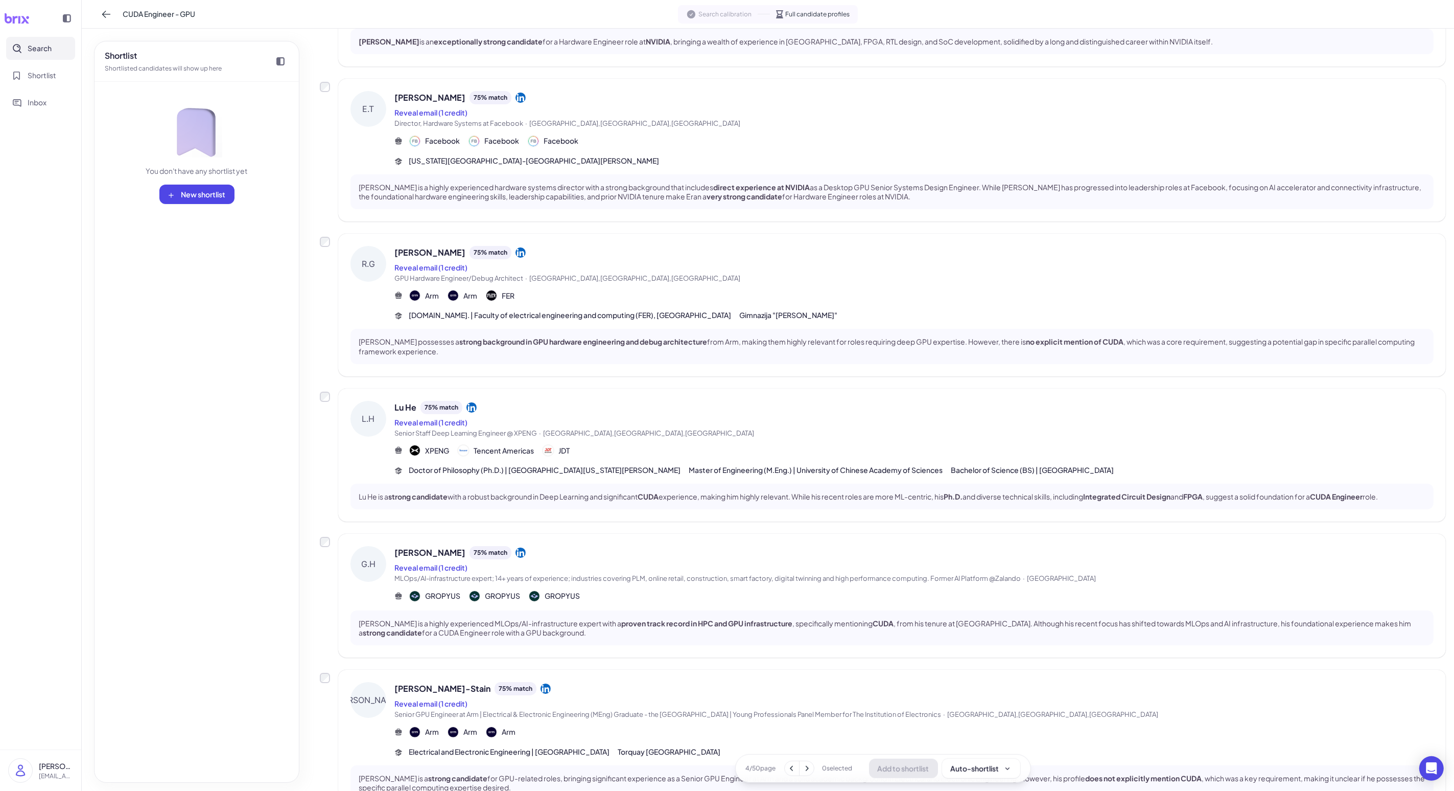
click at [377, 591] on div "GROPYUS GROPYUS GROPYUS" at bounding box center [914, 596] width 1039 height 12
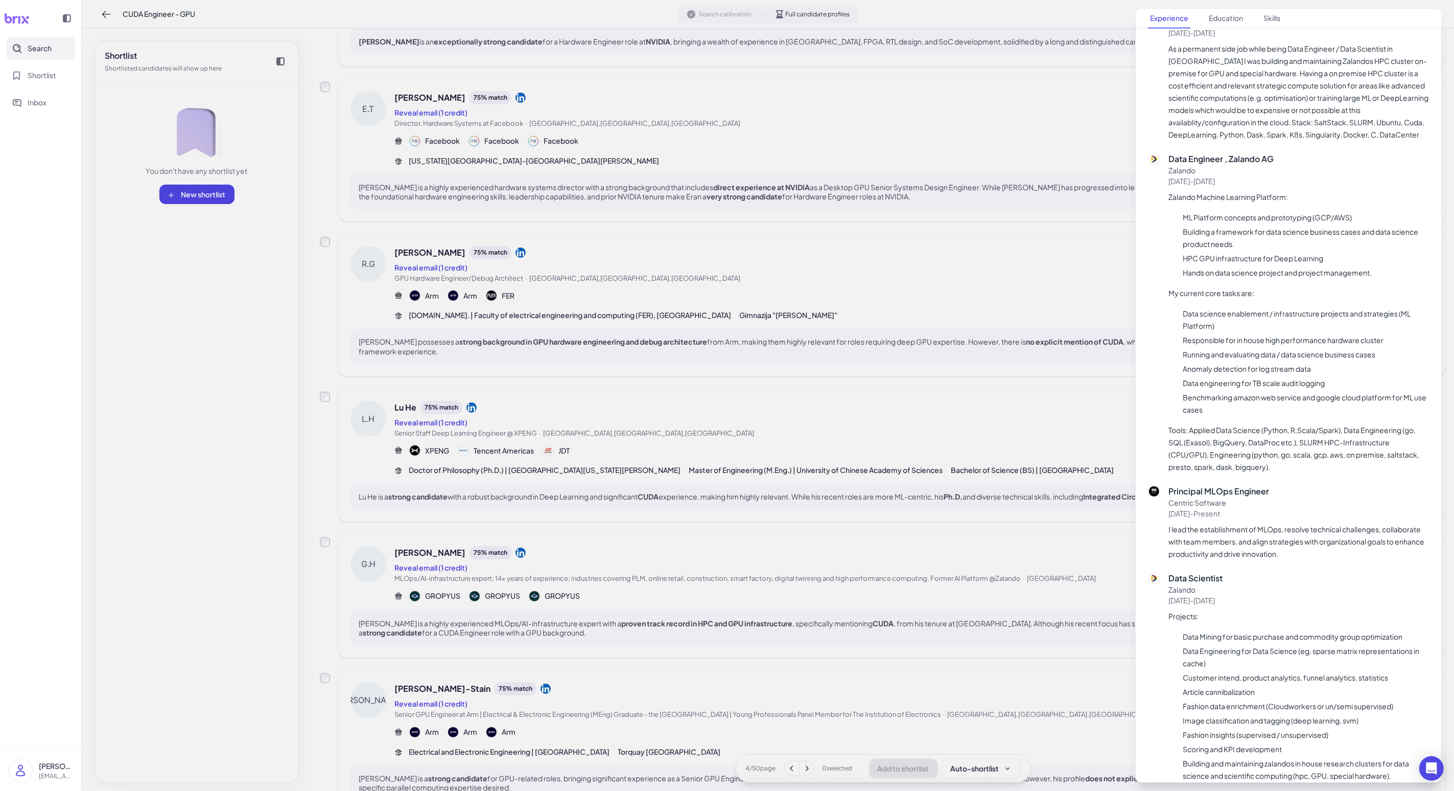
scroll to position [1437, 0]
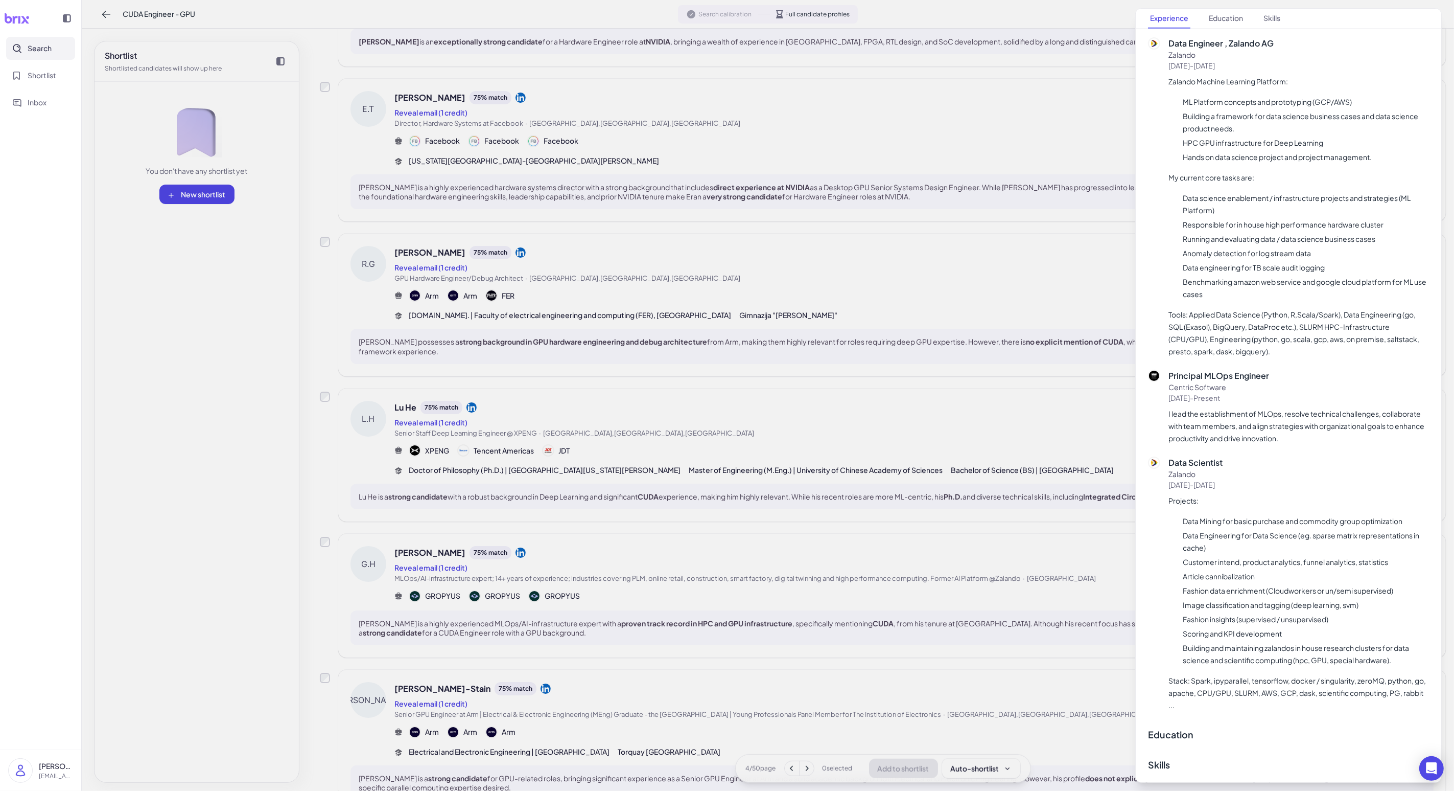
click at [377, 632] on div at bounding box center [727, 395] width 1454 height 791
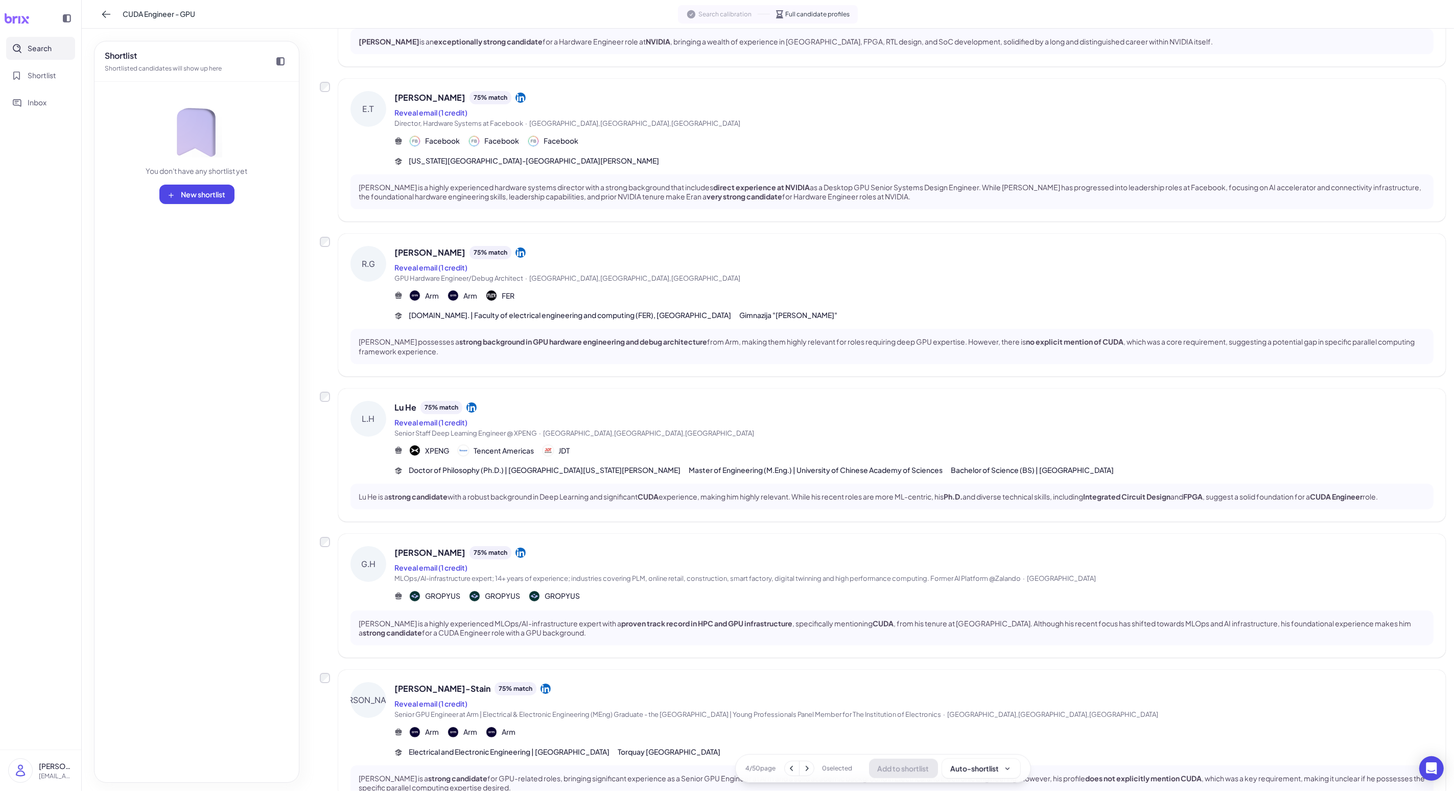
scroll to position [837, 0]
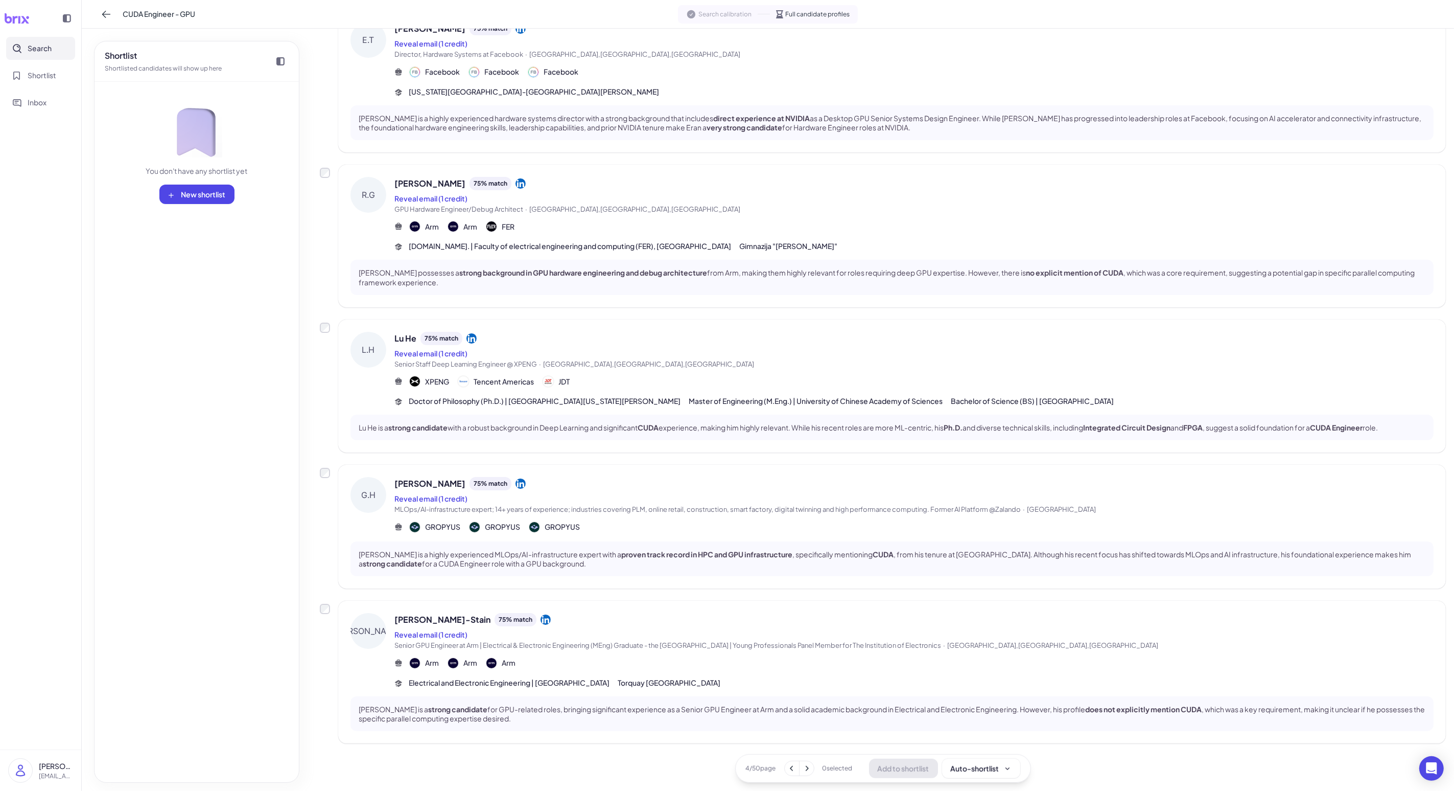
click at [377, 632] on div "Arm Arm Arm" at bounding box center [914, 663] width 1039 height 12
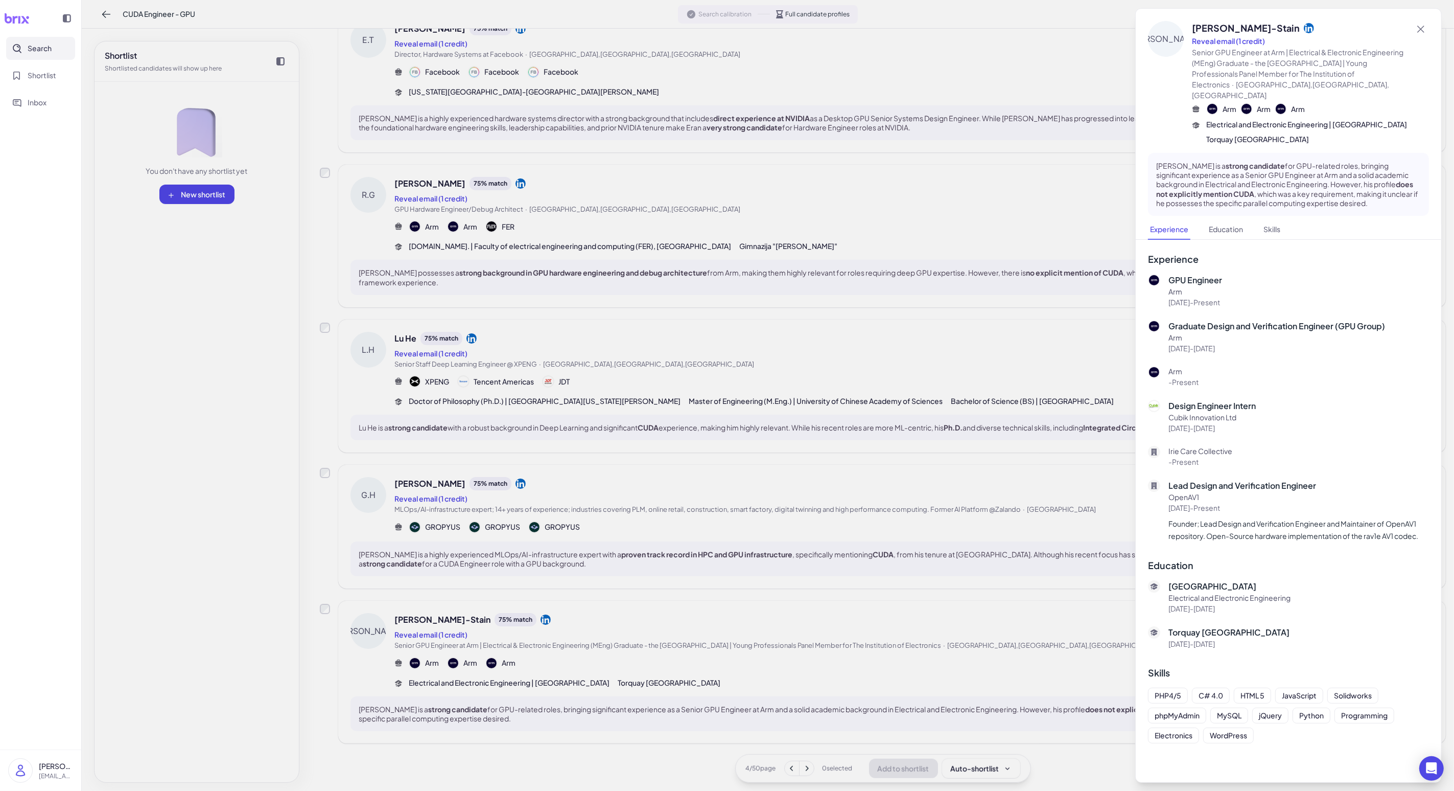
click at [377, 632] on div at bounding box center [727, 395] width 1454 height 791
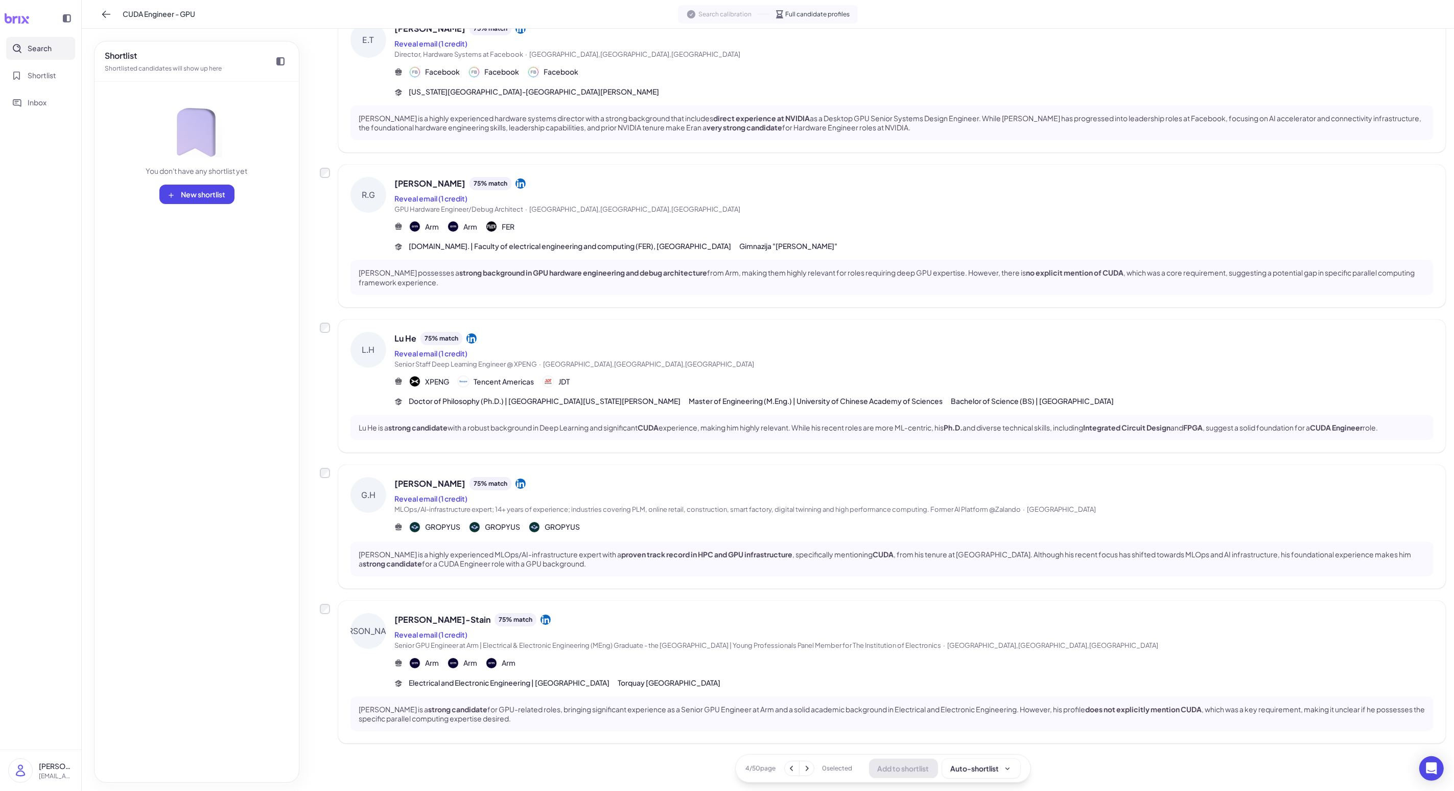
click at [377, 632] on button at bounding box center [807, 768] width 14 height 14
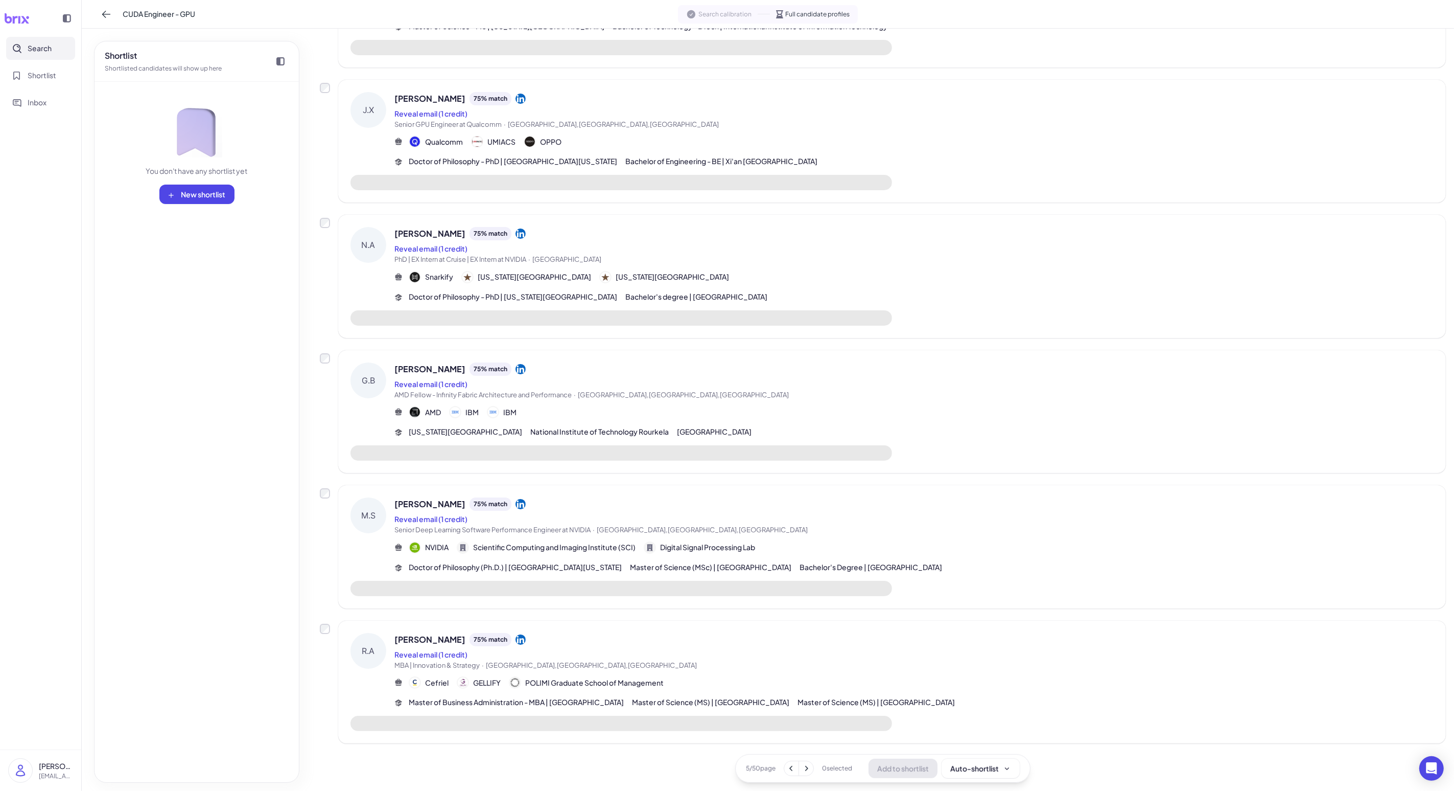
click at [377, 632] on button at bounding box center [806, 768] width 14 height 14
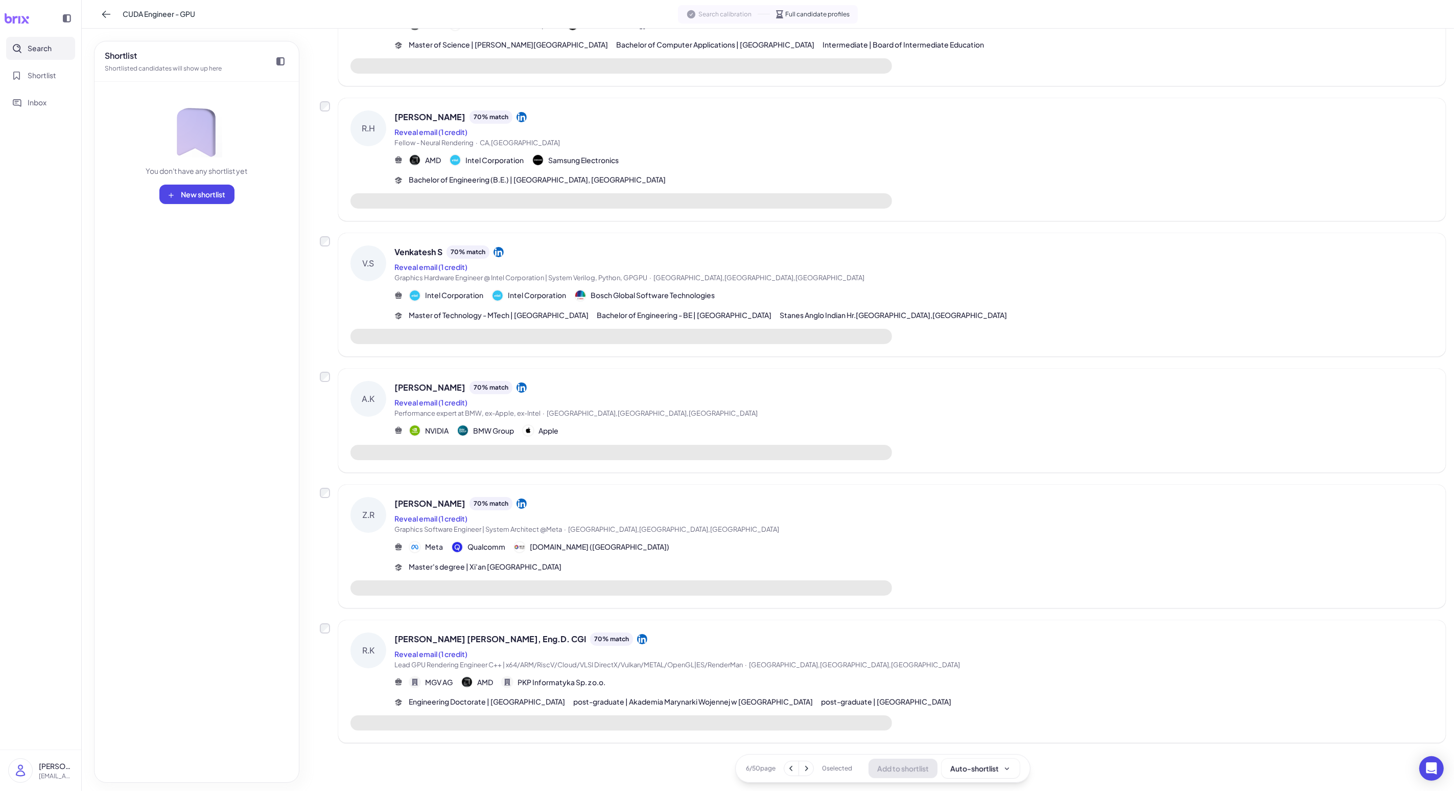
click at [377, 632] on div "[PERSON_NAME] [PERSON_NAME], Eng.D. CGI 70 % match Reveal email (1 credit) Lead…" at bounding box center [914, 669] width 1039 height 75
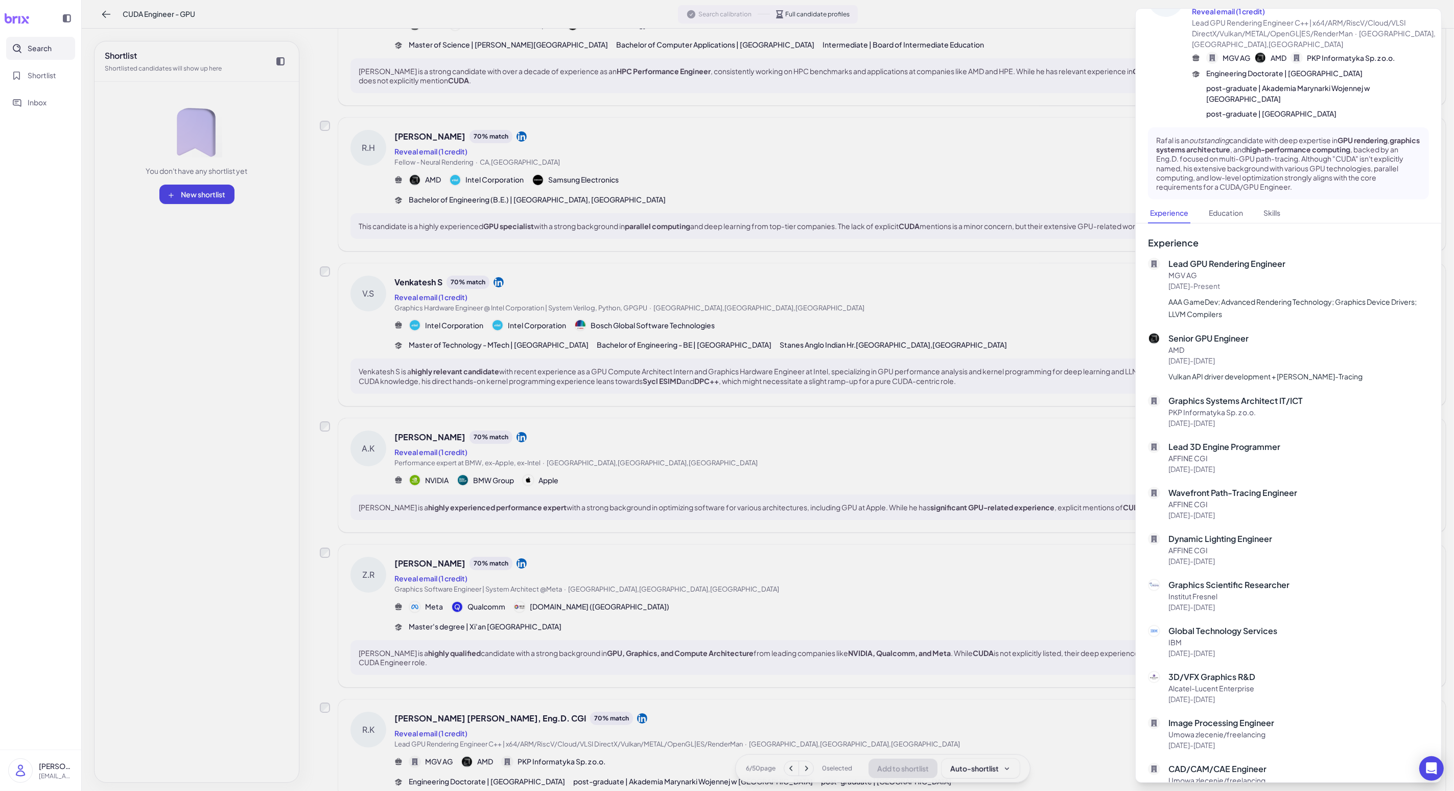
scroll to position [41, 0]
click at [377, 501] on div at bounding box center [727, 395] width 1454 height 791
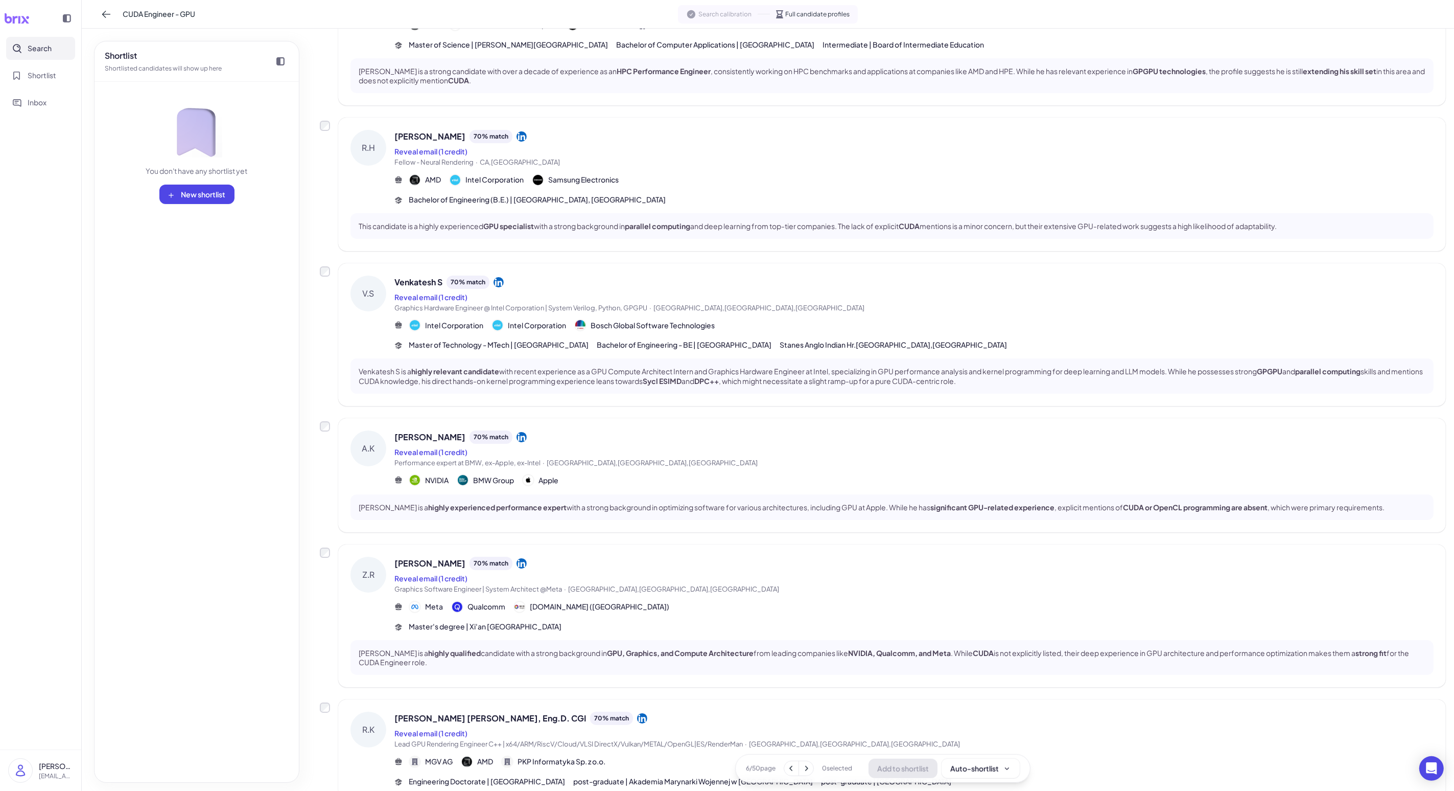
scroll to position [856, 0]
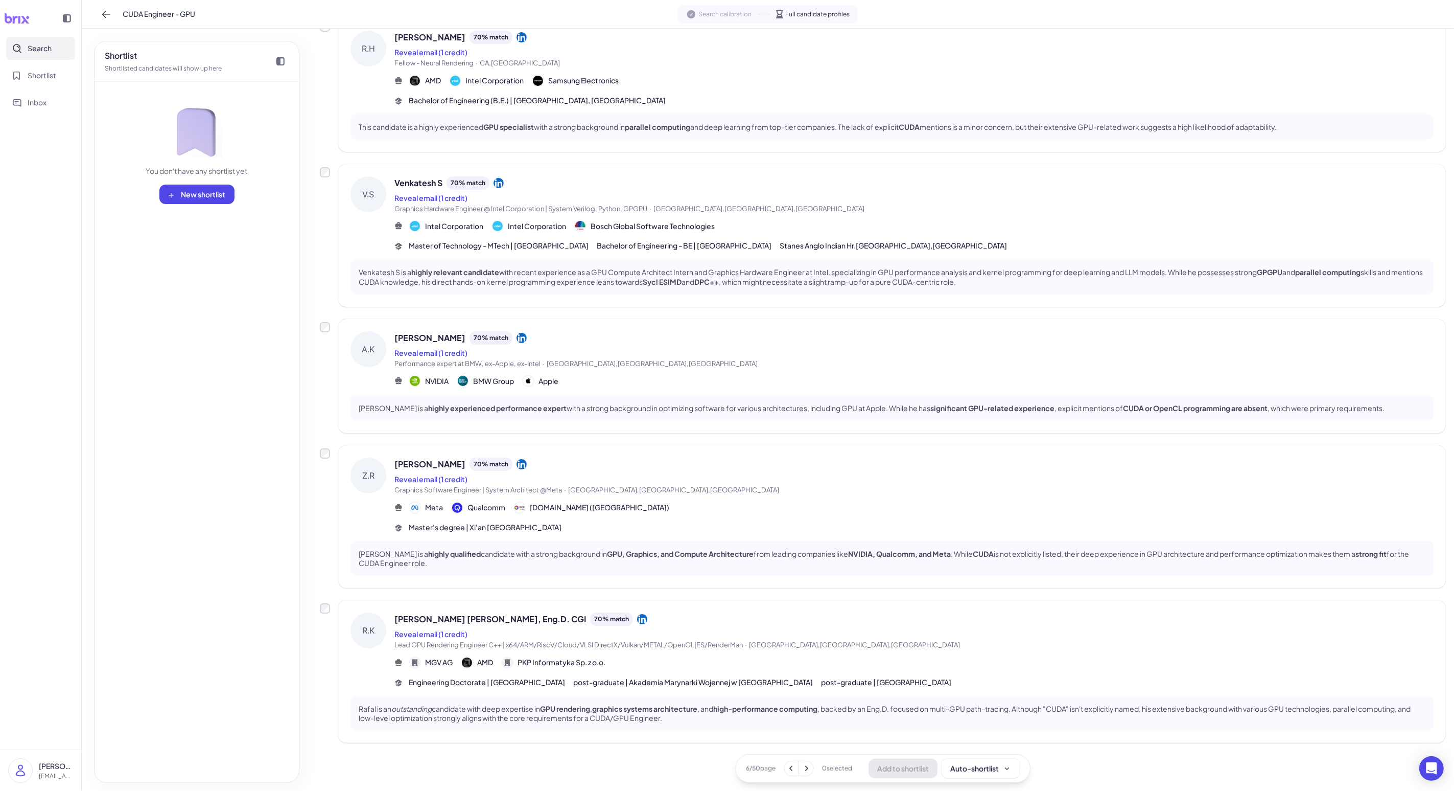
click at [377, 632] on div "MGV AG AMD PKP Informatyka Sp. z o.o." at bounding box center [914, 662] width 1039 height 12
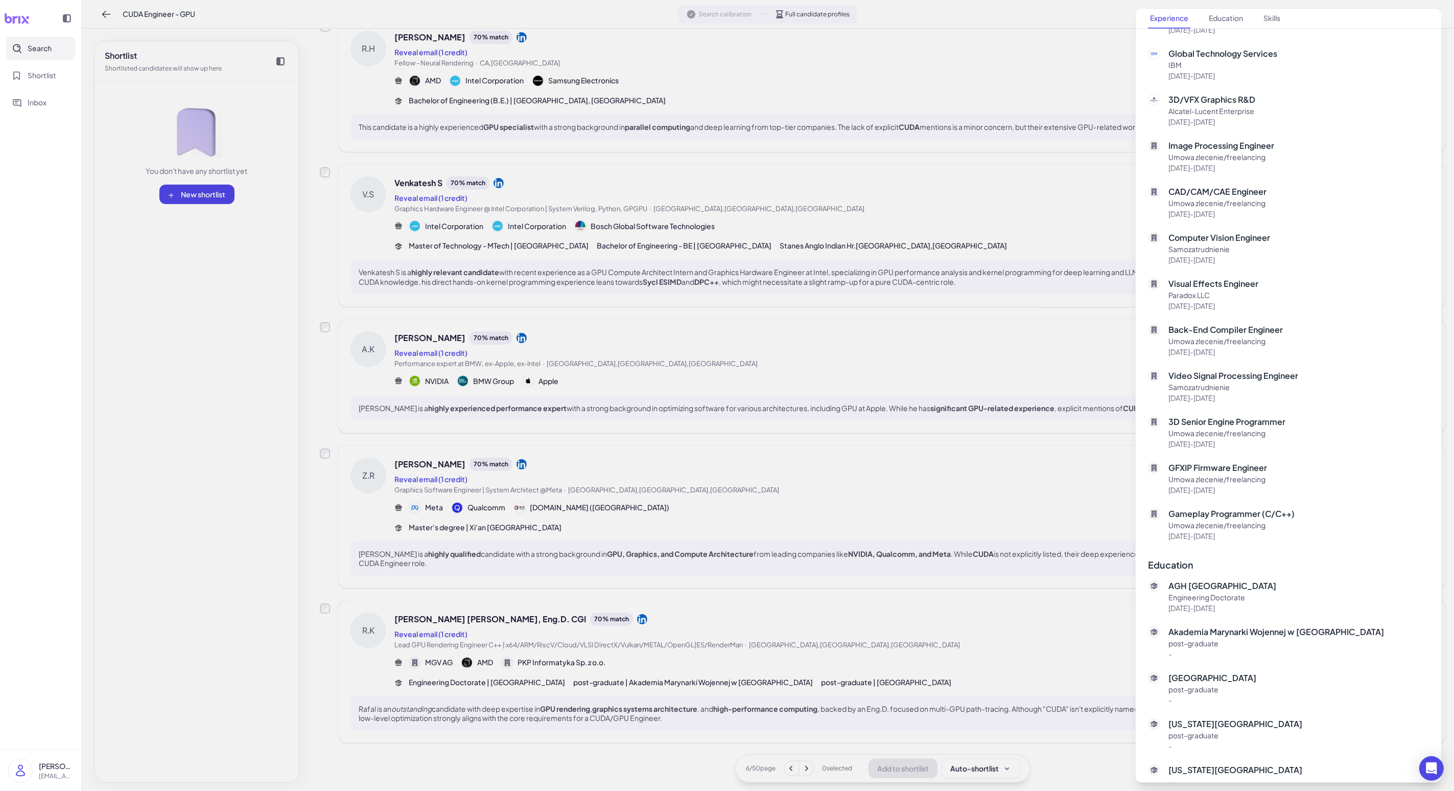
scroll to position [0, 0]
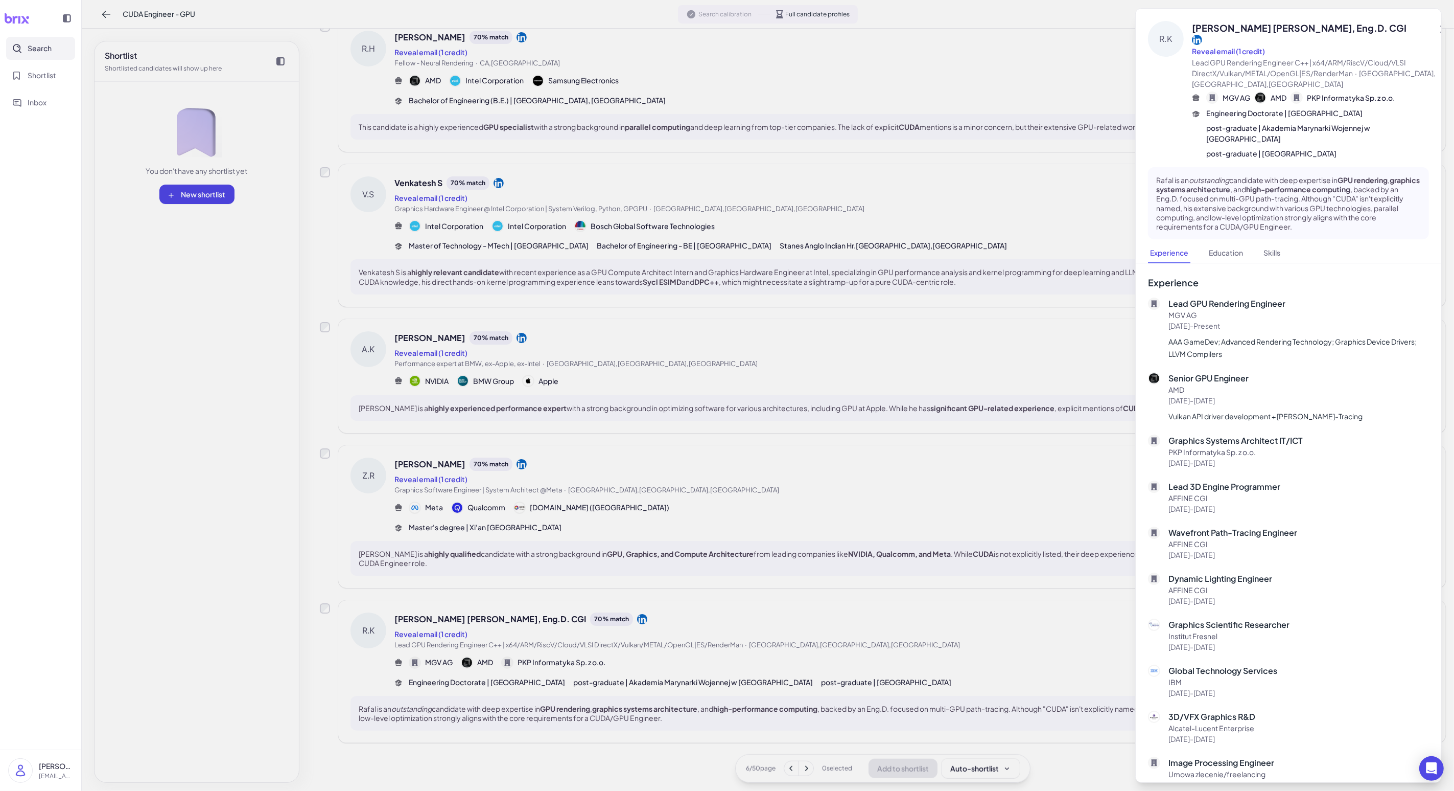
click at [377, 535] on div at bounding box center [727, 395] width 1454 height 791
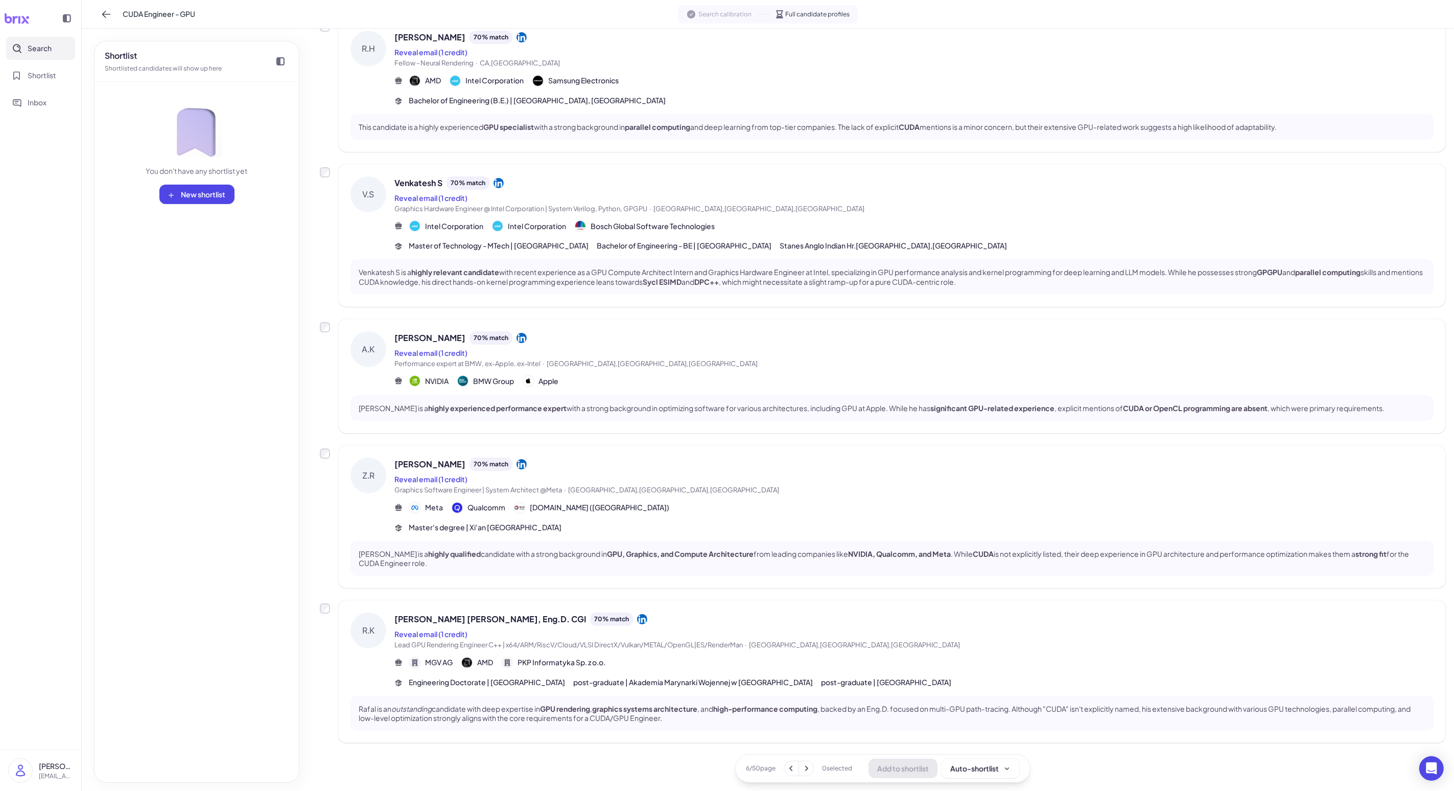
click at [377, 632] on icon at bounding box center [806, 768] width 10 height 10
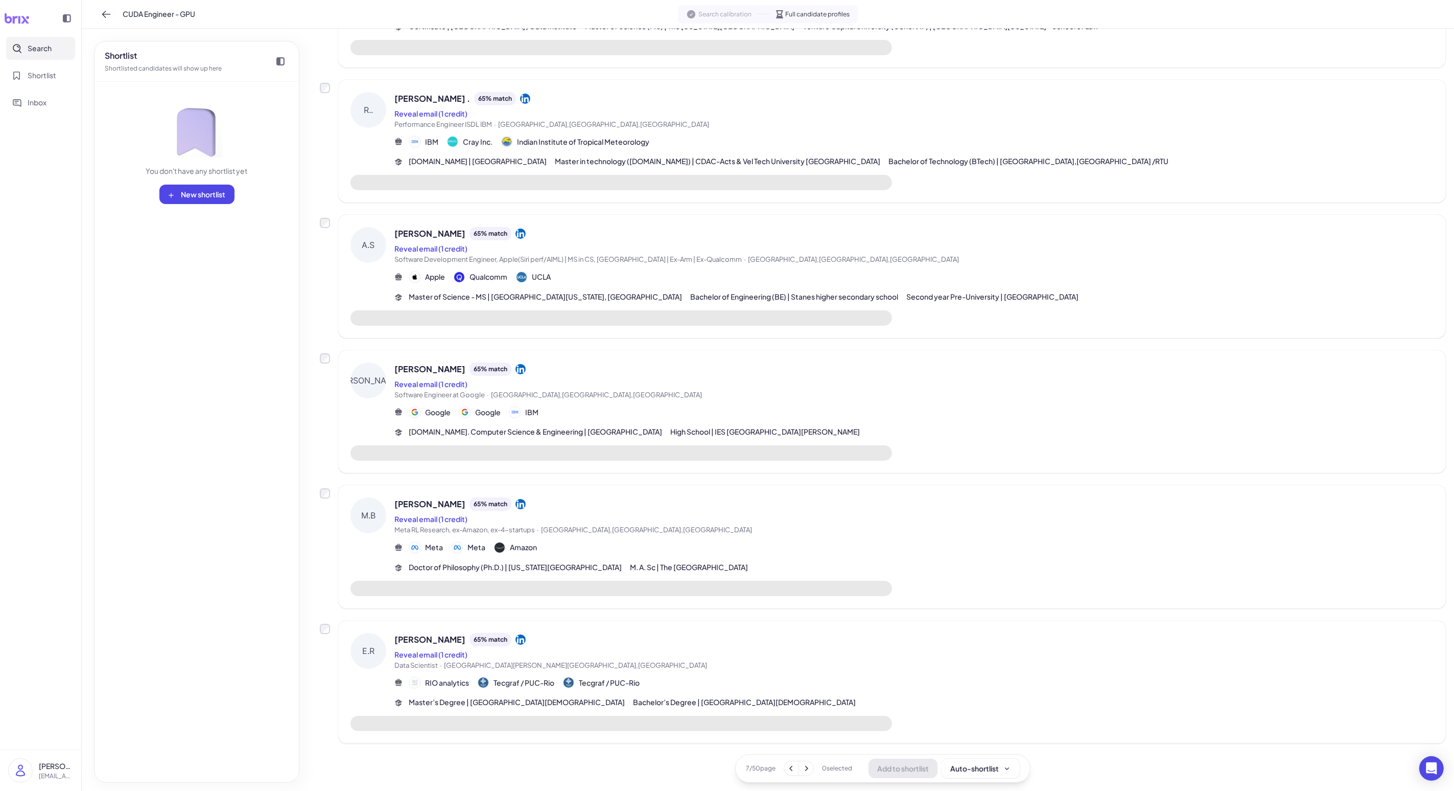
click at [377, 229] on div "[PERSON_NAME] 65 % match" at bounding box center [914, 233] width 1039 height 13
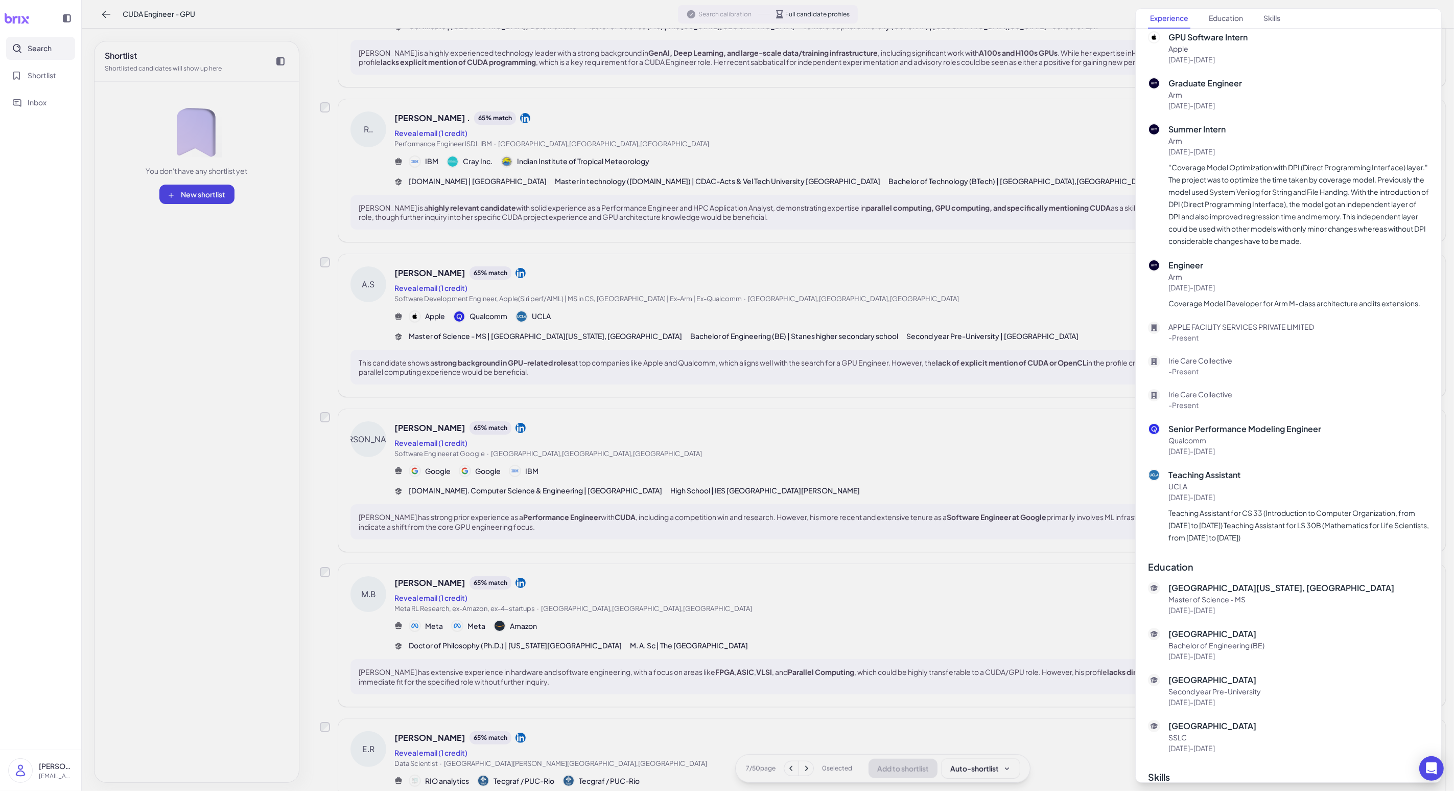
scroll to position [0, 0]
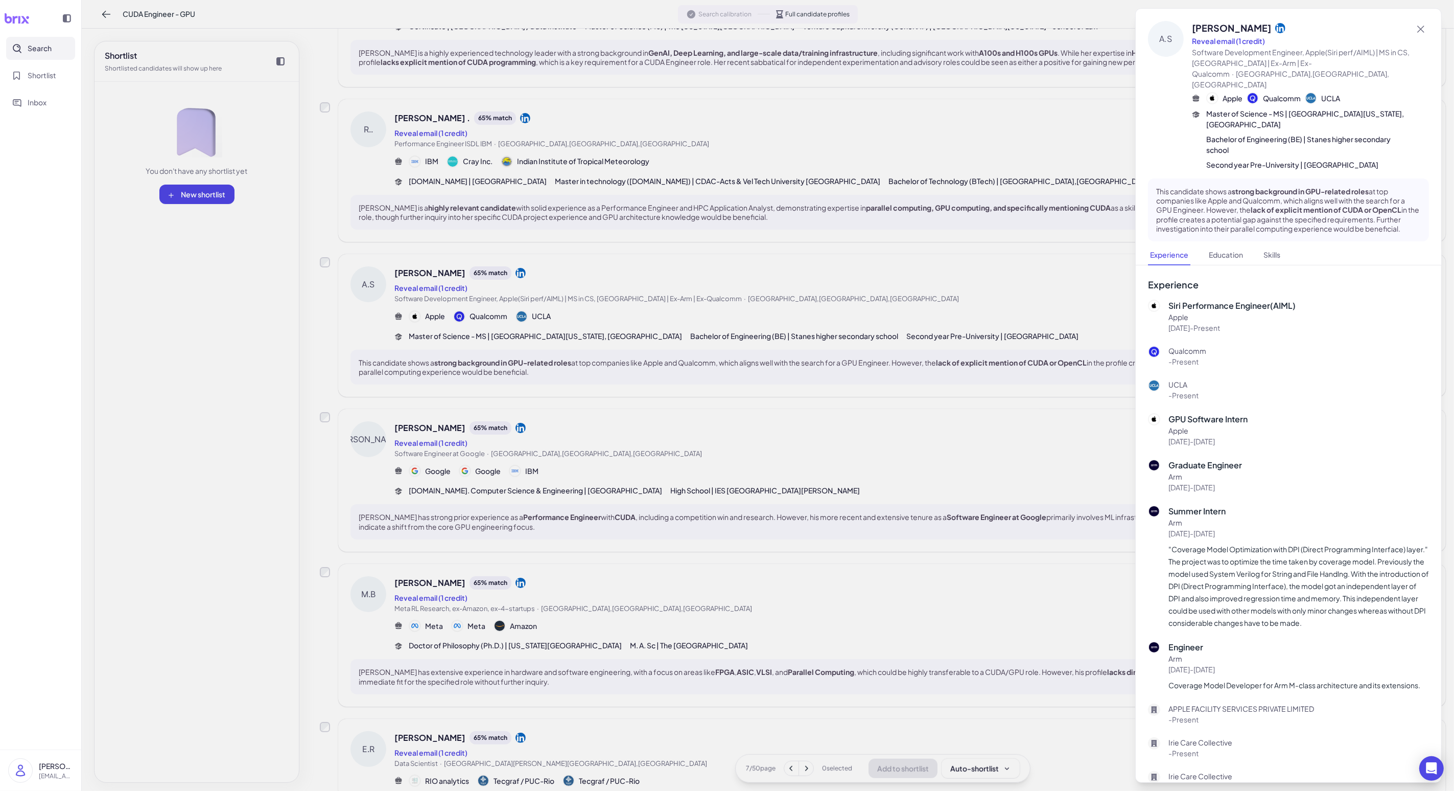
drag, startPoint x: 769, startPoint y: 374, endPoint x: 772, endPoint y: 346, distance: 27.8
click at [377, 374] on div at bounding box center [727, 395] width 1454 height 791
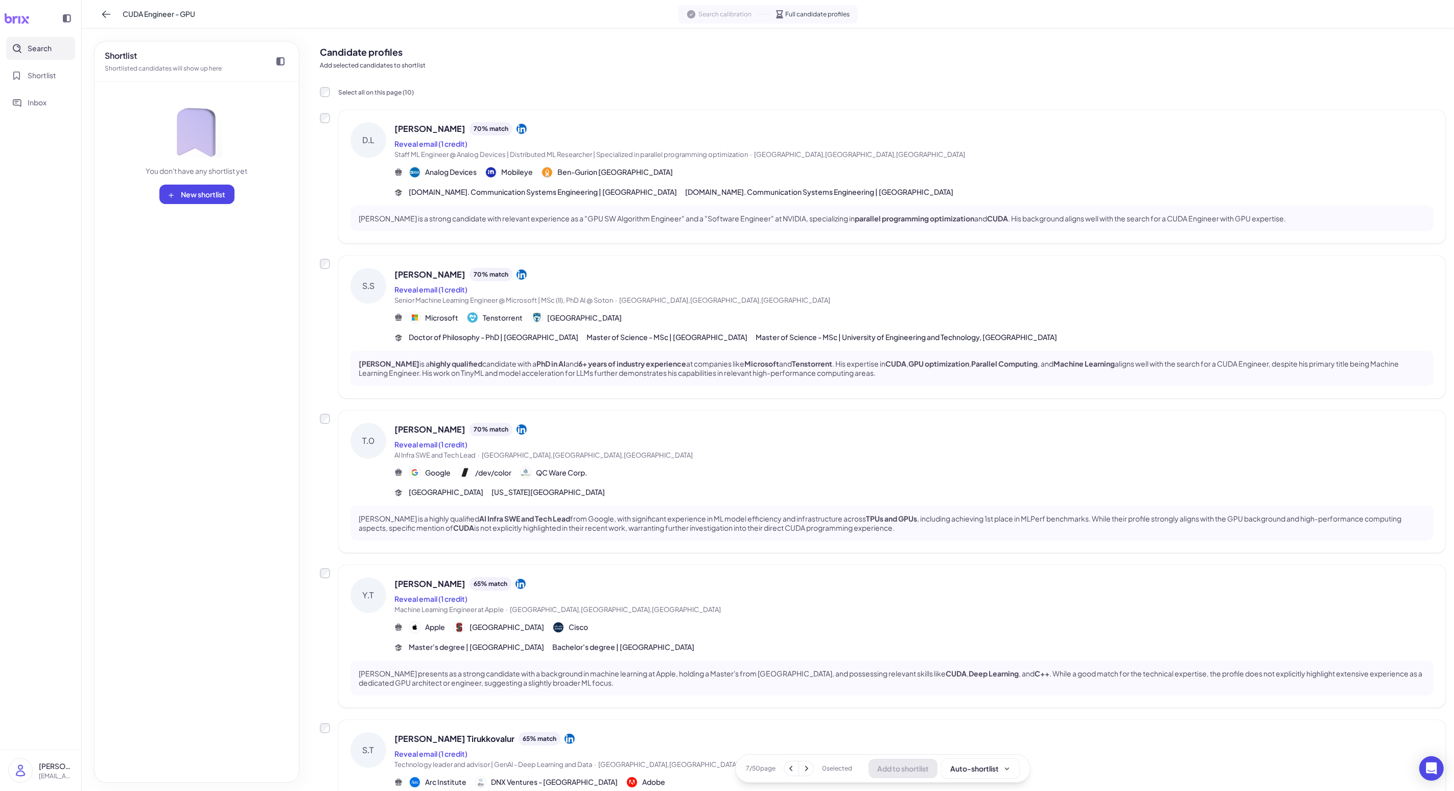
click at [377, 180] on div "[PERSON_NAME] 70 % match Reveal email (1 credit) Staff ML Engineer @ Analog Dev…" at bounding box center [914, 159] width 1039 height 75
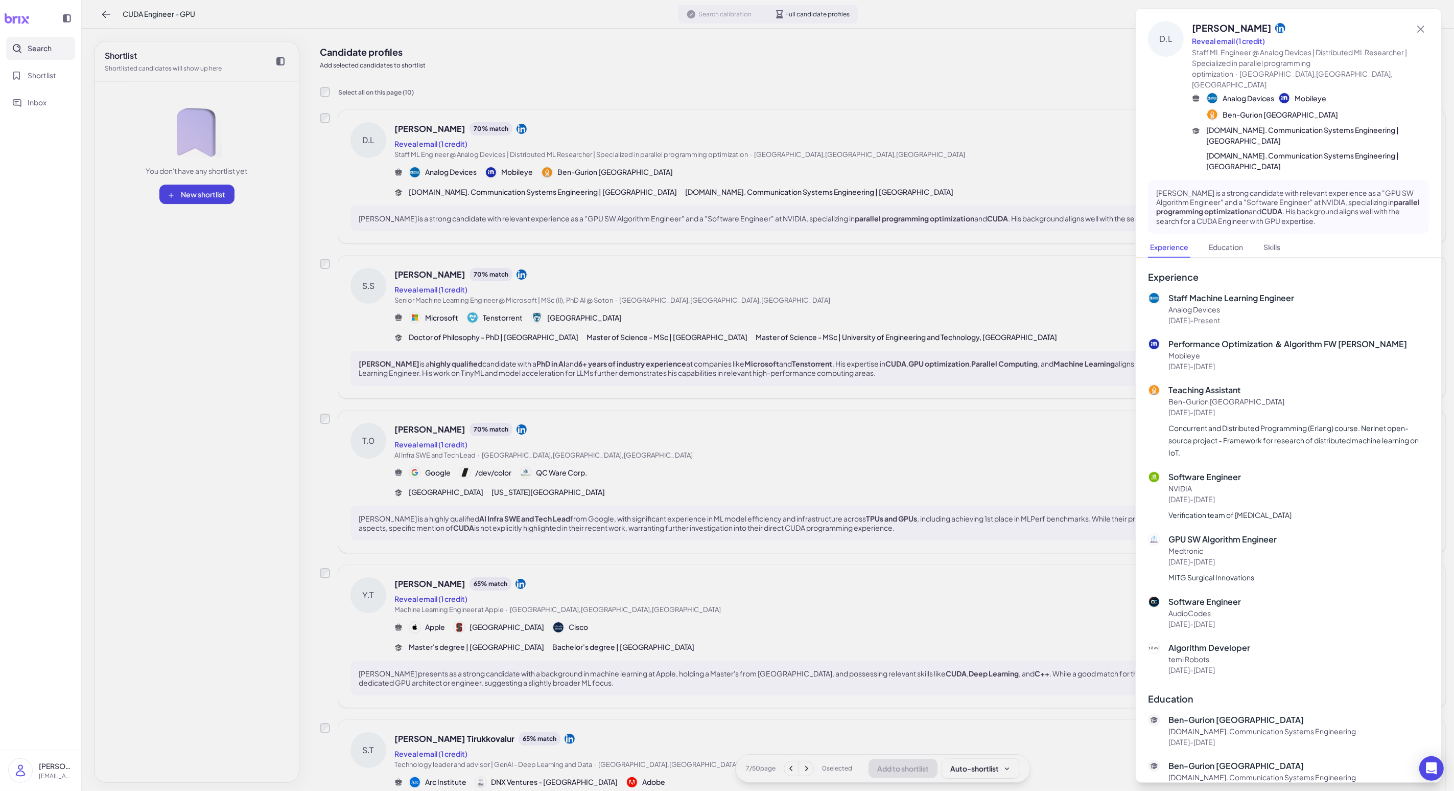
click at [377, 180] on div at bounding box center [727, 395] width 1454 height 791
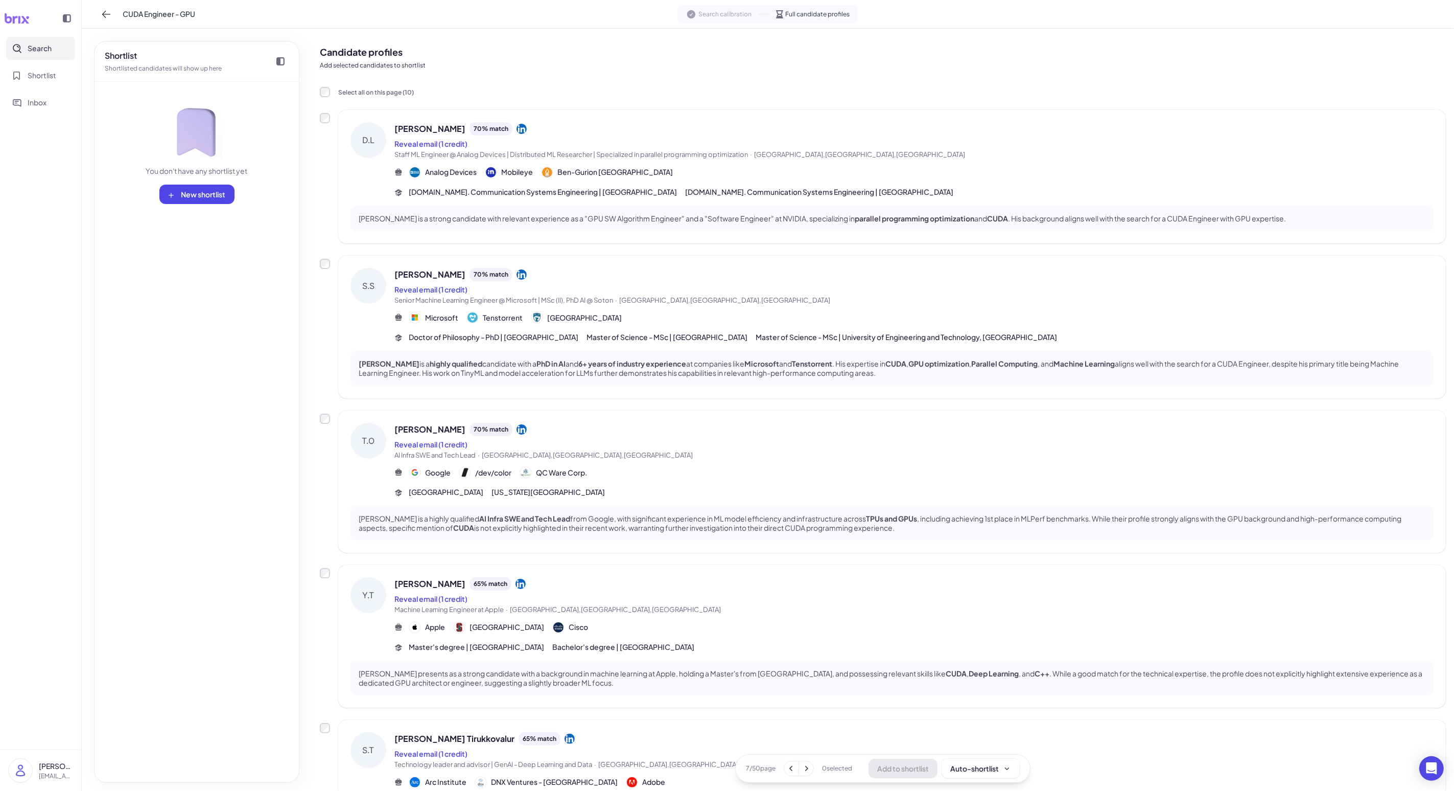
click at [377, 285] on div "Reveal email (1 credit)" at bounding box center [914, 289] width 1039 height 12
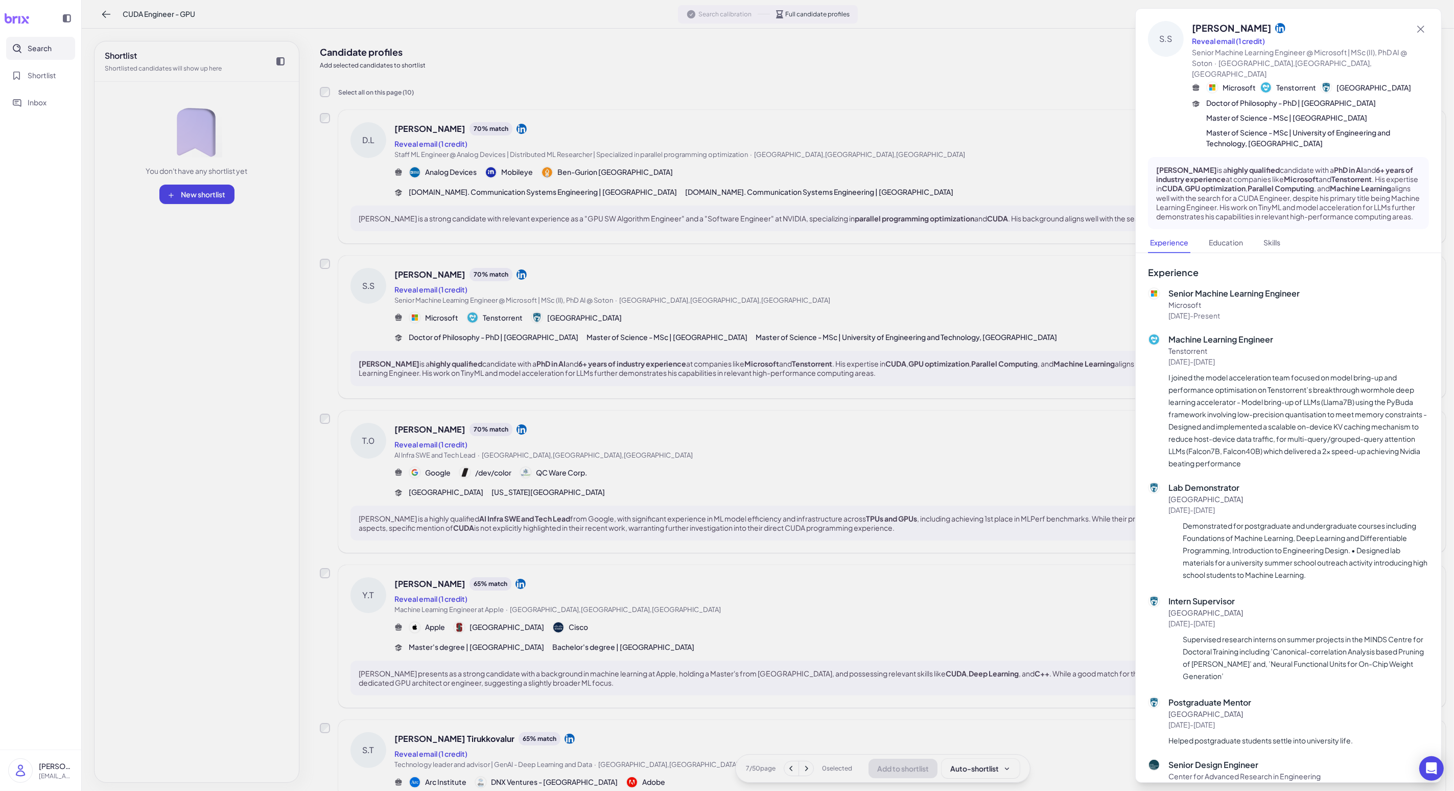
click at [377, 311] on div at bounding box center [727, 395] width 1454 height 791
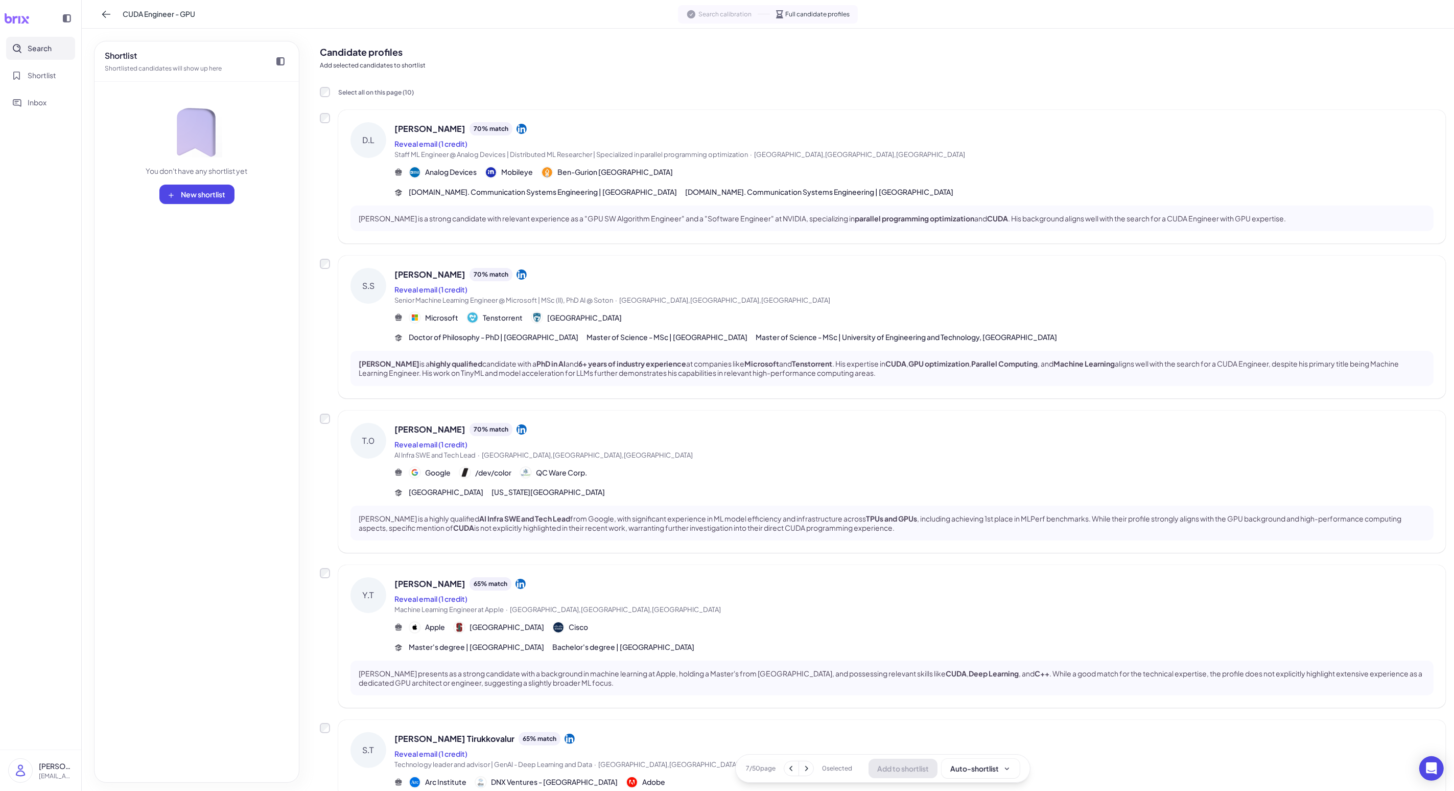
click at [377, 423] on div "[PERSON_NAME] 70 % match" at bounding box center [914, 429] width 1039 height 13
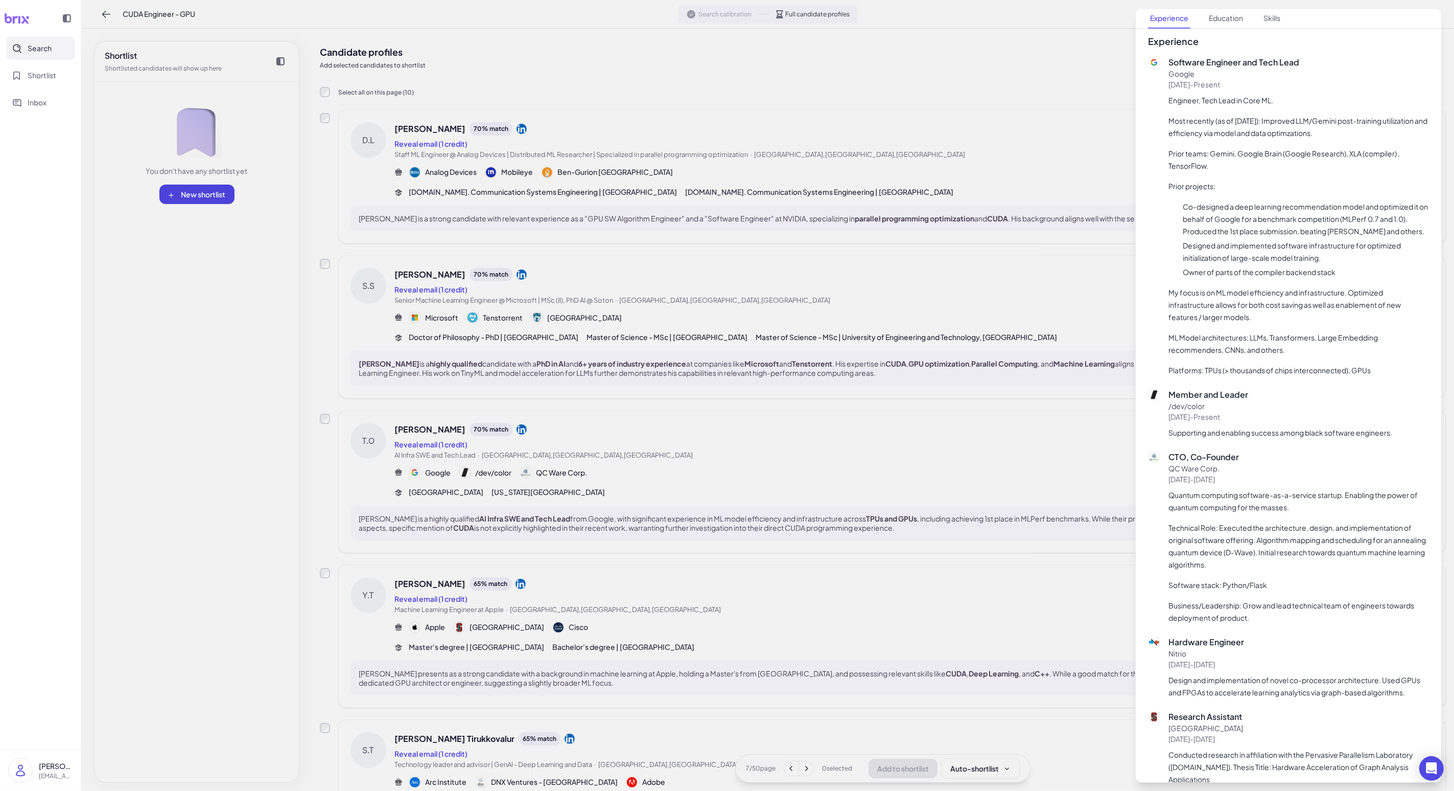
scroll to position [728, 0]
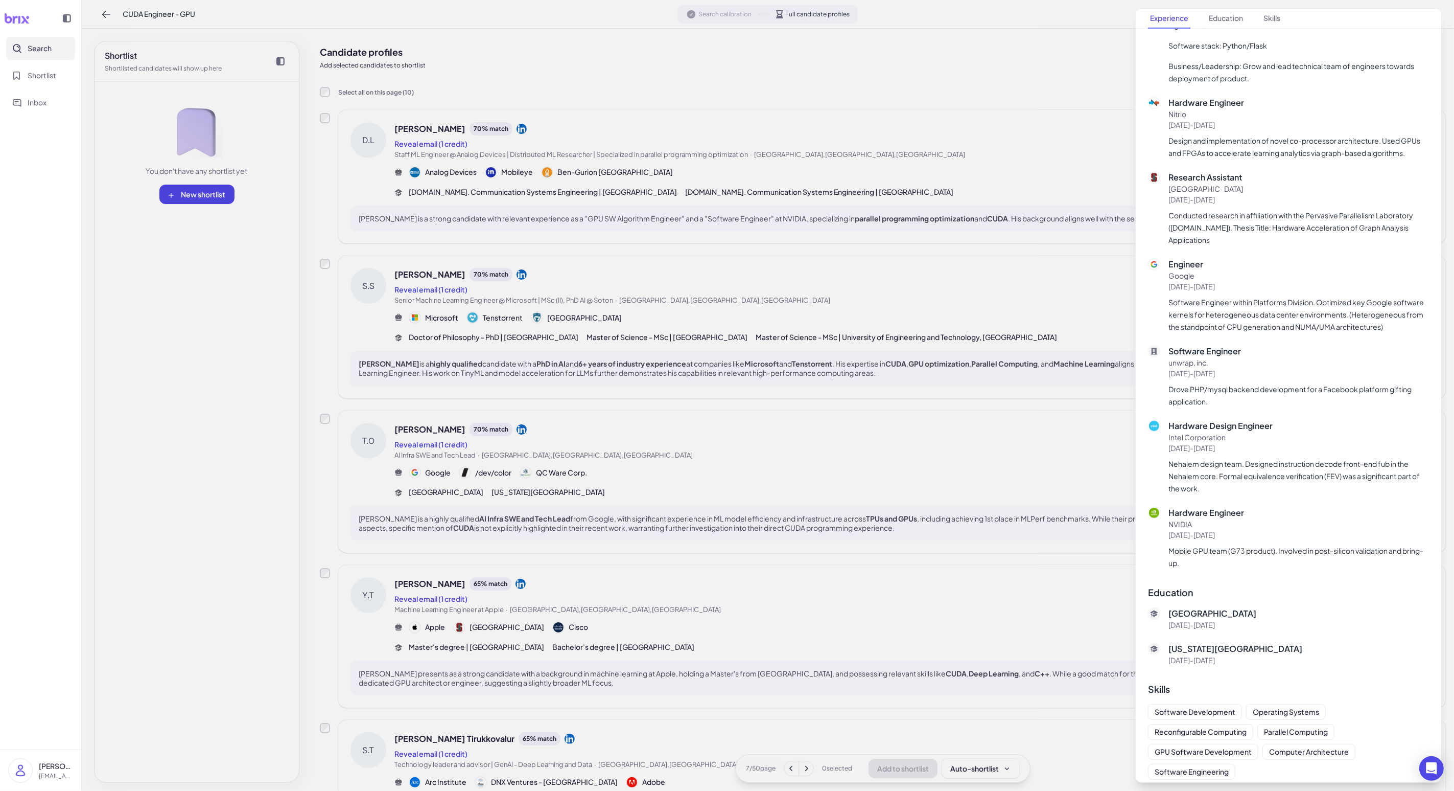
click at [377, 492] on div at bounding box center [727, 395] width 1454 height 791
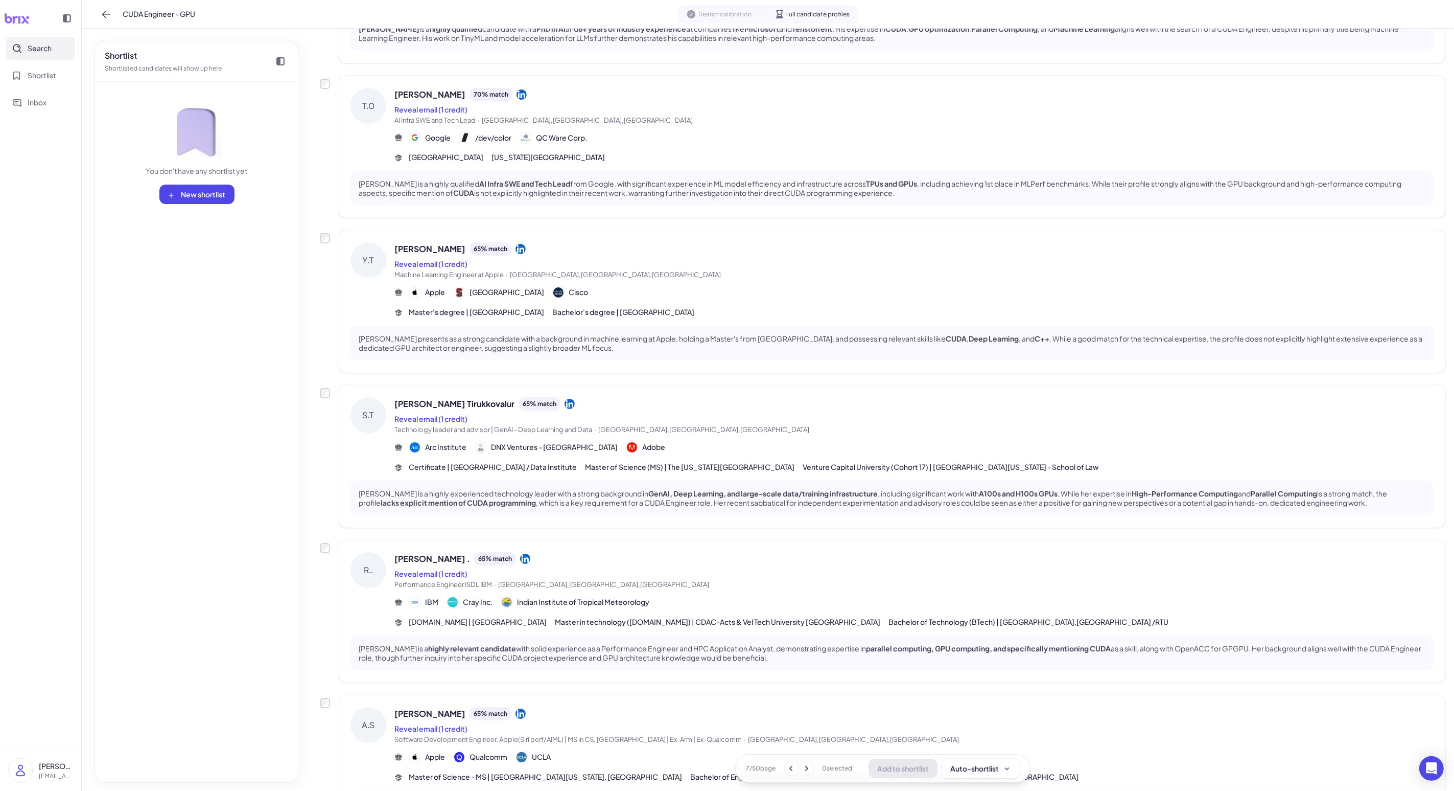
scroll to position [358, 0]
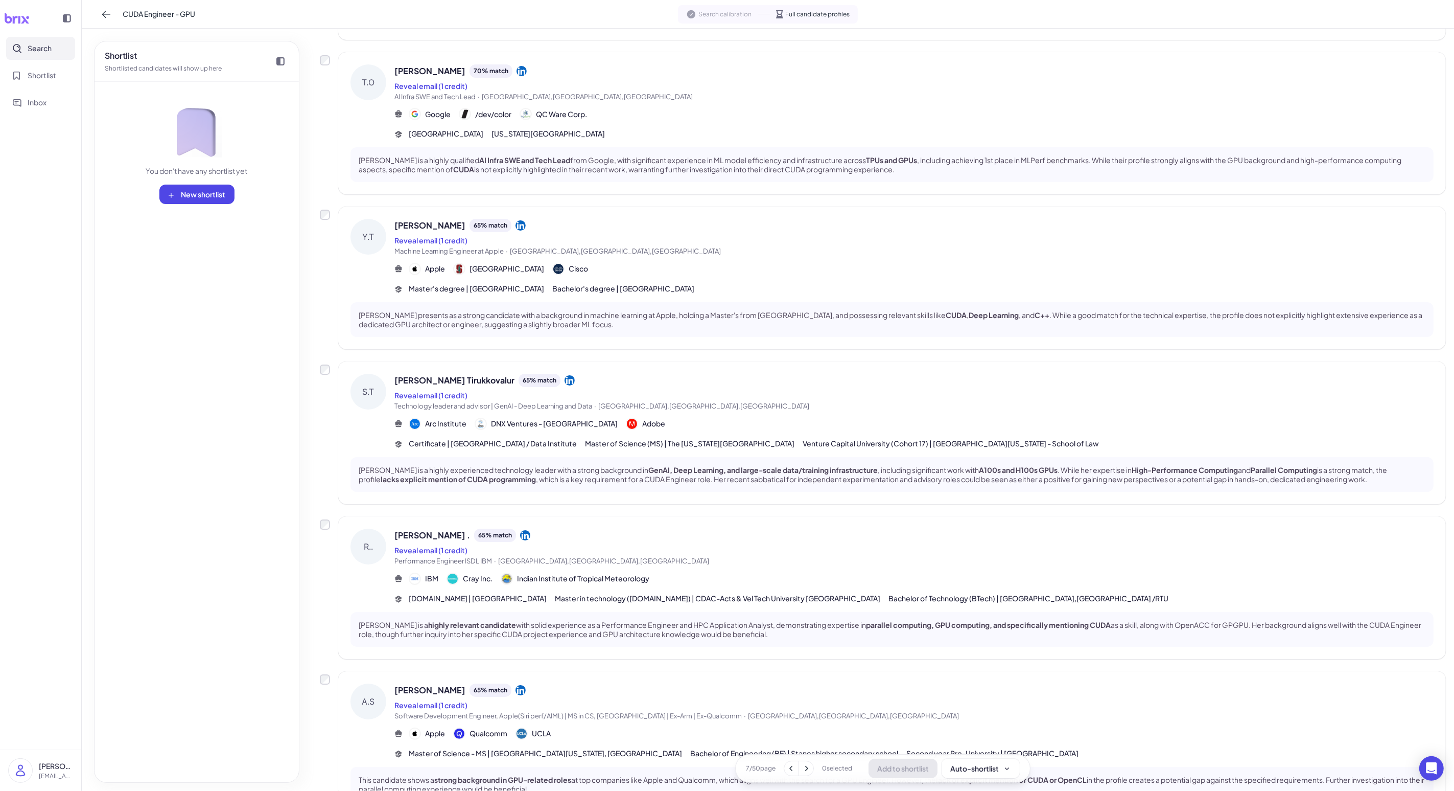
click at [377, 409] on span "Technology leader and advisor | GenAI - Deep Learning and Data · [GEOGRAPHIC_DA…" at bounding box center [914, 406] width 1039 height 10
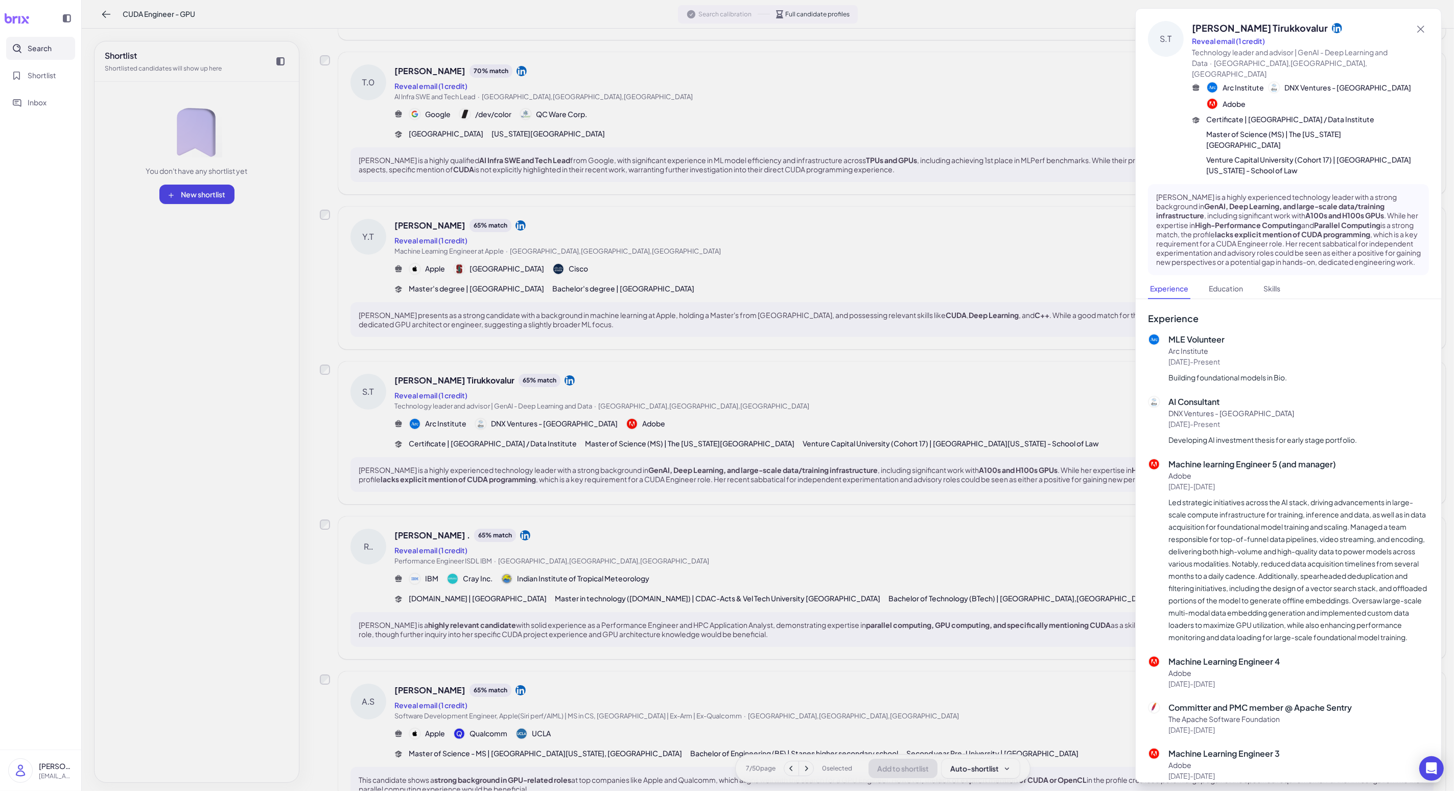
click at [377, 409] on div at bounding box center [727, 395] width 1454 height 791
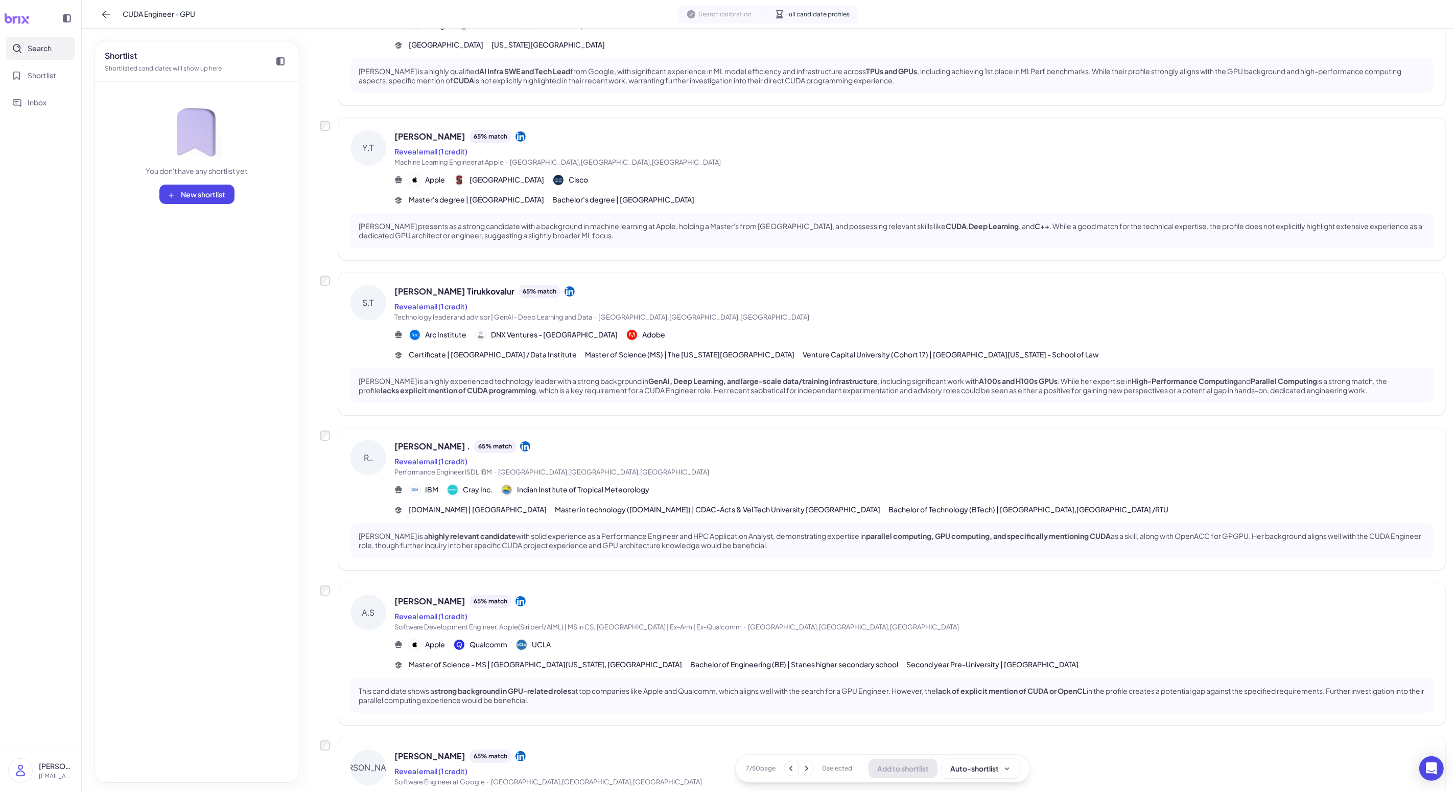
scroll to position [458, 0]
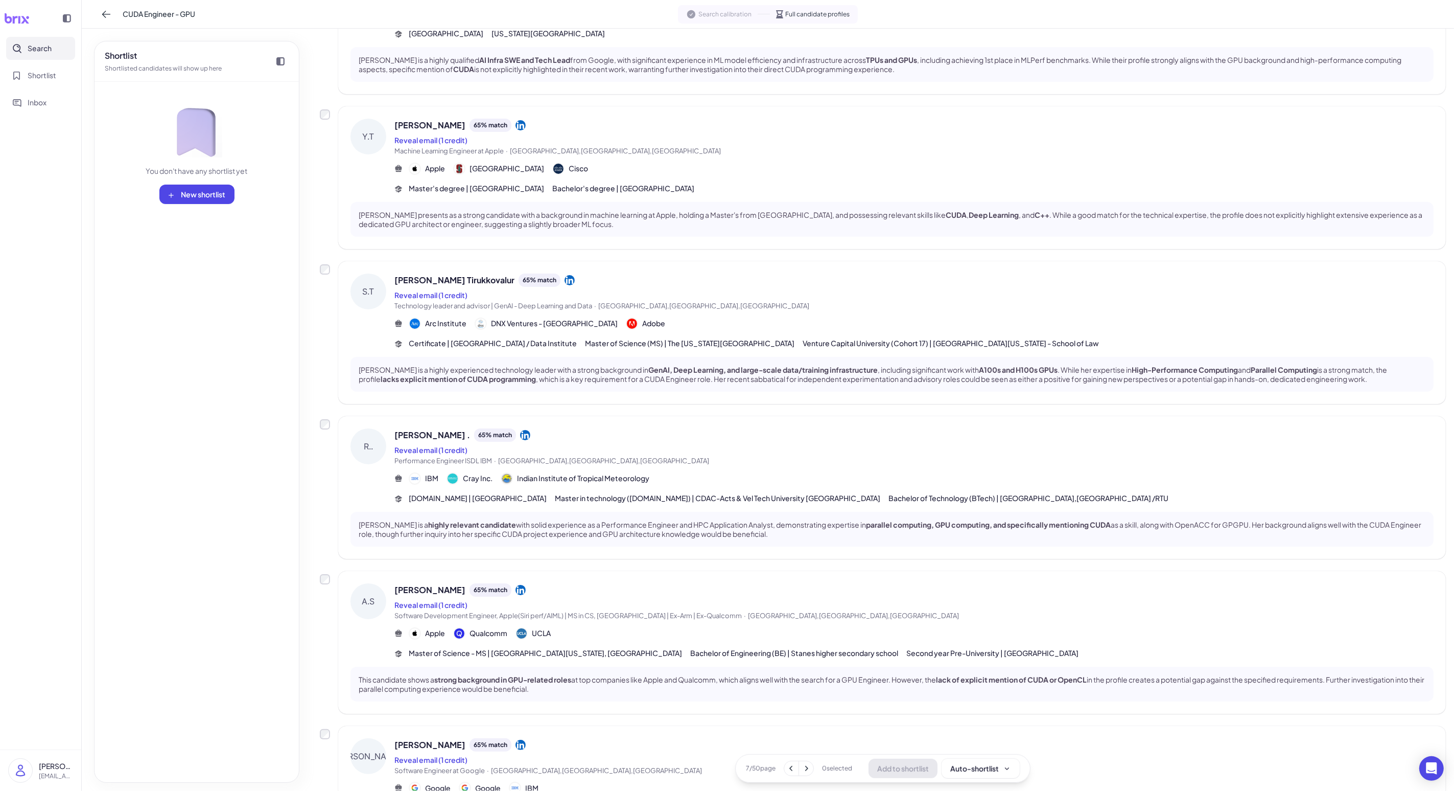
click at [377, 602] on div "Reveal email (1 credit)" at bounding box center [914, 604] width 1039 height 12
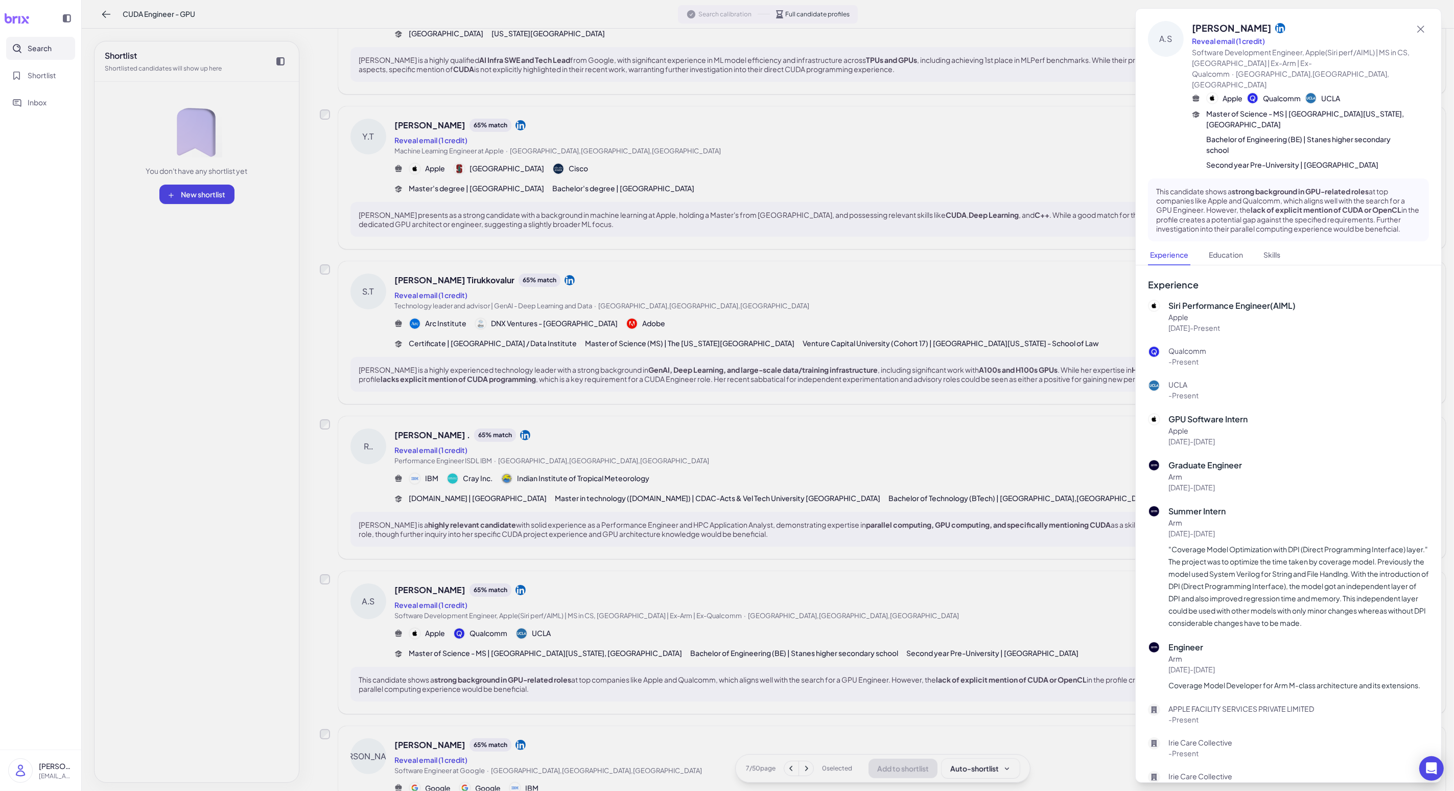
click at [377, 478] on div at bounding box center [727, 395] width 1454 height 791
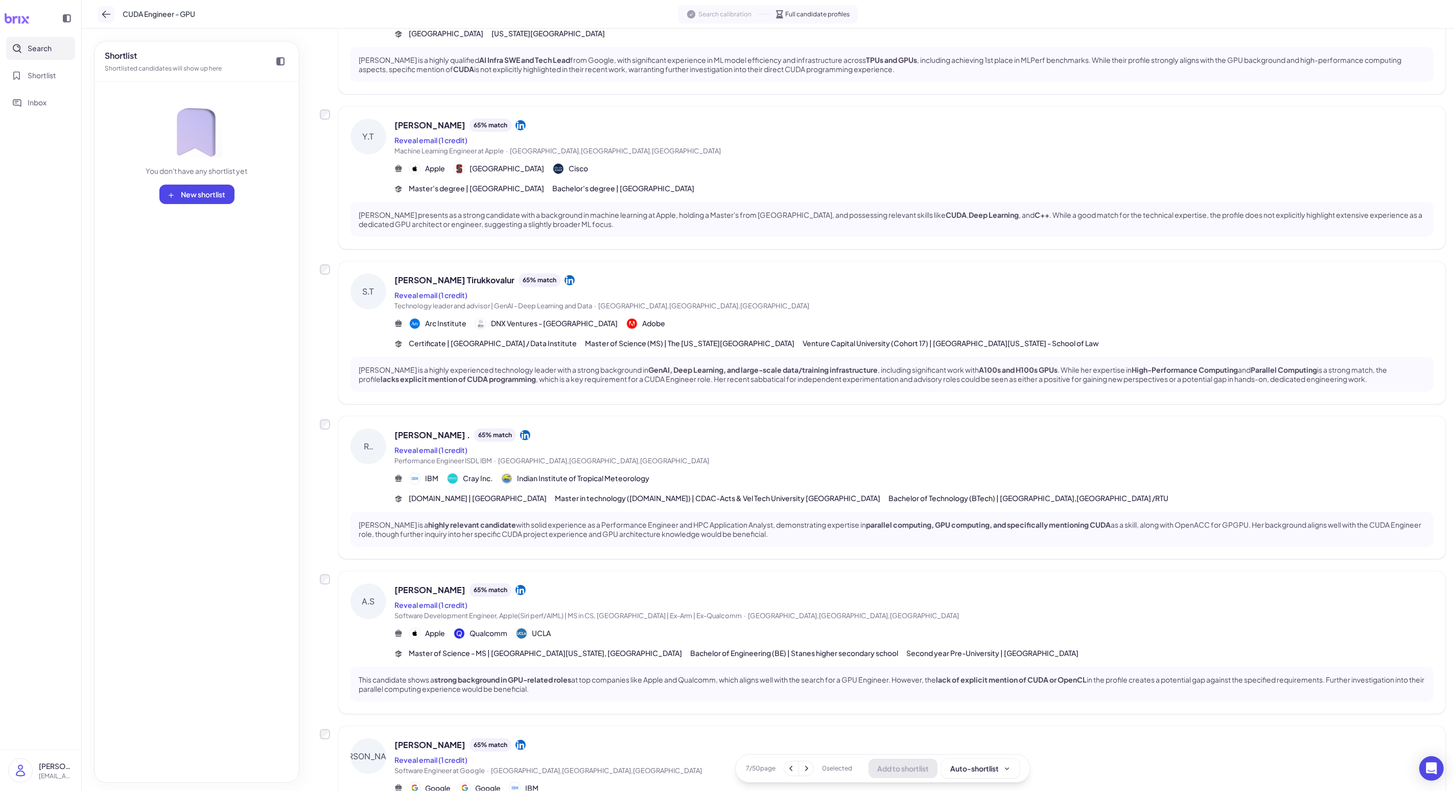
click at [101, 15] on icon at bounding box center [106, 14] width 10 height 10
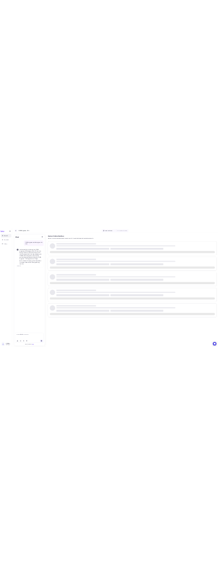
scroll to position [0, 0]
